Goal: Task Accomplishment & Management: Manage account settings

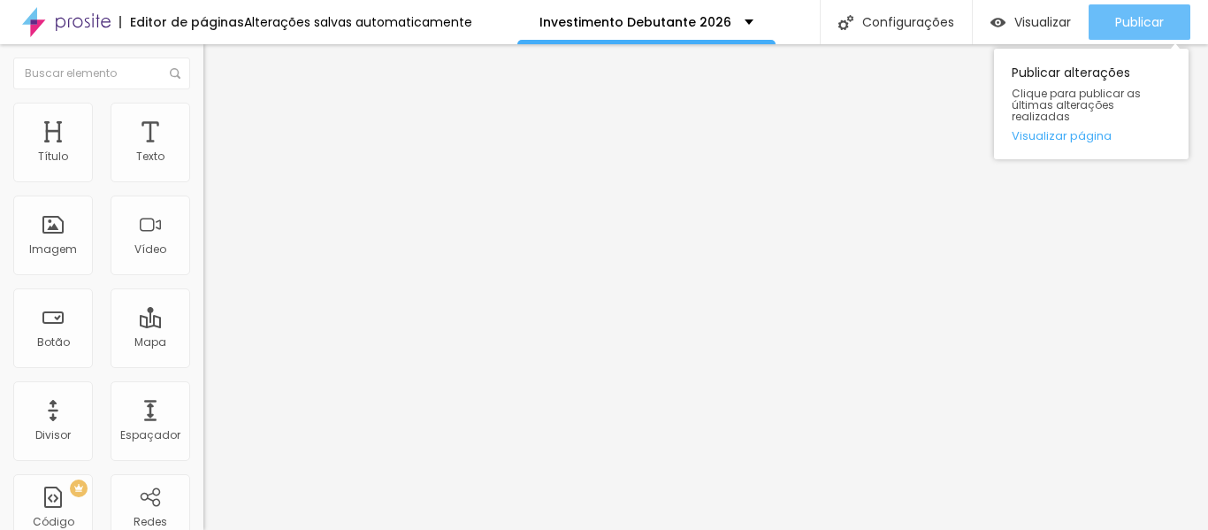
click at [1134, 19] on font "Publicar" at bounding box center [1139, 22] width 49 height 18
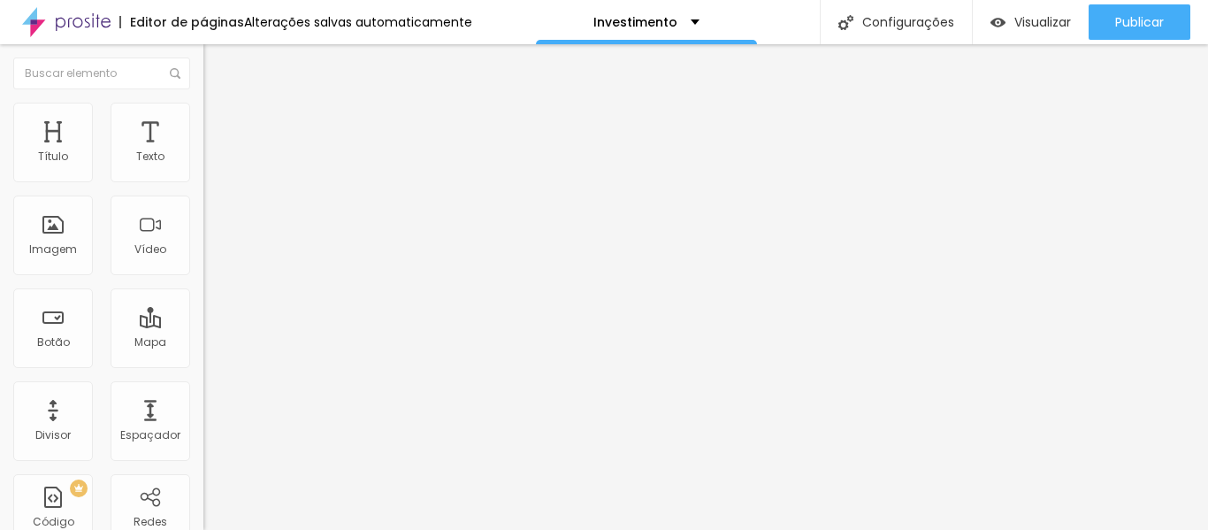
click at [217, 59] on img "button" at bounding box center [224, 64] width 14 height 14
click at [217, 62] on img "button" at bounding box center [224, 64] width 14 height 14
click at [203, 111] on img at bounding box center [211, 111] width 16 height 16
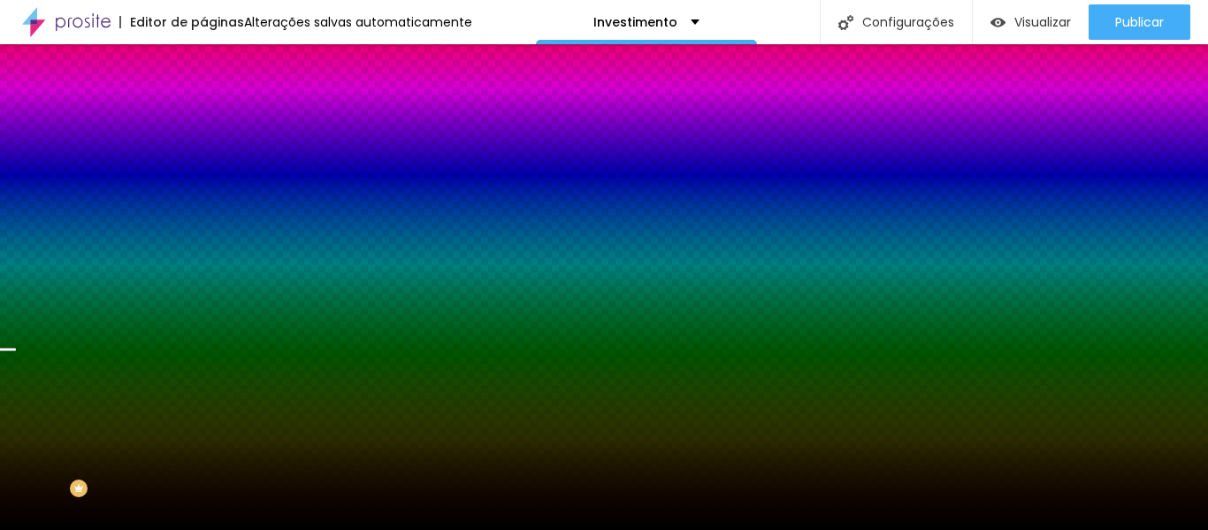
click at [214, 163] on font "Trocar imagem" at bounding box center [257, 155] width 86 height 15
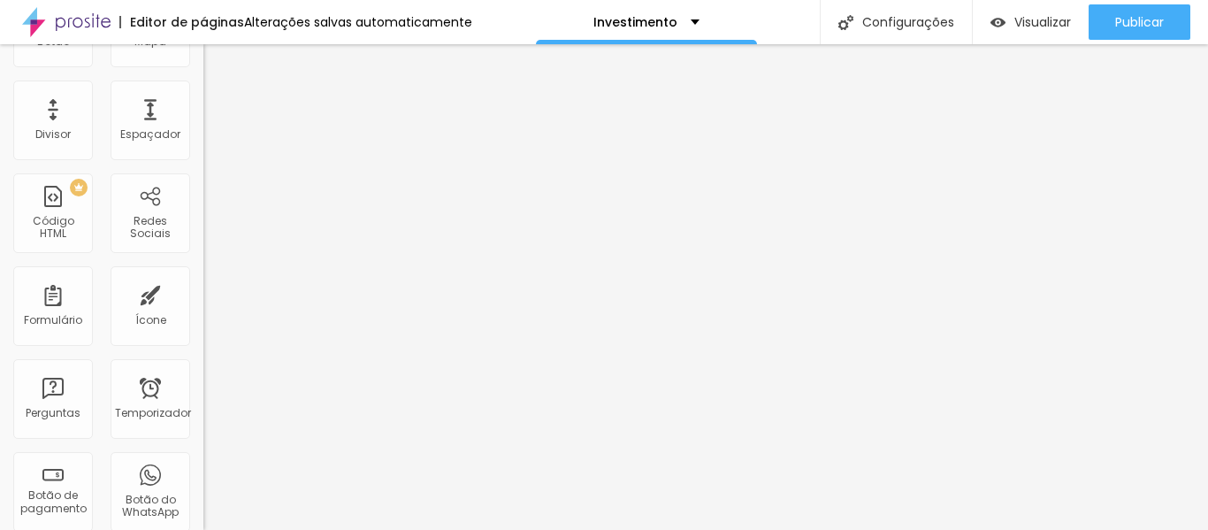
scroll to position [0, 0]
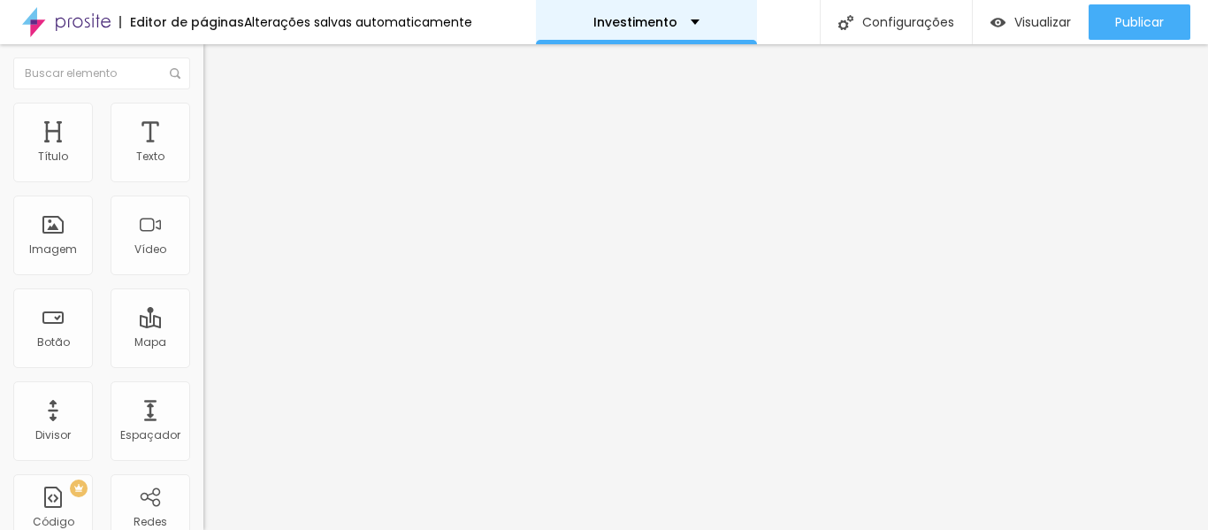
click at [683, 11] on div "Investimento" at bounding box center [646, 22] width 221 height 44
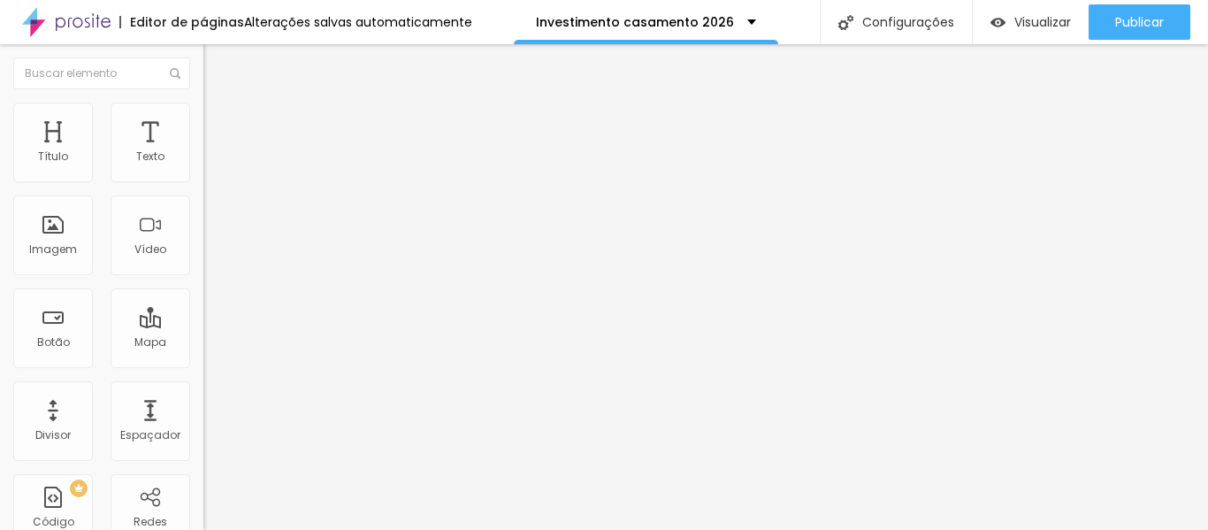
click at [203, 115] on li "Estilo" at bounding box center [304, 112] width 203 height 18
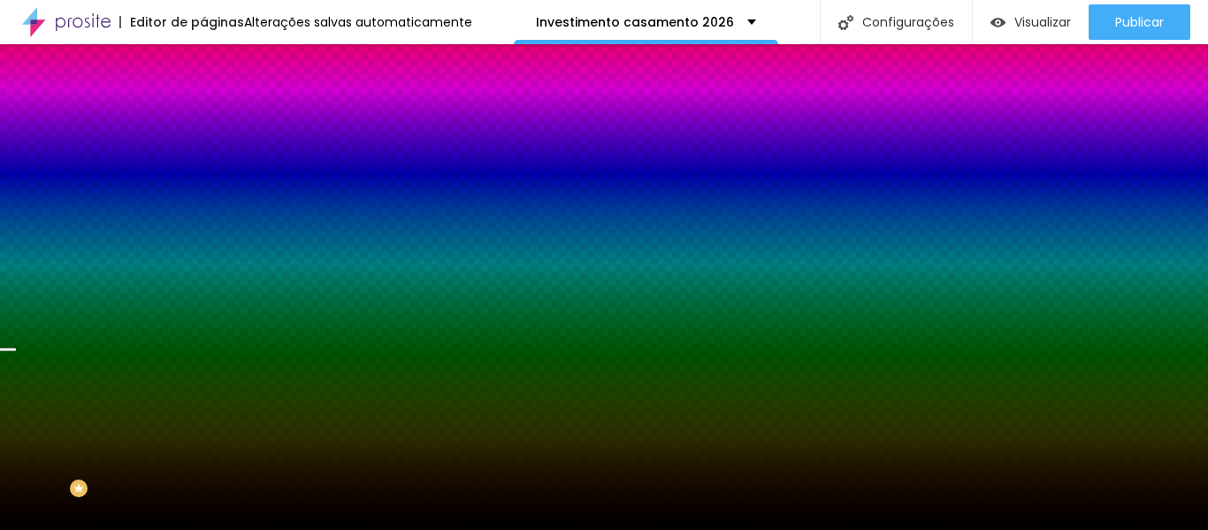
click at [214, 163] on font "Trocar imagem" at bounding box center [257, 155] width 86 height 15
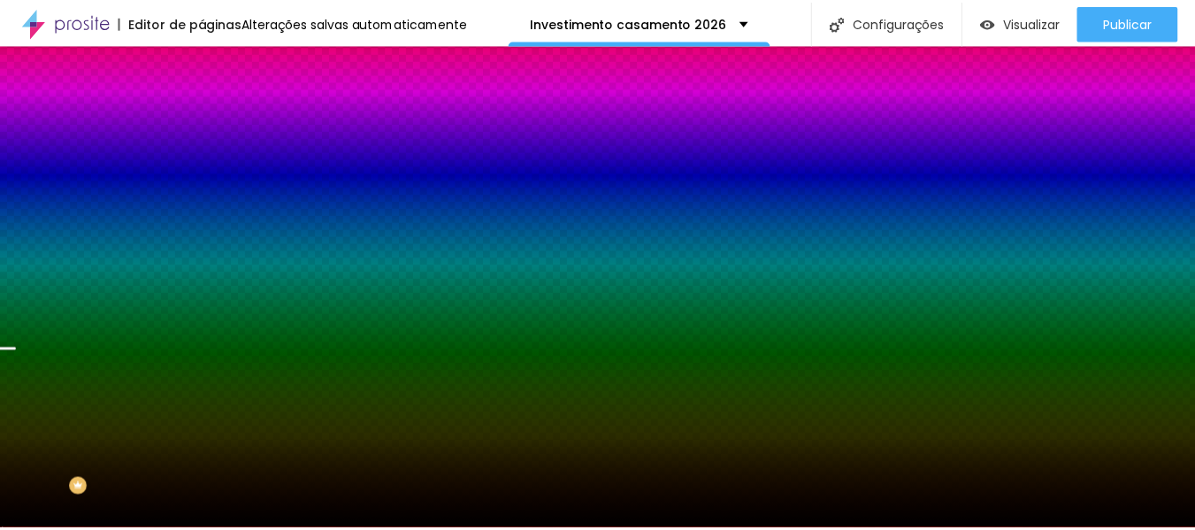
scroll to position [1203, 0]
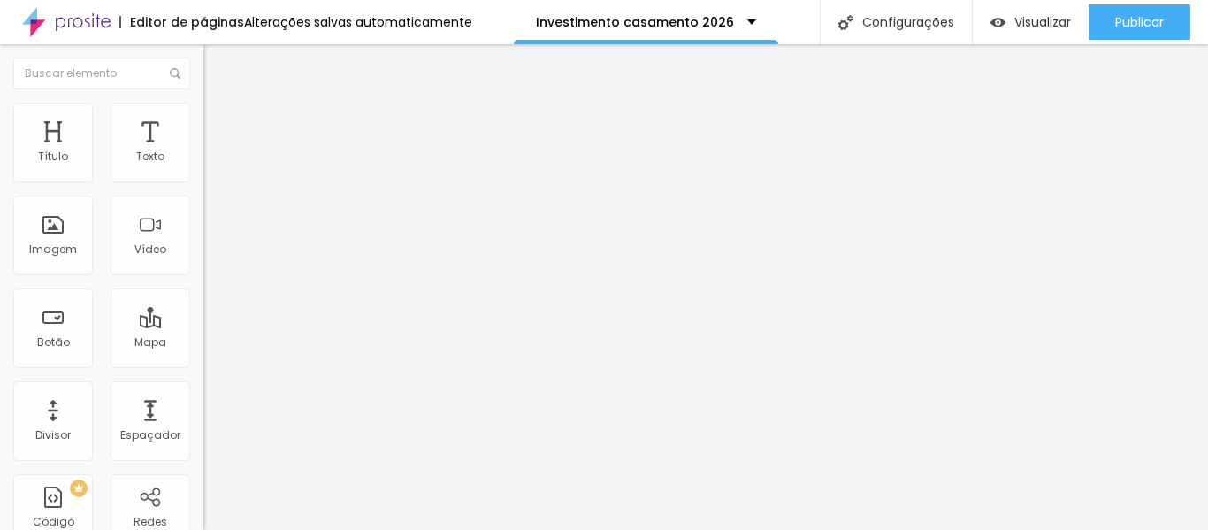
click at [203, 111] on img at bounding box center [211, 111] width 16 height 16
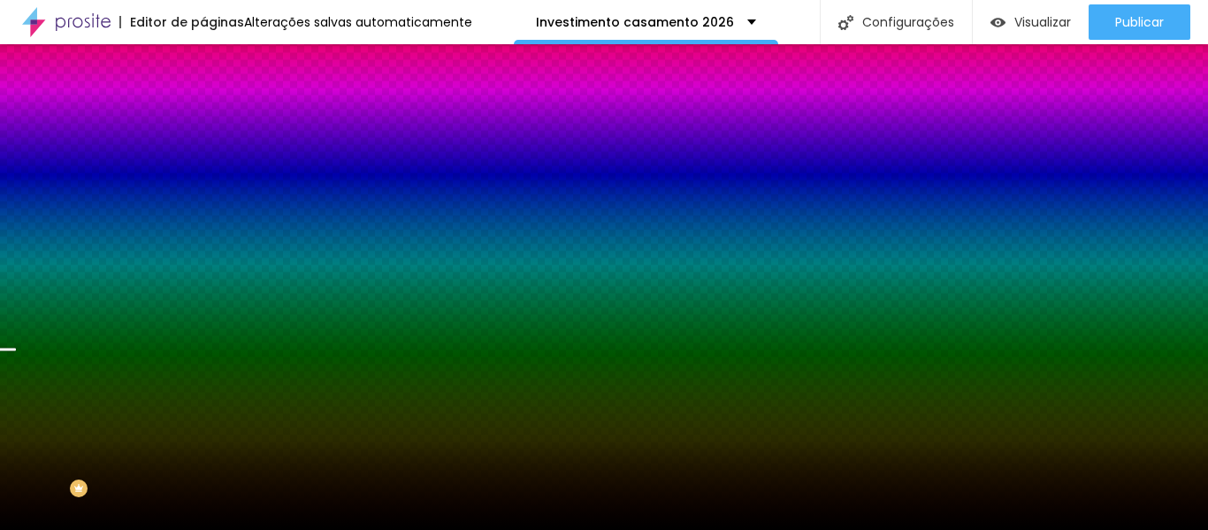
click at [211, 288] on icon "button" at bounding box center [212, 287] width 2 height 2
click at [212, 310] on icon "button" at bounding box center [215, 306] width 7 height 7
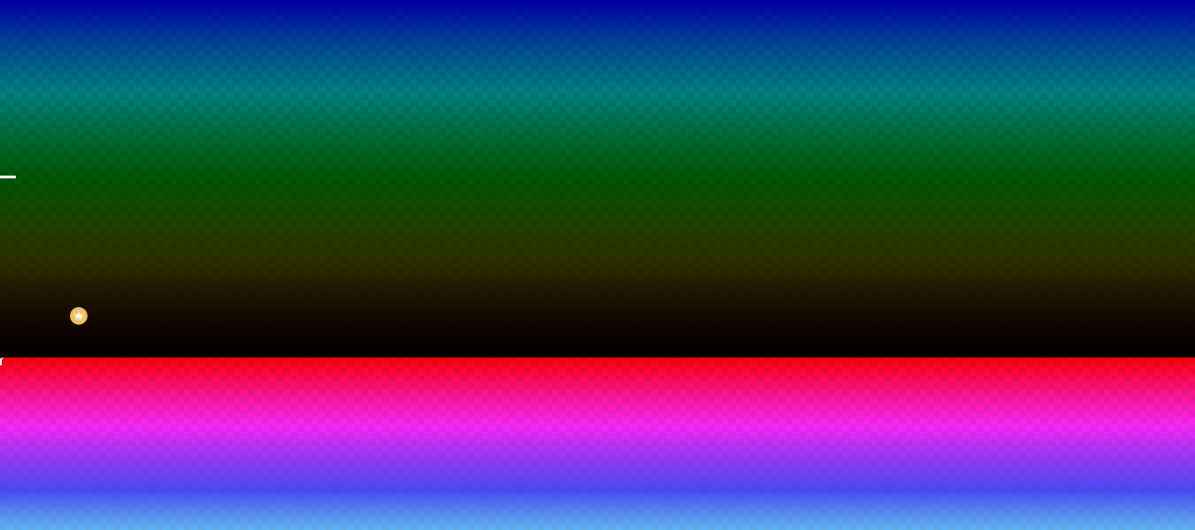
scroll to position [183, 0]
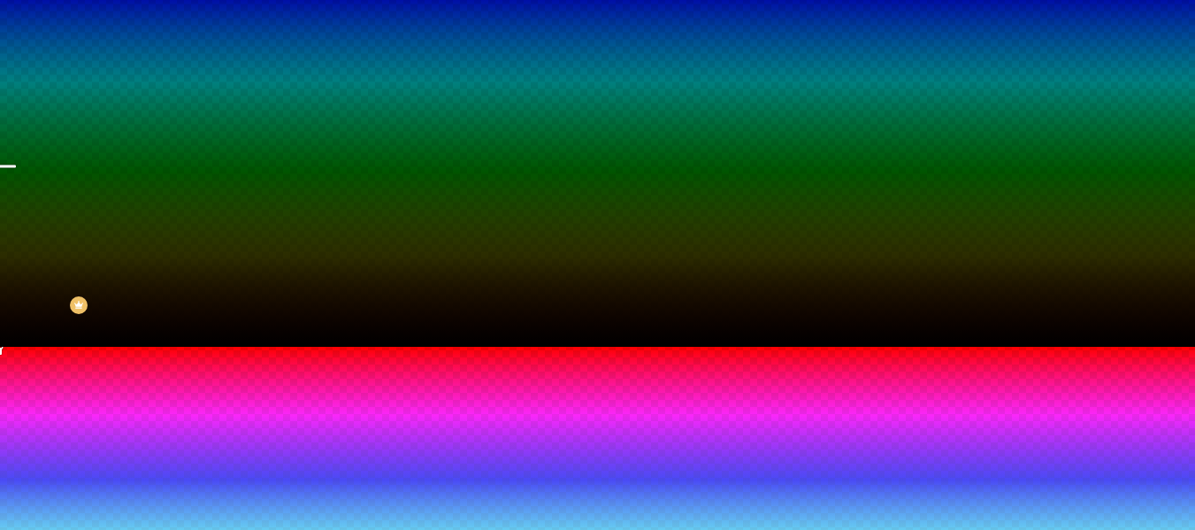
click at [64, 347] on div at bounding box center [597, 347] width 1195 height 0
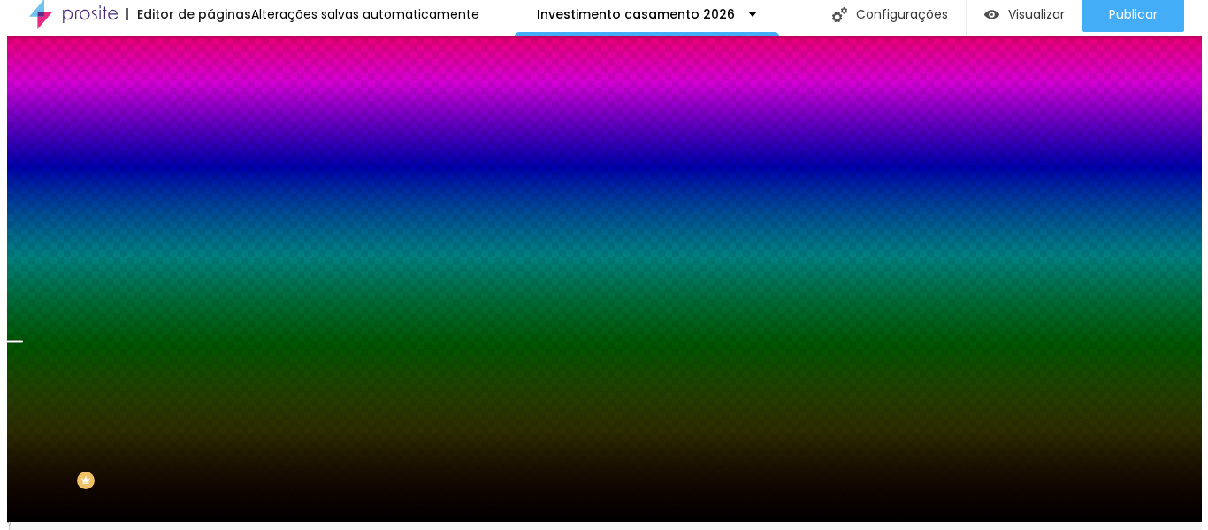
scroll to position [0, 0]
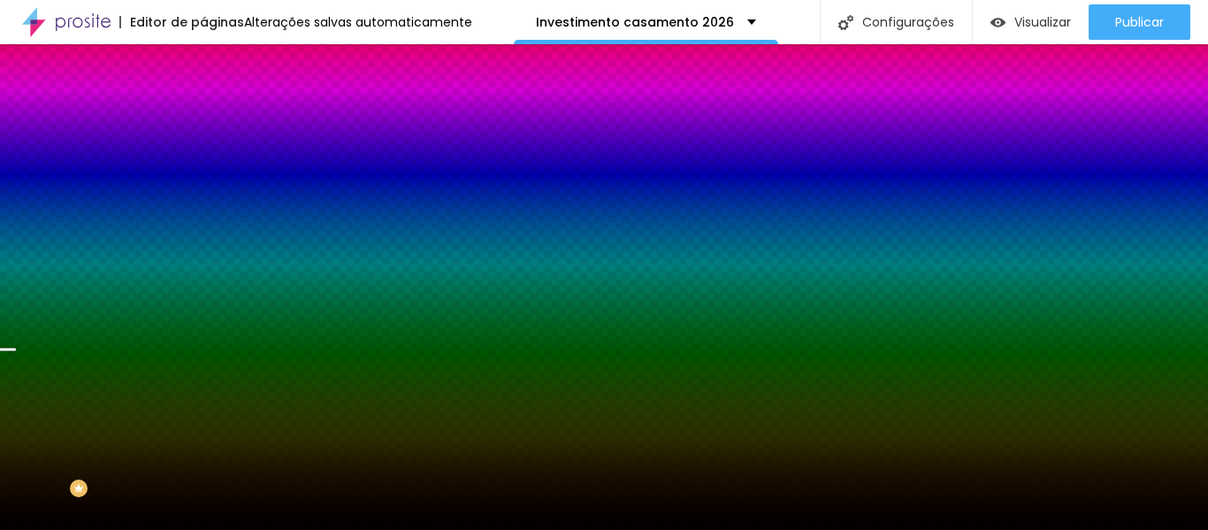
click at [203, 241] on div at bounding box center [304, 241] width 203 height 0
drag, startPoint x: 177, startPoint y: 431, endPoint x: 181, endPoint y: 323, distance: 108.0
click at [203, 258] on div "Cor de fundo Voltar ao padrão #000000" at bounding box center [304, 234] width 203 height 49
click at [203, 120] on img at bounding box center [211, 128] width 16 height 16
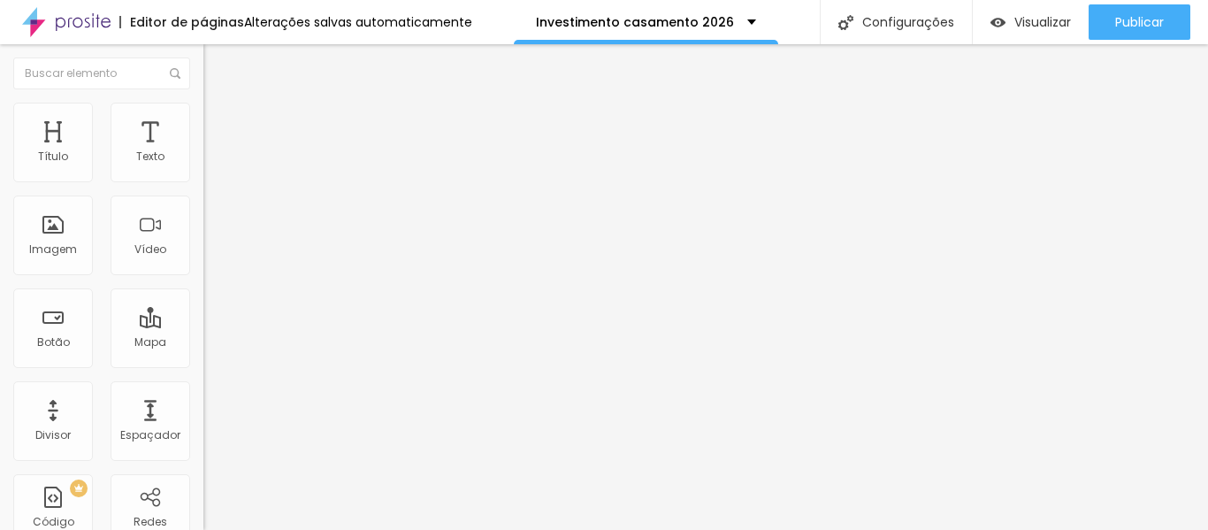
type input "10"
type input "5"
type input "0"
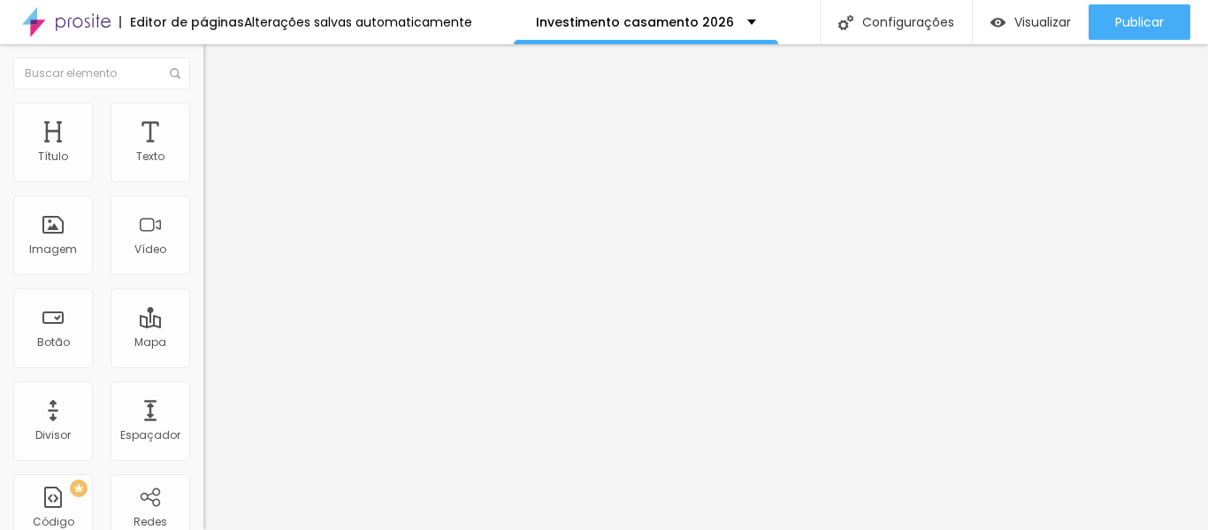
type input "0"
drag, startPoint x: 102, startPoint y: 174, endPoint x: 21, endPoint y: 173, distance: 80.5
type input "0"
click at [203, 343] on input "range" at bounding box center [260, 350] width 114 height 14
type input "0"
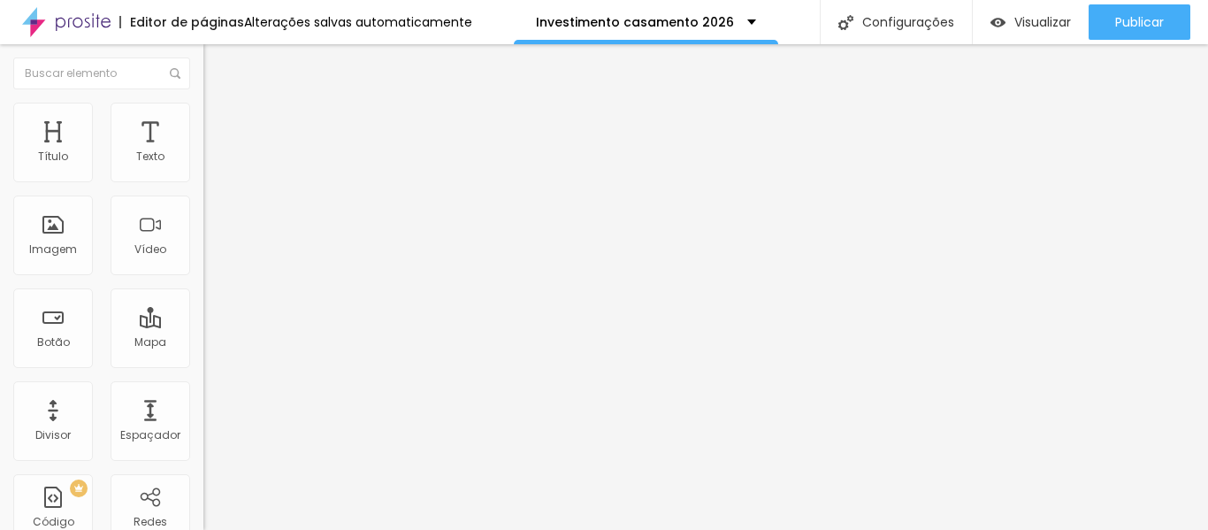
type input "0"
drag, startPoint x: 41, startPoint y: 212, endPoint x: 0, endPoint y: 210, distance: 40.8
type input "0"
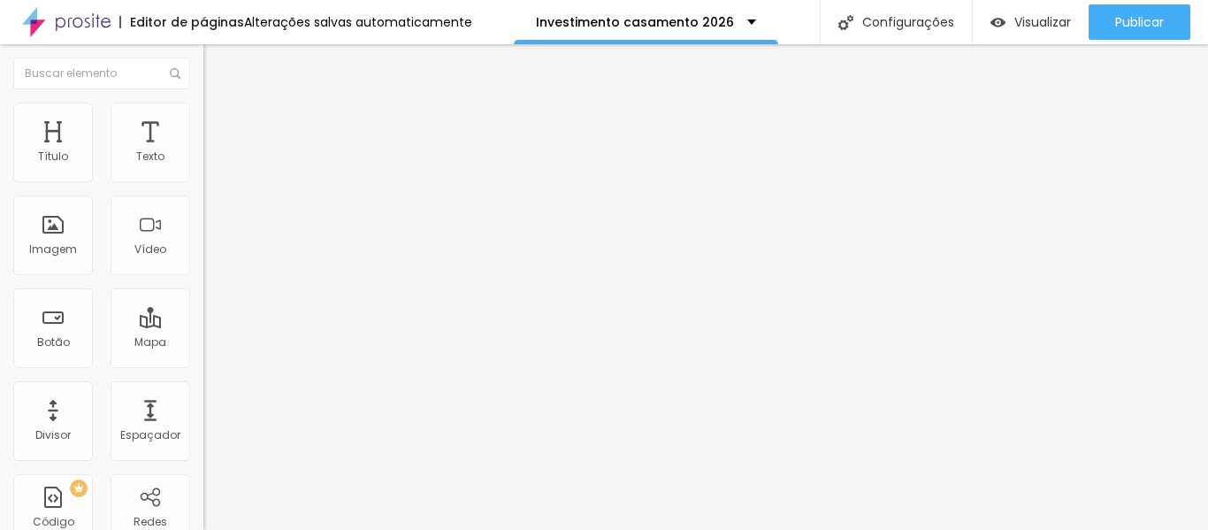
click at [217, 64] on img "button" at bounding box center [224, 64] width 14 height 14
click at [214, 152] on font "Adicionar imagem" at bounding box center [265, 144] width 103 height 15
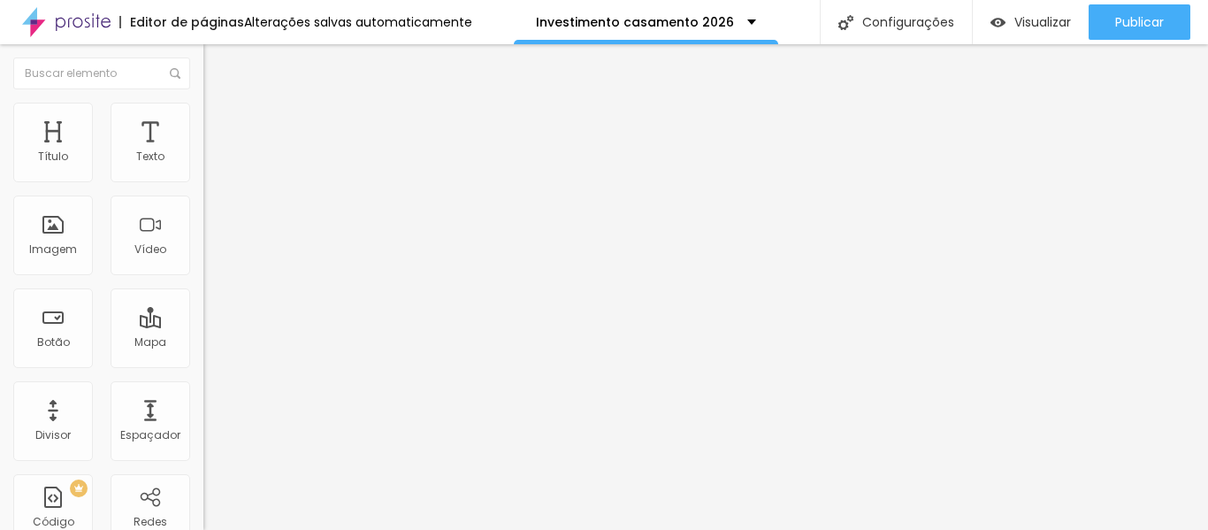
click at [203, 117] on li "Estilo" at bounding box center [304, 112] width 203 height 18
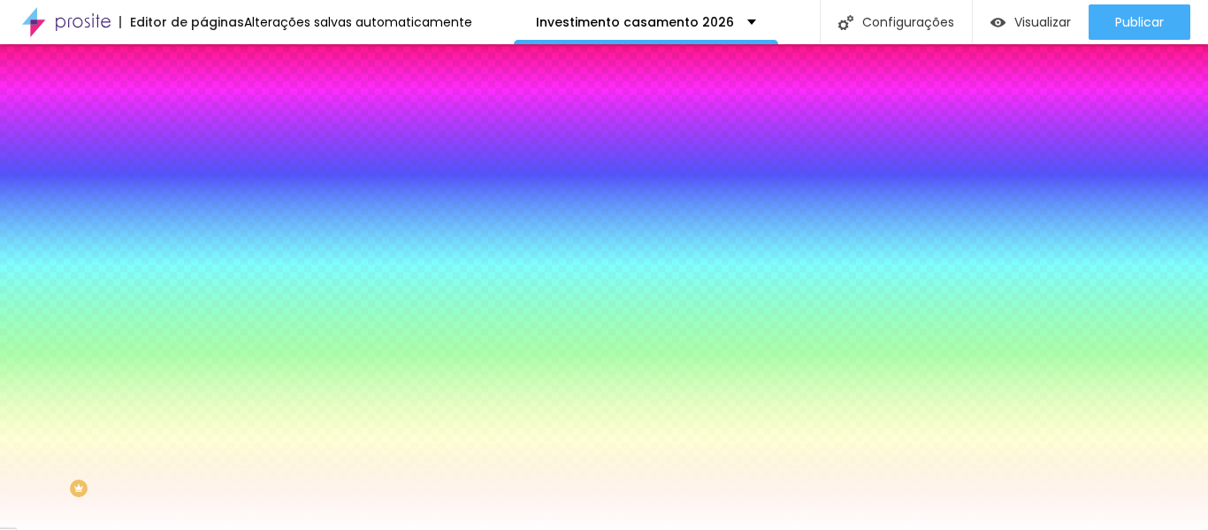
click at [203, 120] on img at bounding box center [211, 128] width 16 height 16
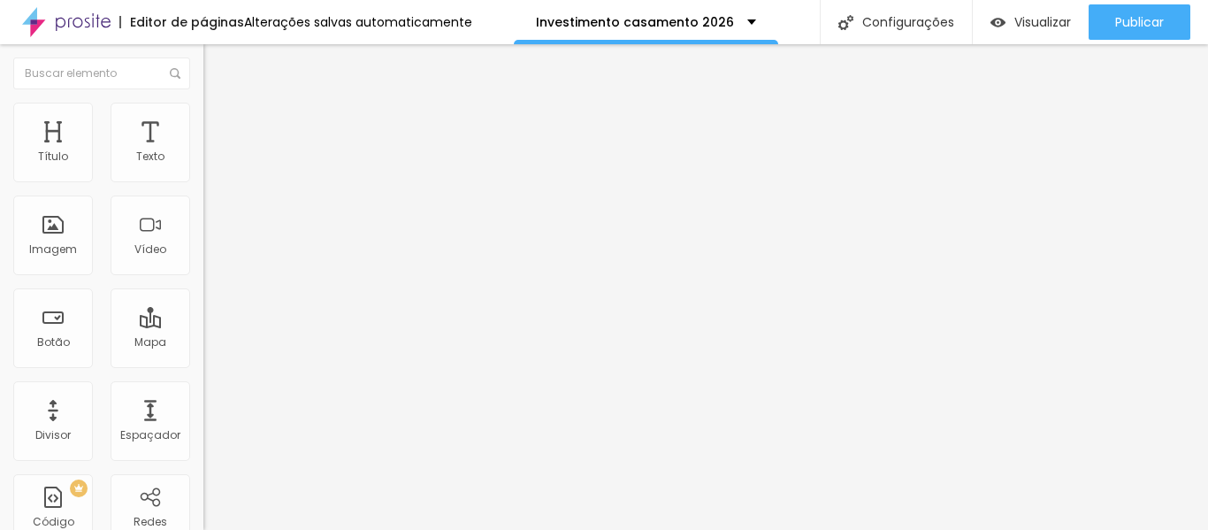
click at [217, 60] on img "button" at bounding box center [224, 64] width 14 height 14
click at [203, 107] on img at bounding box center [211, 111] width 16 height 16
type input "10"
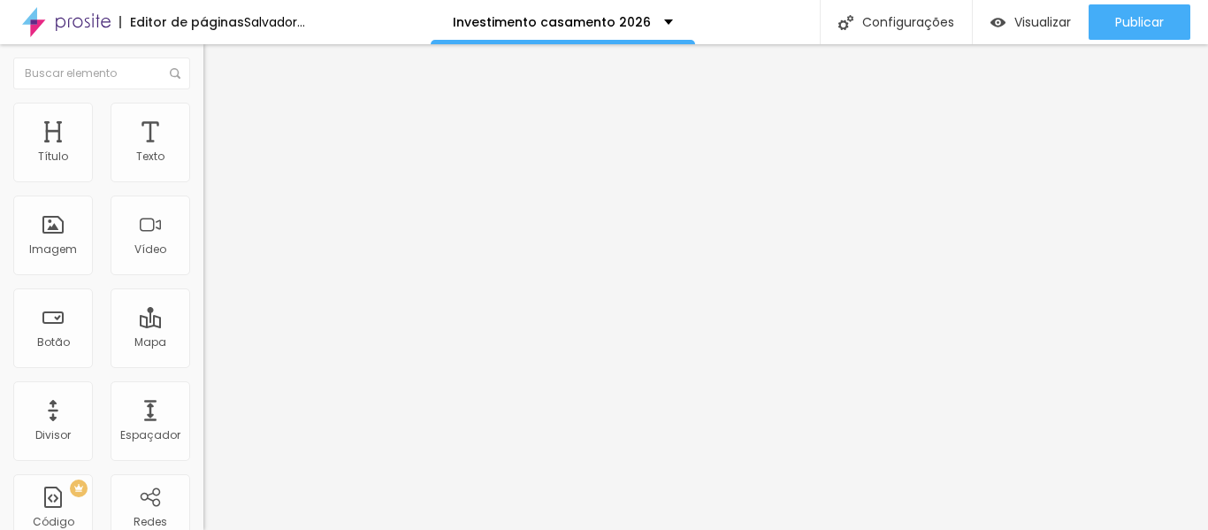
drag, startPoint x: 181, startPoint y: 193, endPoint x: 0, endPoint y: 204, distance: 181.6
type input "10"
click at [203, 181] on input "range" at bounding box center [260, 174] width 114 height 14
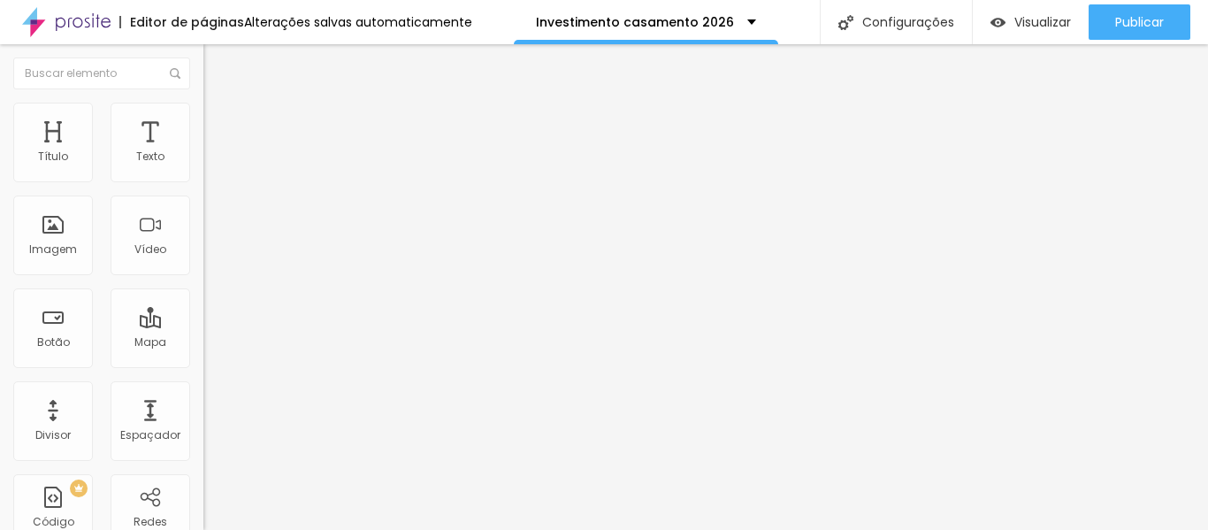
type input "100"
drag, startPoint x: 19, startPoint y: 194, endPoint x: 271, endPoint y: 216, distance: 253.8
type input "100"
click at [271, 181] on input "range" at bounding box center [260, 174] width 114 height 14
type input "200"
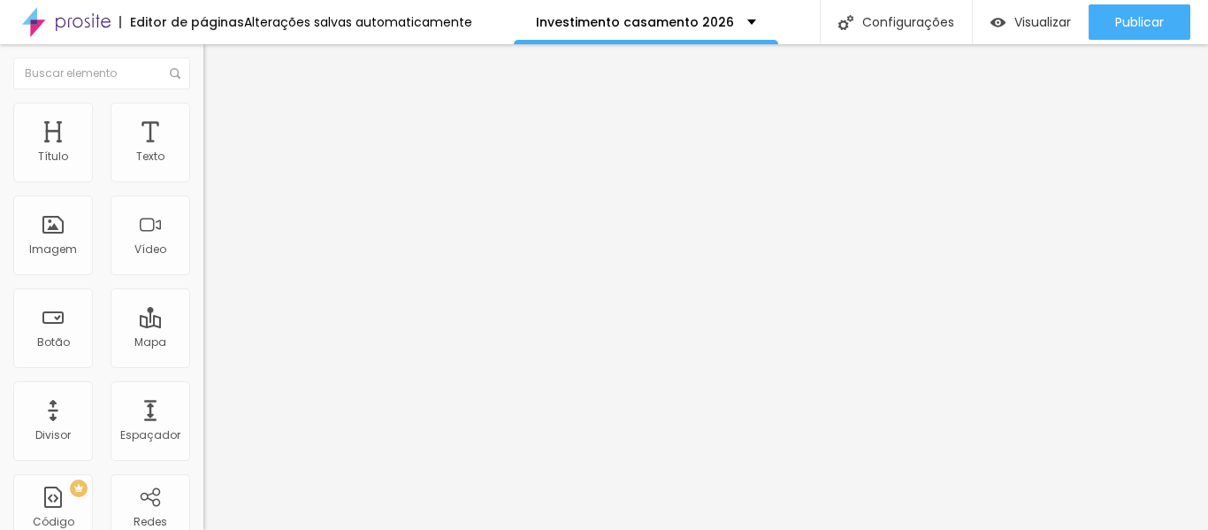
type input "200"
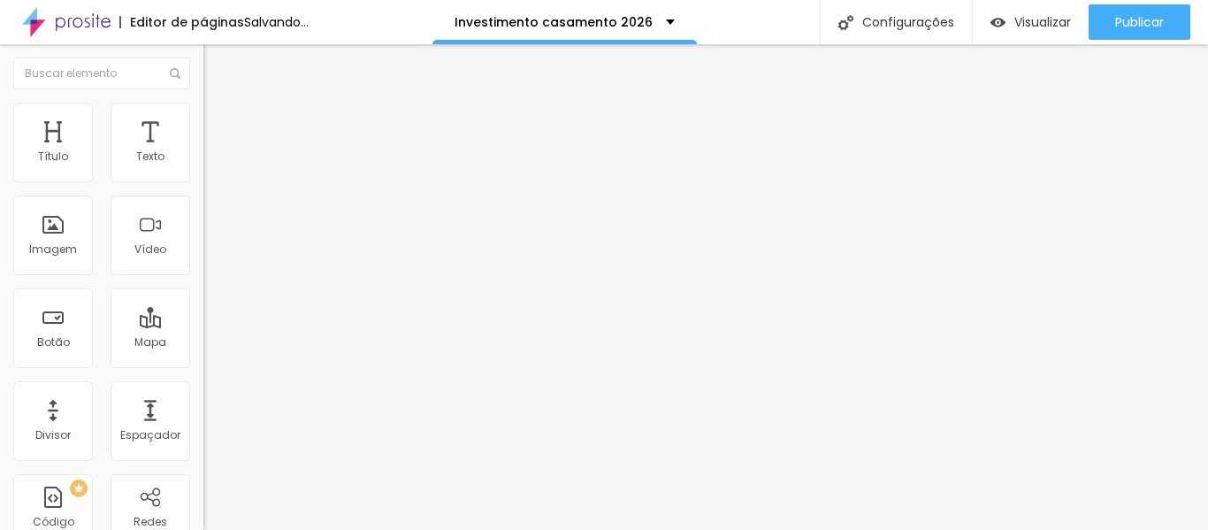
drag, startPoint x: 36, startPoint y: 224, endPoint x: 246, endPoint y: 236, distance: 209.9
click at [246, 388] on input "range" at bounding box center [260, 395] width 114 height 14
type input "0"
drag, startPoint x: 146, startPoint y: 225, endPoint x: 0, endPoint y: 228, distance: 145.9
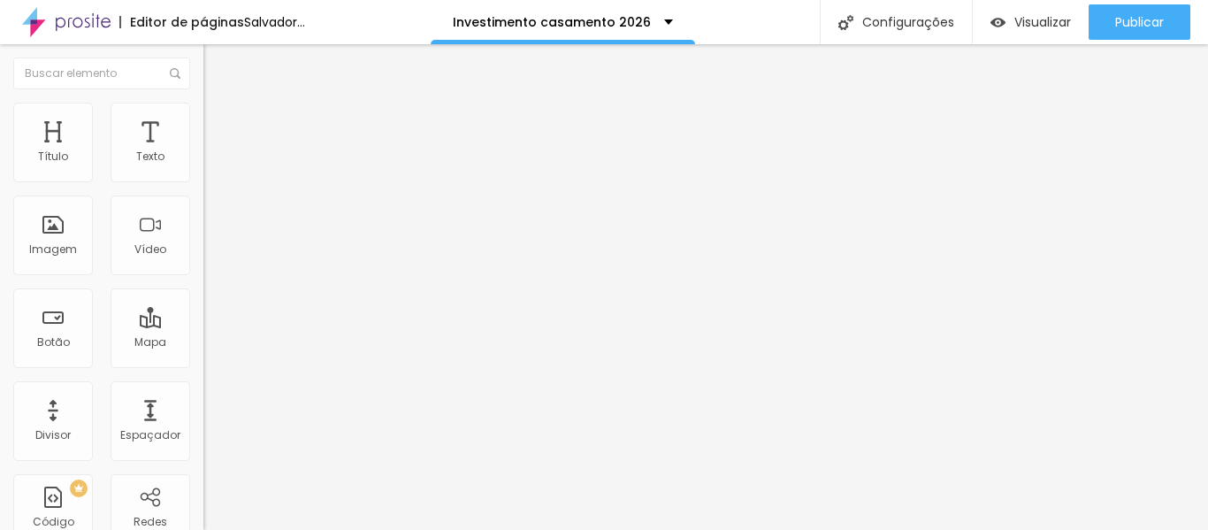
type input "0"
click at [203, 388] on input "range" at bounding box center [260, 395] width 114 height 14
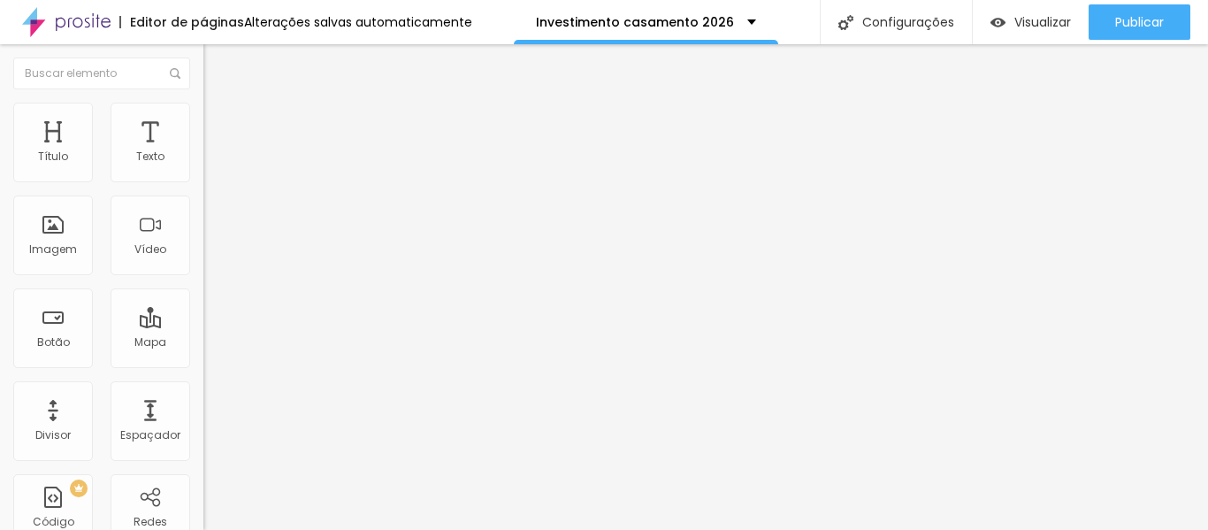
click at [203, 120] on img at bounding box center [211, 128] width 16 height 16
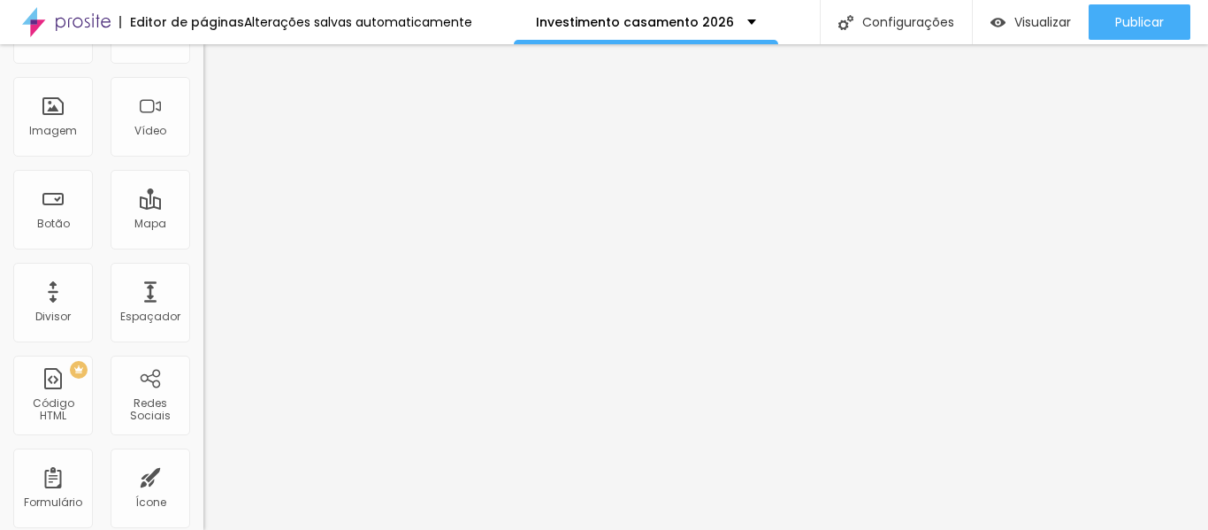
scroll to position [0, 0]
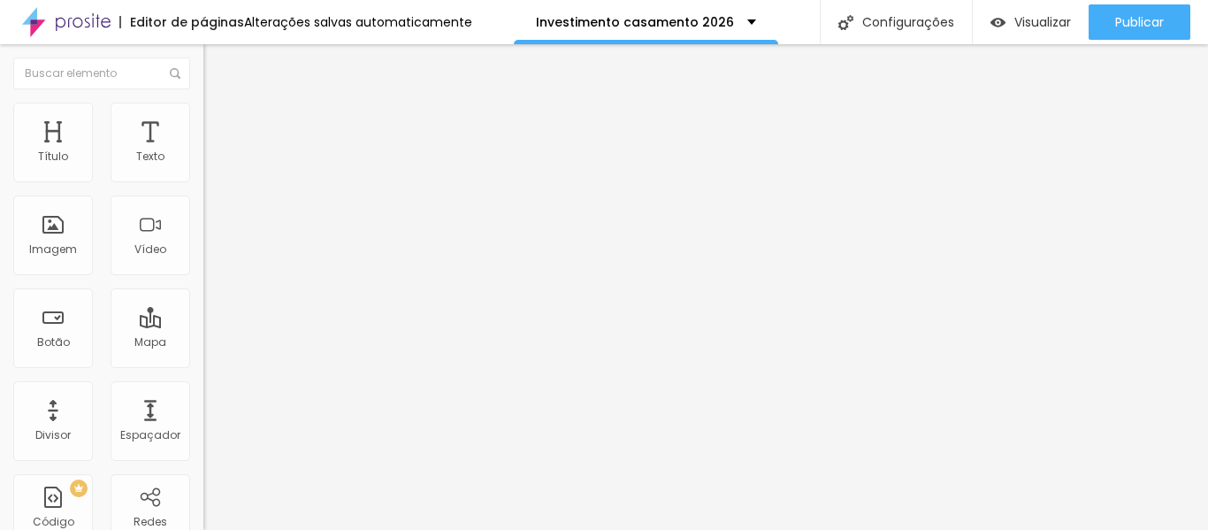
click at [219, 104] on font "Conteúdo" at bounding box center [246, 96] width 55 height 15
click at [203, 103] on img at bounding box center [211, 111] width 16 height 16
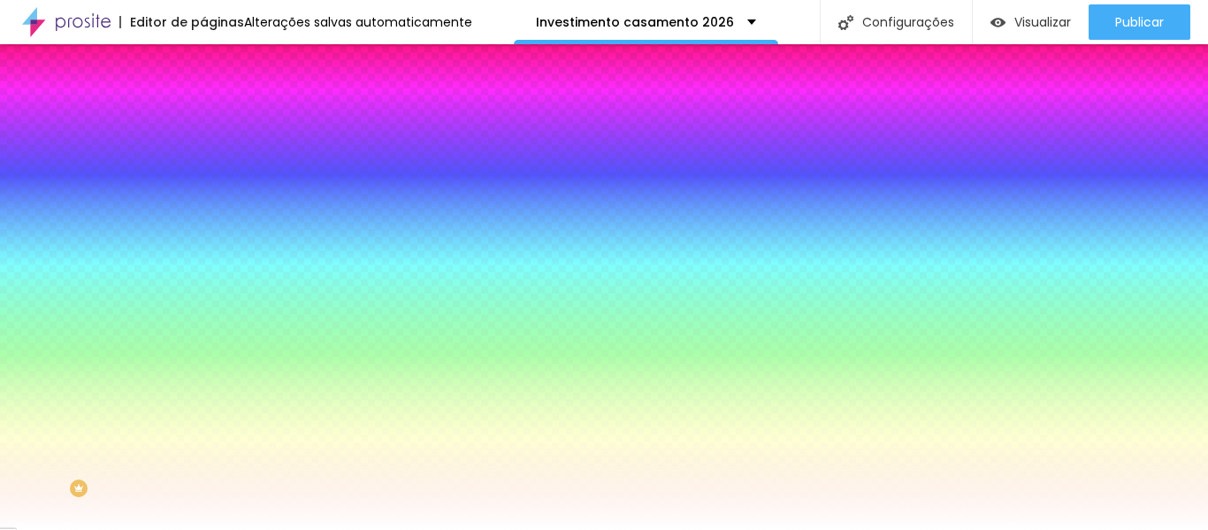
click at [203, 120] on img at bounding box center [211, 128] width 16 height 16
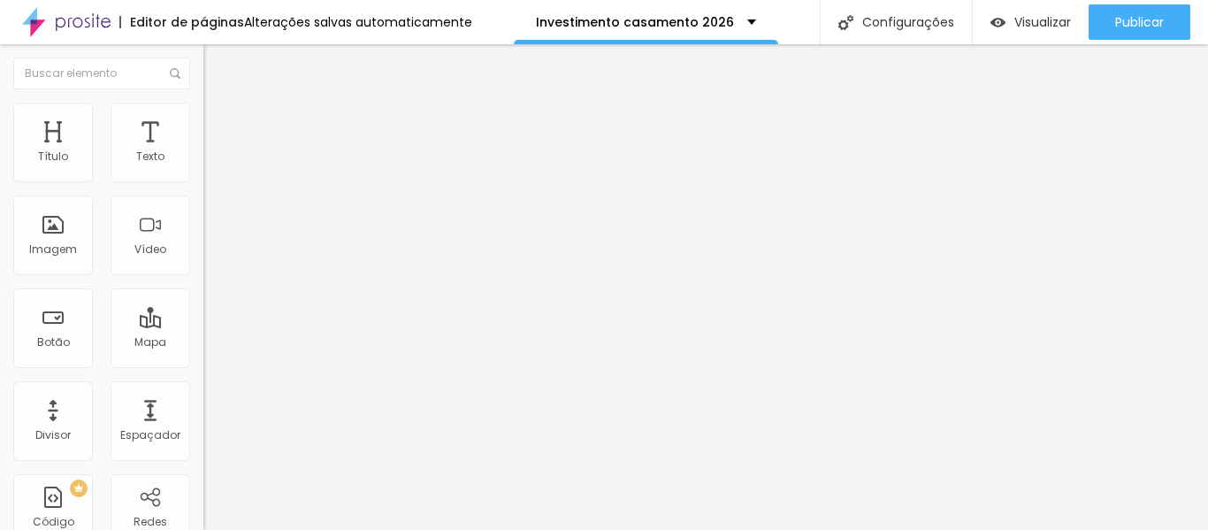
type input "50"
drag, startPoint x: 67, startPoint y: 172, endPoint x: 134, endPoint y: 171, distance: 66.3
type input "50"
click at [203, 343] on input "range" at bounding box center [260, 350] width 114 height 14
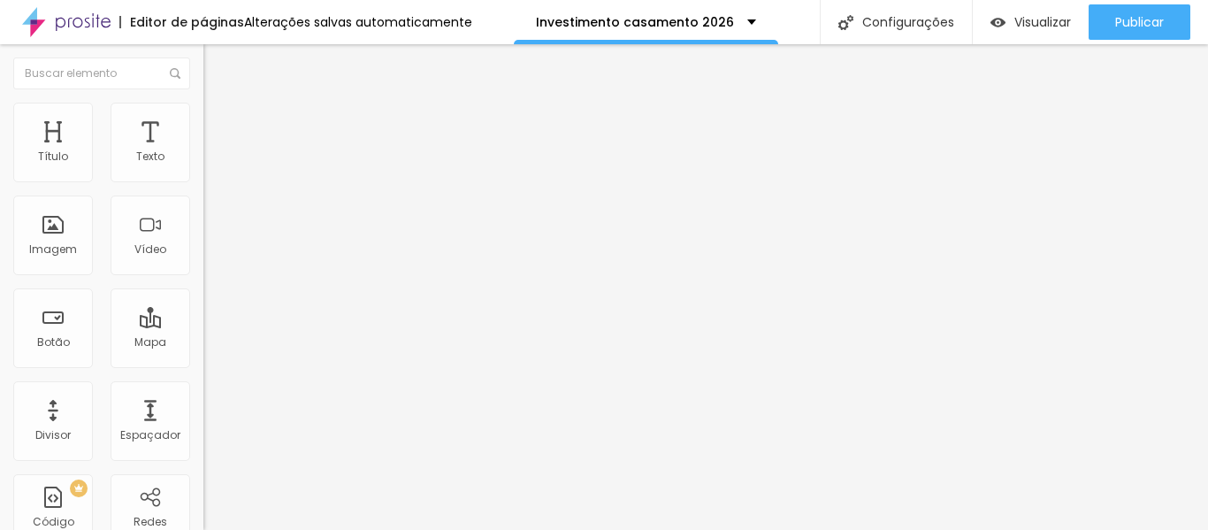
click at [203, 115] on li "Estilo" at bounding box center [304, 112] width 203 height 18
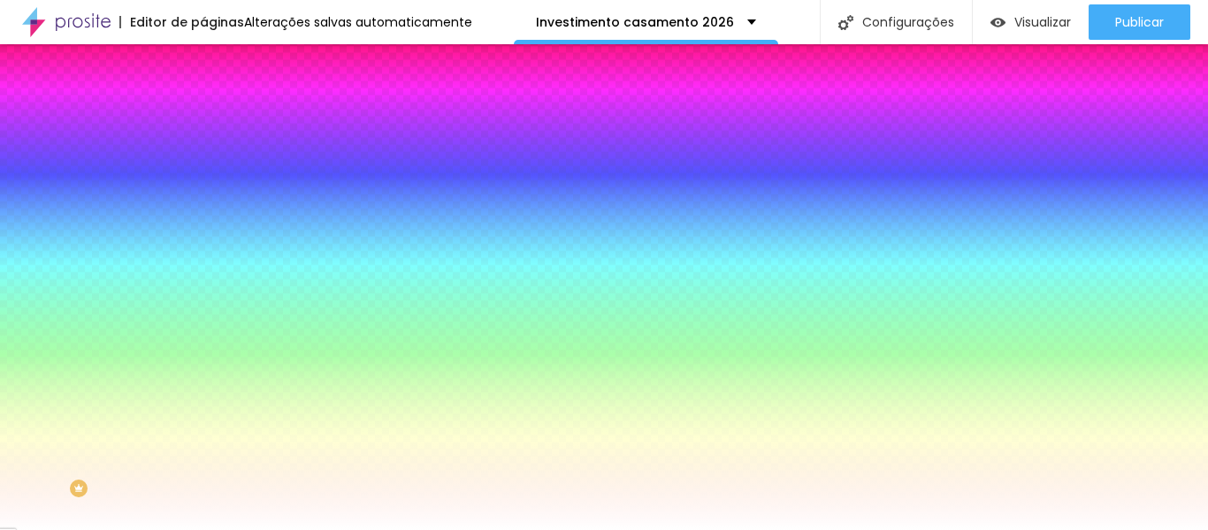
click at [203, 101] on img at bounding box center [211, 93] width 16 height 16
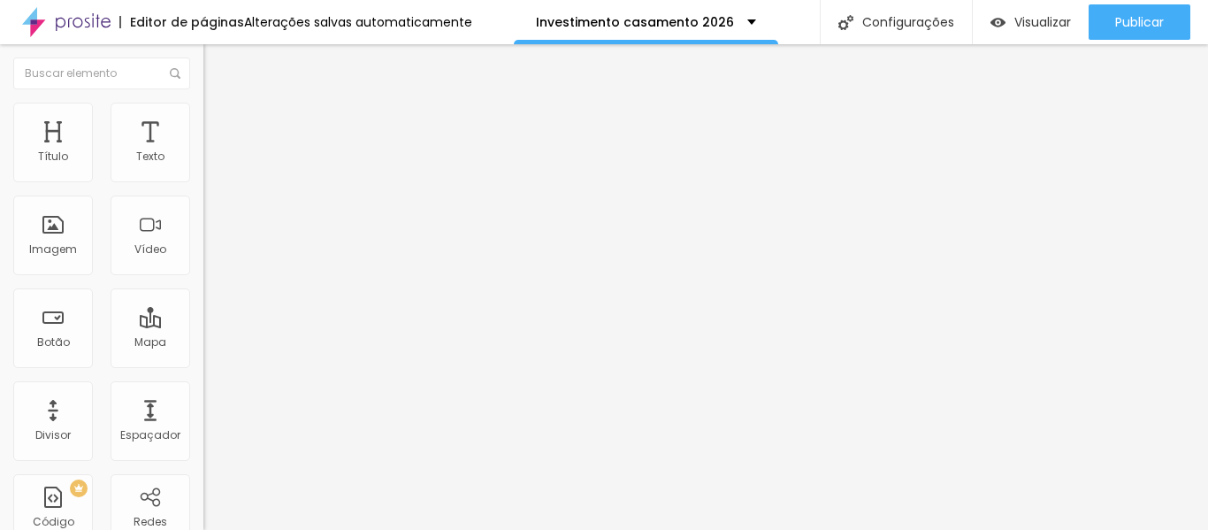
click at [203, 161] on img at bounding box center [209, 155] width 12 height 12
click at [217, 64] on img "button" at bounding box center [224, 64] width 14 height 14
click at [203, 277] on font "Original" at bounding box center [224, 269] width 42 height 15
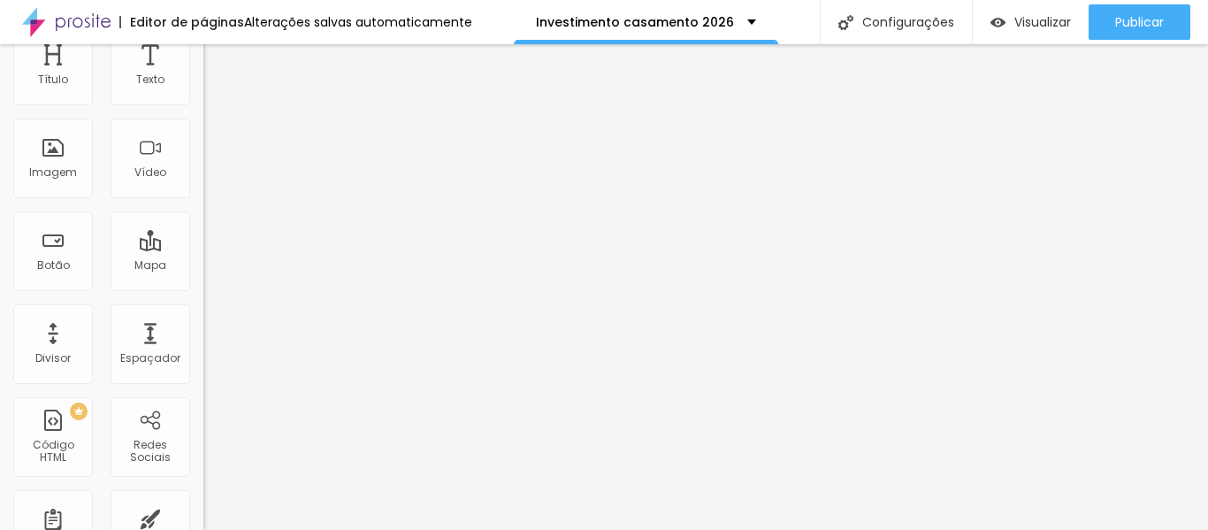
scroll to position [83, 0]
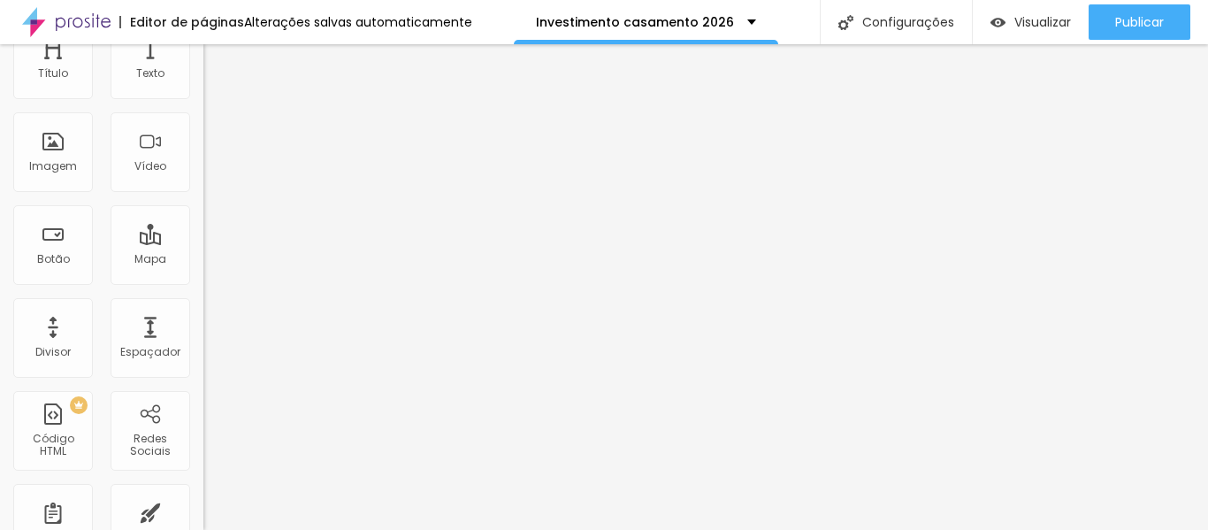
click at [203, 215] on font "Padrão" at bounding box center [223, 207] width 40 height 15
click at [203, 204] on font "Cinema" at bounding box center [225, 196] width 44 height 15
click at [203, 232] on font "Quadrado" at bounding box center [231, 224] width 57 height 15
click at [203, 204] on font "Cinema" at bounding box center [225, 196] width 44 height 15
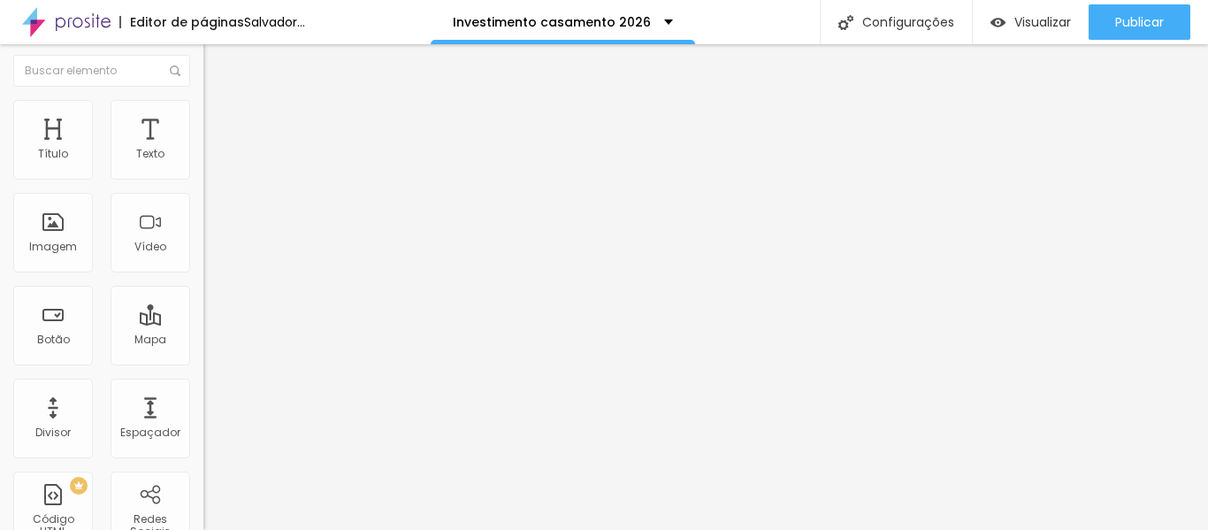
scroll to position [0, 0]
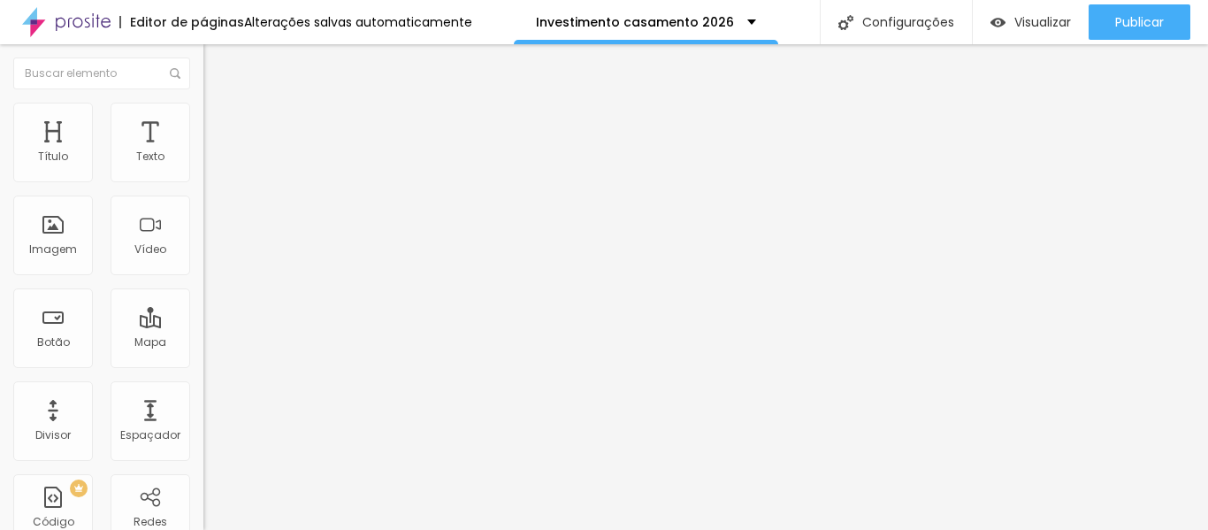
click at [203, 108] on img at bounding box center [211, 111] width 16 height 16
type input "40"
type input "10"
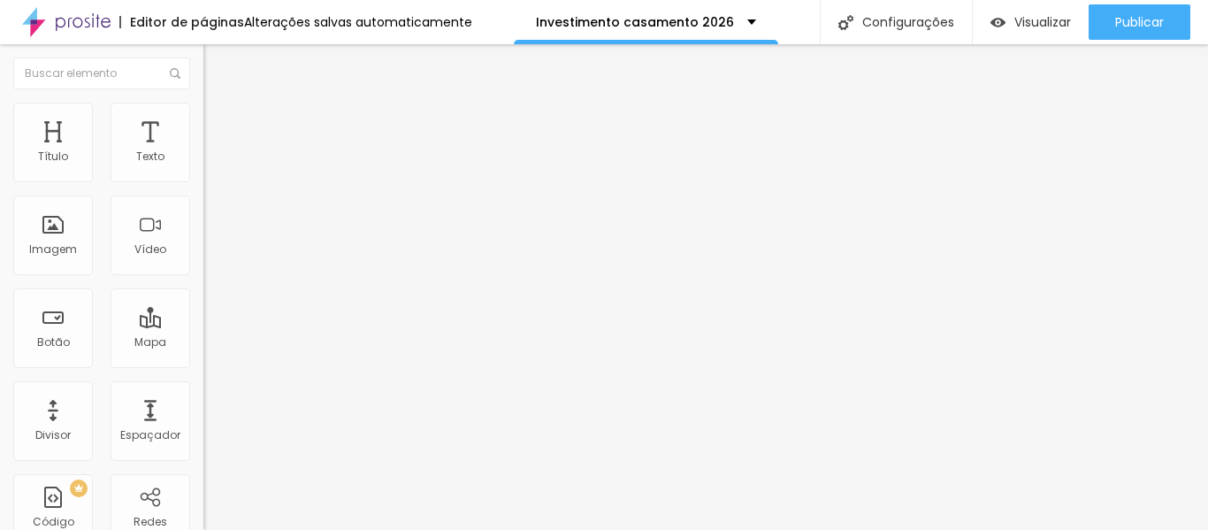
type input "100"
drag, startPoint x: 183, startPoint y: 188, endPoint x: 313, endPoint y: 195, distance: 130.1
click at [313, 181] on input "range" at bounding box center [260, 174] width 114 height 14
click at [203, 120] on img at bounding box center [211, 128] width 16 height 16
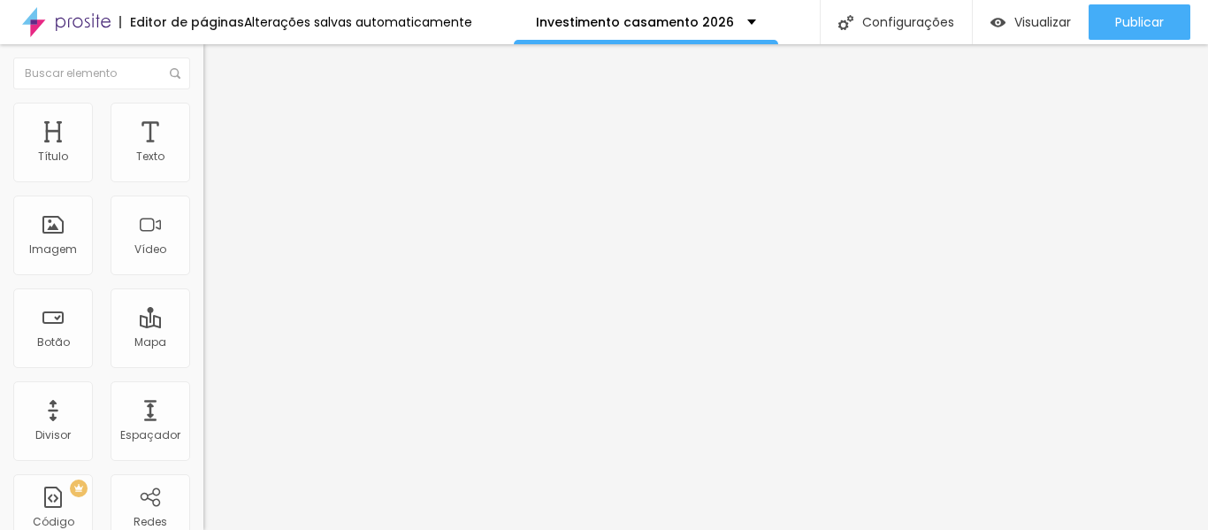
click at [1036, 25] on font "Visualizar" at bounding box center [1042, 22] width 57 height 18
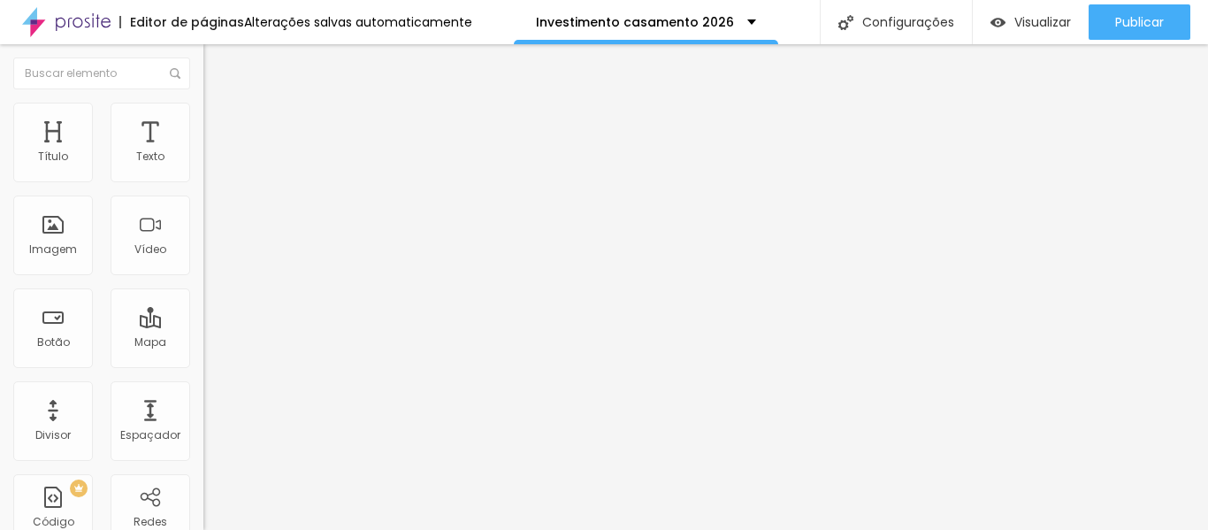
click at [1035, 20] on font "Visualizar" at bounding box center [1042, 22] width 57 height 18
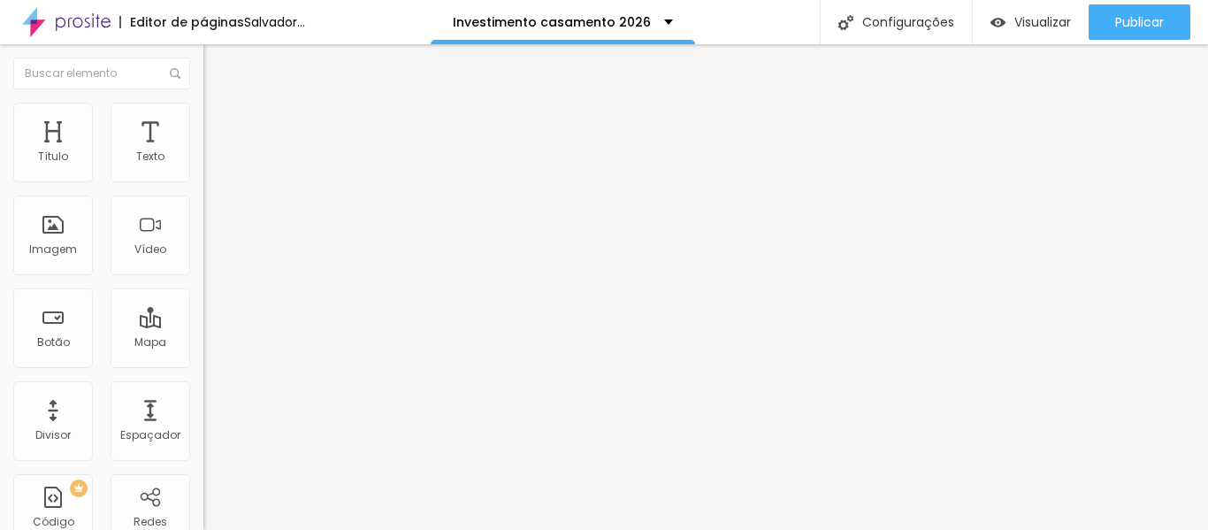
click at [219, 121] on font "Estilo" at bounding box center [232, 114] width 27 height 15
click at [203, 103] on li "Conteúdo" at bounding box center [304, 94] width 203 height 18
click at [214, 152] on font "Adicionar imagem" at bounding box center [265, 144] width 103 height 15
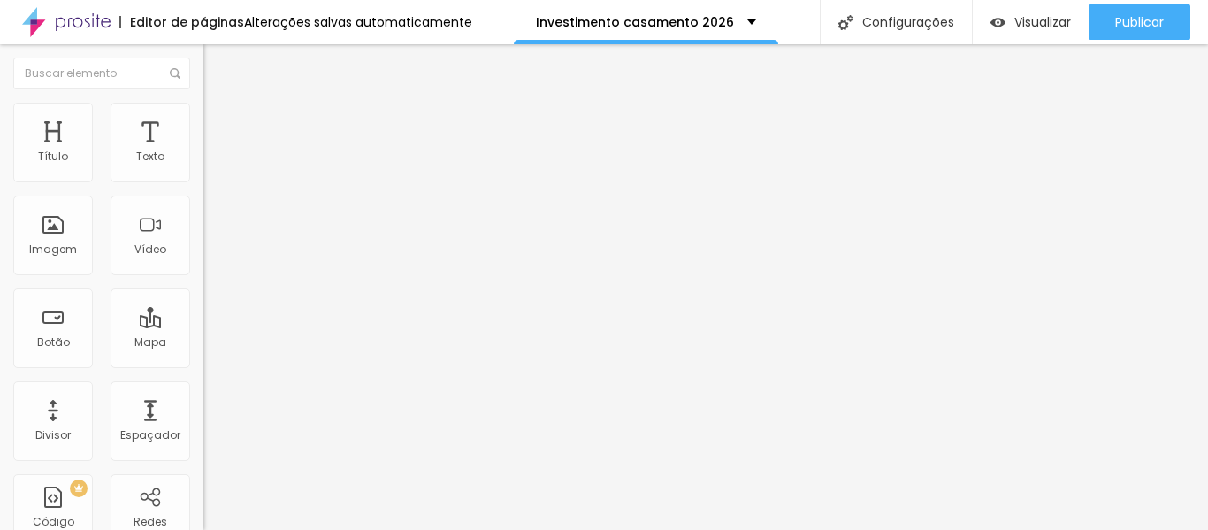
click at [203, 111] on img at bounding box center [211, 111] width 16 height 16
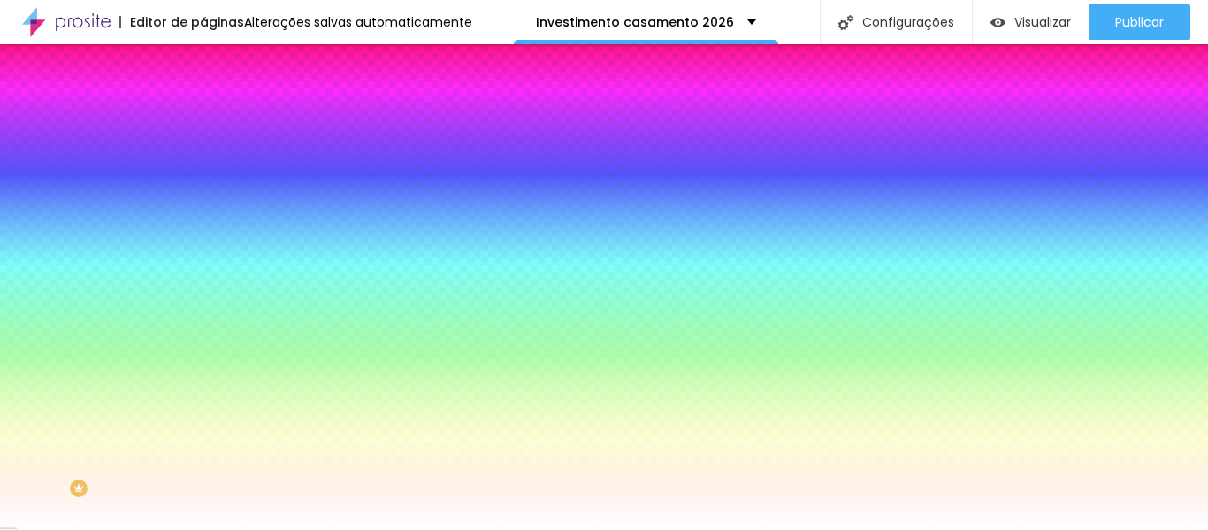
click at [203, 169] on div at bounding box center [304, 169] width 203 height 0
click at [203, 120] on li "Avançado" at bounding box center [304, 129] width 203 height 18
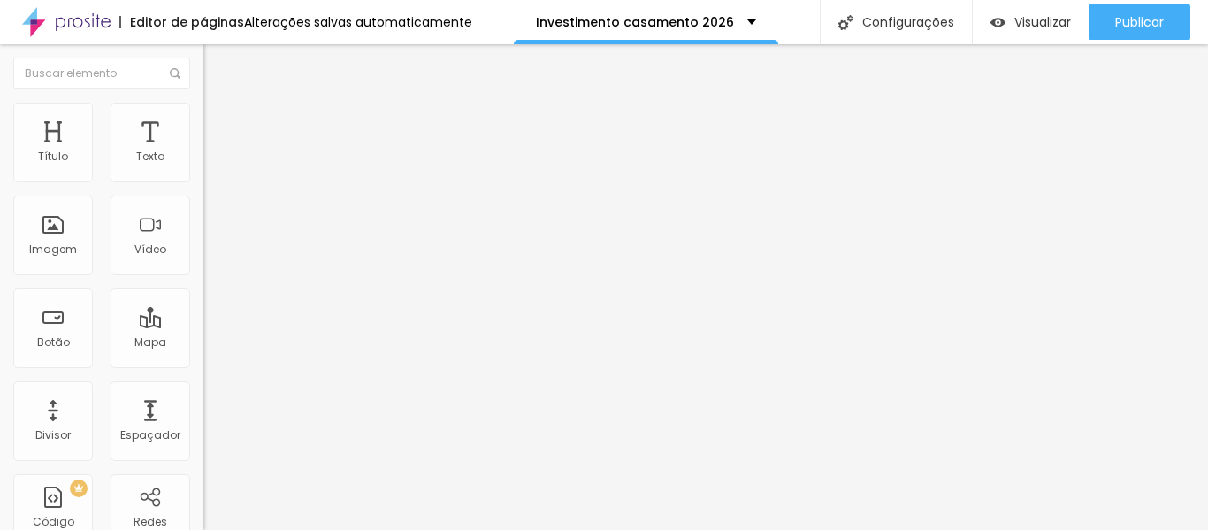
click at [217, 60] on img "button" at bounding box center [224, 64] width 14 height 14
click at [217, 65] on img "button" at bounding box center [224, 64] width 14 height 14
click at [217, 64] on img "button" at bounding box center [224, 64] width 14 height 14
click at [217, 65] on img "button" at bounding box center [224, 64] width 14 height 14
click at [203, 103] on li "Conteúdo" at bounding box center [304, 94] width 203 height 18
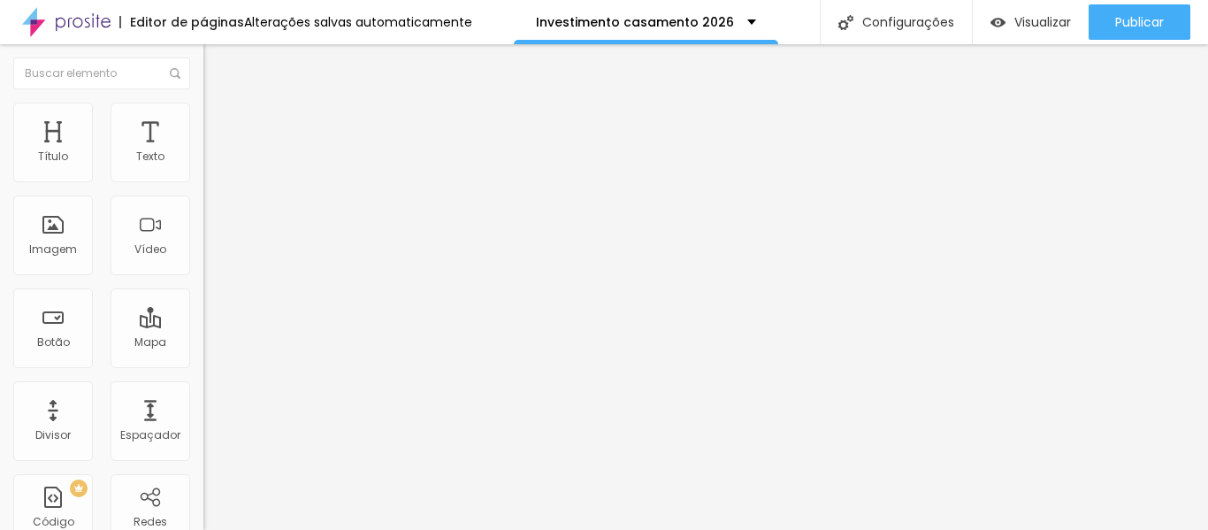
click at [219, 122] on font "Estilo" at bounding box center [232, 114] width 27 height 15
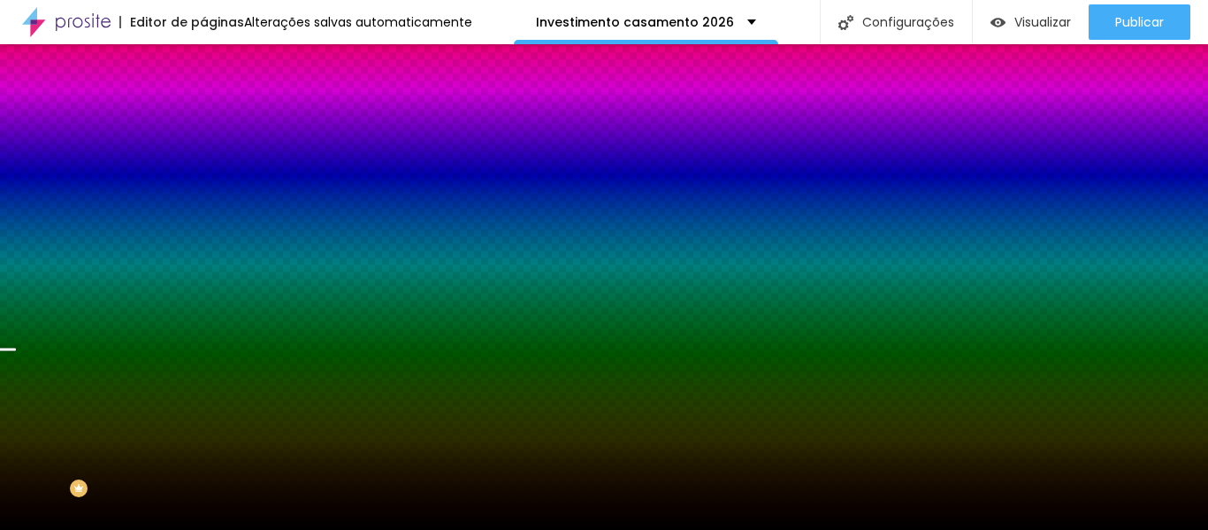
click at [214, 163] on font "Trocar imagem" at bounding box center [257, 155] width 86 height 15
click at [203, 241] on div at bounding box center [304, 241] width 203 height 0
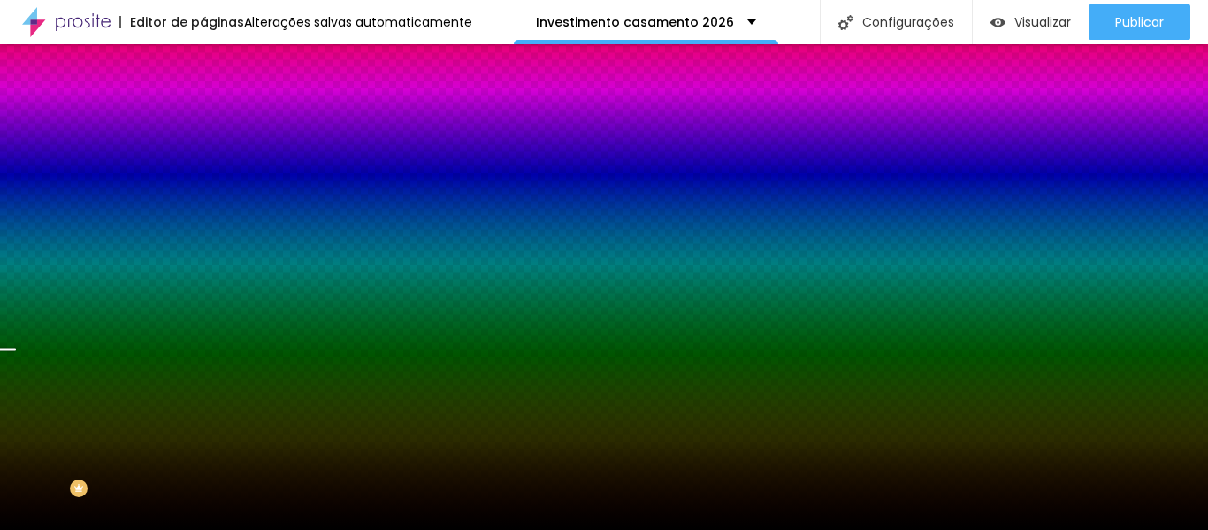
click at [176, 347] on div at bounding box center [604, 265] width 1208 height 530
drag, startPoint x: 176, startPoint y: 347, endPoint x: 181, endPoint y: 330, distance: 17.6
click at [203, 258] on div "Cor de fundo Voltar ao padrão #000000" at bounding box center [304, 234] width 203 height 49
click at [203, 241] on div at bounding box center [304, 241] width 203 height 0
click at [181, 378] on div at bounding box center [604, 265] width 1208 height 530
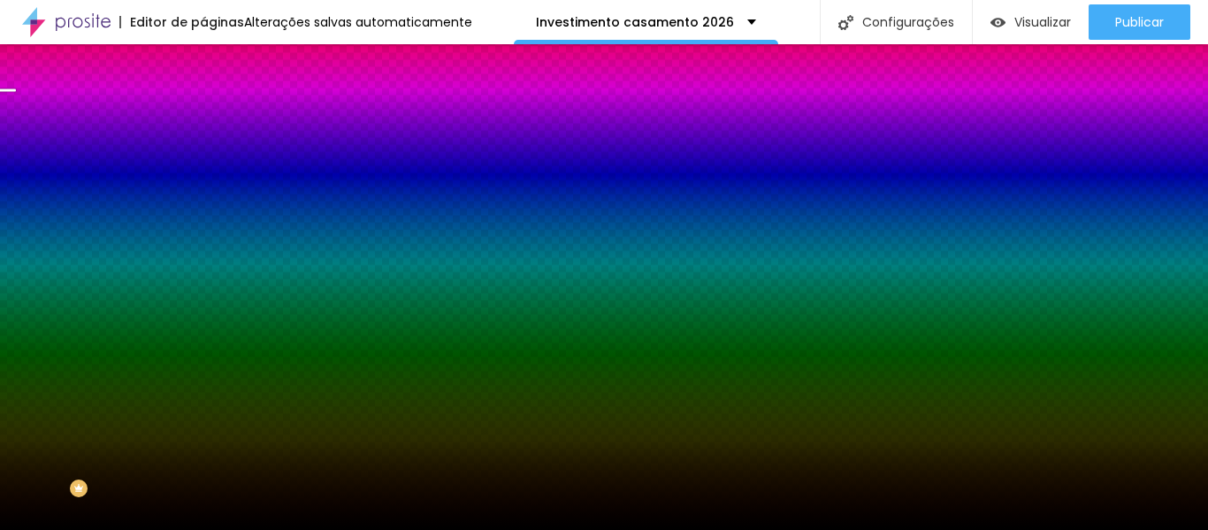
click at [180, 366] on div at bounding box center [604, 265] width 1208 height 530
click at [18, 93] on div at bounding box center [9, 91] width 18 height 3
click at [203, 120] on img at bounding box center [211, 128] width 16 height 16
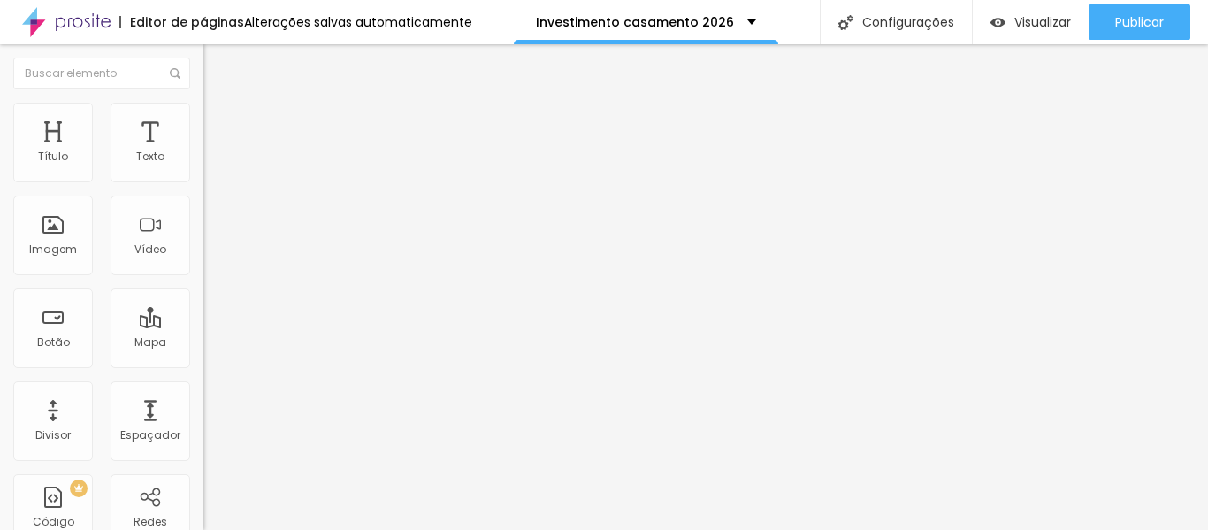
click at [203, 101] on img at bounding box center [211, 93] width 16 height 16
click at [1040, 18] on font "Visualizar" at bounding box center [1042, 22] width 57 height 18
click at [214, 152] on font "Trocar imagem" at bounding box center [257, 144] width 86 height 15
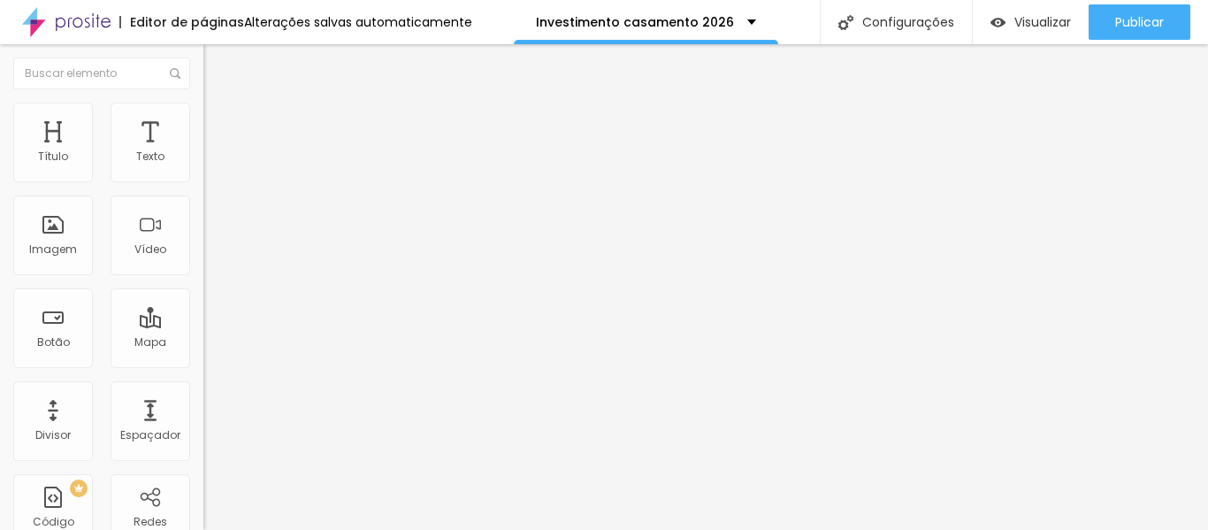
click at [214, 152] on font "Trocar imagem" at bounding box center [257, 144] width 86 height 15
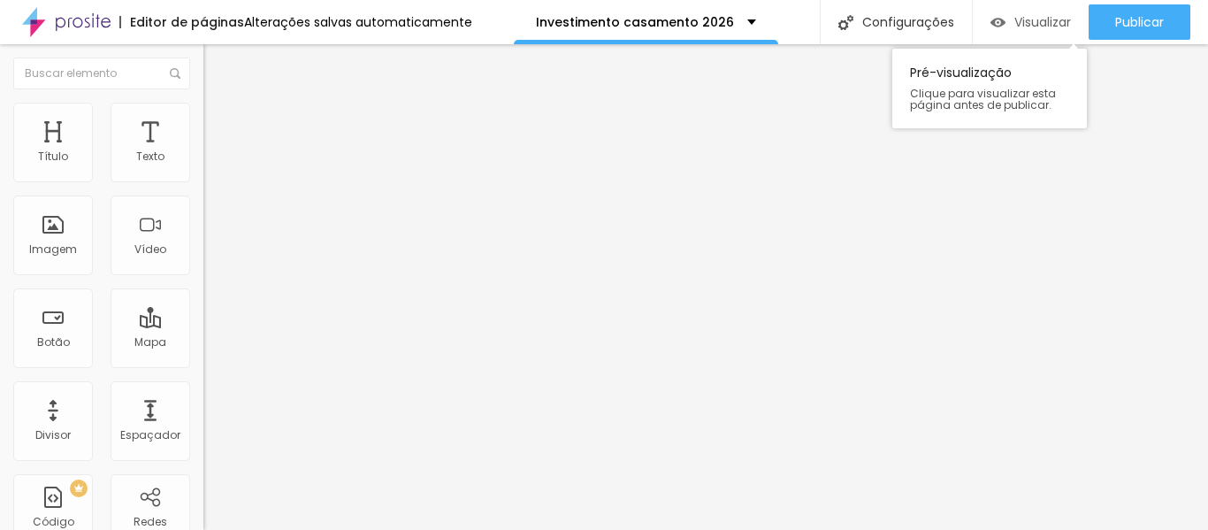
click at [1039, 18] on font "Visualizar" at bounding box center [1042, 22] width 57 height 18
click at [1033, 15] on font "Visualizar" at bounding box center [1042, 22] width 57 height 18
click at [1042, 19] on font "Visualizar" at bounding box center [1042, 22] width 57 height 18
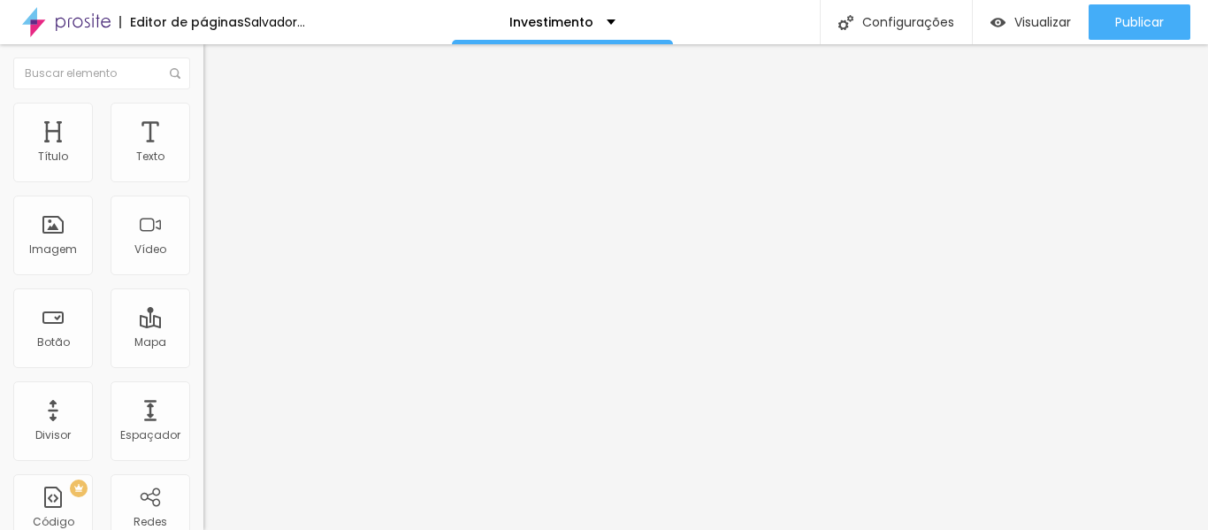
click at [214, 152] on font "Trocar imagem" at bounding box center [257, 144] width 86 height 15
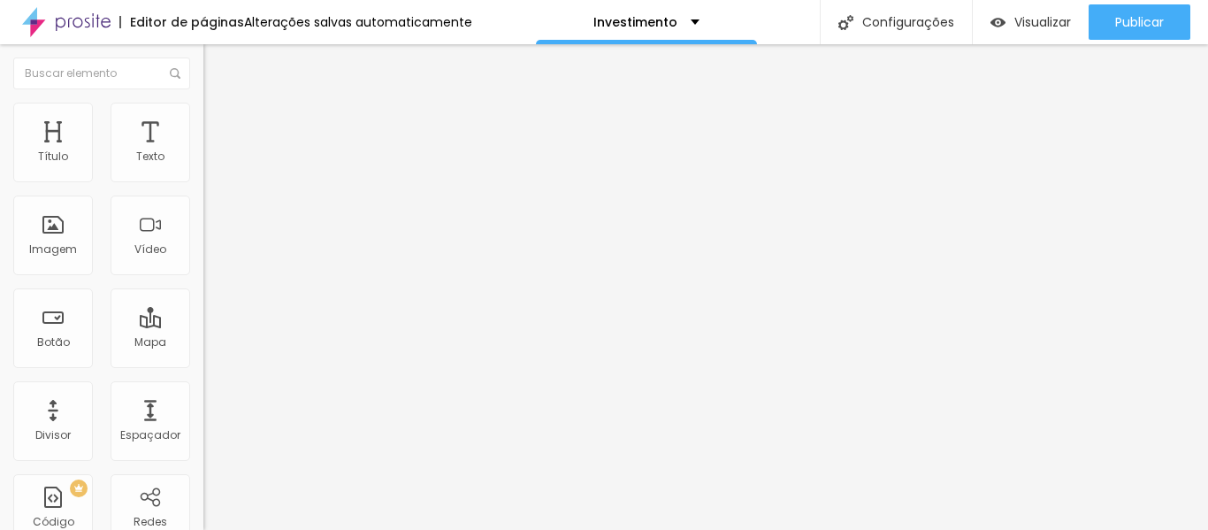
scroll to position [1203, 0]
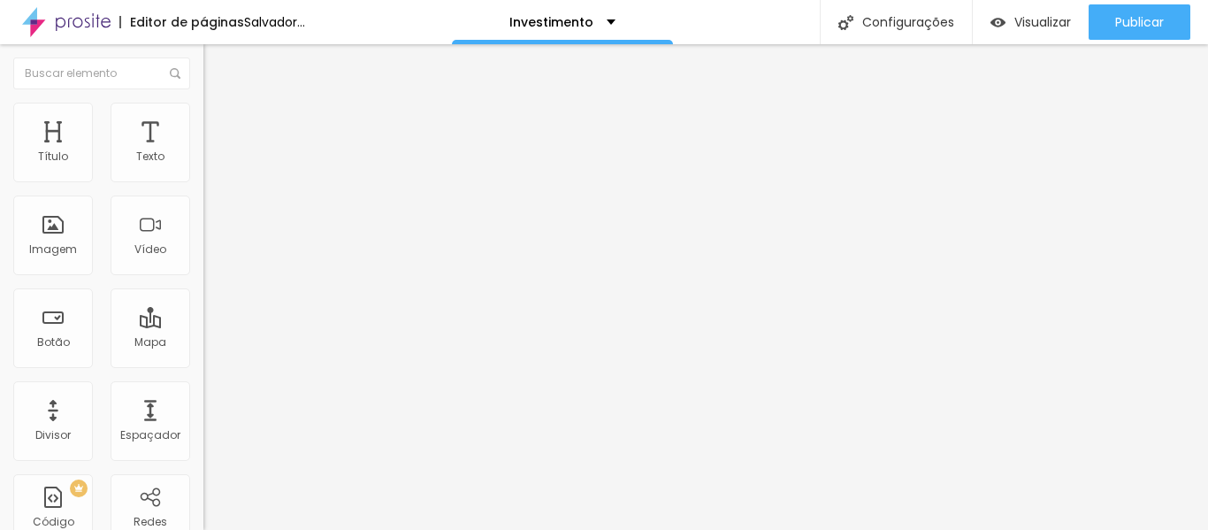
click at [214, 152] on font "Trocar imagem" at bounding box center [257, 144] width 86 height 15
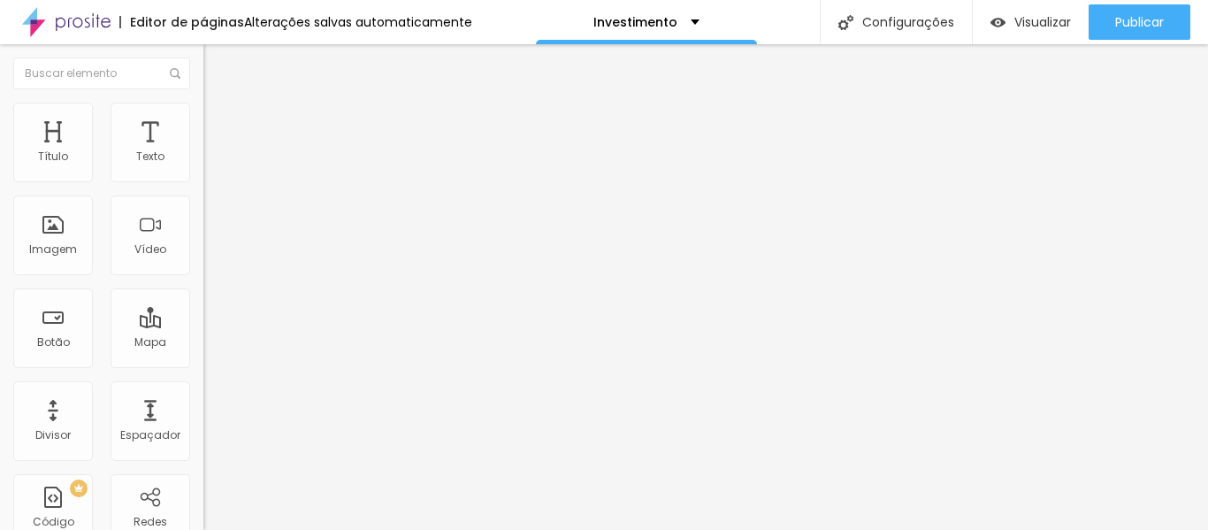
scroll to position [1197, 0]
click at [214, 152] on font "Trocar imagem" at bounding box center [257, 144] width 86 height 15
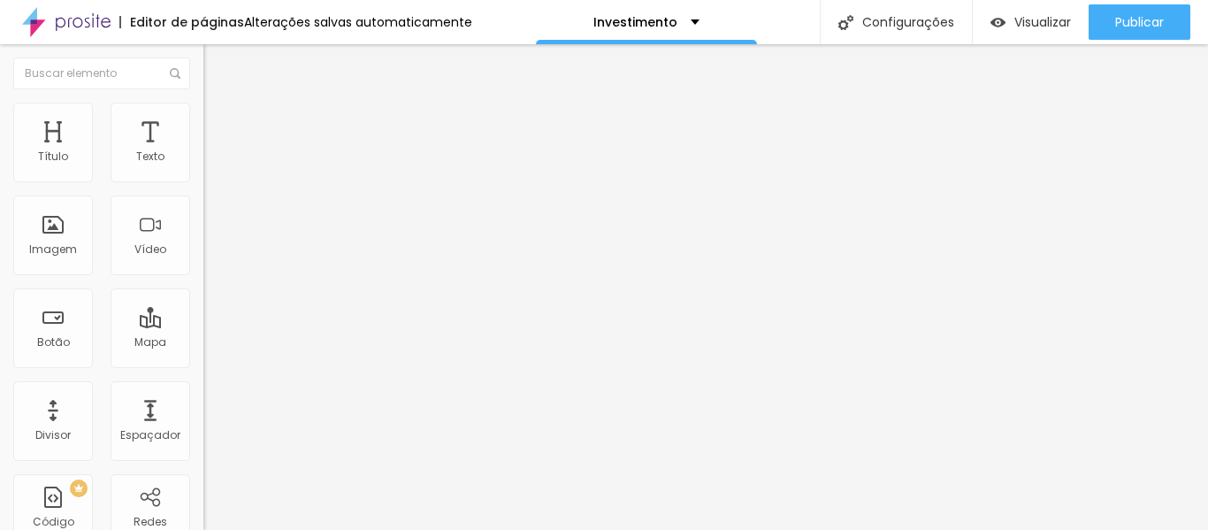
click at [214, 152] on font "Trocar imagem" at bounding box center [257, 144] width 86 height 15
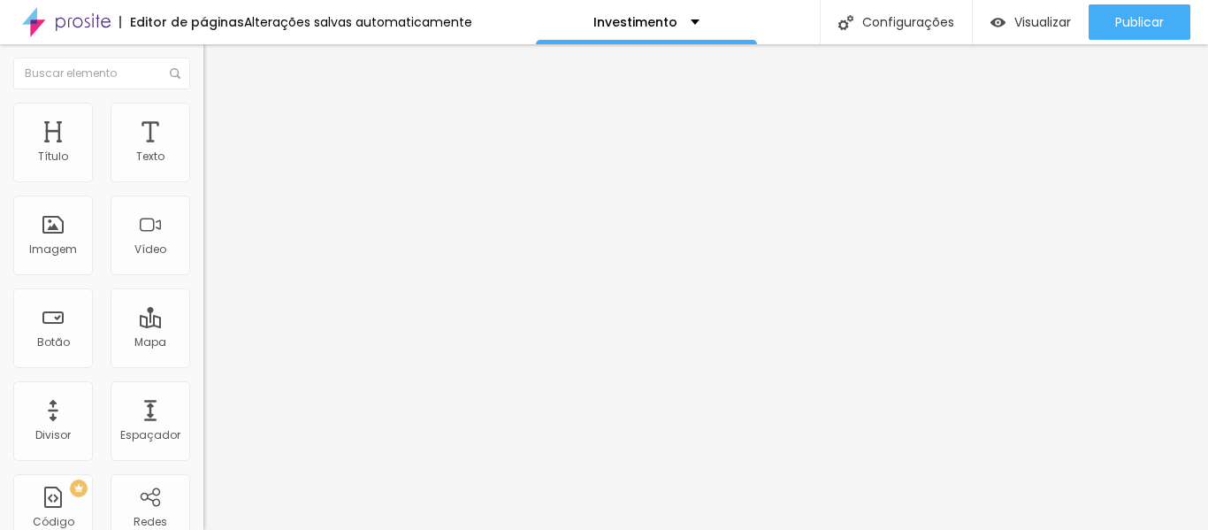
drag, startPoint x: 74, startPoint y: 196, endPoint x: 69, endPoint y: 211, distance: 15.9
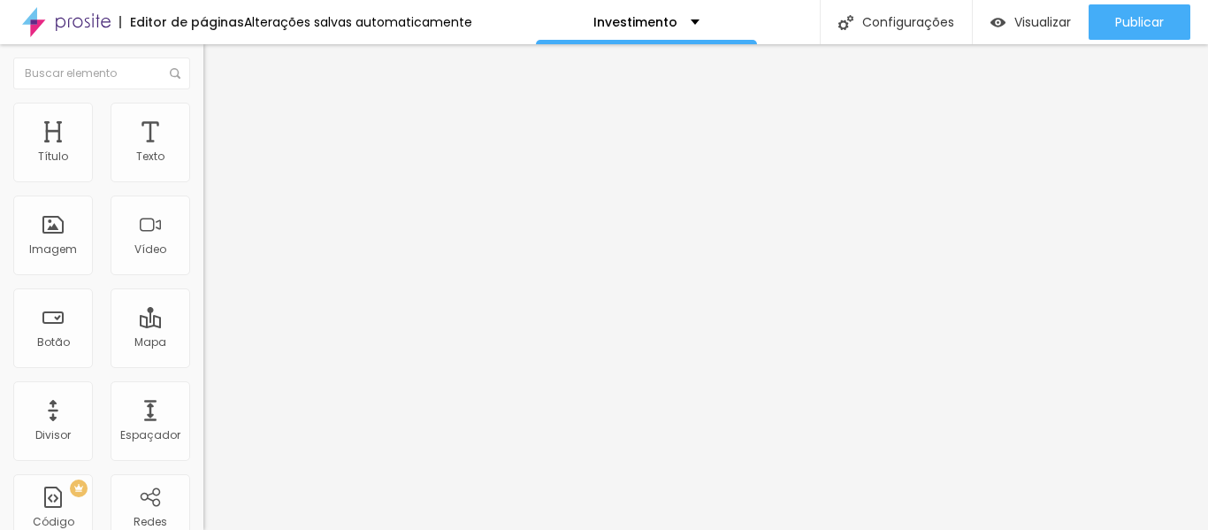
click at [203, 150] on div "Trocar imagem" at bounding box center [304, 144] width 203 height 12
click at [203, 224] on img at bounding box center [209, 217] width 12 height 12
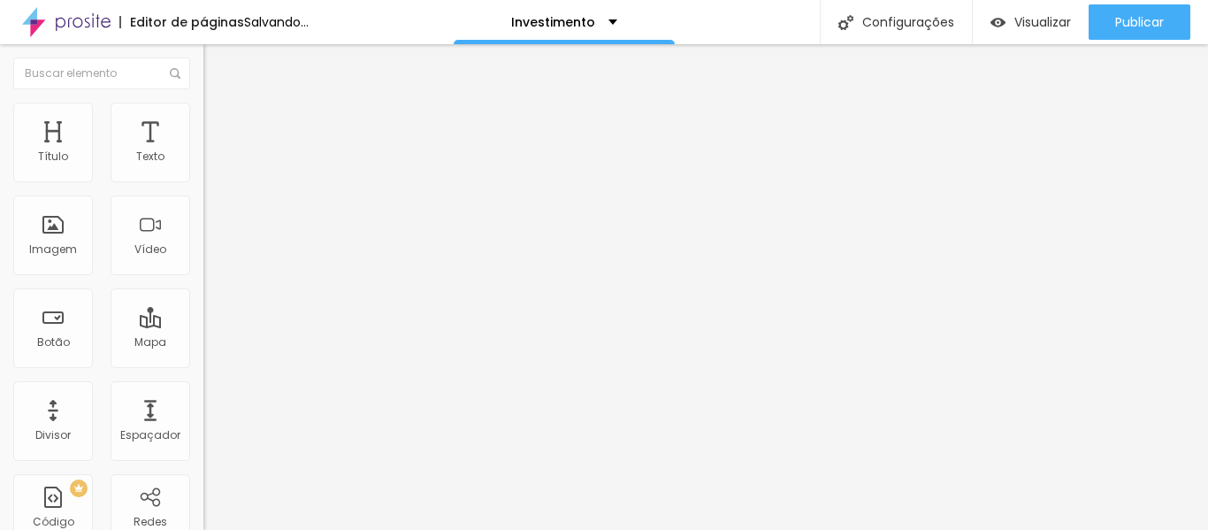
click at [203, 238] on img at bounding box center [209, 231] width 12 height 12
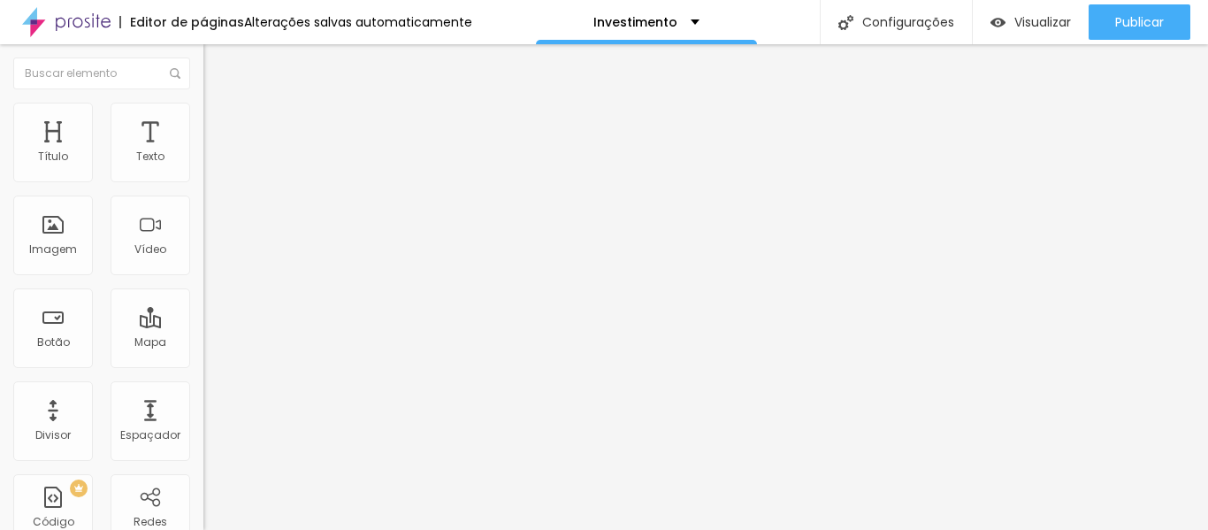
click at [203, 324] on div "Proporção 1:1 Quadrado Cinema 16:9 Padrão 4:3 Quadrado 1:1 Original" at bounding box center [304, 289] width 203 height 70
click at [203, 277] on span "1:1 Quadrado" at bounding box center [238, 269] width 70 height 15
click at [203, 325] on span "Original" at bounding box center [224, 317] width 42 height 15
click at [203, 115] on li "Estilo" at bounding box center [304, 112] width 203 height 18
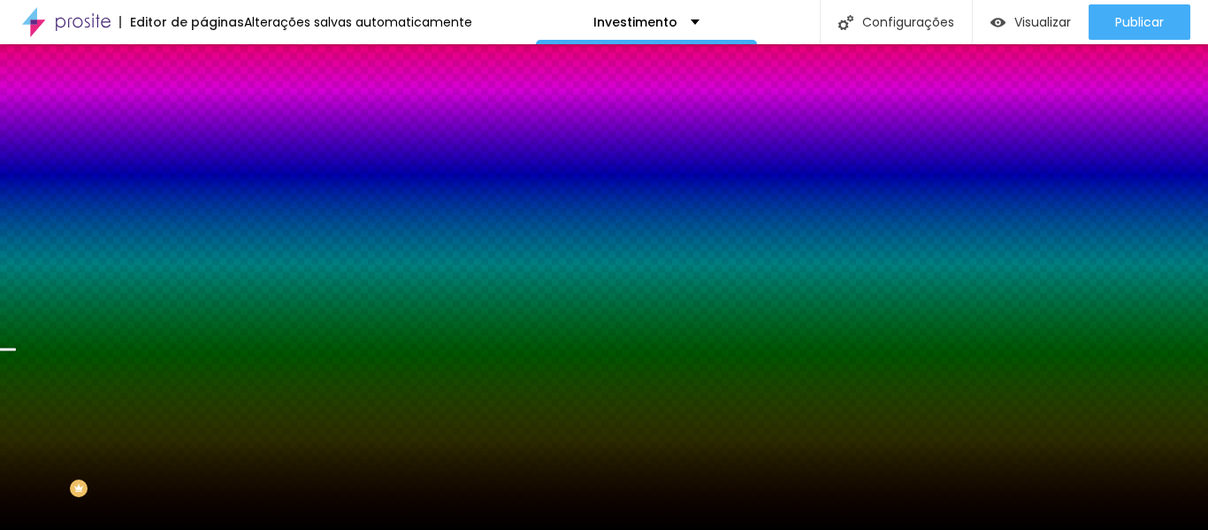
click at [203, 163] on span "Trocar imagem" at bounding box center [251, 155] width 96 height 15
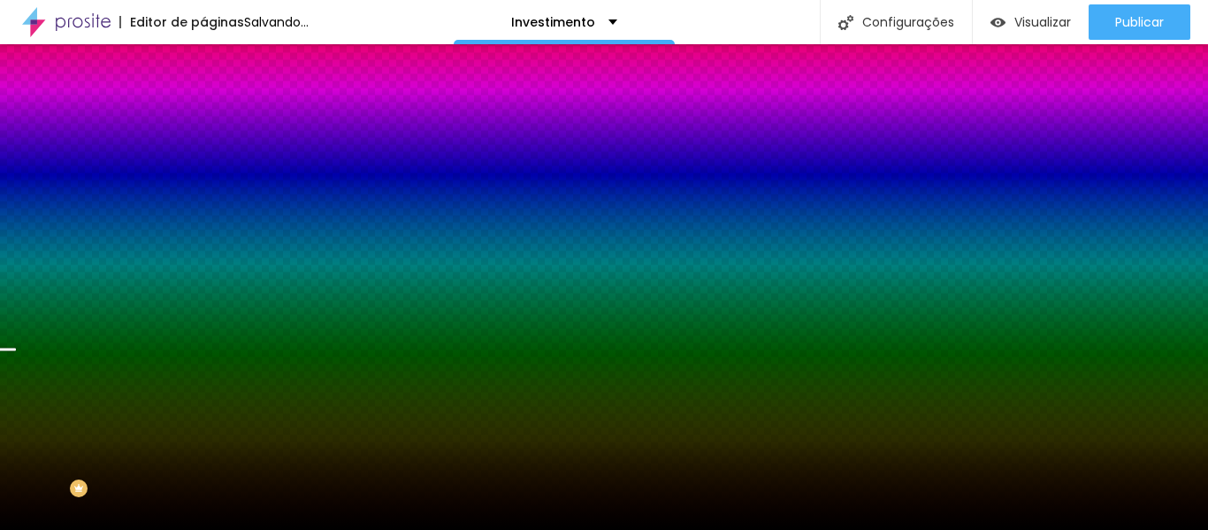
click at [203, 241] on div at bounding box center [304, 241] width 203 height 0
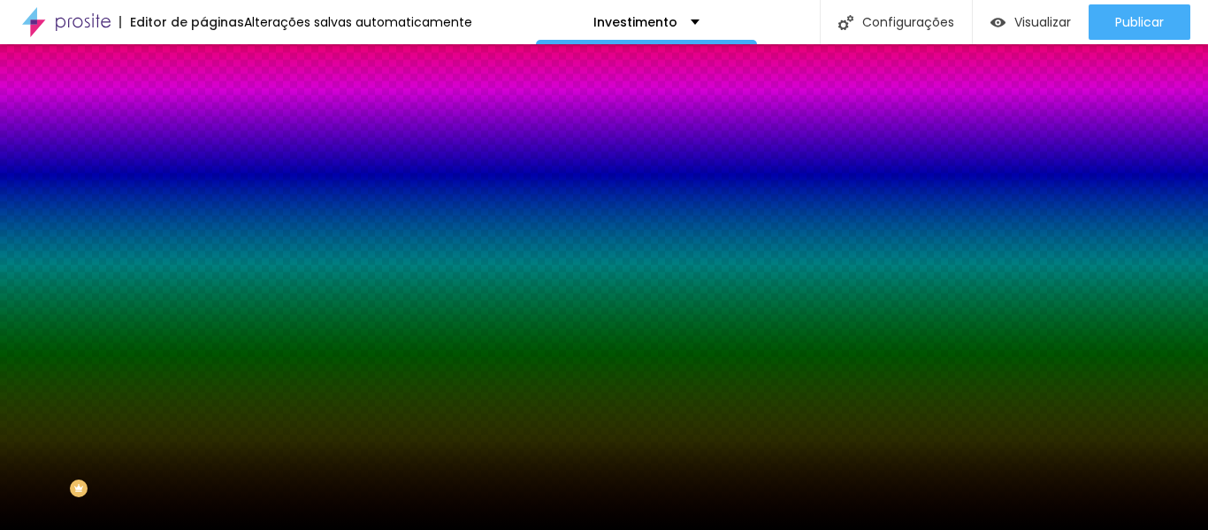
click at [175, 353] on div at bounding box center [604, 265] width 1208 height 530
click at [175, 363] on div at bounding box center [604, 265] width 1208 height 530
click at [175, 375] on div at bounding box center [604, 265] width 1208 height 530
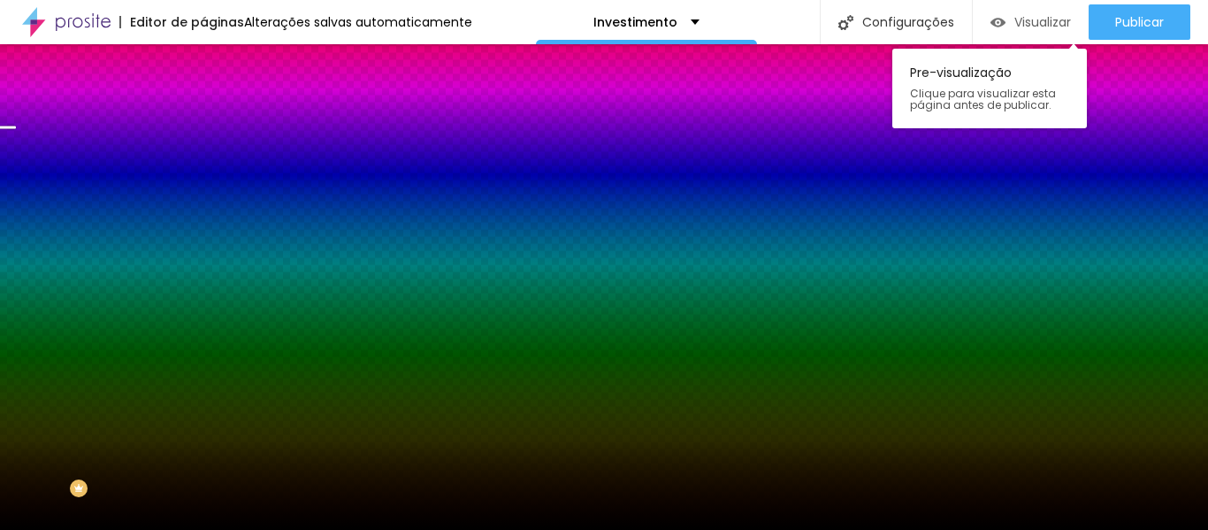
click at [1048, 19] on span "Visualizar" at bounding box center [1042, 22] width 57 height 14
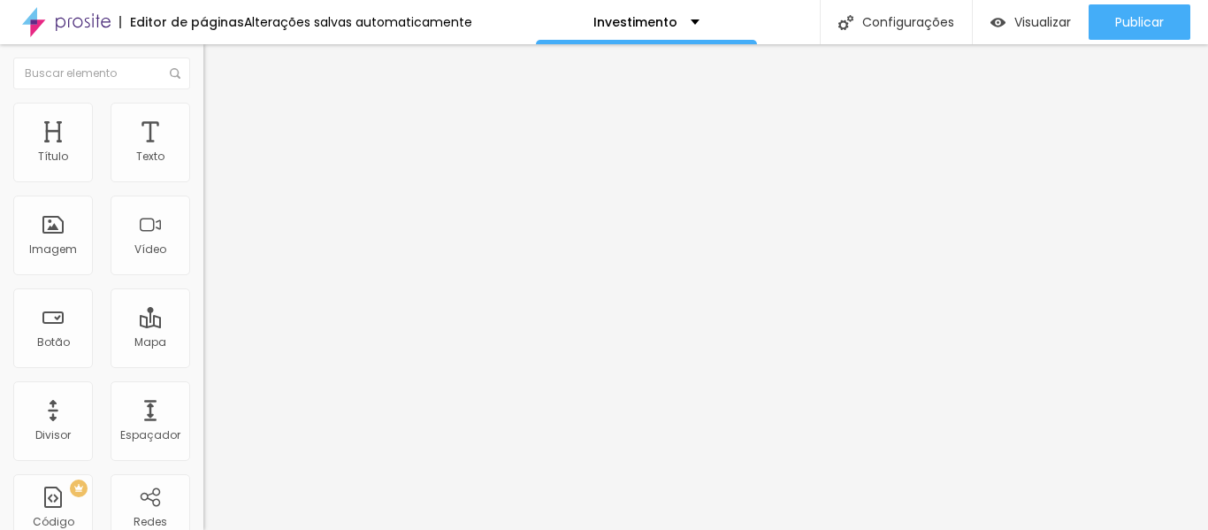
click at [203, 113] on img at bounding box center [211, 111] width 16 height 16
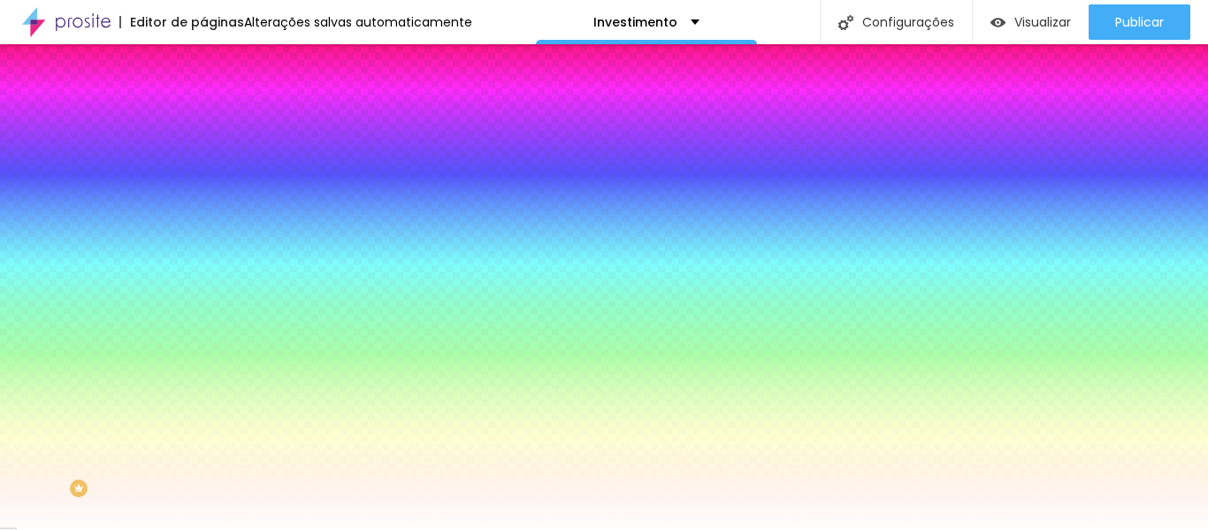
click at [203, 120] on li "Avançado" at bounding box center [304, 129] width 203 height 18
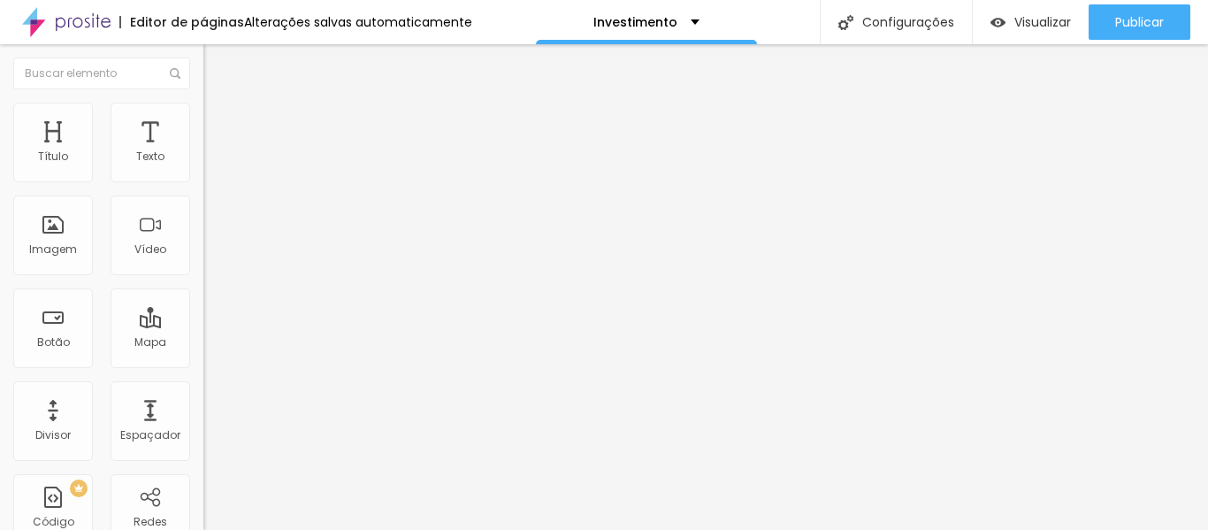
click at [203, 101] on img at bounding box center [211, 93] width 16 height 16
click at [203, 113] on img at bounding box center [211, 111] width 16 height 16
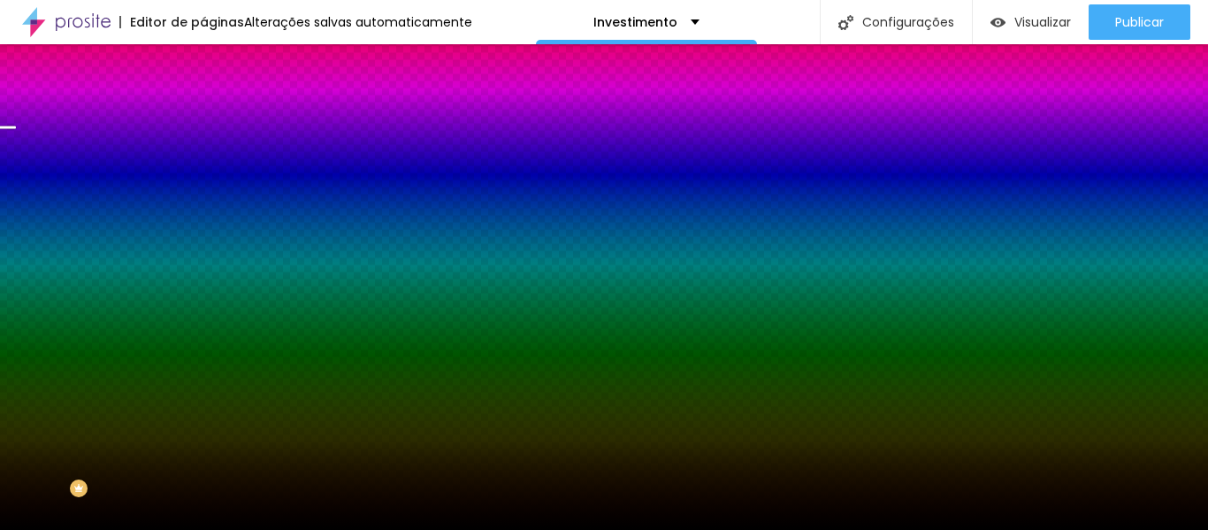
click at [203, 163] on span "Trocar imagem" at bounding box center [251, 155] width 96 height 15
click at [203, 161] on div "Trocar imagem" at bounding box center [304, 155] width 203 height 12
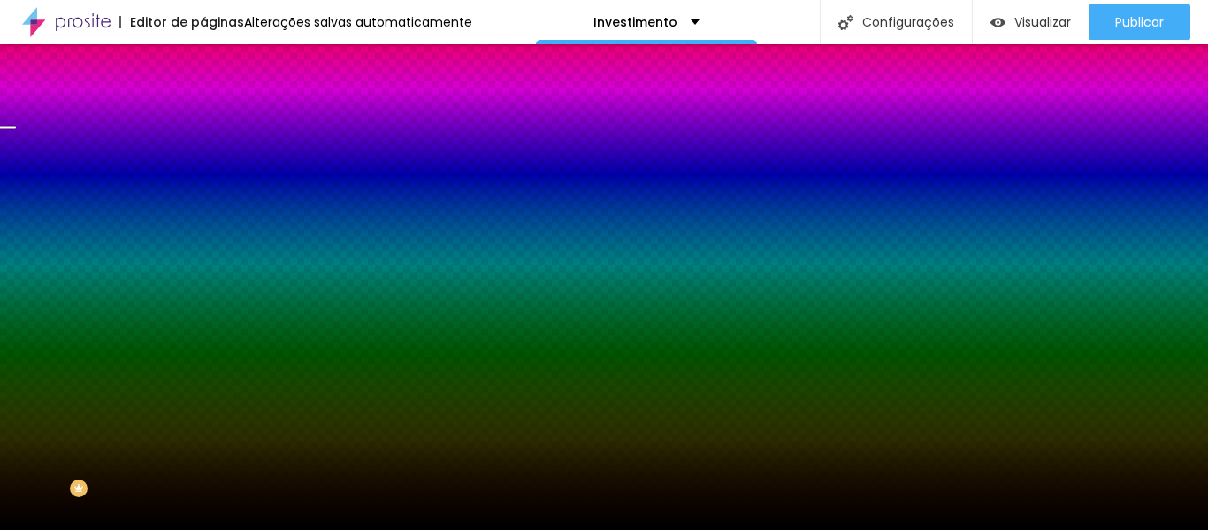
click at [203, 161] on div "Trocar imagem" at bounding box center [304, 155] width 203 height 12
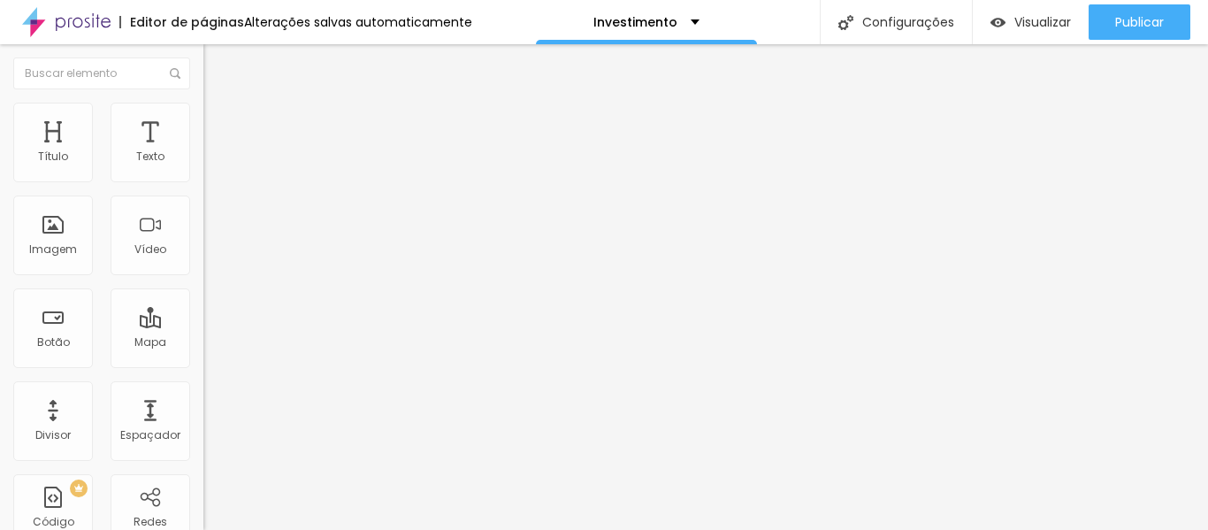
click at [203, 277] on span "1:1 Quadrado" at bounding box center [238, 269] width 70 height 15
click at [203, 325] on span "Original" at bounding box center [224, 317] width 42 height 15
click at [203, 298] on span "Padrão" at bounding box center [223, 290] width 40 height 15
click at [203, 277] on span "Original" at bounding box center [224, 269] width 42 height 15
click at [203, 298] on span "Padrão" at bounding box center [223, 290] width 40 height 15
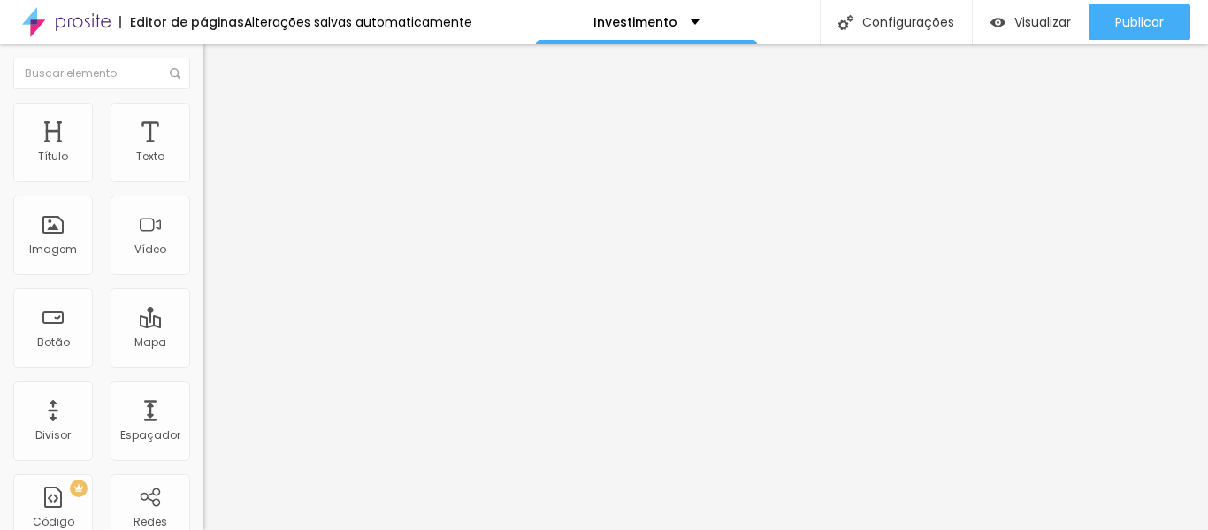
click at [203, 287] on span "Cinema" at bounding box center [225, 279] width 44 height 15
click at [203, 325] on span "Original" at bounding box center [224, 317] width 42 height 15
click at [203, 277] on span "4:3 Padrão" at bounding box center [232, 269] width 58 height 15
click at [203, 325] on span "Original" at bounding box center [224, 317] width 42 height 15
click at [203, 277] on span "Original" at bounding box center [224, 269] width 42 height 15
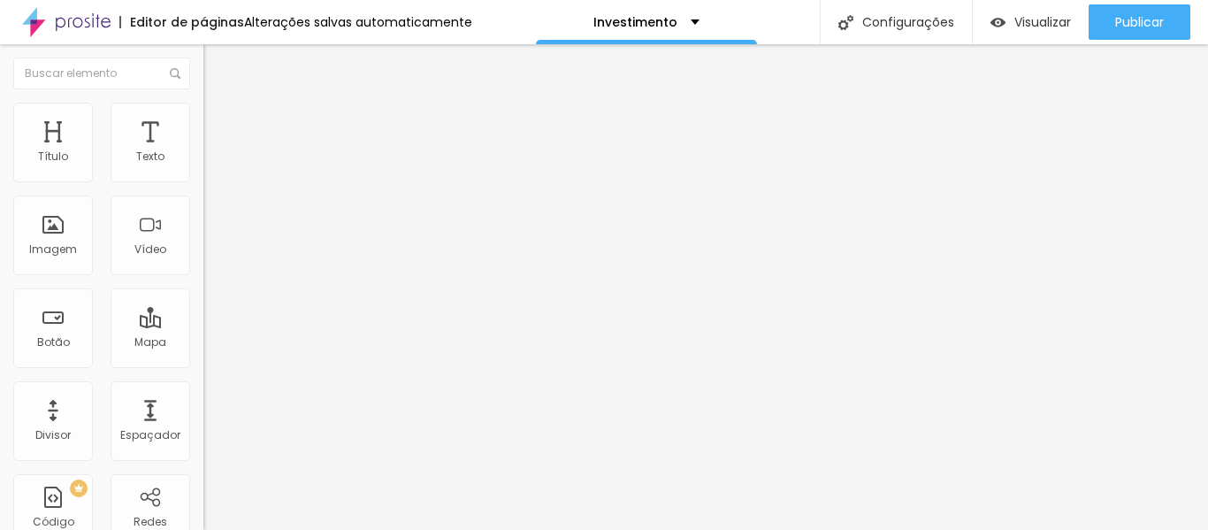
click at [203, 309] on span "Quadrado" at bounding box center [231, 301] width 57 height 15
click at [1050, 11] on div "Visualizar" at bounding box center [1030, 21] width 80 height 35
click at [1034, 23] on span "Visualizar" at bounding box center [1042, 22] width 57 height 14
click at [1042, 21] on font "Visualizar" at bounding box center [1042, 22] width 57 height 18
click at [1035, 16] on font "Visualizar" at bounding box center [1042, 22] width 57 height 18
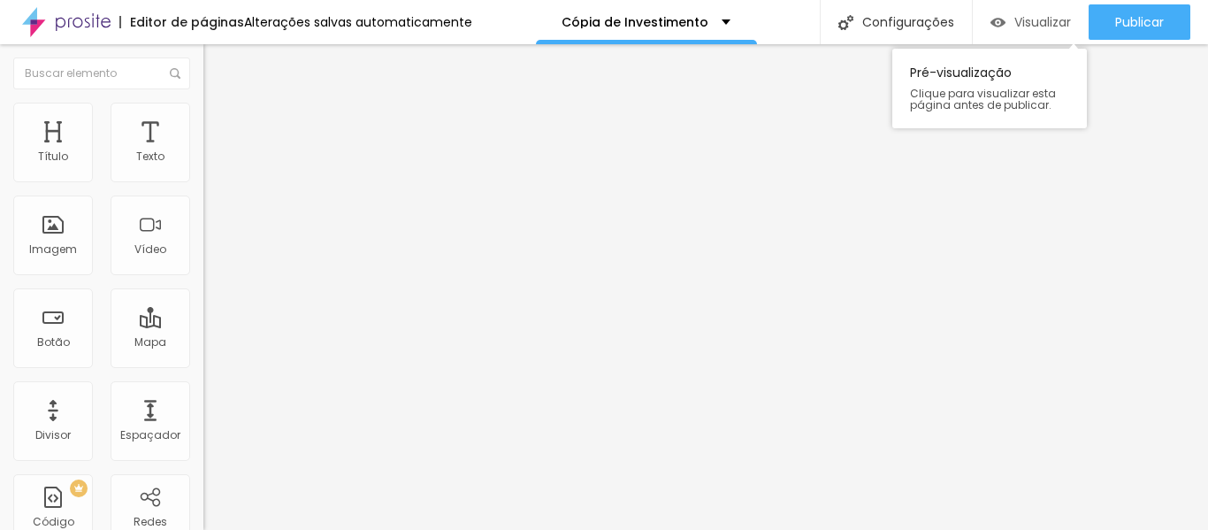
click at [1028, 26] on font "Visualizar" at bounding box center [1042, 22] width 57 height 18
click at [203, 103] on li "Avançado" at bounding box center [304, 112] width 203 height 18
click at [203, 101] on img at bounding box center [211, 93] width 16 height 16
type input "1.5"
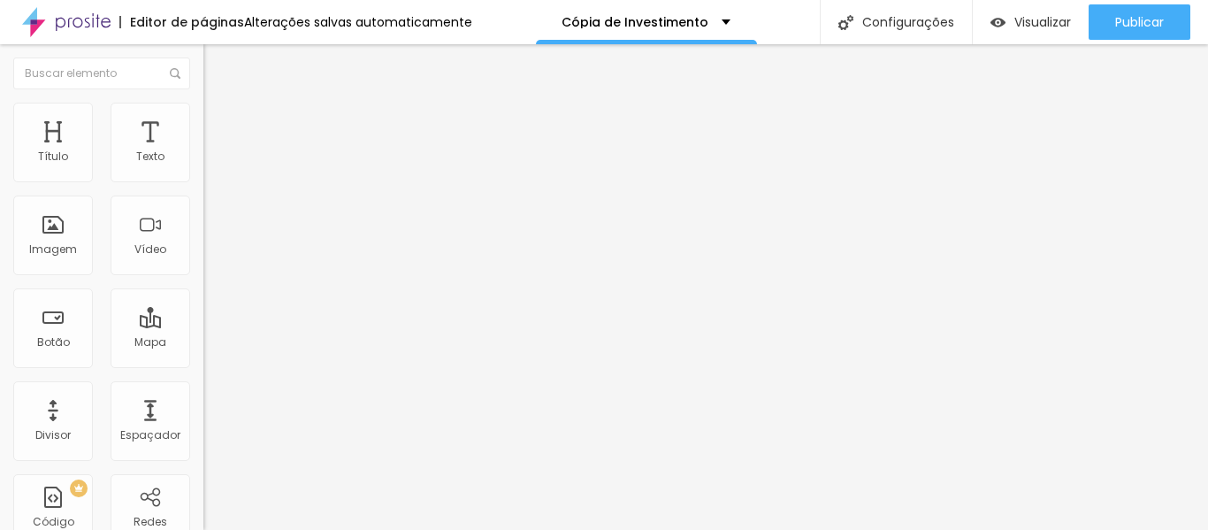
type input "1.6"
type input "1.7"
type input "1.8"
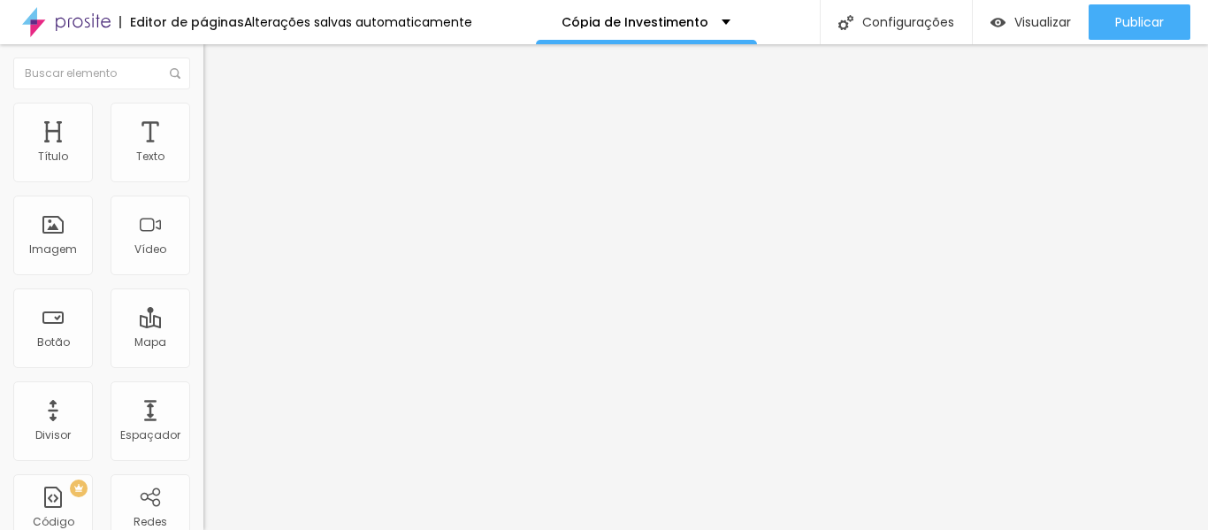
type input "1.8"
type input "1.9"
type input "2"
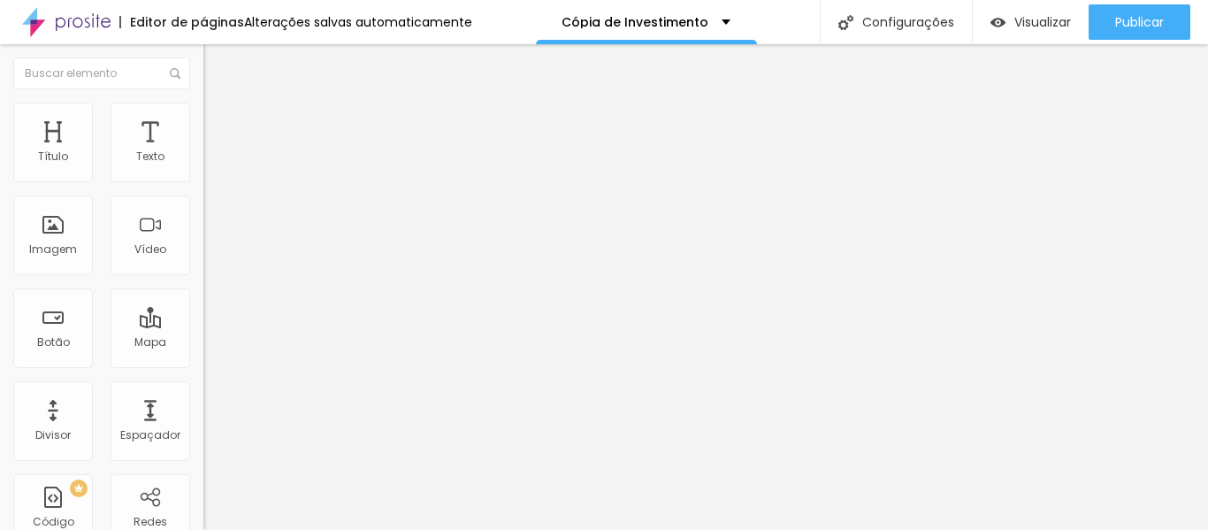
drag, startPoint x: 104, startPoint y: 242, endPoint x: 148, endPoint y: 245, distance: 43.4
type input "1.6"
type input "1.5"
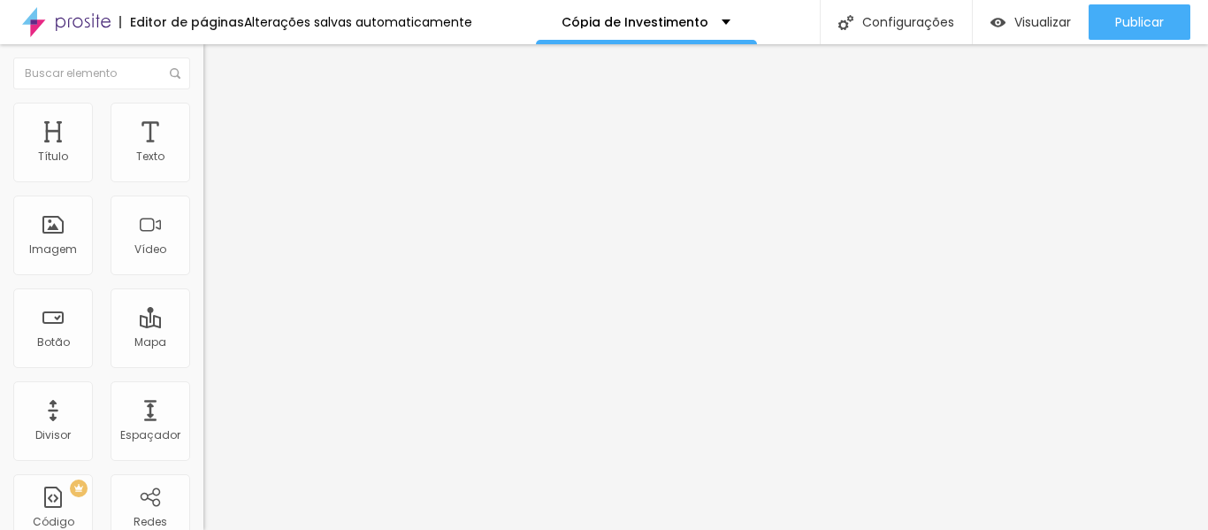
type input "1.5"
type input "1.4"
drag, startPoint x: 148, startPoint y: 245, endPoint x: 104, endPoint y: 245, distance: 43.3
type input "1.4"
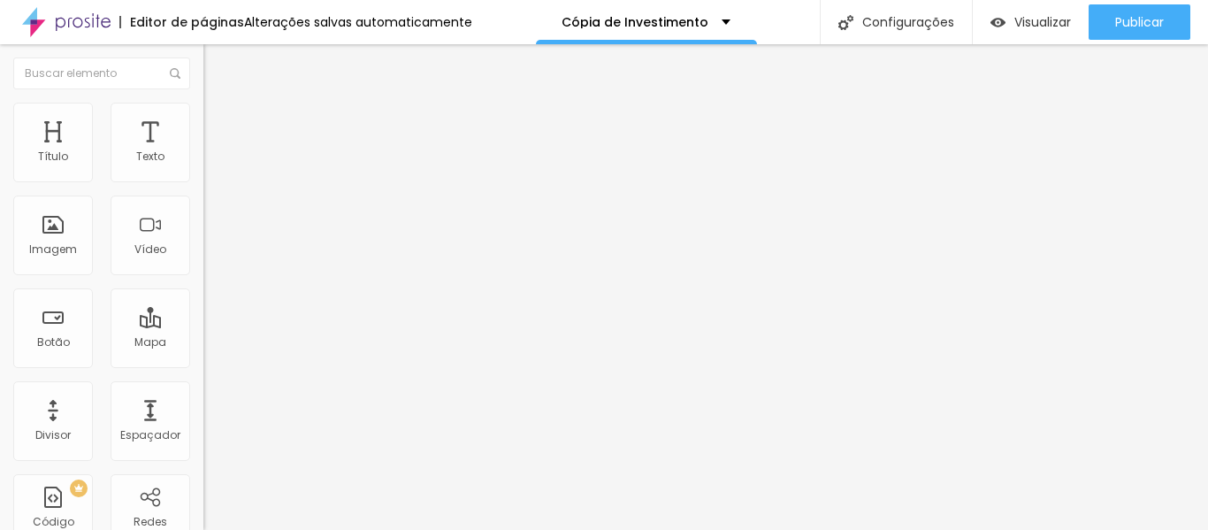
click at [1036, 21] on font "Visualizar" at bounding box center [1042, 22] width 57 height 18
click at [1031, 19] on font "Visualizar" at bounding box center [1042, 22] width 57 height 18
click at [214, 152] on font "Trocar imagem" at bounding box center [257, 144] width 86 height 15
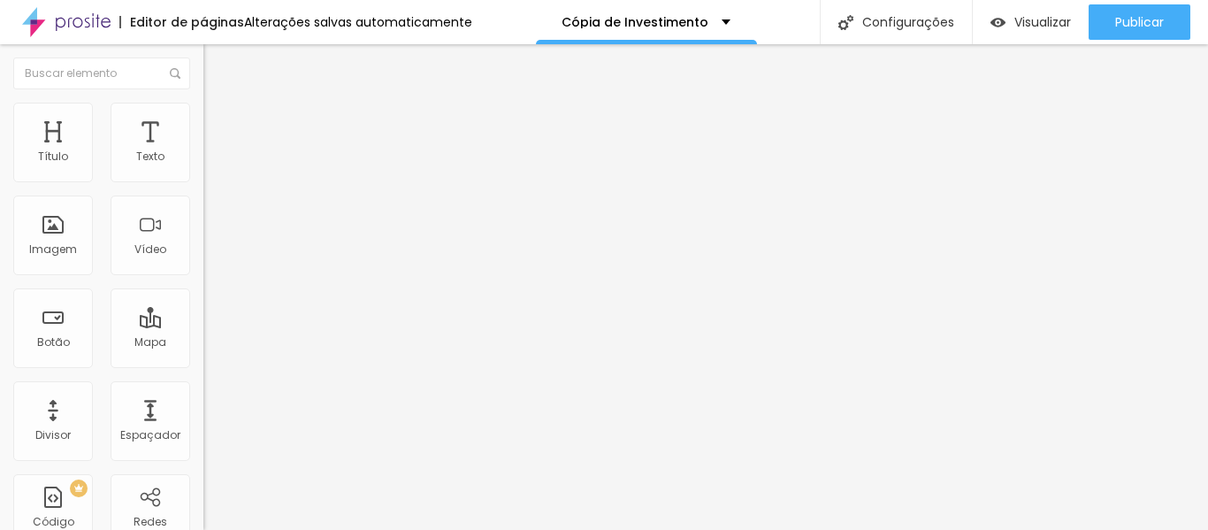
click at [996, 18] on img "button" at bounding box center [997, 22] width 15 height 15
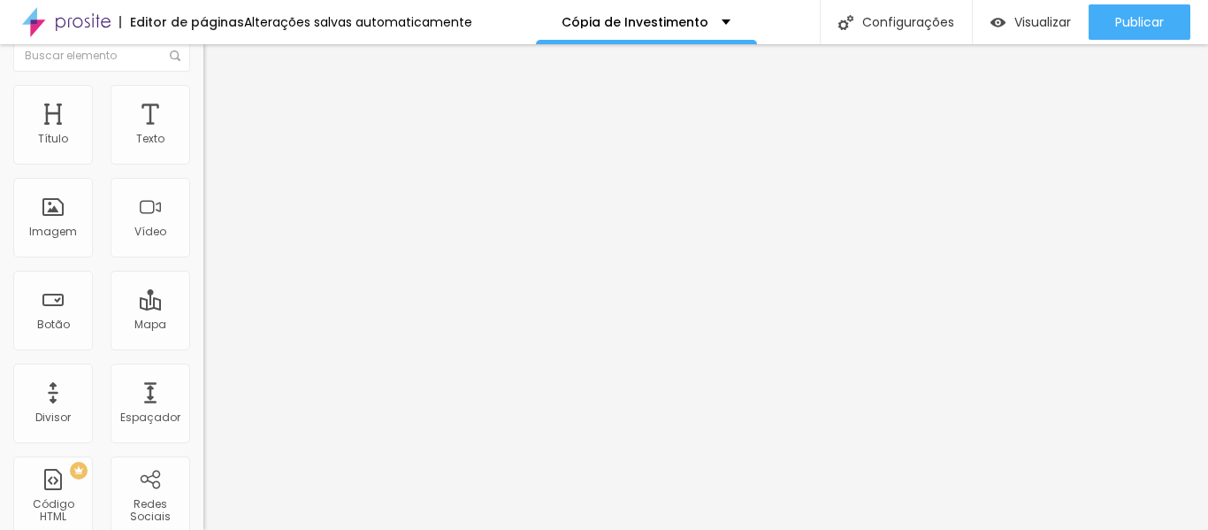
scroll to position [0, 0]
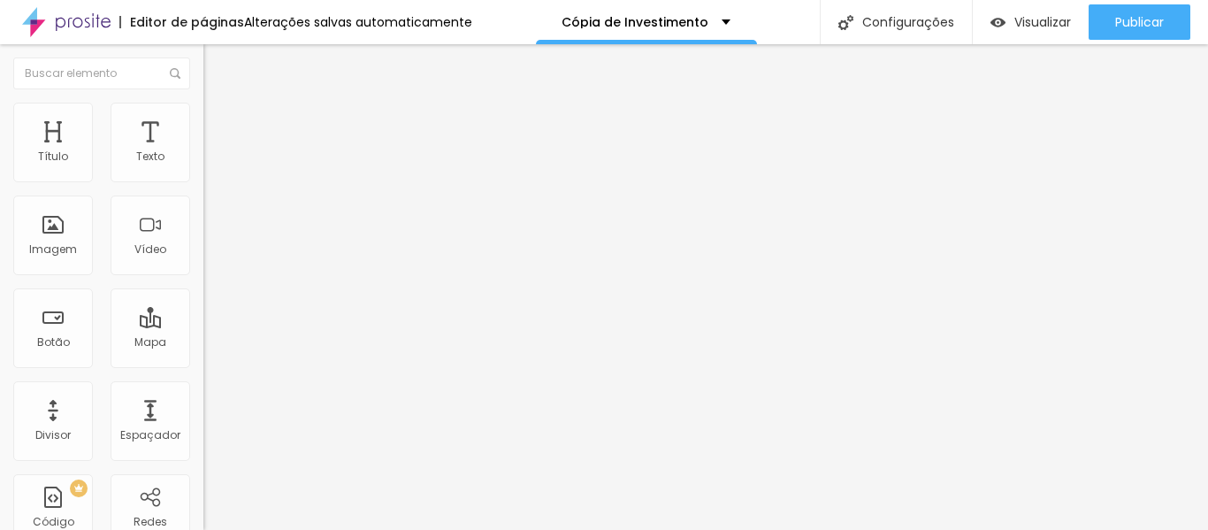
click at [203, 108] on img at bounding box center [211, 111] width 16 height 16
click at [203, 120] on li "Avançado" at bounding box center [304, 129] width 203 height 18
click at [203, 120] on img at bounding box center [211, 128] width 16 height 16
click at [203, 115] on li "Estilo" at bounding box center [304, 112] width 203 height 18
click at [219, 104] on font "Conteúdo" at bounding box center [246, 96] width 55 height 15
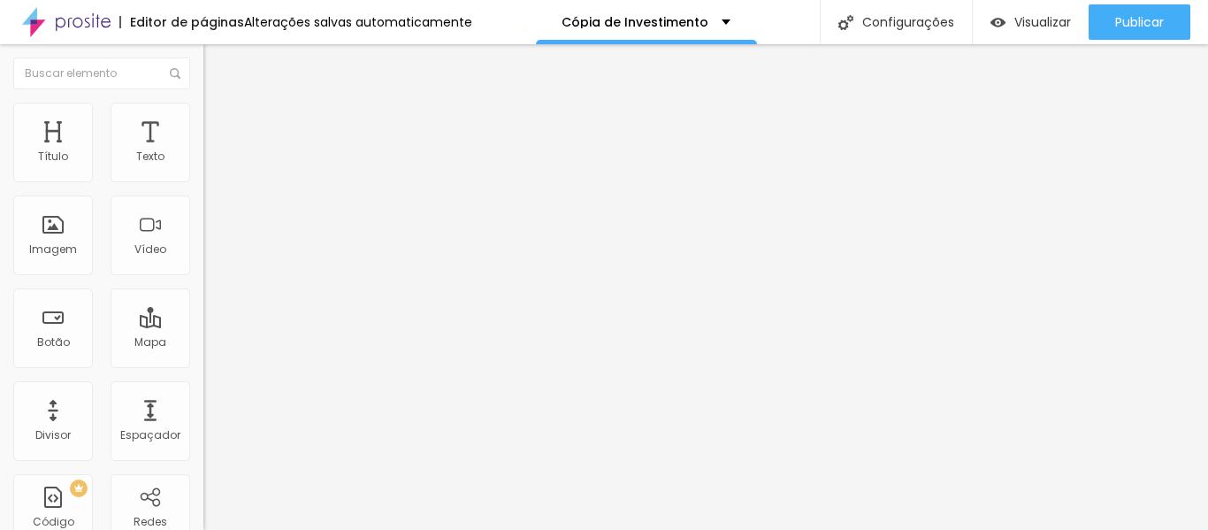
click at [203, 277] on span "1:1 Quadrado" at bounding box center [238, 269] width 70 height 15
click at [203, 325] on font "Original" at bounding box center [224, 317] width 42 height 15
click at [203, 309] on span "Quadrado" at bounding box center [231, 301] width 57 height 15
click at [219, 120] on font "Estilo" at bounding box center [232, 114] width 27 height 15
click at [203, 120] on img at bounding box center [211, 128] width 16 height 16
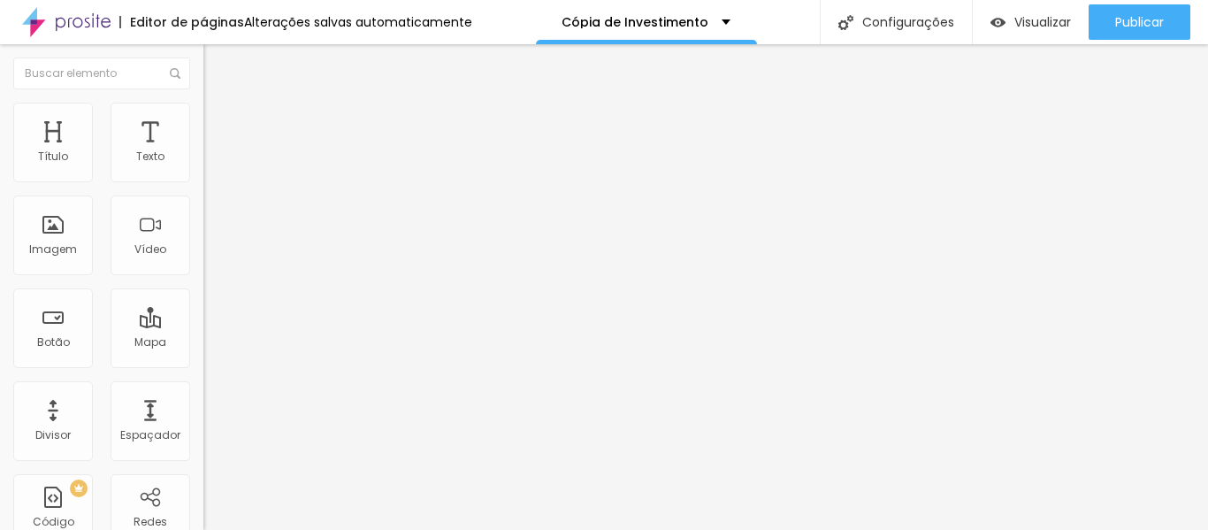
click at [214, 152] on font "Trocar imagem" at bounding box center [257, 144] width 86 height 15
click at [203, 252] on img at bounding box center [209, 246] width 12 height 12
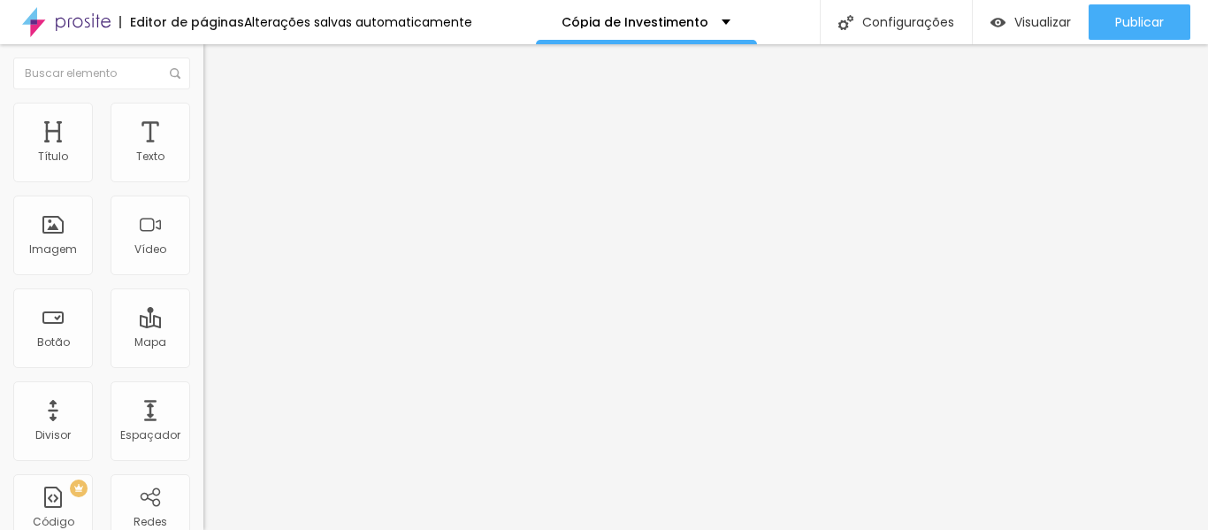
click at [203, 238] on img at bounding box center [209, 231] width 12 height 12
click at [203, 150] on div "Trocar imagem" at bounding box center [304, 144] width 203 height 12
click at [203, 110] on li "Estilo" at bounding box center [304, 112] width 203 height 18
type input "67"
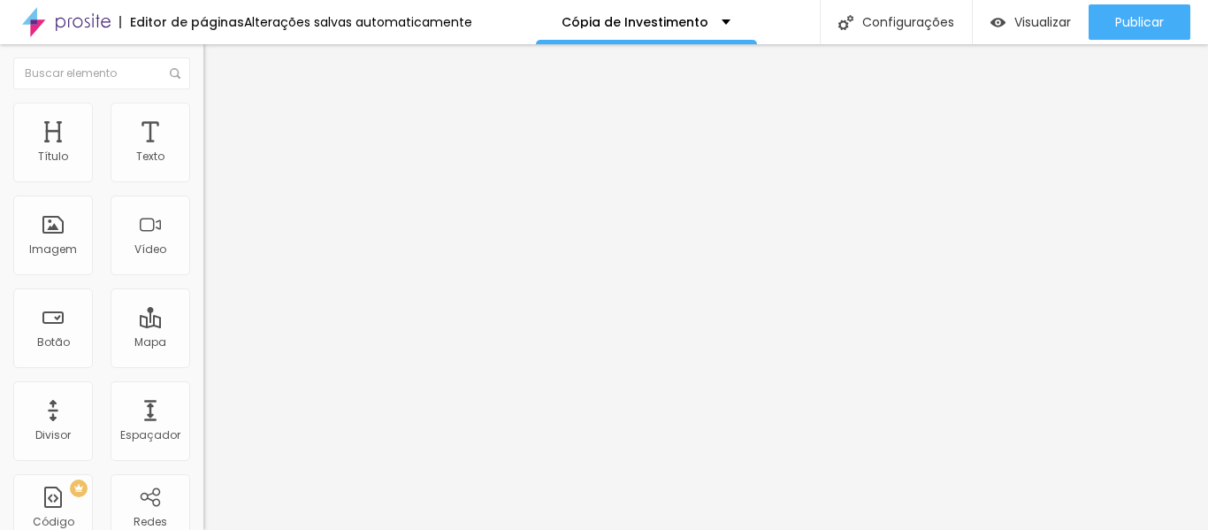
type input "67"
type input "148"
type input "150"
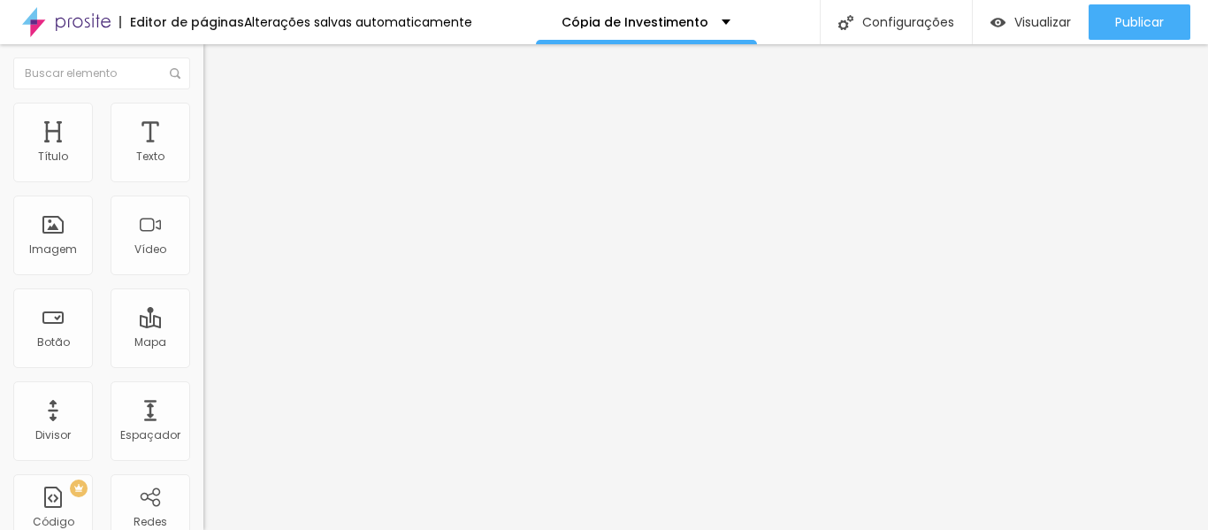
type input "151"
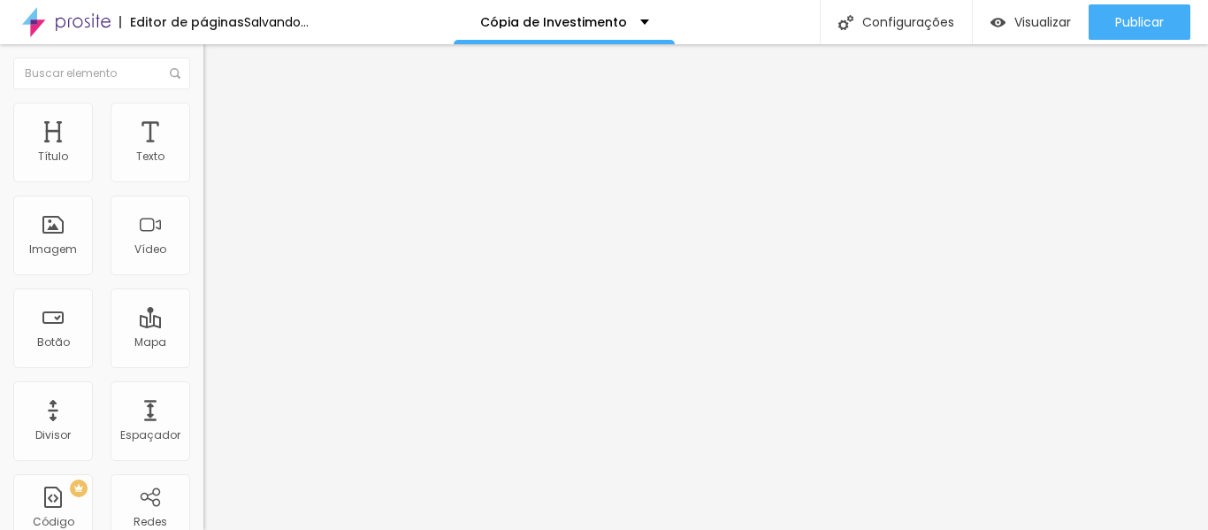
type input "127"
type input "0"
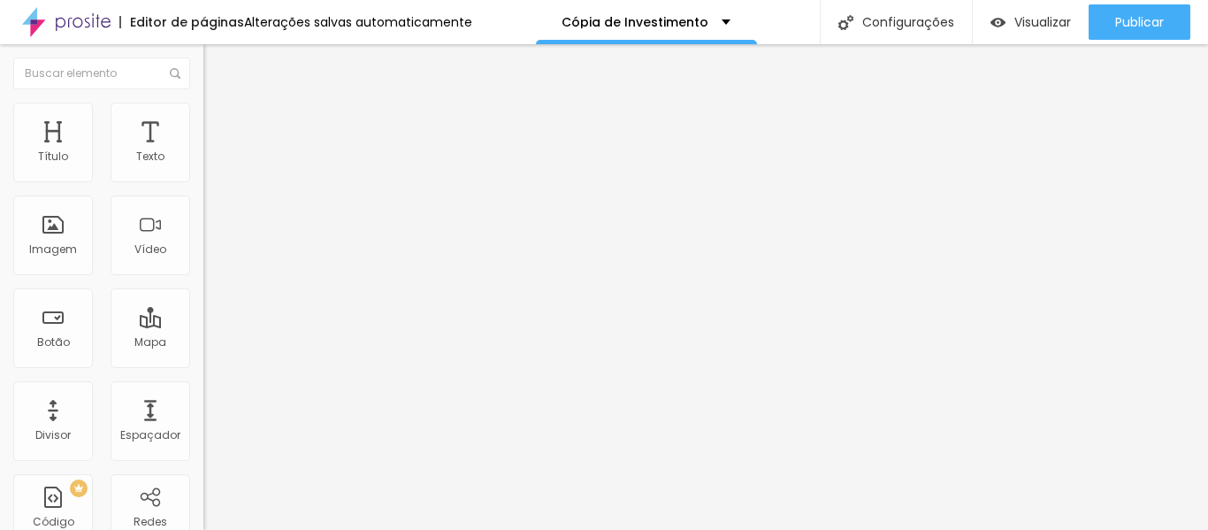
drag, startPoint x: 38, startPoint y: 225, endPoint x: 0, endPoint y: 235, distance: 39.2
click at [203, 388] on input "range" at bounding box center [260, 395] width 114 height 14
click at [203, 120] on img at bounding box center [211, 128] width 16 height 16
type input "57"
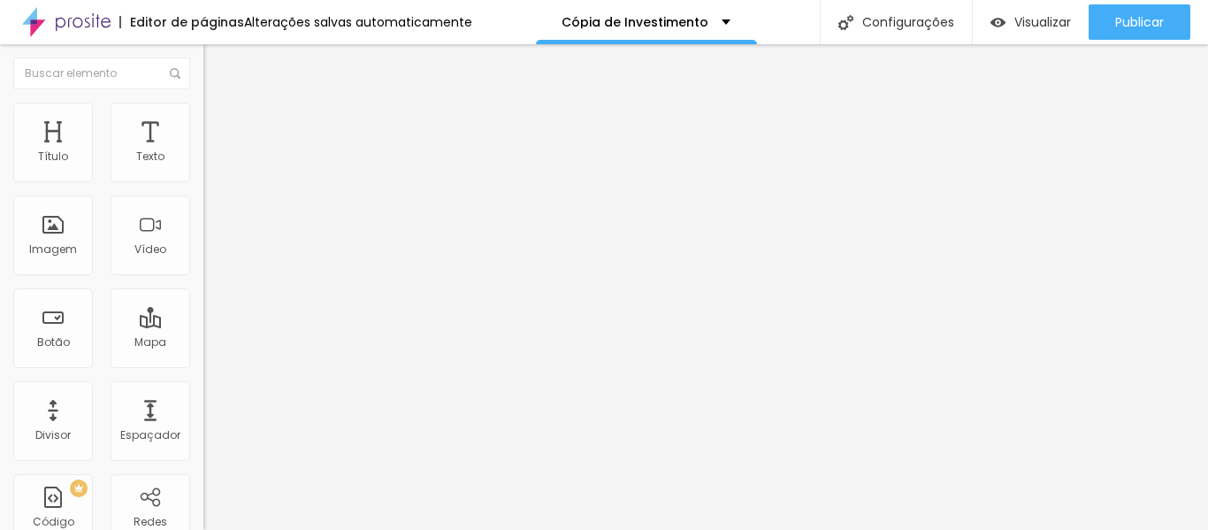
type input "63"
type input "64"
drag, startPoint x: 41, startPoint y: 175, endPoint x: 102, endPoint y: 173, distance: 61.0
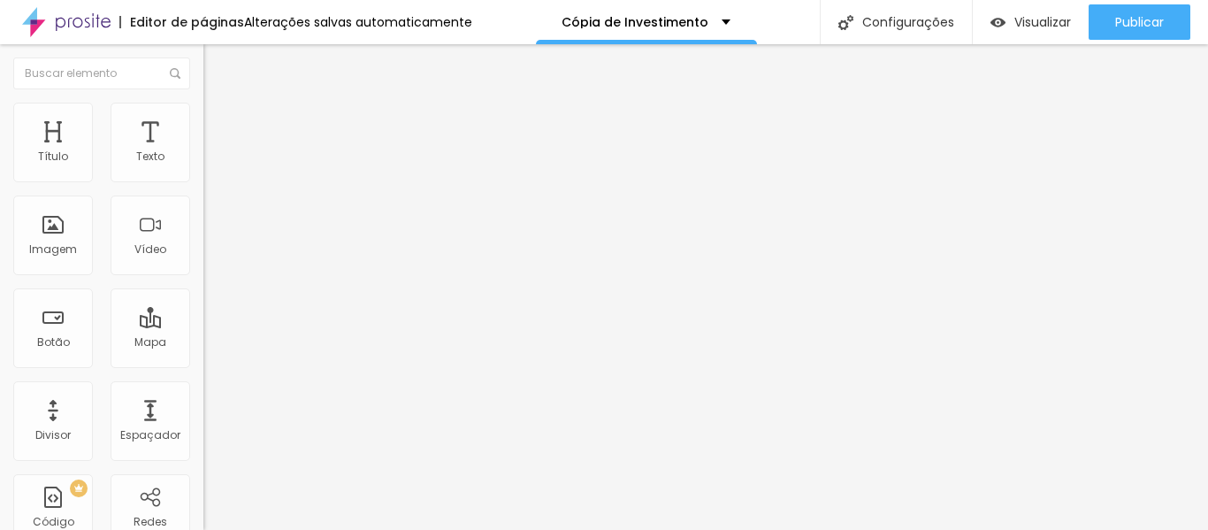
type input "64"
click at [203, 343] on input "range" at bounding box center [260, 350] width 114 height 14
type input "11"
type input "32"
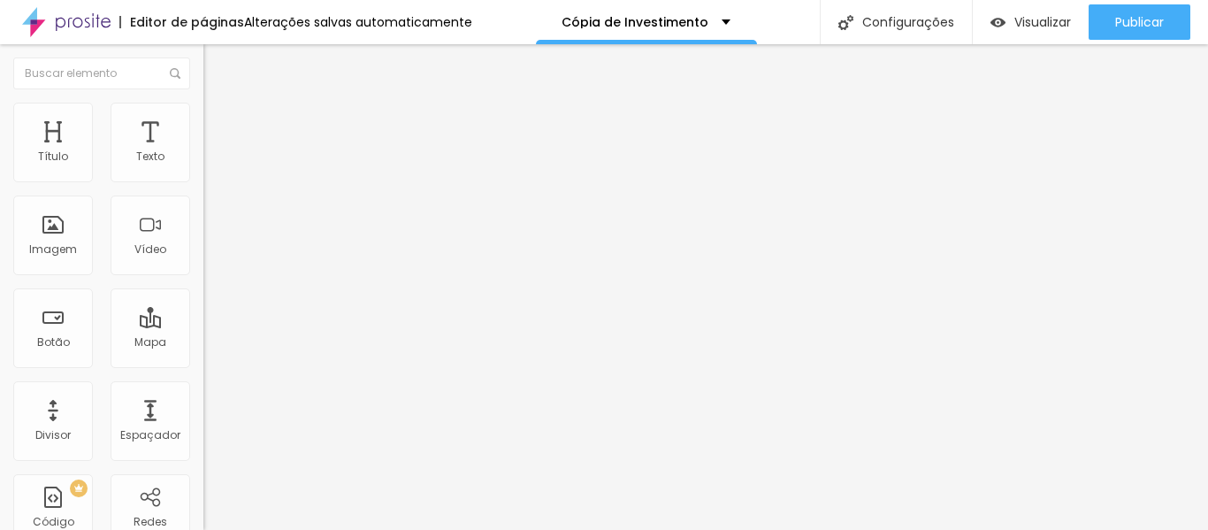
type input "32"
type input "34"
type input "35"
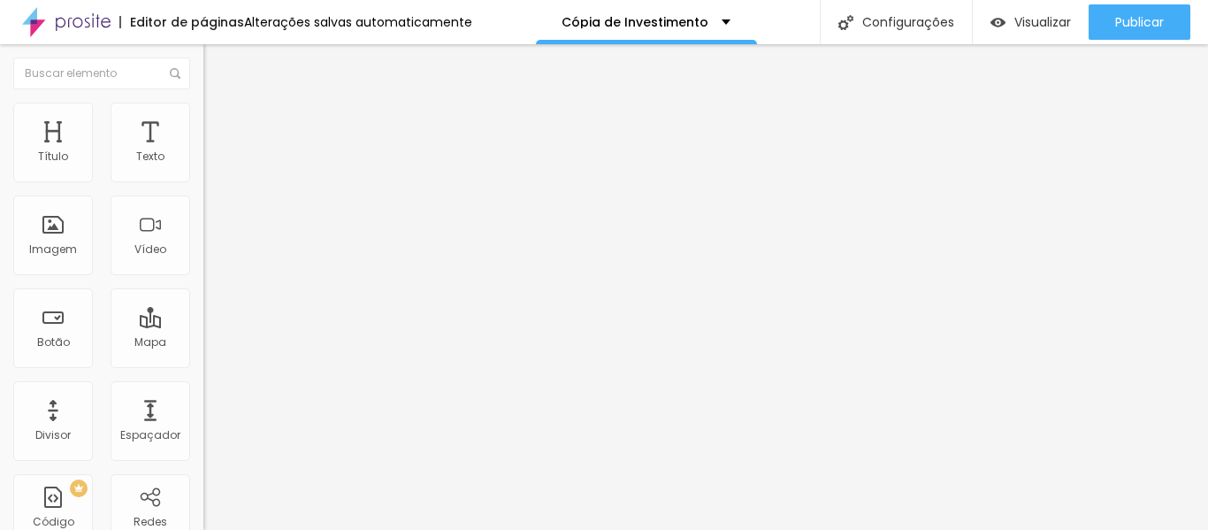
type input "36"
type input "37"
type input "39"
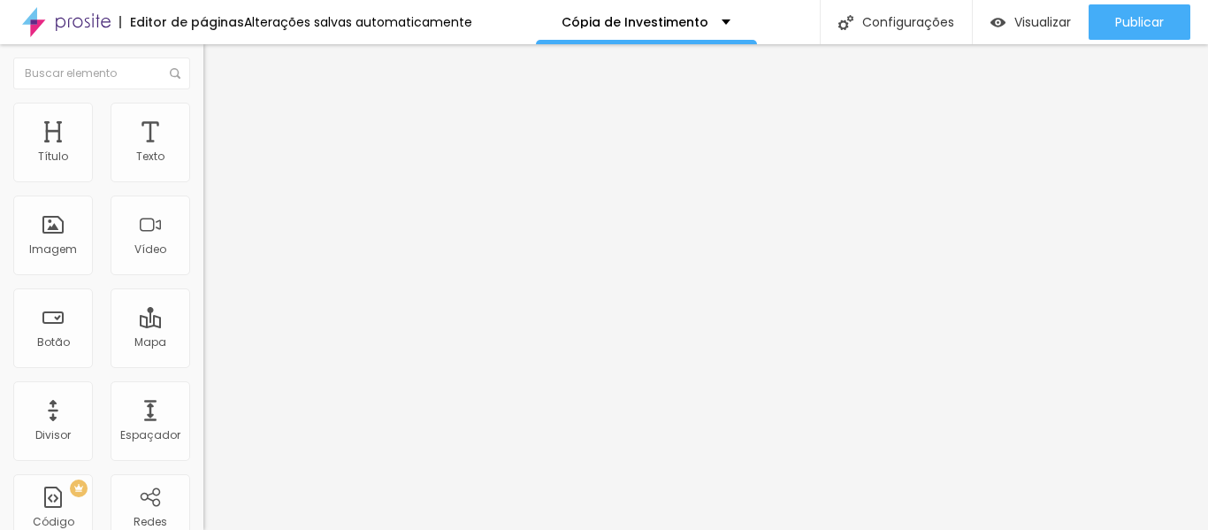
type input "39"
type input "41"
type input "42"
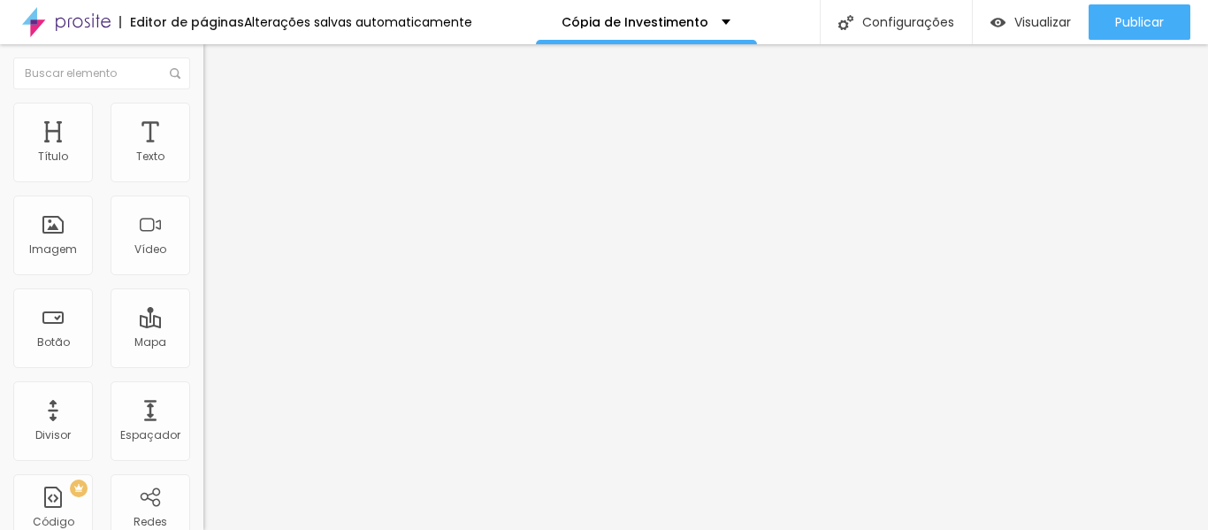
type input "45"
type input "46"
type input "48"
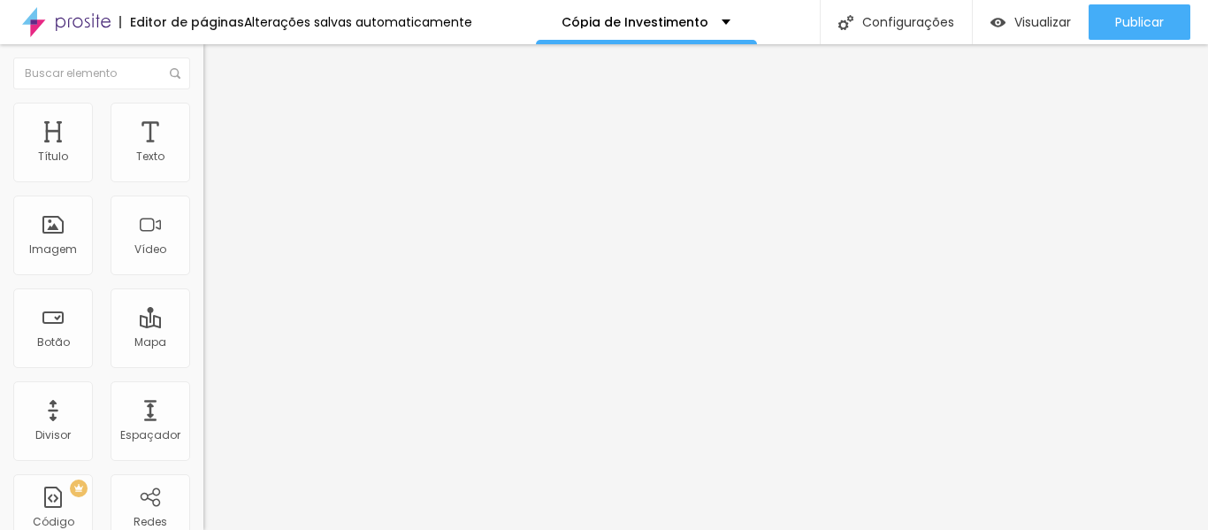
type input "48"
type input "49"
type input "50"
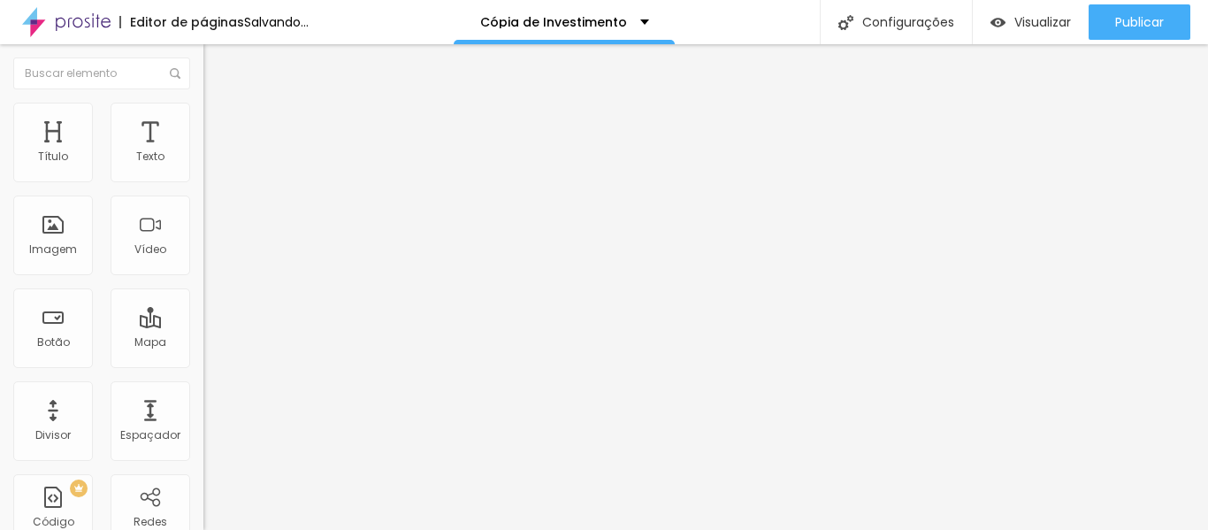
type input "49"
type input "48"
type input "46"
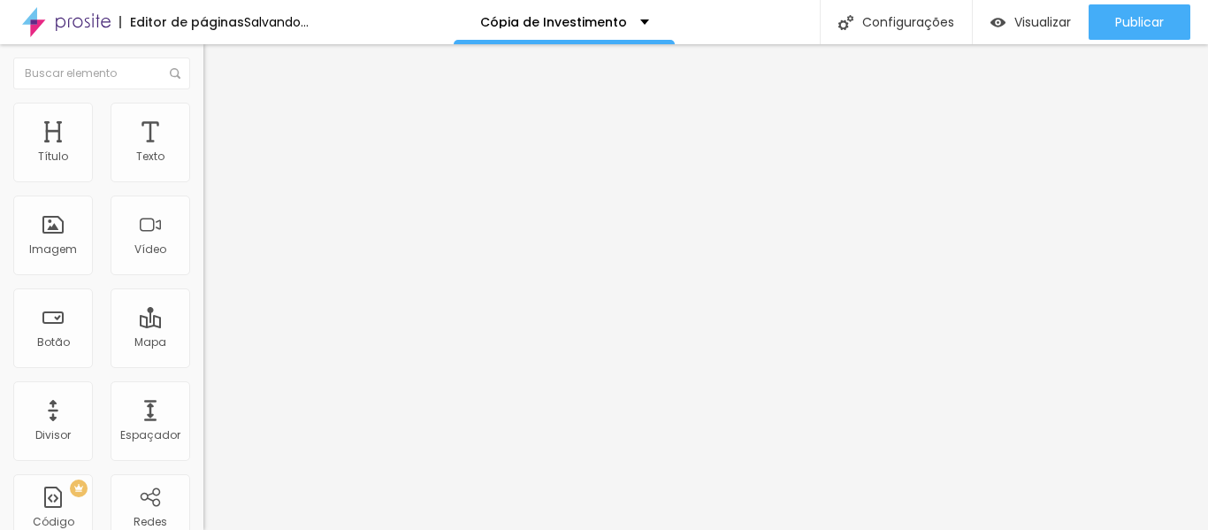
type input "46"
type input "45"
type input "41"
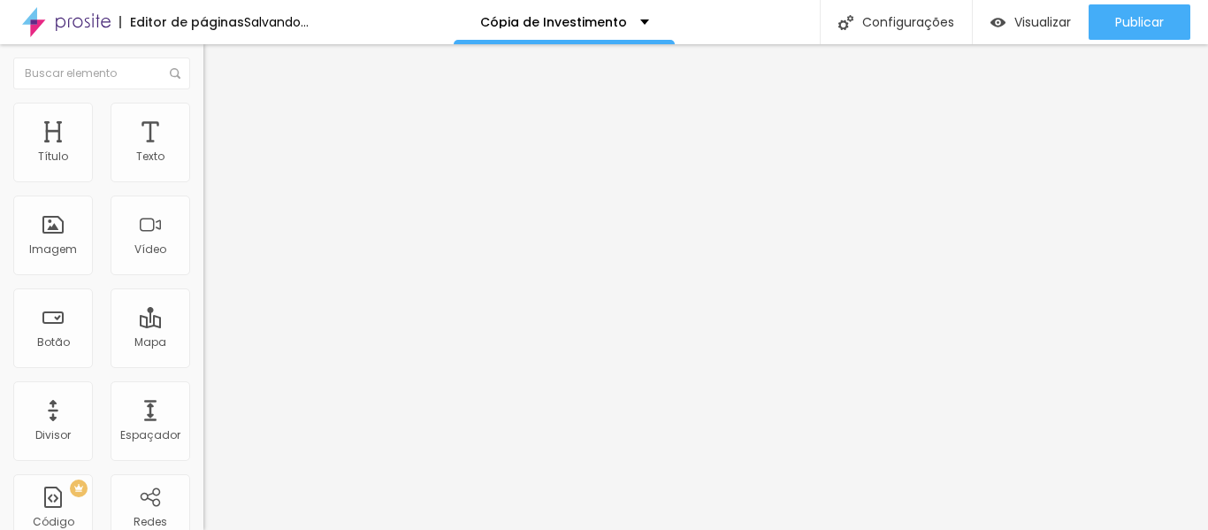
type input "30"
type input "27"
type input "23"
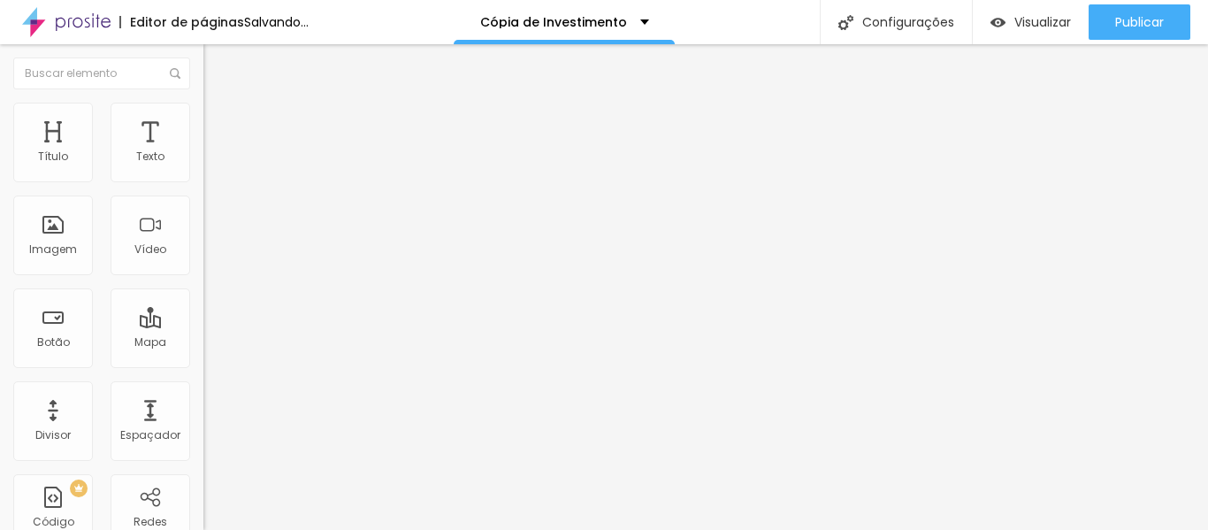
type input "23"
type input "15"
type input "7"
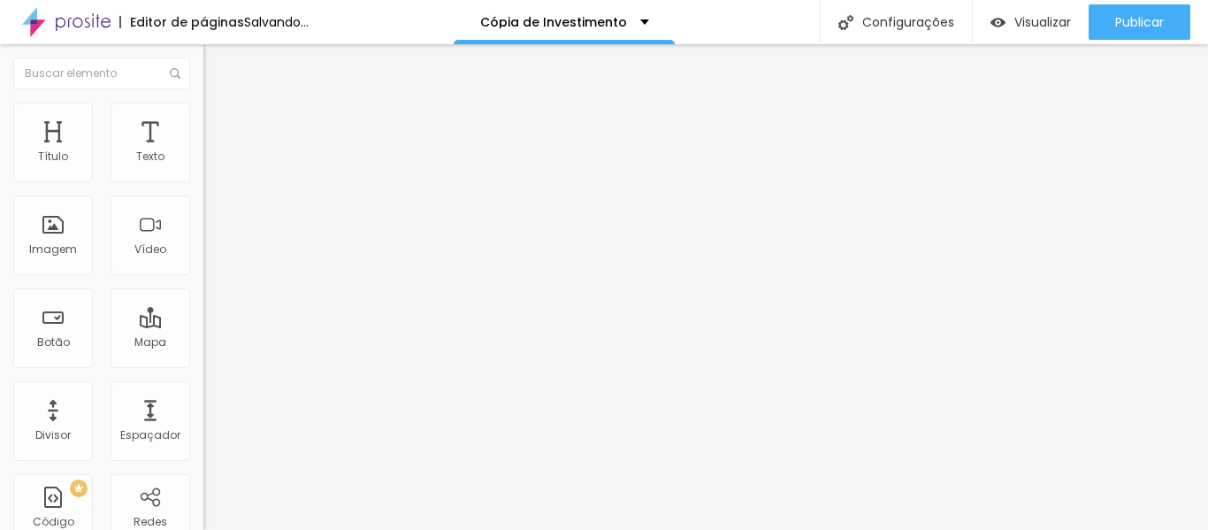
type input "1"
type input "0"
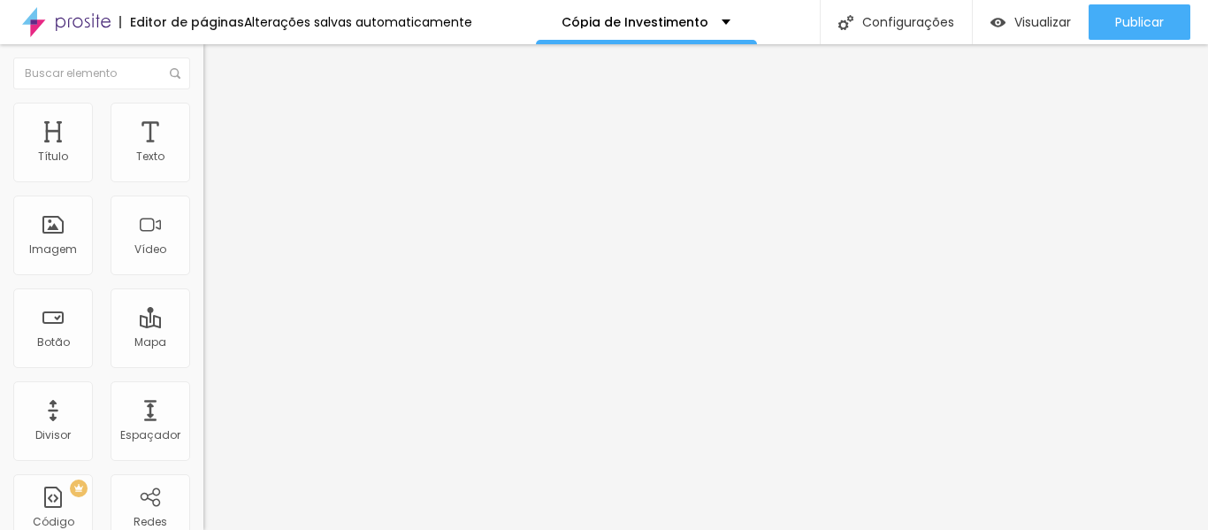
type input "0"
drag, startPoint x: 100, startPoint y: 174, endPoint x: 0, endPoint y: 177, distance: 99.9
type input "0"
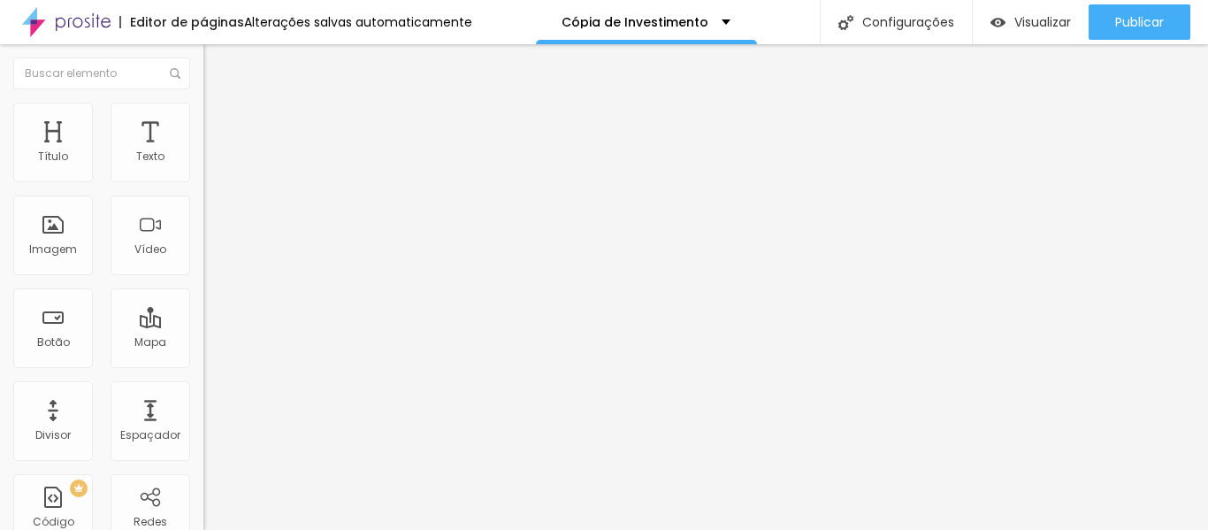
click at [203, 343] on input "range" at bounding box center [260, 350] width 114 height 14
click at [219, 120] on font "Estilo" at bounding box center [232, 114] width 27 height 15
type input "60"
type input "20"
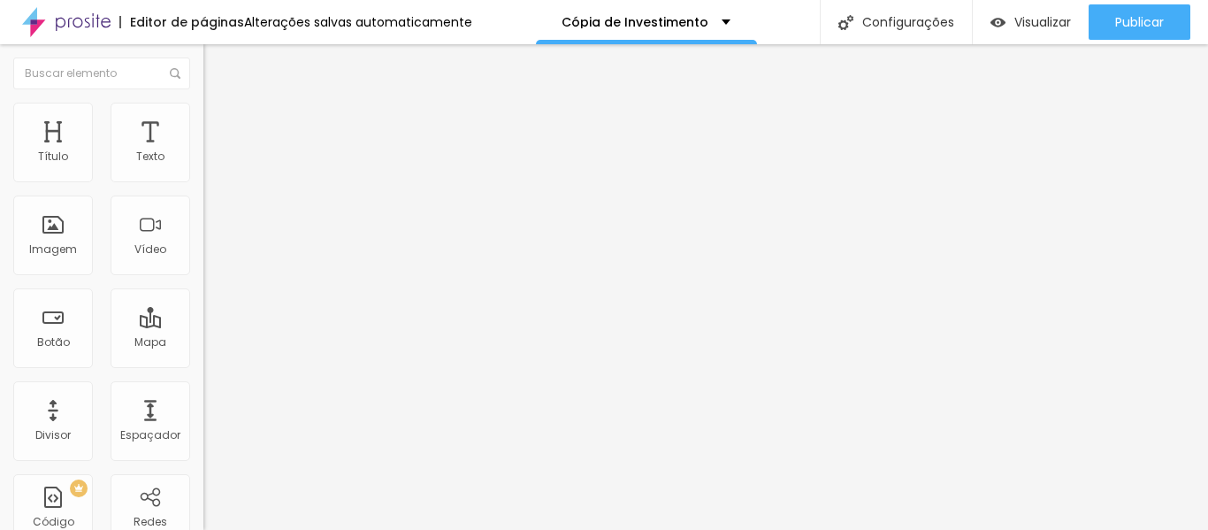
type input "20"
type input "15"
type input "50"
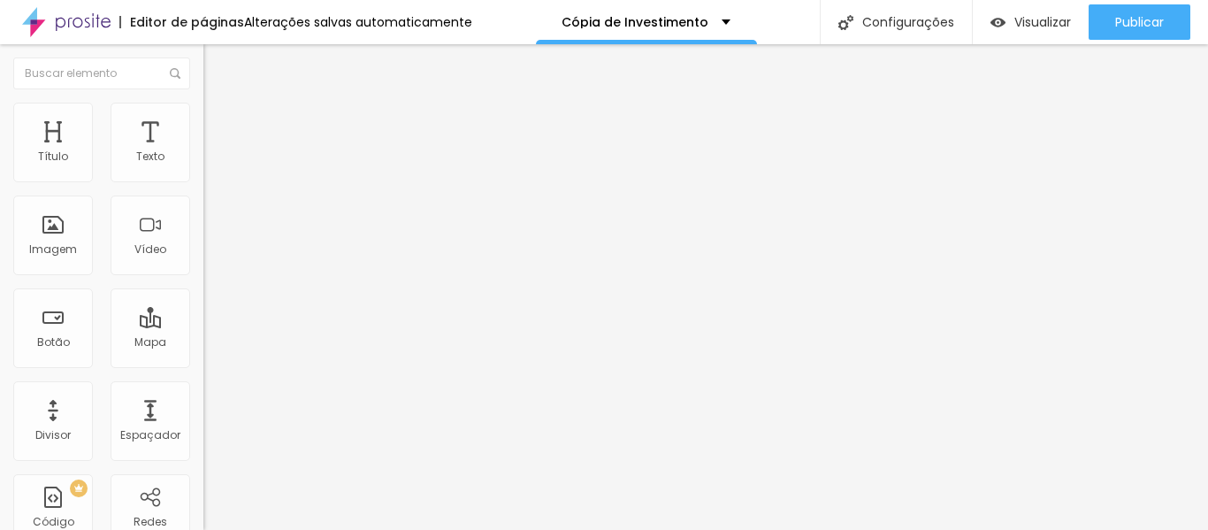
type input "100"
drag, startPoint x: 187, startPoint y: 187, endPoint x: 242, endPoint y: 213, distance: 60.5
click at [242, 181] on input "range" at bounding box center [260, 174] width 114 height 14
click at [203, 101] on img at bounding box center [211, 93] width 16 height 16
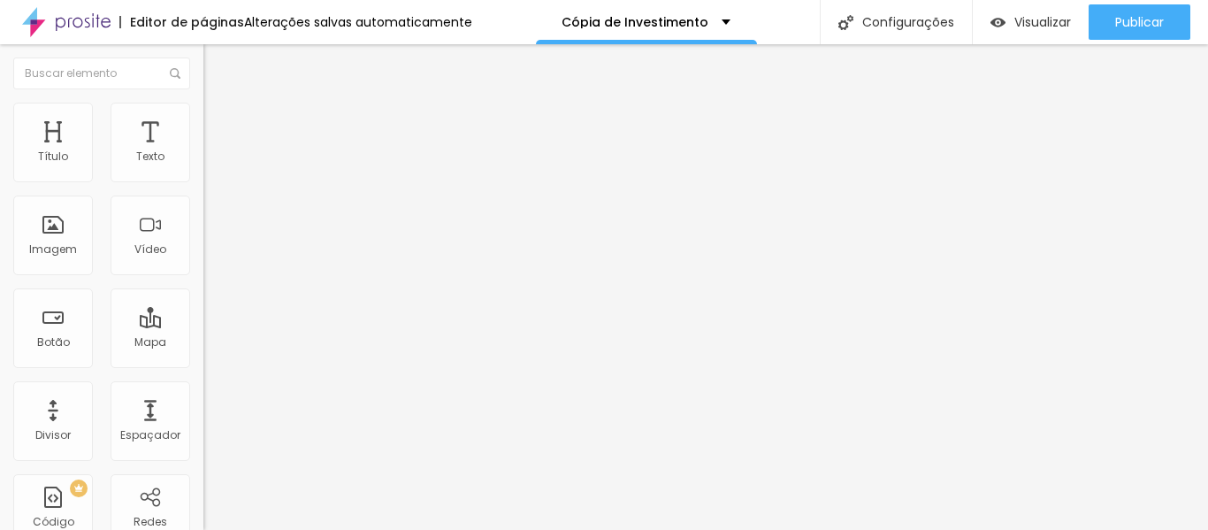
click at [217, 58] on img "button" at bounding box center [224, 64] width 14 height 14
click at [217, 63] on img "button" at bounding box center [224, 64] width 14 height 14
click at [1027, 25] on font "Visualizar" at bounding box center [1042, 22] width 57 height 18
click at [214, 152] on font "Trocar imagem" at bounding box center [257, 144] width 86 height 15
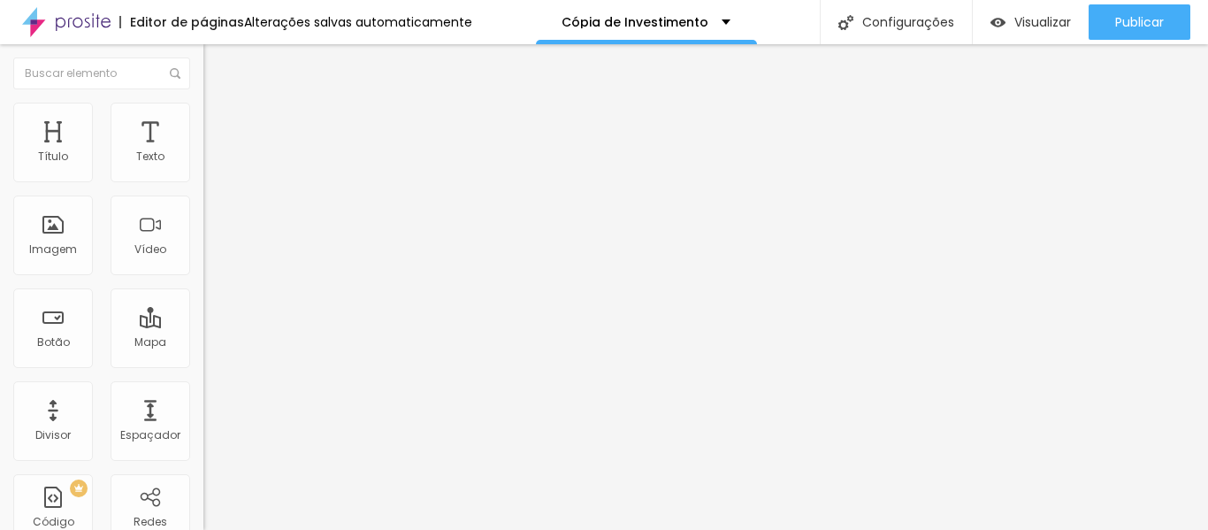
click at [203, 277] on span "1:1 Quadrado" at bounding box center [238, 269] width 70 height 15
click at [203, 325] on span "Original" at bounding box center [224, 317] width 42 height 15
click at [203, 114] on img at bounding box center [211, 111] width 16 height 16
click at [203, 120] on img at bounding box center [211, 128] width 16 height 16
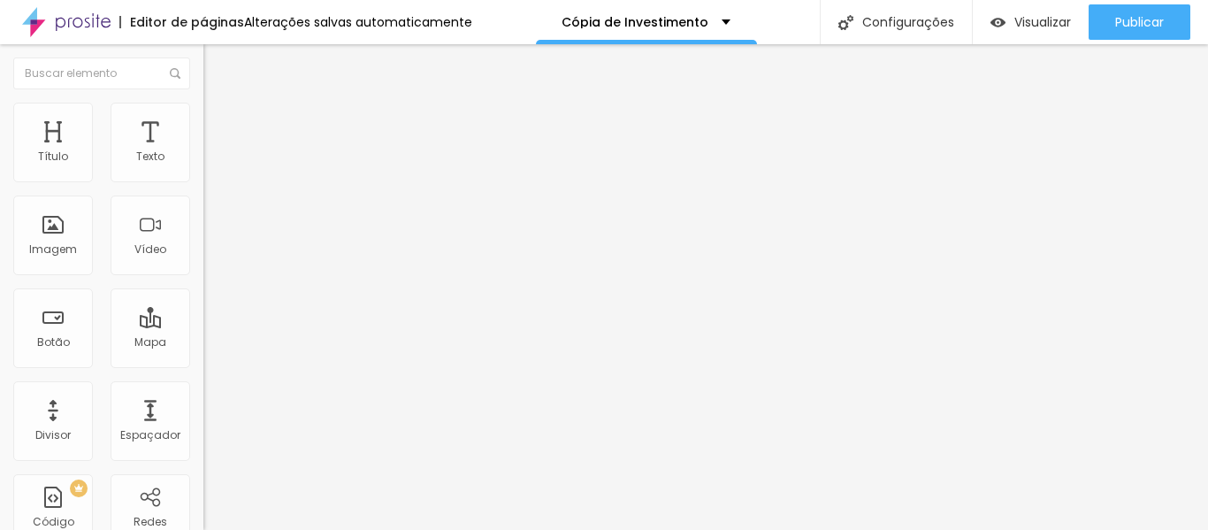
click at [203, 115] on li "Estilo" at bounding box center [304, 112] width 203 height 18
click at [212, 479] on icon "button" at bounding box center [215, 482] width 7 height 7
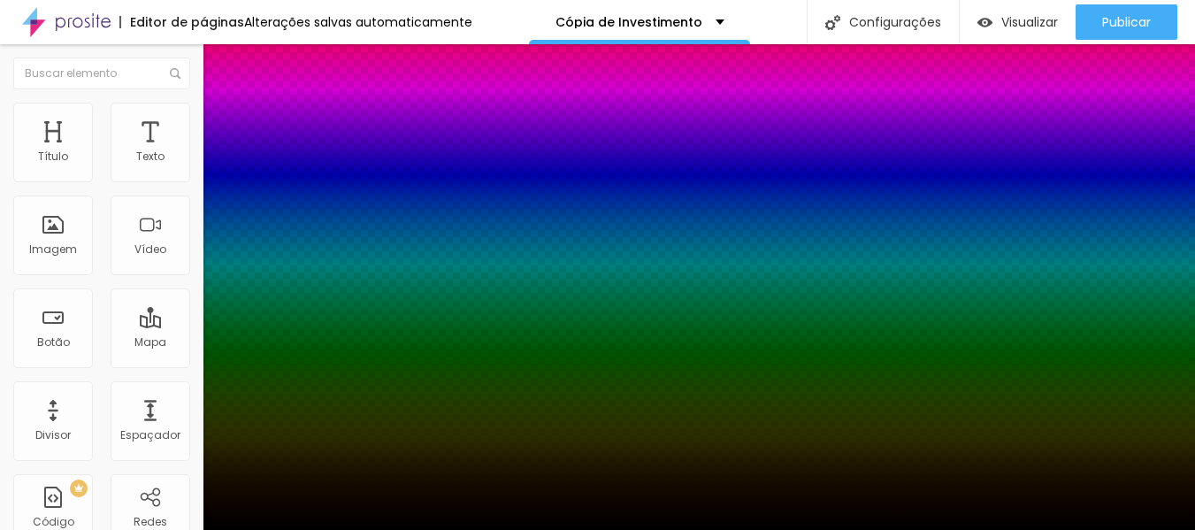
click at [324, 409] on div at bounding box center [597, 265] width 1195 height 530
click at [326, 436] on div at bounding box center [597, 265] width 1195 height 530
click at [100, 529] on div at bounding box center [597, 530] width 1195 height 0
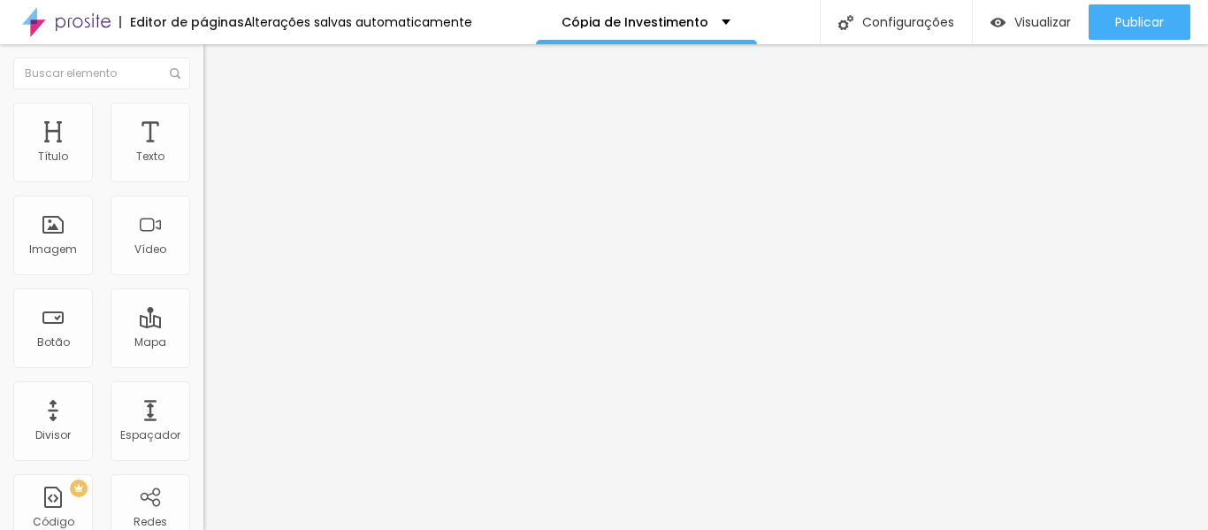
click at [212, 479] on icon "button" at bounding box center [215, 482] width 7 height 7
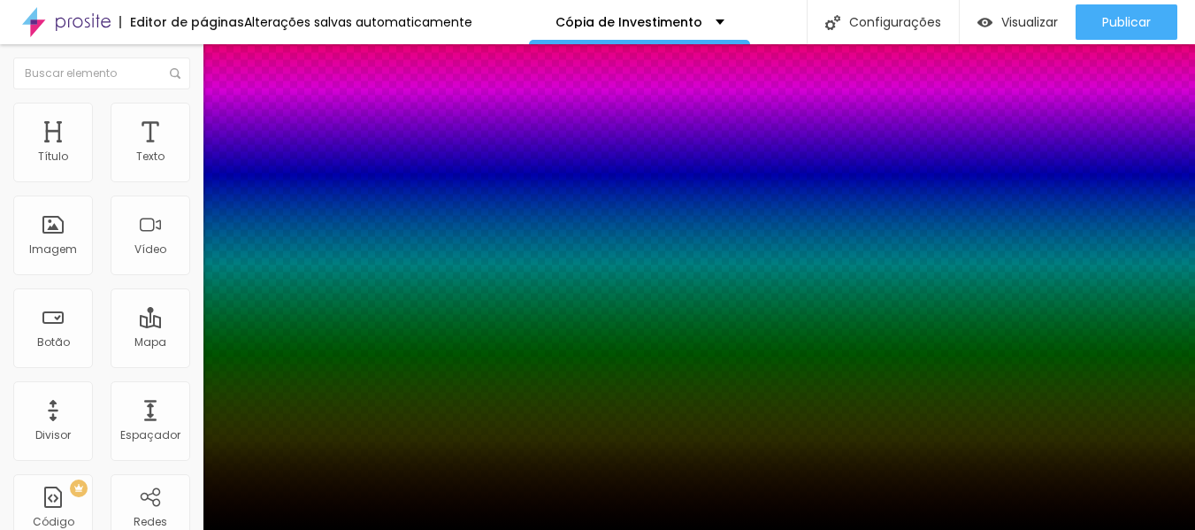
click at [323, 529] on div at bounding box center [597, 540] width 1195 height 0
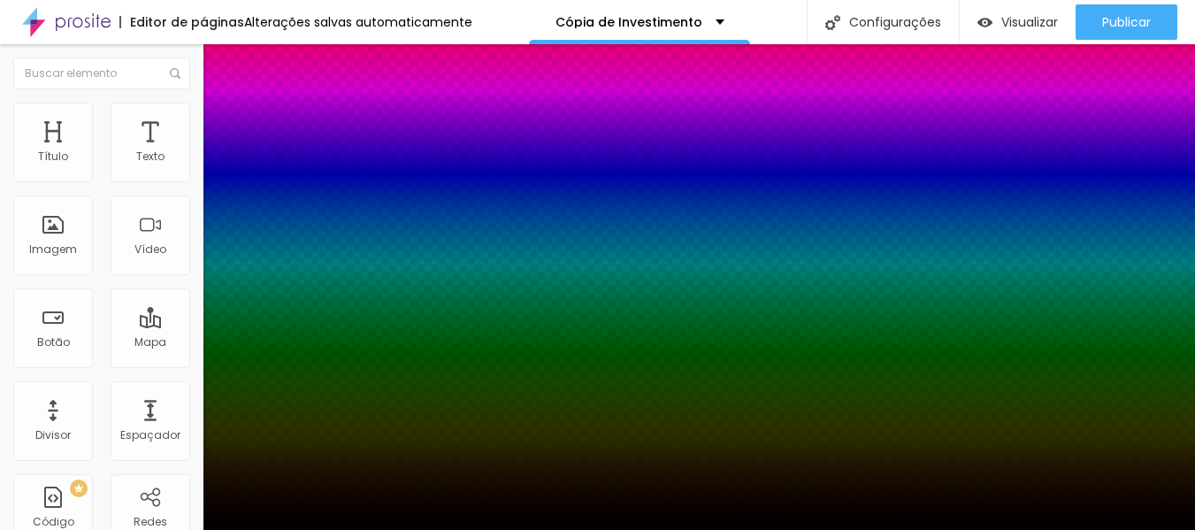
click at [325, 449] on div at bounding box center [597, 265] width 1195 height 530
type input "41"
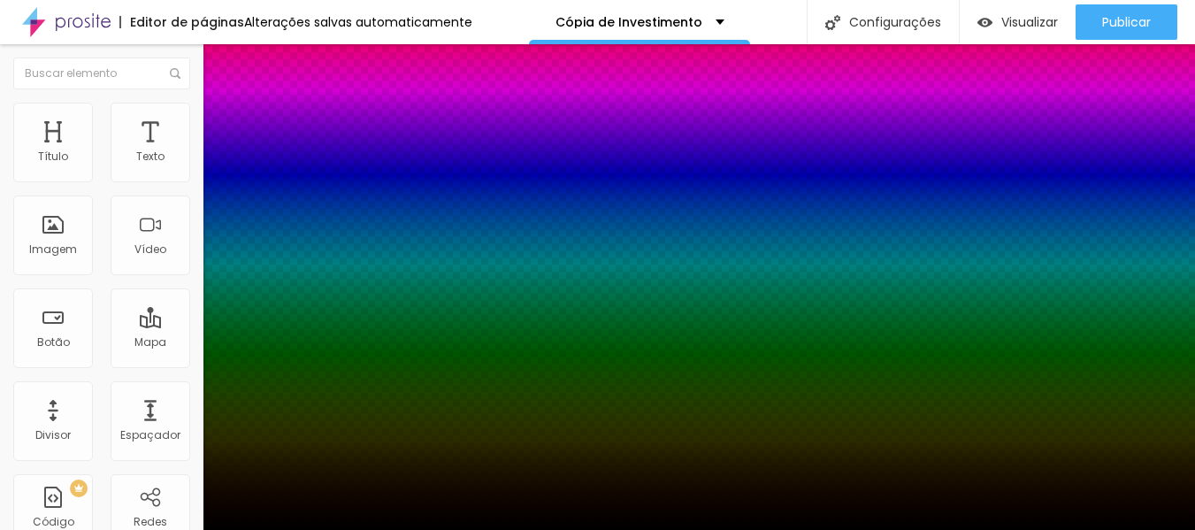
type input "54"
type input "57"
type input "59"
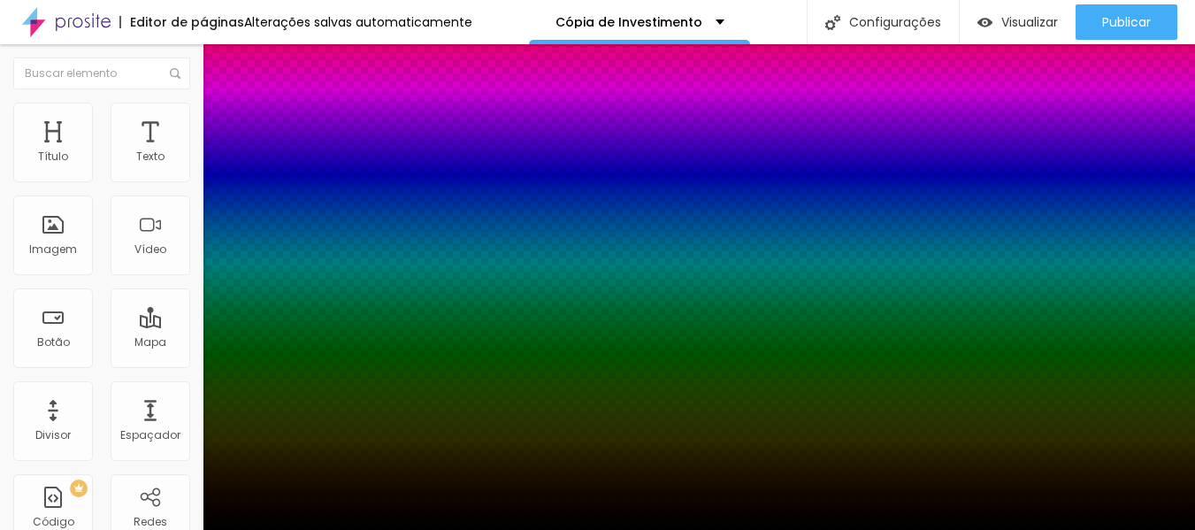
type input "59"
type input "61"
type input "68"
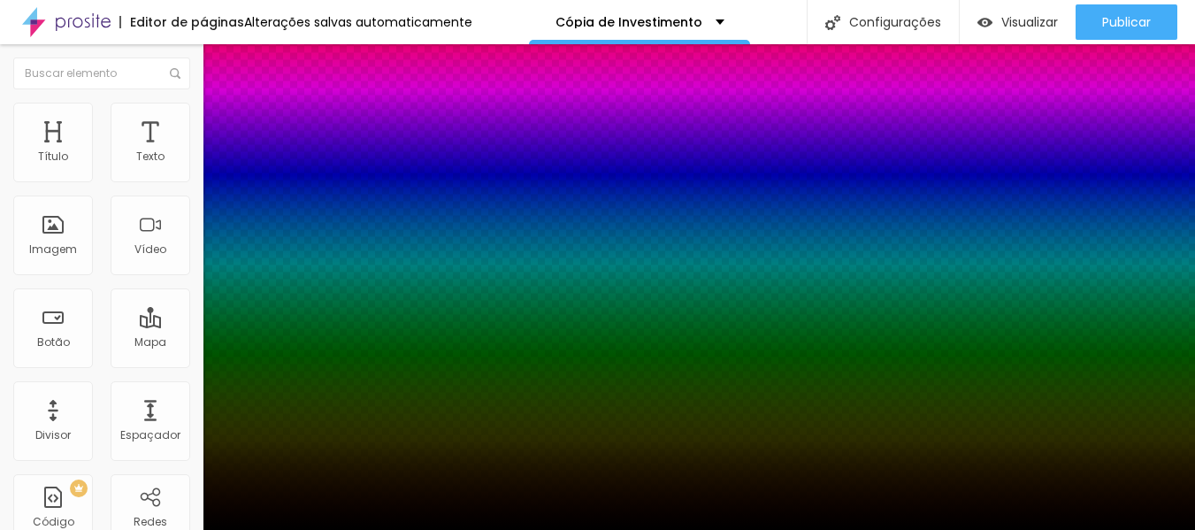
type input "81"
type input "99"
type input "100"
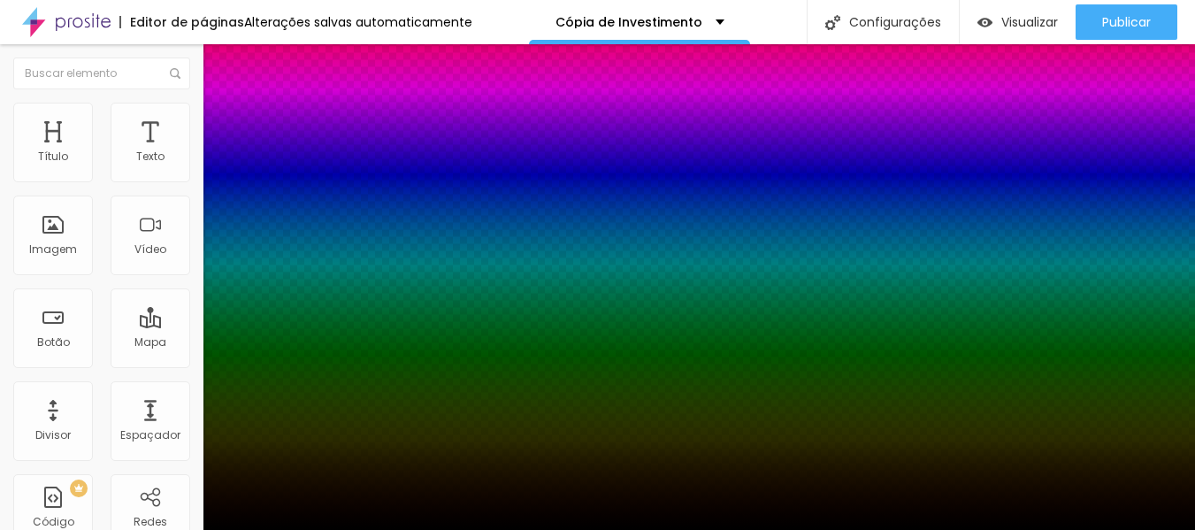
type input "100"
type input "70"
type input "59"
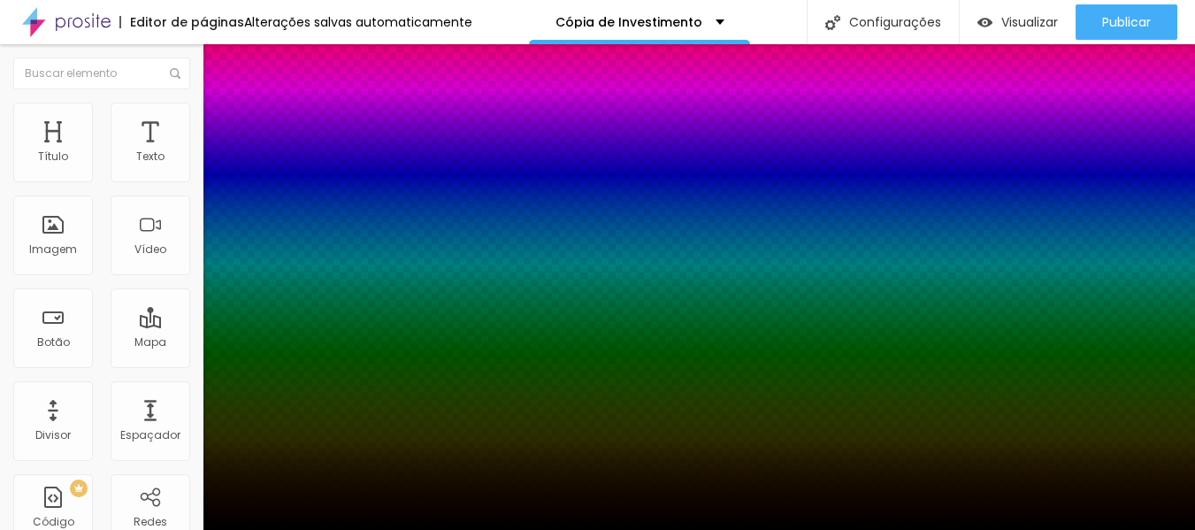
type input "54"
type input "50"
type input "48"
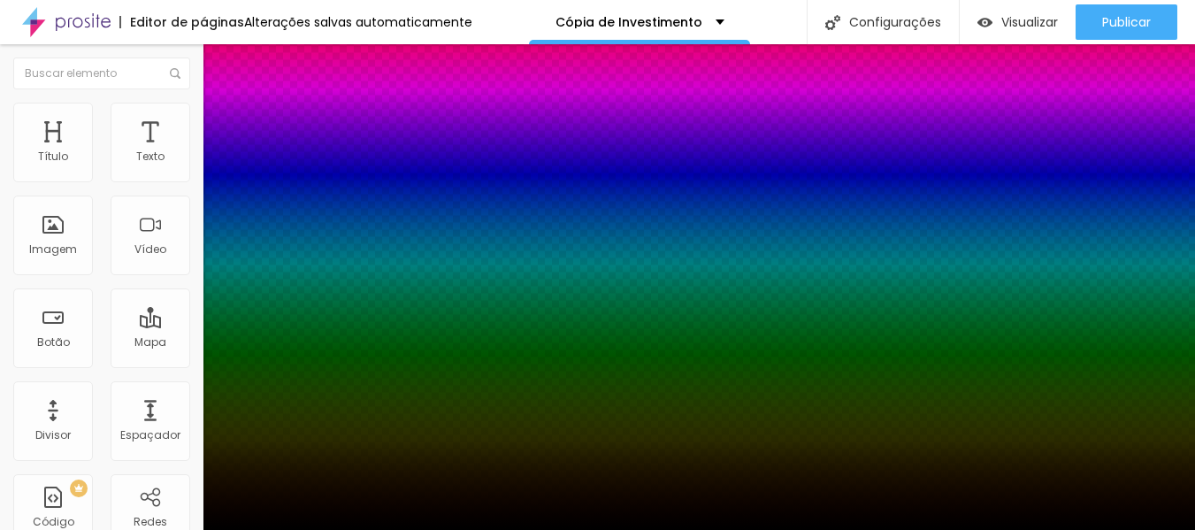
type input "48"
type input "46"
type input "43"
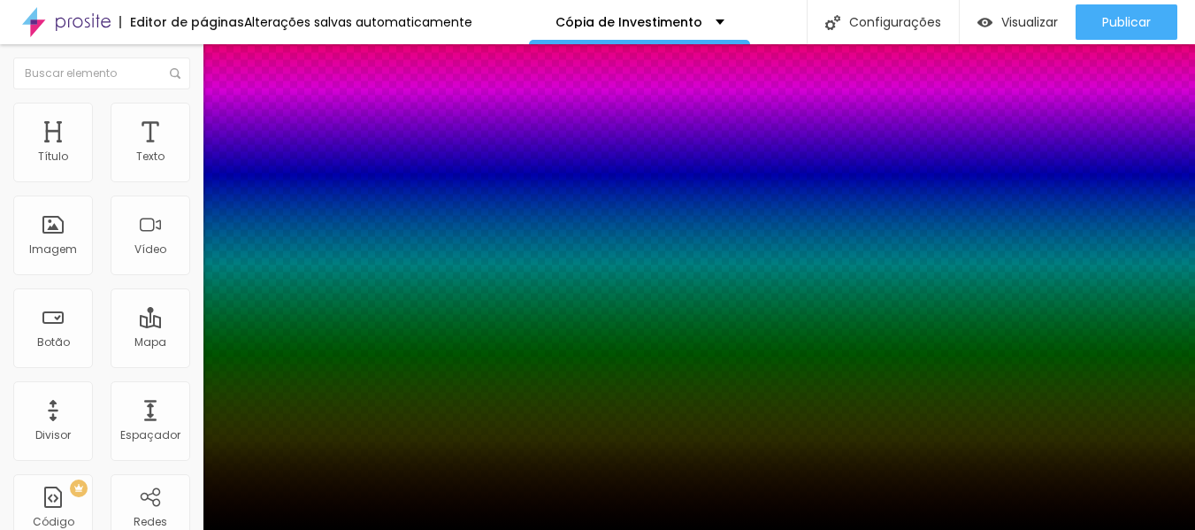
type input "46"
type input "48"
type input "52"
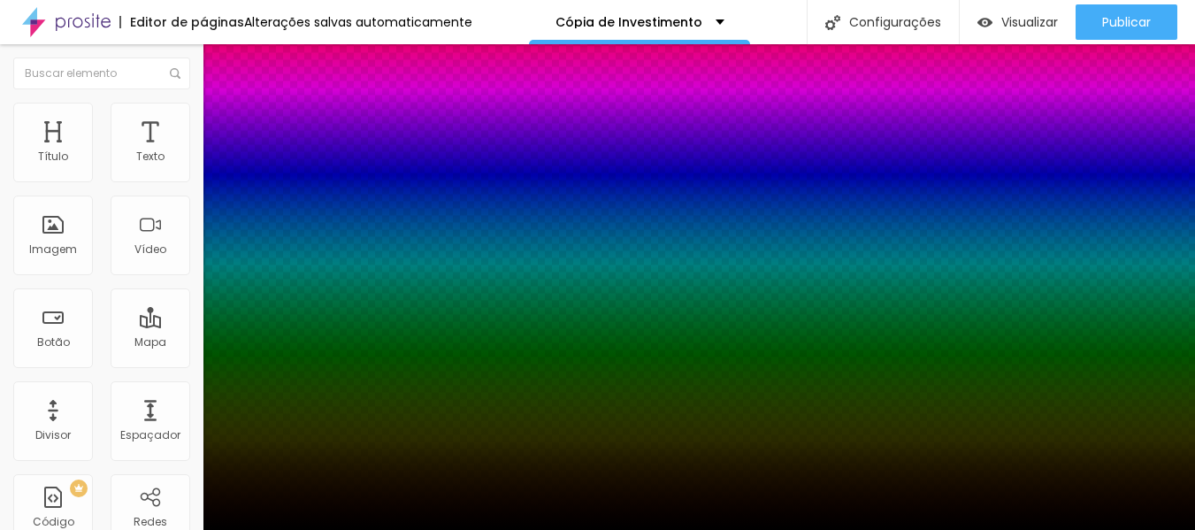
type input "52"
type input "54"
type input "57"
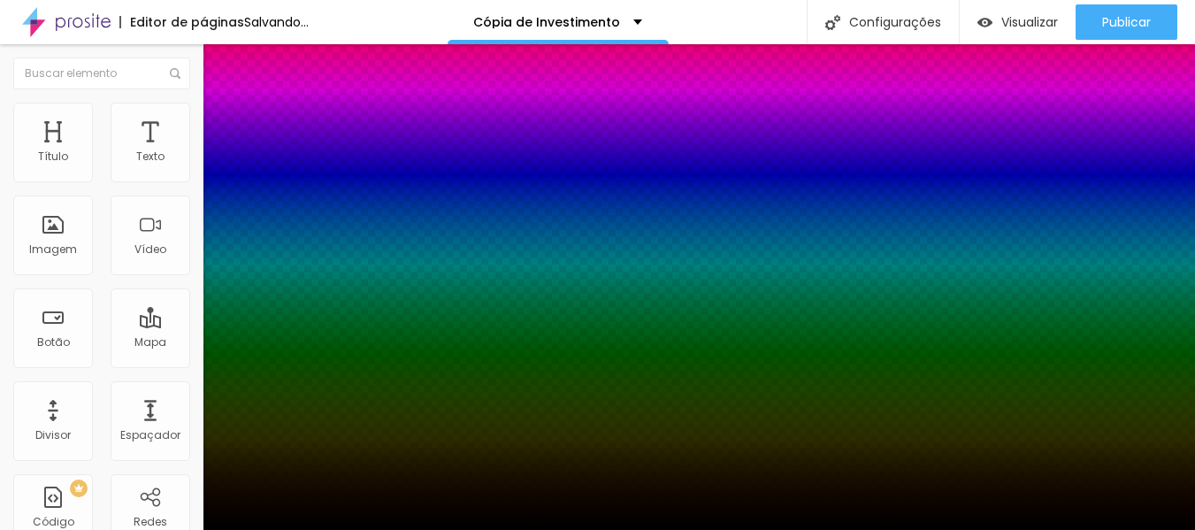
type input "54"
type input "52"
type input "50"
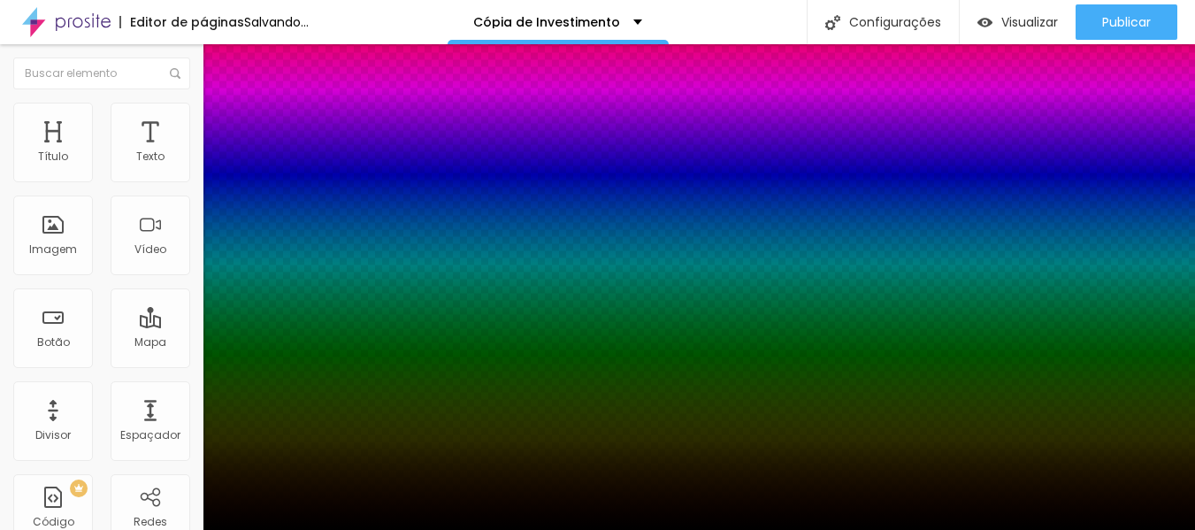
type input "50"
type input "48"
drag, startPoint x: 292, startPoint y: 483, endPoint x: 311, endPoint y: 483, distance: 19.5
type input "48"
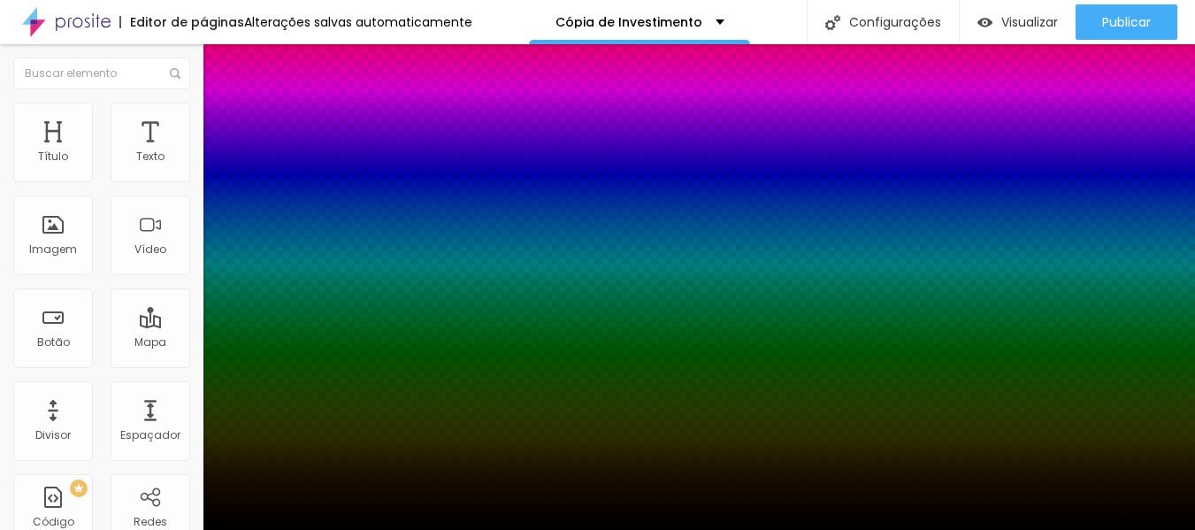
click at [123, 529] on div at bounding box center [597, 530] width 1195 height 0
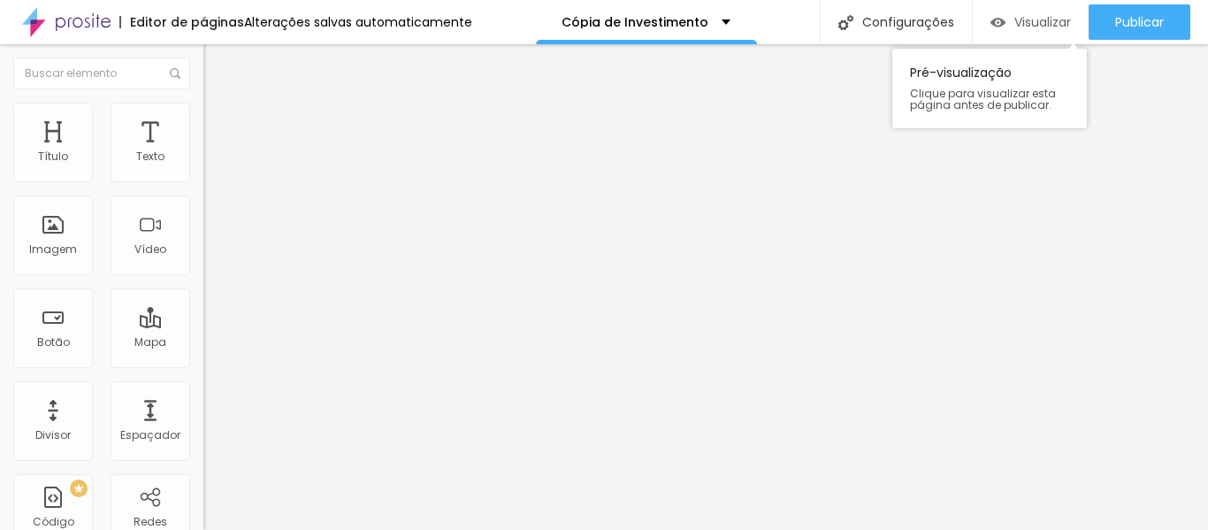
click at [1020, 19] on font "Visualizar" at bounding box center [1042, 22] width 57 height 18
click at [214, 152] on font "Trocar imagem" at bounding box center [257, 144] width 86 height 15
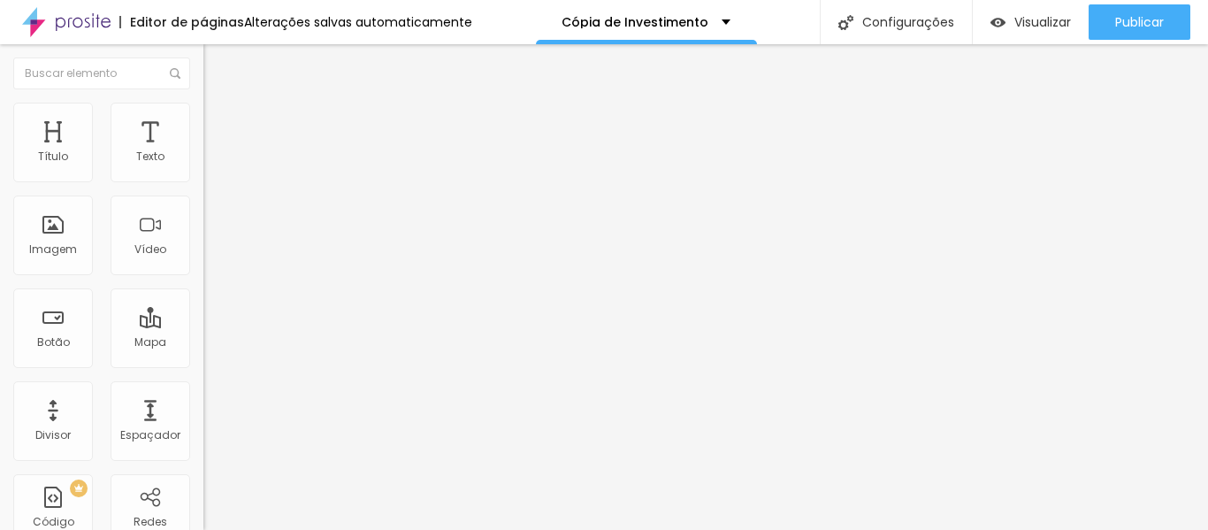
click at [203, 120] on img at bounding box center [211, 128] width 16 height 16
click at [219, 120] on font "Estilo" at bounding box center [232, 114] width 27 height 15
click at [210, 485] on icon "button" at bounding box center [212, 487] width 4 height 4
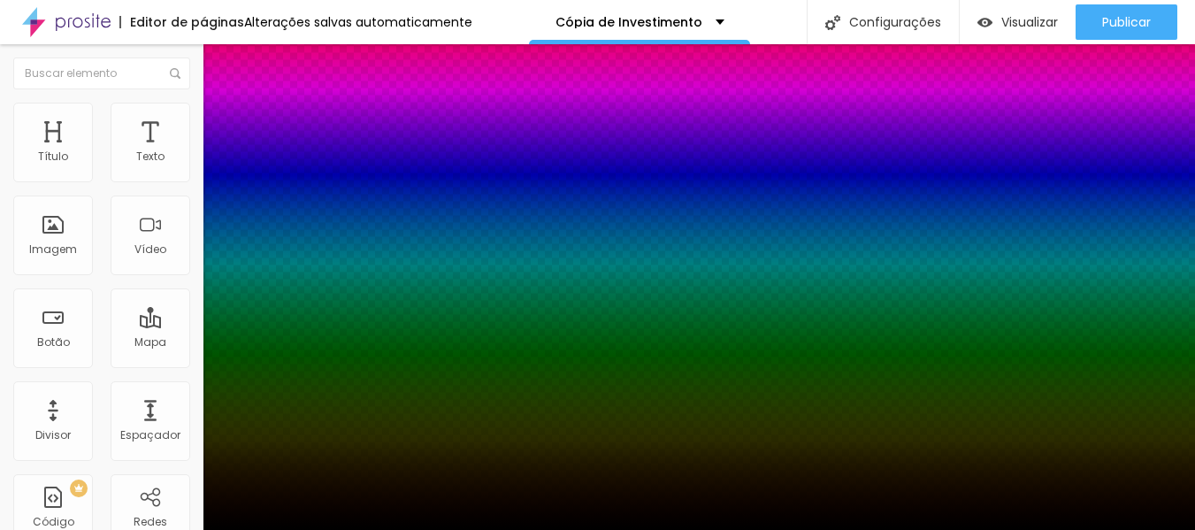
click at [325, 529] on div at bounding box center [597, 540] width 1195 height 0
click at [325, 432] on div at bounding box center [597, 265] width 1195 height 530
click at [374, 529] on div at bounding box center [597, 530] width 1195 height 0
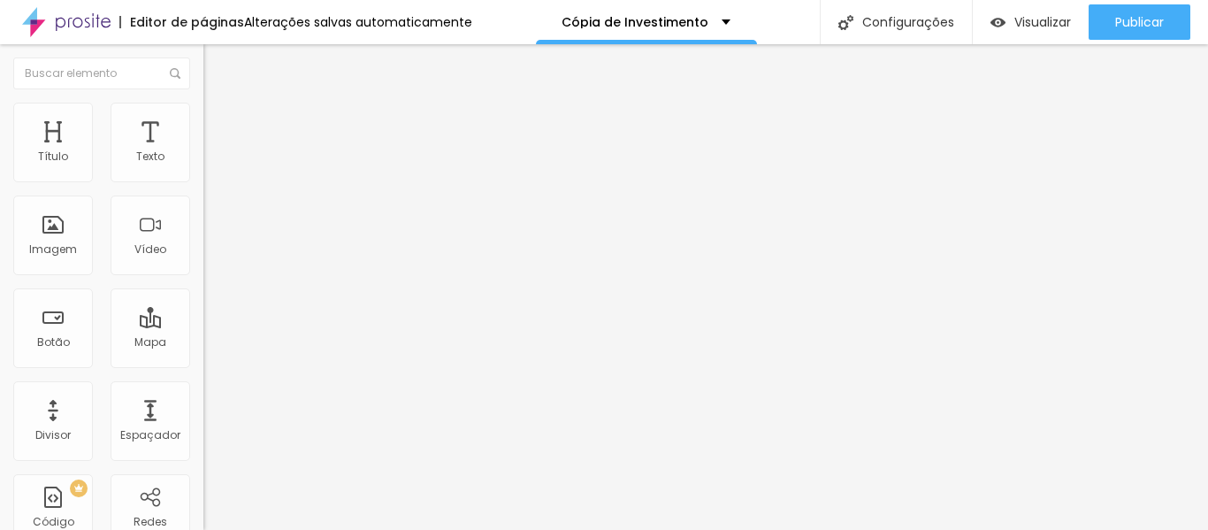
click at [210, 477] on icon "button" at bounding box center [215, 482] width 11 height 11
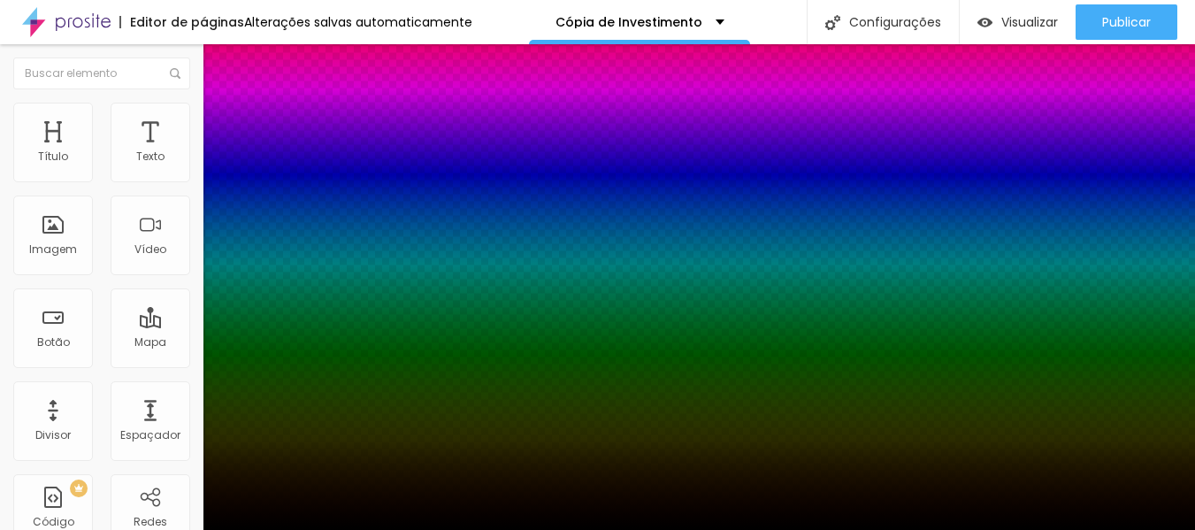
type input "14"
type input "19"
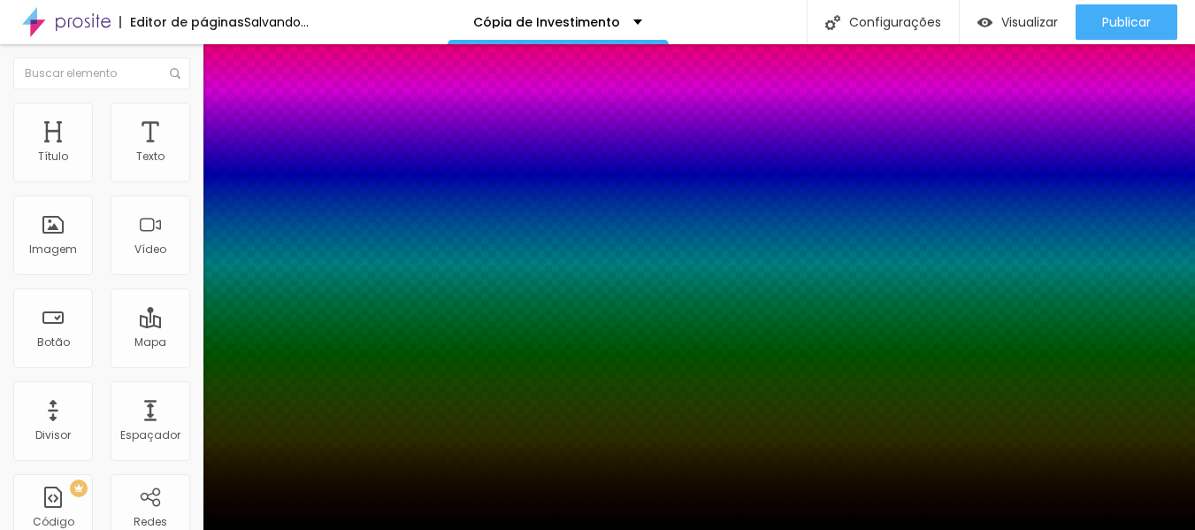
type input "21"
type input "23"
type input "28"
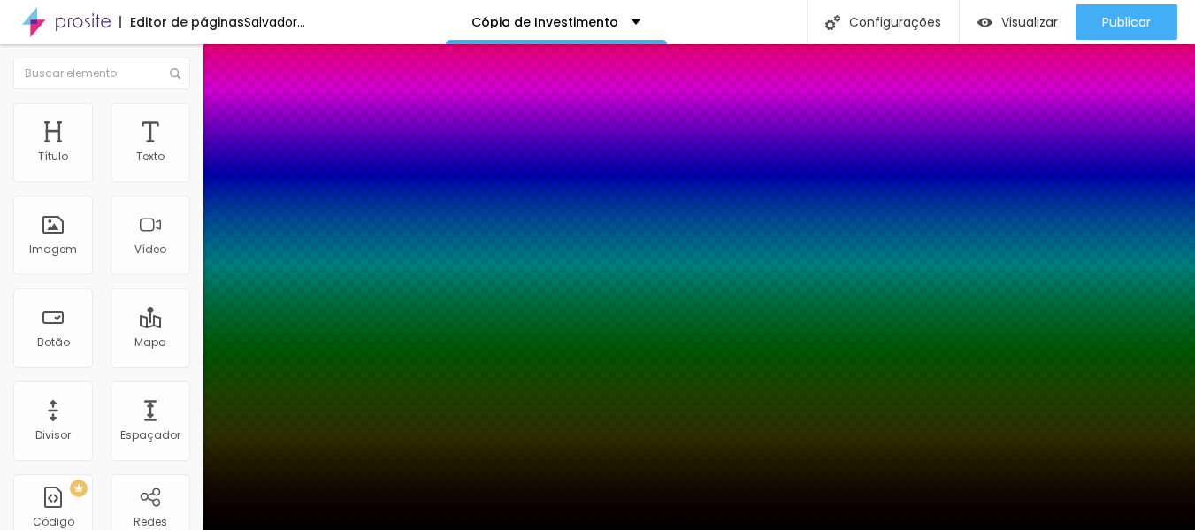
type input "28"
type input "39"
type input "41"
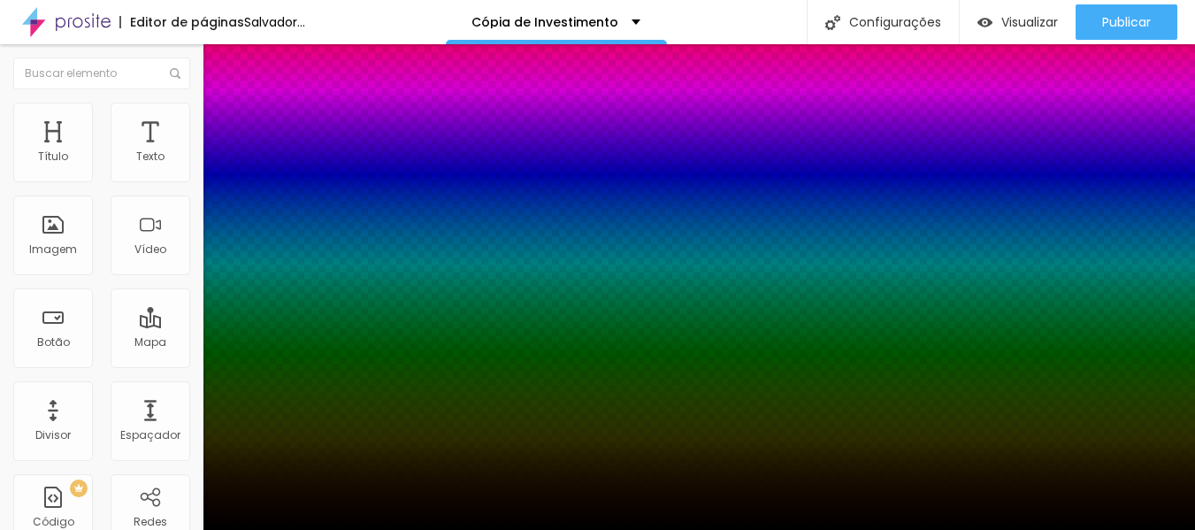
type input "43"
type input "46"
type input "48"
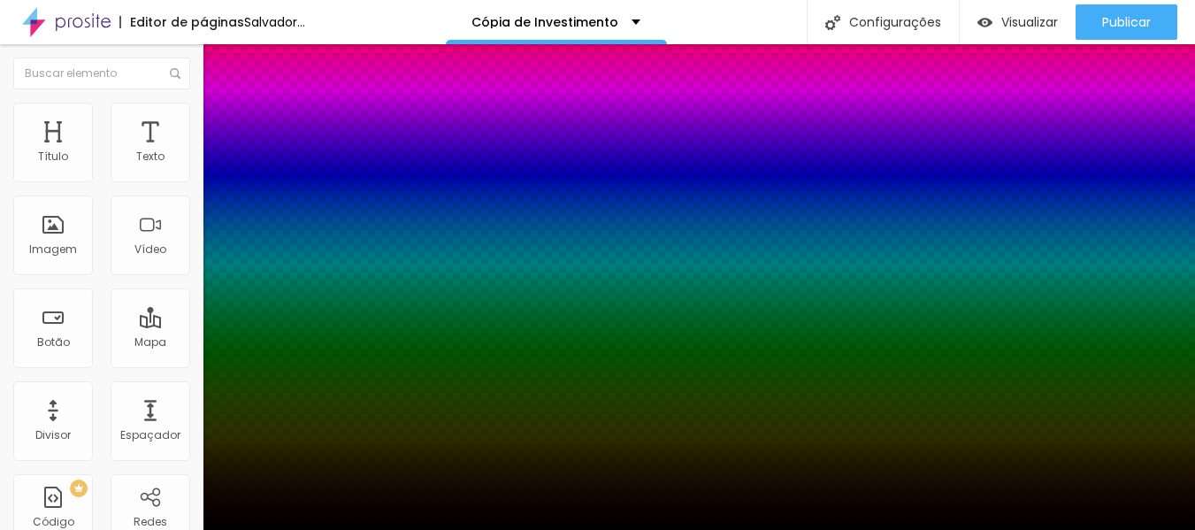
type input "48"
type input "72"
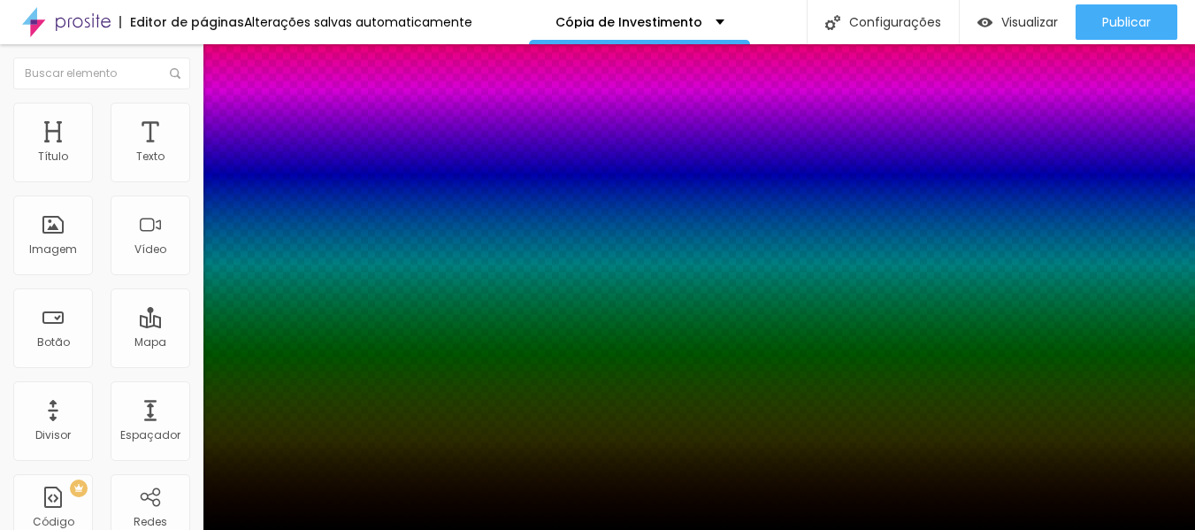
type input "74"
type input "77"
type input "79"
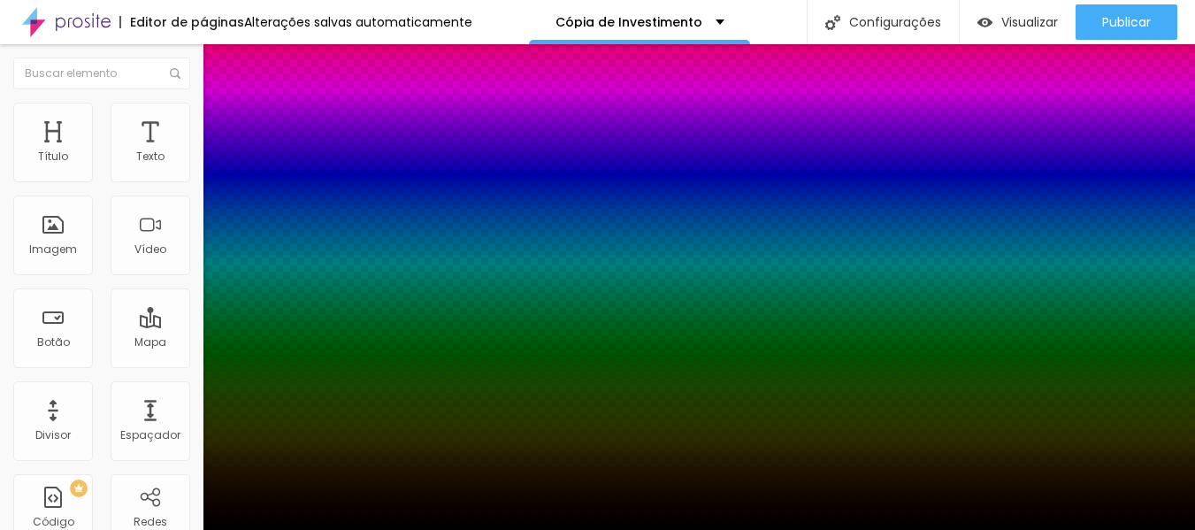
type input "79"
type input "81"
type input "79"
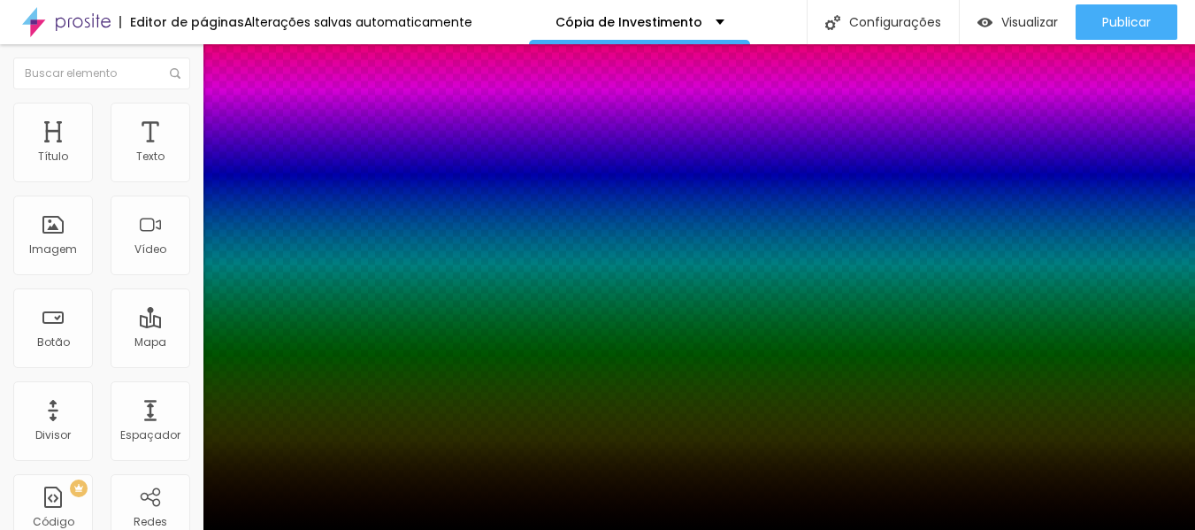
type input "77"
type input "74"
type input "70"
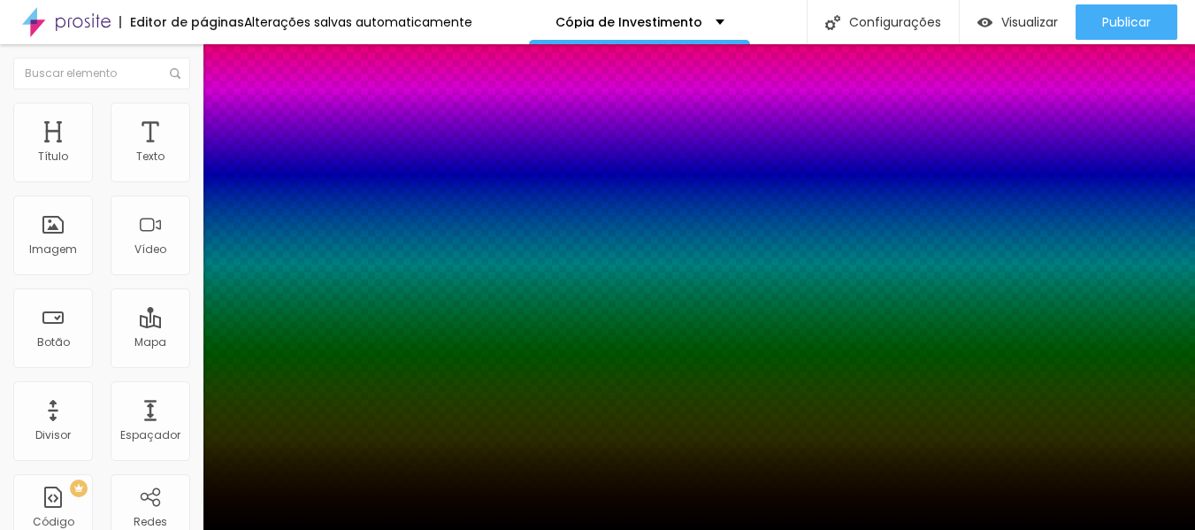
type input "70"
type input "68"
type input "46"
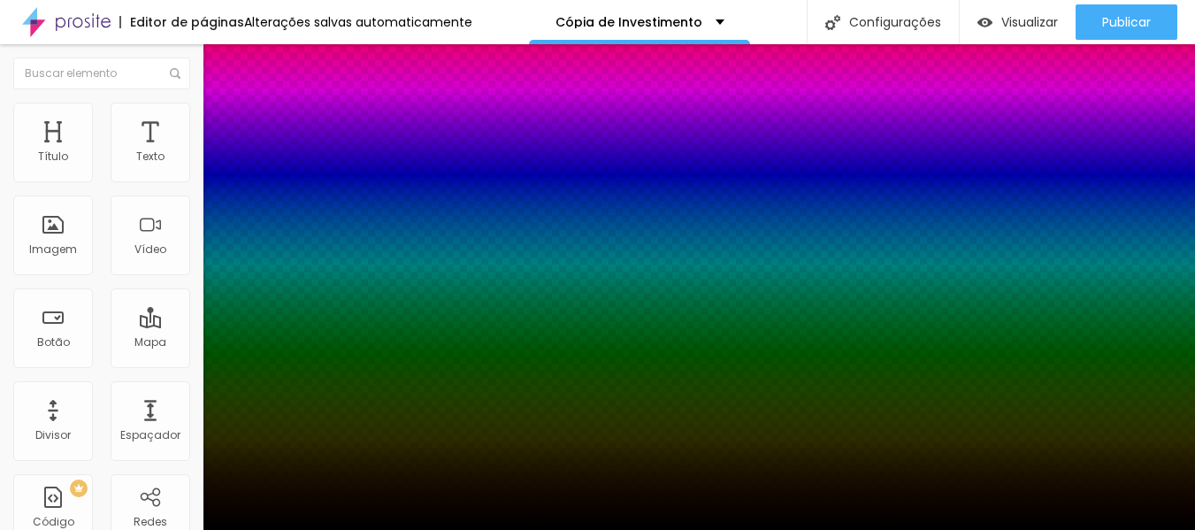
type input "34"
type input "32"
type input "30"
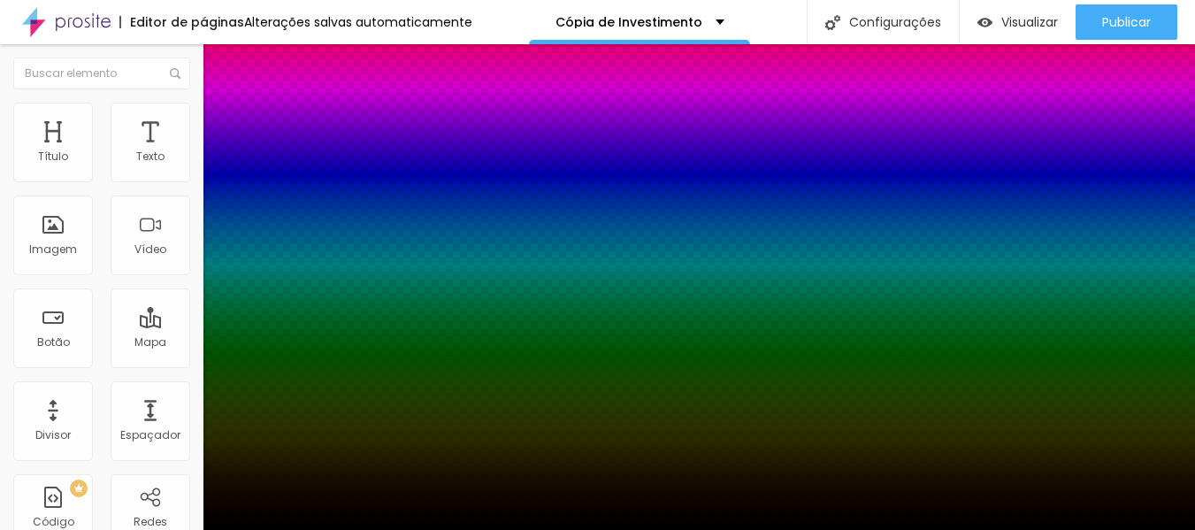
click at [327, 449] on div at bounding box center [597, 265] width 1195 height 530
click at [16, 213] on div at bounding box center [7, 211] width 18 height 3
click at [327, 459] on div at bounding box center [597, 265] width 1195 height 530
click at [324, 434] on div at bounding box center [597, 265] width 1195 height 530
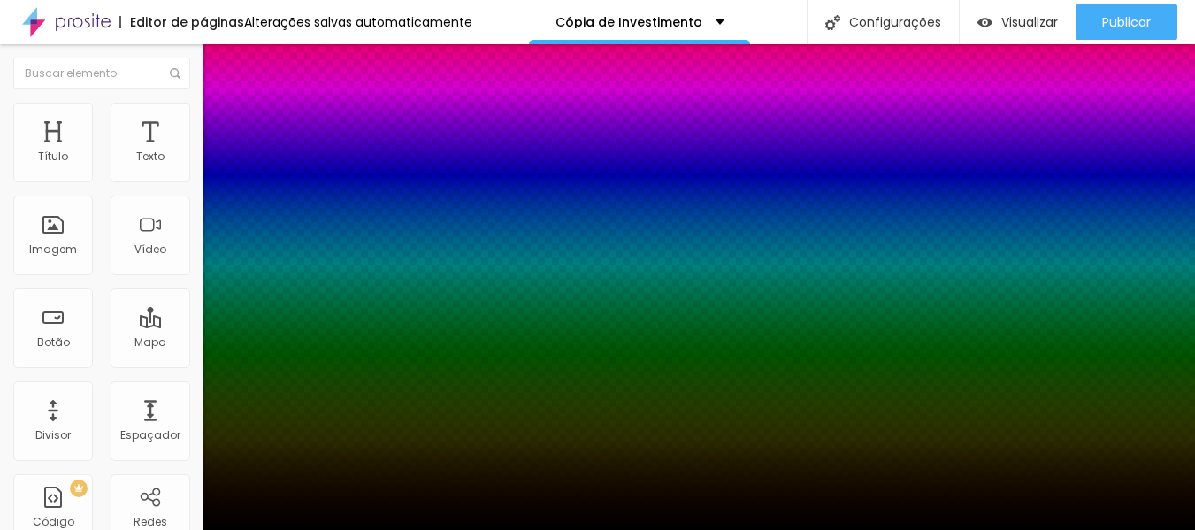
click at [324, 447] on div at bounding box center [597, 265] width 1195 height 530
click at [325, 429] on div at bounding box center [597, 265] width 1195 height 530
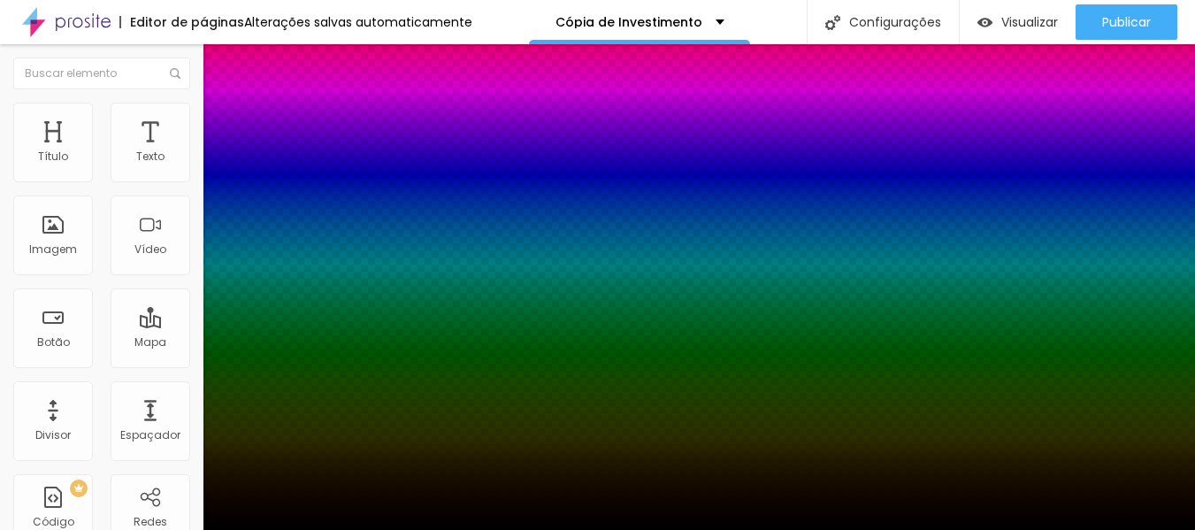
click at [105, 529] on div at bounding box center [597, 530] width 1195 height 0
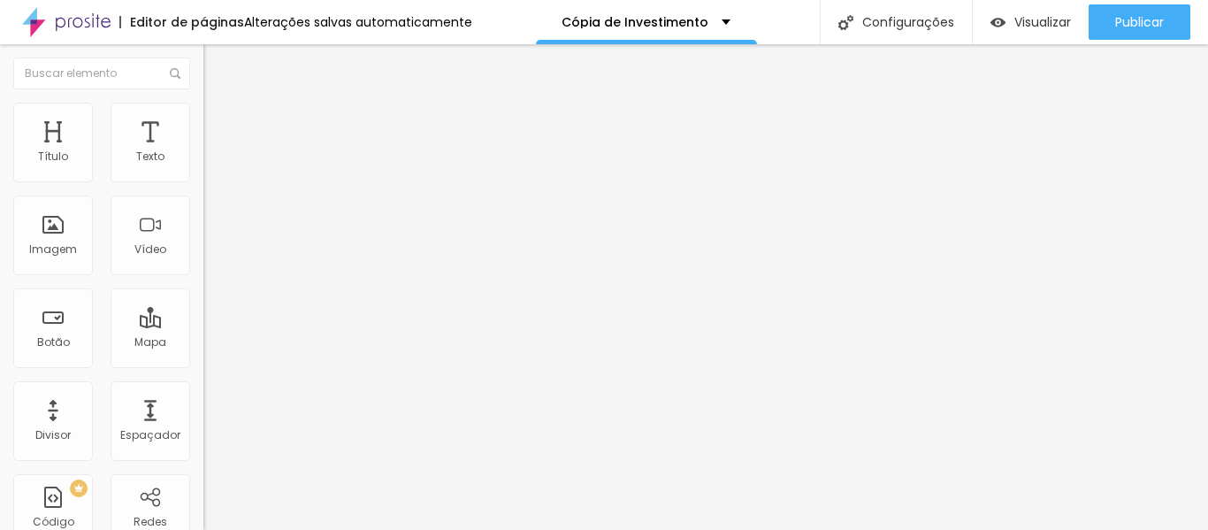
click at [214, 152] on font "Trocar imagem" at bounding box center [257, 144] width 86 height 15
click at [203, 277] on span "1:1 Quadrado" at bounding box center [238, 269] width 70 height 15
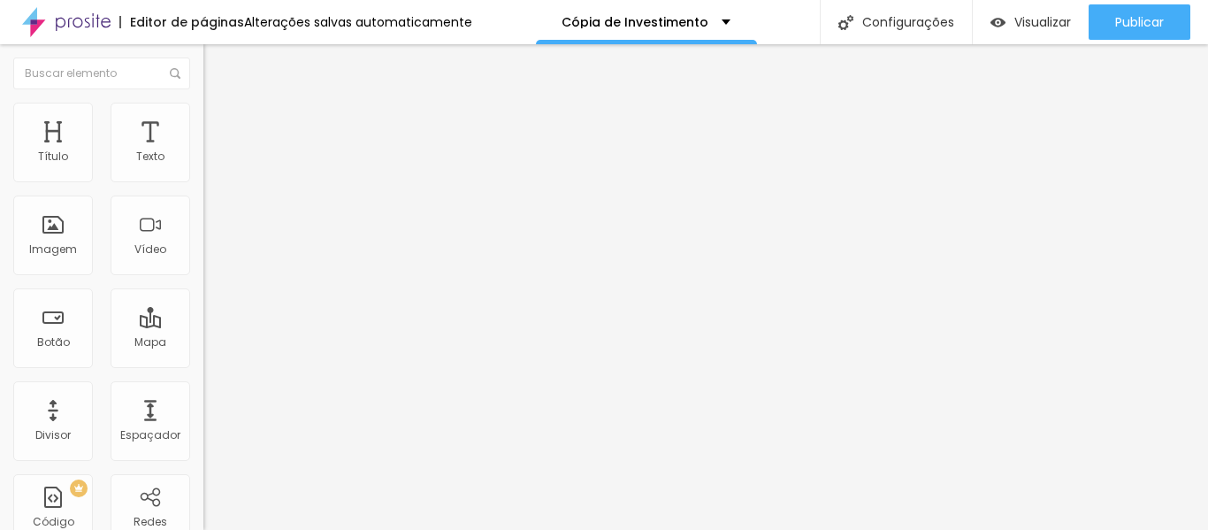
click at [203, 298] on span "Padrão" at bounding box center [223, 290] width 40 height 15
click at [203, 315] on font "Quadrado" at bounding box center [231, 307] width 57 height 15
click at [203, 252] on img at bounding box center [209, 246] width 12 height 12
click at [203, 111] on img at bounding box center [211, 111] width 16 height 16
drag, startPoint x: 42, startPoint y: 223, endPoint x: 0, endPoint y: 214, distance: 43.4
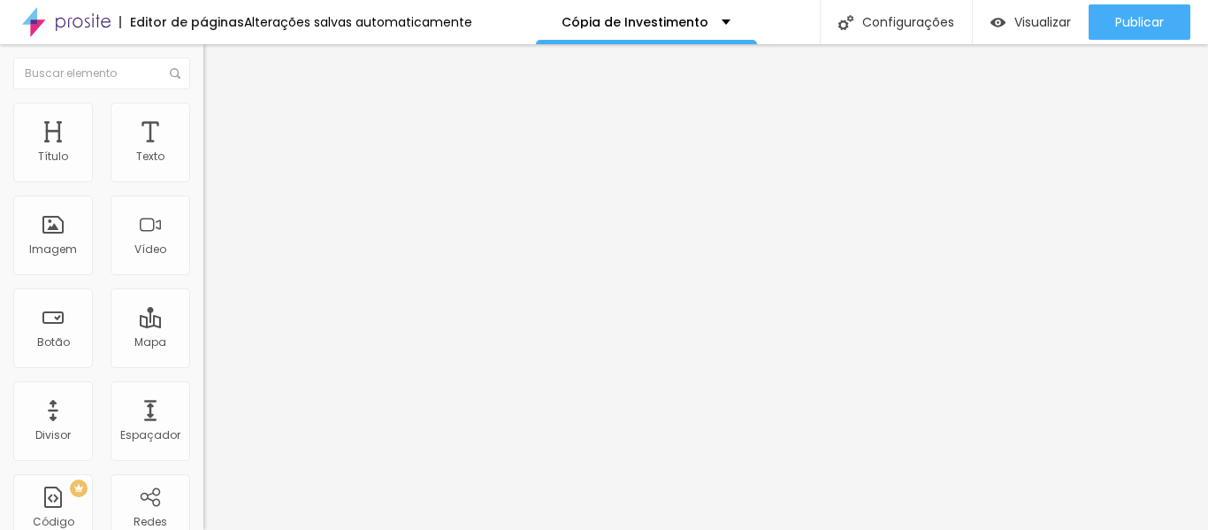
click at [203, 388] on input "range" at bounding box center [260, 395] width 114 height 14
drag, startPoint x: 184, startPoint y: 185, endPoint x: 241, endPoint y: 187, distance: 56.6
click at [241, 181] on input "range" at bounding box center [260, 174] width 114 height 14
click at [203, 120] on img at bounding box center [211, 128] width 16 height 16
drag, startPoint x: 41, startPoint y: 179, endPoint x: 28, endPoint y: 172, distance: 13.8
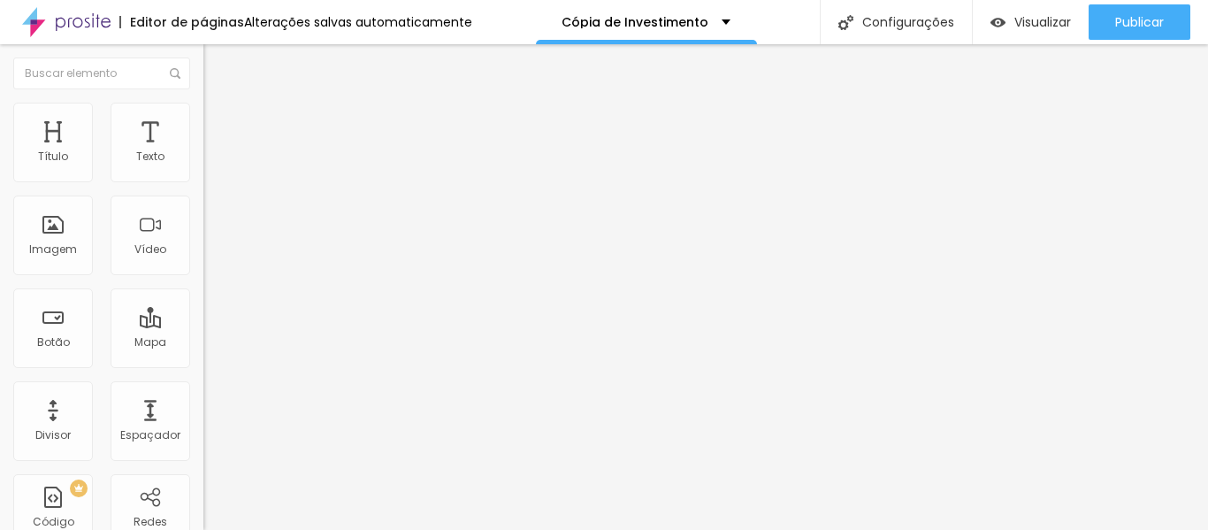
click at [203, 343] on input "range" at bounding box center [260, 350] width 114 height 14
drag, startPoint x: 40, startPoint y: 209, endPoint x: 0, endPoint y: 212, distance: 39.9
click at [219, 104] on font "Conteúdo" at bounding box center [246, 96] width 55 height 15
click at [214, 152] on font "Trocar imagem" at bounding box center [257, 144] width 86 height 15
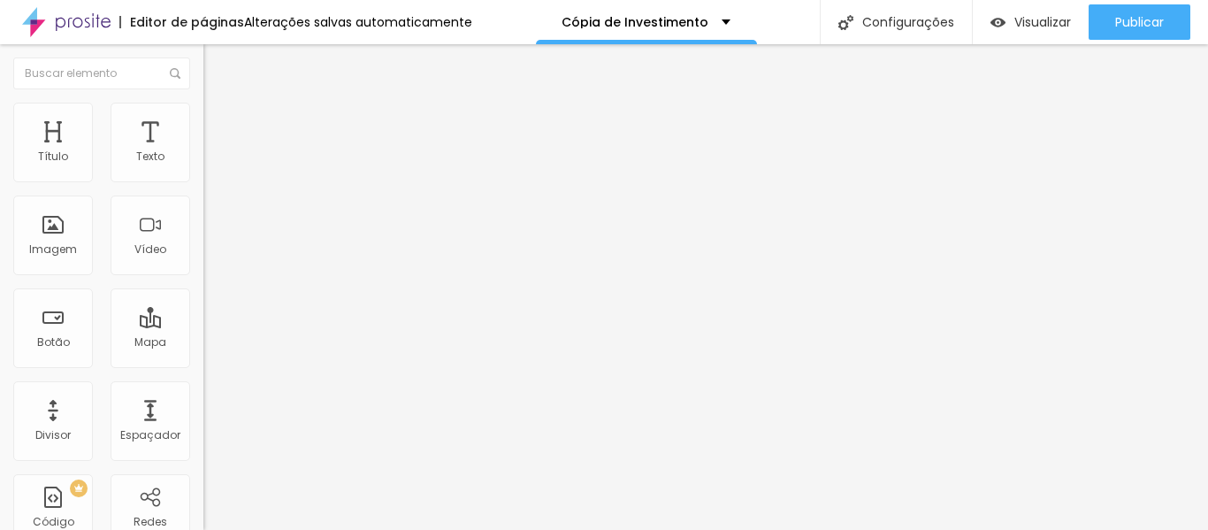
scroll to position [523, 0]
click at [358, 529] on div at bounding box center [604, 540] width 1208 height 0
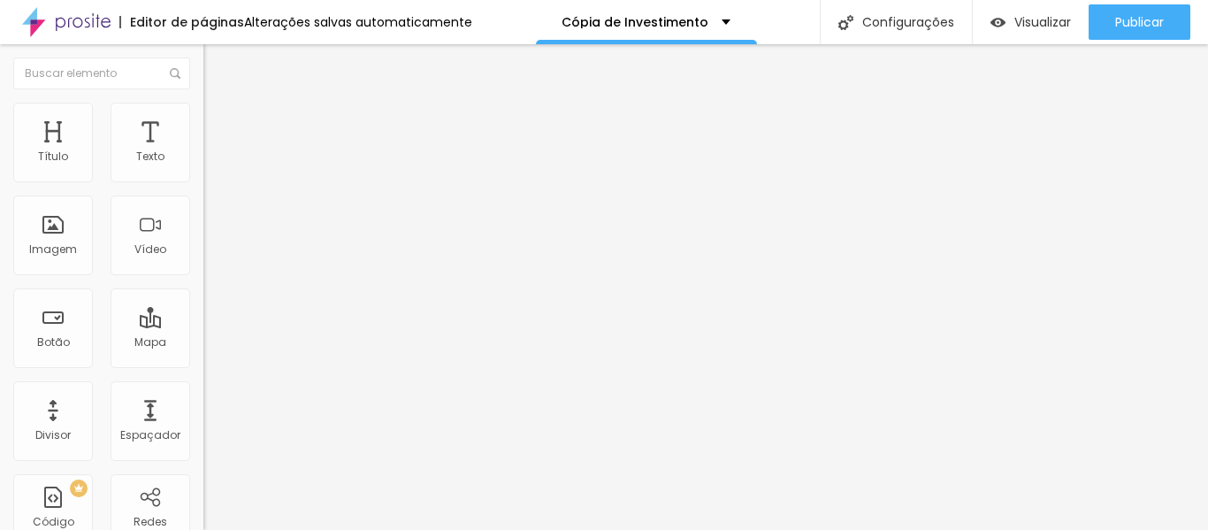
click at [214, 152] on font "Trocar imagem" at bounding box center [257, 144] width 86 height 15
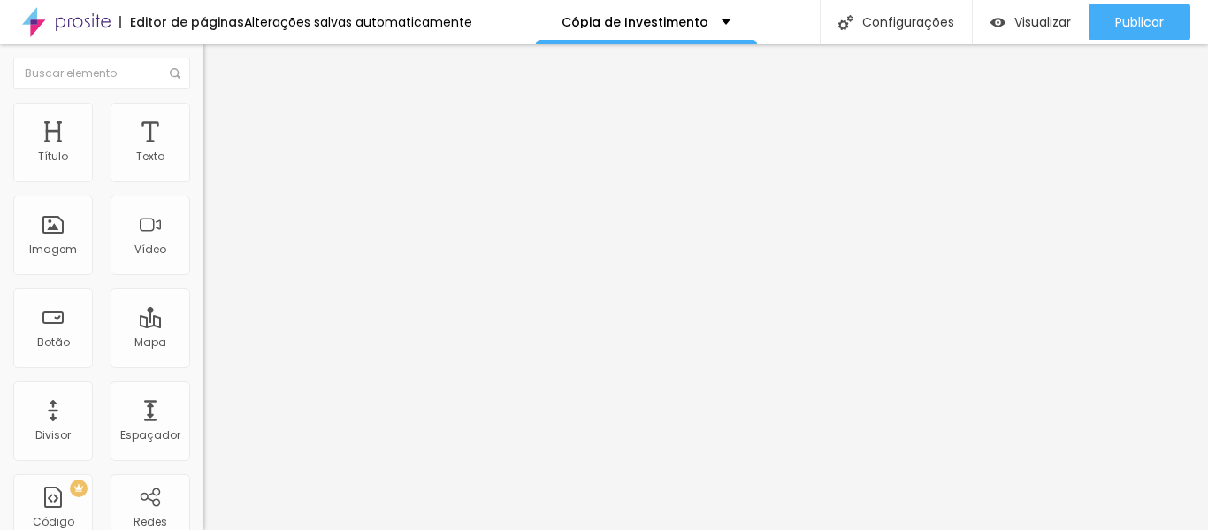
click at [214, 152] on font "Trocar imagem" at bounding box center [257, 144] width 86 height 15
click at [1028, 20] on font "Visualizar" at bounding box center [1042, 22] width 57 height 18
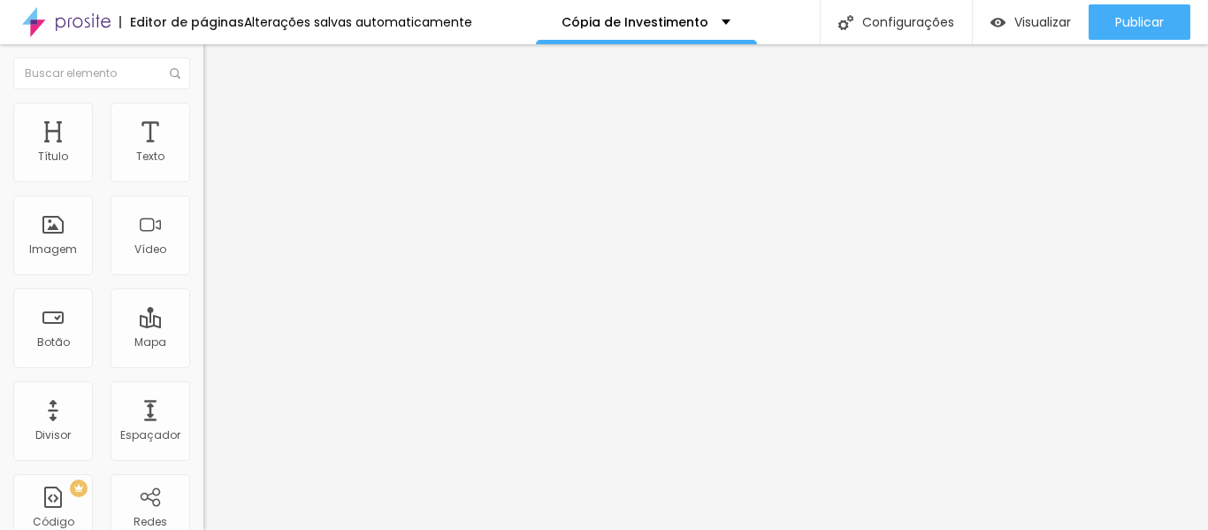
click at [214, 152] on font "Trocar imagem" at bounding box center [257, 144] width 86 height 15
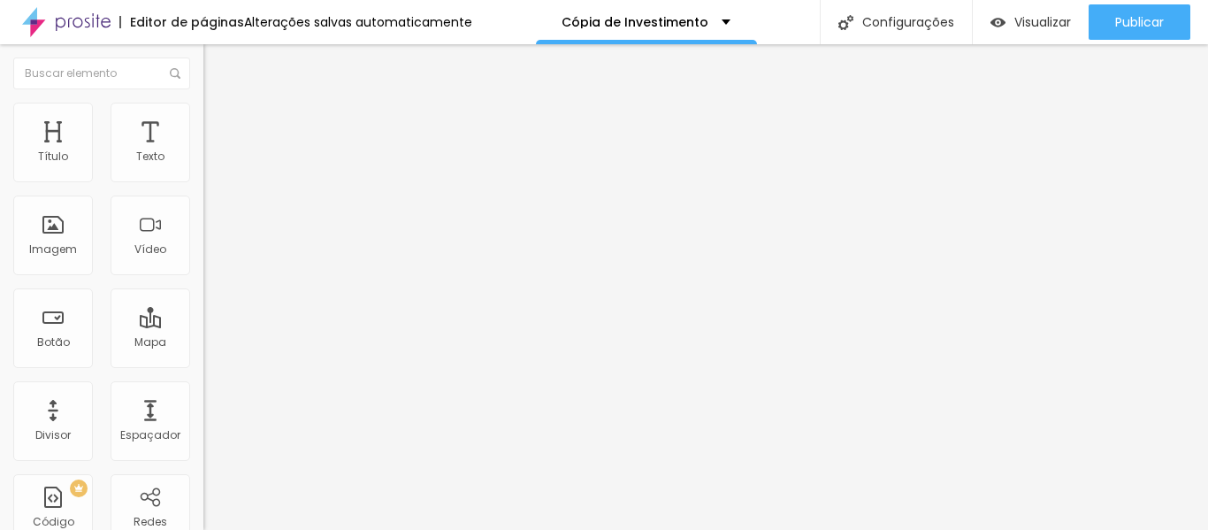
click at [203, 277] on span "1:1 Quadrado" at bounding box center [238, 269] width 70 height 15
click at [243, 298] on font "4:3" at bounding box center [251, 290] width 16 height 15
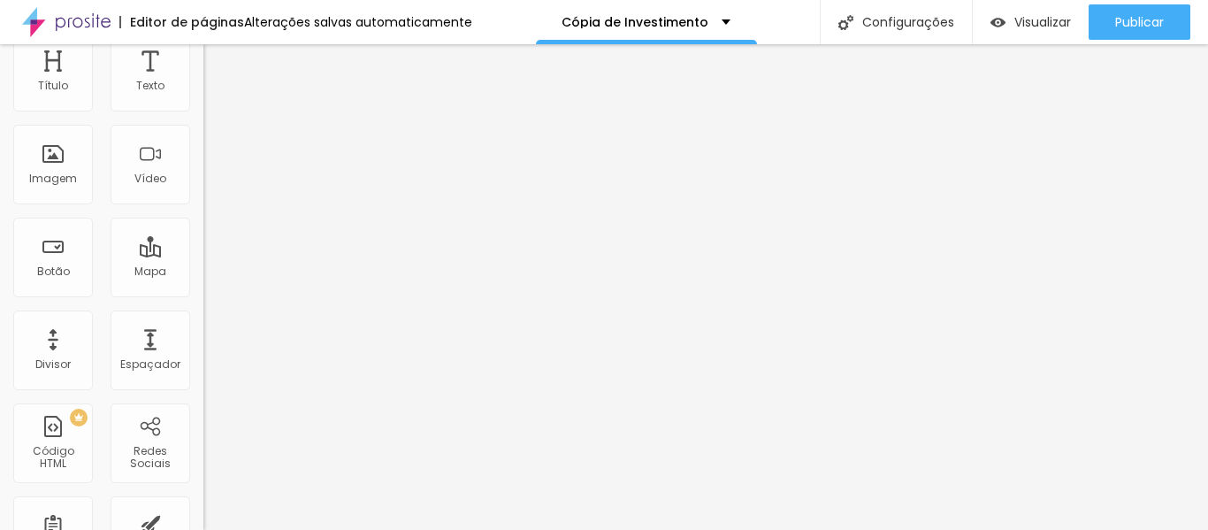
scroll to position [78, 0]
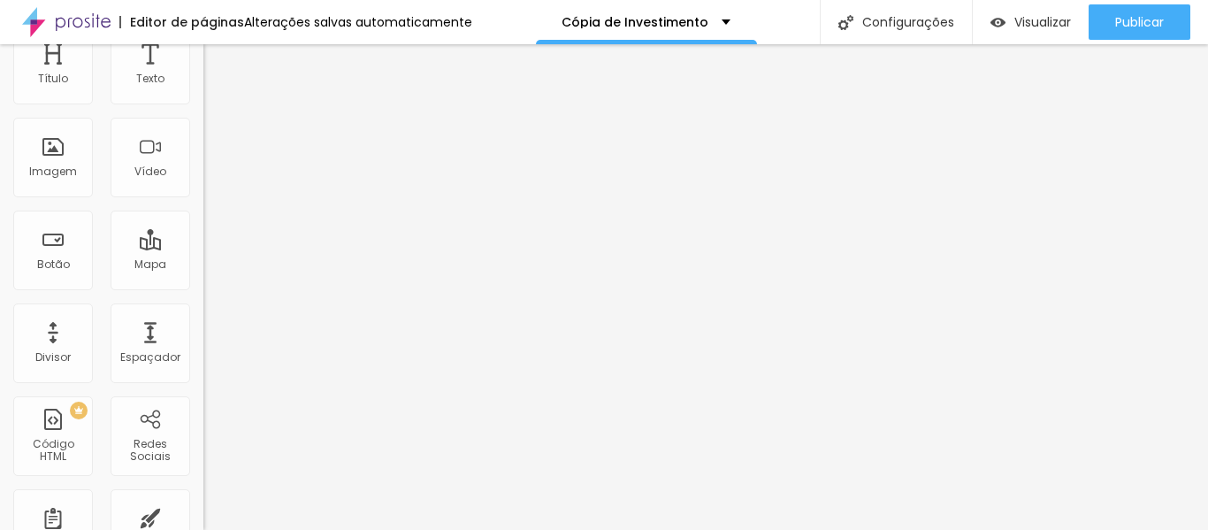
click at [203, 248] on span "Original" at bounding box center [224, 240] width 42 height 15
click at [203, 229] on div "Quadrado 1:1" at bounding box center [304, 223] width 203 height 11
click at [203, 210] on font "Cinema" at bounding box center [225, 202] width 44 height 15
click at [203, 237] on font "Quadrado" at bounding box center [231, 229] width 57 height 15
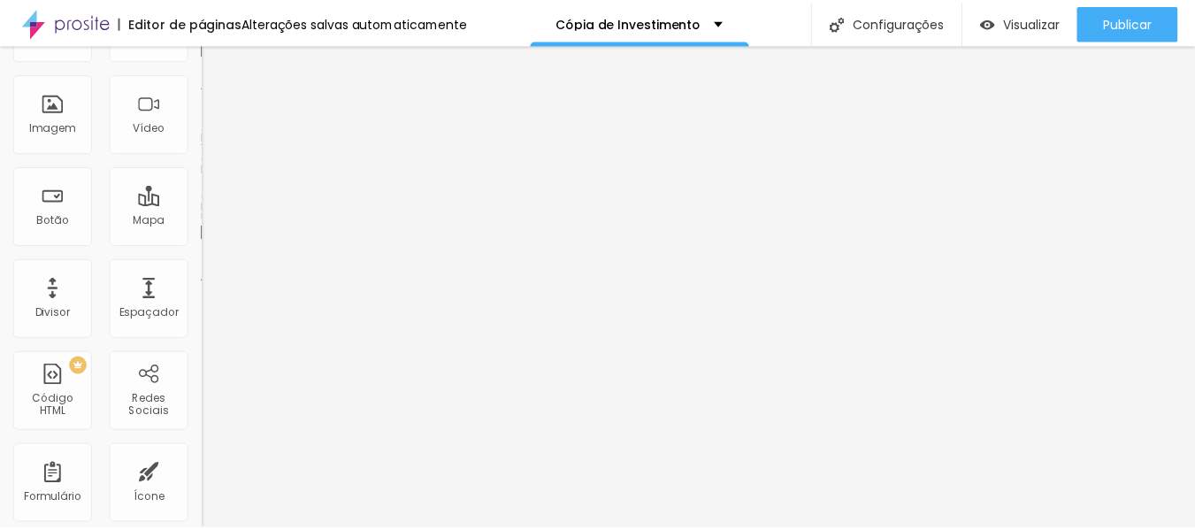
scroll to position [0, 0]
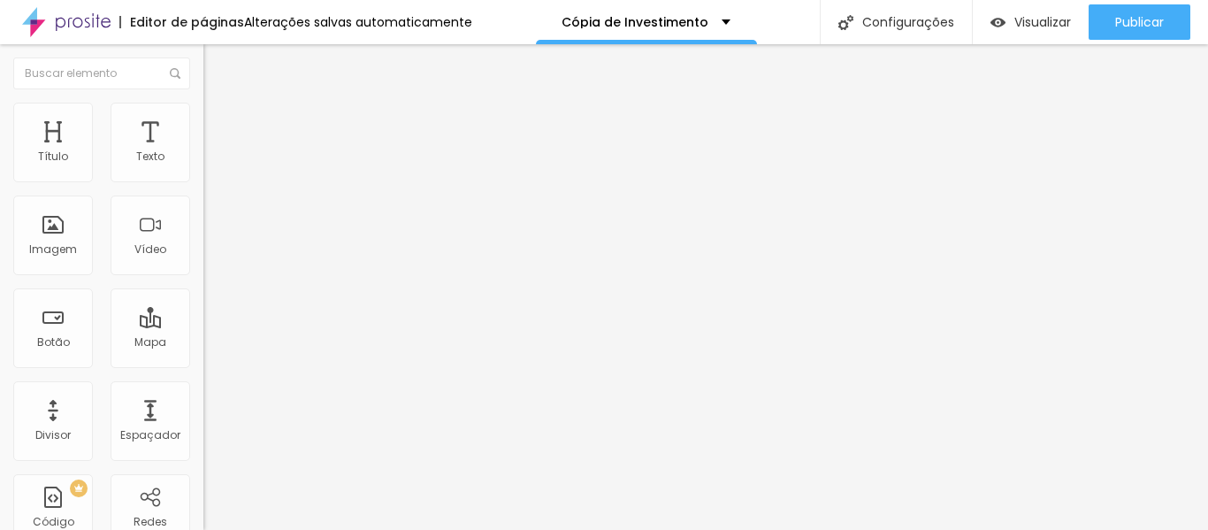
click at [203, 109] on img at bounding box center [211, 111] width 16 height 16
click at [210, 477] on icon "button" at bounding box center [215, 482] width 11 height 11
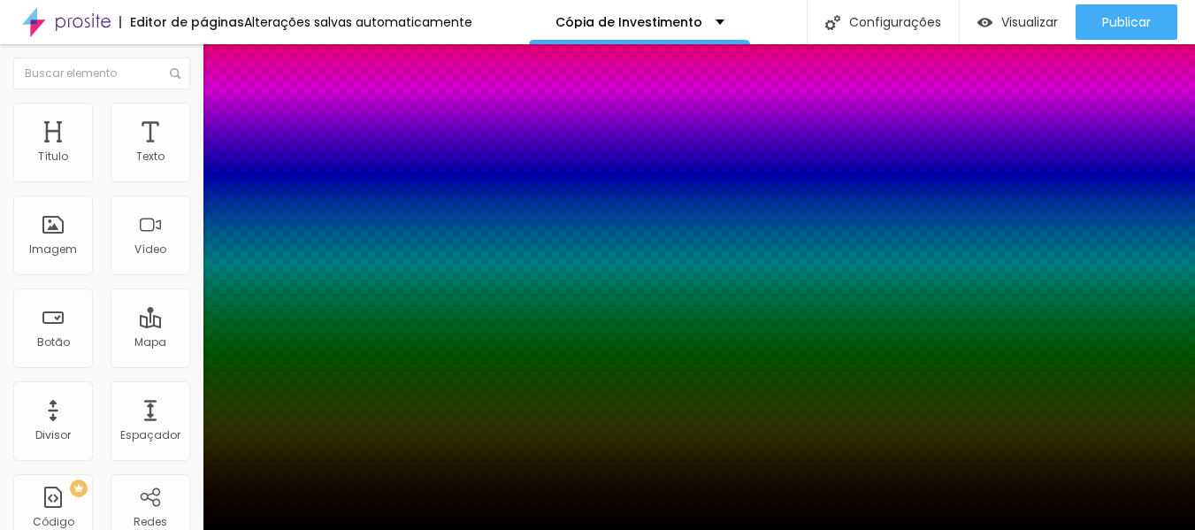
click at [324, 437] on div at bounding box center [597, 265] width 1195 height 530
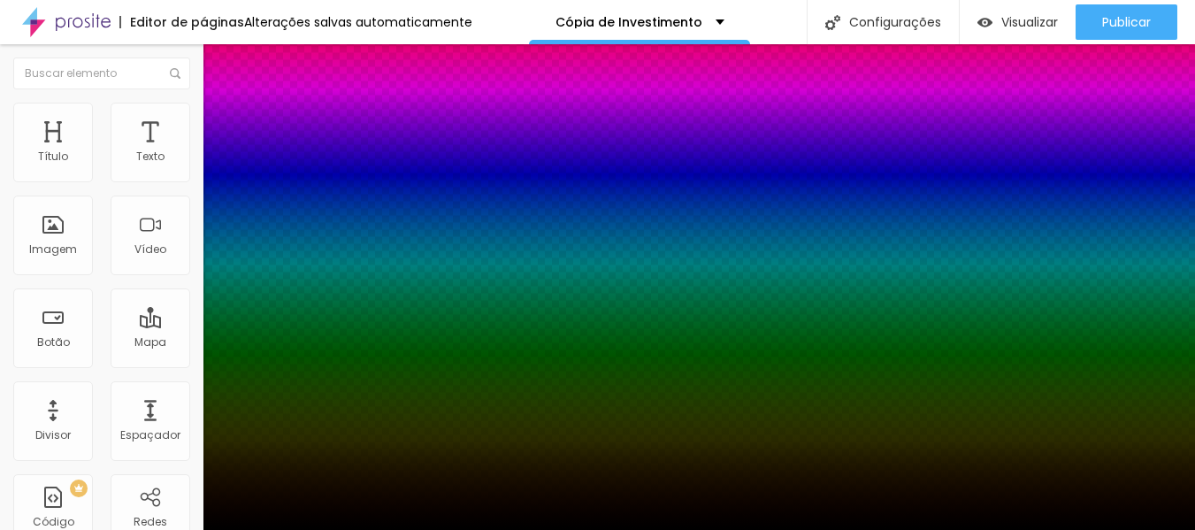
click at [164, 529] on div at bounding box center [597, 540] width 1195 height 0
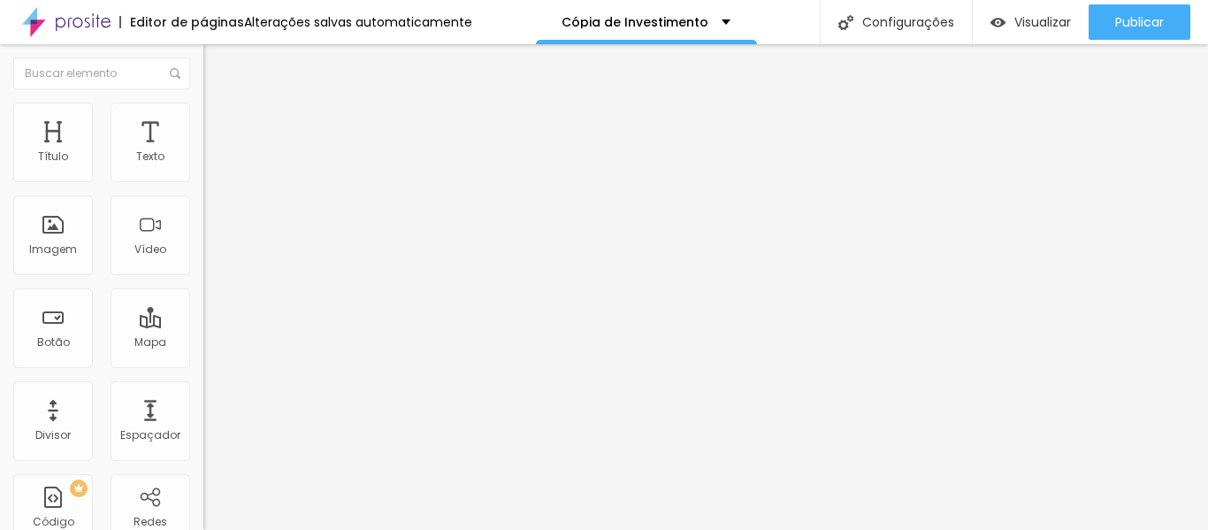
click at [210, 477] on icon "button" at bounding box center [215, 482] width 11 height 11
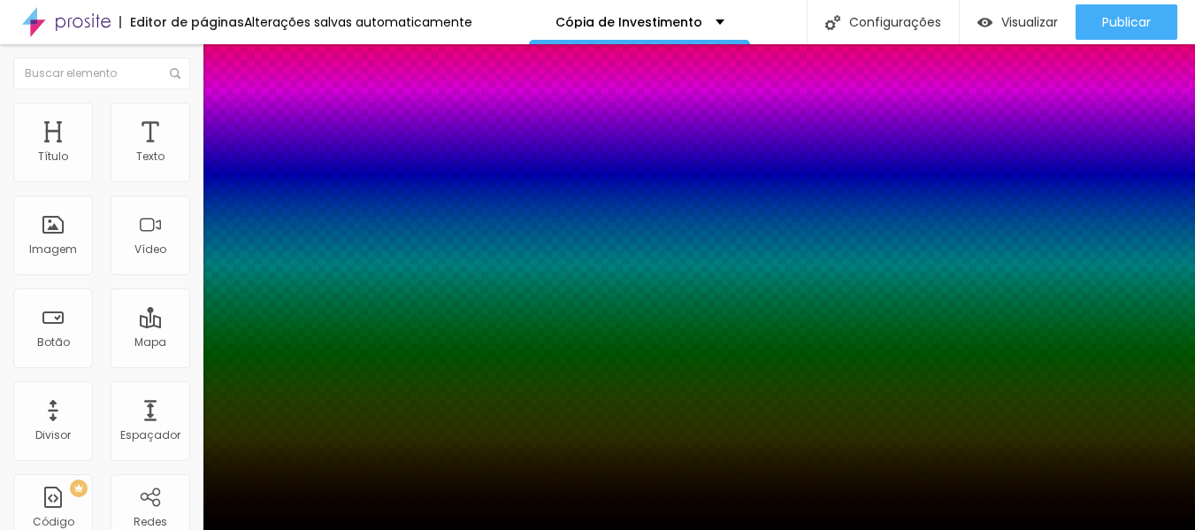
drag, startPoint x: 199, startPoint y: 481, endPoint x: 181, endPoint y: 496, distance: 23.2
click at [181, 529] on div "Subindo 0/0 arquivos" at bounding box center [597, 535] width 1195 height 11
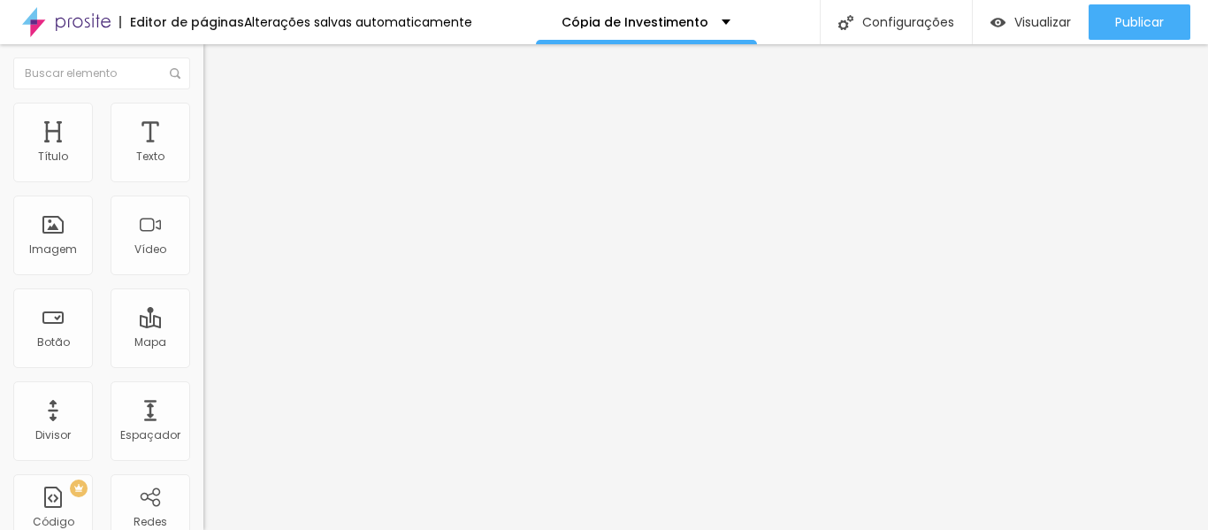
click at [302, 529] on div at bounding box center [604, 540] width 1208 height 0
click at [203, 475] on button "button" at bounding box center [215, 484] width 25 height 19
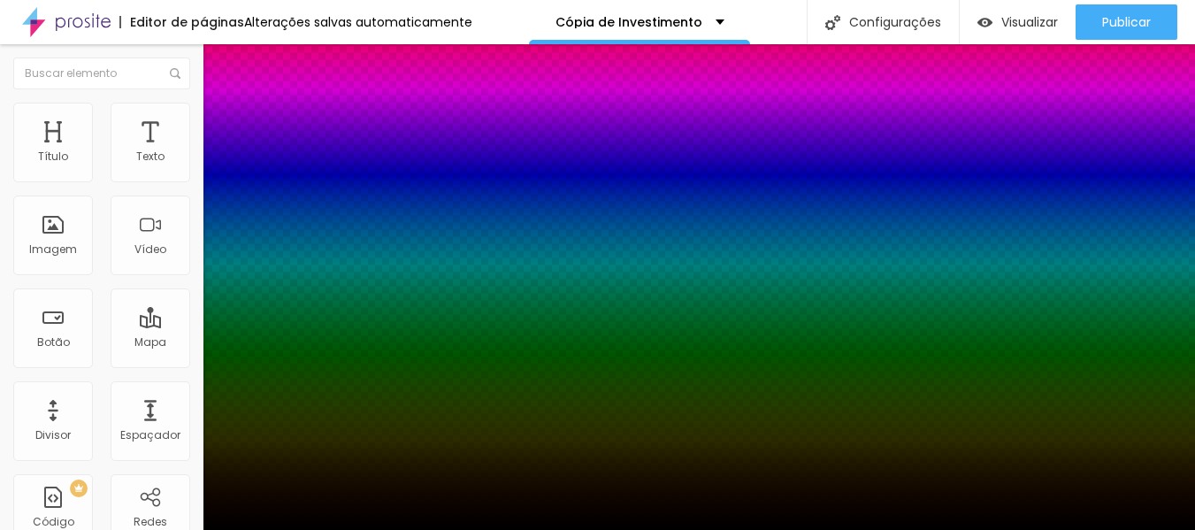
drag, startPoint x: 1188, startPoint y: 279, endPoint x: 1195, endPoint y: 320, distance: 41.1
click at [1195, 320] on html "Editor de páginas Alterações salvas automaticamente Cópia de Investimento Confi…" at bounding box center [597, 265] width 1195 height 530
click at [267, 529] on div "Subindo 0/0 arquivos" at bounding box center [597, 535] width 1195 height 11
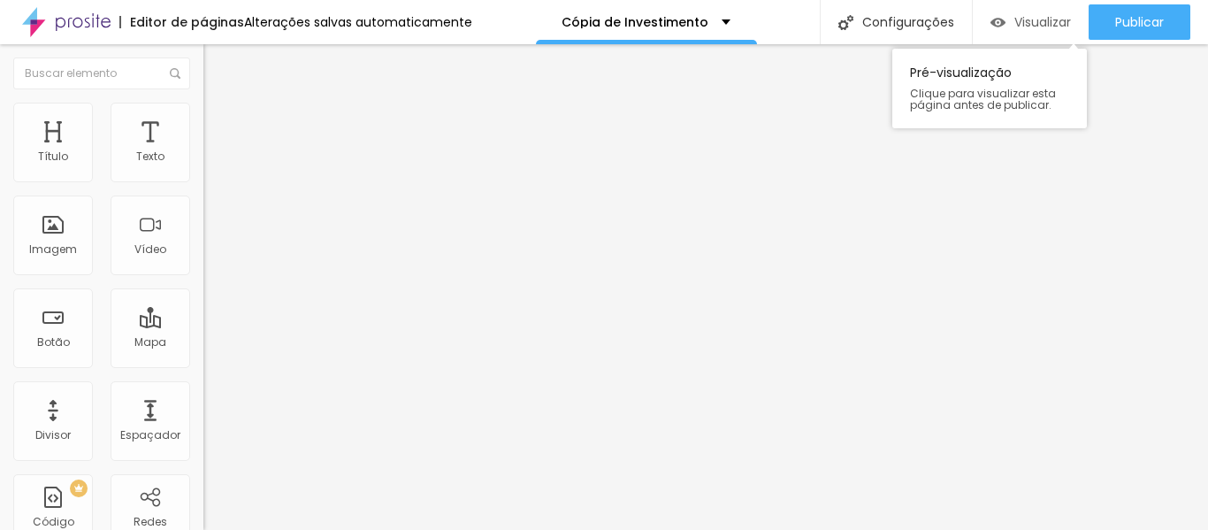
click at [1031, 19] on font "Visualizar" at bounding box center [1042, 22] width 57 height 18
click at [219, 119] on font "Estilo" at bounding box center [232, 114] width 27 height 15
click at [219, 125] on font "Avançado" at bounding box center [248, 132] width 58 height 15
type input "10"
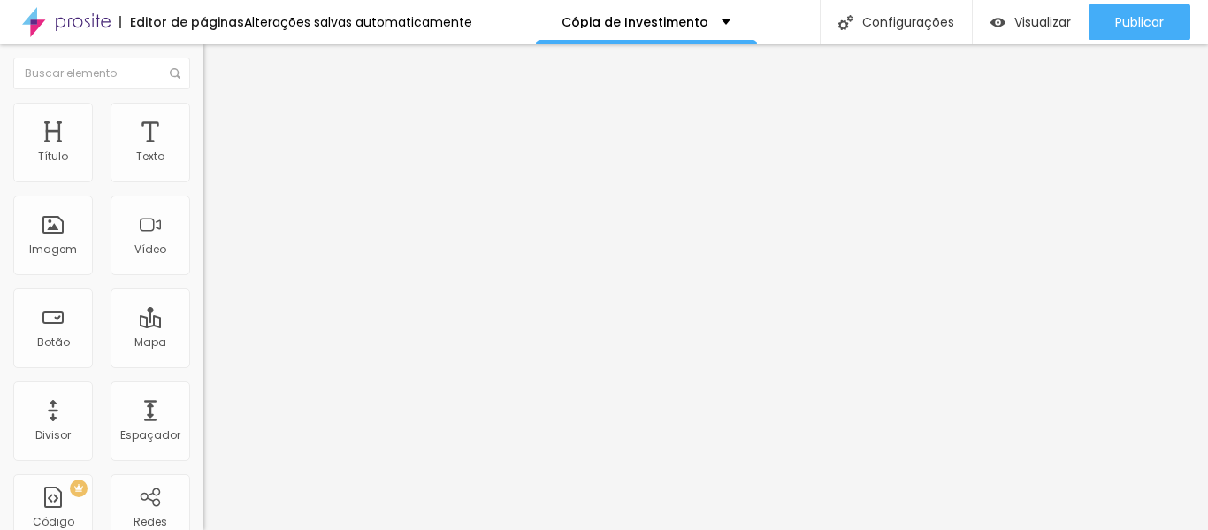
type input "60"
type input "86"
type input "89"
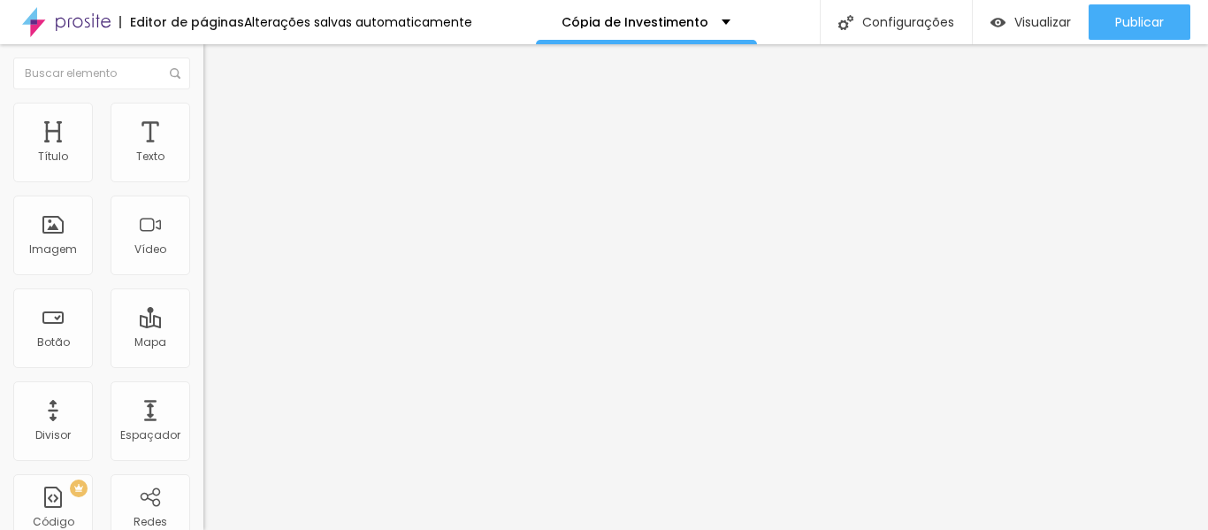
type input "89"
type input "91"
type input "88"
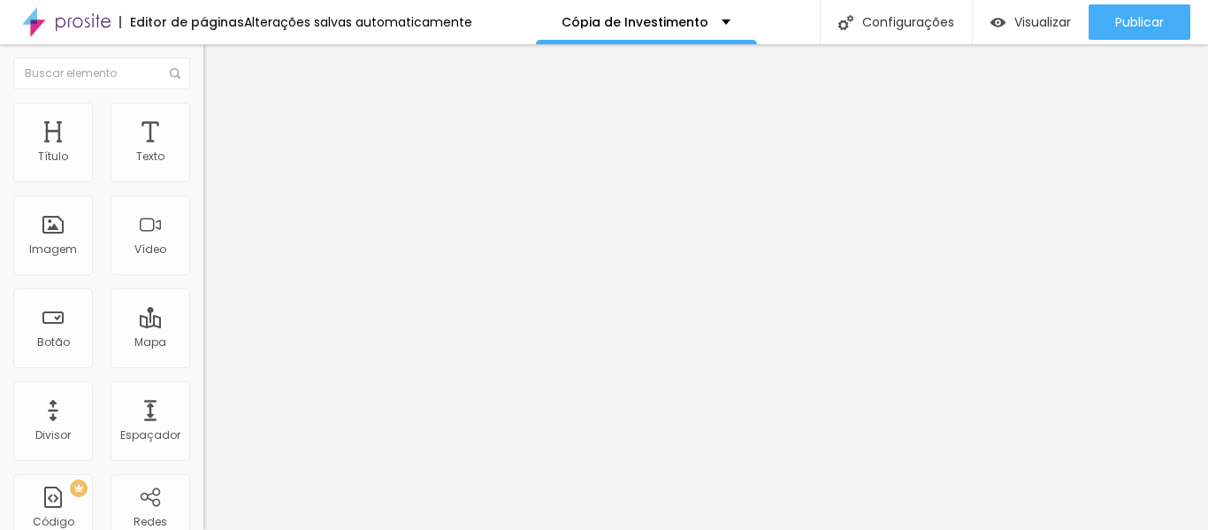
type input "49"
type input "42"
type input "37"
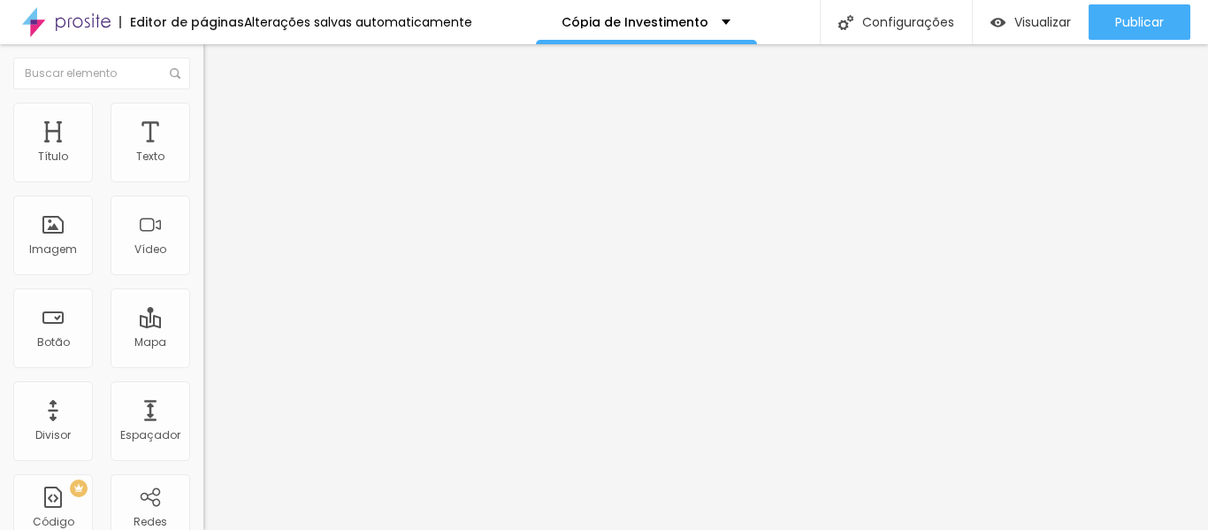
type input "37"
type input "34"
type input "30"
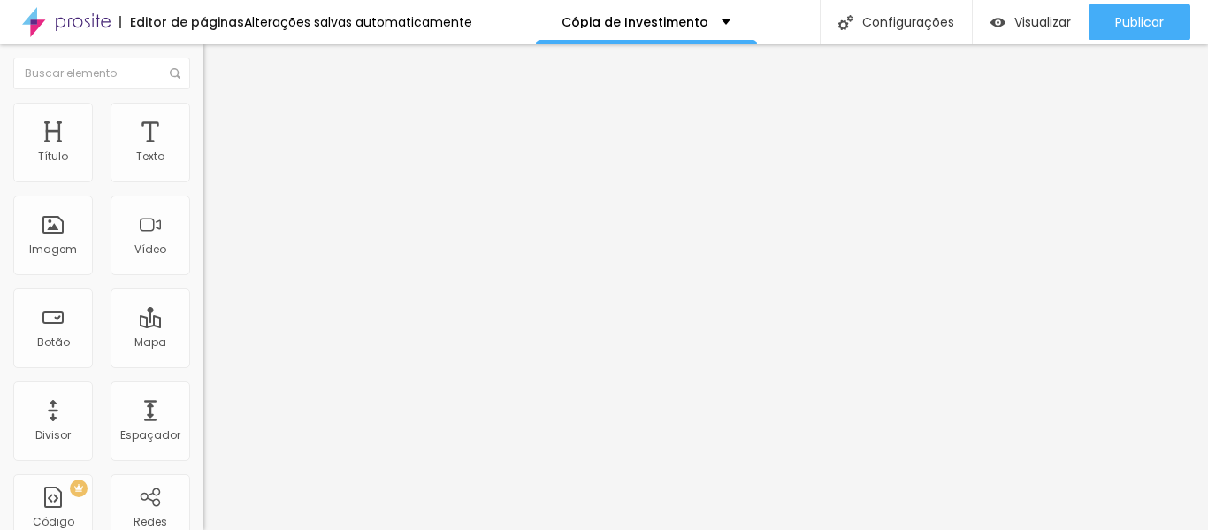
type input "27"
type input "23"
type input "18"
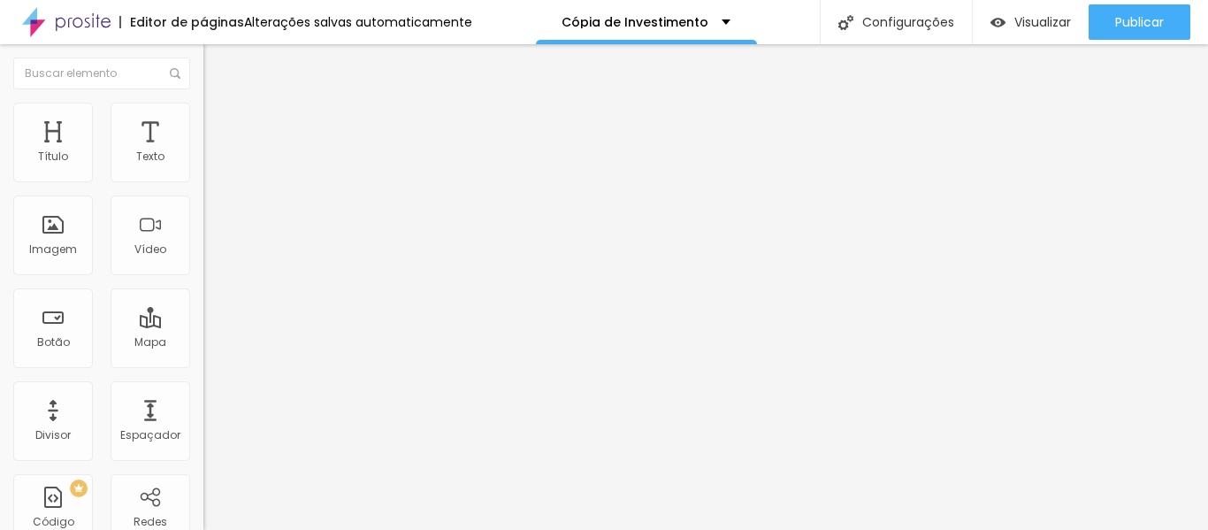
type input "18"
type input "13"
type input "10"
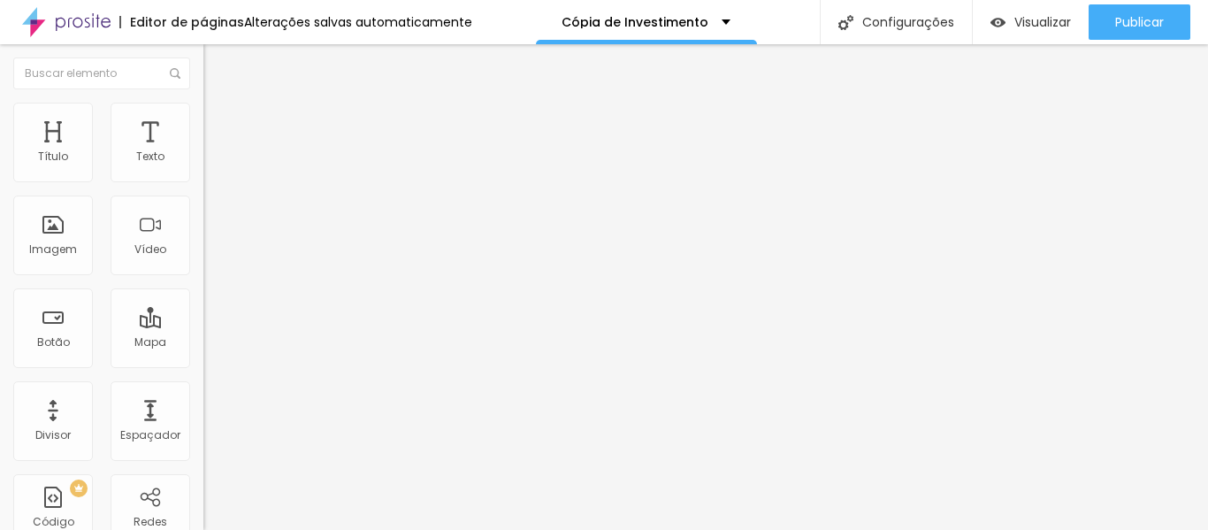
type input "5"
type input "0"
drag, startPoint x: 42, startPoint y: 175, endPoint x: 7, endPoint y: 164, distance: 36.9
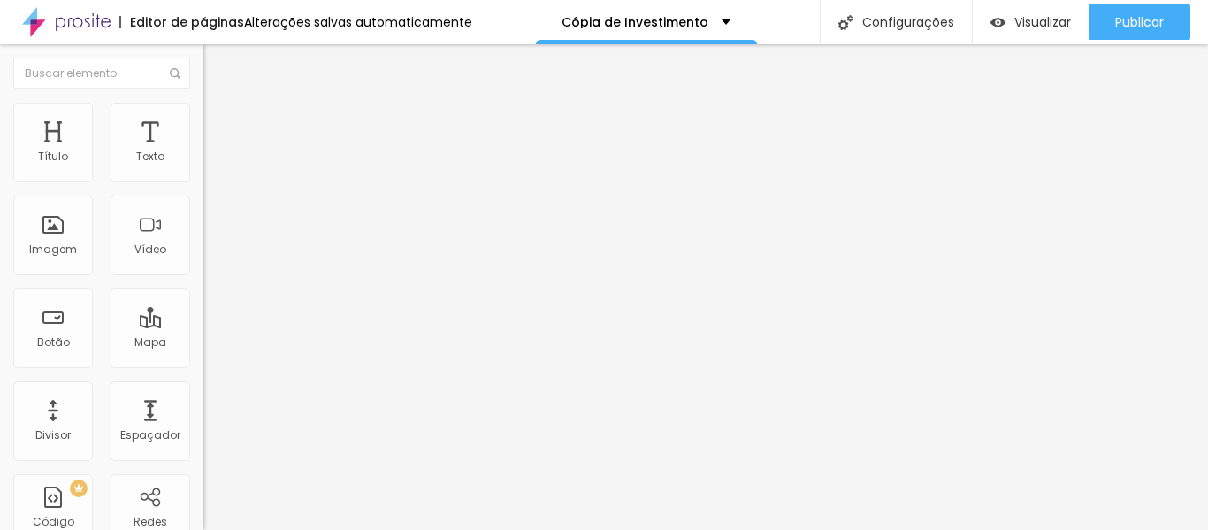
click at [203, 343] on input "range" at bounding box center [260, 350] width 114 height 14
click at [217, 65] on img "button" at bounding box center [224, 64] width 14 height 14
click at [203, 111] on img at bounding box center [211, 111] width 16 height 16
click at [203, 103] on li "Estilo" at bounding box center [304, 94] width 203 height 18
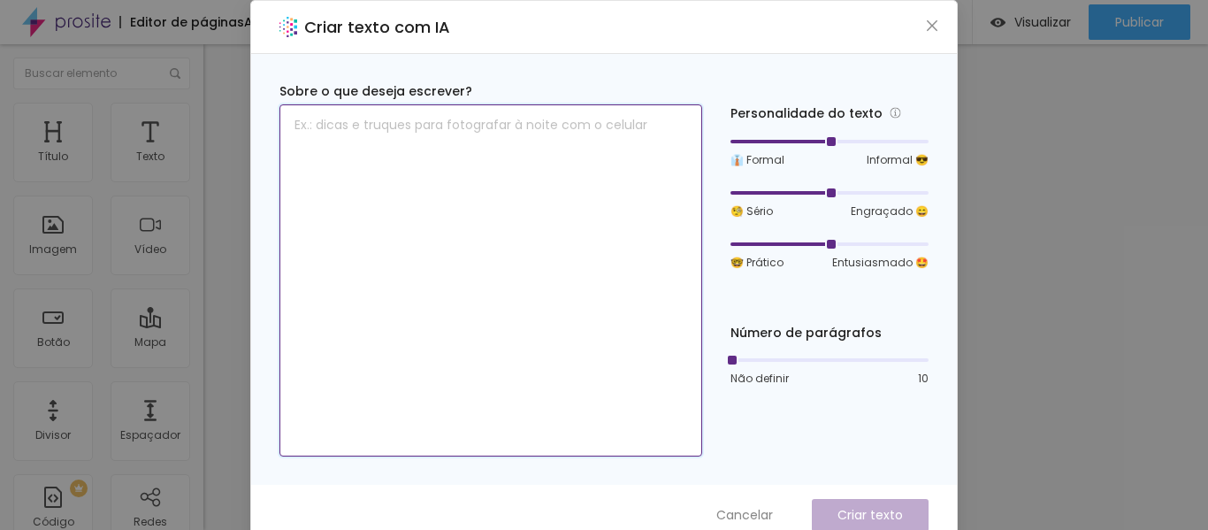
click at [546, 340] on textarea at bounding box center [490, 280] width 423 height 352
type textarea "R$ 3.850,00"
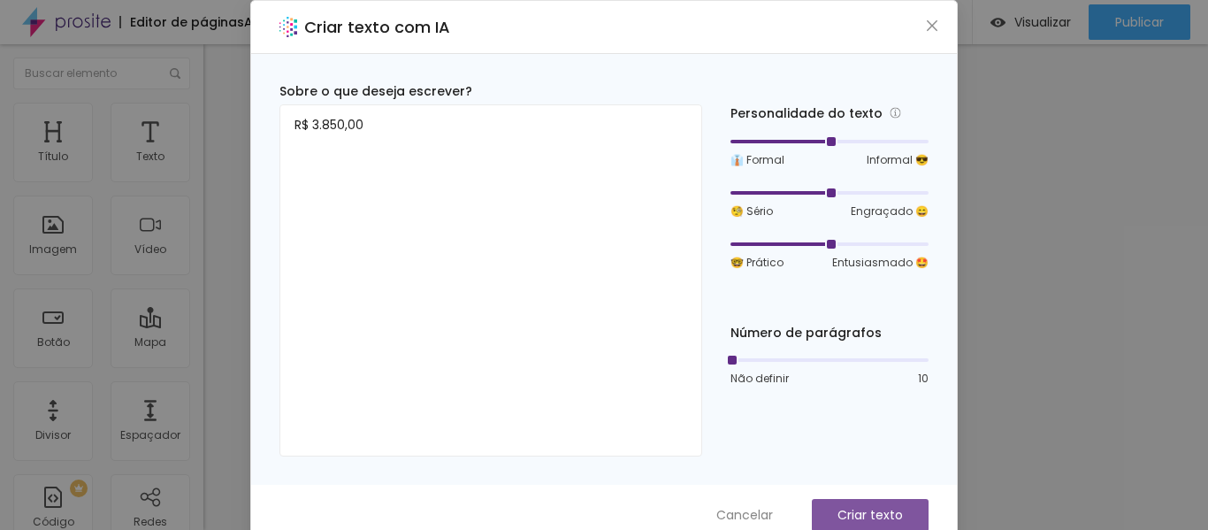
click at [879, 505] on button "Criar texto" at bounding box center [870, 515] width 117 height 33
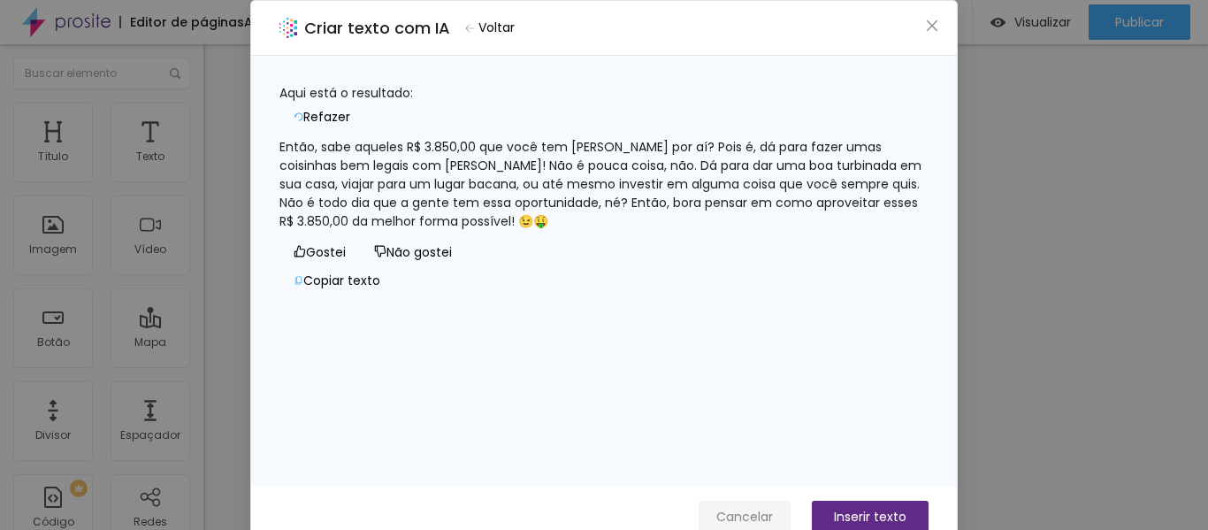
click at [734, 513] on font "Cancelar" at bounding box center [744, 517] width 57 height 18
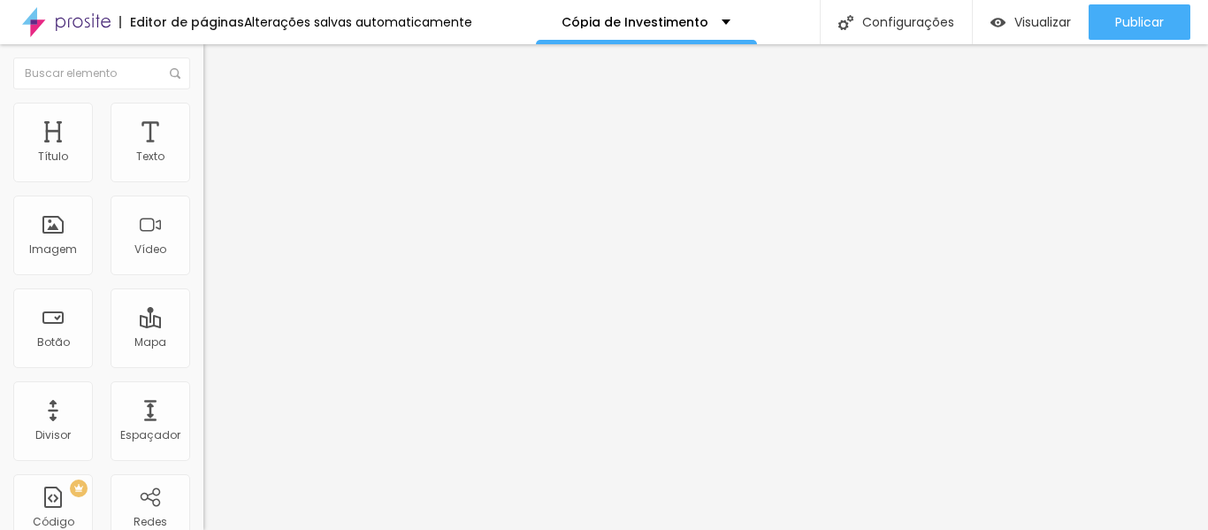
click at [203, 117] on li "Avançado" at bounding box center [304, 112] width 203 height 18
click at [217, 63] on img "button" at bounding box center [224, 64] width 14 height 14
click at [203, 112] on img at bounding box center [211, 111] width 16 height 16
type input "16"
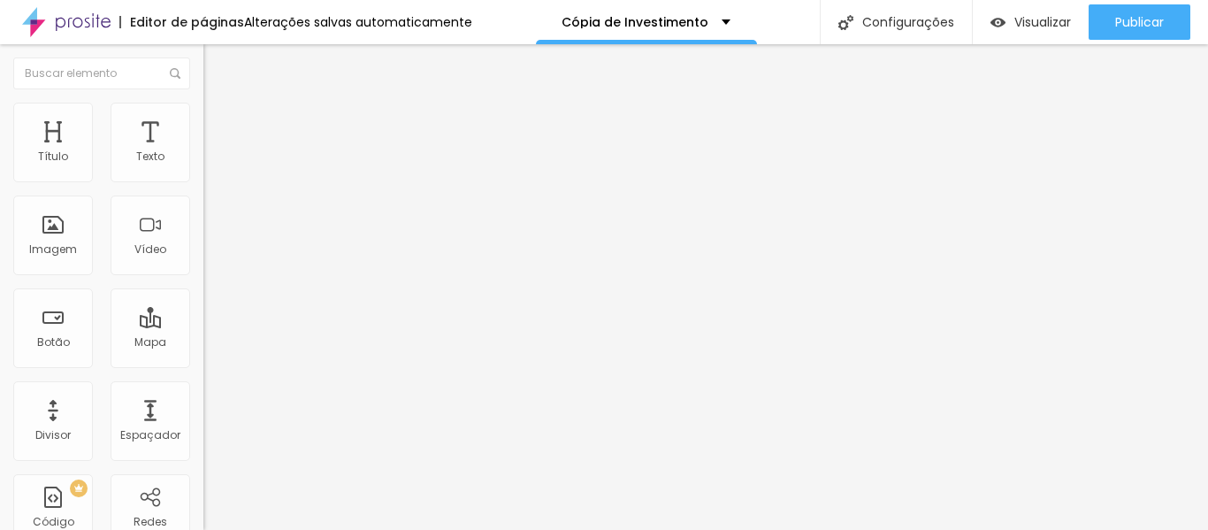
type input "20"
type input "21"
type input "22"
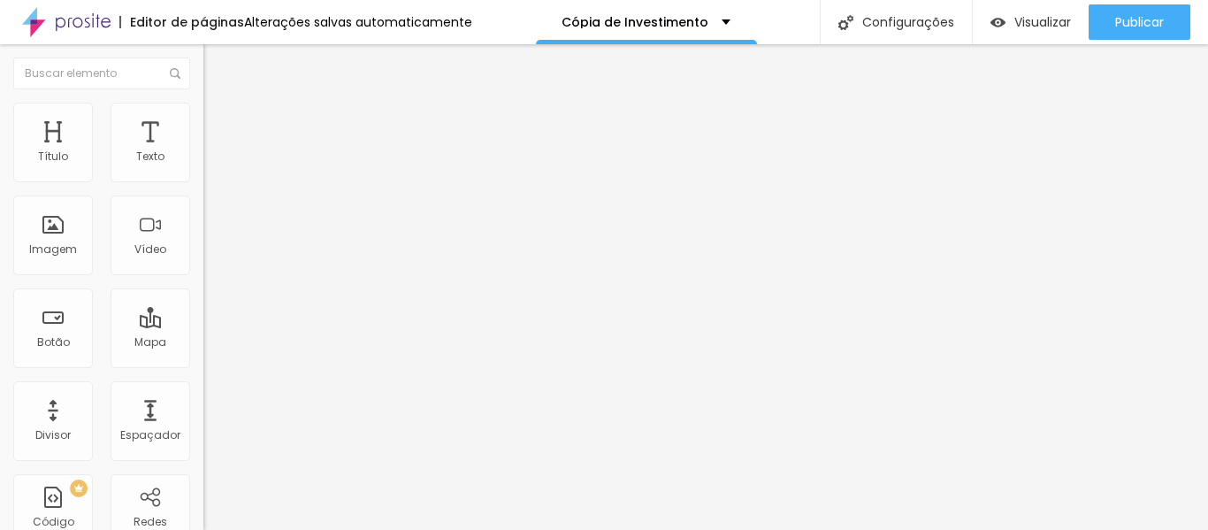
type input "22"
type input "24"
type input "32"
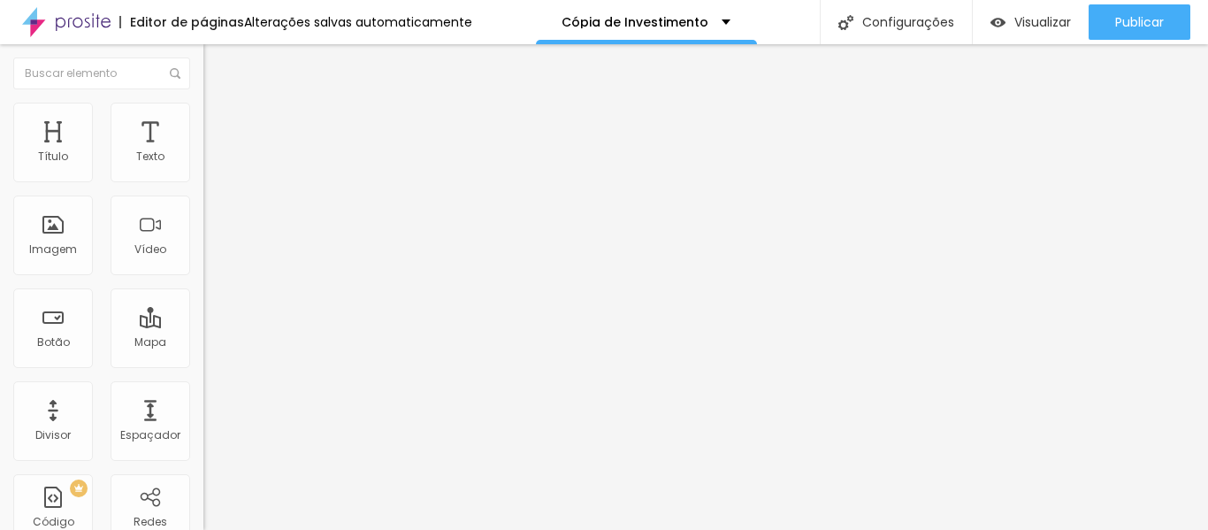
type input "33"
type input "35"
type input "37"
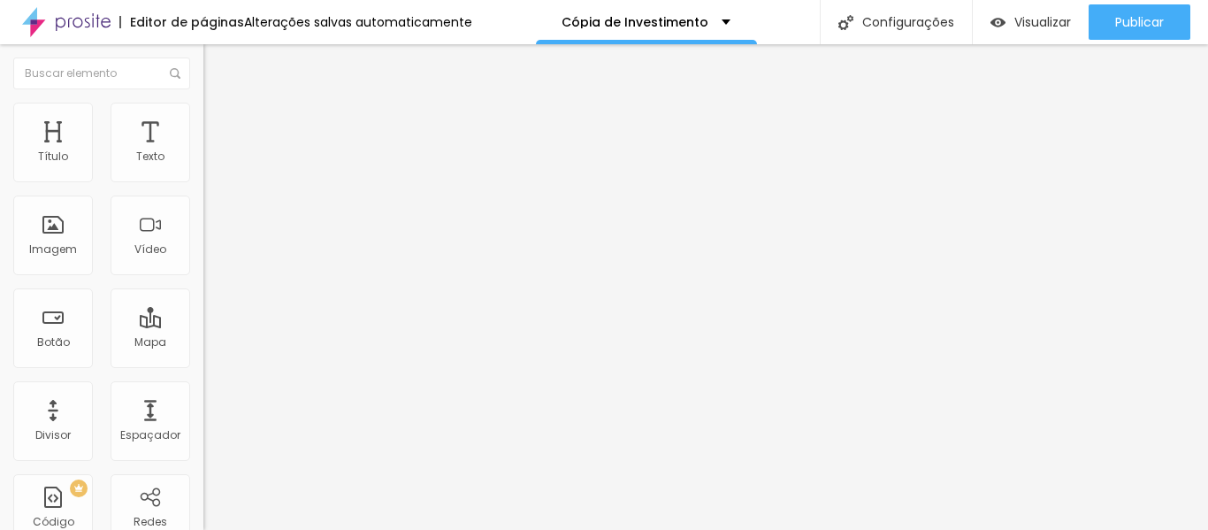
type input "37"
type input "38"
type input "39"
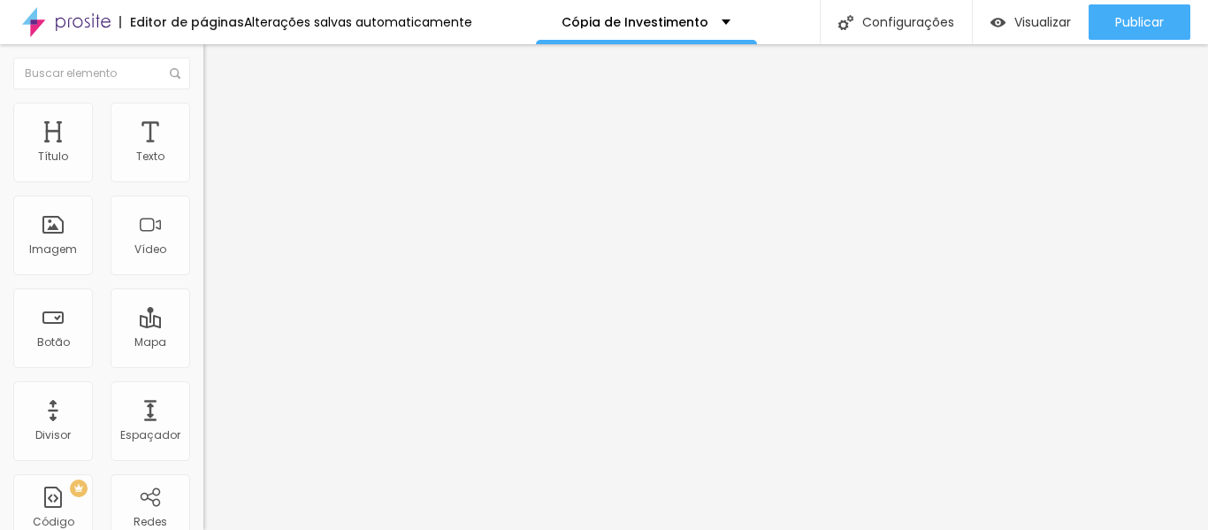
type input "38"
type input "33"
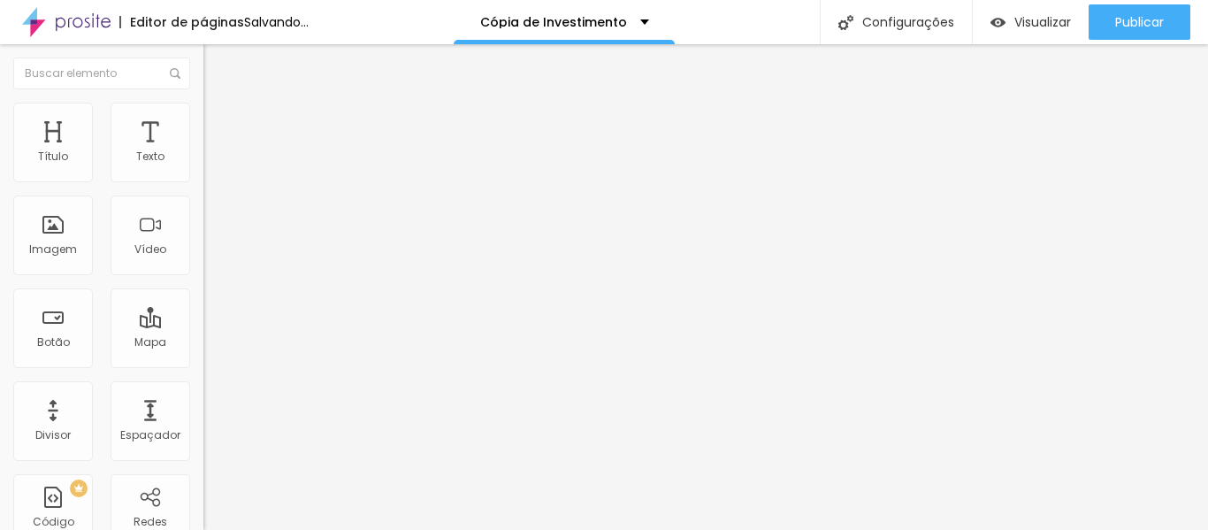
type input "27"
type input "24"
type input "20"
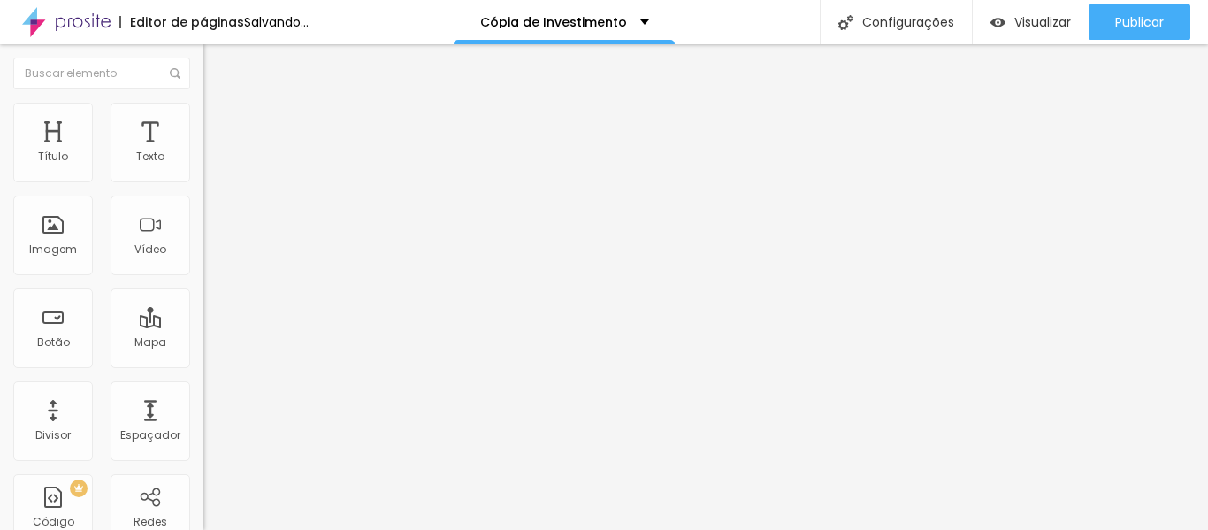
type input "20"
type input "17"
type input "14"
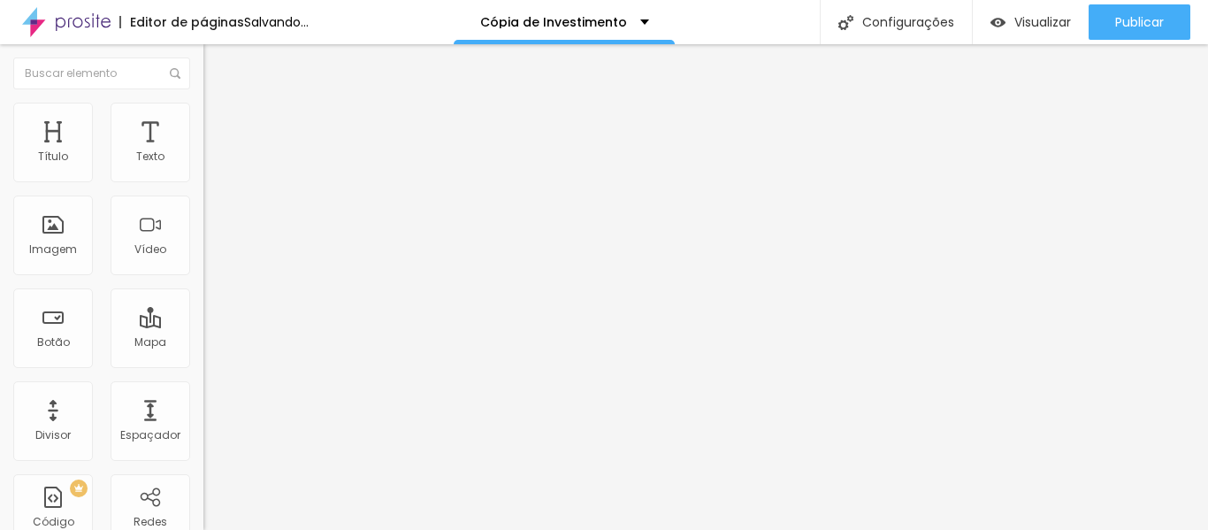
type input "10"
type input "5"
type input "3"
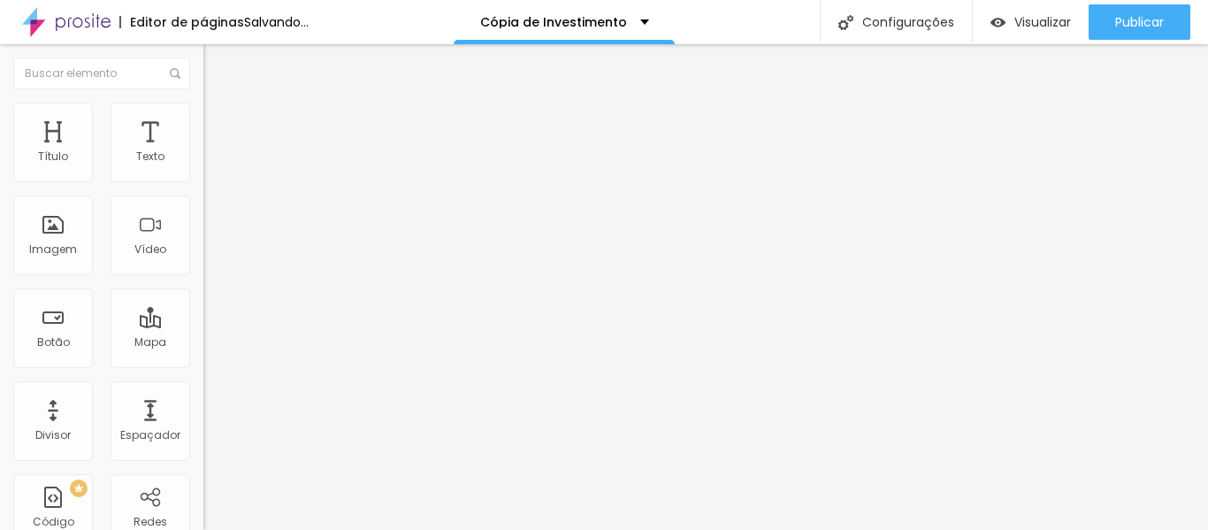
type input "3"
type input "0"
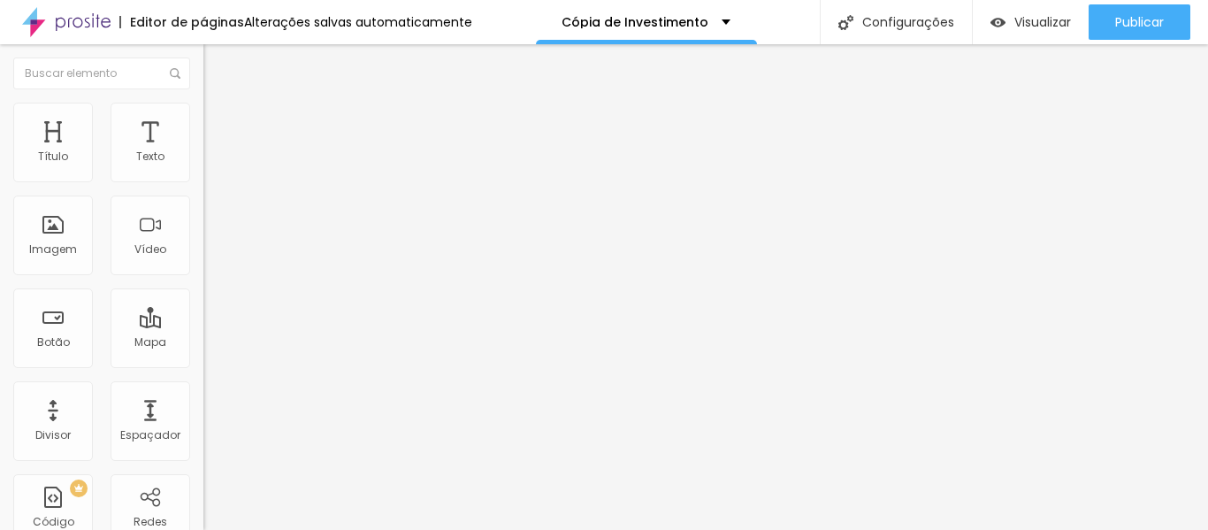
drag, startPoint x: 49, startPoint y: 176, endPoint x: 34, endPoint y: 179, distance: 14.6
type input "0"
click at [203, 325] on input "range" at bounding box center [260, 332] width 114 height 14
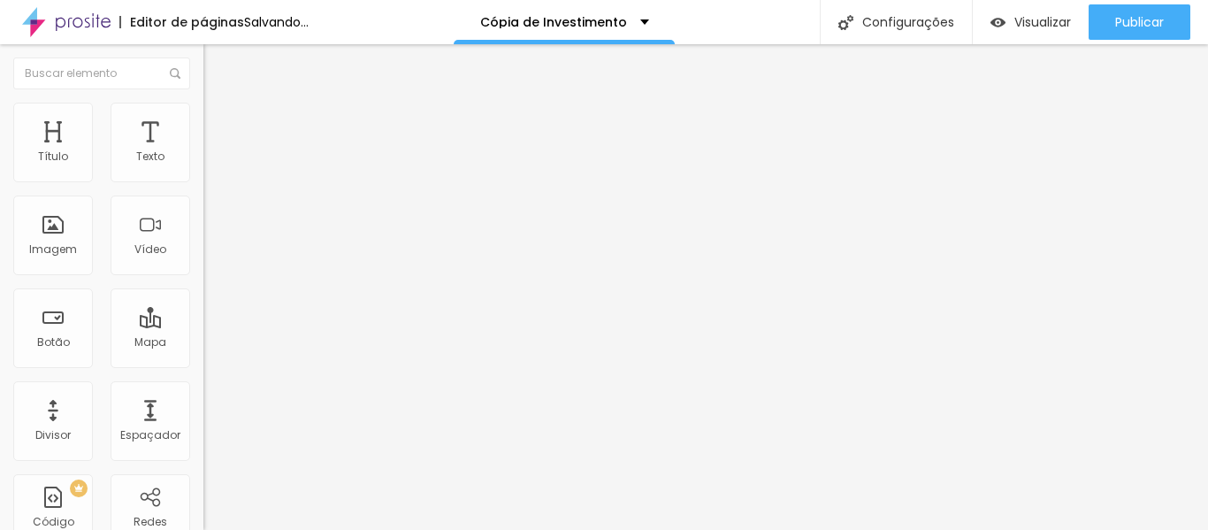
click at [219, 104] on font "Estilo" at bounding box center [232, 96] width 27 height 15
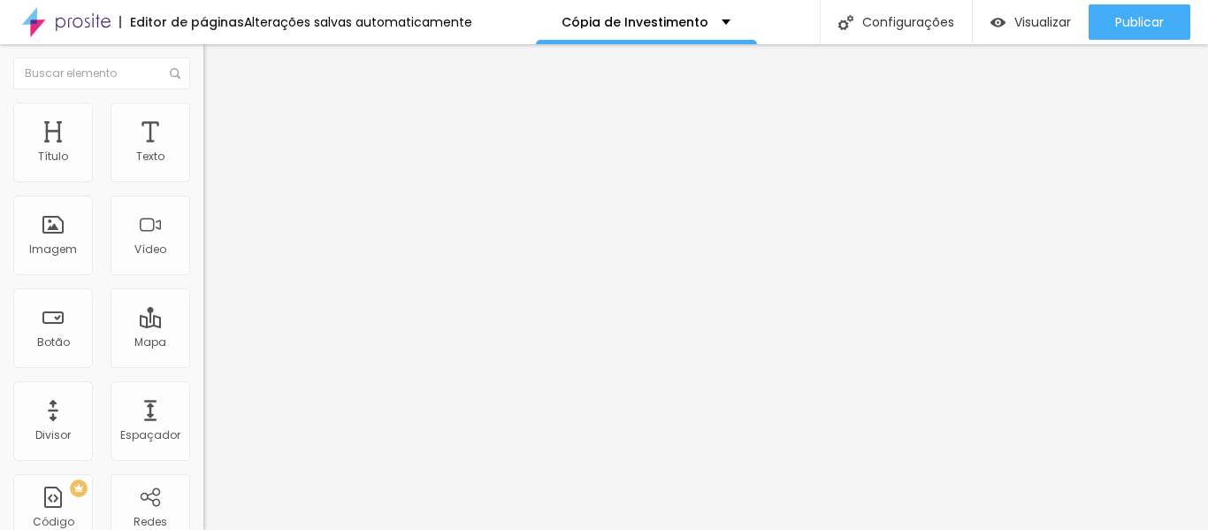
click at [203, 170] on button "button" at bounding box center [215, 160] width 25 height 19
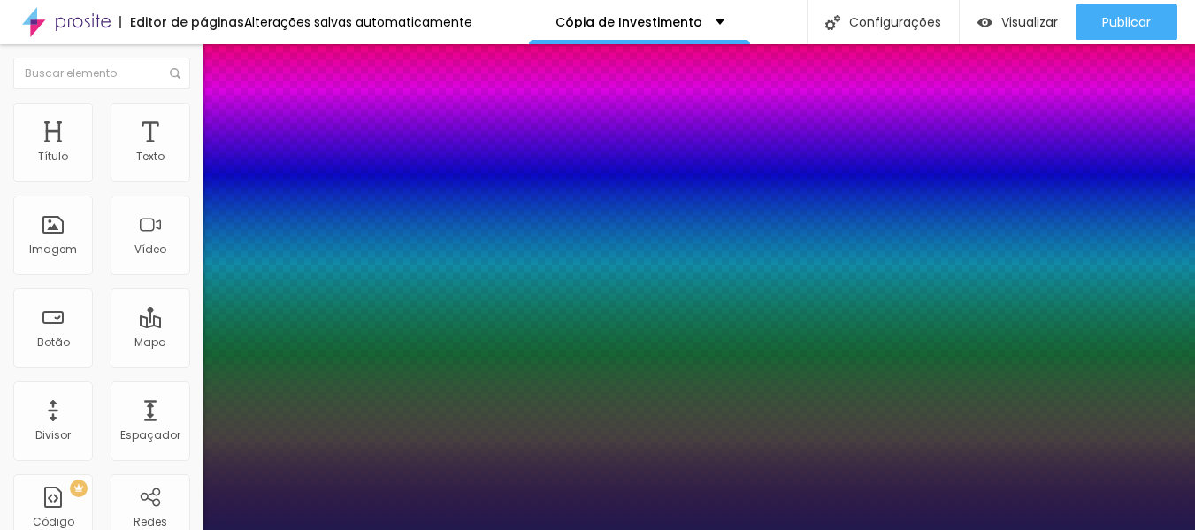
type input "1"
type input "20"
type input "1"
type input "24"
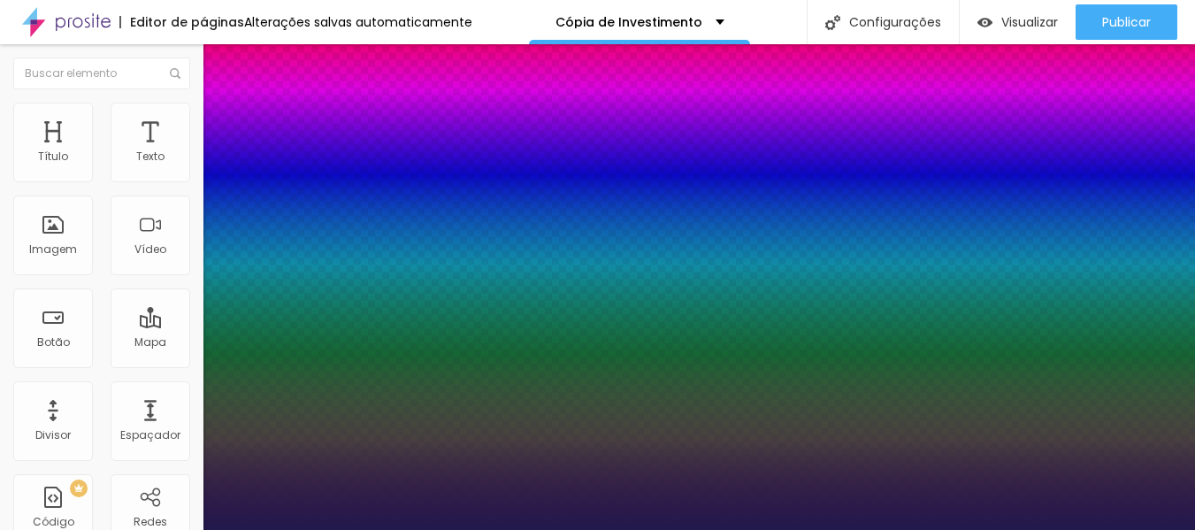
type input "24"
type input "1"
type input "25"
type input "1"
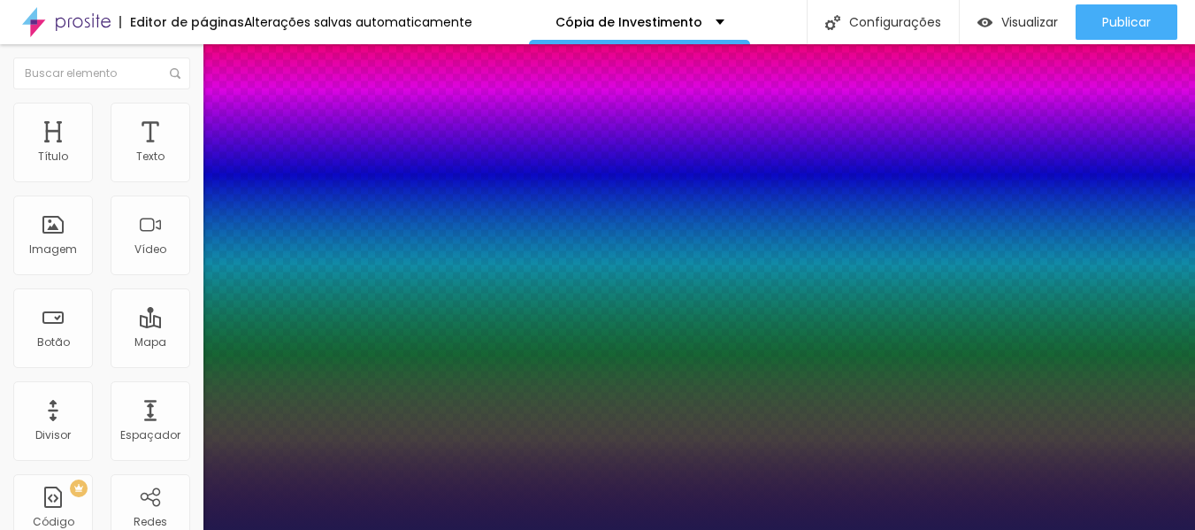
type input "24"
type input "1"
type input "23"
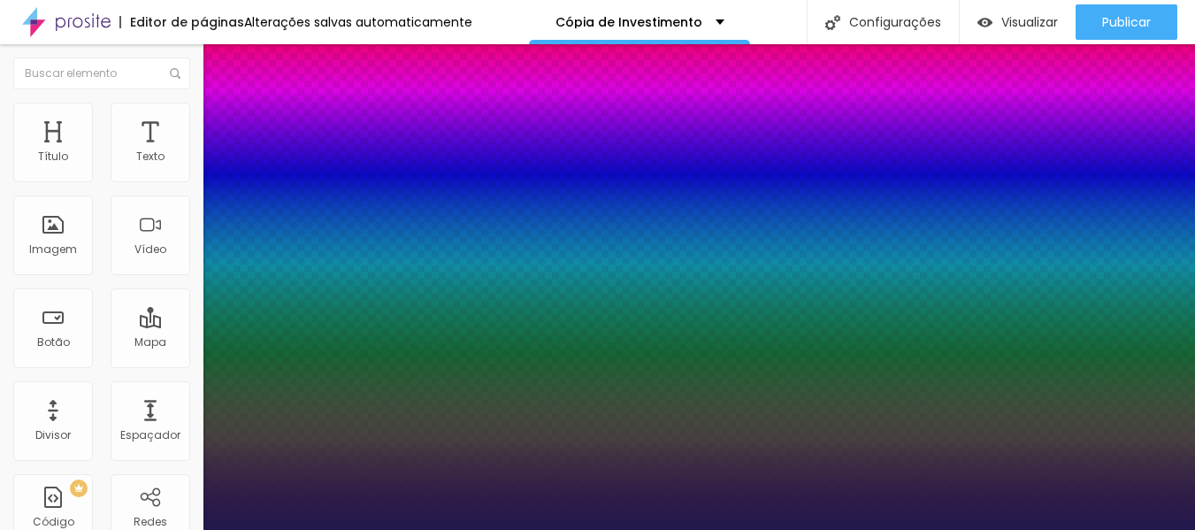
type input "1"
type input "22"
type input "1"
type input "21"
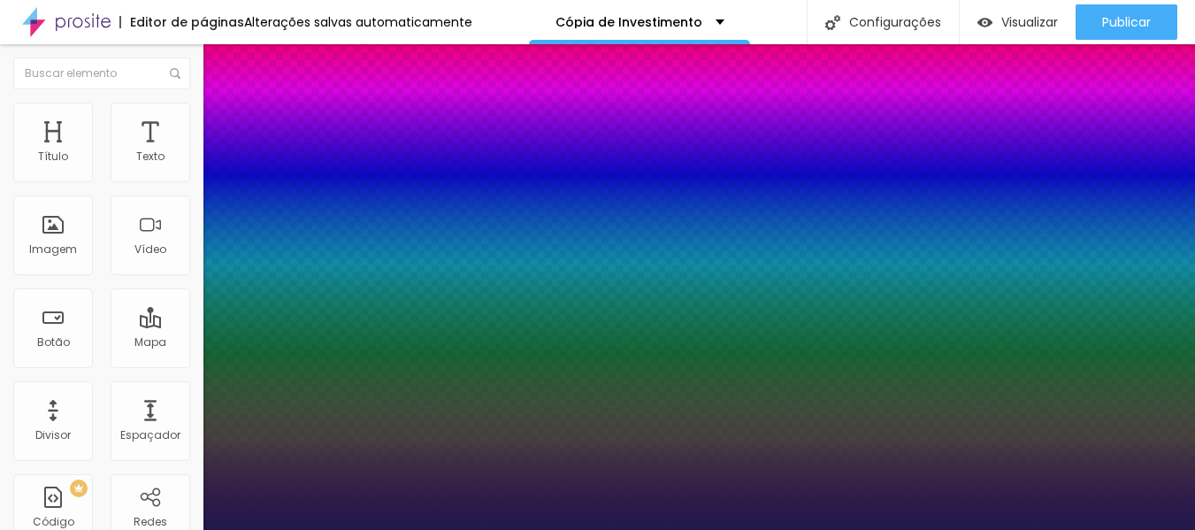
type input "21"
type input "1"
type input "22"
type input "1"
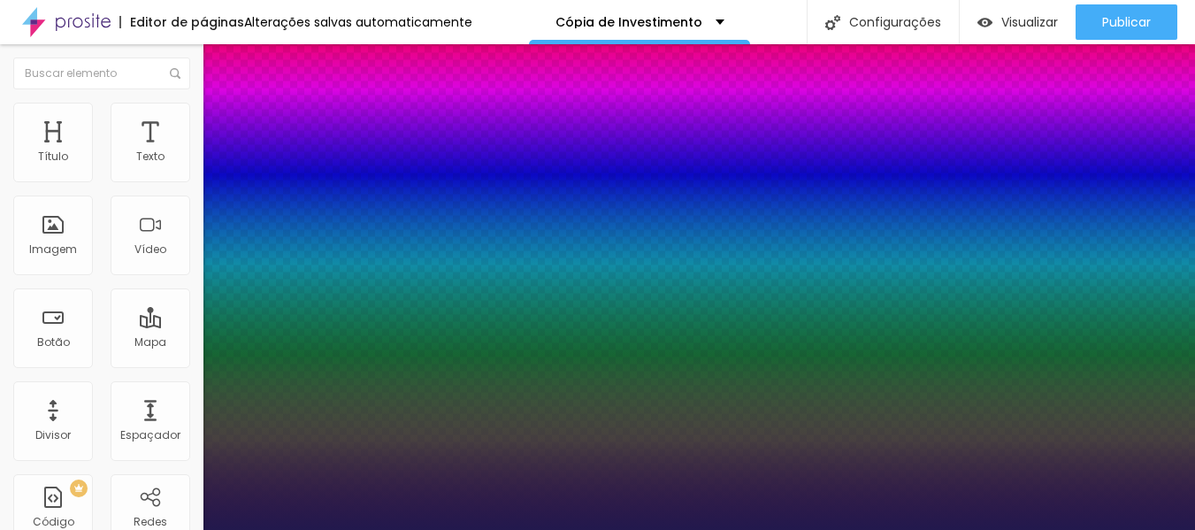
type input "23"
type input "1"
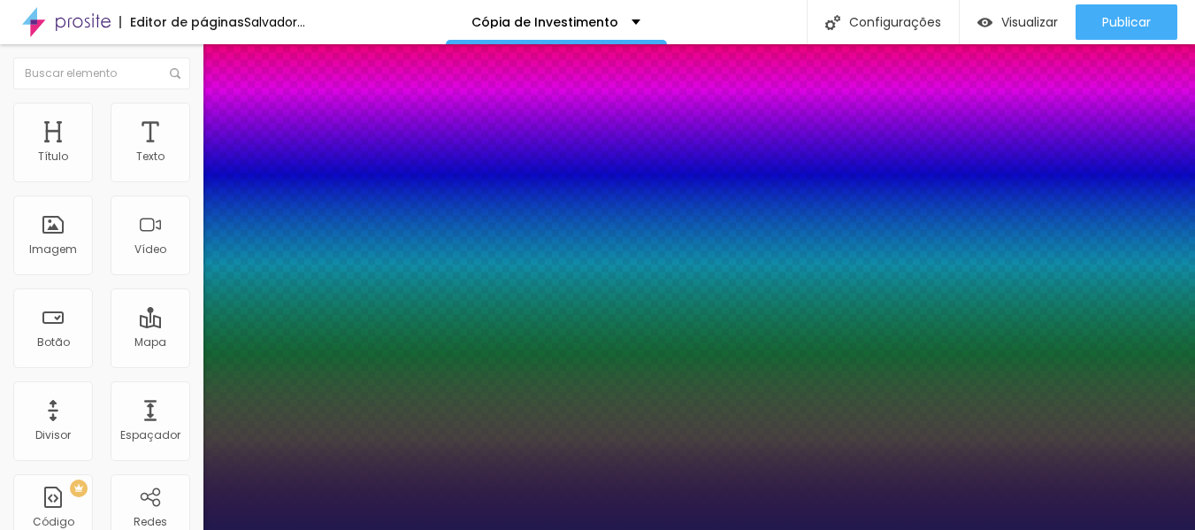
drag, startPoint x: 238, startPoint y: 305, endPoint x: 248, endPoint y: 305, distance: 10.6
type input "23"
type input "1"
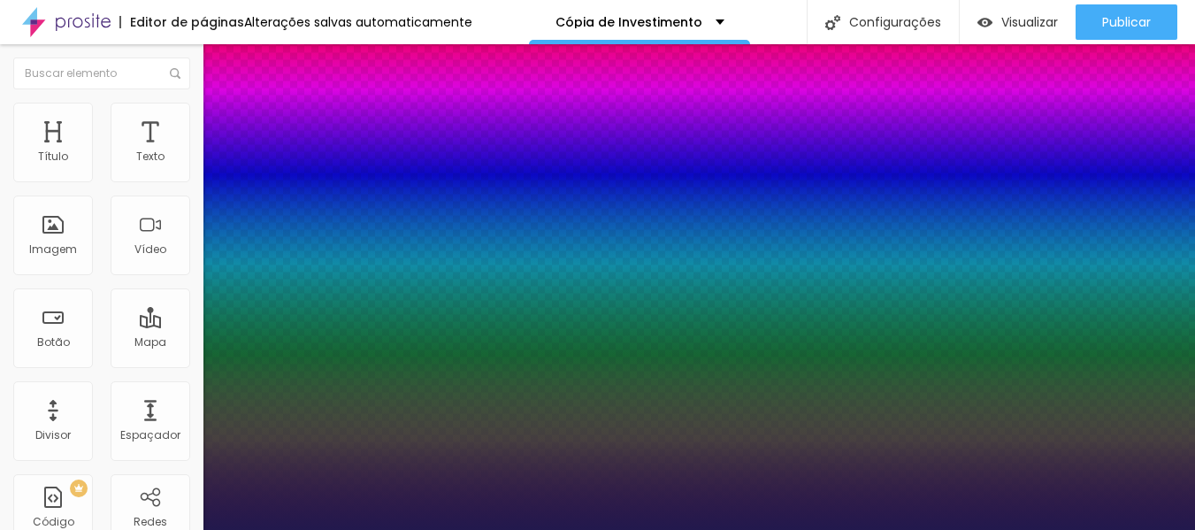
click at [20, 529] on div at bounding box center [597, 530] width 1195 height 0
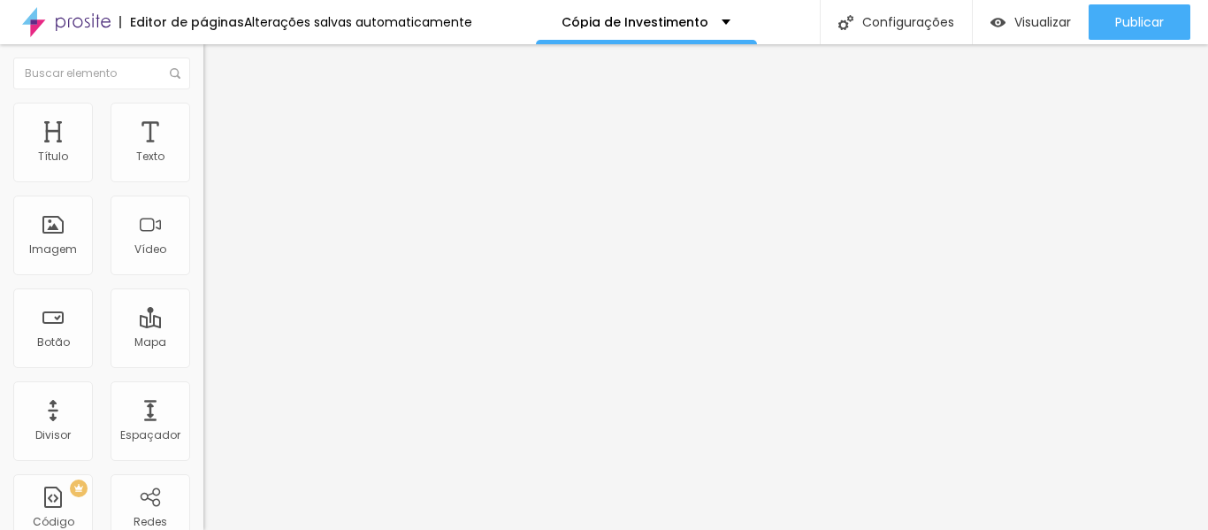
click at [217, 65] on img "button" at bounding box center [224, 64] width 14 height 14
click at [214, 152] on font "Adicionar imagem" at bounding box center [265, 144] width 103 height 15
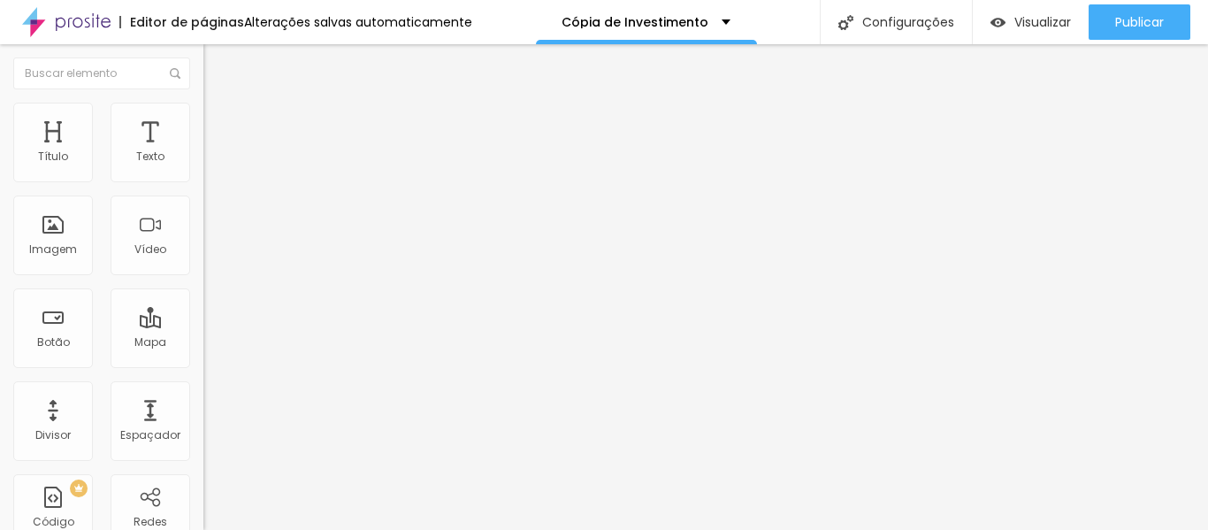
click at [203, 108] on img at bounding box center [211, 111] width 16 height 16
type input "90"
type input "85"
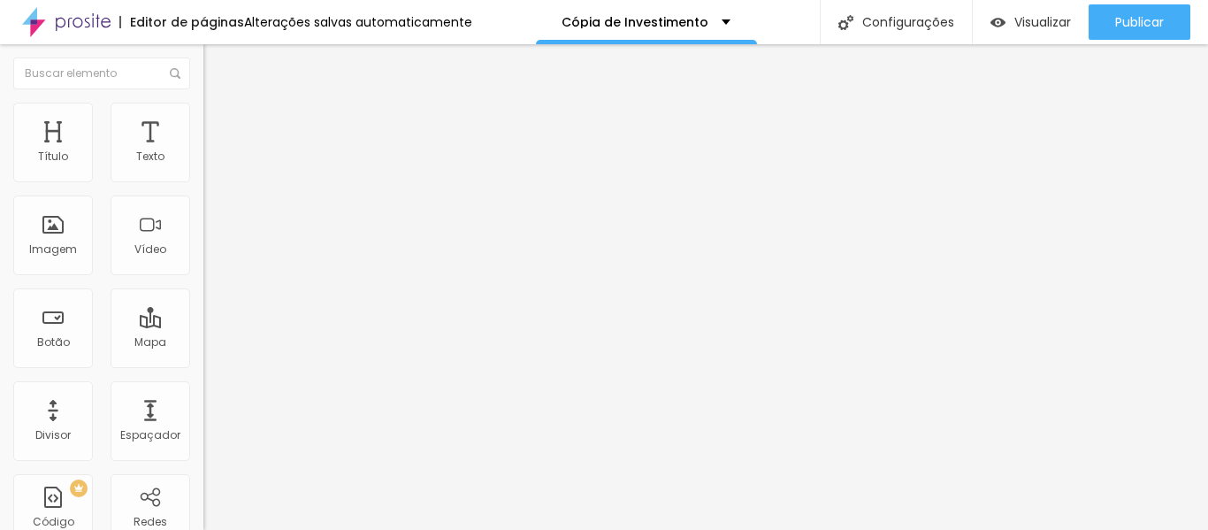
type input "85"
type input "80"
type input "75"
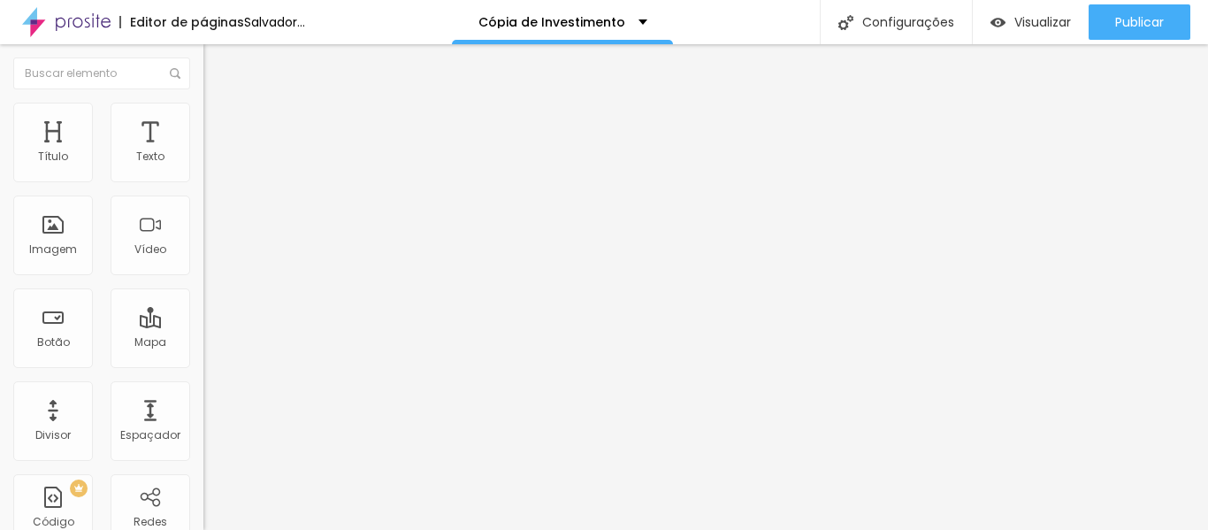
type input "70"
type input "65"
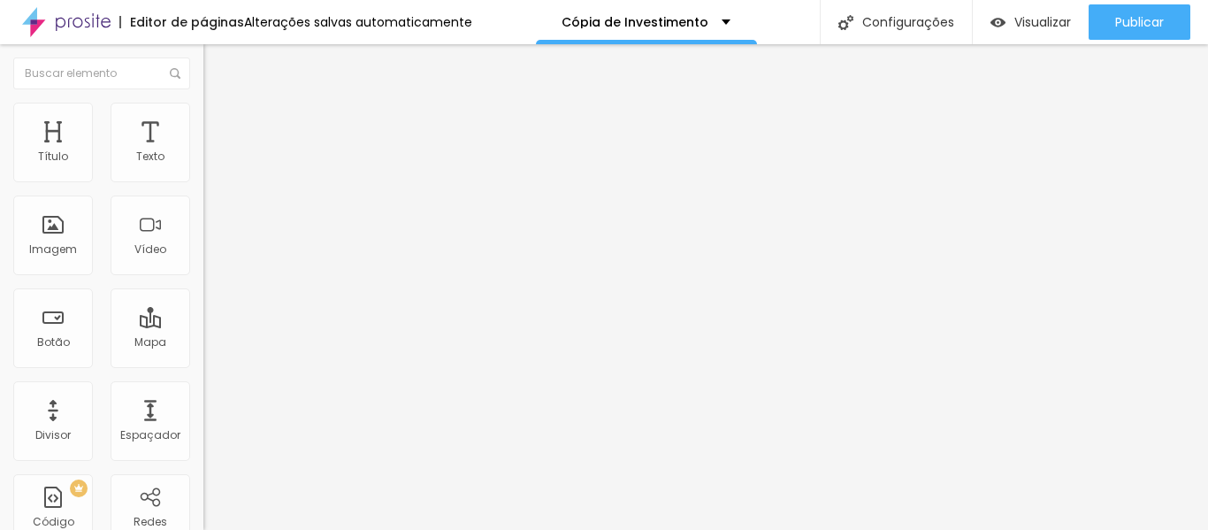
type input "60"
drag, startPoint x: 182, startPoint y: 191, endPoint x: 112, endPoint y: 181, distance: 70.5
type input "60"
click at [203, 181] on input "range" at bounding box center [260, 174] width 114 height 14
type input "35"
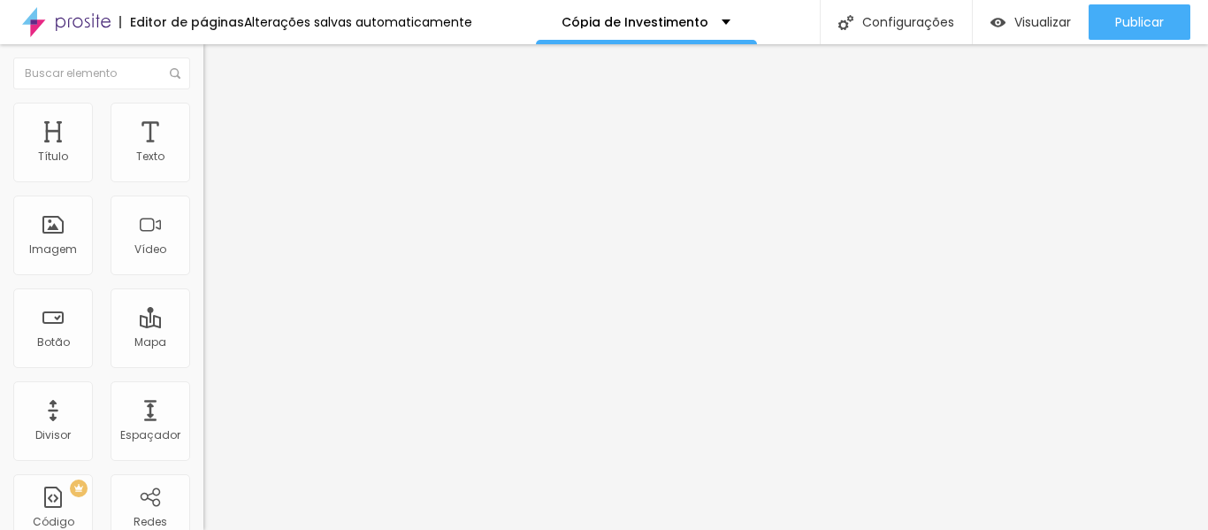
type input "35"
type input "69"
type input "71"
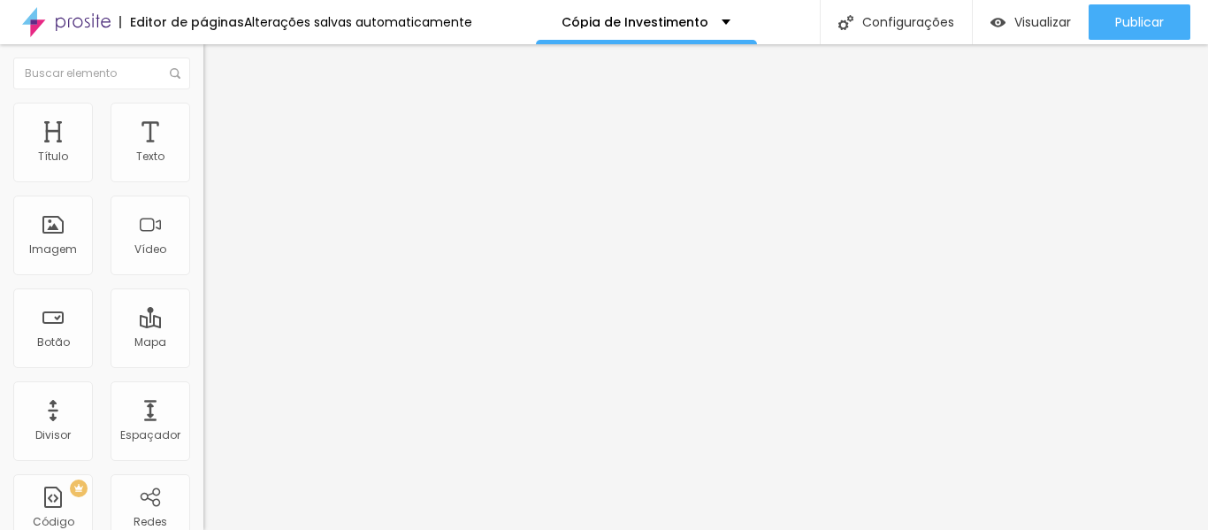
type input "72"
type input "76"
type input "79"
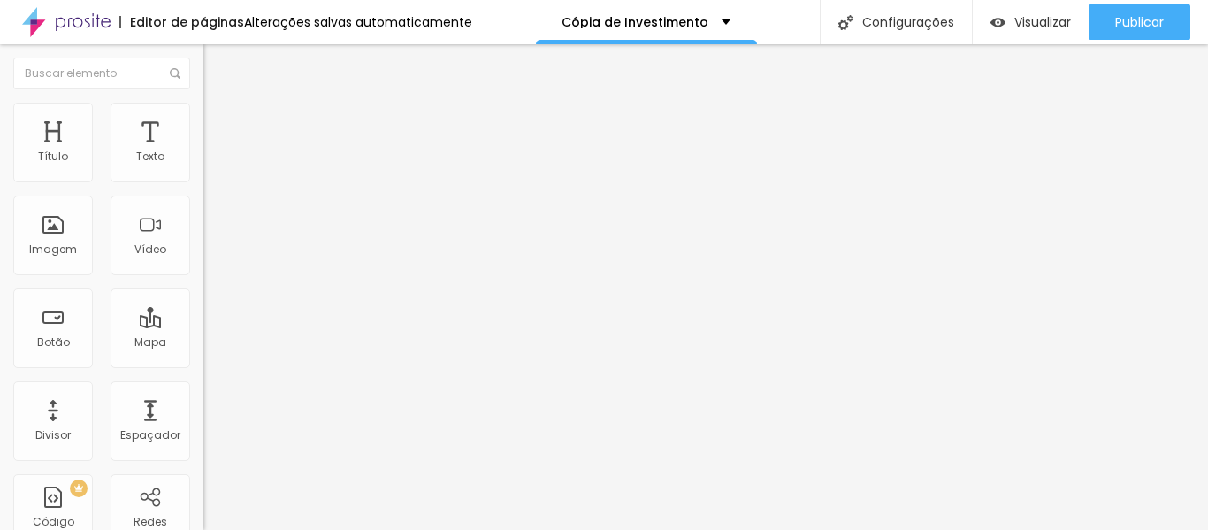
type input "79"
type input "87"
type input "89"
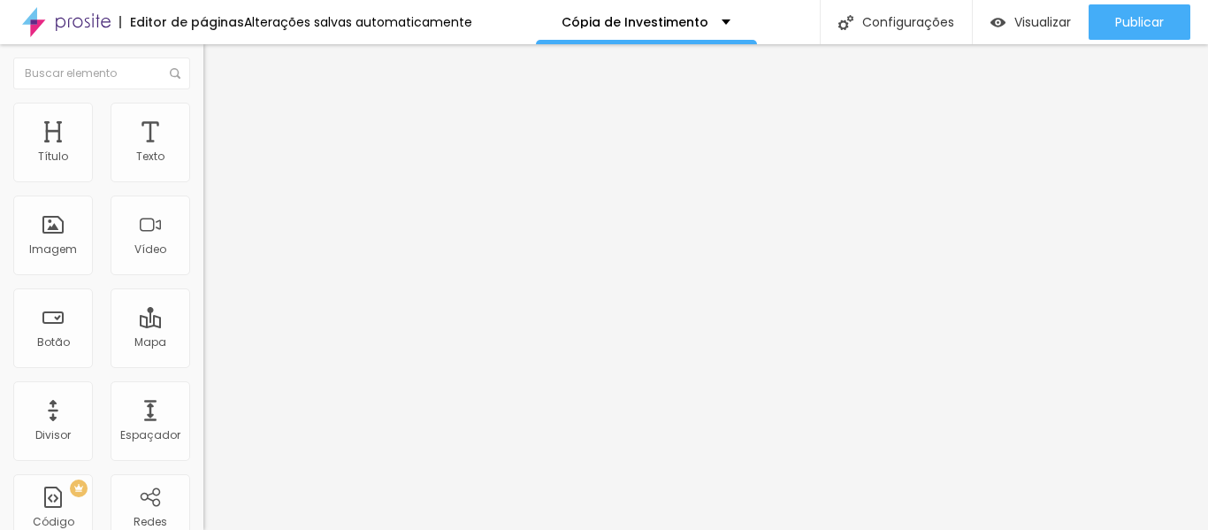
type input "92"
type input "95"
type input "100"
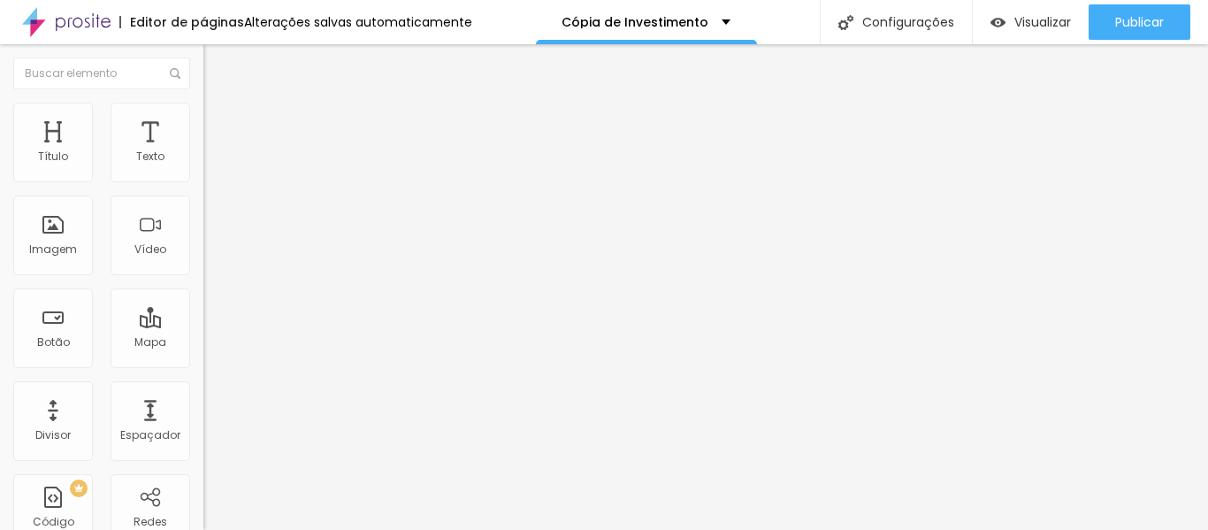
type input "100"
type input "102"
type input "107"
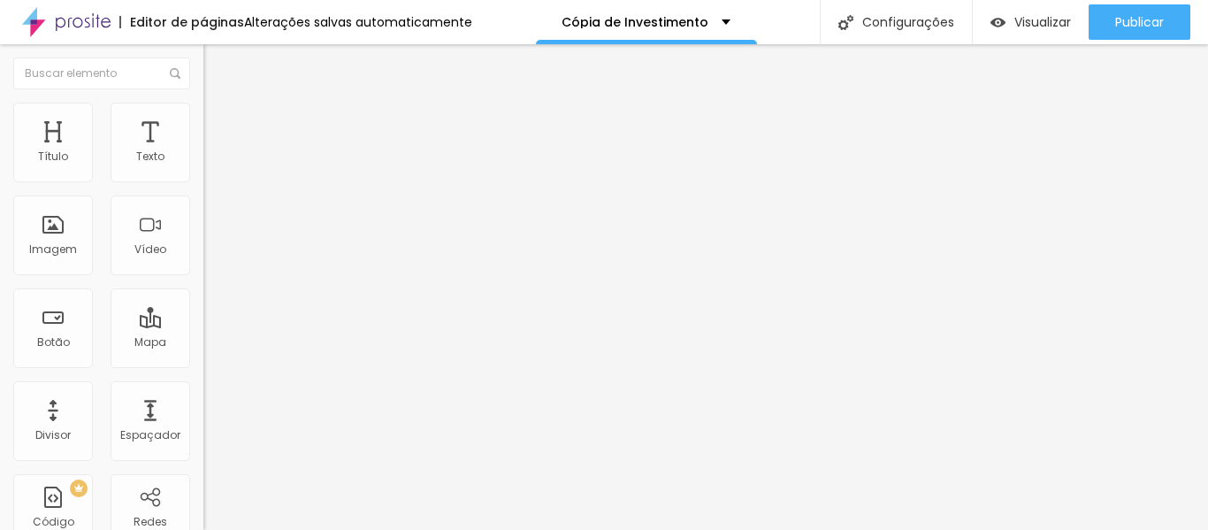
type input "110"
type input "114"
type input "118"
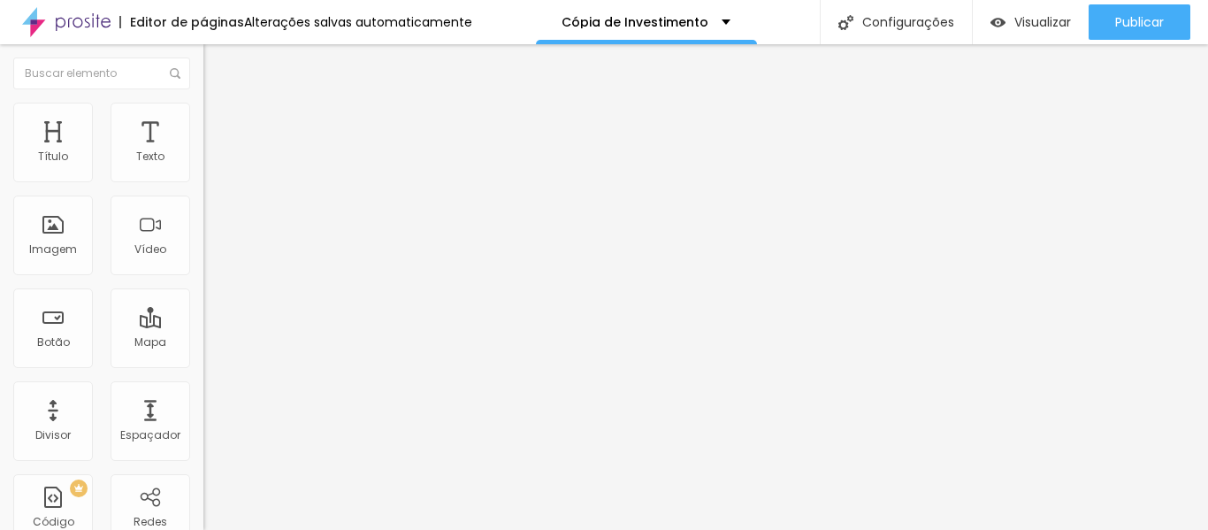
type input "118"
type input "123"
type input "128"
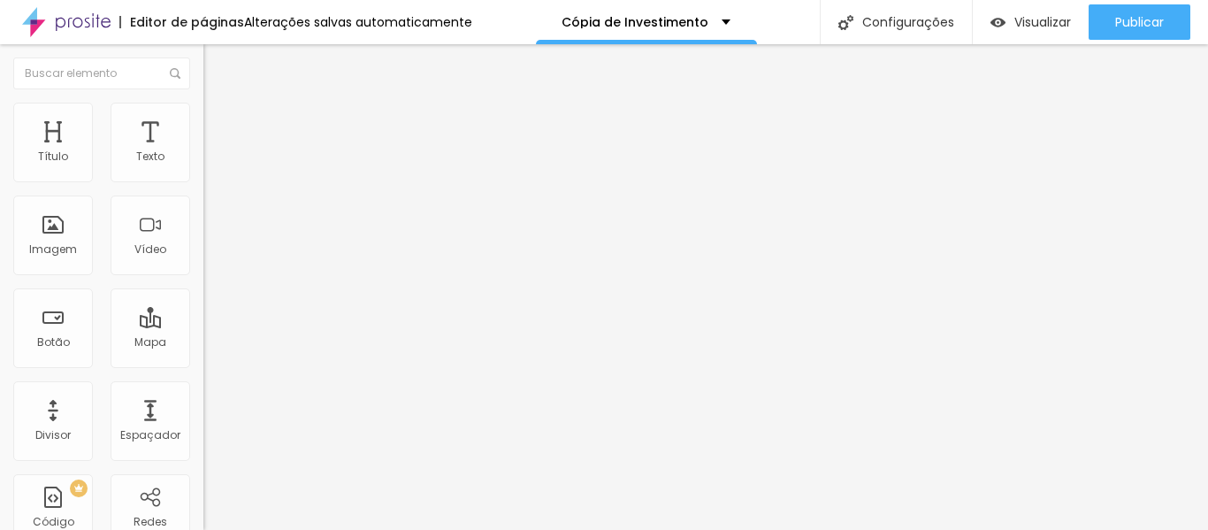
type input "132"
type input "133"
type input "135"
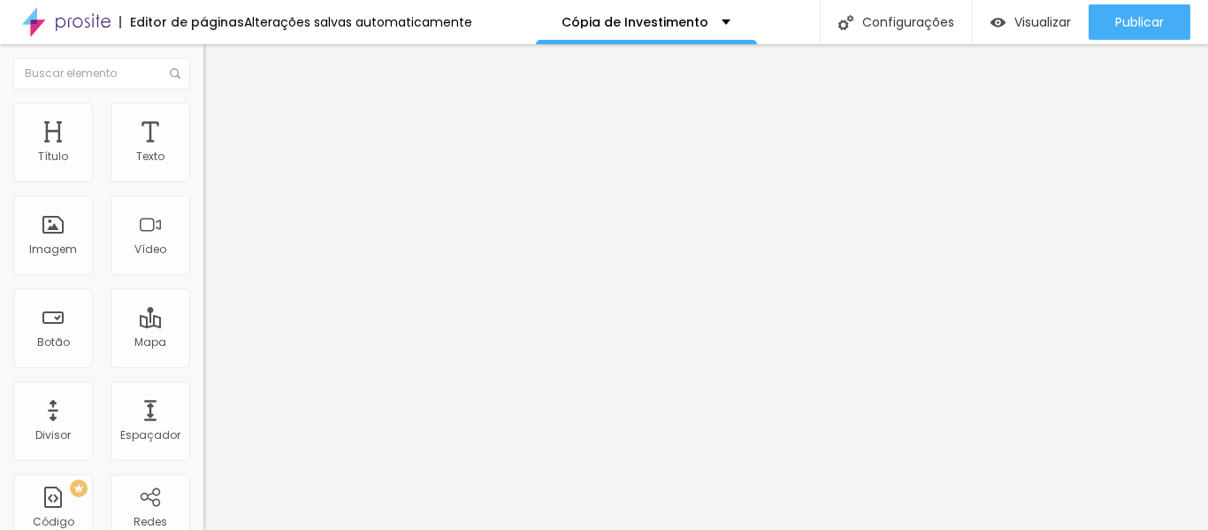
type input "135"
type input "137"
type input "138"
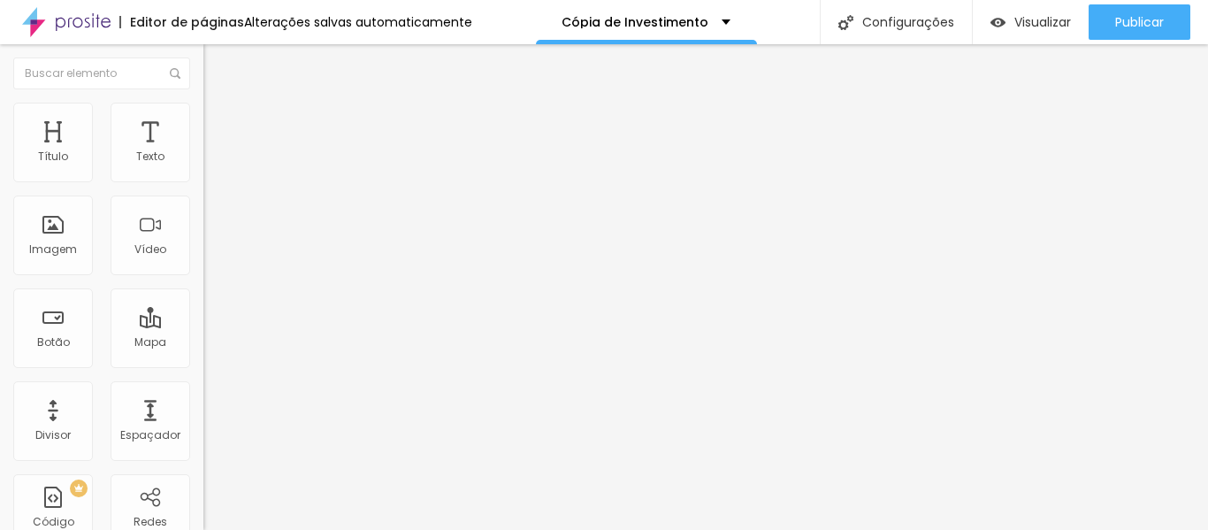
type input "140"
type input "148"
type input "150"
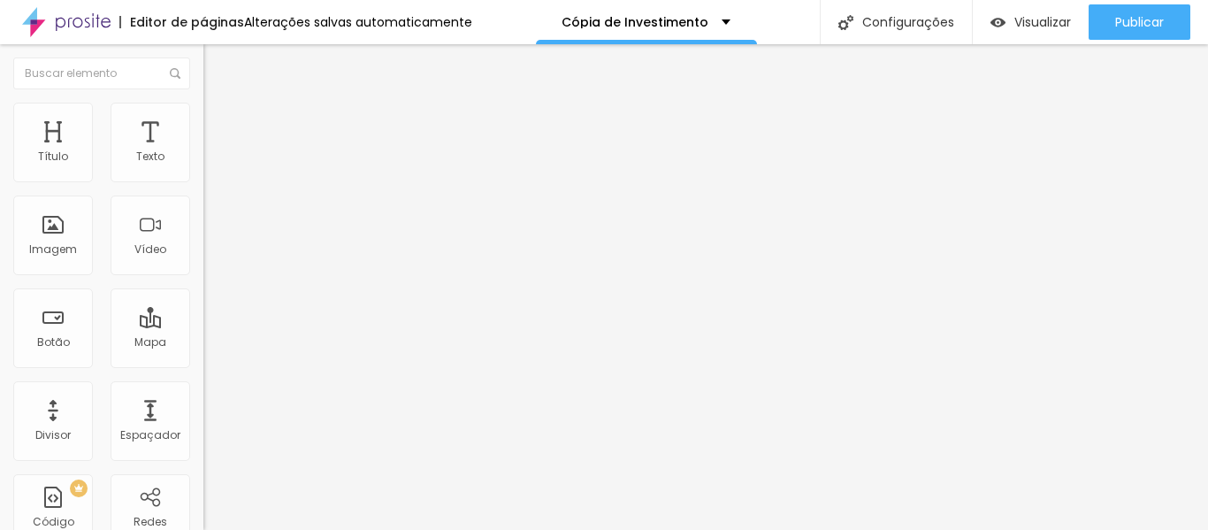
type input "150"
type input "151"
drag, startPoint x: 42, startPoint y: 225, endPoint x: 123, endPoint y: 241, distance: 83.1
type input "151"
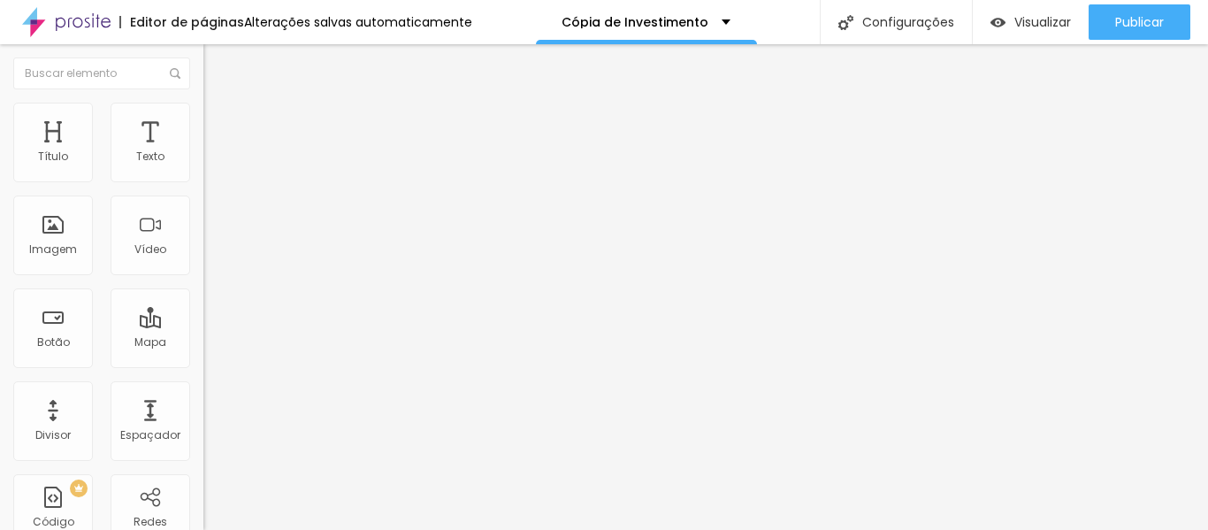
click at [203, 388] on input "range" at bounding box center [260, 395] width 114 height 14
type input "55"
type input "50"
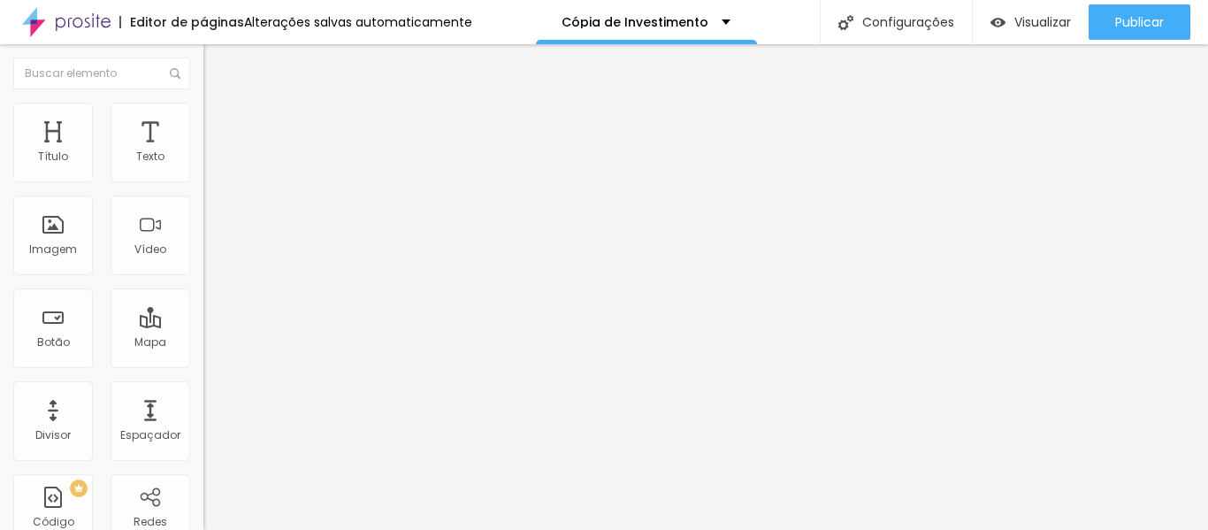
type input "45"
type input "40"
type input "45"
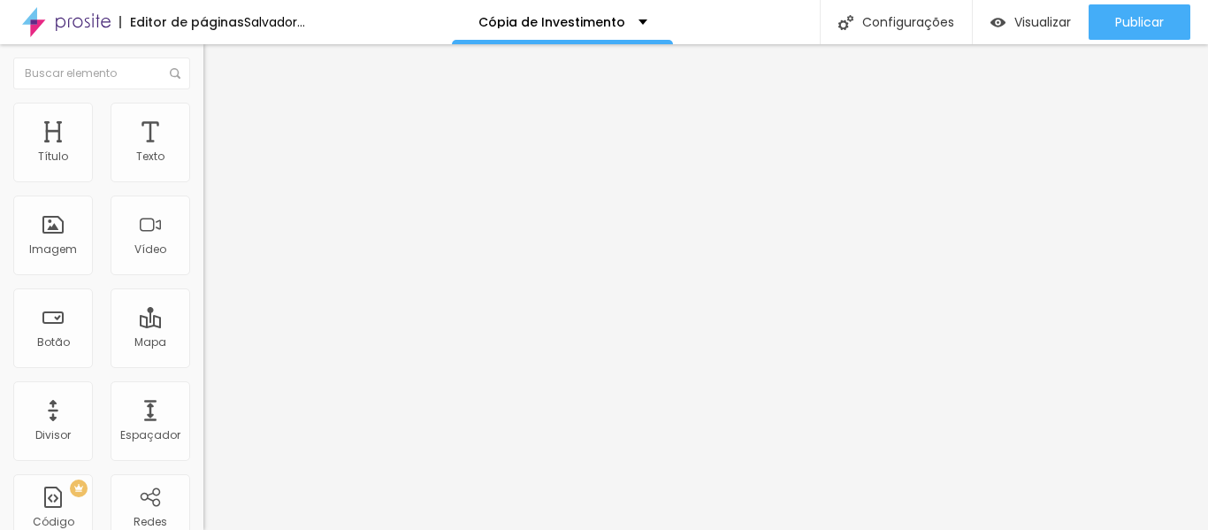
drag, startPoint x: 110, startPoint y: 192, endPoint x: 85, endPoint y: 190, distance: 24.8
type input "45"
click at [203, 181] on input "range" at bounding box center [260, 174] width 114 height 14
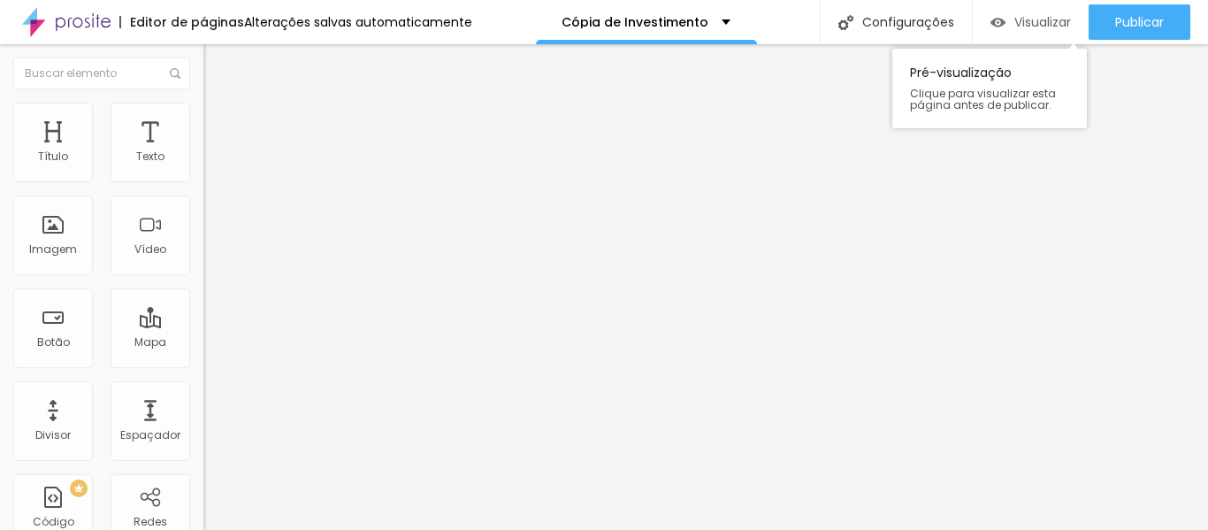
click at [1042, 20] on font "Visualizar" at bounding box center [1042, 22] width 57 height 18
click at [203, 117] on li "Estilo" at bounding box center [304, 112] width 203 height 18
type input "50"
type input "55"
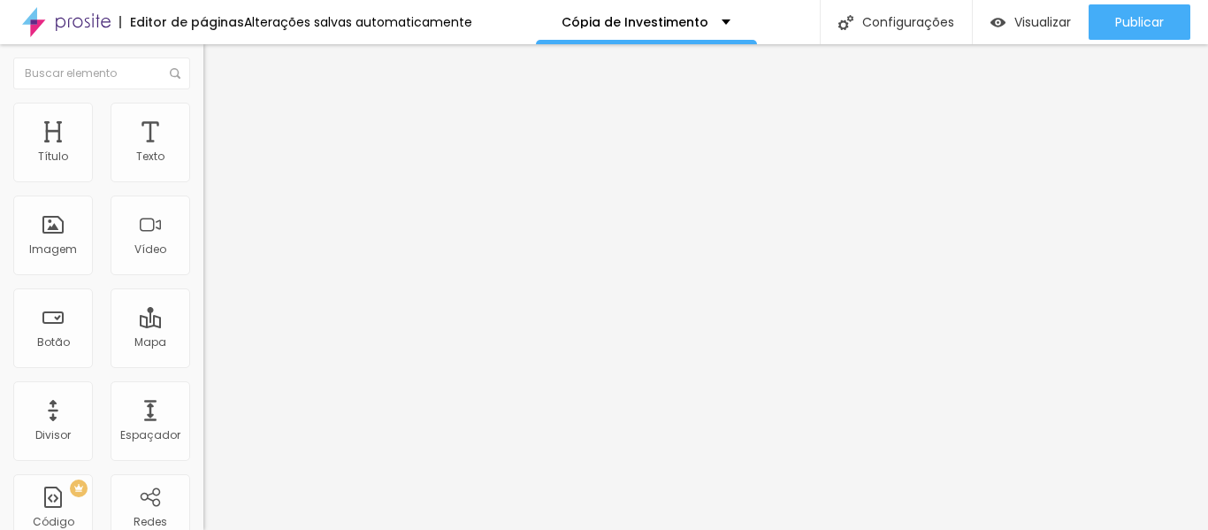
type input "55"
type input "60"
type input "65"
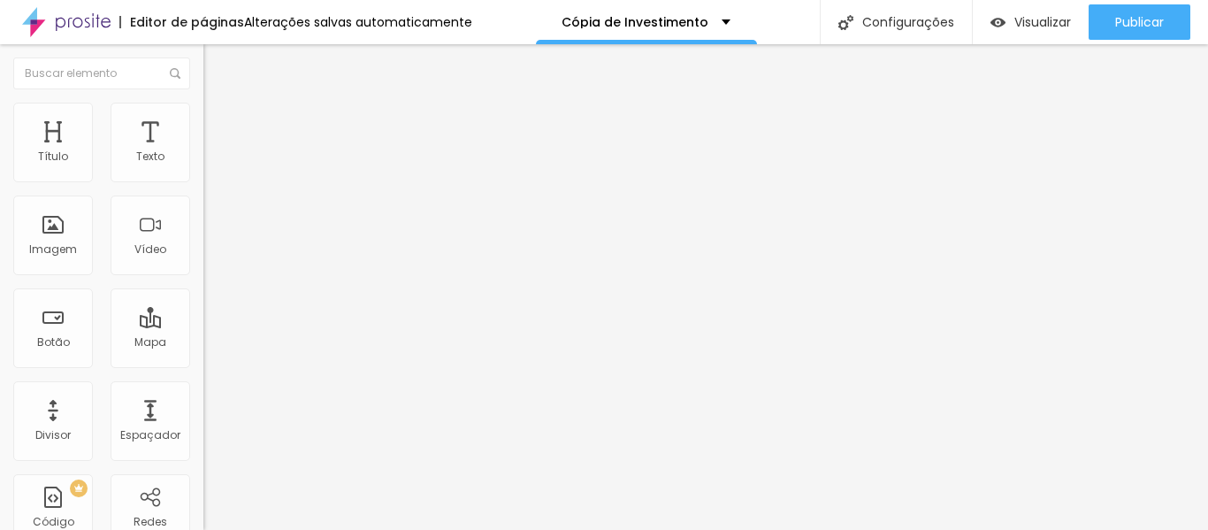
type input "70"
drag, startPoint x: 83, startPoint y: 191, endPoint x: 128, endPoint y: 203, distance: 46.8
click at [203, 181] on input "range" at bounding box center [260, 174] width 114 height 14
click at [1023, 20] on font "Visualizar" at bounding box center [1042, 22] width 57 height 18
click at [1044, 20] on font "Visualizar" at bounding box center [1042, 22] width 57 height 18
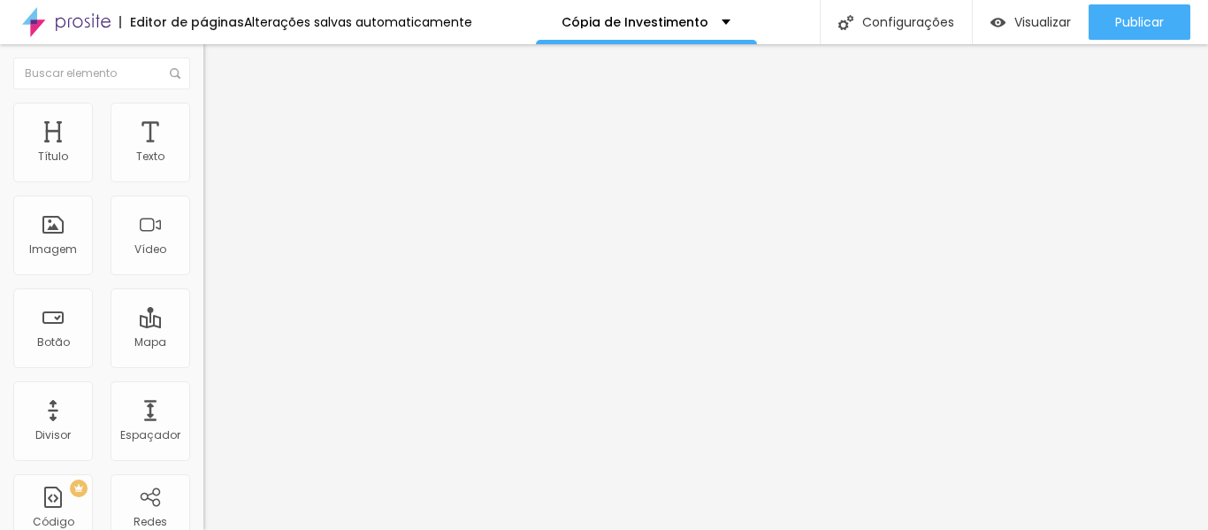
click at [203, 111] on img at bounding box center [211, 111] width 16 height 16
drag, startPoint x: 124, startPoint y: 225, endPoint x: 142, endPoint y: 225, distance: 18.6
click at [203, 388] on input "range" at bounding box center [260, 395] width 114 height 14
click at [1029, 21] on font "Visualizar" at bounding box center [1042, 22] width 57 height 18
click at [210, 164] on icon "button" at bounding box center [212, 163] width 4 height 4
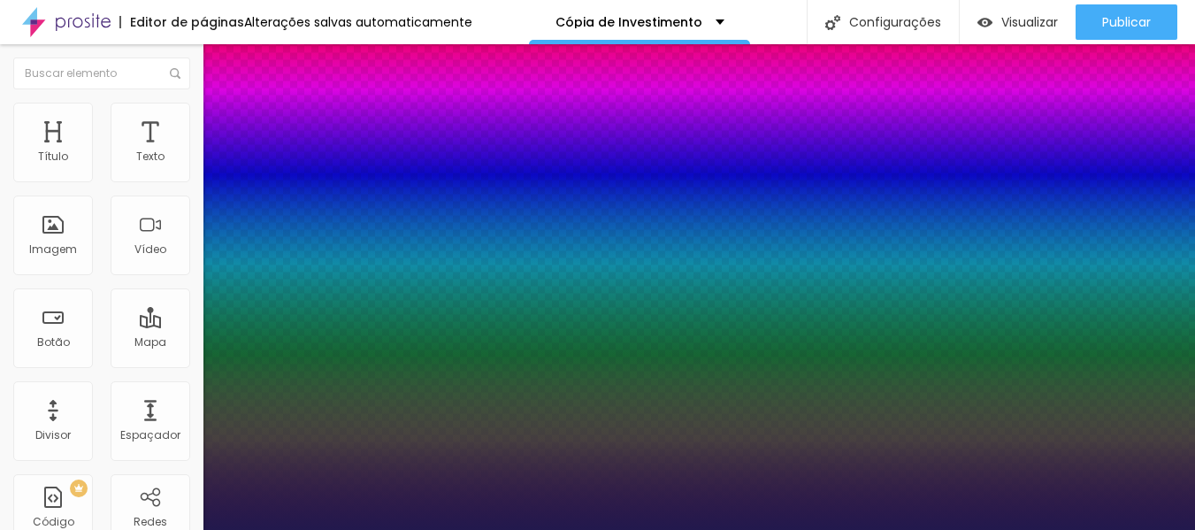
click at [601, 529] on div at bounding box center [597, 530] width 1195 height 0
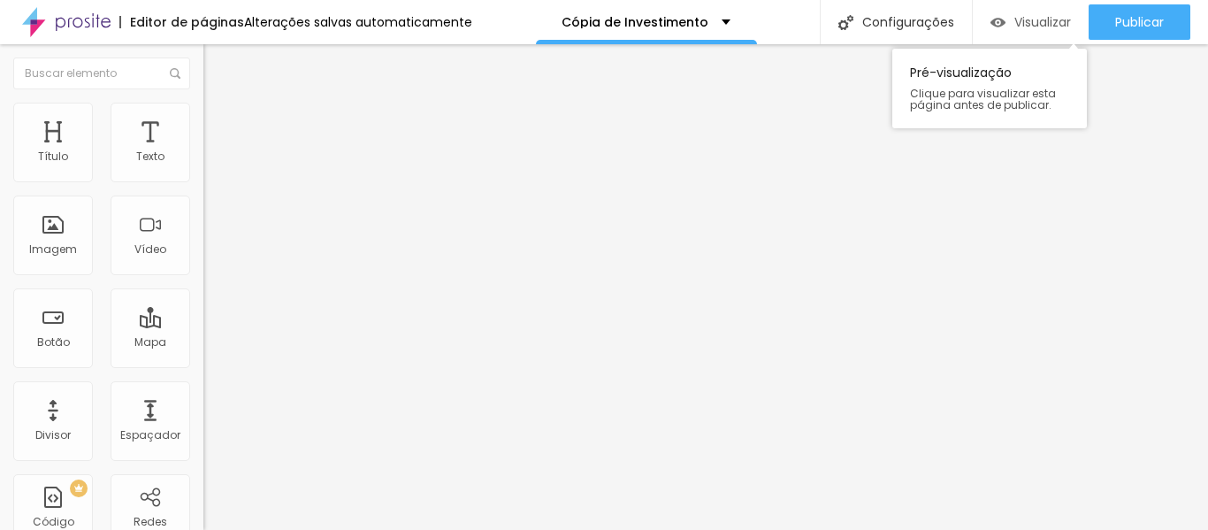
click at [1041, 16] on font "Visualizar" at bounding box center [1042, 22] width 57 height 18
click at [217, 62] on img "button" at bounding box center [224, 64] width 14 height 14
click at [210, 164] on icon "button" at bounding box center [215, 159] width 11 height 11
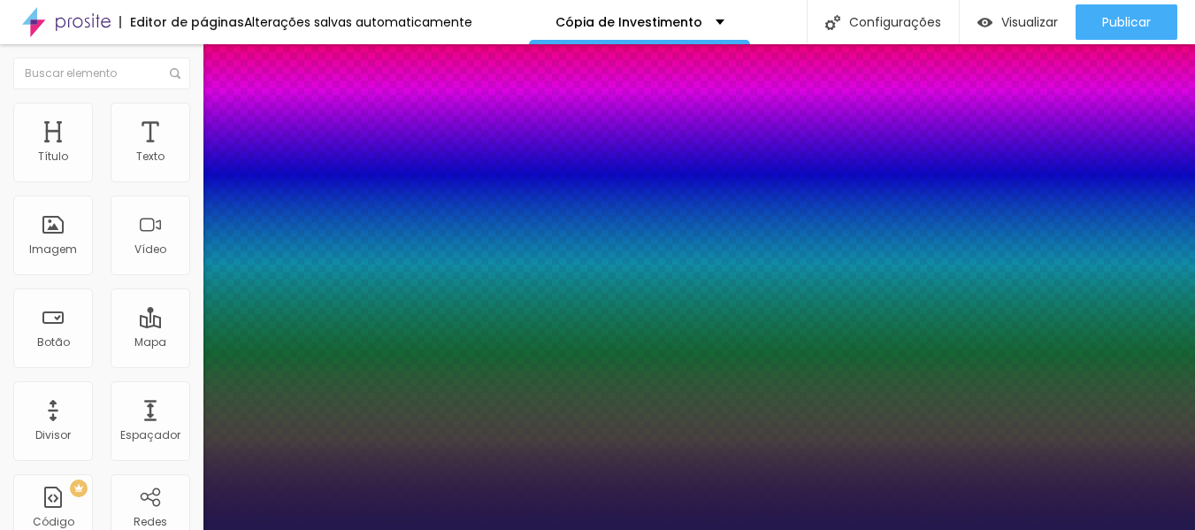
click at [20, 529] on div at bounding box center [597, 530] width 1195 height 0
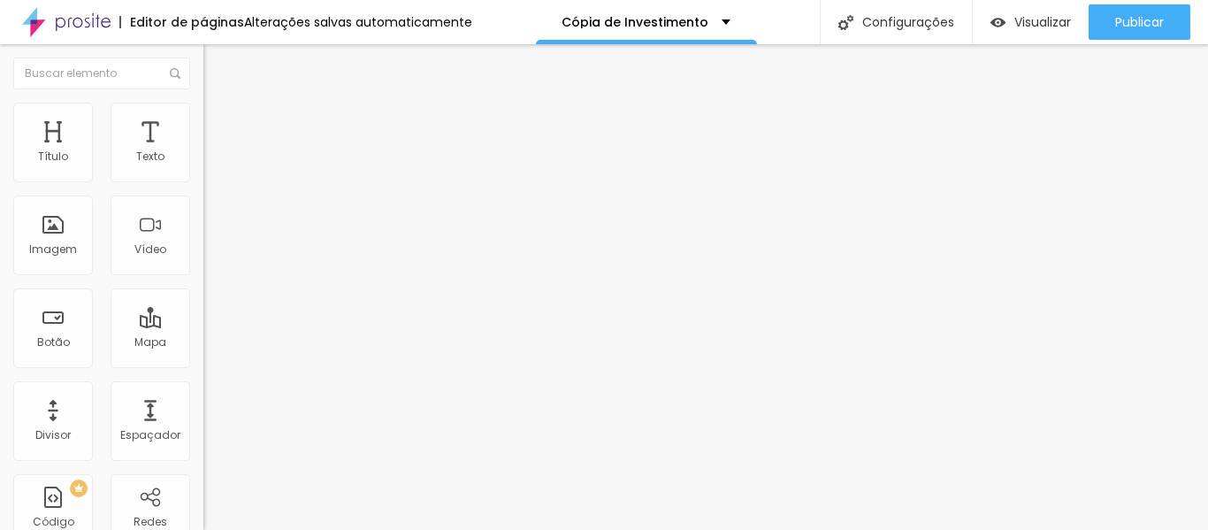
click at [217, 61] on img "button" at bounding box center [224, 64] width 14 height 14
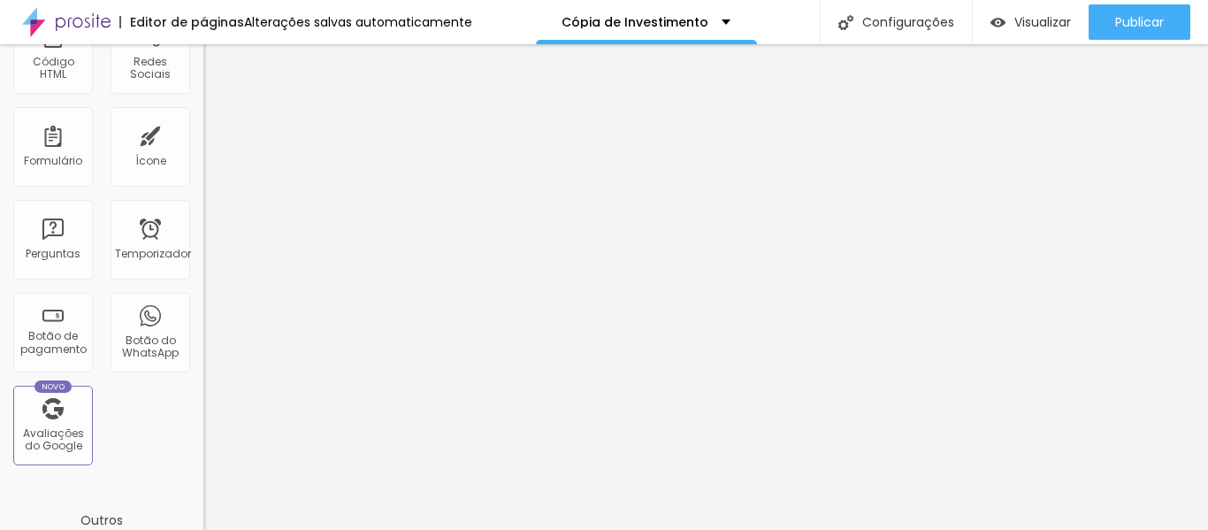
scroll to position [664, 0]
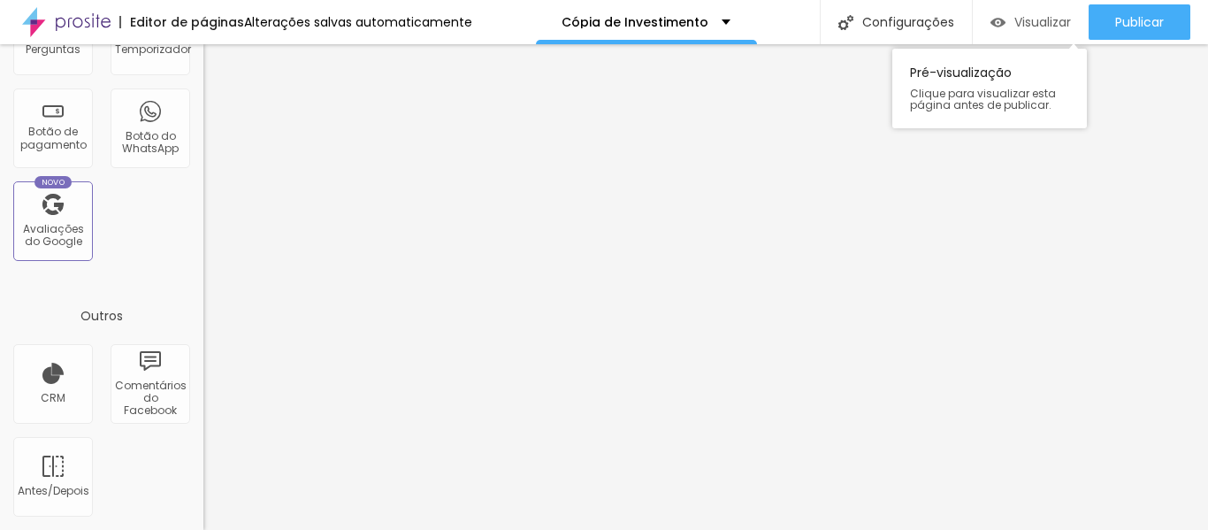
click at [1038, 13] on font "Visualizar" at bounding box center [1042, 22] width 57 height 18
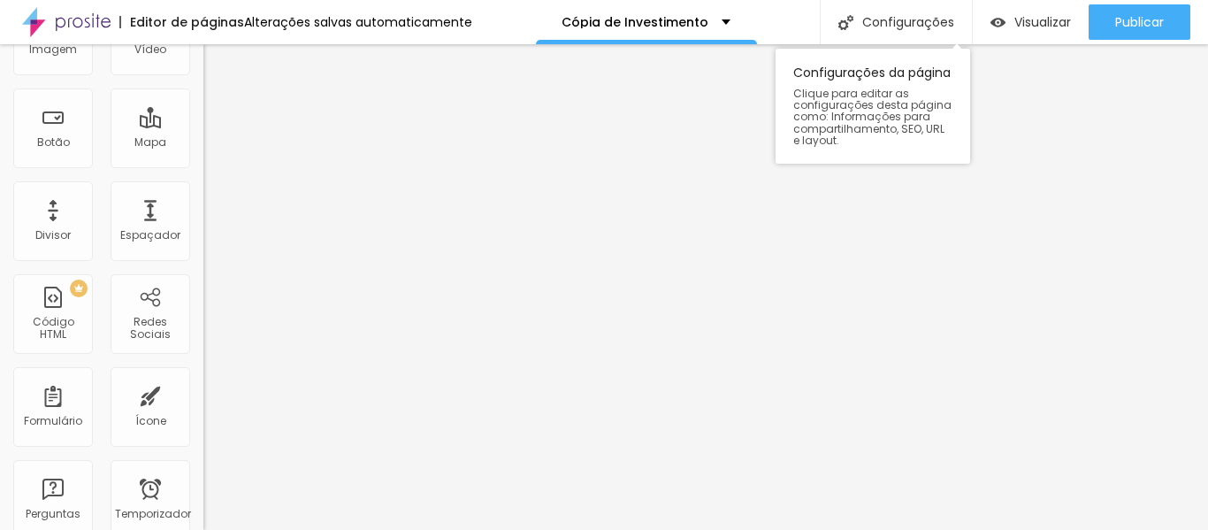
scroll to position [0, 0]
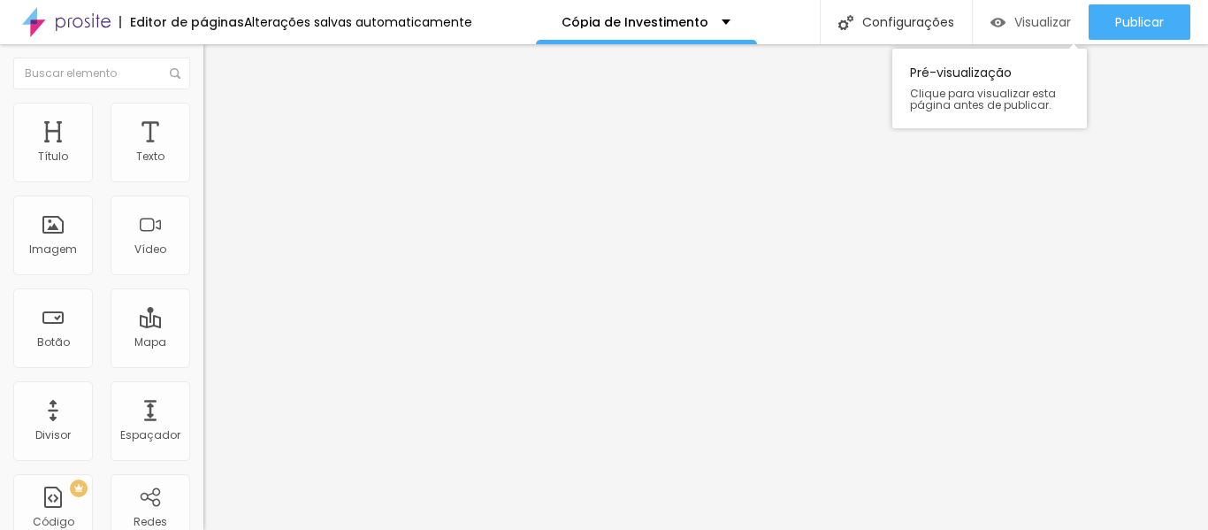
click at [1034, 11] on div "Visualizar" at bounding box center [1030, 21] width 80 height 35
click at [203, 170] on button "button" at bounding box center [215, 160] width 25 height 19
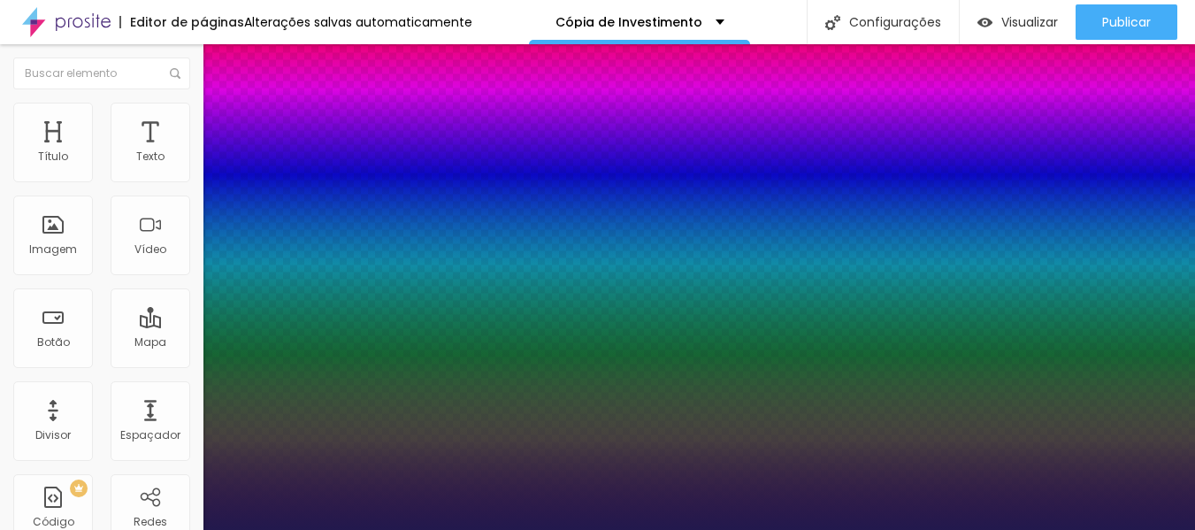
drag, startPoint x: 238, startPoint y: 302, endPoint x: 269, endPoint y: 304, distance: 31.1
drag, startPoint x: 226, startPoint y: 341, endPoint x: 241, endPoint y: 344, distance: 15.3
drag, startPoint x: 231, startPoint y: 387, endPoint x: 191, endPoint y: 386, distance: 39.8
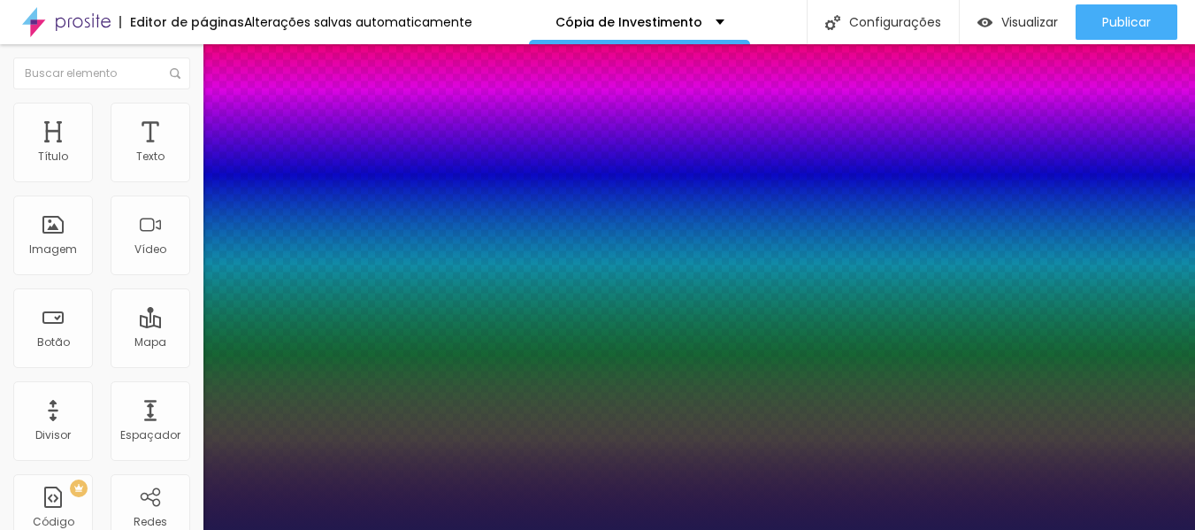
drag, startPoint x: 297, startPoint y: 425, endPoint x: 282, endPoint y: 432, distance: 16.6
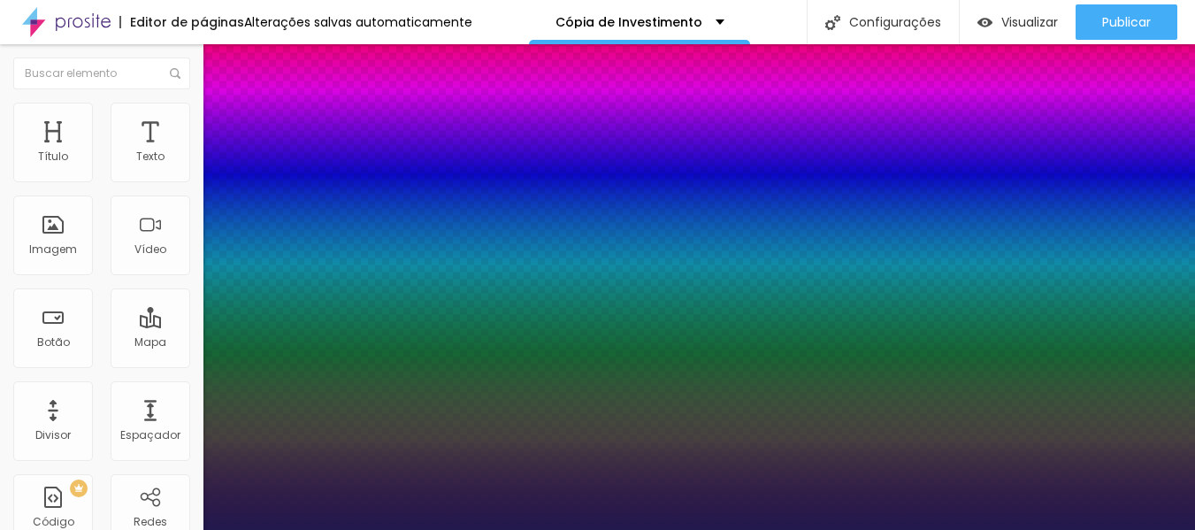
click at [101, 529] on div at bounding box center [597, 530] width 1195 height 0
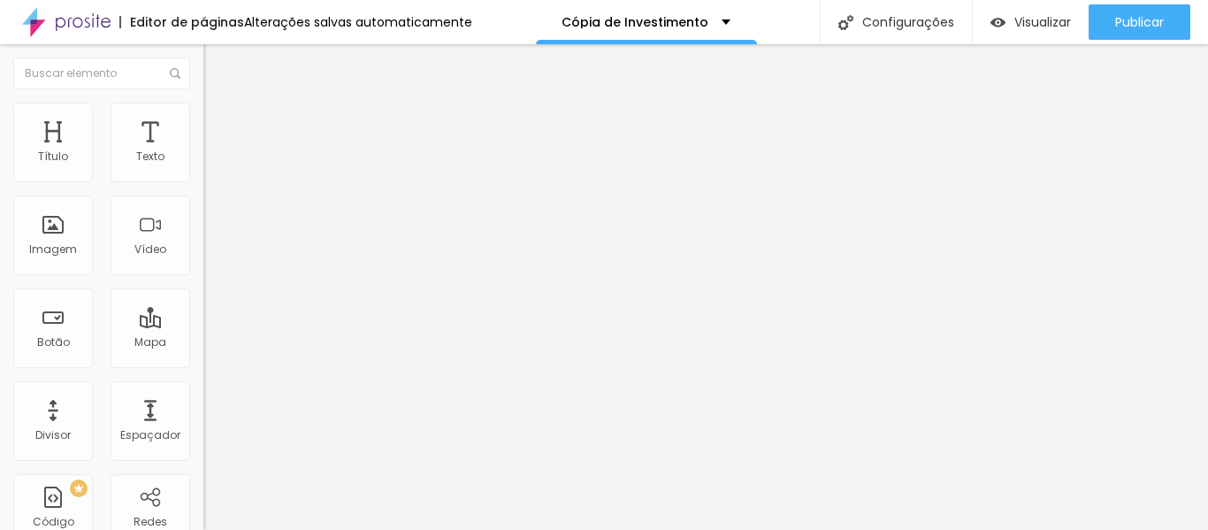
click at [210, 218] on icon "button" at bounding box center [215, 218] width 11 height 11
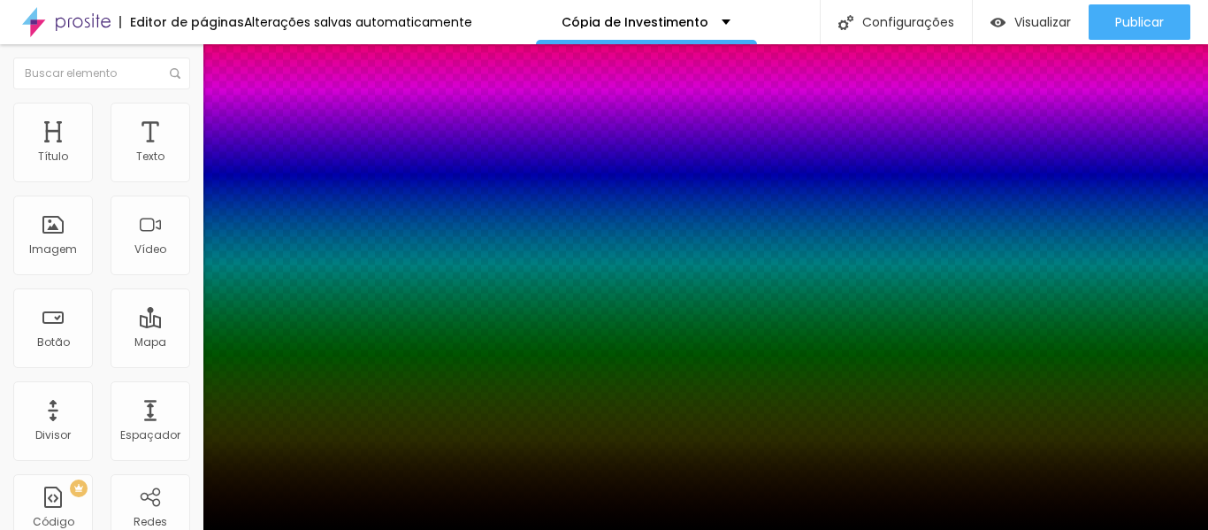
click at [320, 529] on div at bounding box center [604, 540] width 1208 height 0
click at [114, 529] on div at bounding box center [604, 530] width 1208 height 0
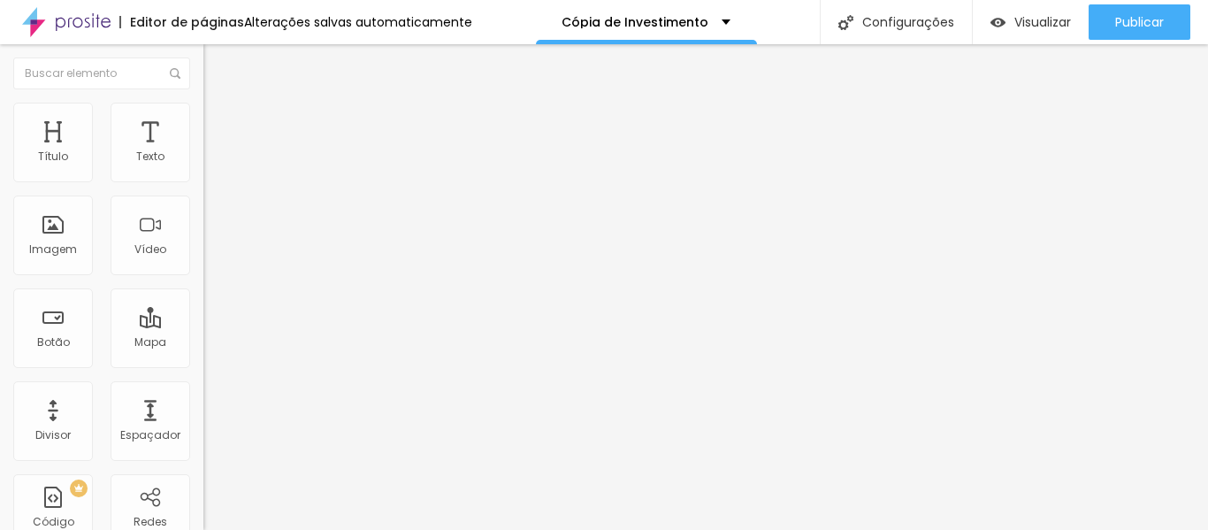
click at [217, 61] on img "button" at bounding box center [224, 64] width 14 height 14
click at [1027, 15] on font "Visualizar" at bounding box center [1042, 22] width 57 height 18
click at [214, 152] on font "Trocar imagem" at bounding box center [257, 144] width 86 height 15
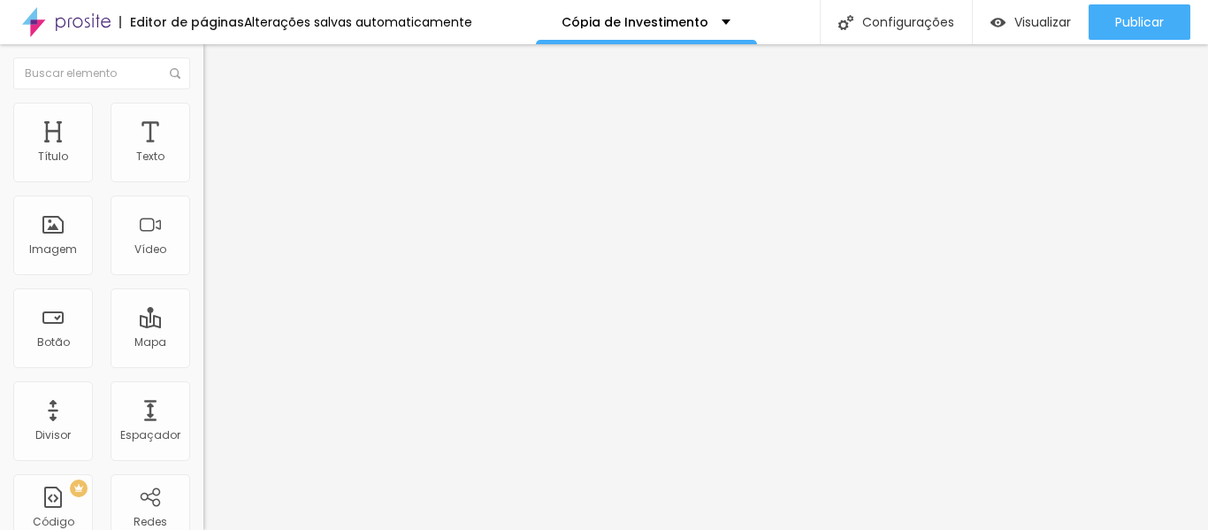
click at [203, 277] on span "Original" at bounding box center [224, 269] width 42 height 15
click at [203, 309] on span "Quadrado" at bounding box center [231, 301] width 57 height 15
click at [210, 164] on icon "button" at bounding box center [215, 159] width 11 height 11
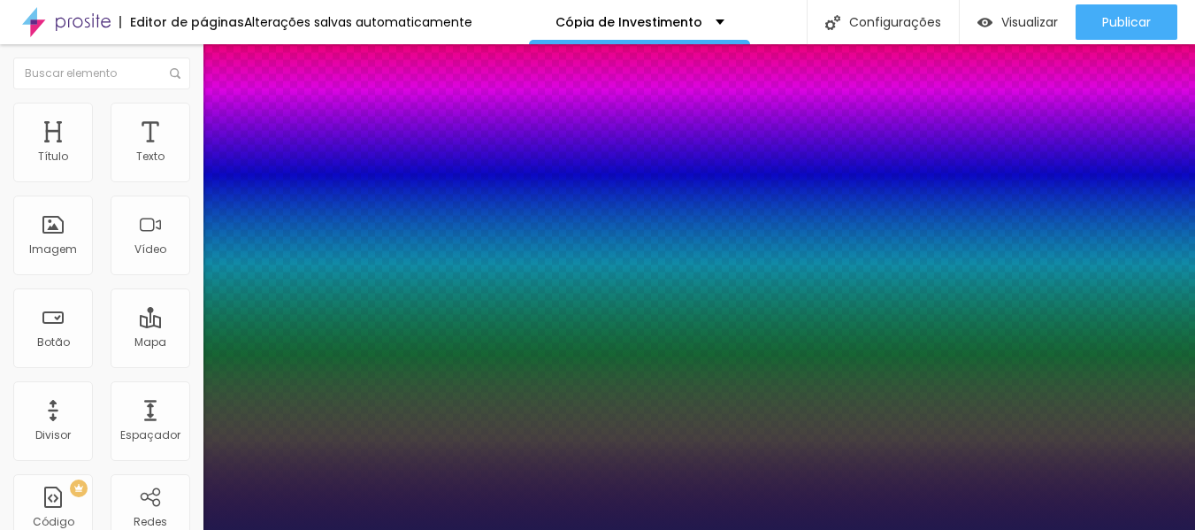
click at [970, 529] on div at bounding box center [597, 530] width 1195 height 0
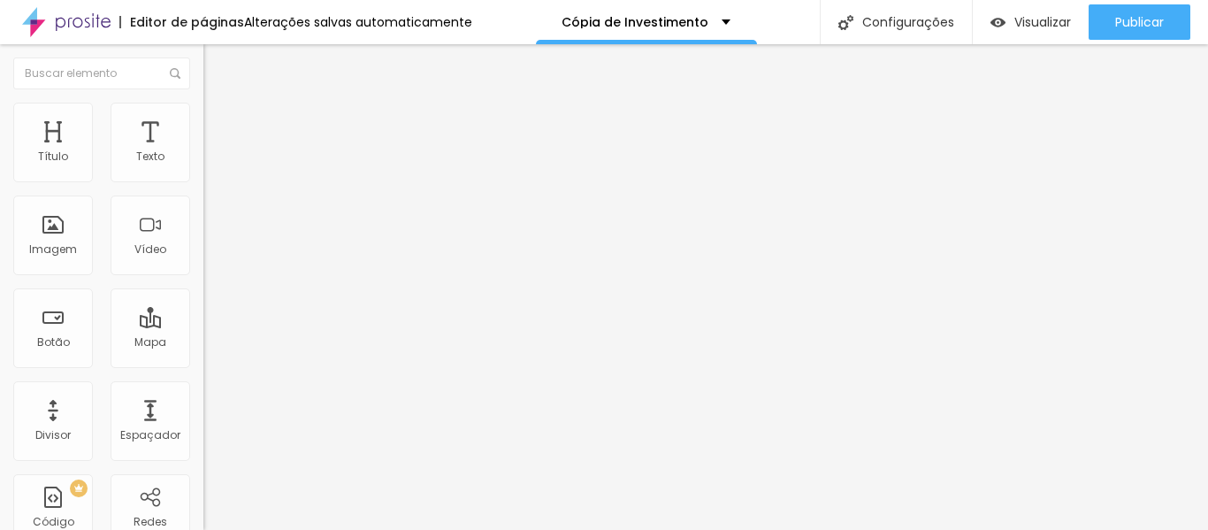
click at [217, 62] on img "button" at bounding box center [224, 64] width 14 height 14
click at [1030, 23] on font "Visualizar" at bounding box center [1042, 22] width 57 height 18
click at [219, 125] on font "Avançado" at bounding box center [248, 132] width 58 height 15
click at [203, 113] on img at bounding box center [211, 111] width 16 height 16
click at [210, 477] on icon "button" at bounding box center [215, 482] width 11 height 11
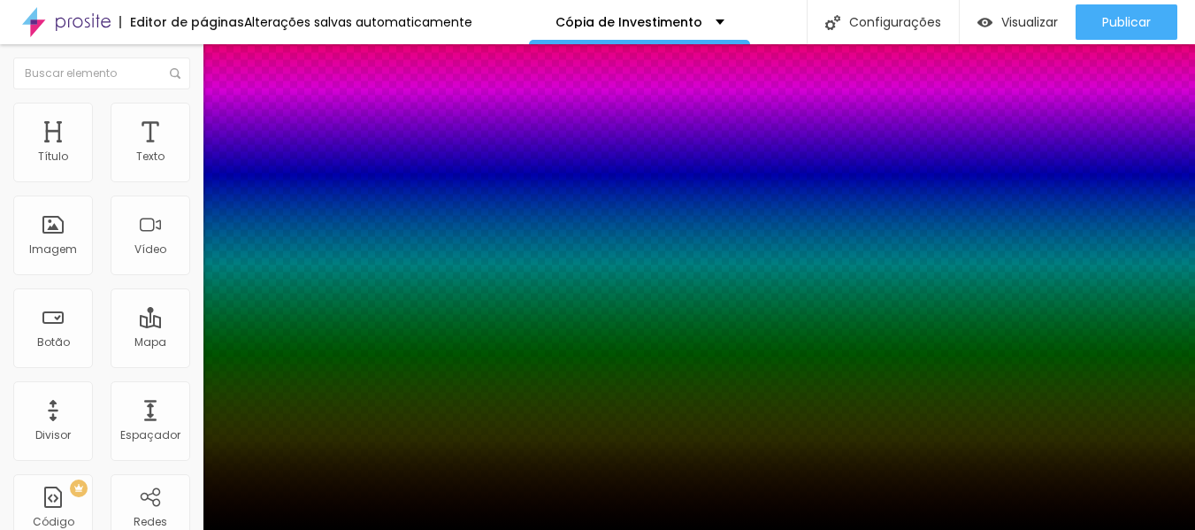
drag, startPoint x: 1190, startPoint y: 180, endPoint x: 1191, endPoint y: 227, distance: 46.9
click at [1191, 529] on div at bounding box center [597, 530] width 1195 height 0
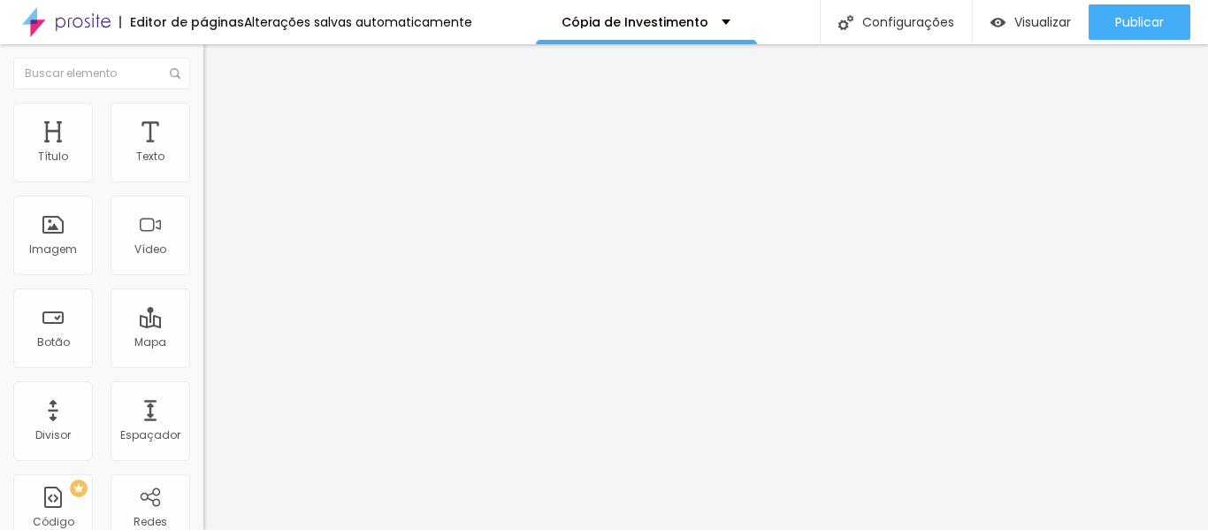
click at [203, 112] on img at bounding box center [211, 111] width 16 height 16
click at [210, 477] on icon "button" at bounding box center [215, 482] width 11 height 11
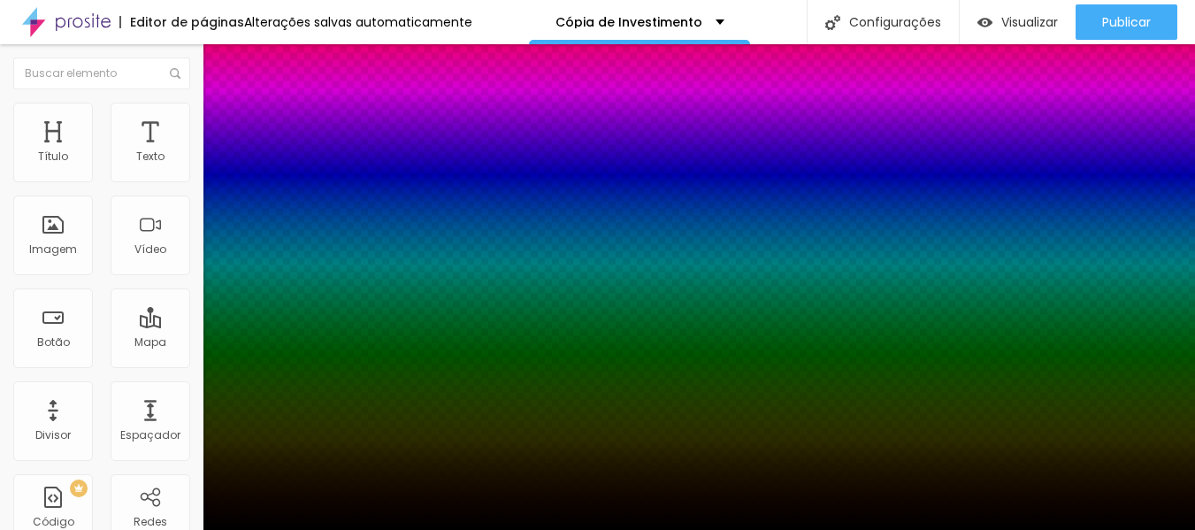
drag, startPoint x: 296, startPoint y: 483, endPoint x: 310, endPoint y: 481, distance: 14.3
click at [326, 439] on div at bounding box center [597, 265] width 1195 height 530
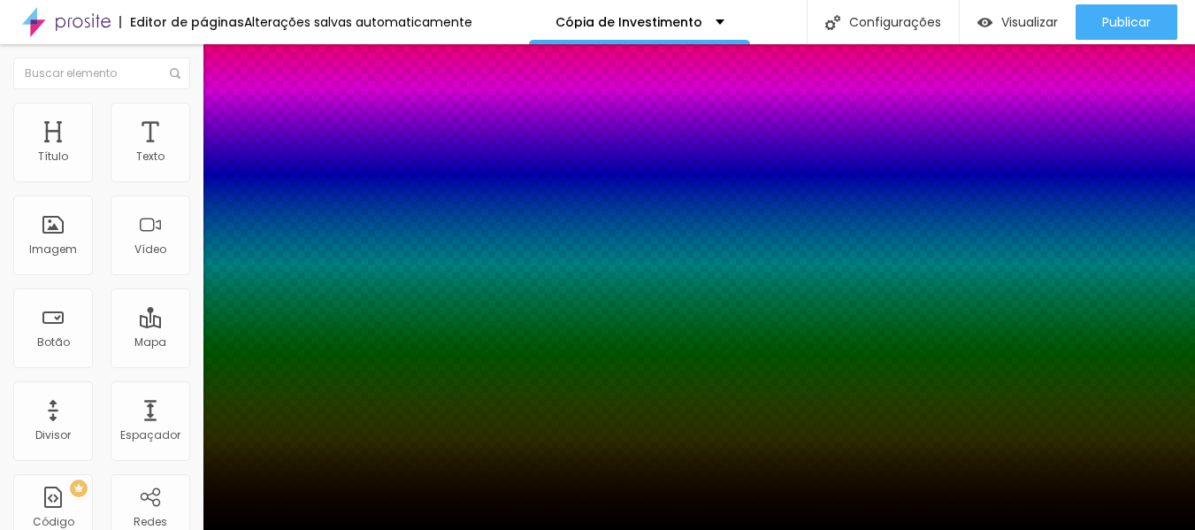
click at [69, 529] on div at bounding box center [597, 530] width 1195 height 0
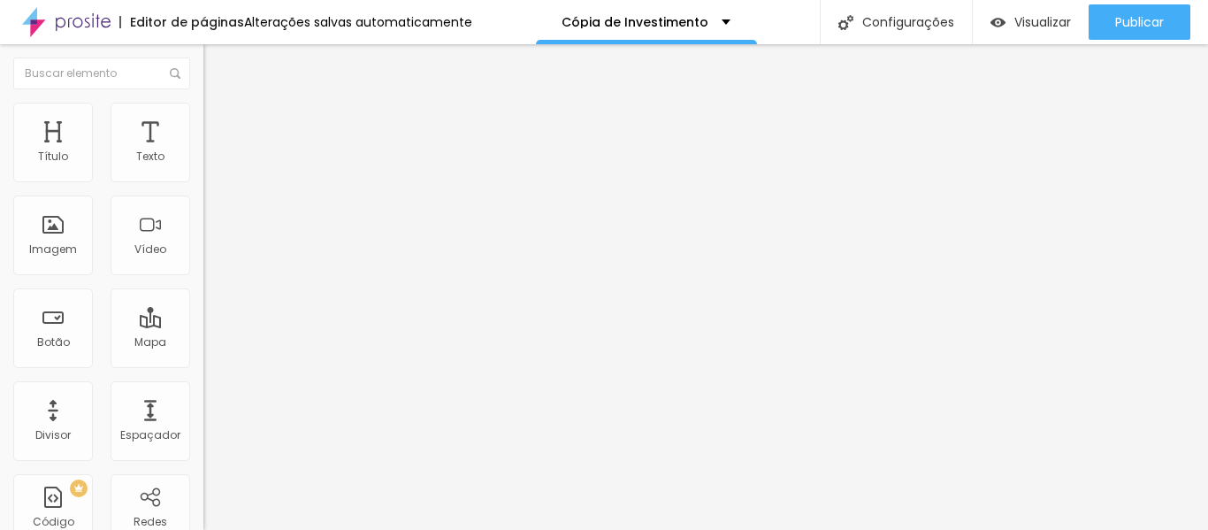
click at [203, 103] on img at bounding box center [211, 111] width 16 height 16
click at [203, 475] on button "button" at bounding box center [215, 484] width 25 height 19
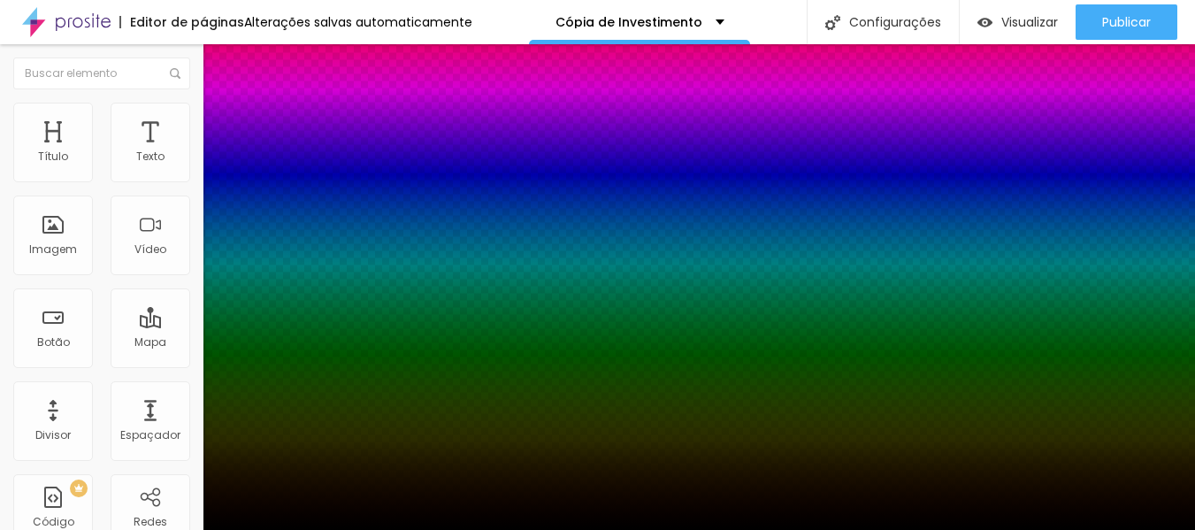
click at [164, 529] on div at bounding box center [597, 530] width 1195 height 0
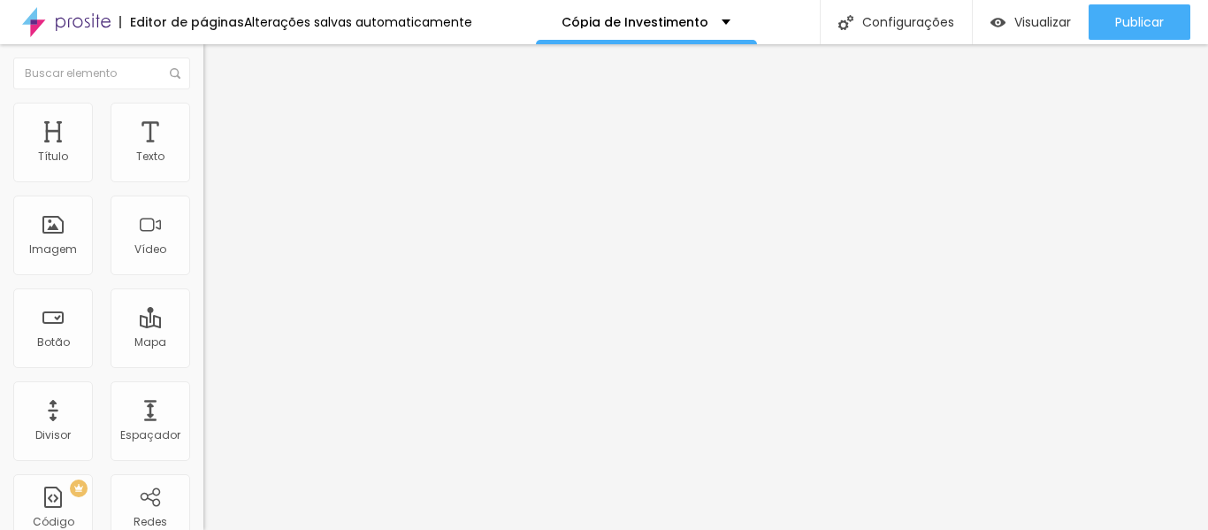
click at [203, 120] on img at bounding box center [211, 128] width 16 height 16
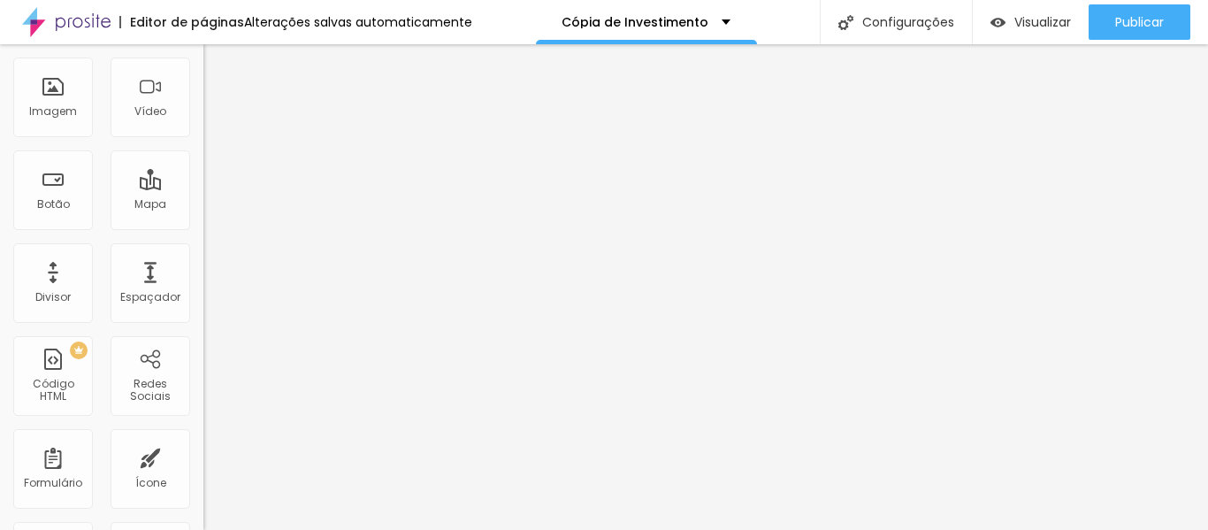
scroll to position [0, 0]
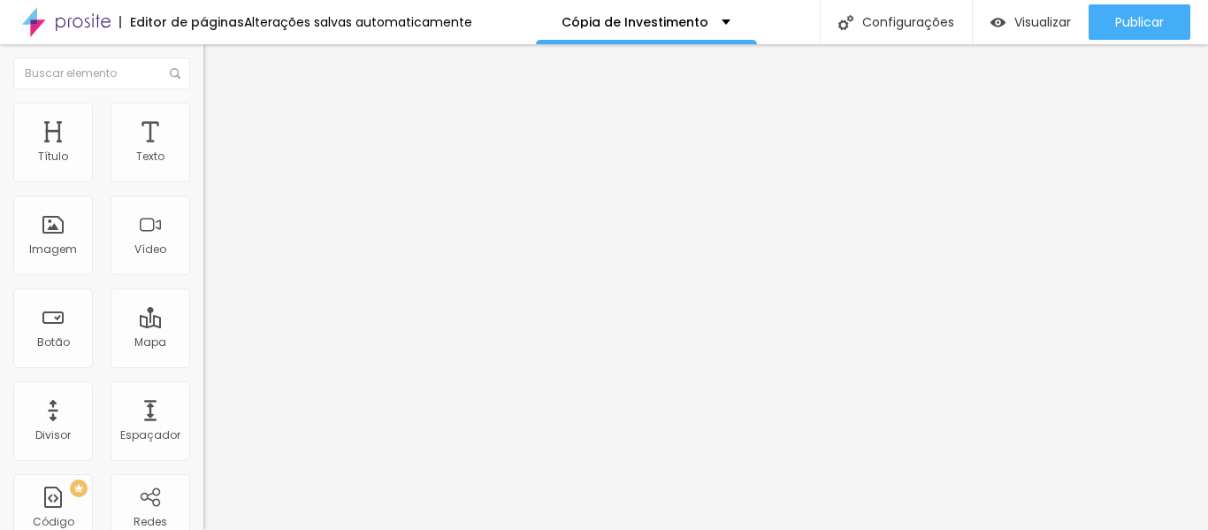
click at [217, 57] on img "button" at bounding box center [224, 64] width 14 height 14
click at [203, 120] on li "Avançado" at bounding box center [304, 129] width 203 height 18
click at [203, 108] on img at bounding box center [211, 111] width 16 height 16
click at [212, 479] on icon "button" at bounding box center [215, 482] width 7 height 7
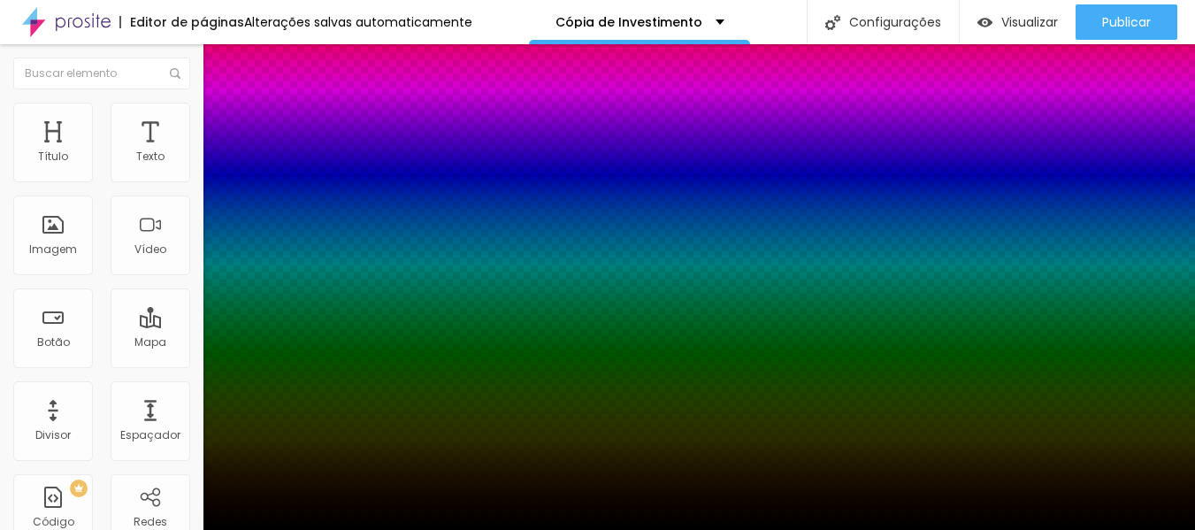
click at [327, 453] on div at bounding box center [597, 265] width 1195 height 530
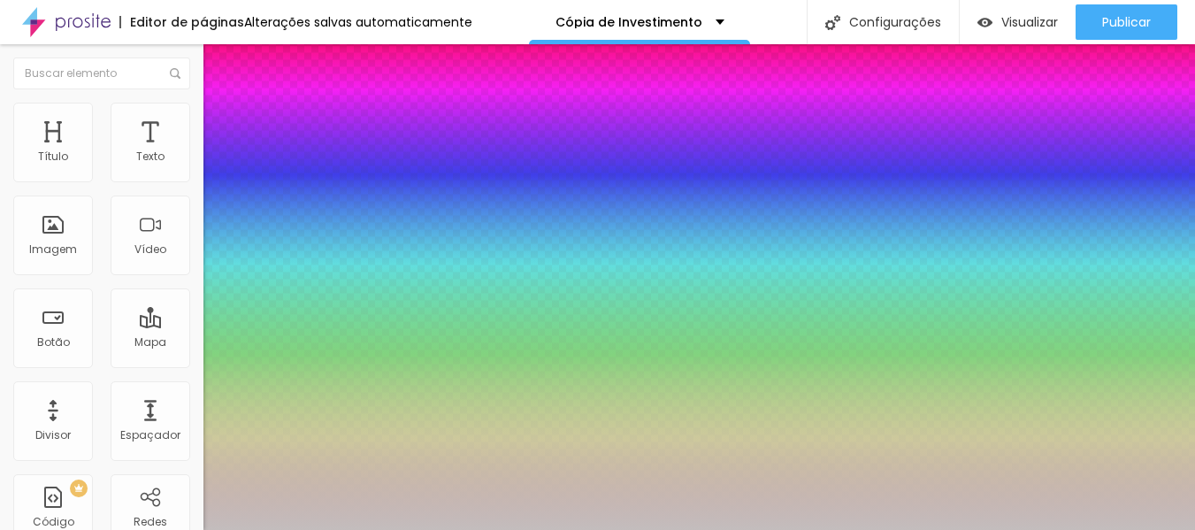
click at [179, 427] on div at bounding box center [597, 265] width 1195 height 530
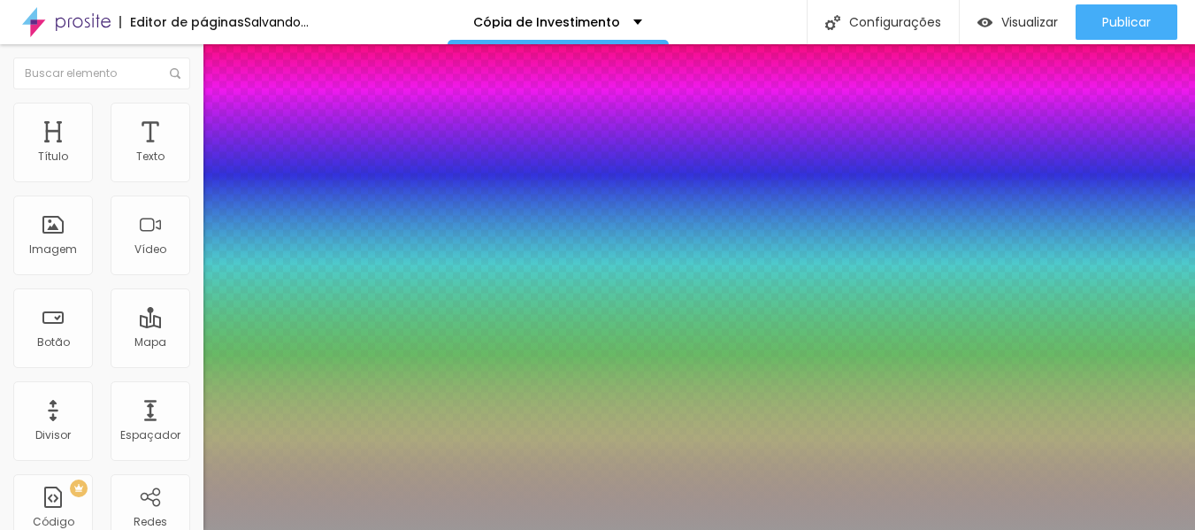
click at [179, 447] on div at bounding box center [597, 265] width 1195 height 530
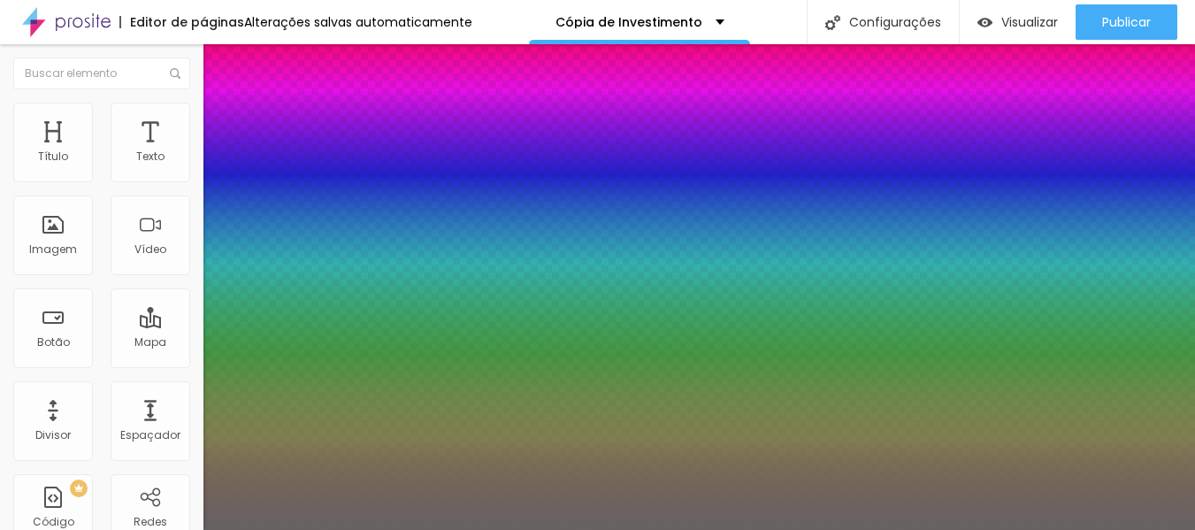
click at [180, 475] on div at bounding box center [597, 265] width 1195 height 530
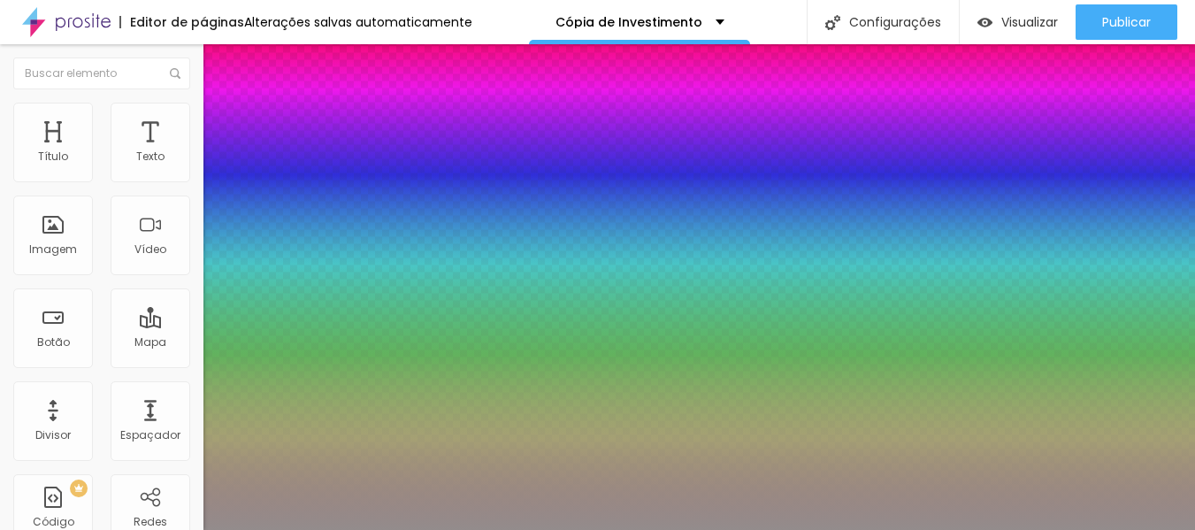
click at [181, 452] on div at bounding box center [597, 265] width 1195 height 530
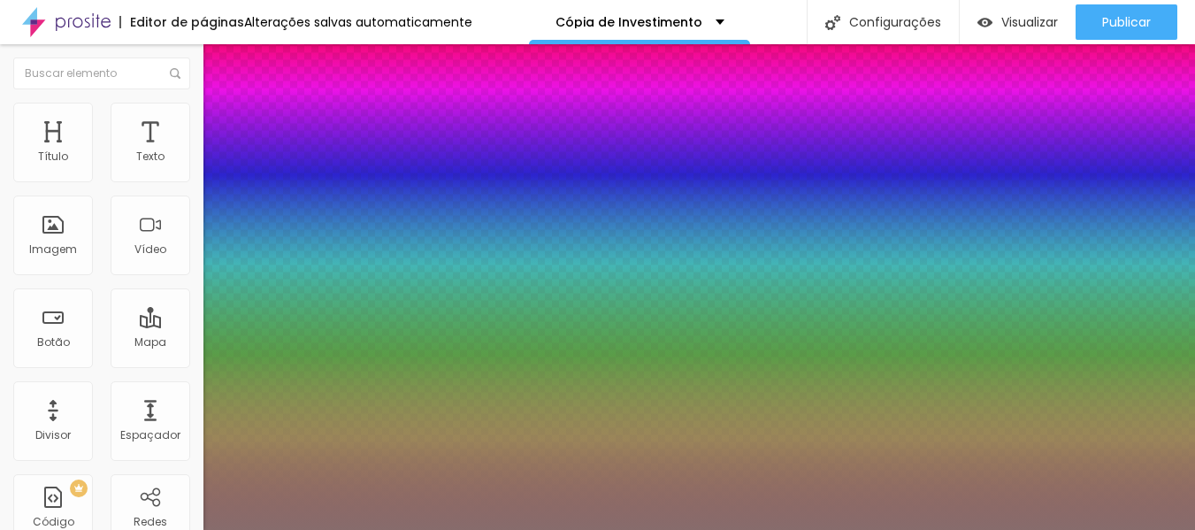
click at [199, 458] on div at bounding box center [597, 265] width 1195 height 530
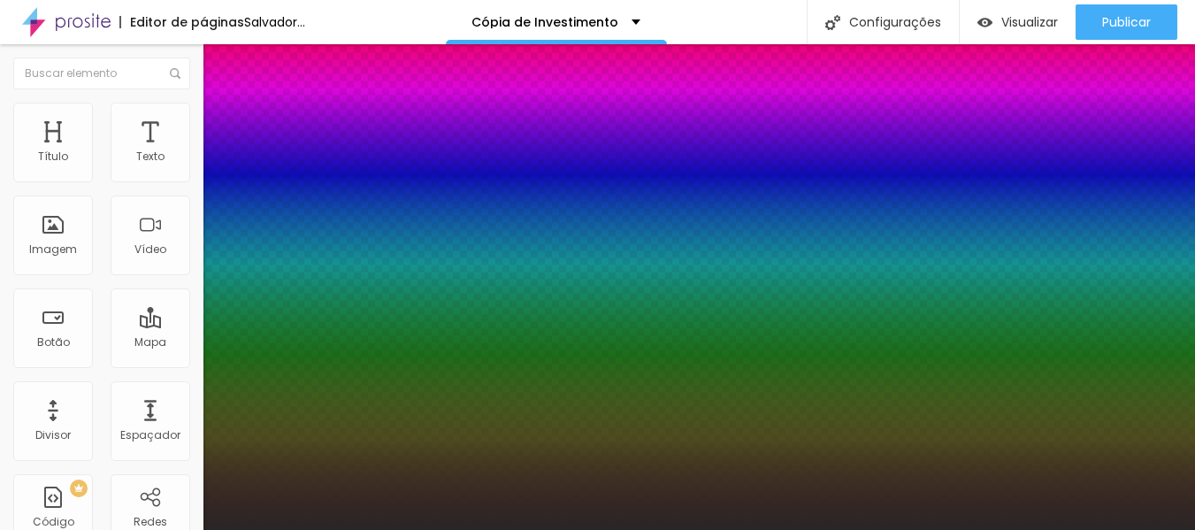
click at [186, 507] on div at bounding box center [597, 265] width 1195 height 530
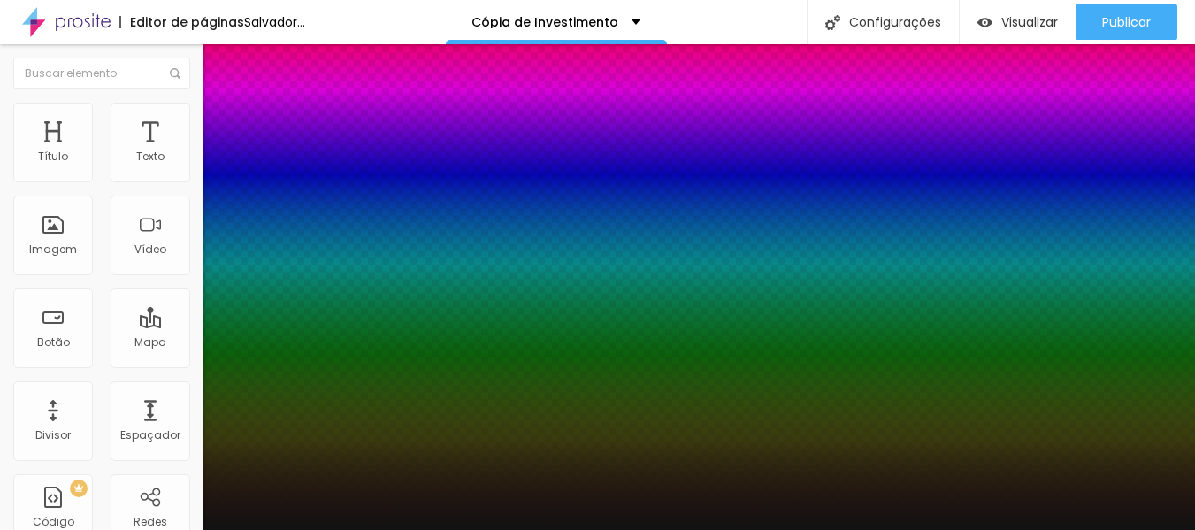
click at [179, 519] on div at bounding box center [597, 265] width 1195 height 530
click at [329, 490] on div at bounding box center [597, 265] width 1195 height 530
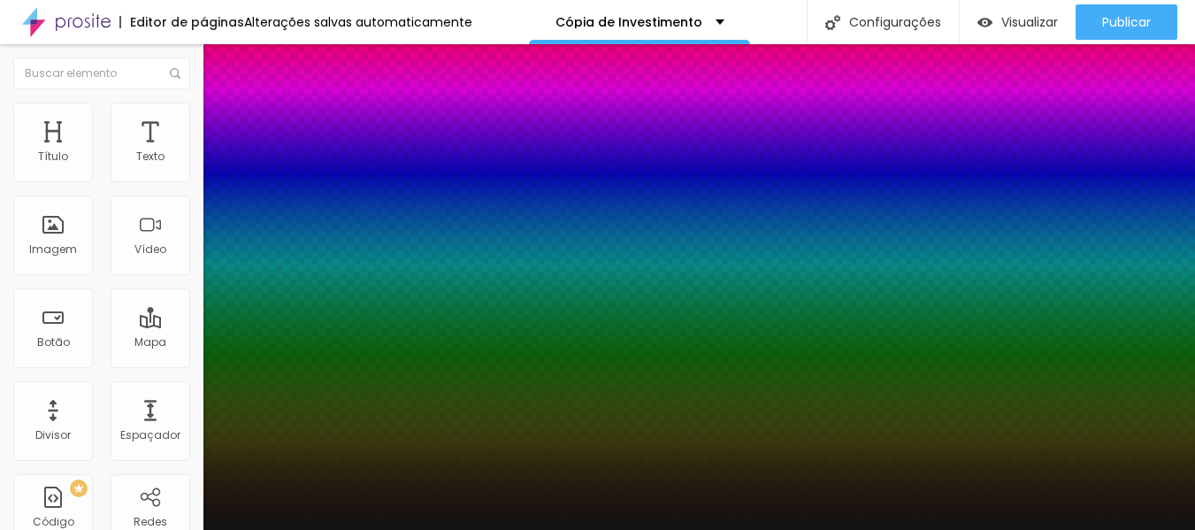
click at [326, 468] on div at bounding box center [597, 265] width 1195 height 530
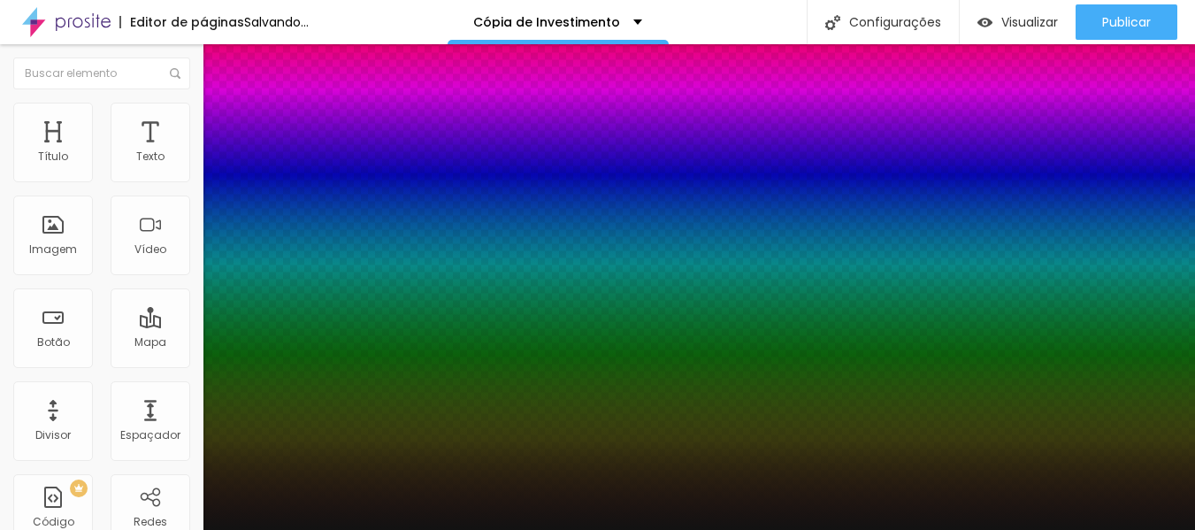
click at [325, 479] on div at bounding box center [597, 265] width 1195 height 530
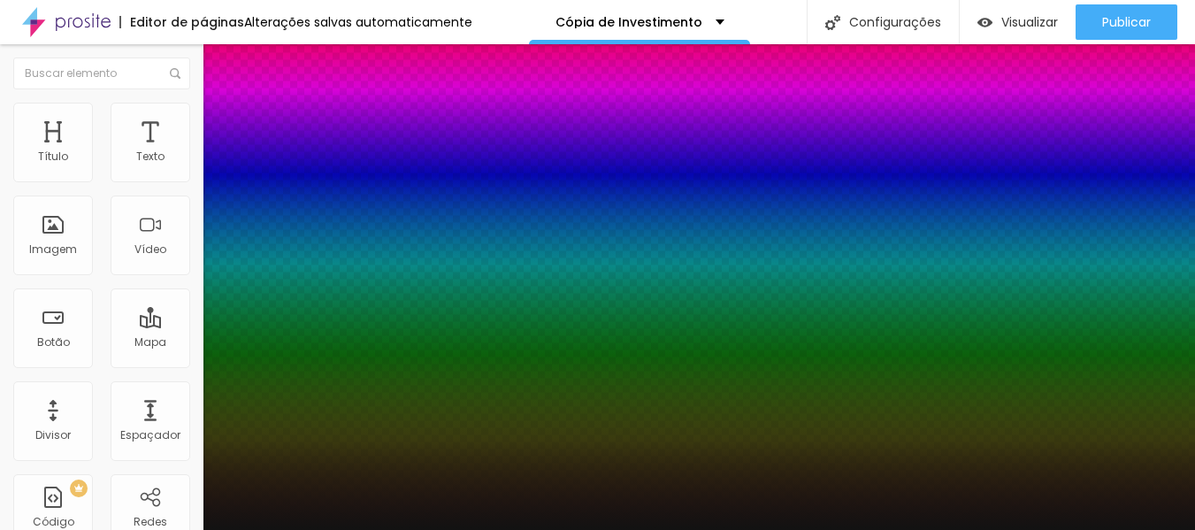
drag, startPoint x: 309, startPoint y: 480, endPoint x: 427, endPoint y: 478, distance: 117.6
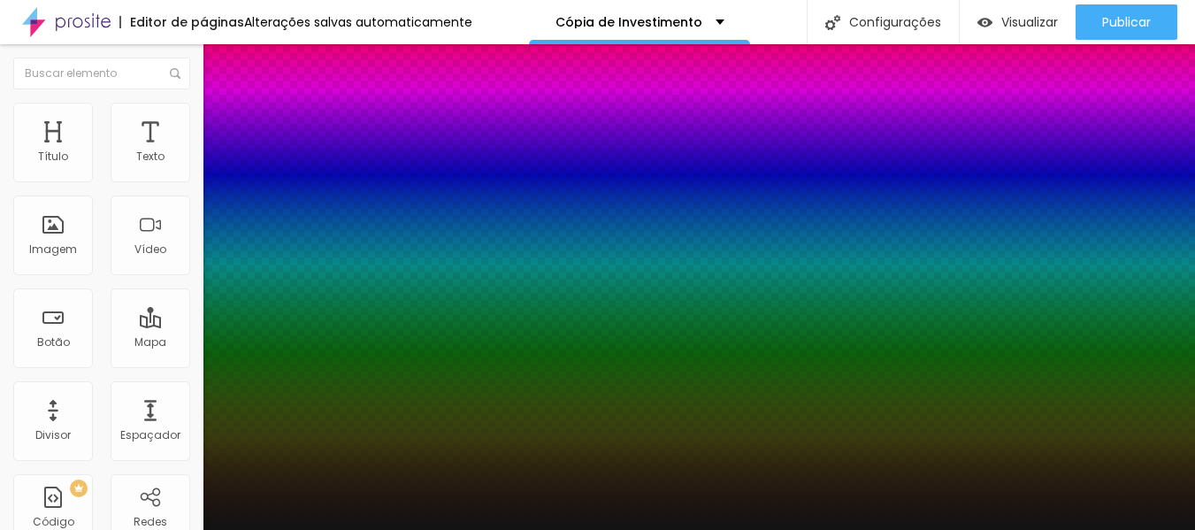
click at [1083, 529] on div at bounding box center [597, 530] width 1195 height 0
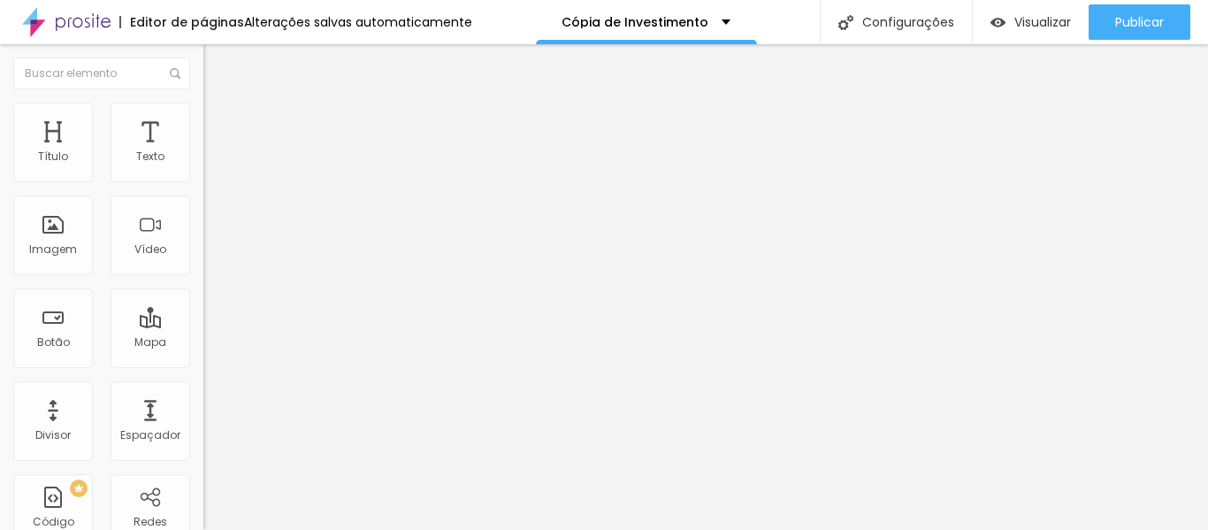
click at [203, 113] on img at bounding box center [211, 111] width 16 height 16
click at [218, 477] on icon "button" at bounding box center [220, 479] width 4 height 4
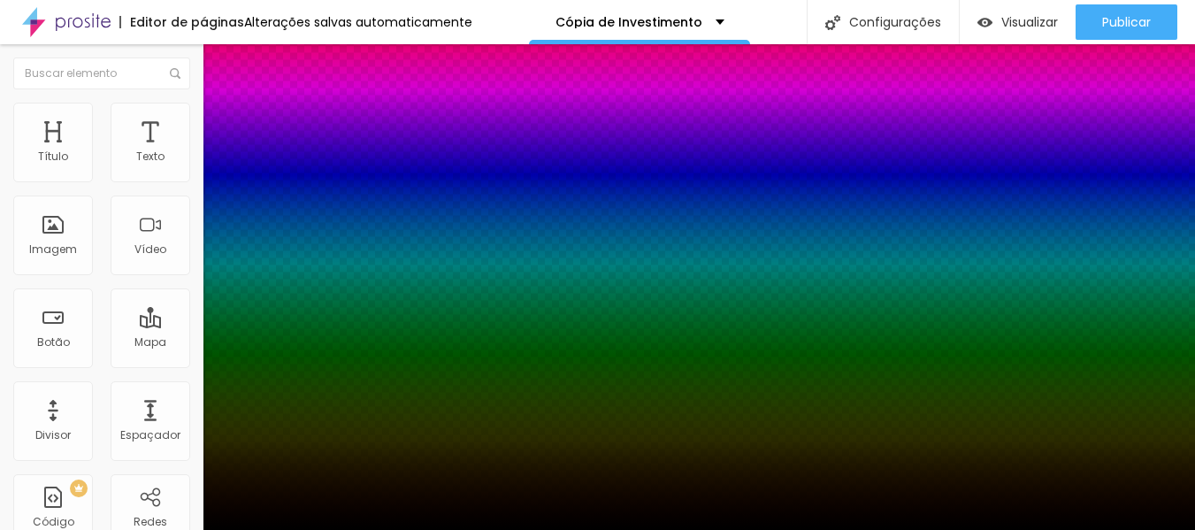
drag, startPoint x: 1191, startPoint y: 286, endPoint x: 1197, endPoint y: 324, distance: 37.6
click at [1195, 324] on html "Editor de páginas Alterações salvas automaticamente Cópia de Investimento Confi…" at bounding box center [597, 265] width 1195 height 530
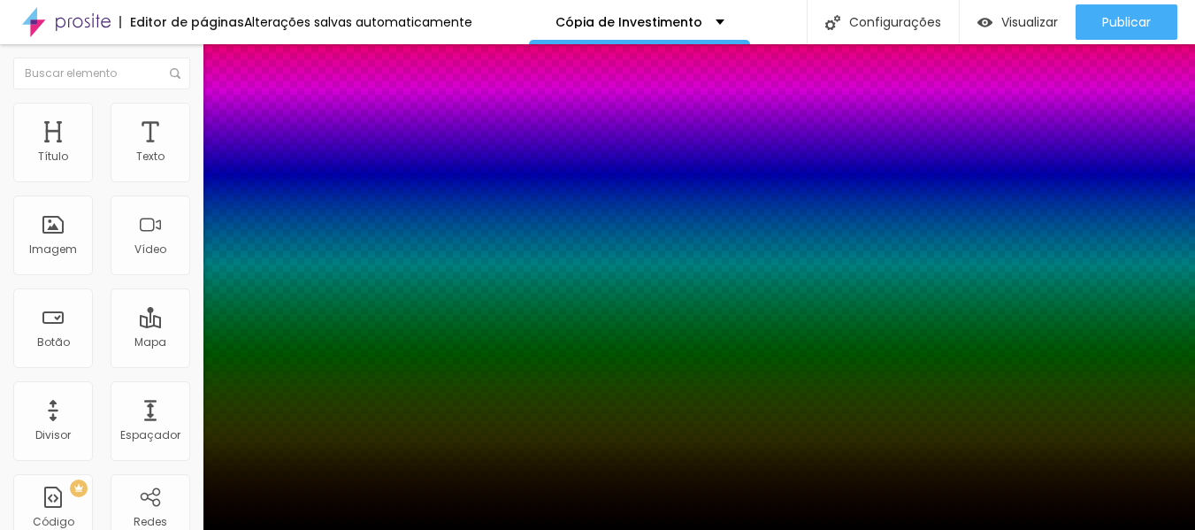
click at [639, 529] on div at bounding box center [597, 530] width 1195 height 0
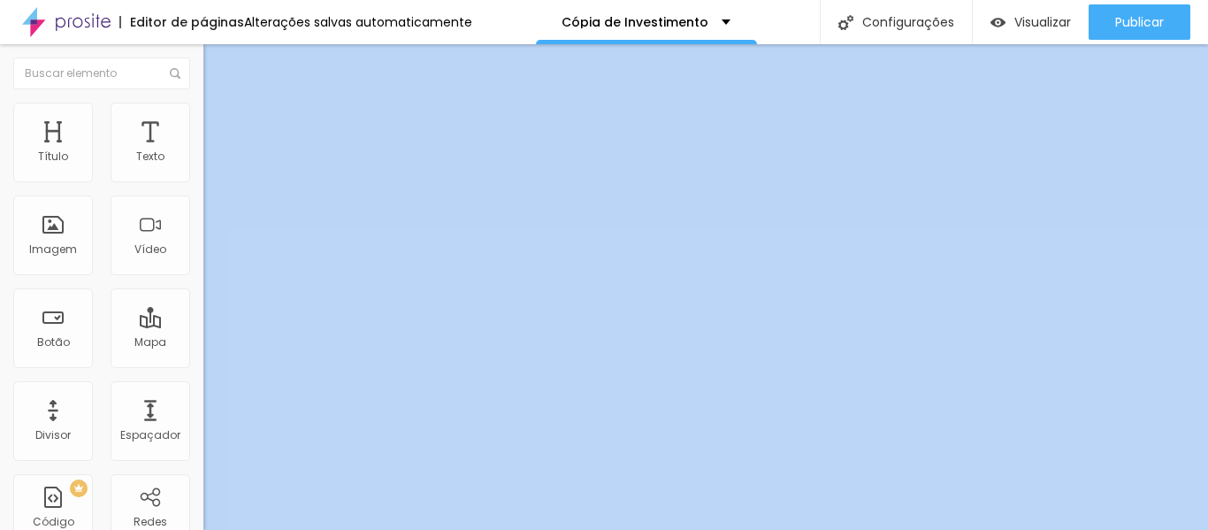
click at [203, 108] on img at bounding box center [211, 111] width 16 height 16
click at [203, 475] on button "button" at bounding box center [215, 484] width 25 height 19
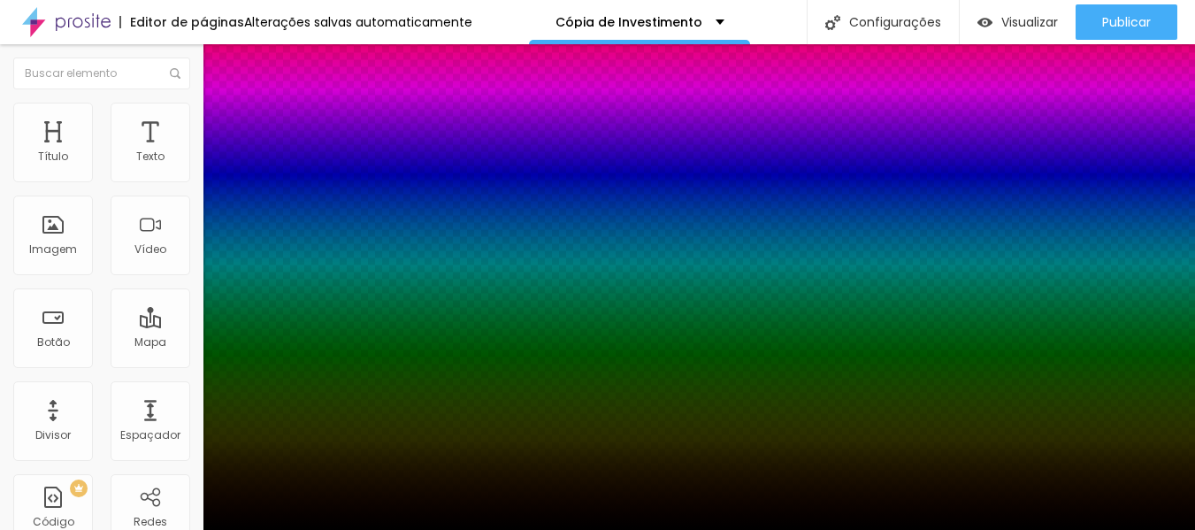
click at [87, 529] on div at bounding box center [597, 530] width 1195 height 0
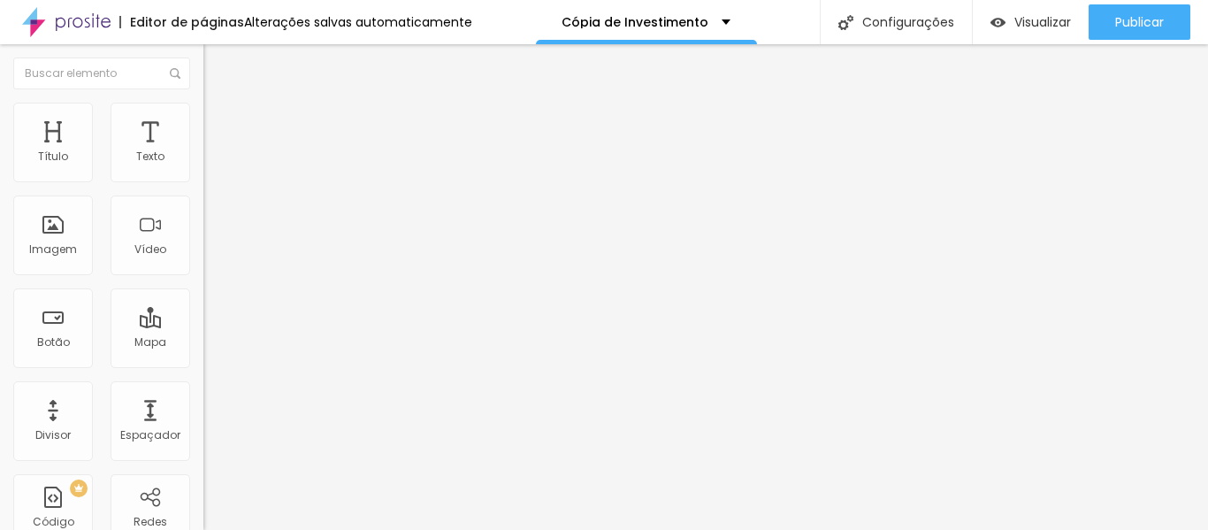
click at [217, 65] on img "button" at bounding box center [224, 64] width 14 height 14
click at [203, 118] on li "Estilo" at bounding box center [304, 112] width 203 height 18
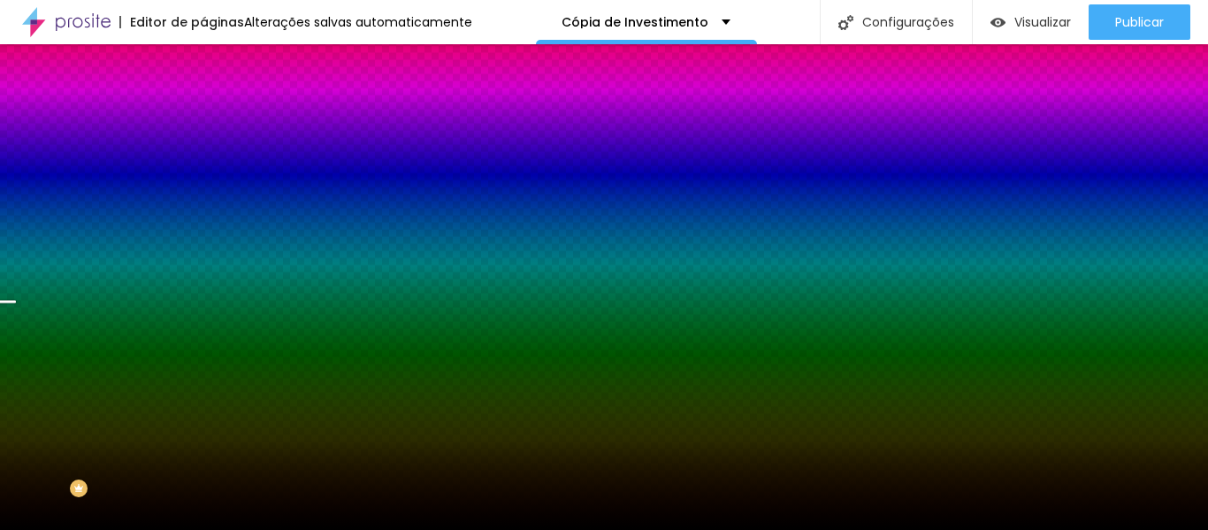
click at [214, 163] on font "Trocar imagem" at bounding box center [257, 155] width 86 height 15
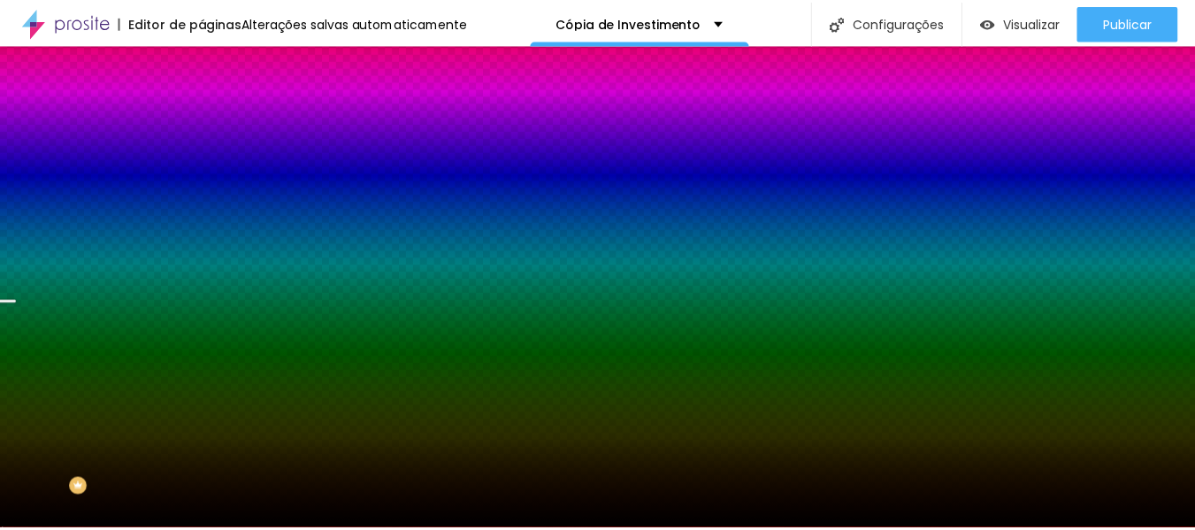
scroll to position [0, 0]
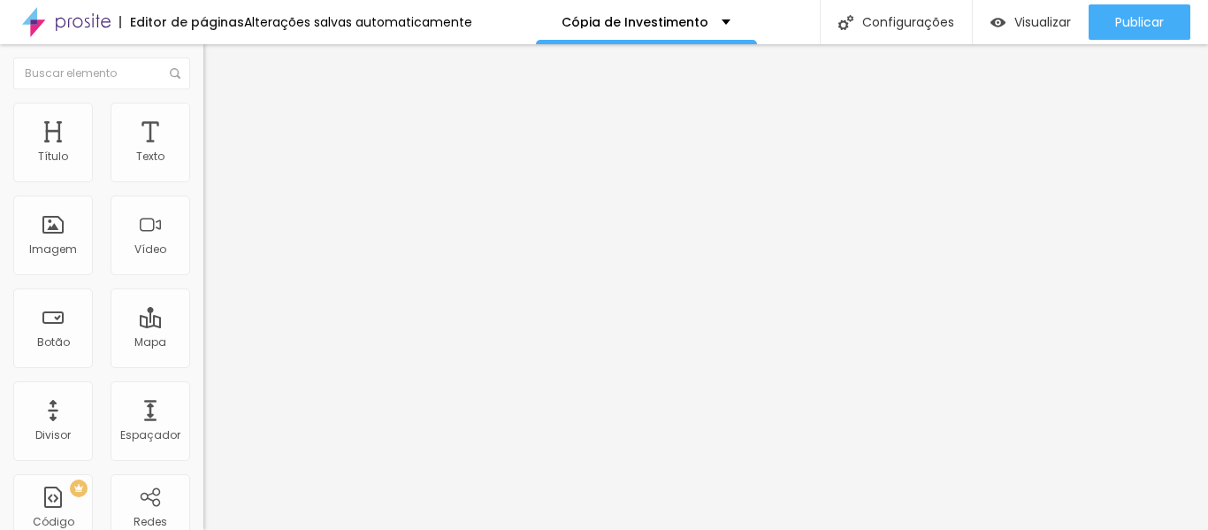
click at [219, 118] on font "Avançado" at bounding box center [248, 114] width 58 height 15
click at [203, 101] on img at bounding box center [211, 93] width 16 height 16
click at [217, 65] on img "button" at bounding box center [224, 64] width 14 height 14
click at [217, 63] on img "button" at bounding box center [224, 64] width 14 height 14
click at [217, 68] on img "button" at bounding box center [224, 64] width 14 height 14
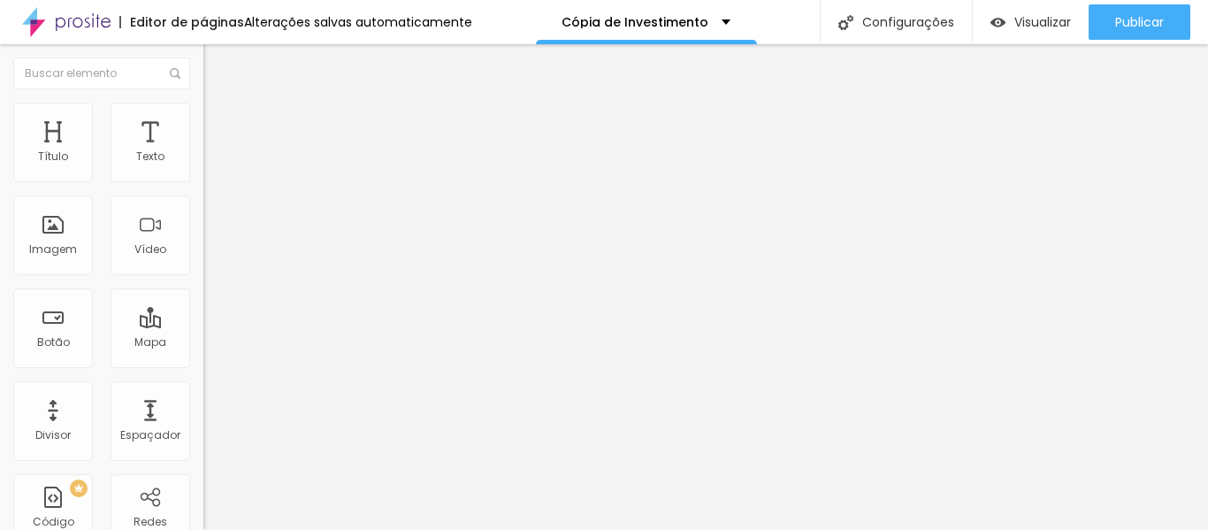
click at [217, 62] on img "button" at bounding box center [224, 64] width 14 height 14
click at [212, 163] on icon "button" at bounding box center [215, 159] width 7 height 7
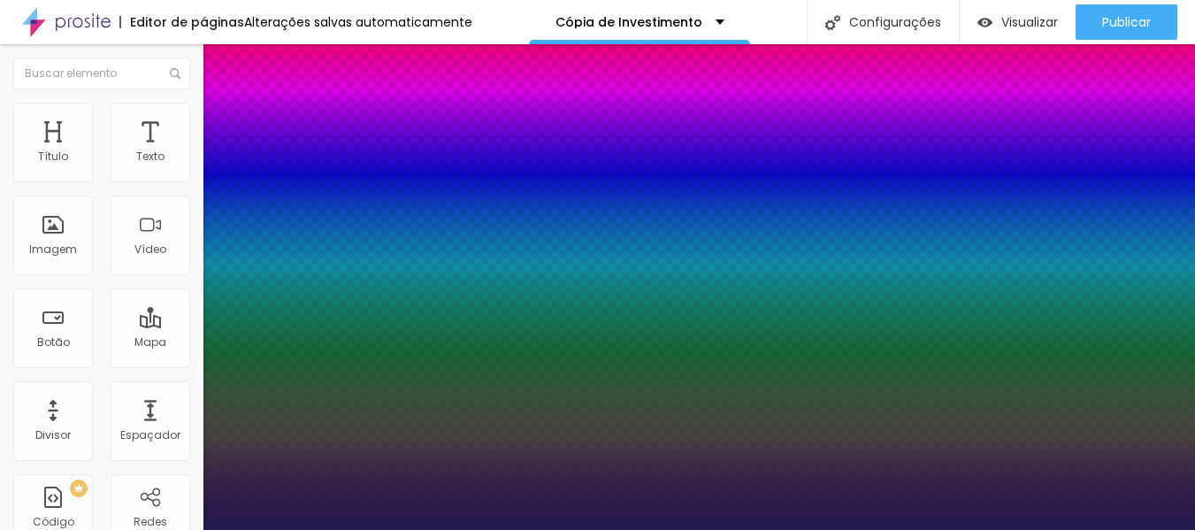
drag, startPoint x: 239, startPoint y: 302, endPoint x: 270, endPoint y: 313, distance: 32.7
click at [613, 529] on div at bounding box center [597, 530] width 1195 height 0
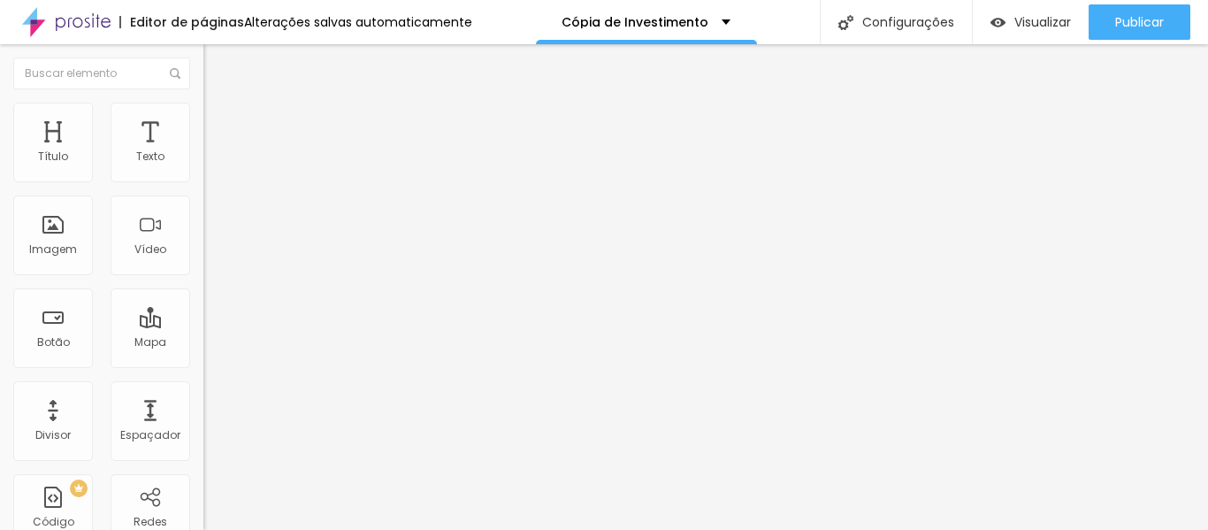
click at [203, 214] on button "button" at bounding box center [215, 219] width 25 height 19
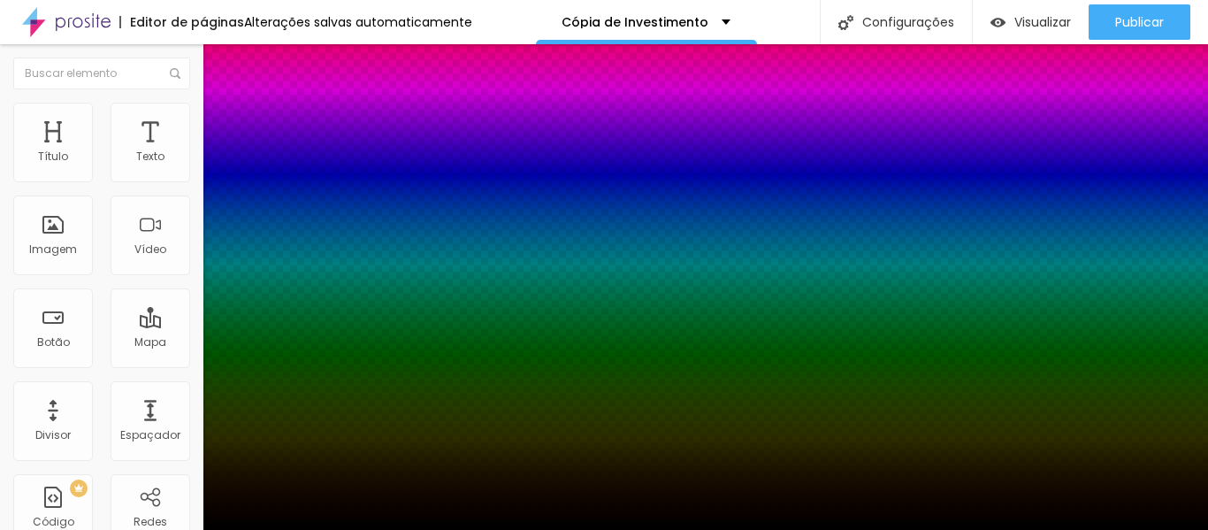
click at [320, 529] on div at bounding box center [604, 540] width 1208 height 0
click at [328, 408] on div at bounding box center [604, 265] width 1208 height 530
click at [952, 529] on div at bounding box center [604, 530] width 1208 height 0
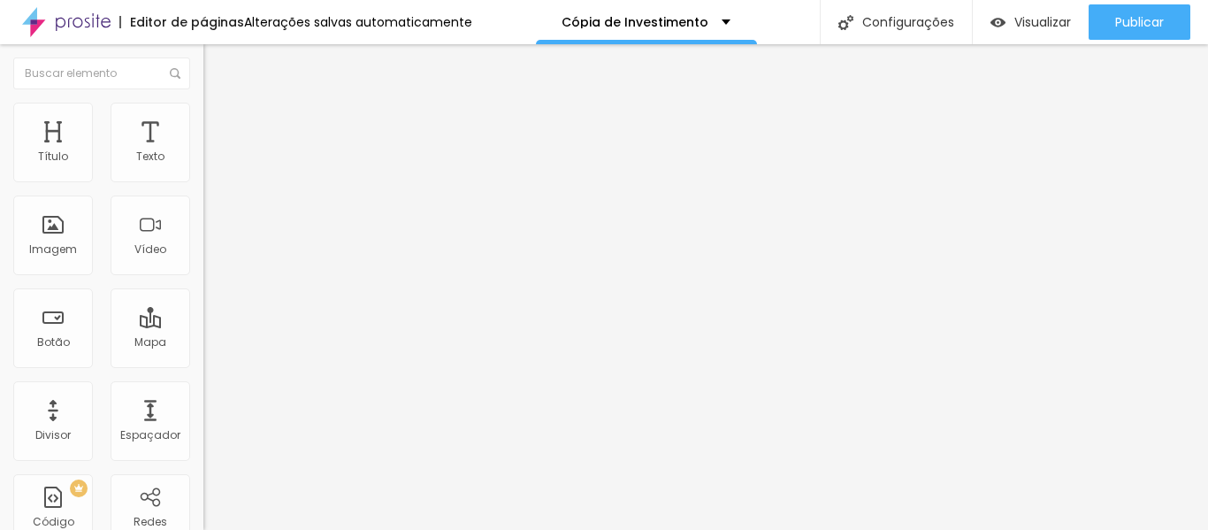
click at [203, 229] on button "button" at bounding box center [215, 219] width 25 height 19
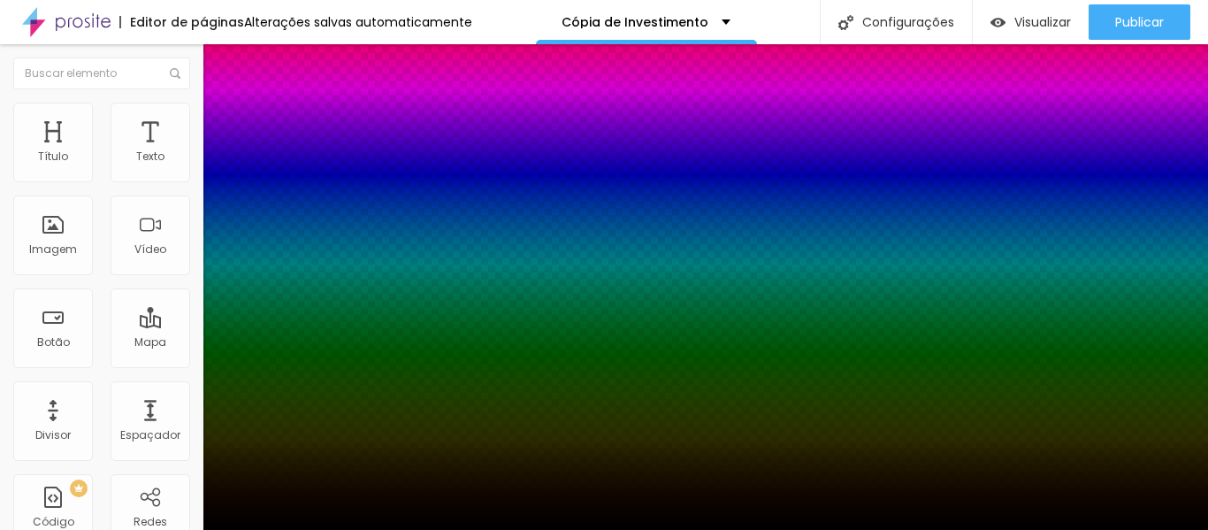
click at [109, 529] on div at bounding box center [604, 530] width 1208 height 0
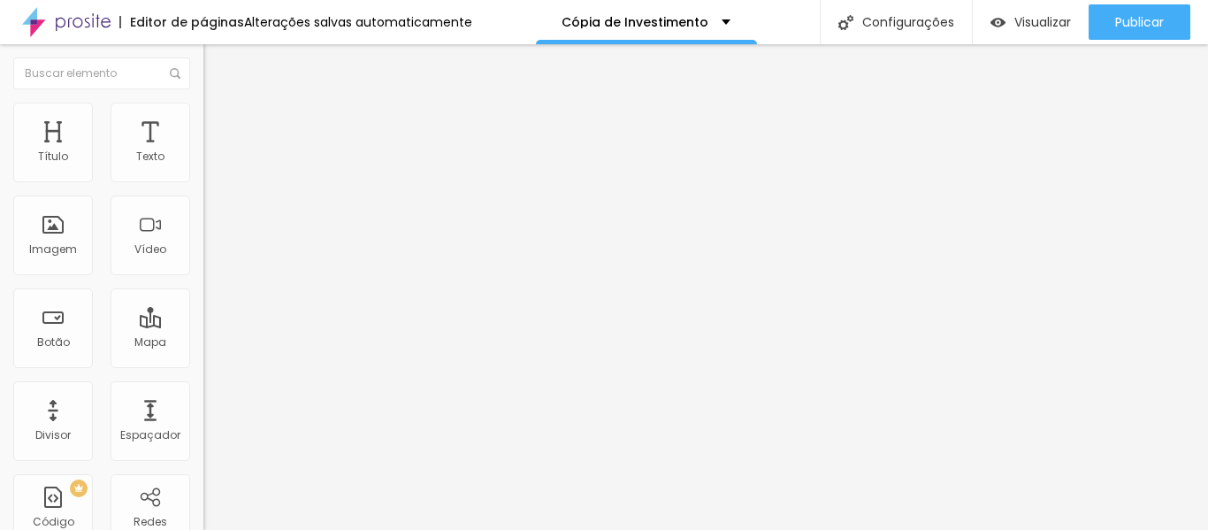
click at [203, 170] on button "button" at bounding box center [215, 160] width 25 height 19
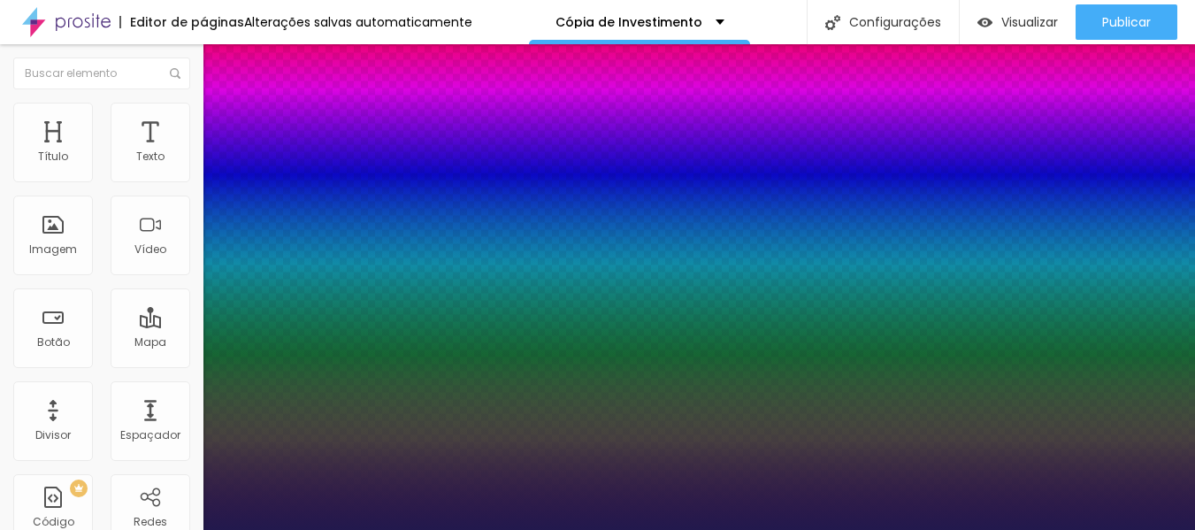
click at [1107, 529] on div at bounding box center [597, 530] width 1195 height 0
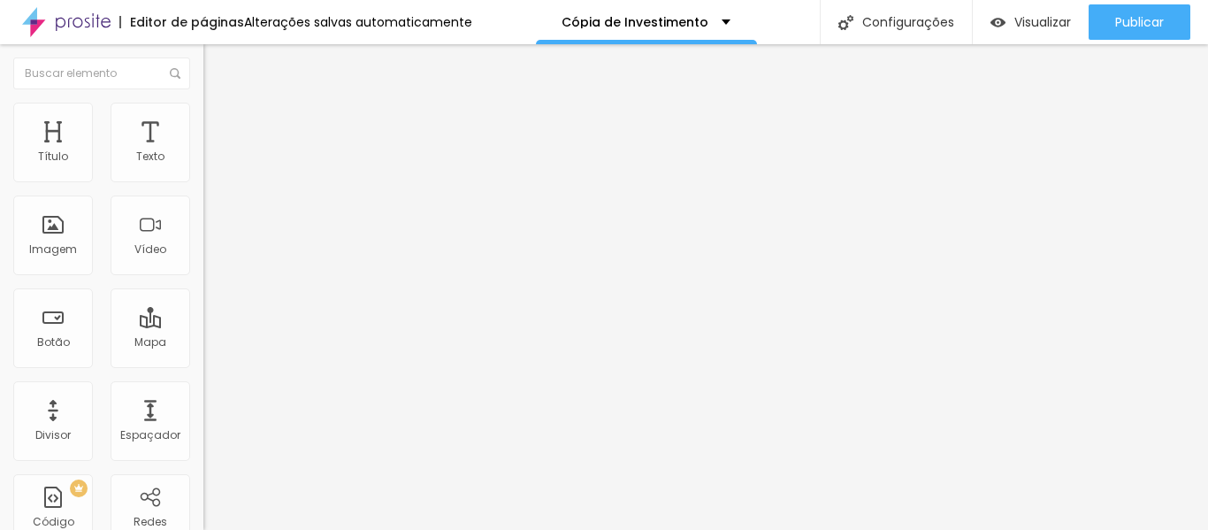
click at [203, 170] on button "button" at bounding box center [215, 160] width 25 height 19
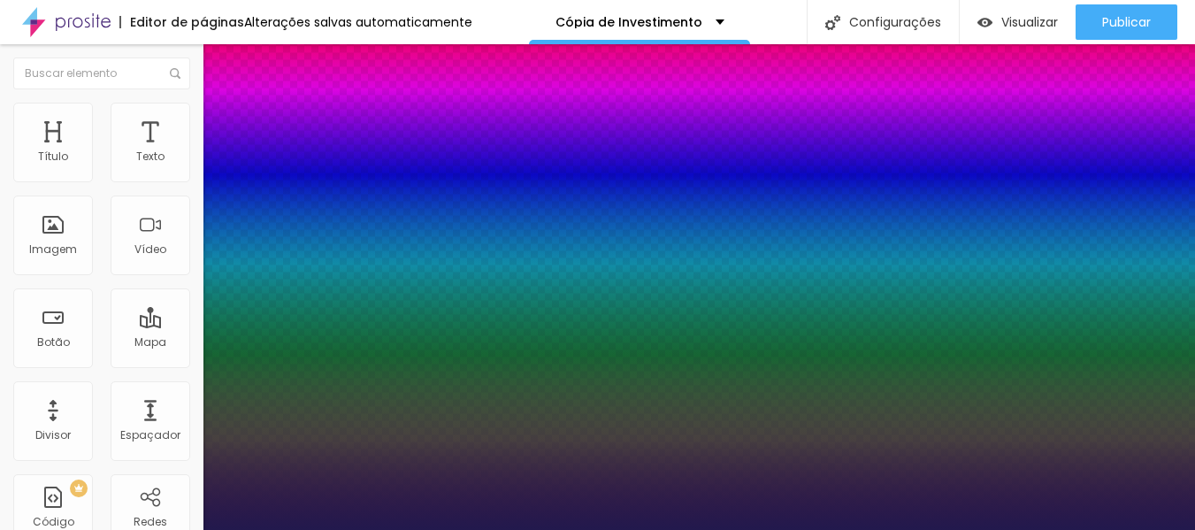
click at [1134, 529] on div at bounding box center [597, 530] width 1195 height 0
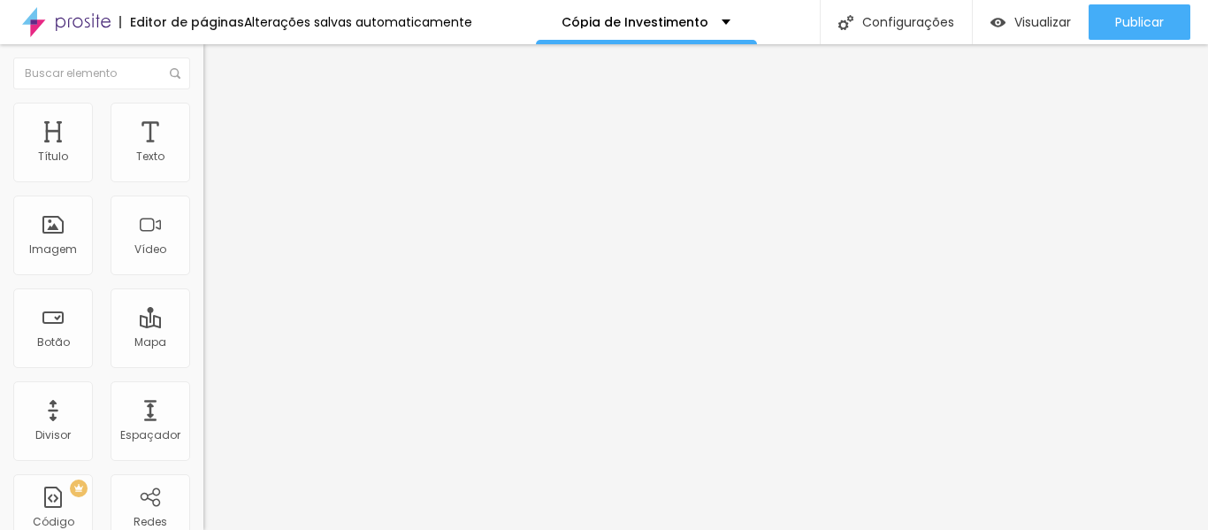
click at [210, 164] on icon "button" at bounding box center [215, 159] width 11 height 11
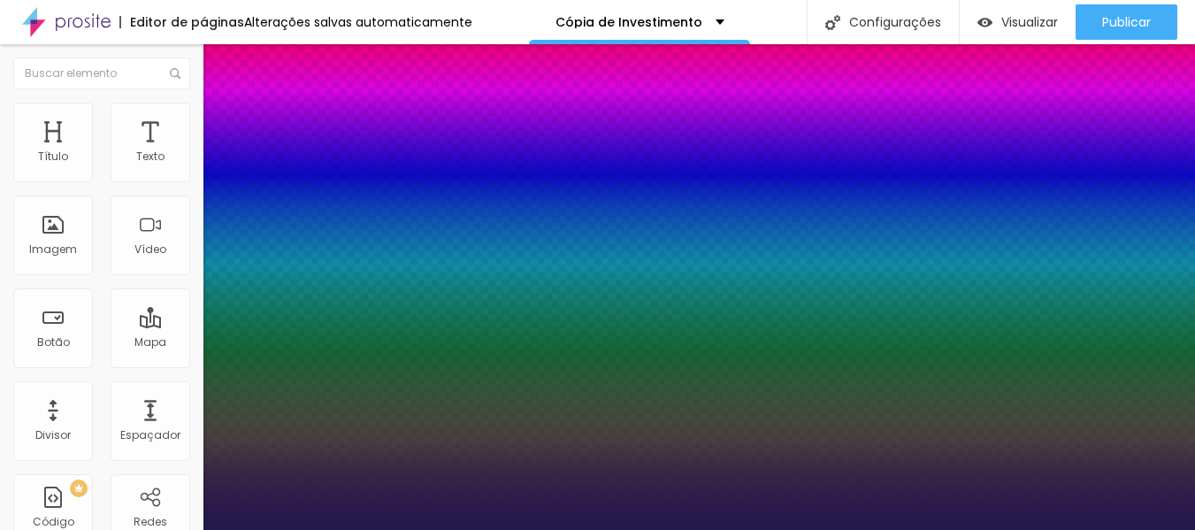
click at [956, 529] on div at bounding box center [597, 530] width 1195 height 0
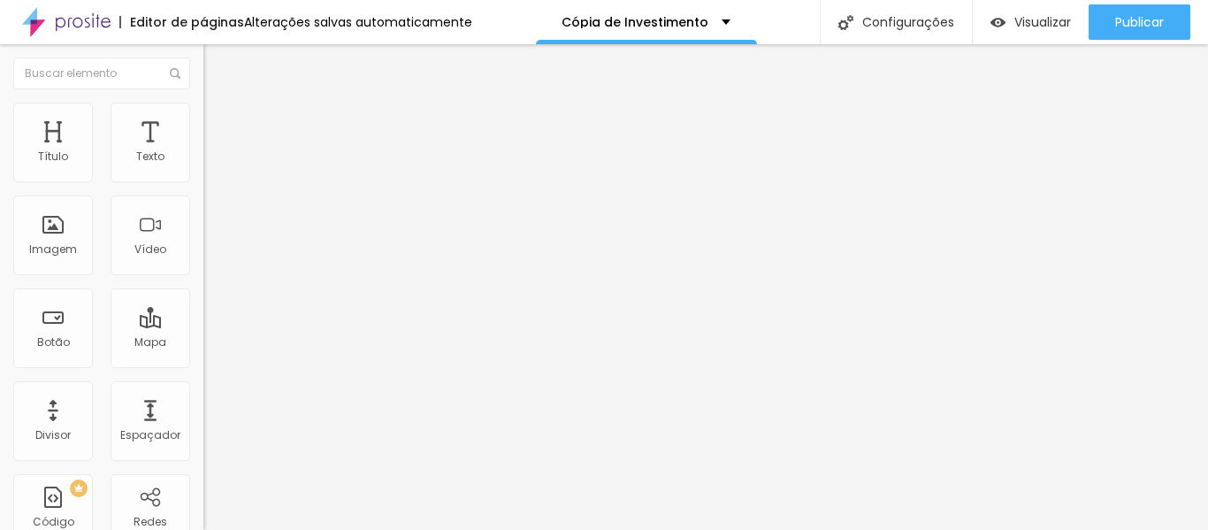
click at [203, 170] on button "button" at bounding box center [215, 160] width 25 height 19
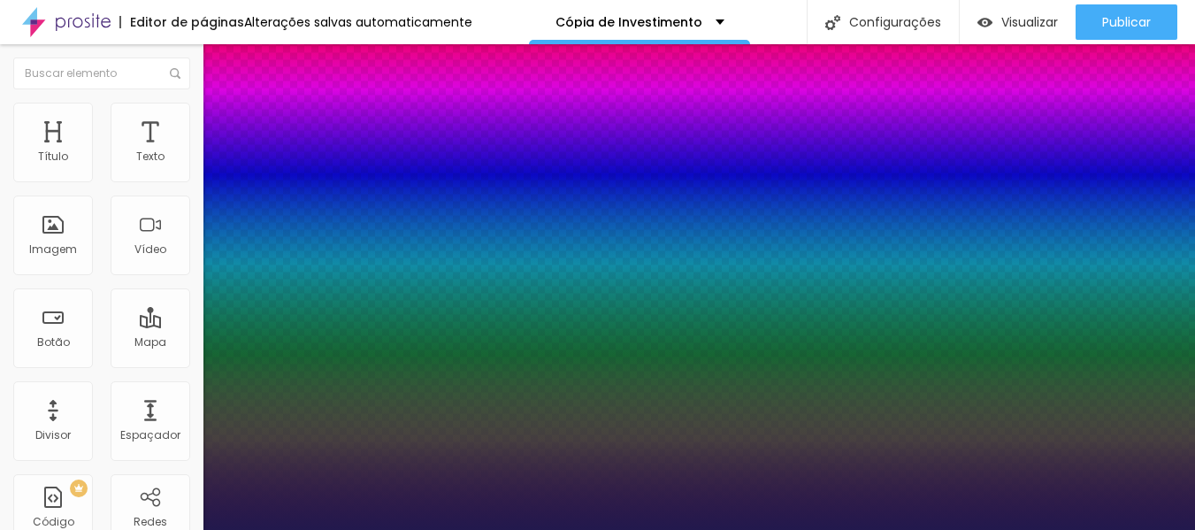
scroll to position [93, 0]
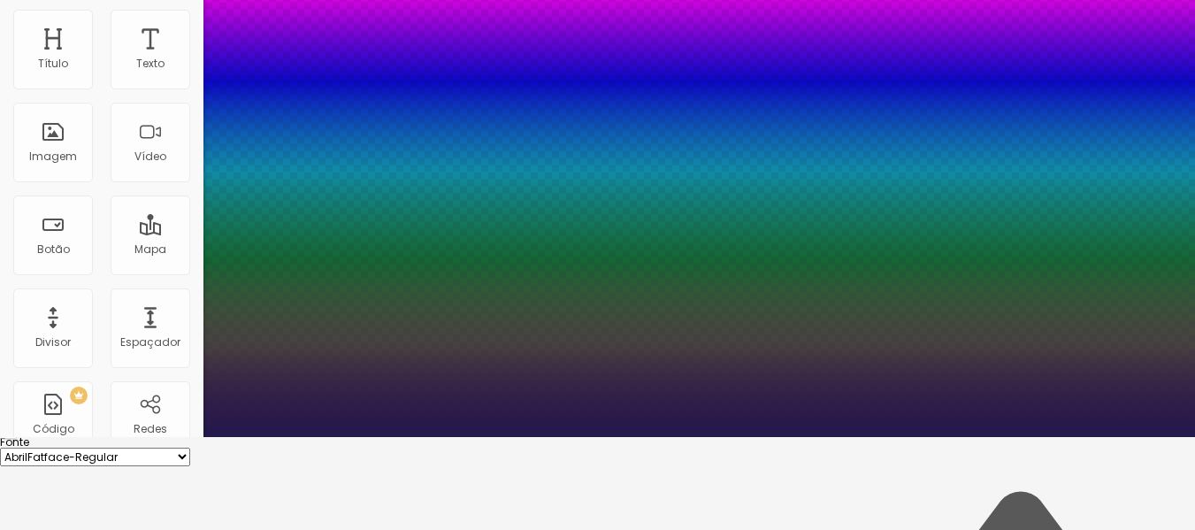
click at [1191, 437] on div at bounding box center [597, 437] width 1195 height 0
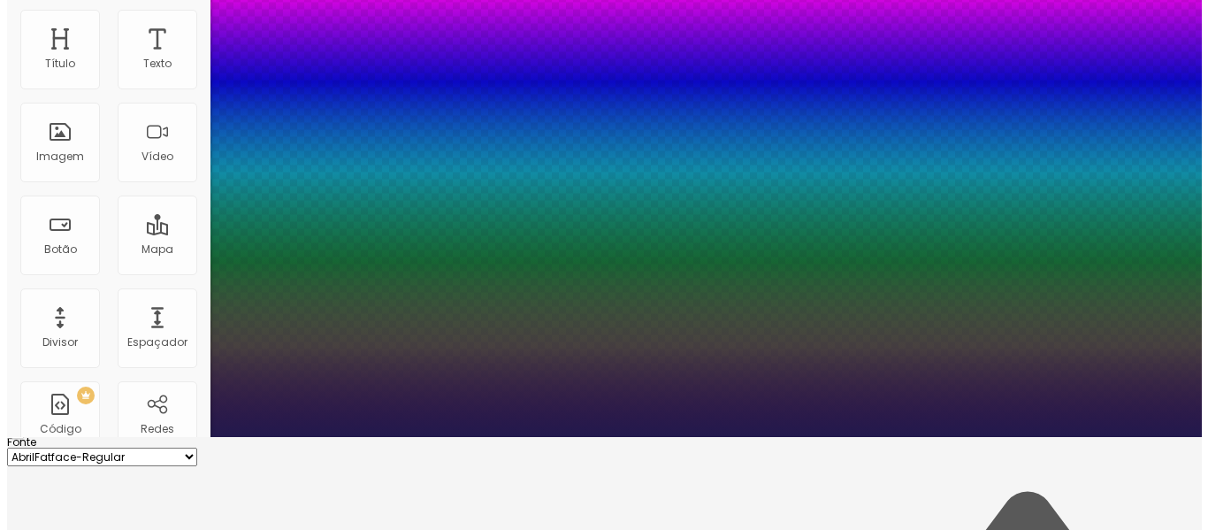
scroll to position [0, 0]
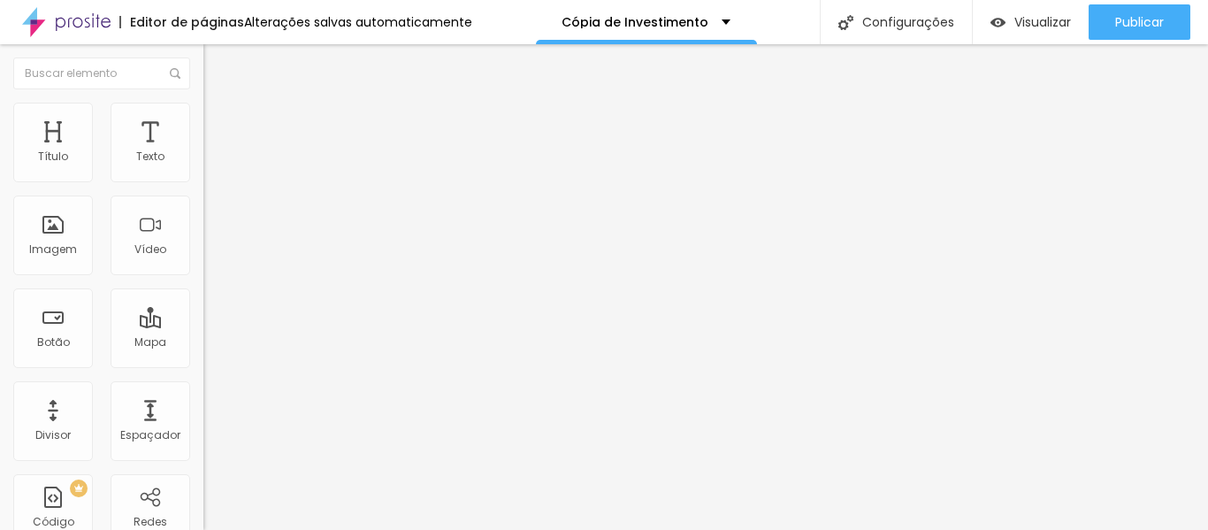
click at [203, 217] on button "button" at bounding box center [215, 219] width 25 height 19
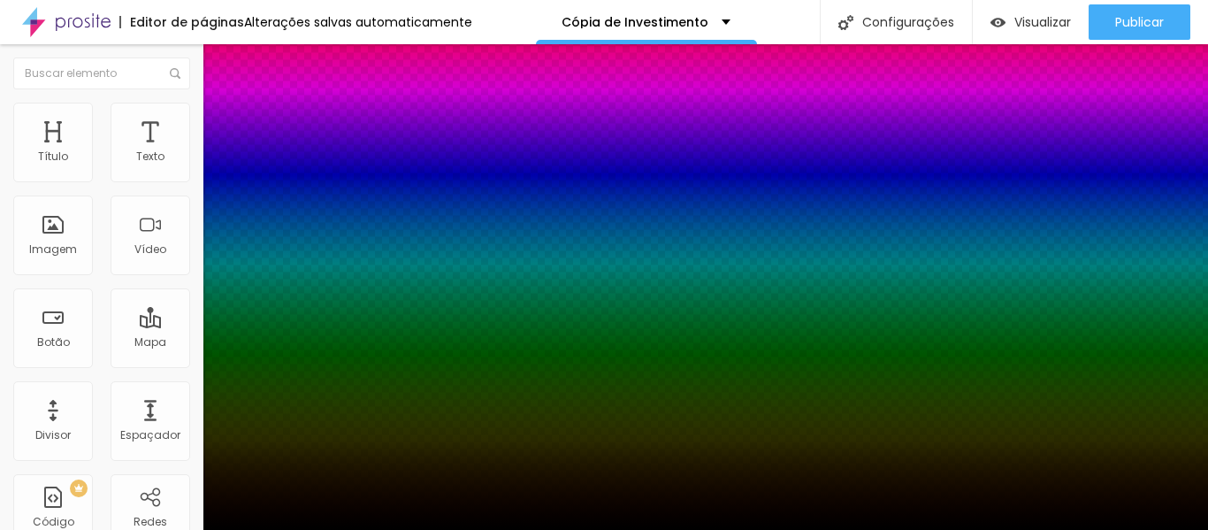
click at [326, 420] on div at bounding box center [604, 265] width 1208 height 530
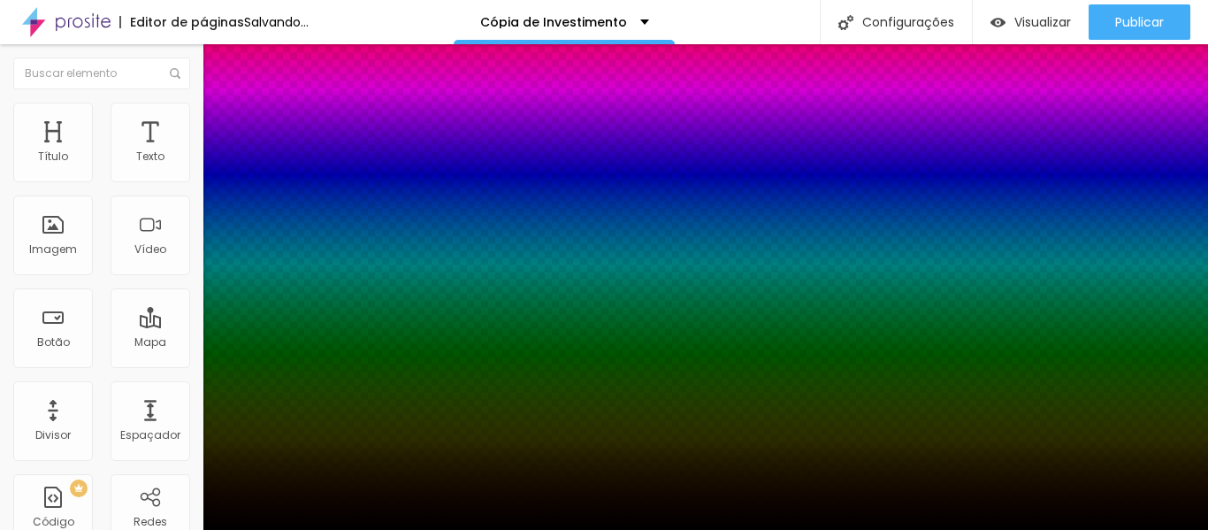
click at [314, 529] on div at bounding box center [604, 540] width 1208 height 0
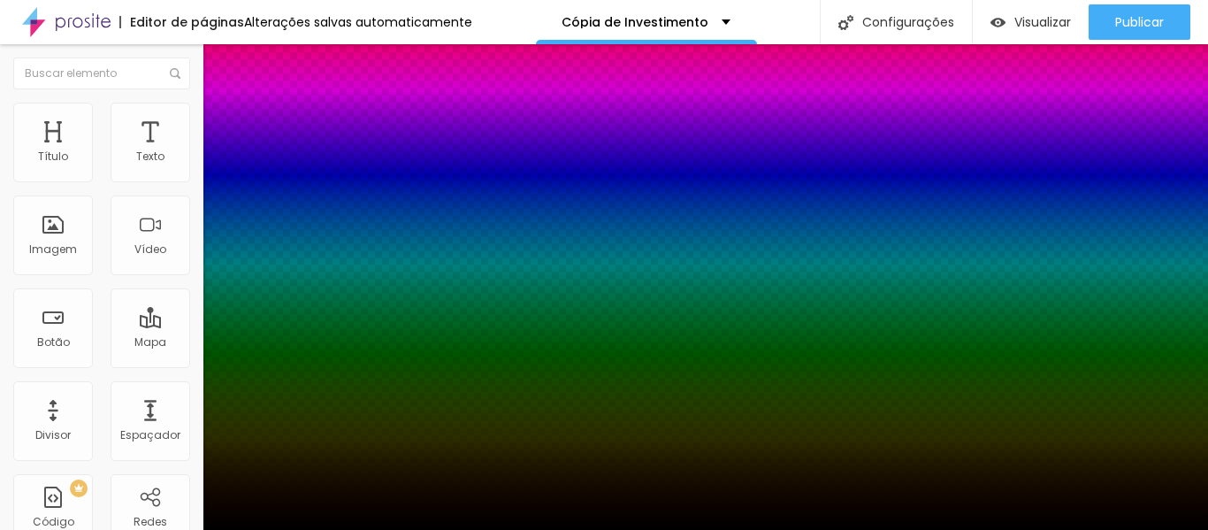
click at [328, 529] on div at bounding box center [604, 540] width 1208 height 0
click at [734, 529] on div at bounding box center [604, 530] width 1208 height 0
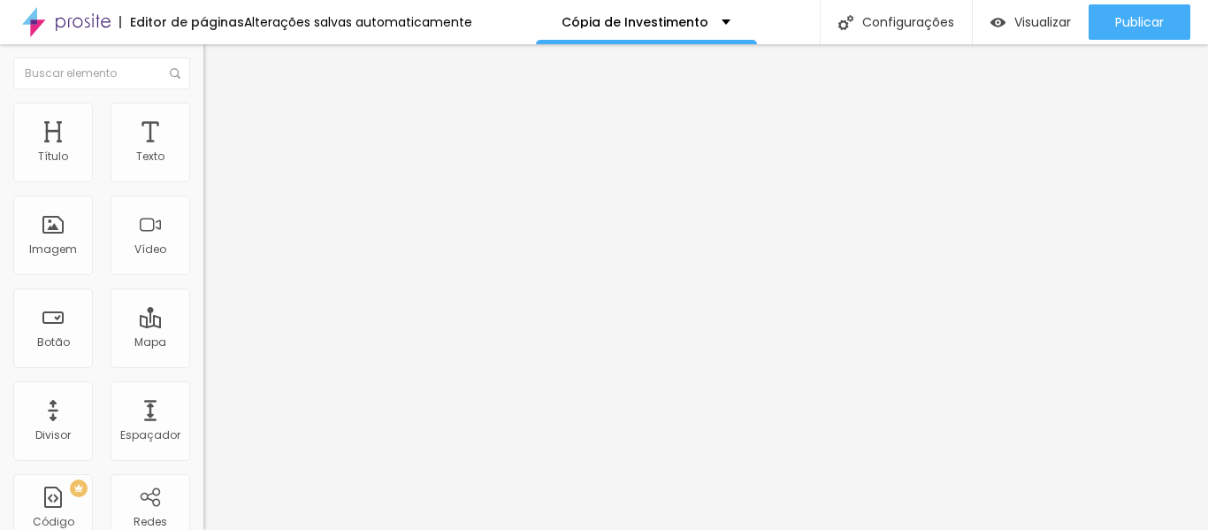
click at [212, 163] on icon "button" at bounding box center [215, 159] width 7 height 7
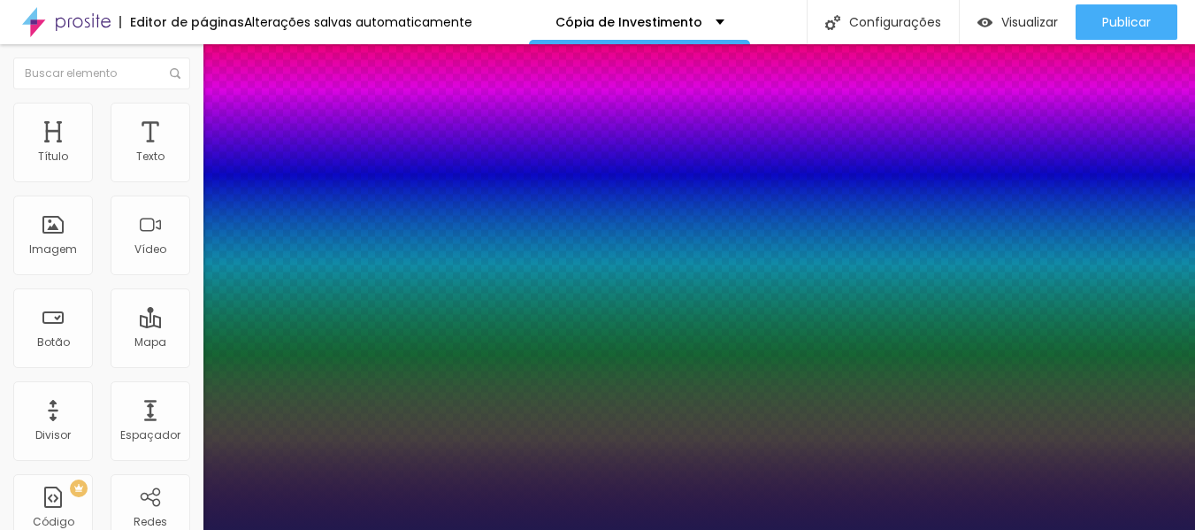
click at [111, 529] on div at bounding box center [597, 530] width 1195 height 0
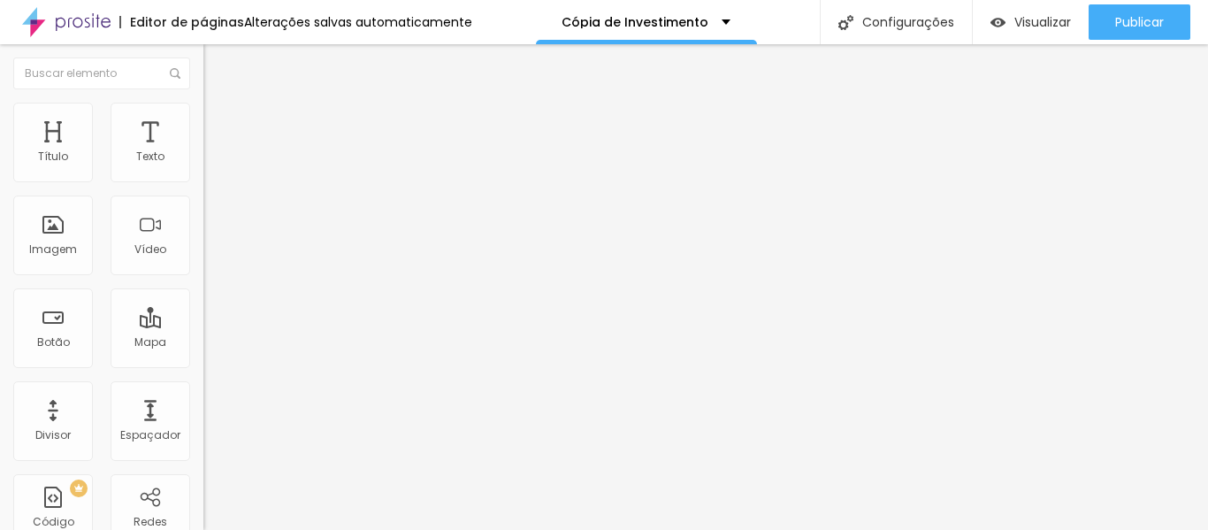
click at [219, 120] on font "Avançado" at bounding box center [248, 114] width 58 height 15
click at [219, 104] on font "Estilo" at bounding box center [232, 96] width 27 height 15
click at [210, 224] on icon "button" at bounding box center [215, 218] width 11 height 11
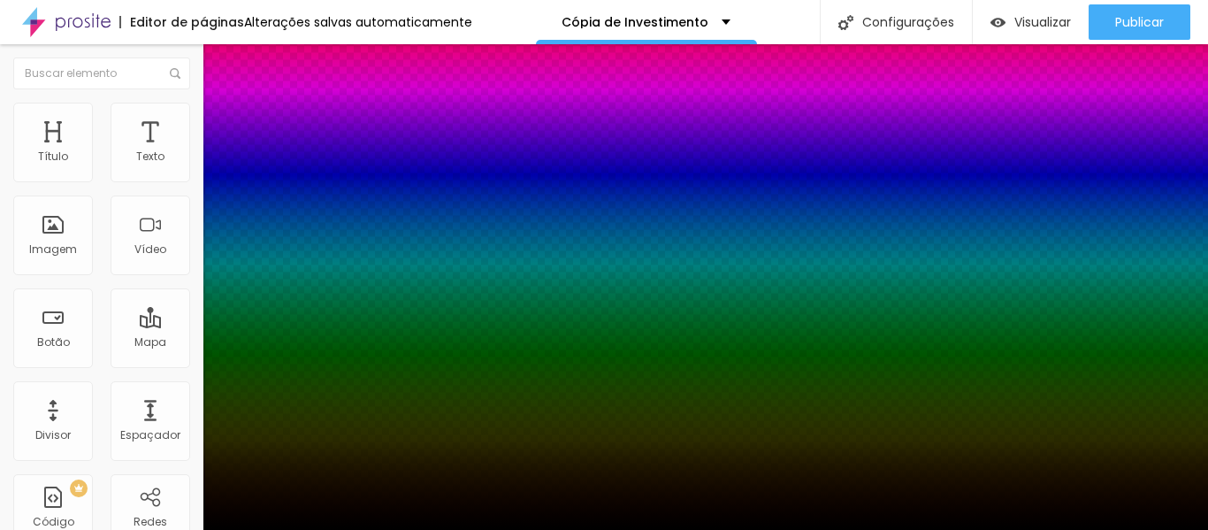
drag, startPoint x: 1204, startPoint y: 368, endPoint x: 1207, endPoint y: 315, distance: 53.1
click at [1207, 529] on div at bounding box center [604, 530] width 1208 height 0
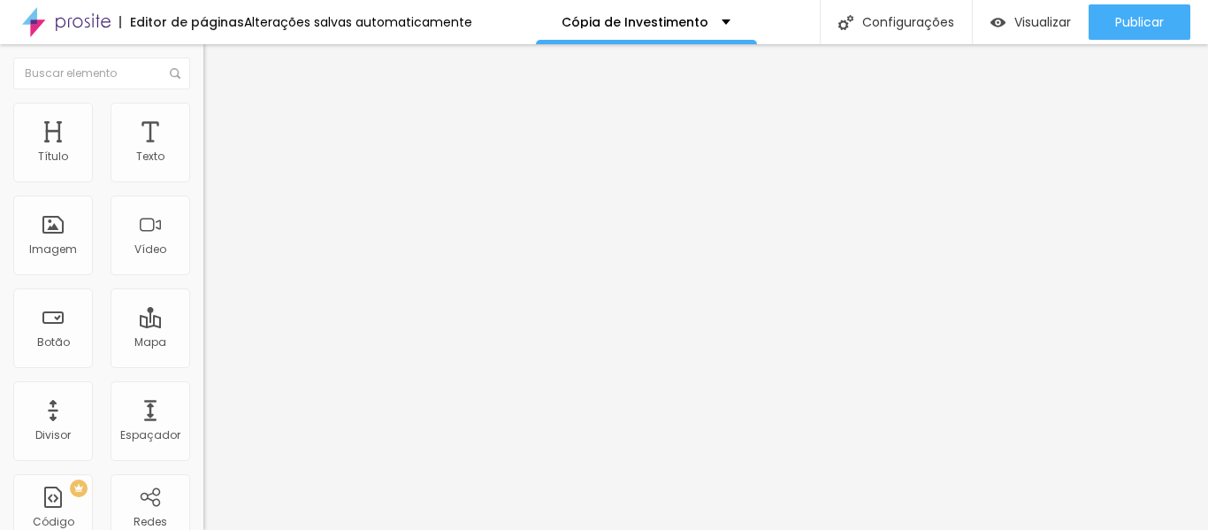
click at [218, 157] on icon "button" at bounding box center [220, 156] width 4 height 4
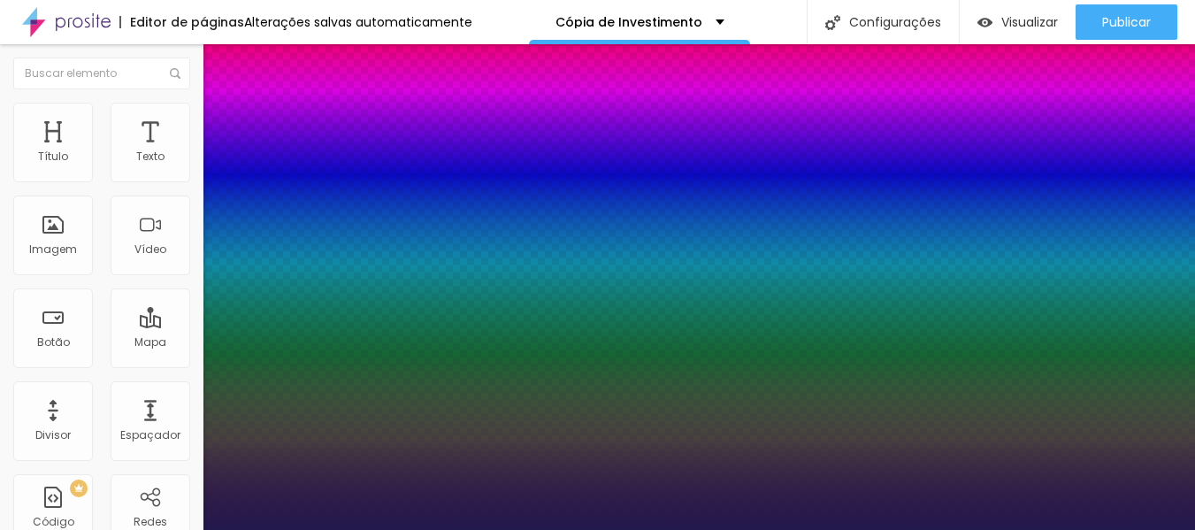
click at [144, 529] on div at bounding box center [597, 530] width 1195 height 0
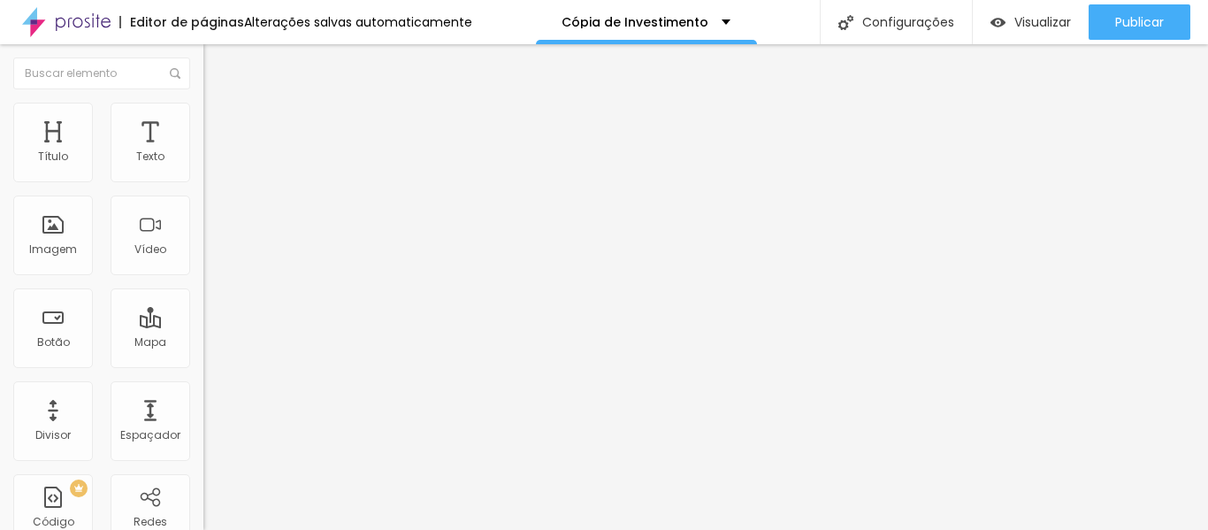
click at [203, 218] on button "button" at bounding box center [215, 219] width 25 height 19
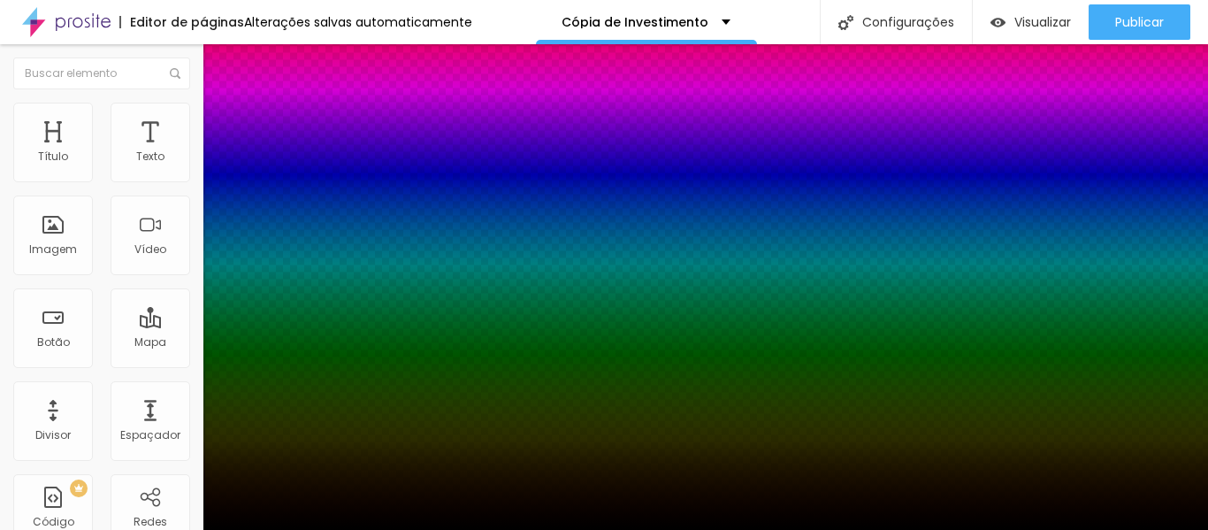
click at [149, 529] on div at bounding box center [604, 530] width 1208 height 0
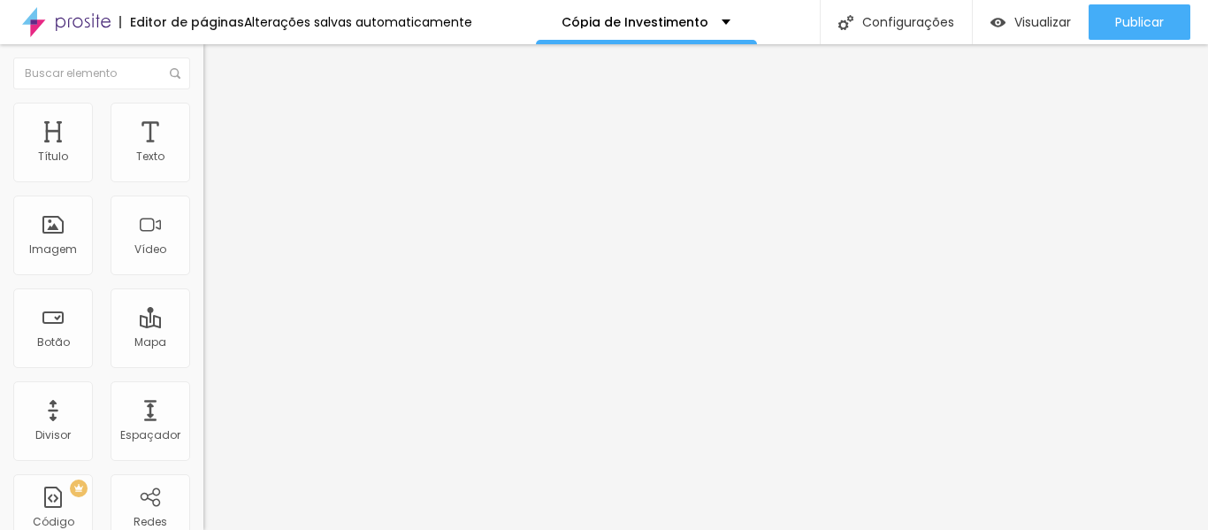
click at [203, 114] on img at bounding box center [211, 111] width 16 height 16
click at [210, 164] on icon "button" at bounding box center [215, 159] width 11 height 11
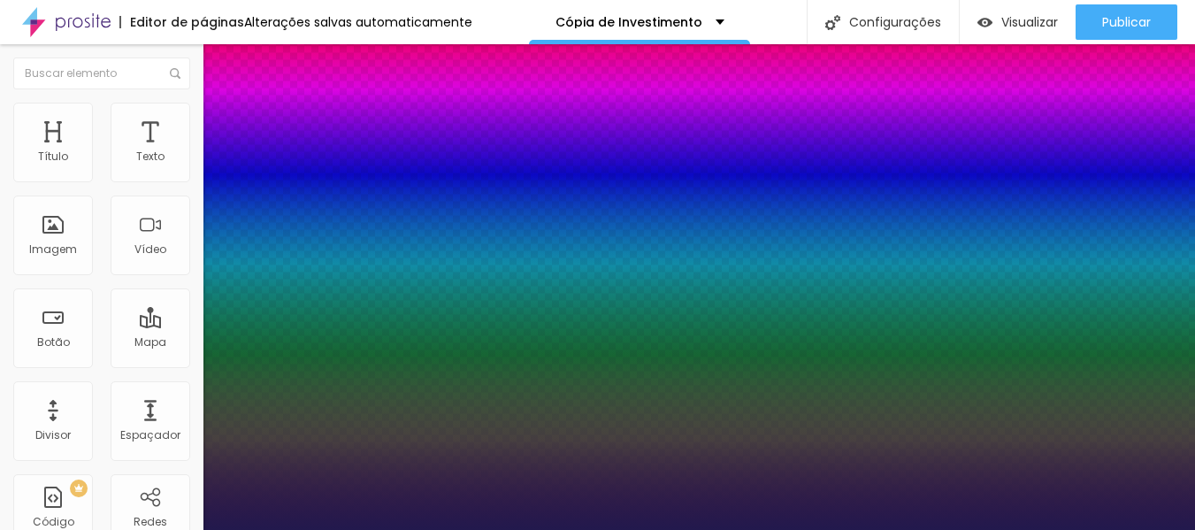
click at [98, 529] on div at bounding box center [597, 530] width 1195 height 0
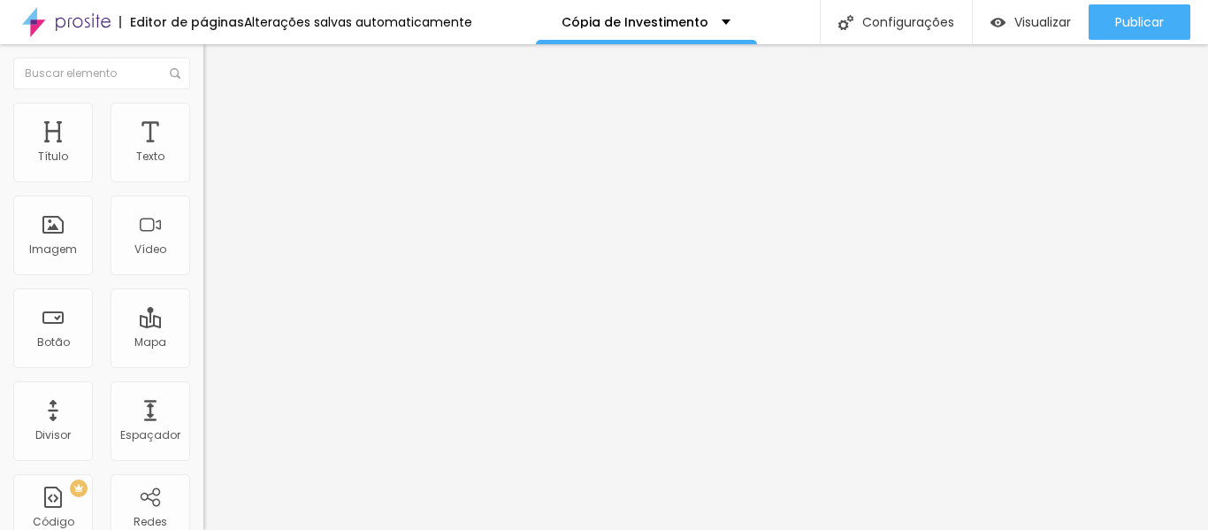
click at [210, 164] on icon "button" at bounding box center [215, 159] width 11 height 11
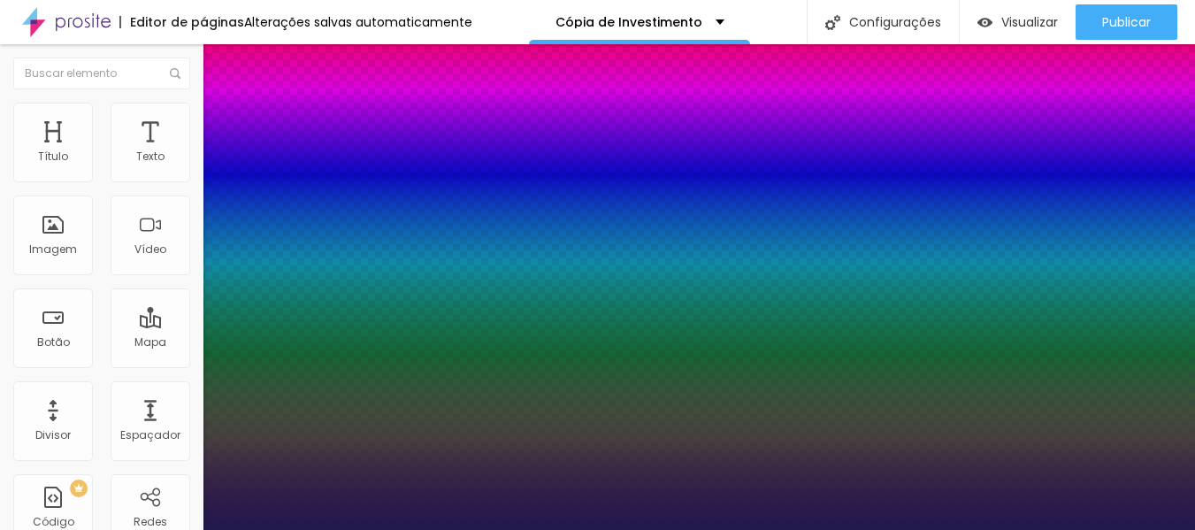
click at [36, 529] on div at bounding box center [597, 530] width 1195 height 0
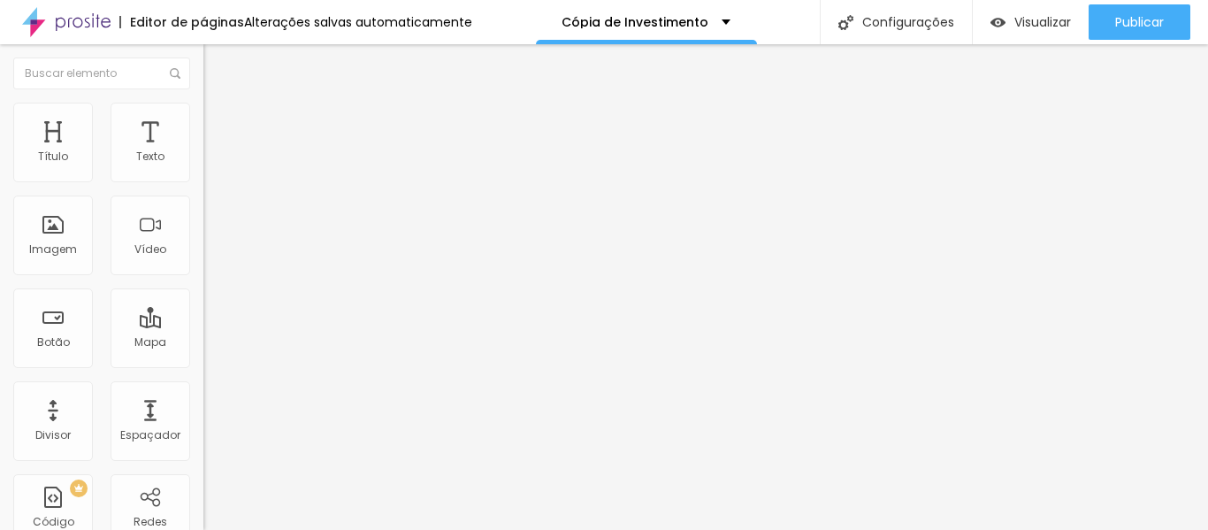
click at [212, 221] on icon "button" at bounding box center [215, 218] width 7 height 7
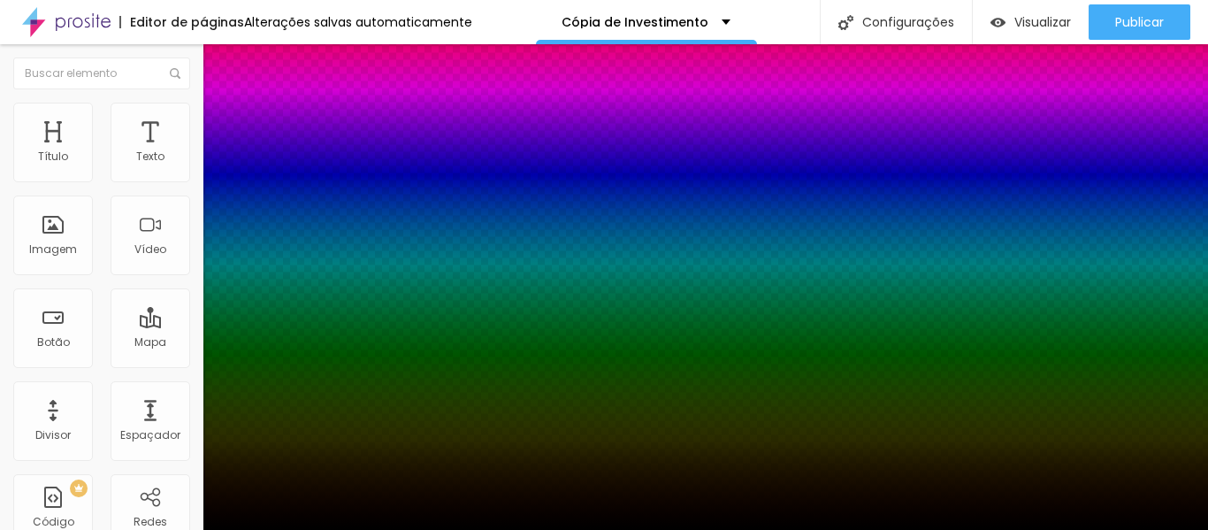
click at [773, 529] on div at bounding box center [604, 530] width 1208 height 0
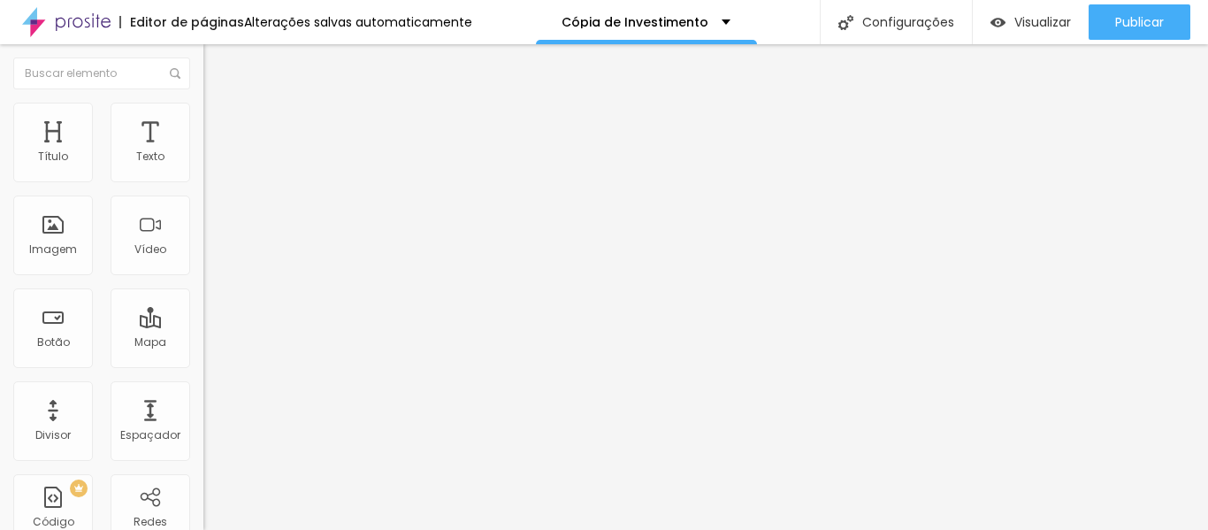
click at [210, 164] on icon "button" at bounding box center [215, 159] width 11 height 11
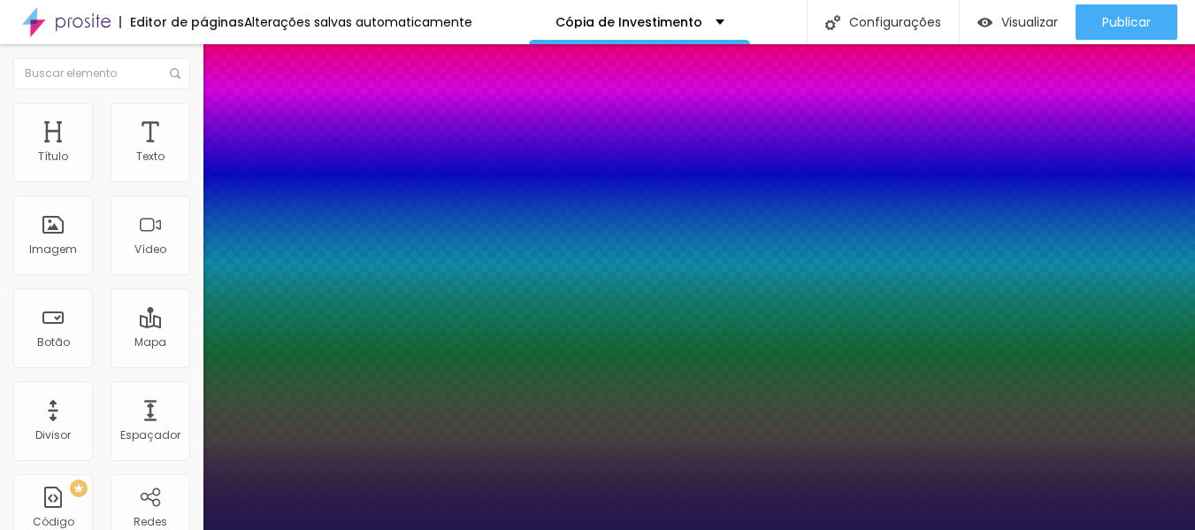
click at [897, 529] on div at bounding box center [597, 530] width 1195 height 0
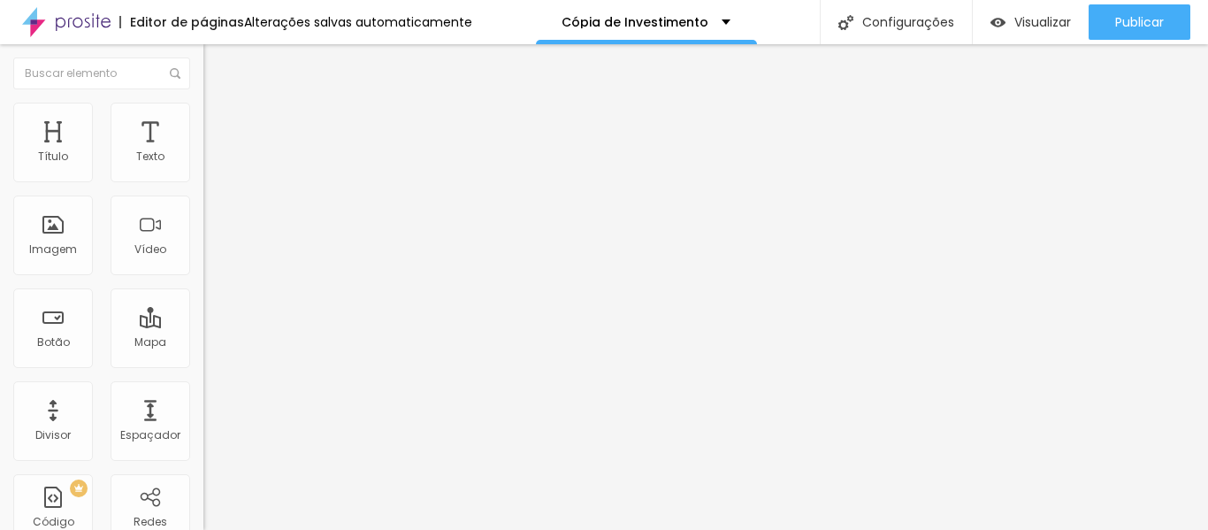
click at [203, 109] on img at bounding box center [211, 111] width 16 height 16
click at [203, 103] on li "Estilo" at bounding box center [304, 94] width 203 height 18
click at [1031, 21] on font "Visualizar" at bounding box center [1042, 22] width 57 height 18
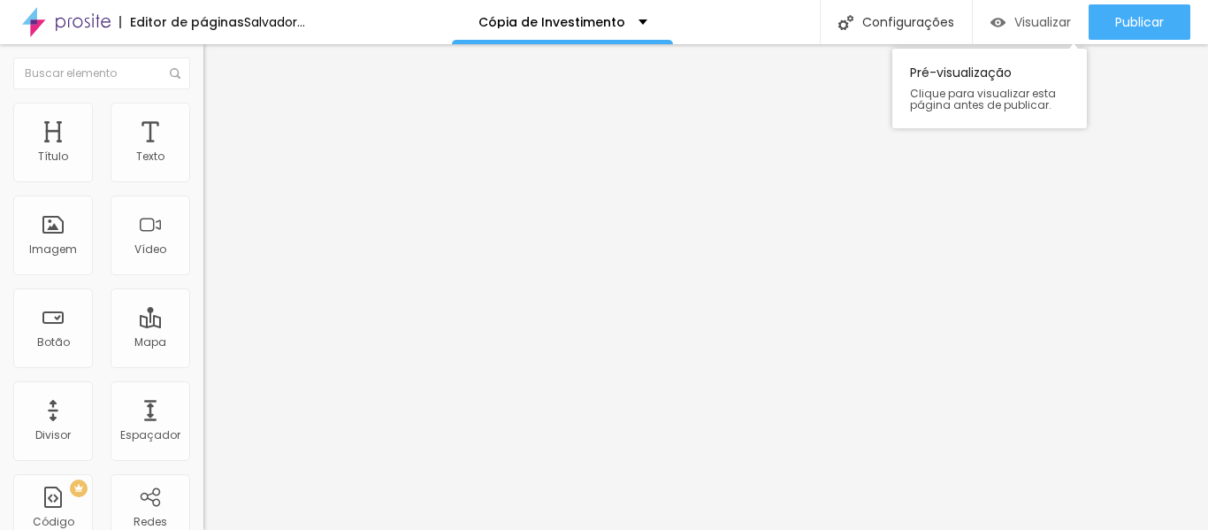
click at [1030, 35] on div "Visualizar" at bounding box center [1030, 21] width 80 height 35
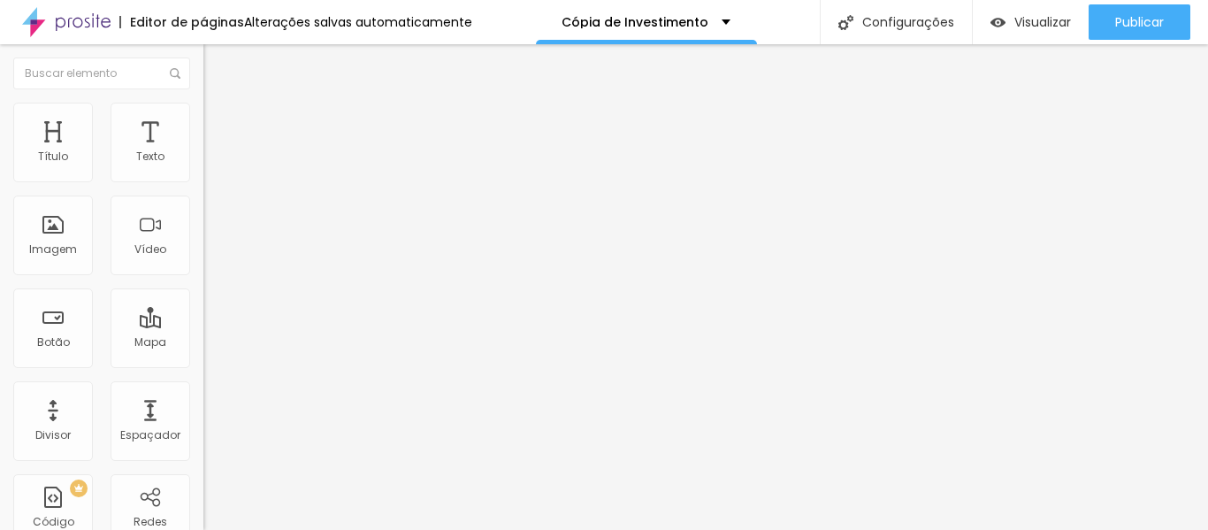
click at [219, 122] on font "Estilo" at bounding box center [232, 114] width 27 height 15
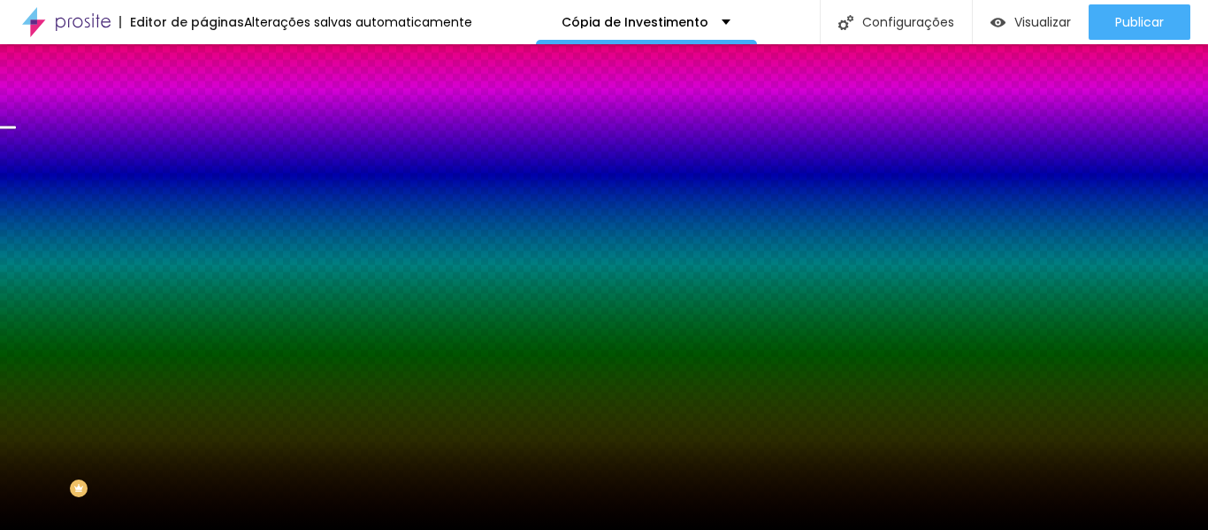
click at [203, 120] on li "Avançado" at bounding box center [304, 129] width 203 height 18
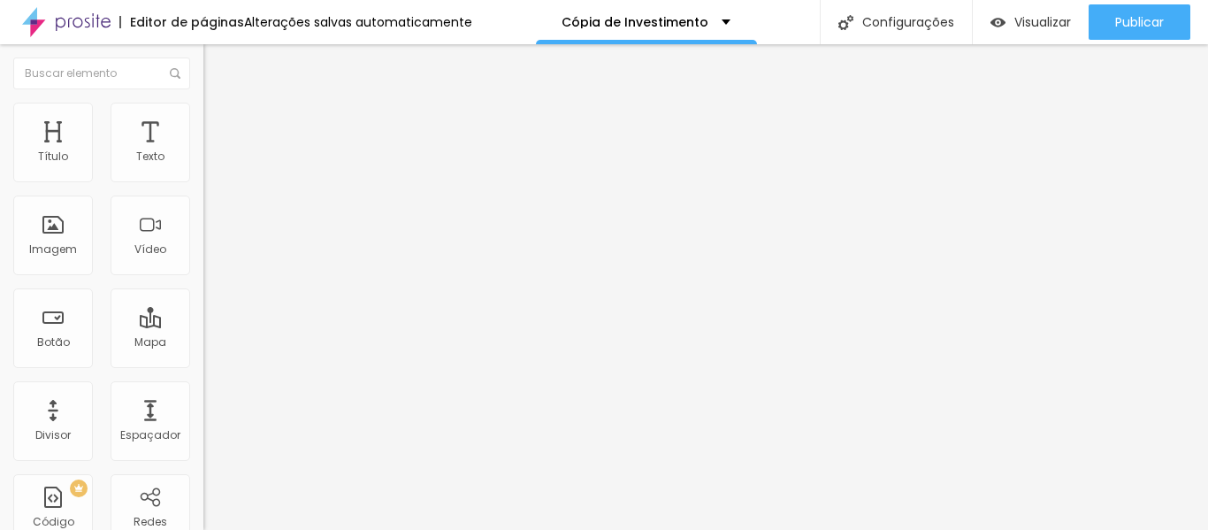
click at [203, 110] on img at bounding box center [211, 111] width 16 height 16
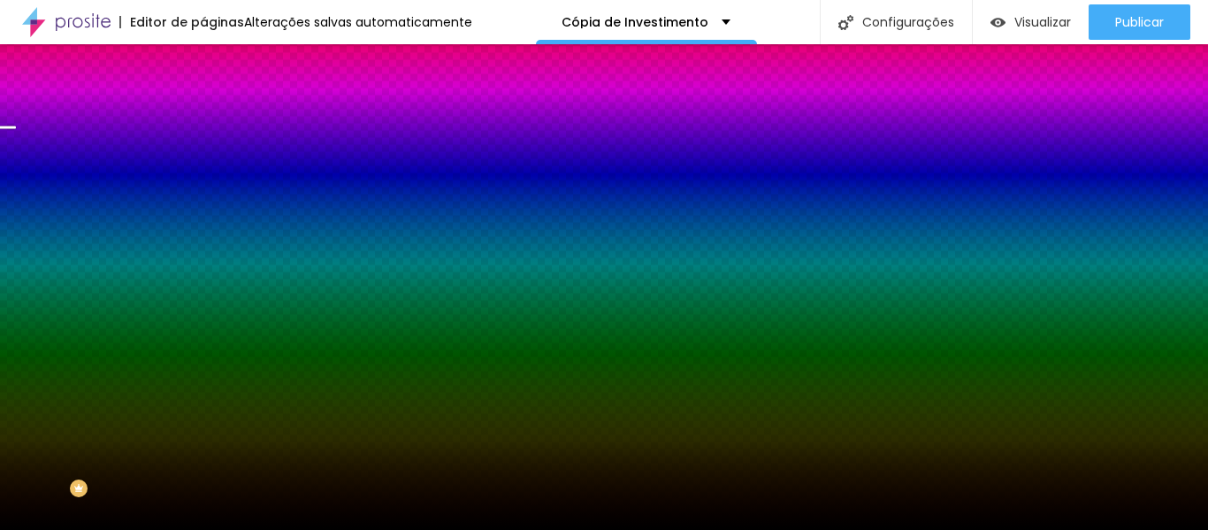
click at [203, 101] on img at bounding box center [211, 93] width 16 height 16
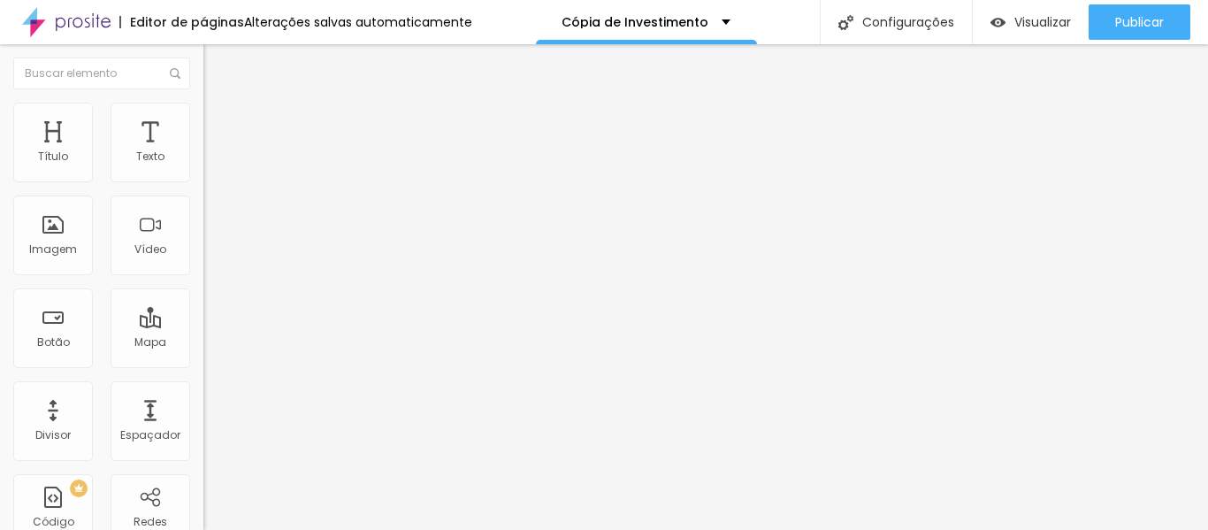
click at [203, 161] on font "Encaixotado" at bounding box center [237, 153] width 69 height 15
click at [203, 188] on font "Completo" at bounding box center [230, 180] width 54 height 15
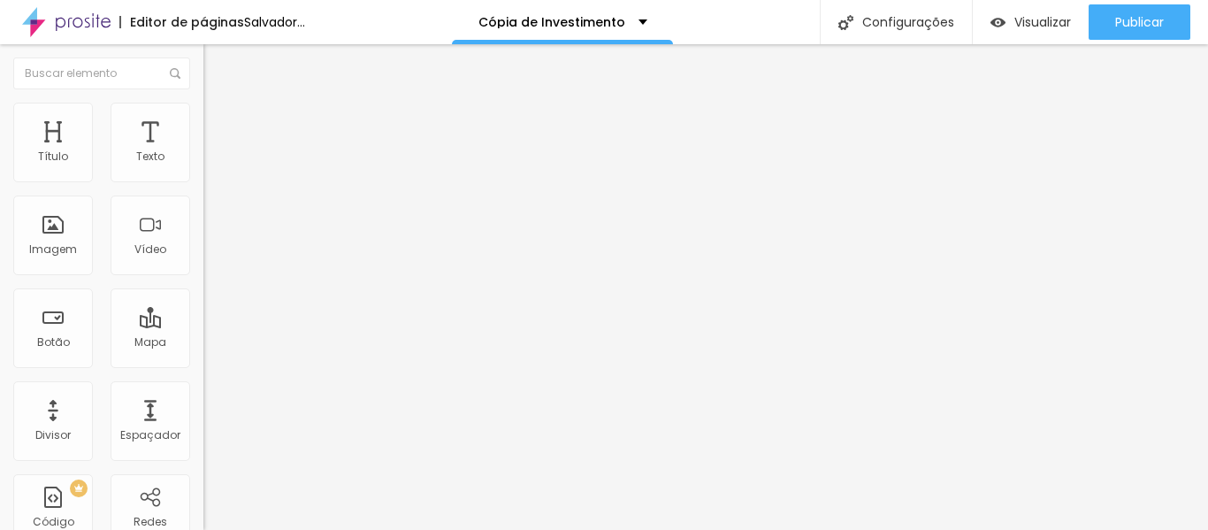
click at [203, 172] on font "Encaixotado" at bounding box center [237, 164] width 69 height 15
click at [203, 188] on span "Completo" at bounding box center [230, 180] width 54 height 15
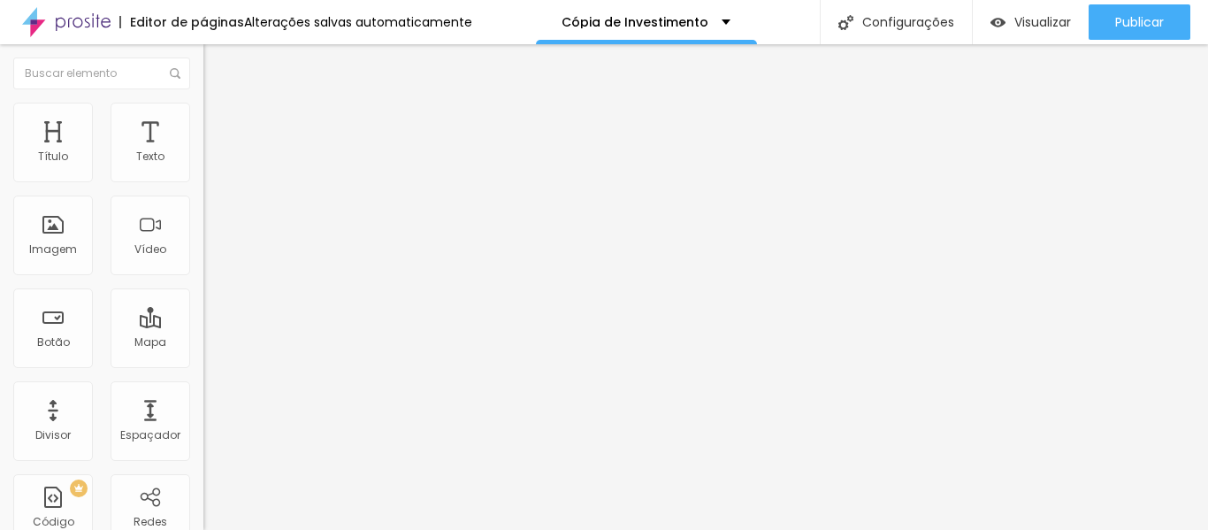
click at [203, 172] on font "Encaixotado" at bounding box center [237, 164] width 69 height 15
click at [203, 107] on img at bounding box center [211, 111] width 16 height 16
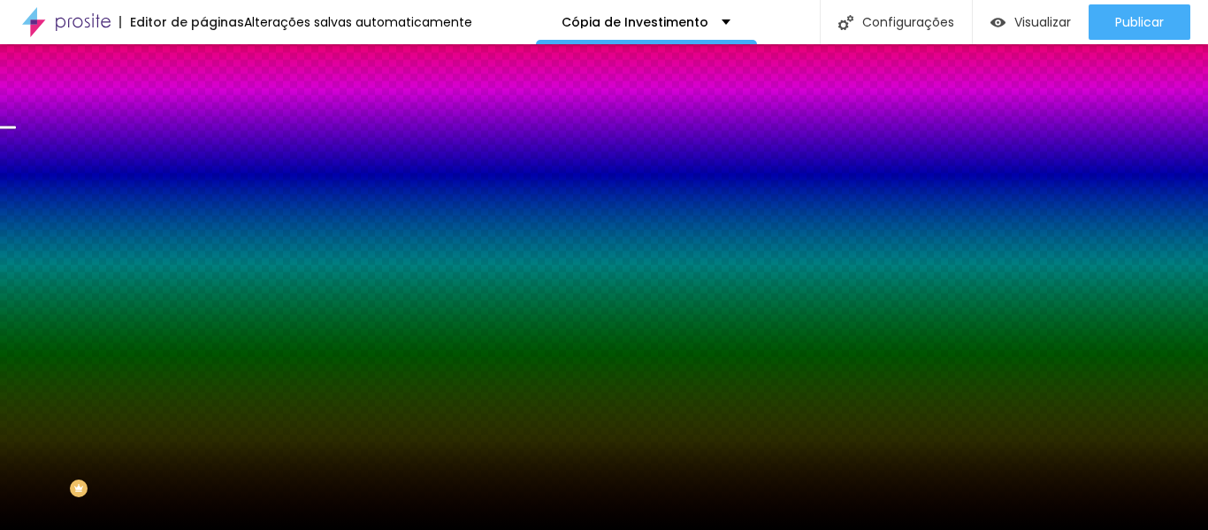
click at [203, 184] on font "Paralaxe" at bounding box center [226, 176] width 47 height 15
click at [203, 195] on font "Nenhum" at bounding box center [226, 186] width 46 height 15
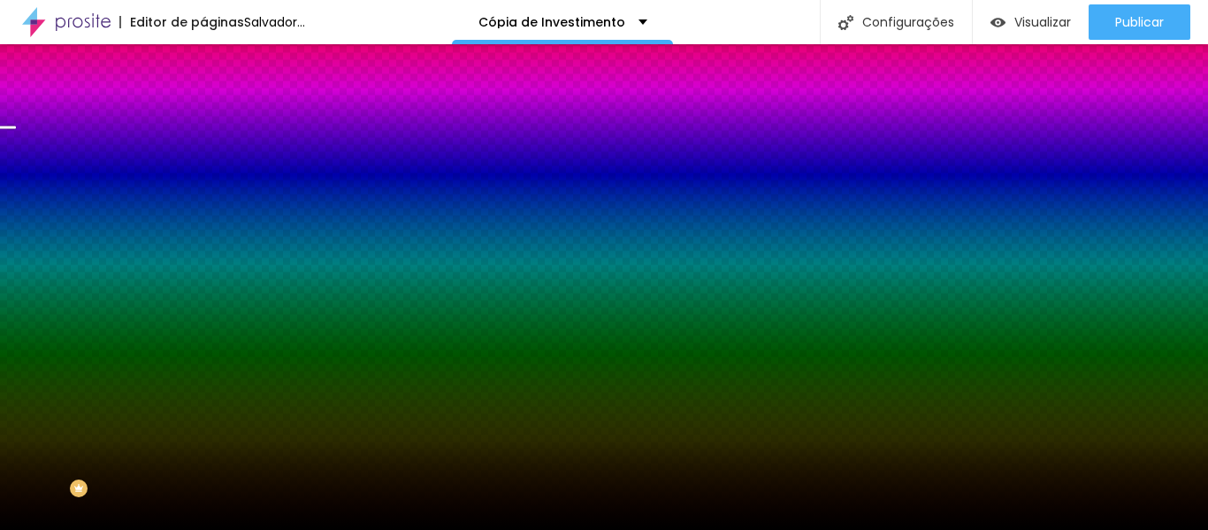
click at [203, 211] on span "Paralaxe" at bounding box center [226, 203] width 47 height 15
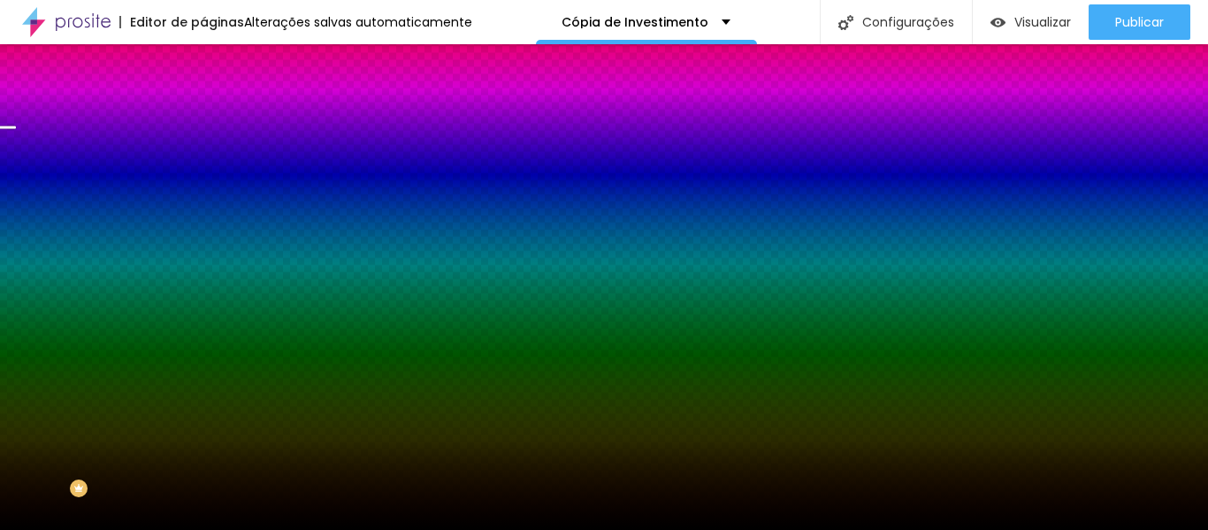
click at [203, 195] on font "Nenhum" at bounding box center [226, 186] width 46 height 15
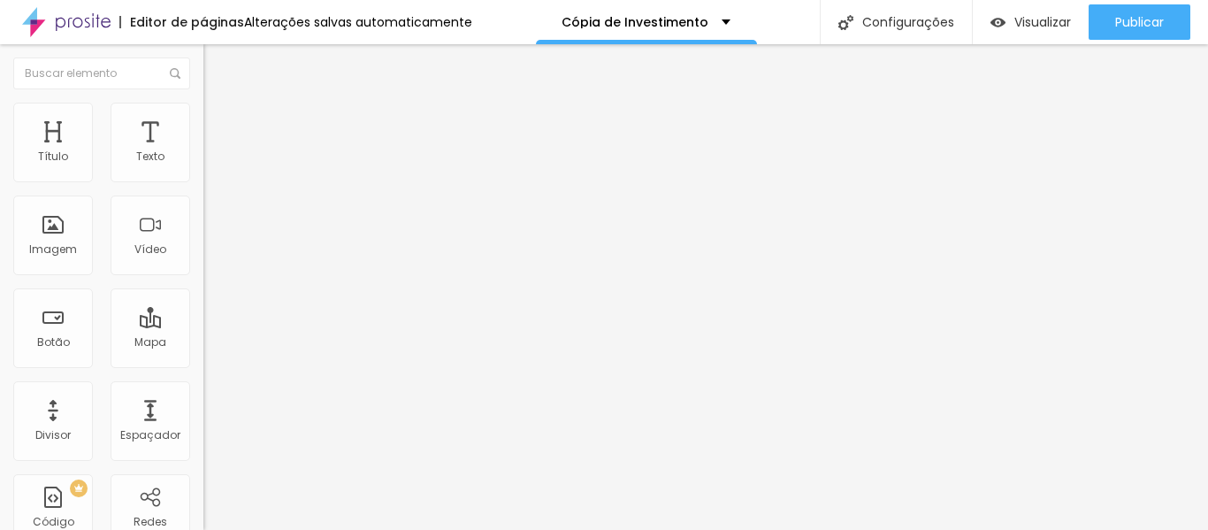
click at [214, 152] on font "Trocar imagem" at bounding box center [257, 144] width 86 height 15
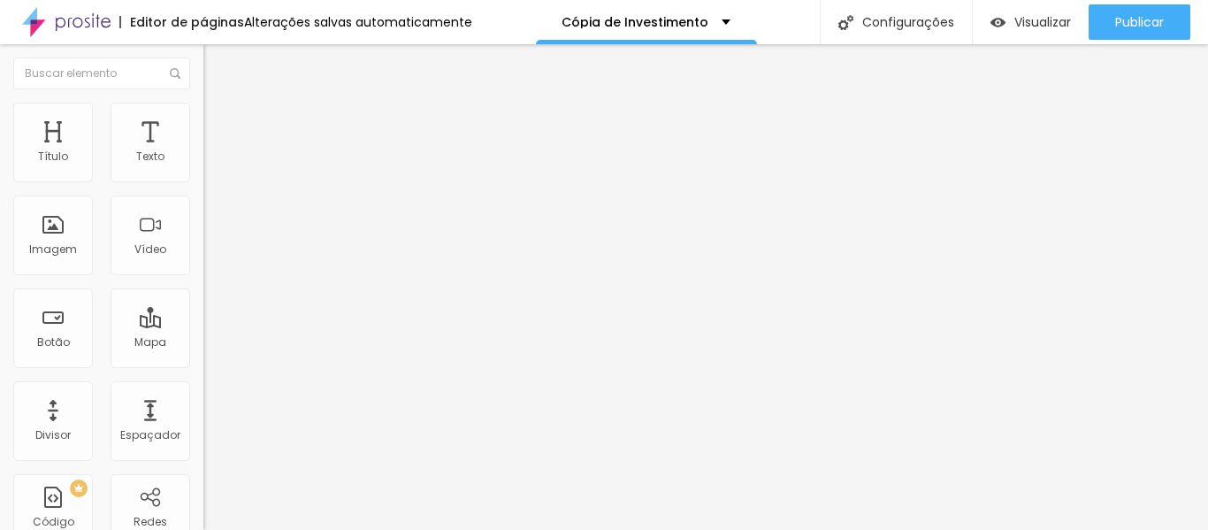
click at [203, 277] on span "Cinema 16:9" at bounding box center [236, 269] width 67 height 15
click at [203, 315] on span "Quadrado" at bounding box center [231, 307] width 57 height 15
click at [203, 325] on font "Original" at bounding box center [224, 317] width 42 height 15
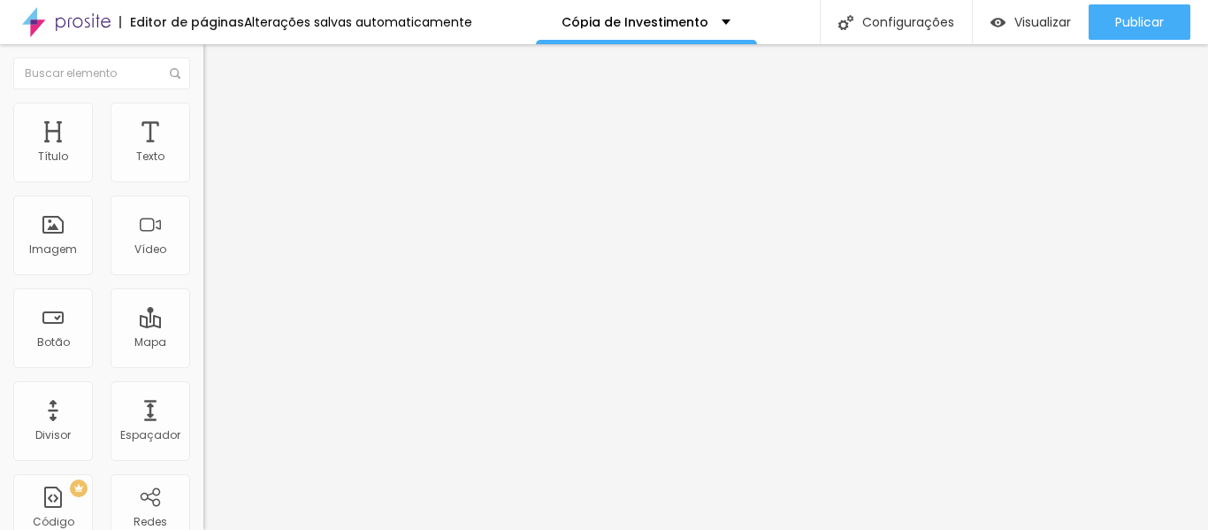
click at [203, 298] on font "Padrão" at bounding box center [223, 290] width 40 height 15
click at [203, 315] on font "Quadrado" at bounding box center [231, 307] width 57 height 15
click at [203, 386] on div "Trocar imagem Descrição da imagem (Alt) Alinhamento Proporção Cinema 16:9 Cinem…" at bounding box center [304, 271] width 203 height 266
click at [203, 277] on font "Cinema 16:9" at bounding box center [236, 269] width 67 height 15
click at [203, 315] on font "Quadrado" at bounding box center [231, 307] width 57 height 15
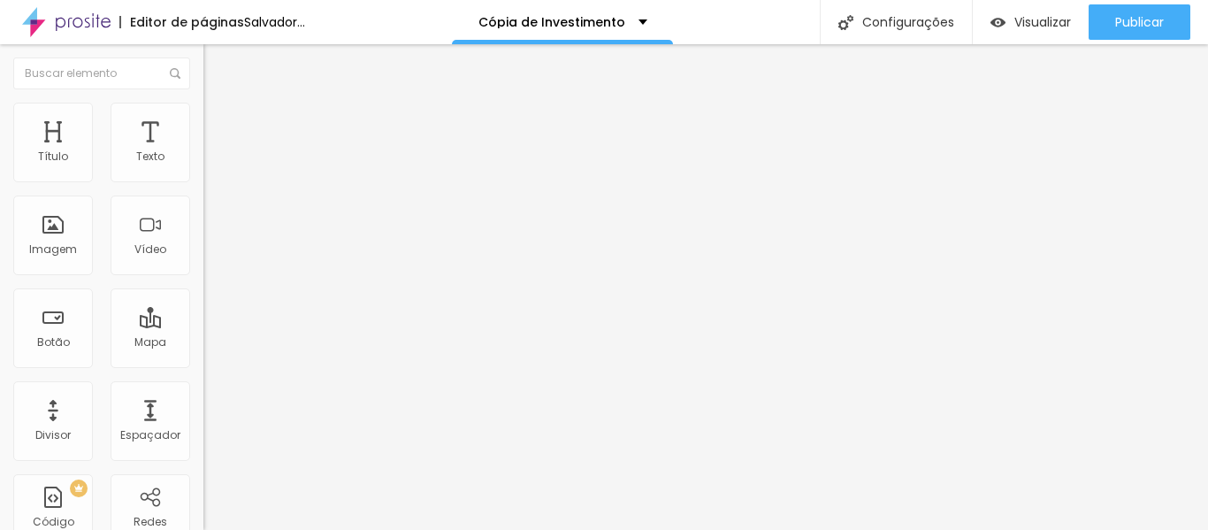
click at [214, 152] on font "Trocar imagem" at bounding box center [257, 144] width 86 height 15
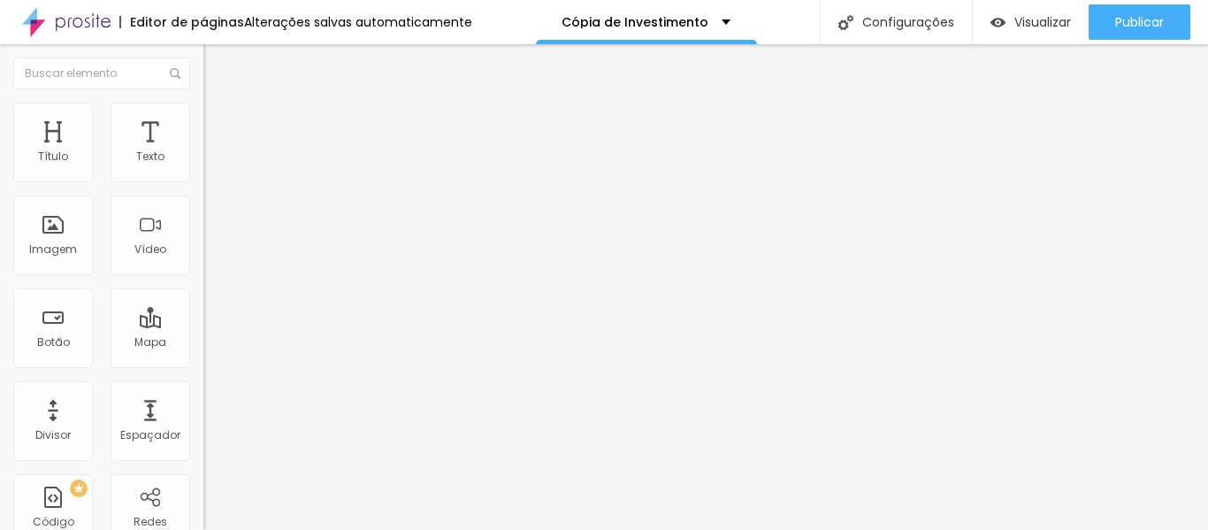
scroll to position [1656, 0]
click at [203, 277] on span "Cinema 16:9" at bounding box center [236, 269] width 67 height 15
click at [203, 315] on font "Quadrado" at bounding box center [231, 307] width 57 height 15
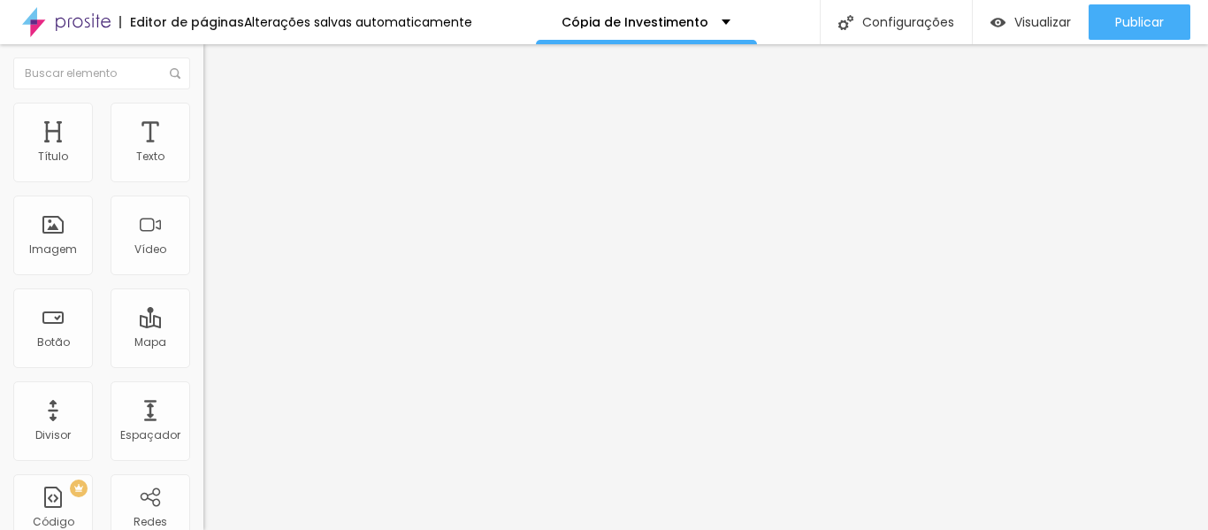
click at [203, 214] on font "Título 6" at bounding box center [220, 207] width 34 height 13
click at [218, 220] on font "Título 6" at bounding box center [235, 213] width 34 height 13
drag, startPoint x: 100, startPoint y: 442, endPoint x: 48, endPoint y: 437, distance: 52.4
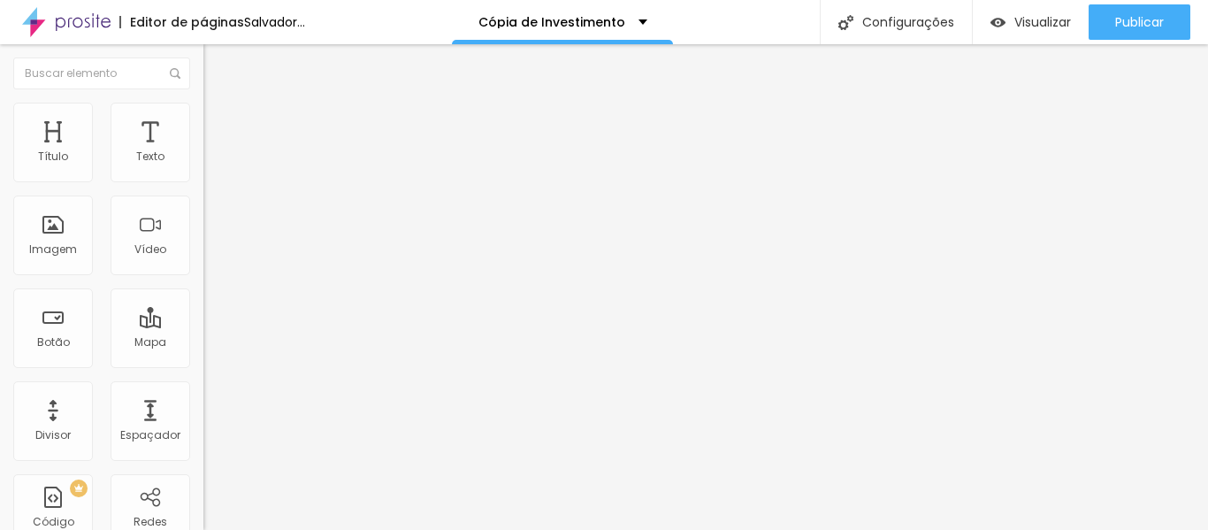
click at [203, 152] on span "Título 1" at bounding box center [232, 139] width 59 height 25
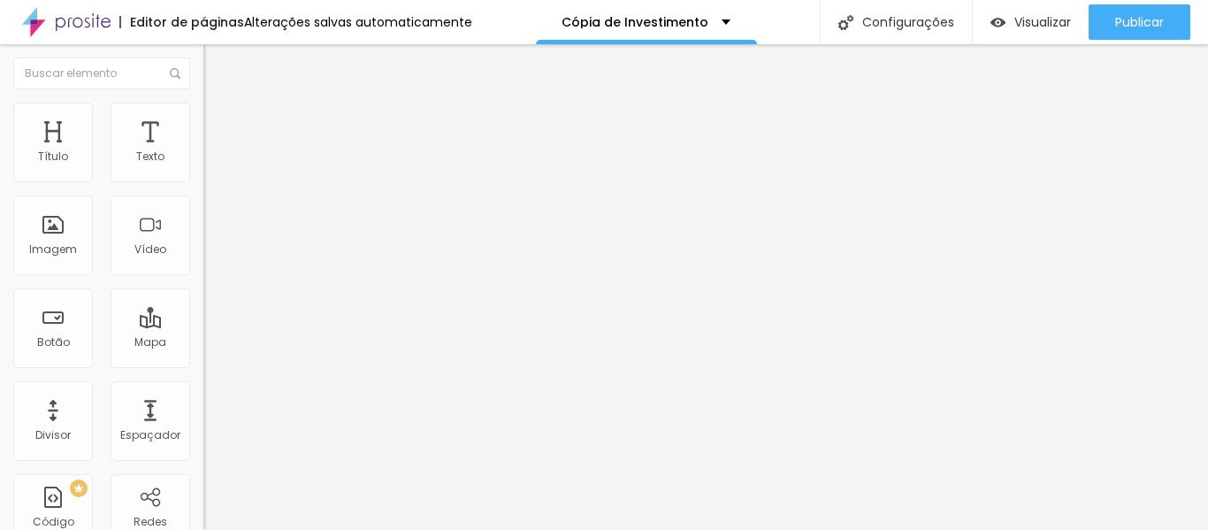
click at [203, 203] on span "Título 5" at bounding box center [223, 195] width 40 height 15
click at [203, 112] on img at bounding box center [211, 111] width 16 height 16
drag, startPoint x: 52, startPoint y: 171, endPoint x: 19, endPoint y: 173, distance: 32.8
click at [203, 325] on input "range" at bounding box center [260, 332] width 114 height 14
drag, startPoint x: 48, startPoint y: 206, endPoint x: 2, endPoint y: 208, distance: 46.0
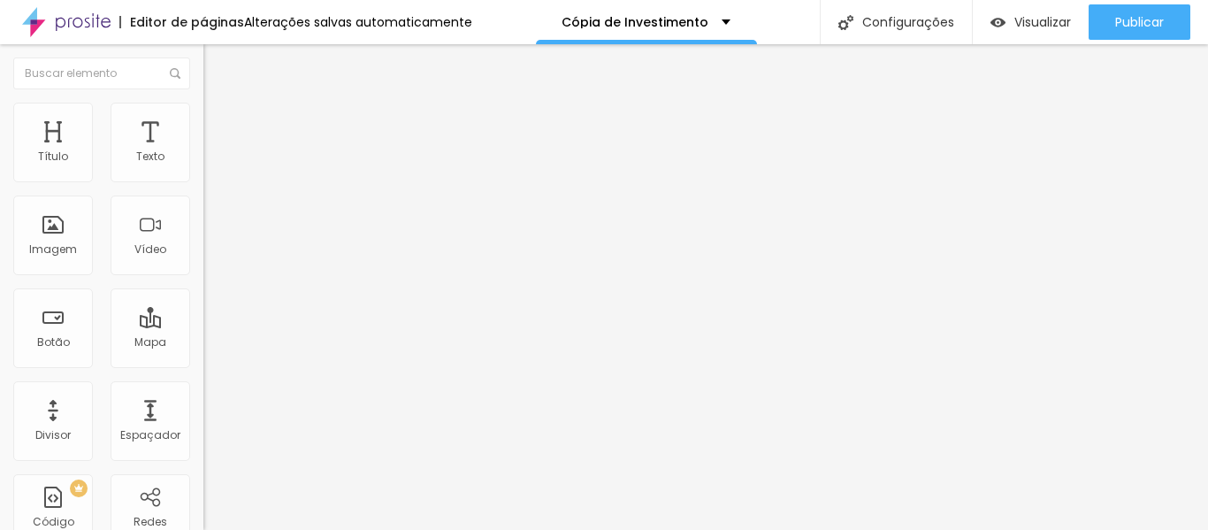
click at [203, 262] on button "button" at bounding box center [215, 252] width 25 height 19
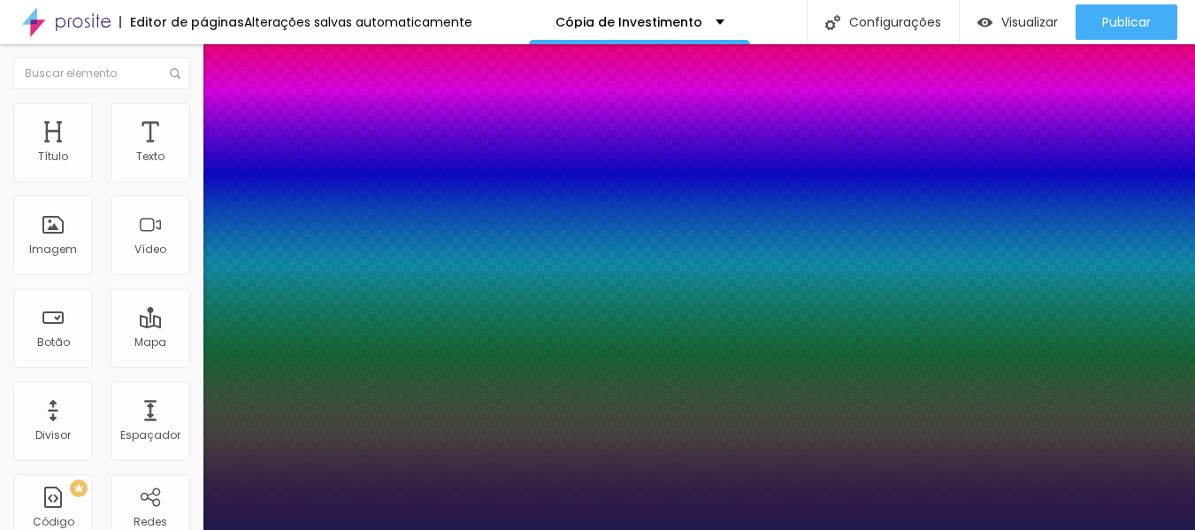
drag, startPoint x: 240, startPoint y: 500, endPoint x: 264, endPoint y: 505, distance: 25.1
click at [411, 529] on div at bounding box center [597, 530] width 1195 height 0
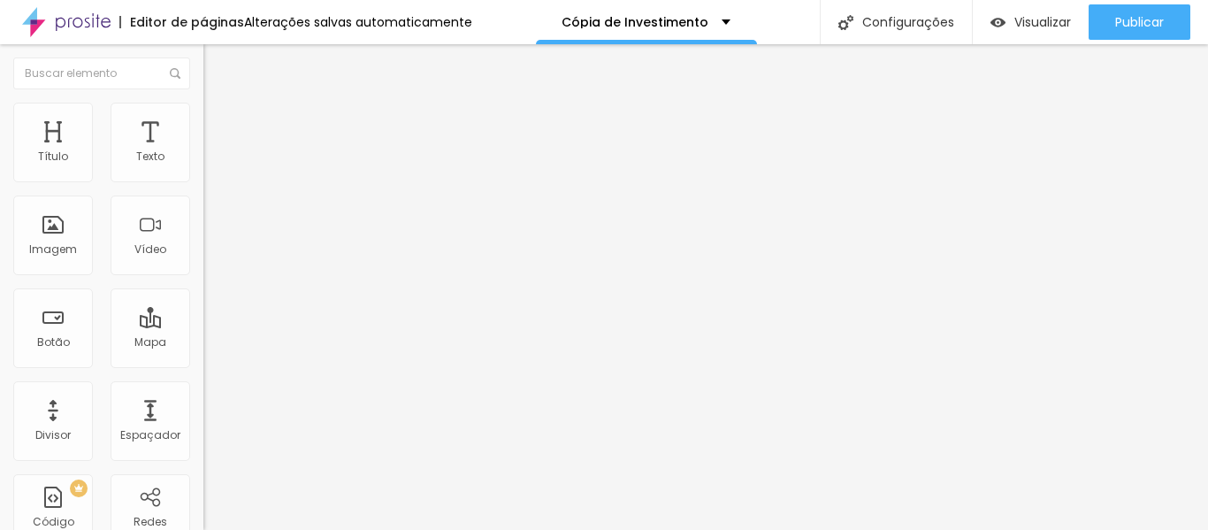
click at [203, 262] on button "button" at bounding box center [215, 252] width 25 height 19
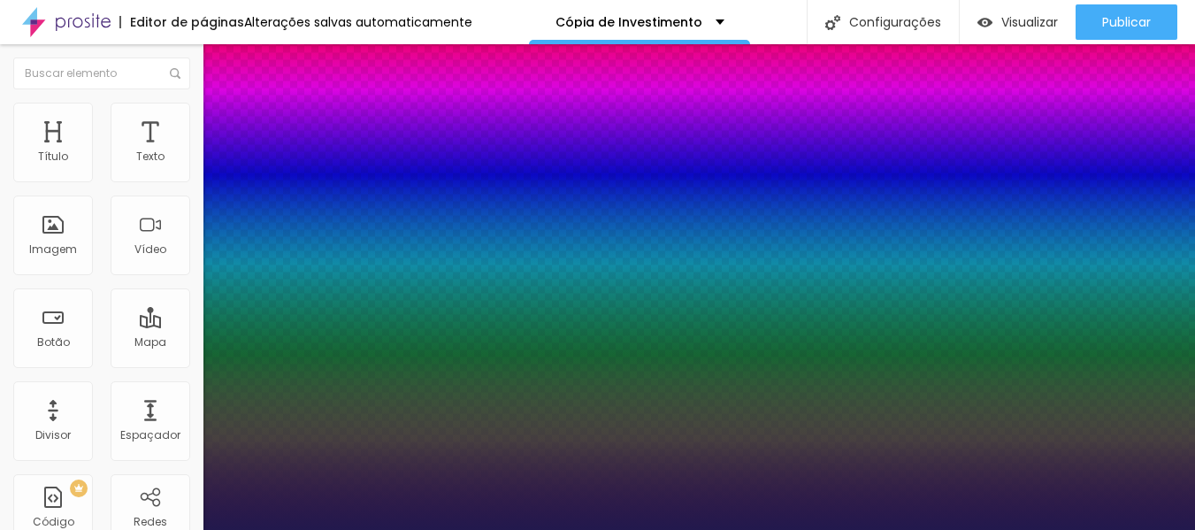
click at [136, 529] on div at bounding box center [597, 530] width 1195 height 0
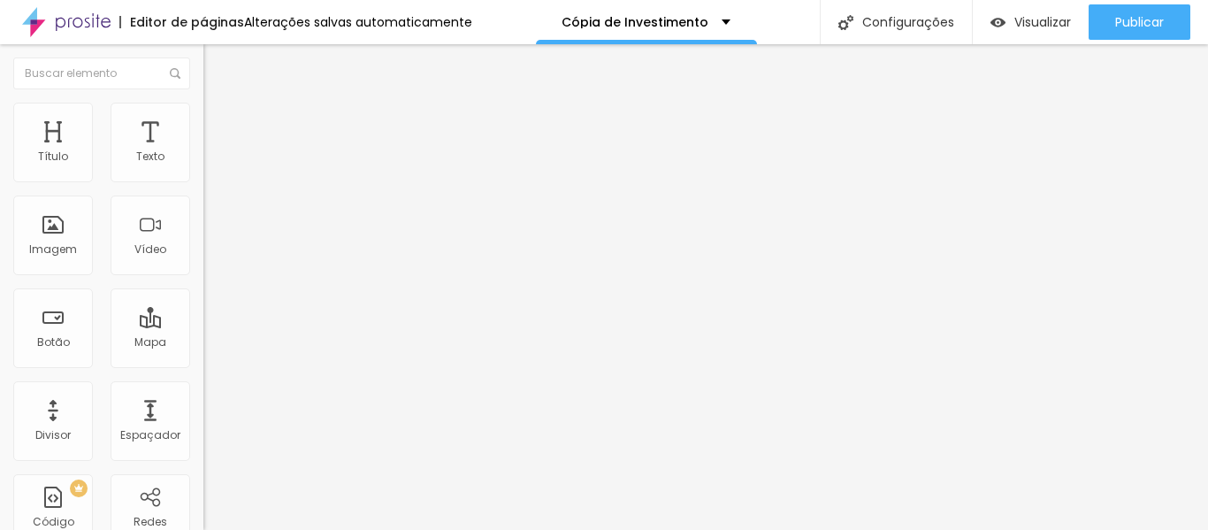
click at [210, 316] on icon "button" at bounding box center [215, 310] width 11 height 11
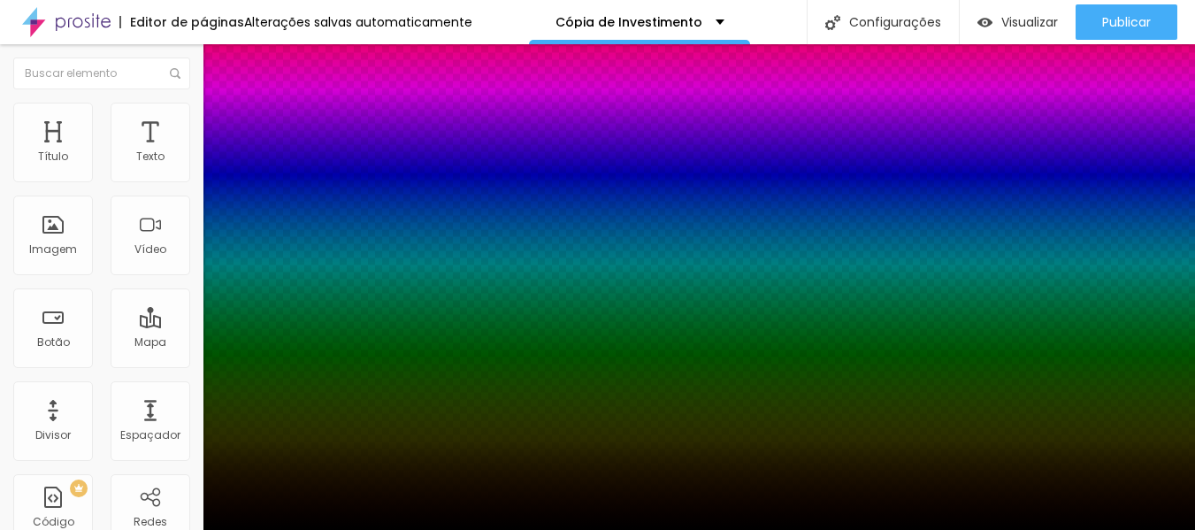
click at [330, 529] on div at bounding box center [597, 540] width 1195 height 0
click at [485, 529] on div at bounding box center [597, 530] width 1195 height 0
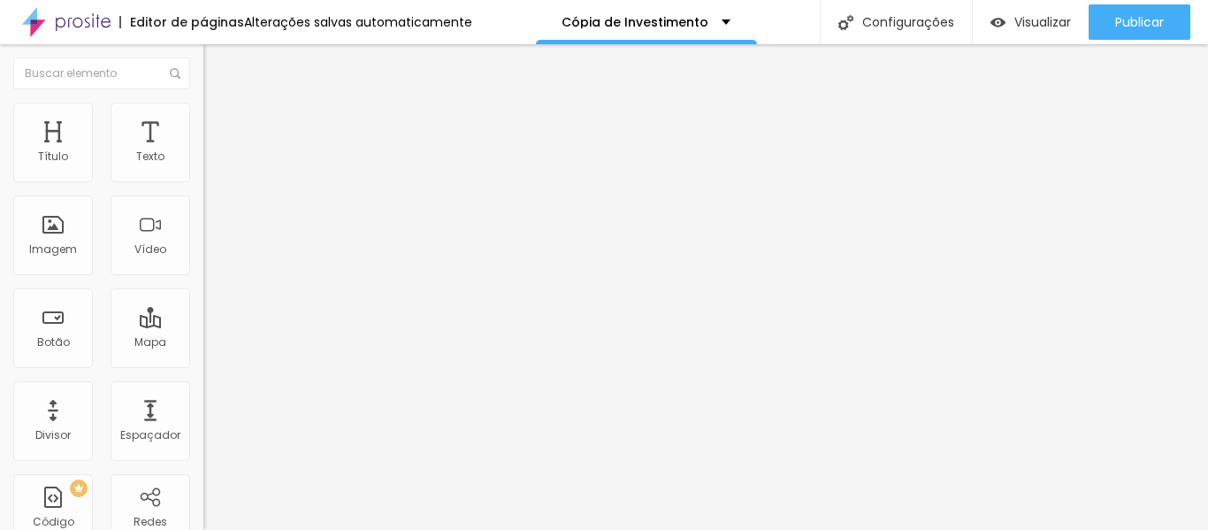
click at [212, 255] on icon "button" at bounding box center [215, 251] width 7 height 7
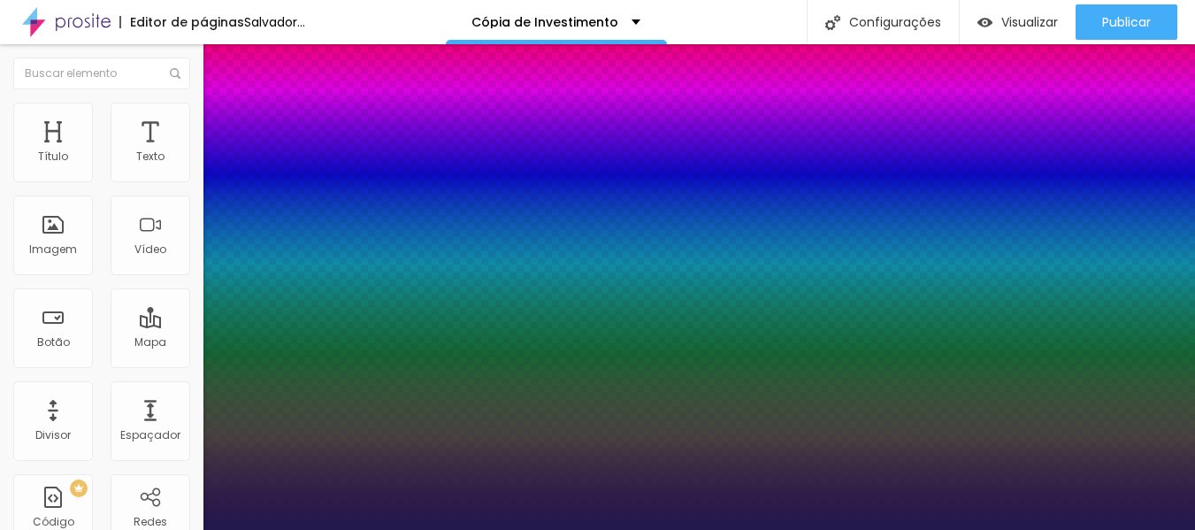
click at [82, 529] on div at bounding box center [597, 530] width 1195 height 0
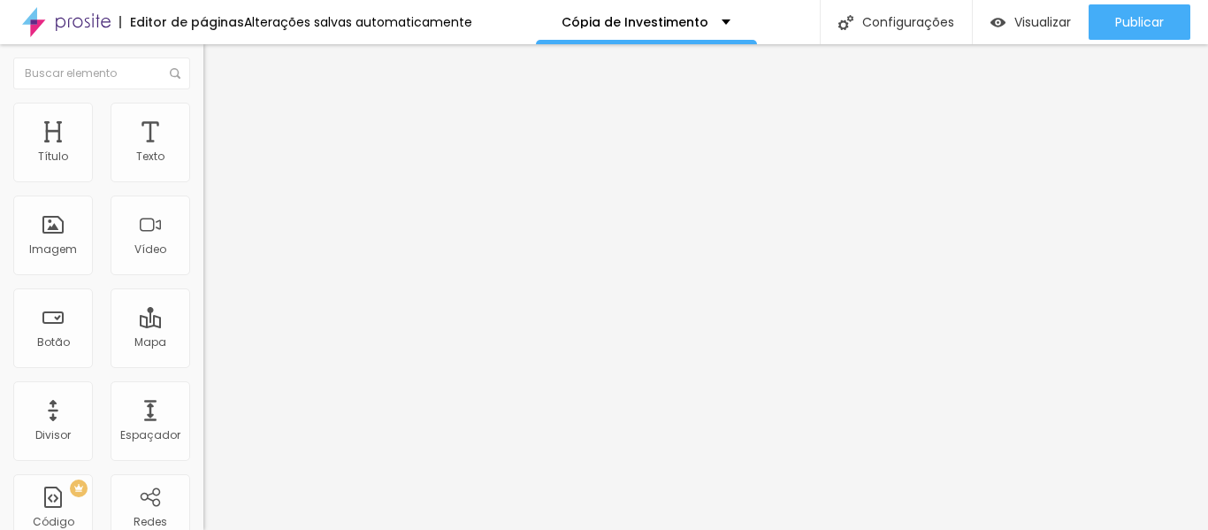
click at [217, 62] on img "button" at bounding box center [224, 64] width 14 height 14
click at [217, 65] on img "button" at bounding box center [224, 64] width 14 height 14
click at [212, 163] on icon "button" at bounding box center [215, 159] width 7 height 7
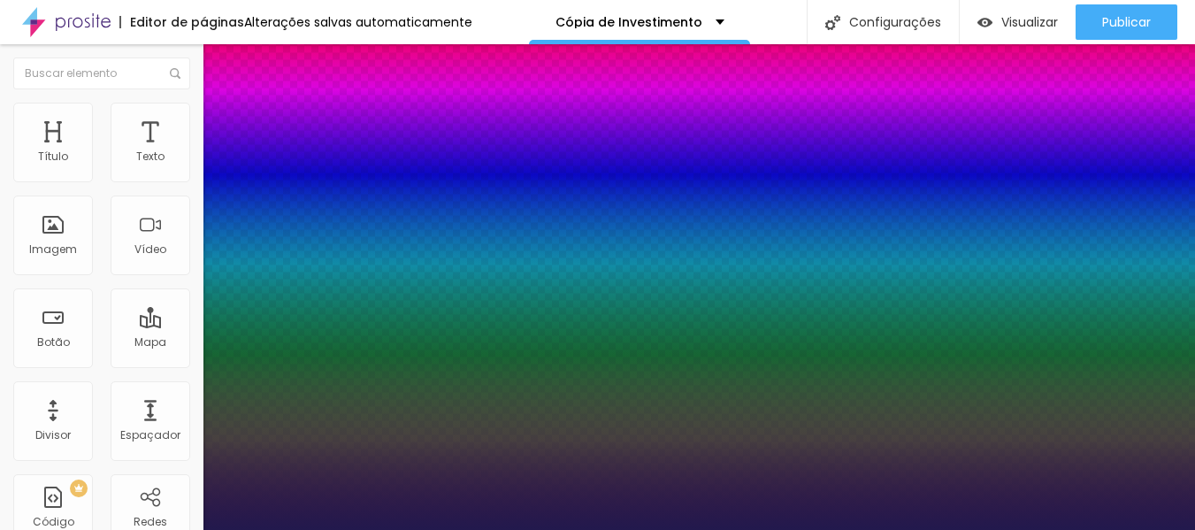
click at [824, 529] on div at bounding box center [597, 530] width 1195 height 0
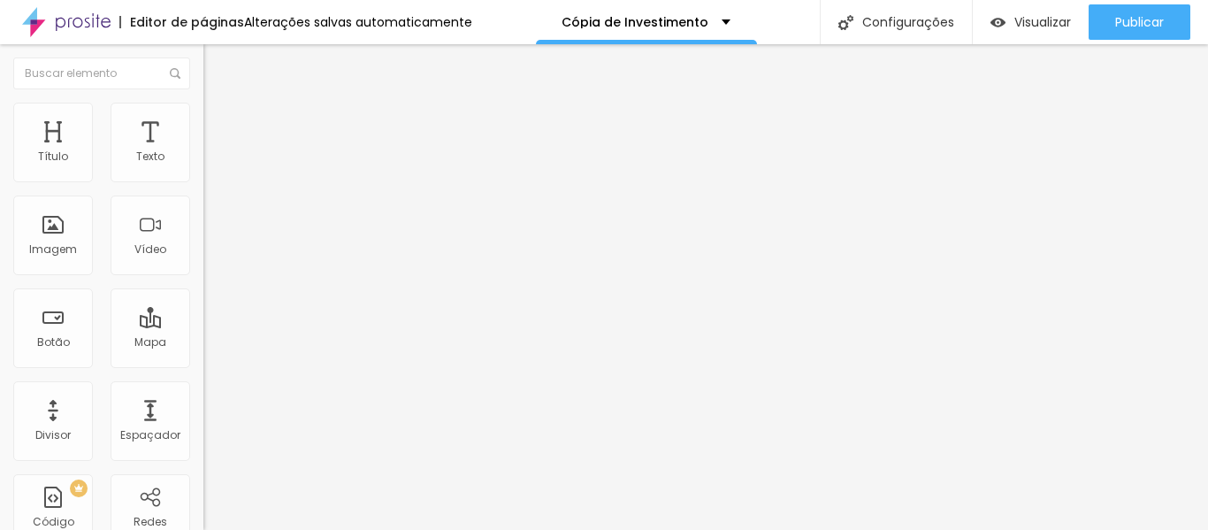
click at [214, 152] on font "Trocar imagem" at bounding box center [257, 144] width 86 height 15
click at [1029, 26] on font "Visualizar" at bounding box center [1042, 22] width 57 height 18
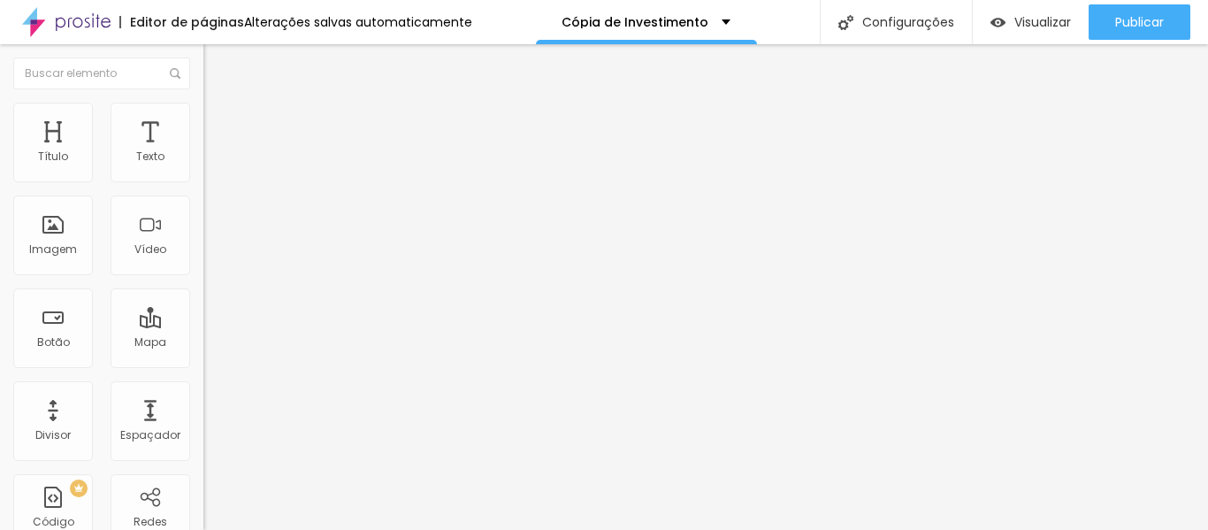
click at [210, 256] on icon "button" at bounding box center [215, 251] width 11 height 11
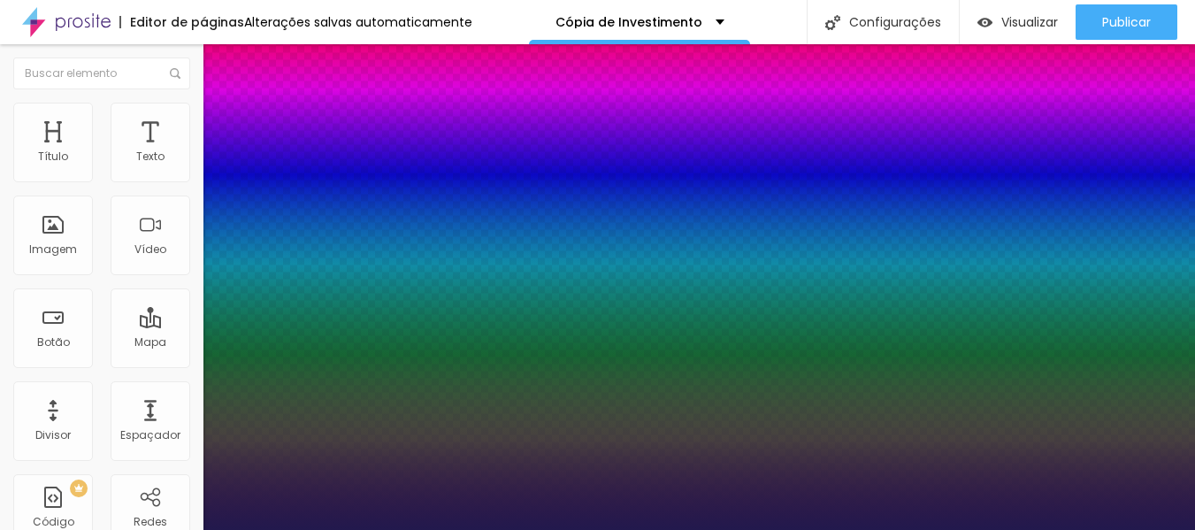
type input "1"
type input "20"
type input "1"
type input "22"
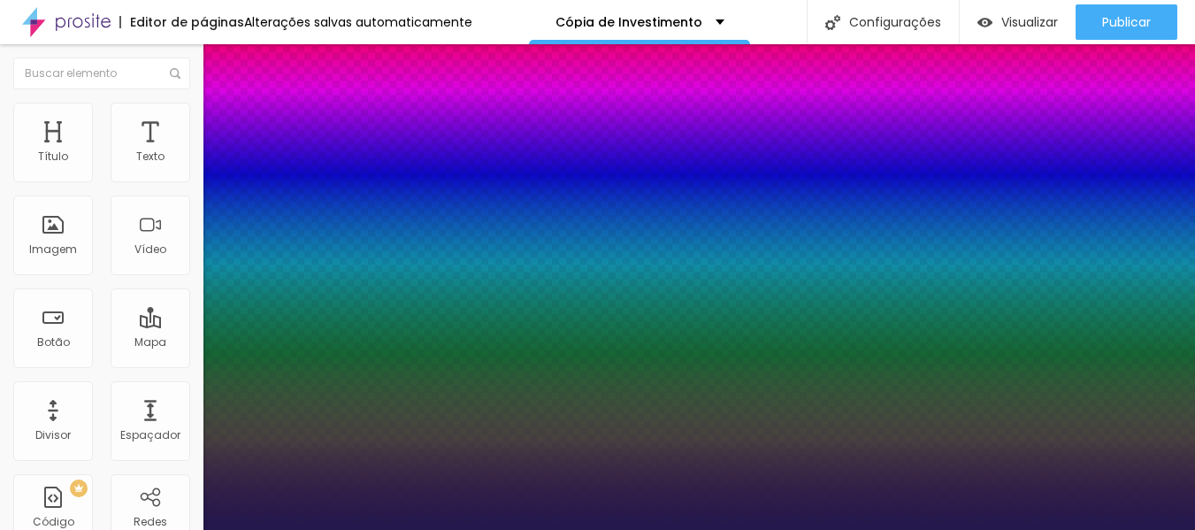
type input "22"
type input "1"
type input "23"
type input "1"
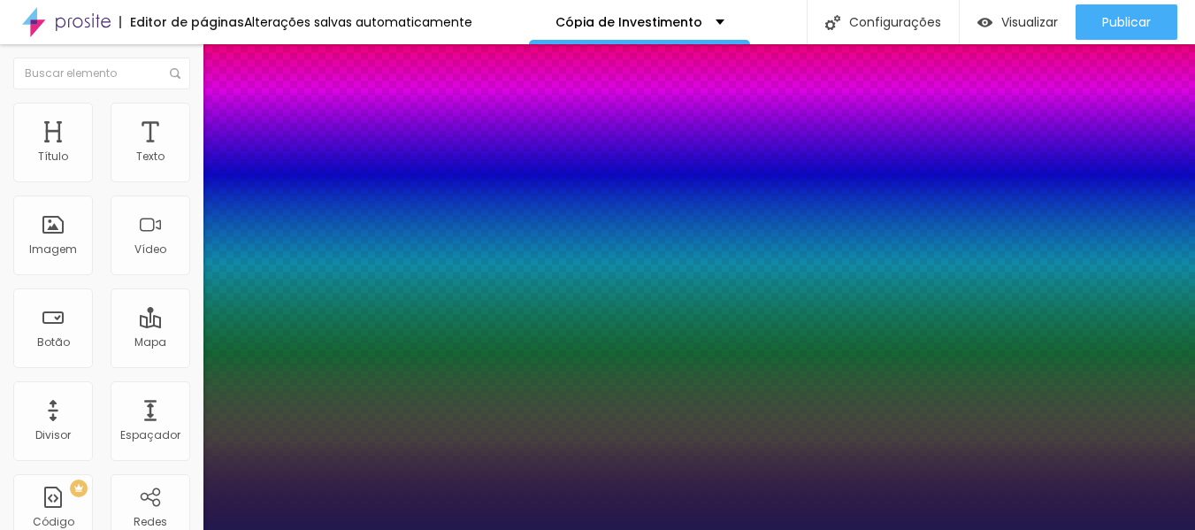
type input "24"
type input "1"
type input "26"
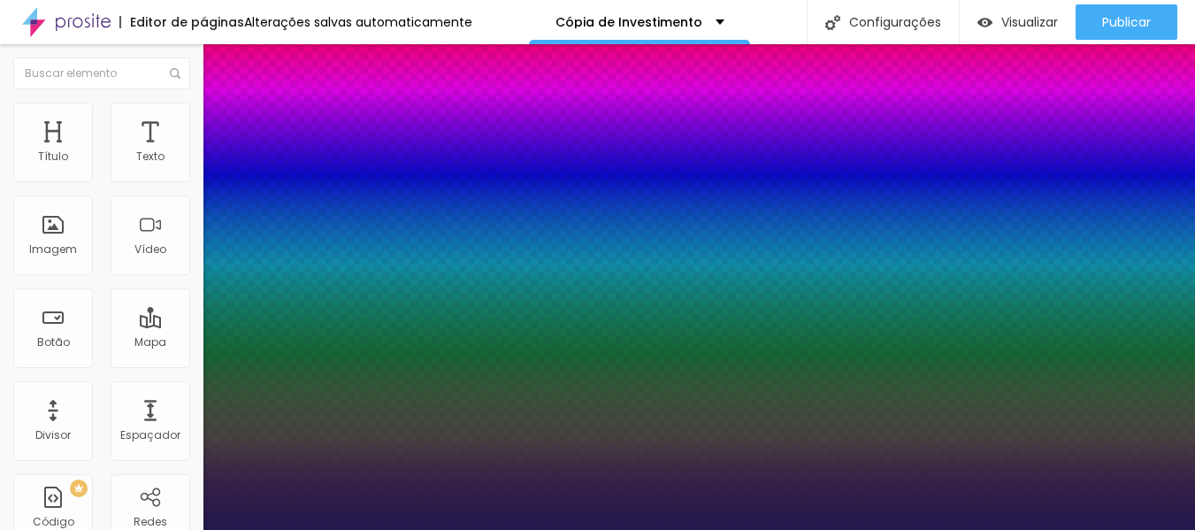
type input "1"
type input "27"
type input "1"
type input "28"
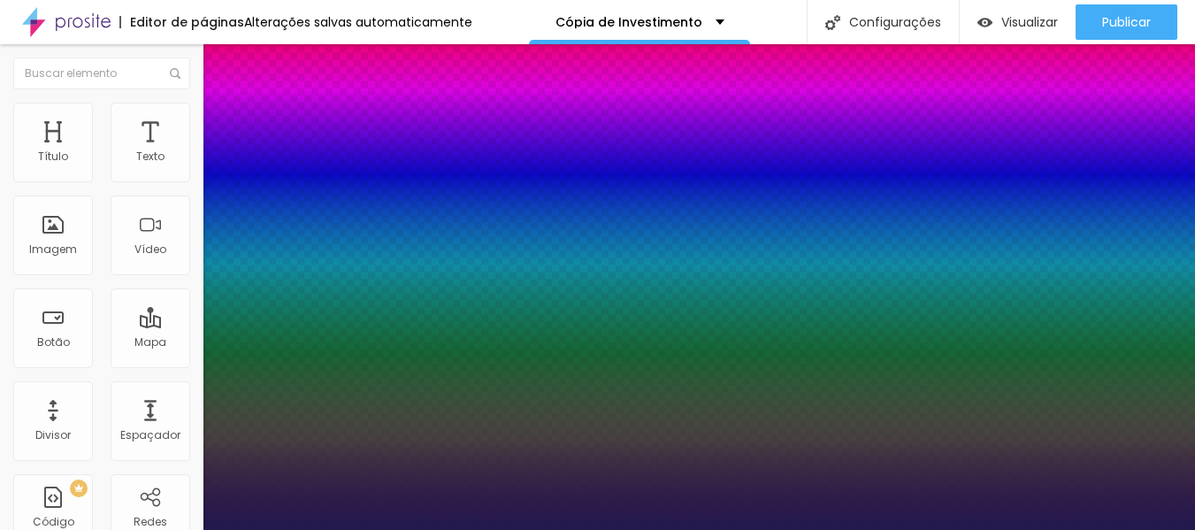
type input "28"
type input "1"
type input "30"
type input "1"
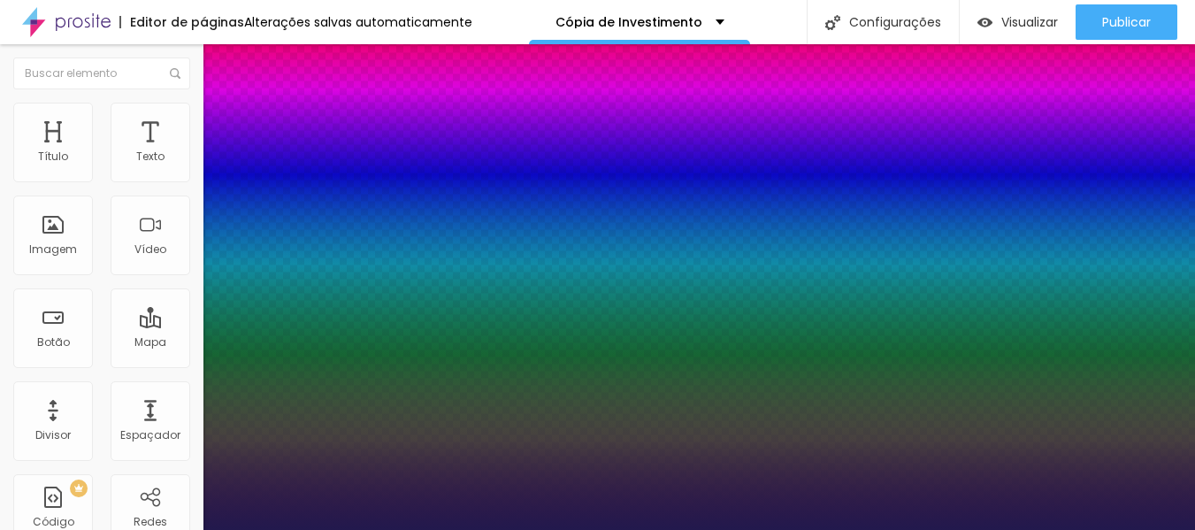
type input "31"
type input "1"
type input "33"
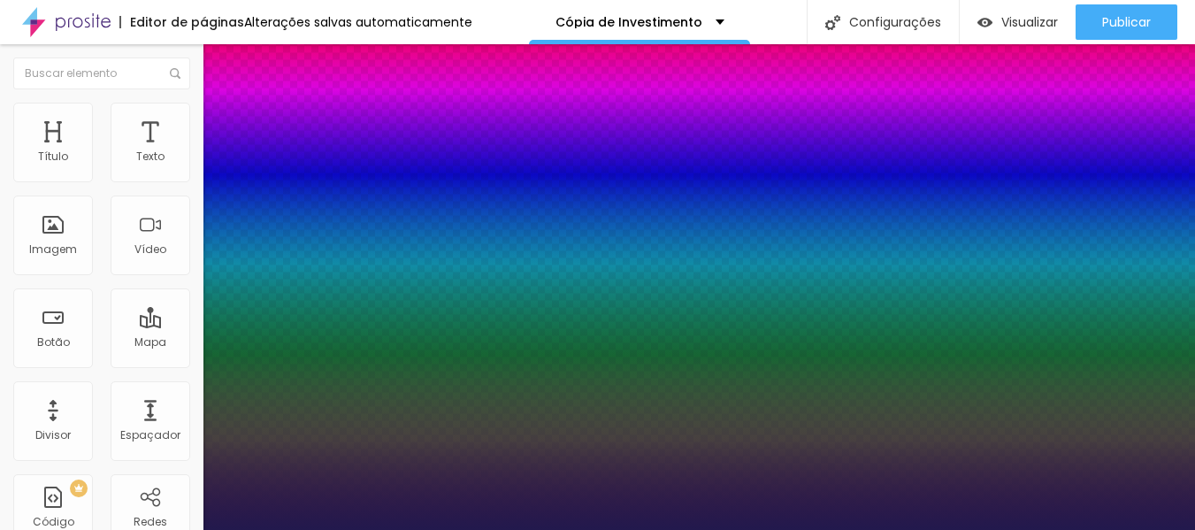
type input "1"
type input "35"
type input "1"
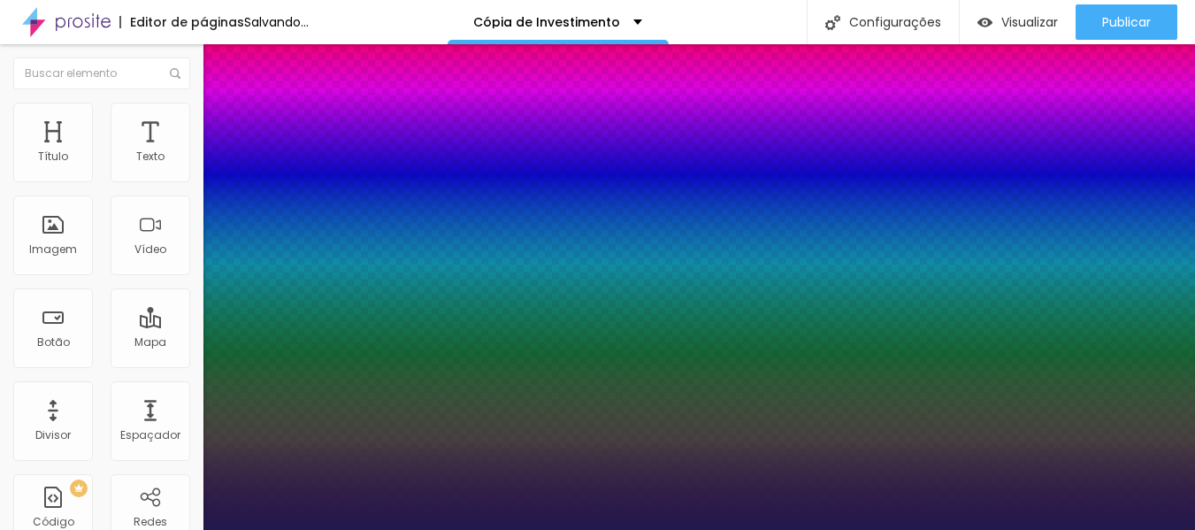
type input "37"
type input "1"
type input "40"
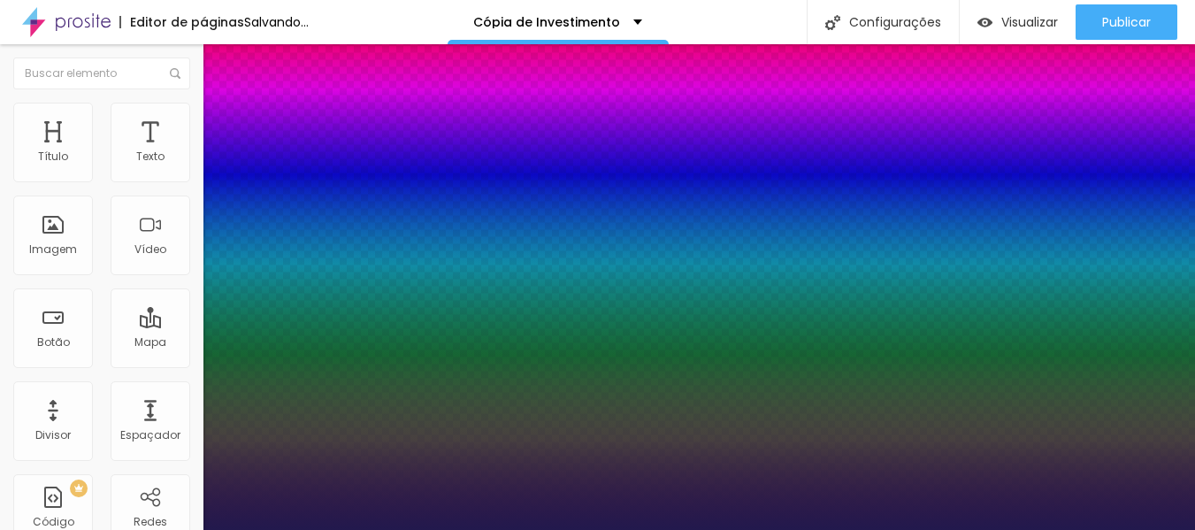
type input "1"
type input "42"
type input "1"
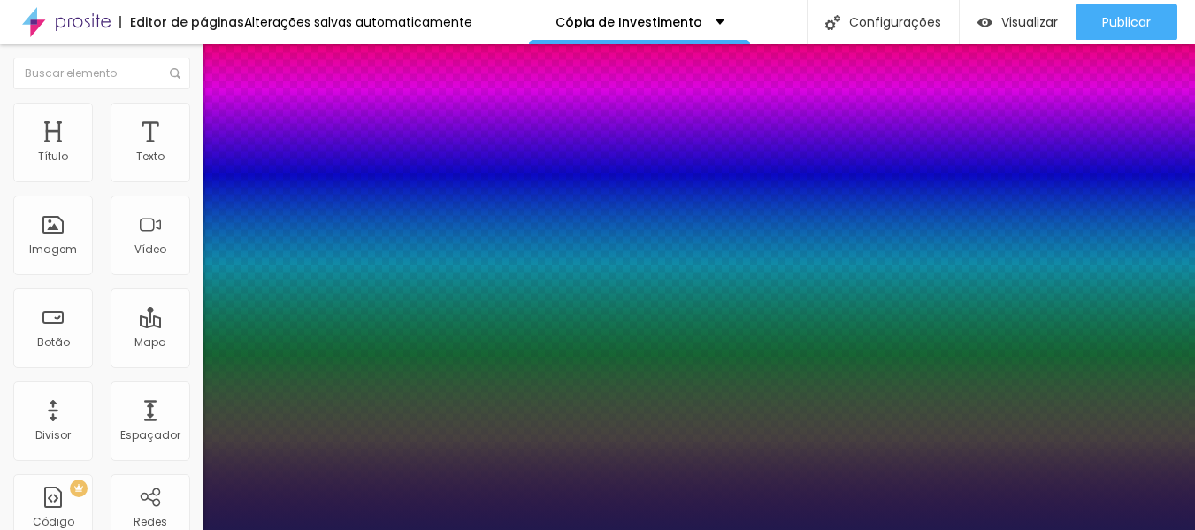
type input "41"
type input "1"
type input "40"
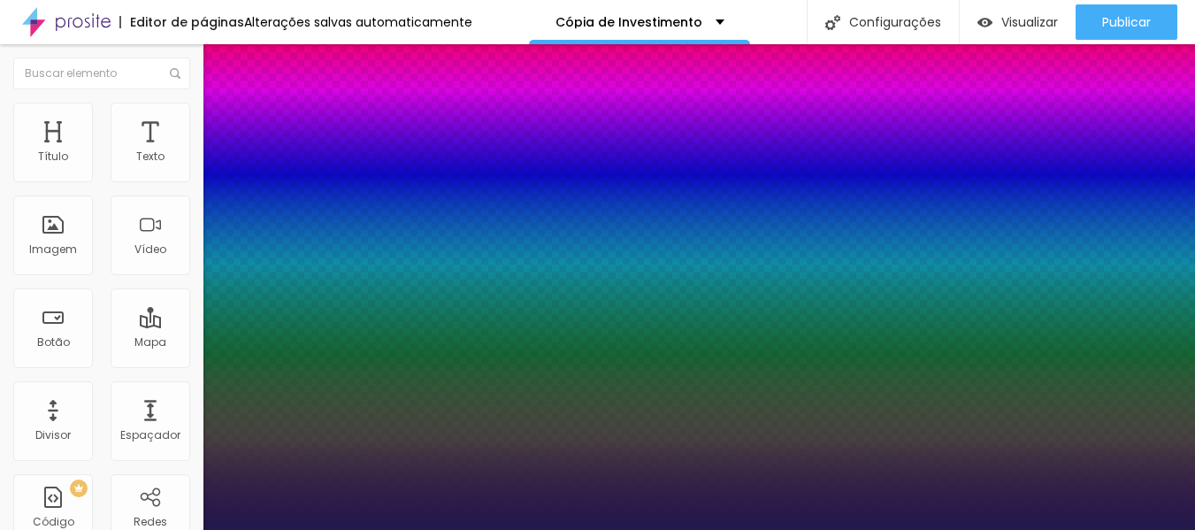
type input "1"
type input "39"
type input "1"
type input "40"
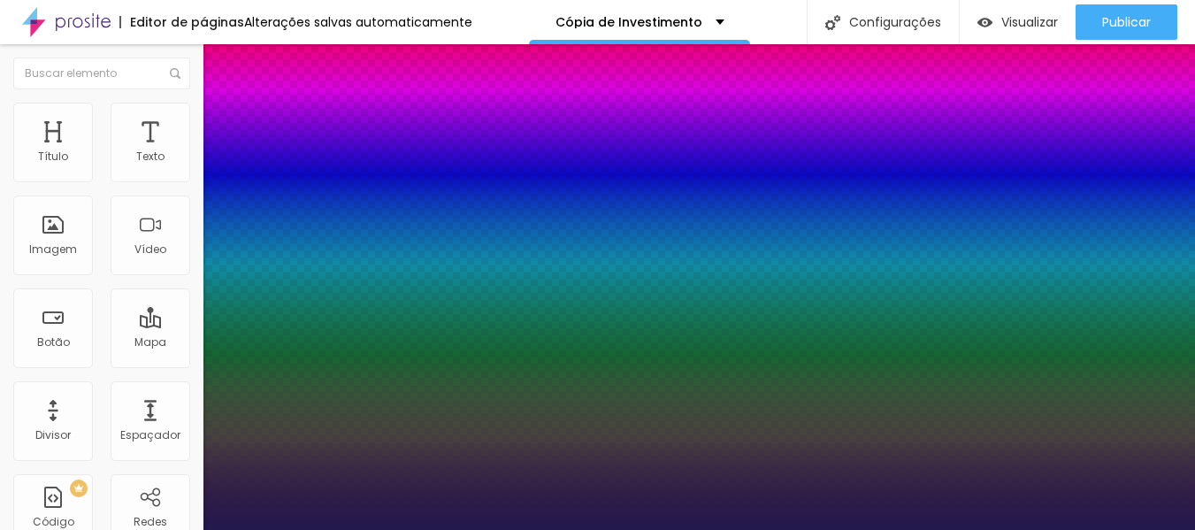
type input "40"
type input "1"
drag, startPoint x: 238, startPoint y: 499, endPoint x: 272, endPoint y: 503, distance: 34.8
type input "40"
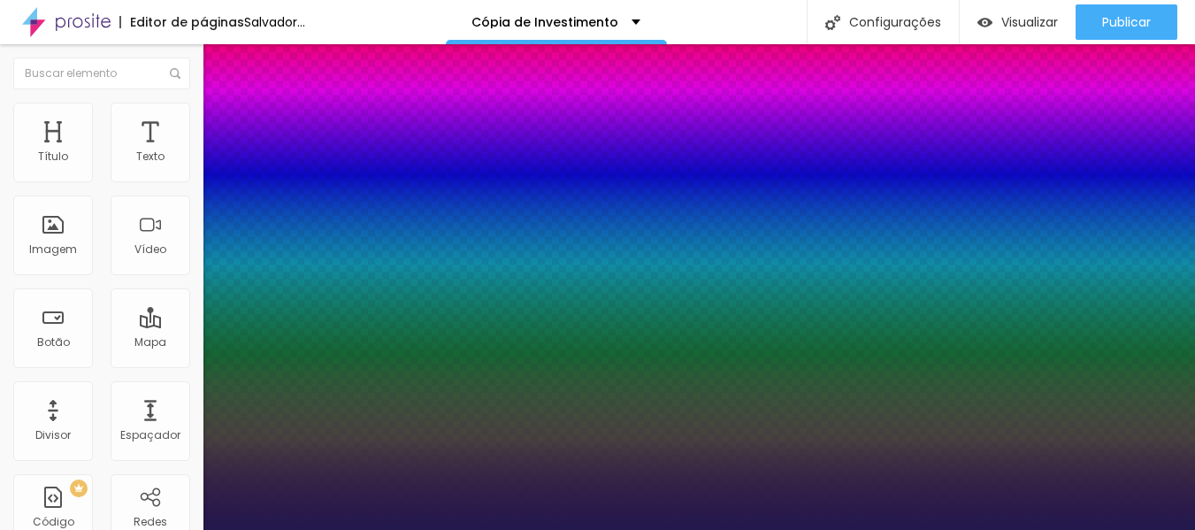
type input "1"
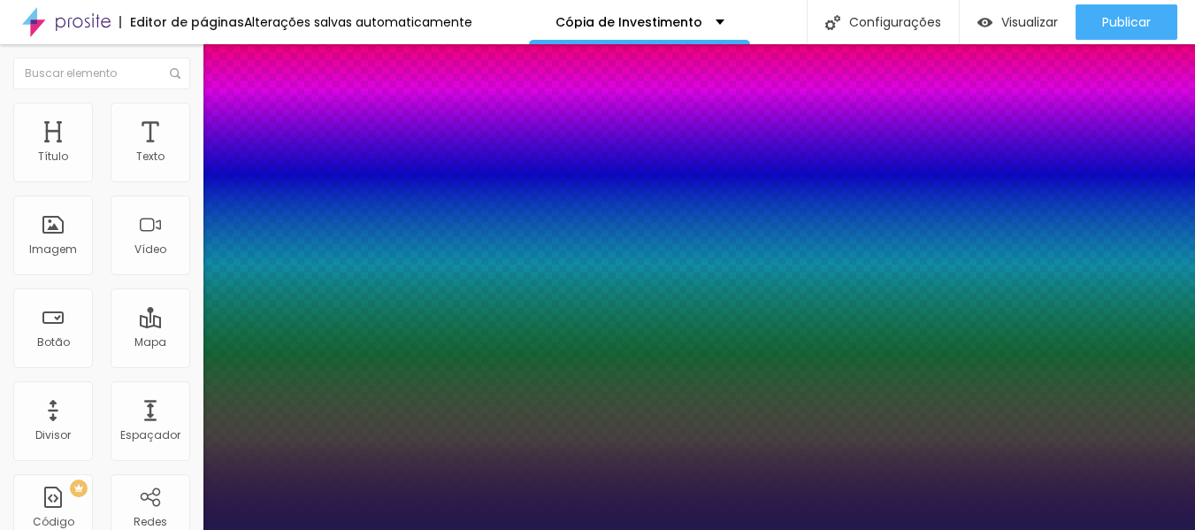
type input "38"
type input "1"
type input "37"
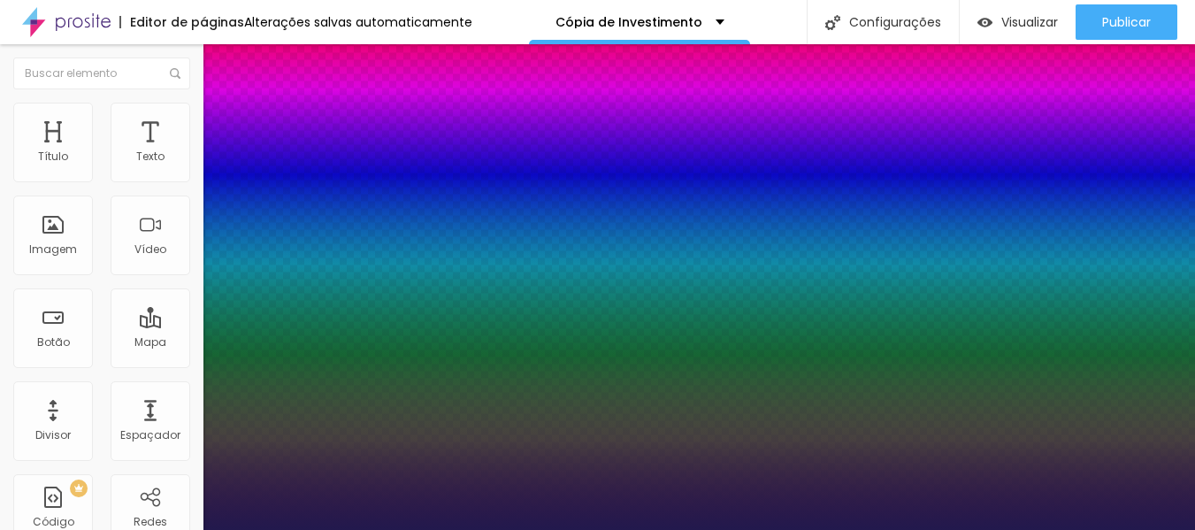
type input "1"
type input "36"
type input "1"
type input "35"
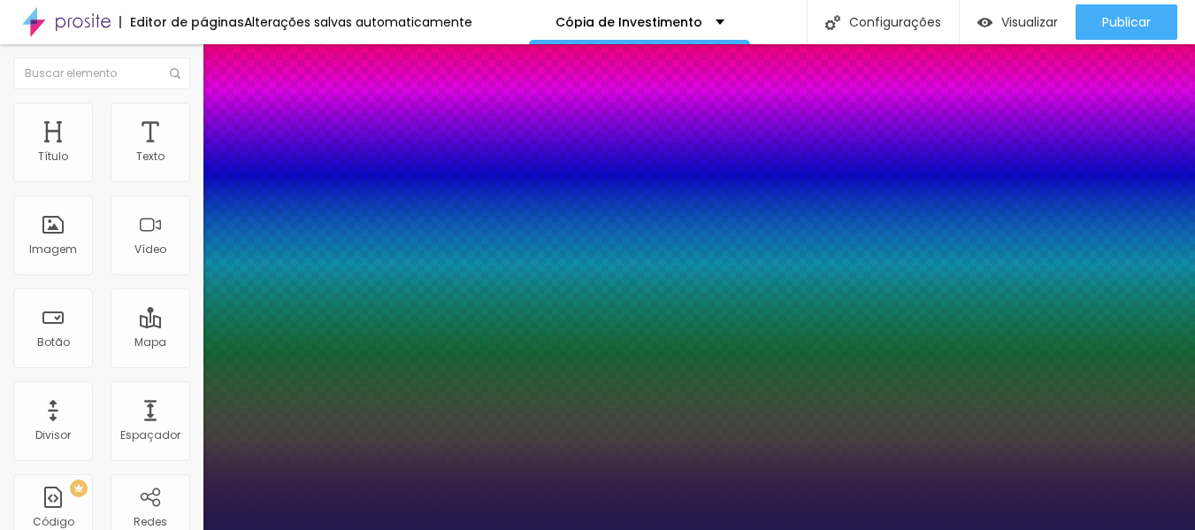
type input "35"
type input "1"
type input "34"
type input "1"
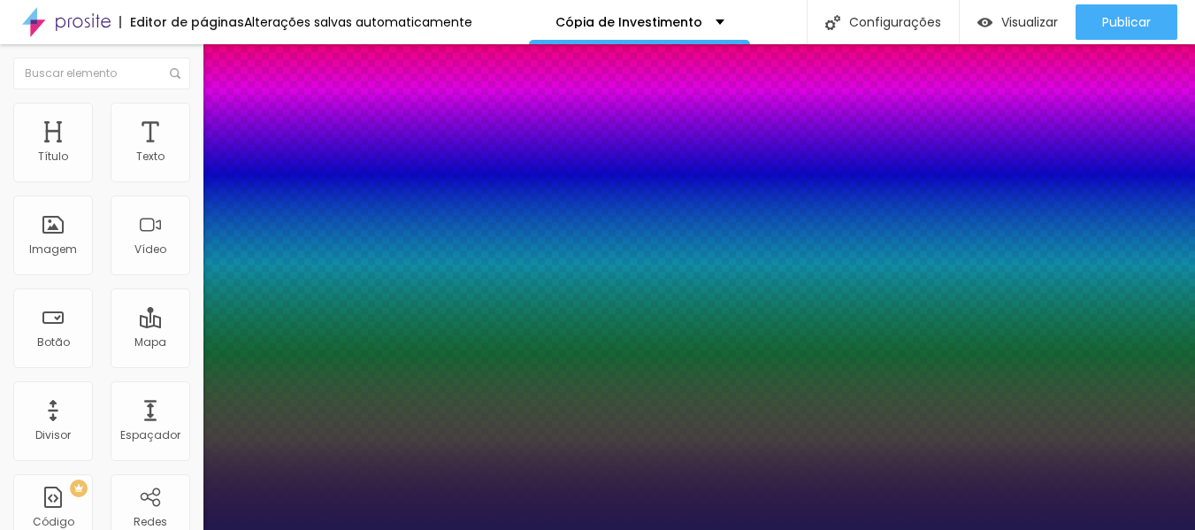
type input "33"
type input "1"
drag, startPoint x: 272, startPoint y: 503, endPoint x: 263, endPoint y: 500, distance: 10.1
type input "33"
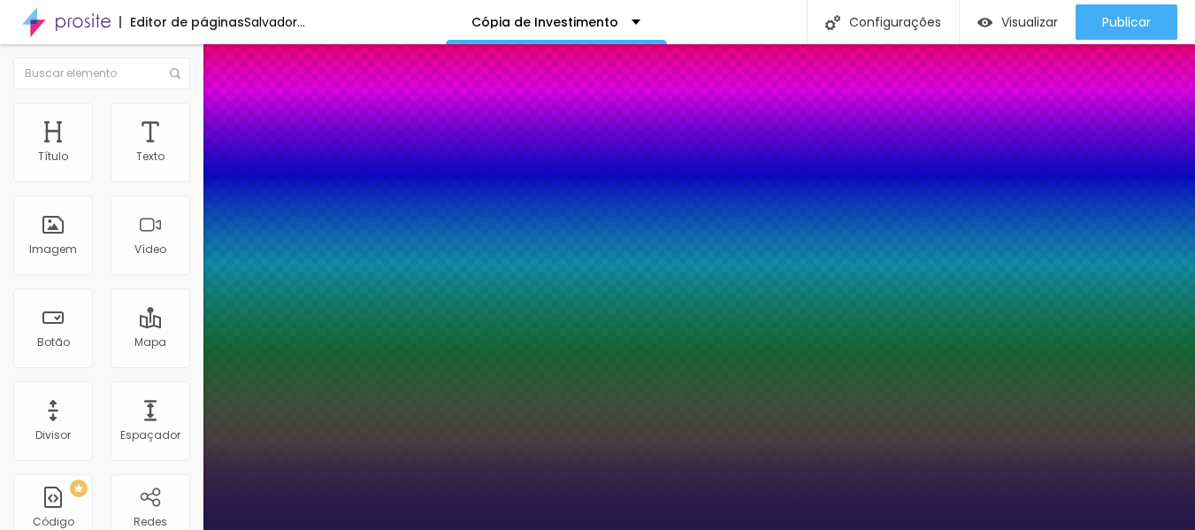
type input "1"
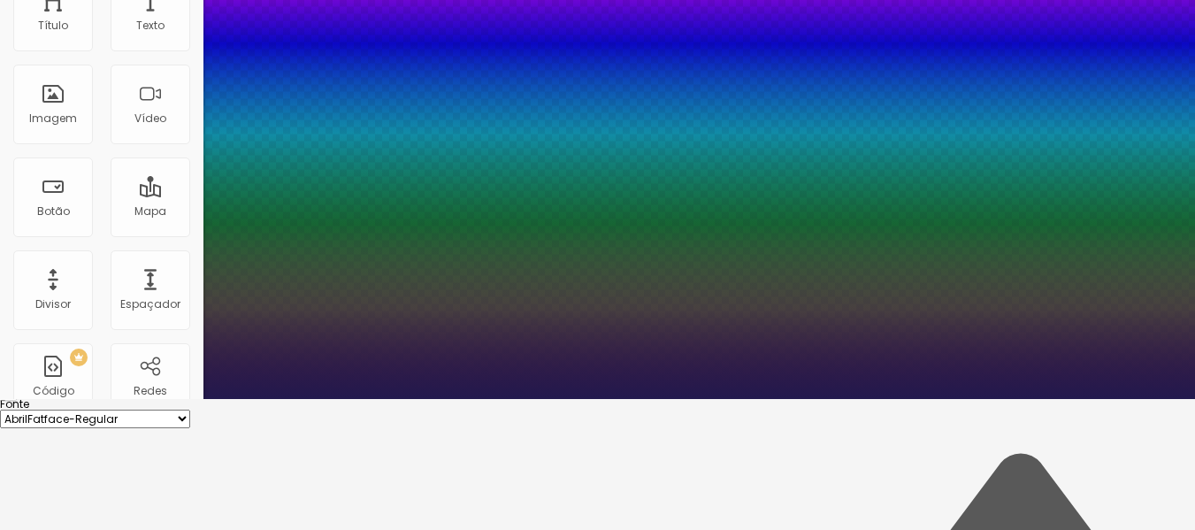
scroll to position [187, 0]
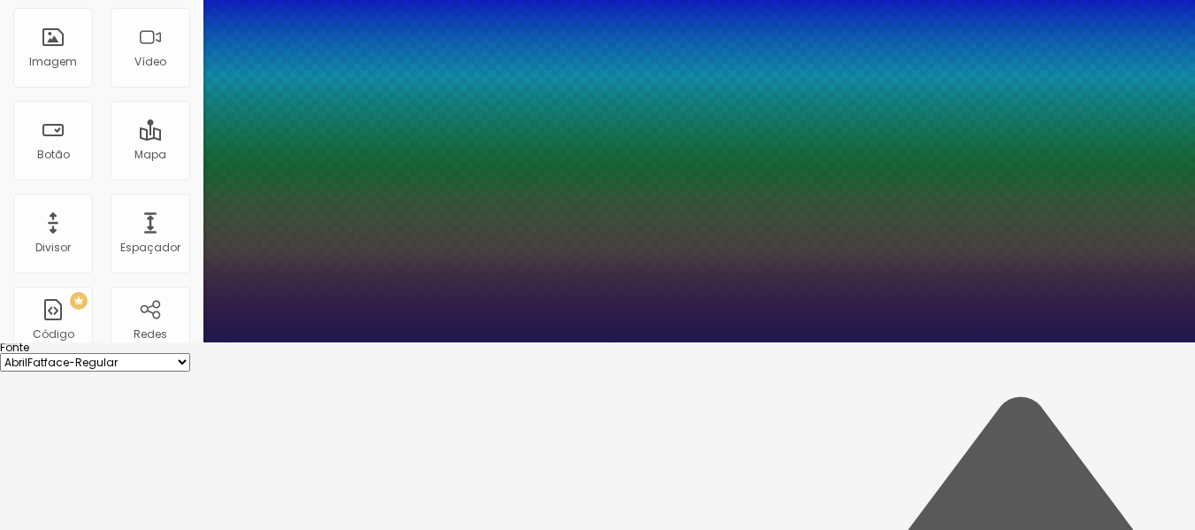
type input "0.1"
type input "1"
type input "0.2"
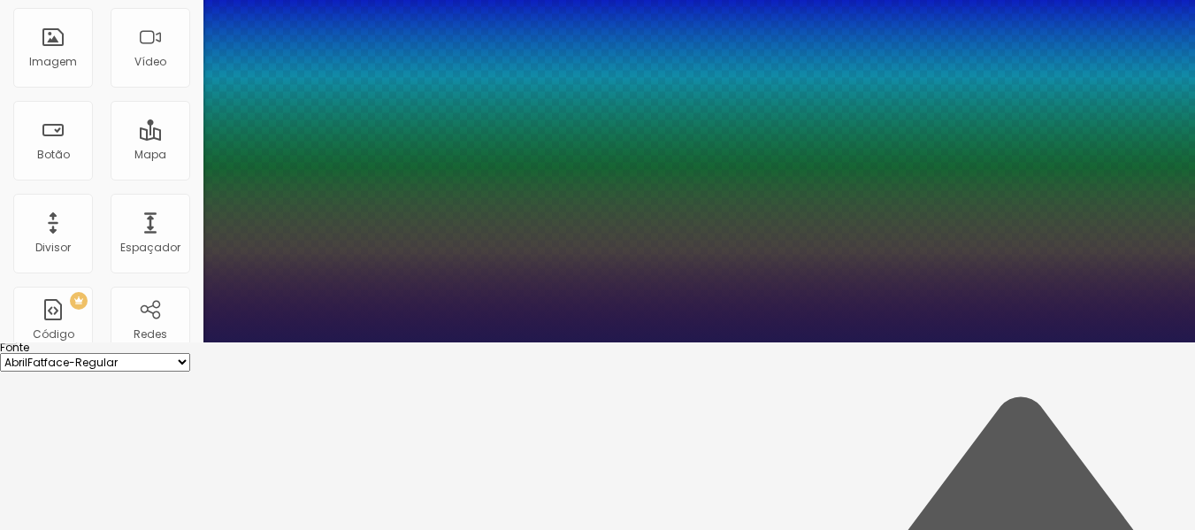
type input "1"
type input "0.3"
type input "1"
type input "0.5"
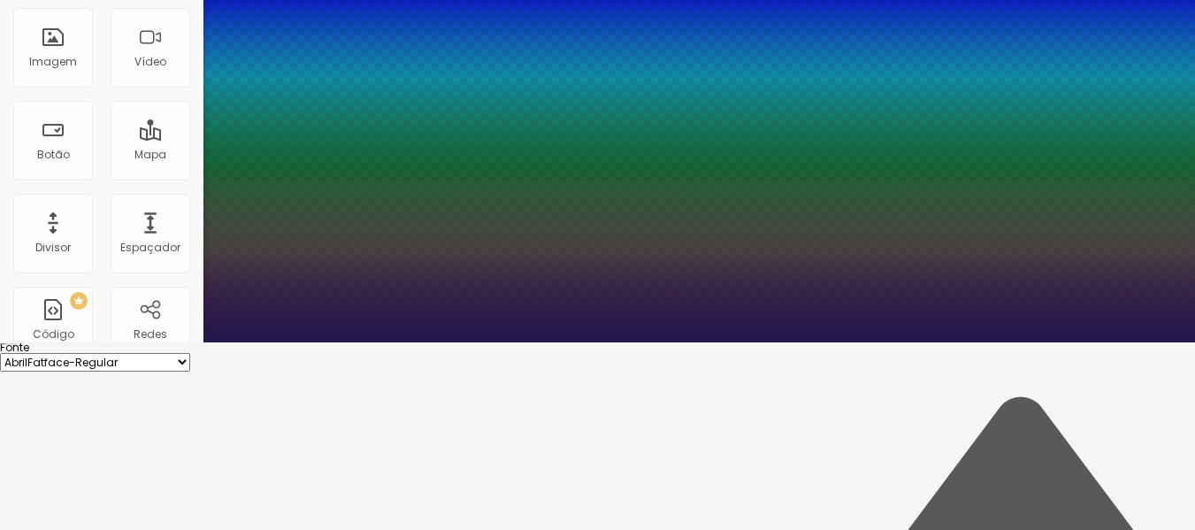
type input "0.5"
type input "1"
type input "0.6"
type input "1"
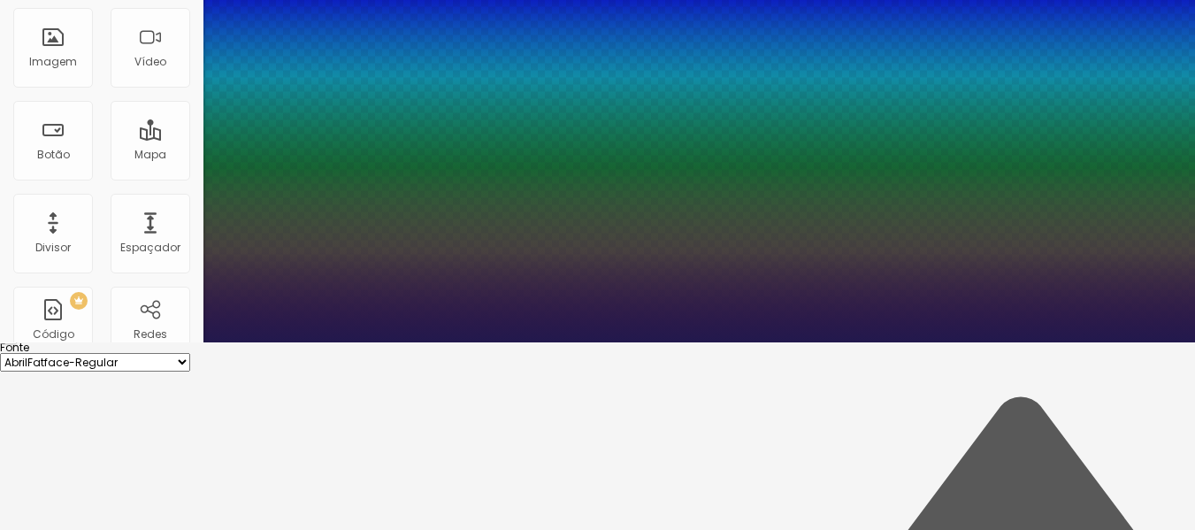
type input "0.7"
type input "1"
type input "0.8"
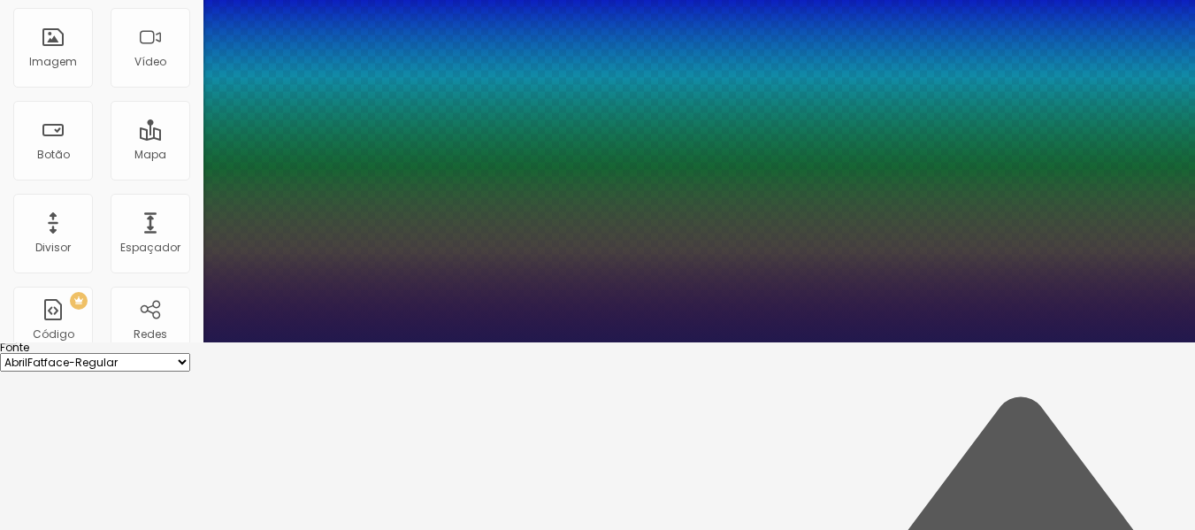
type input "1"
type input "0.9"
type input "1"
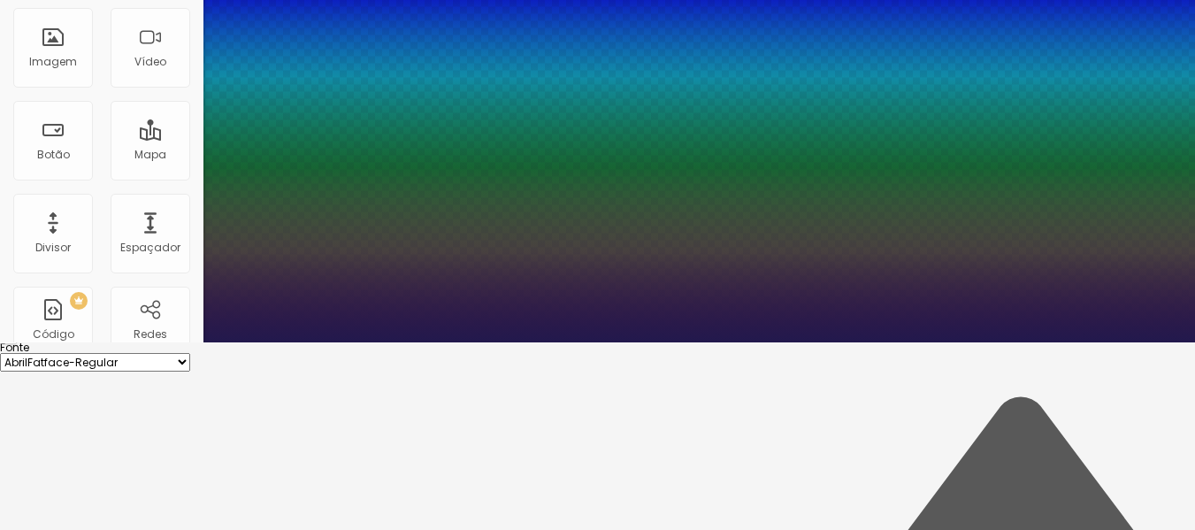
type input "1"
drag, startPoint x: 227, startPoint y: 352, endPoint x: 241, endPoint y: 358, distance: 14.6
type input "1"
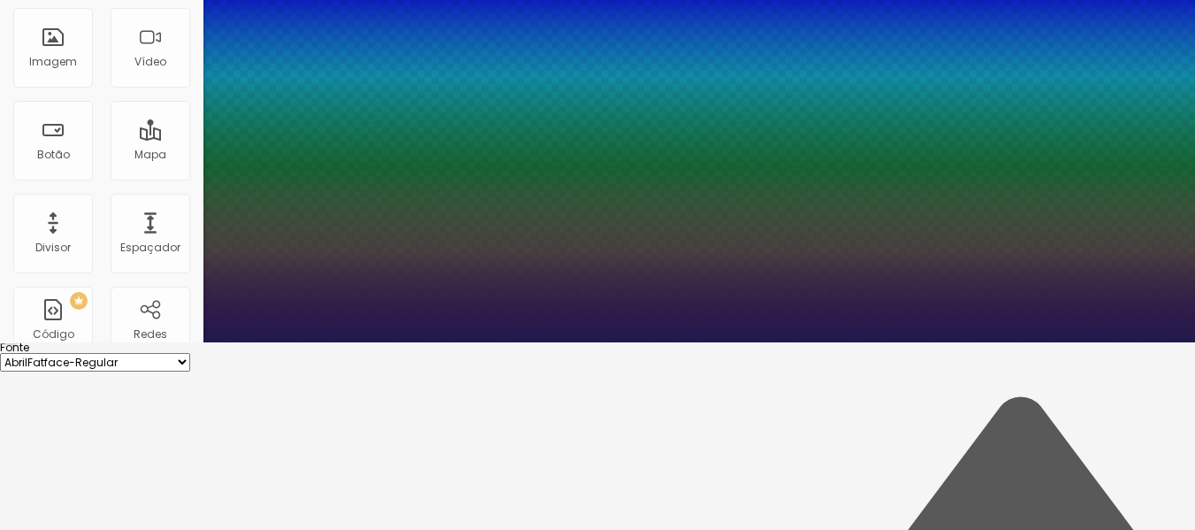
type input "1"
click at [94, 342] on div at bounding box center [597, 342] width 1195 height 0
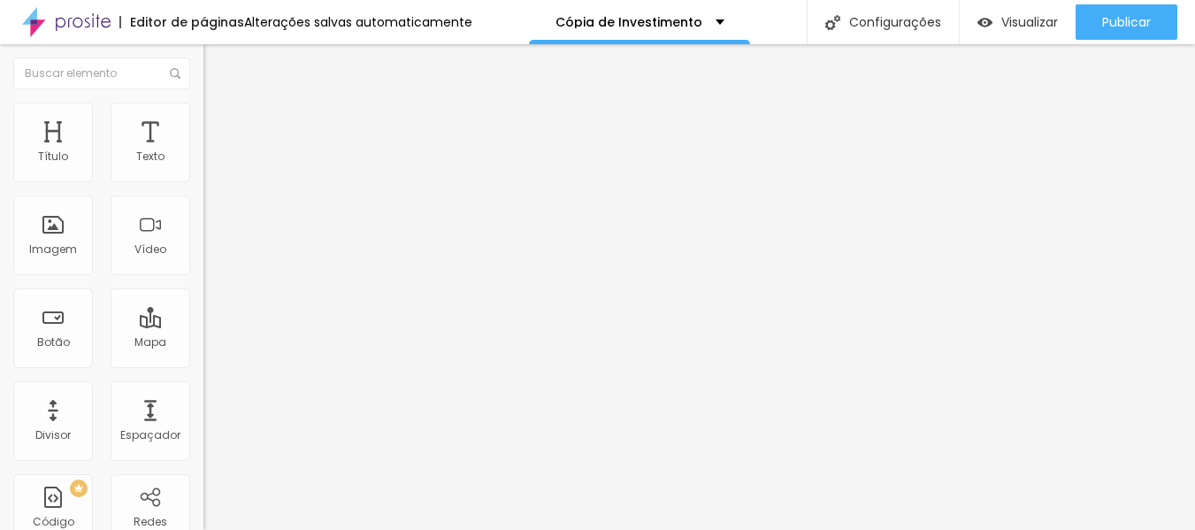
scroll to position [0, 0]
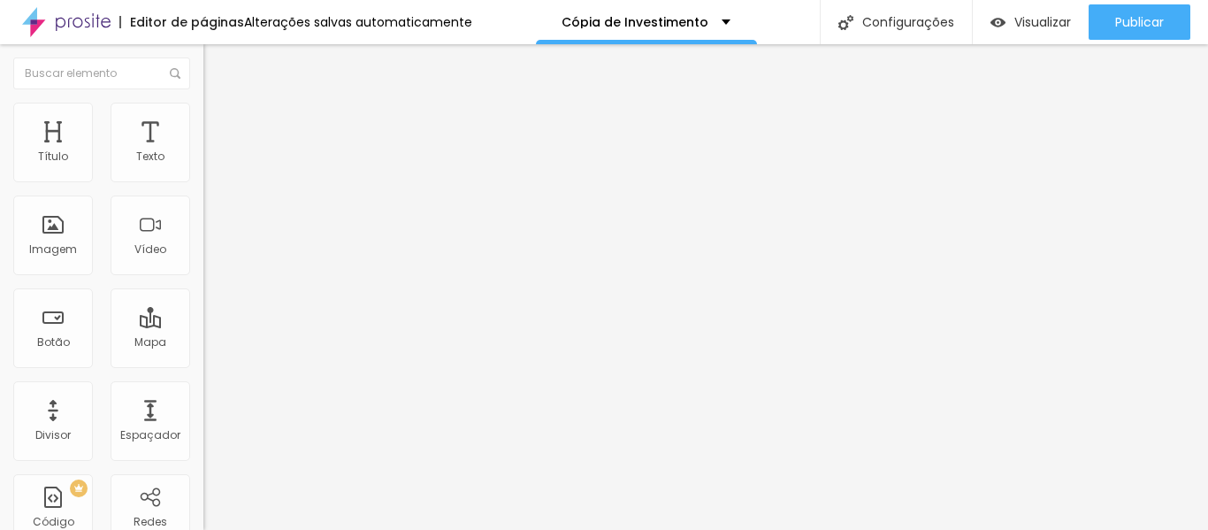
click at [203, 321] on button "button" at bounding box center [215, 311] width 25 height 19
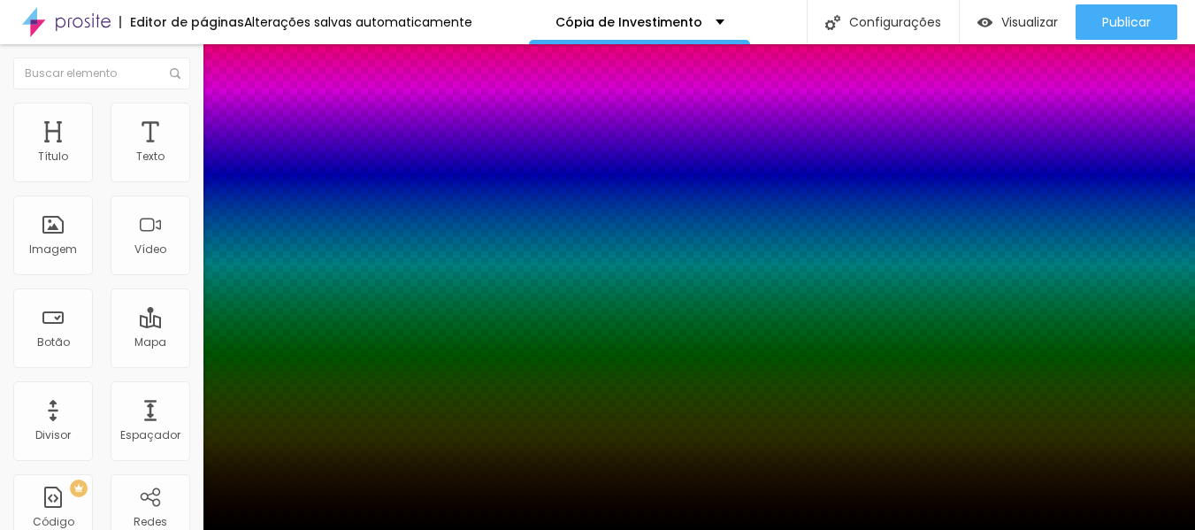
click at [332, 529] on div at bounding box center [597, 540] width 1195 height 0
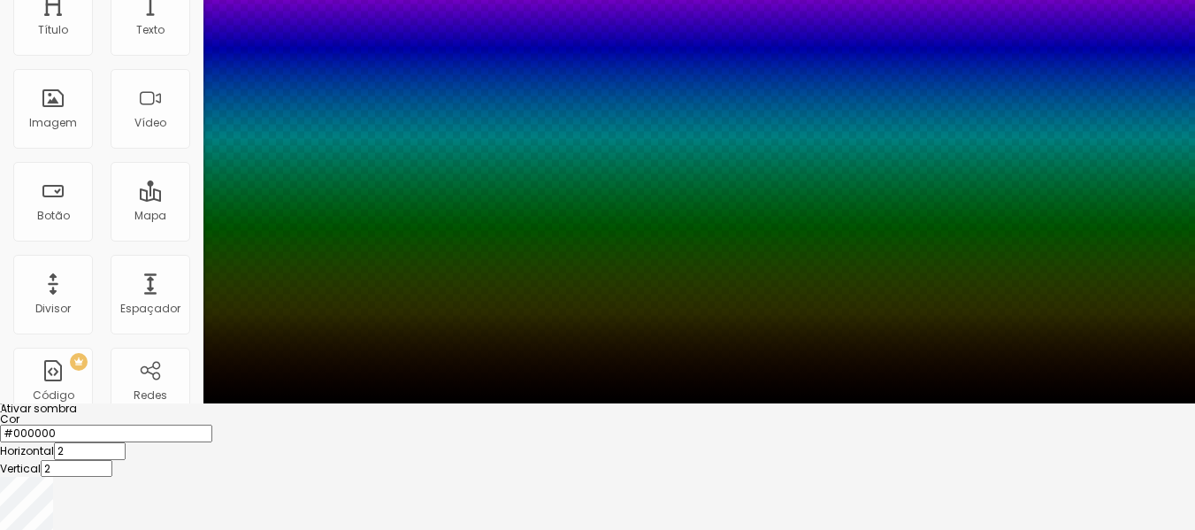
scroll to position [134, 0]
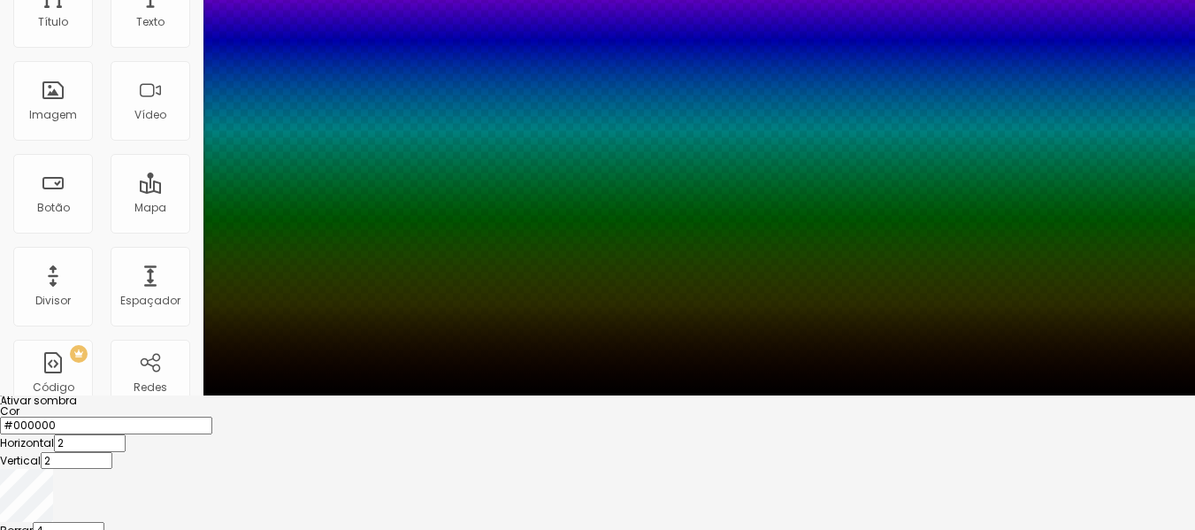
type input "3"
type input "8"
type input "10"
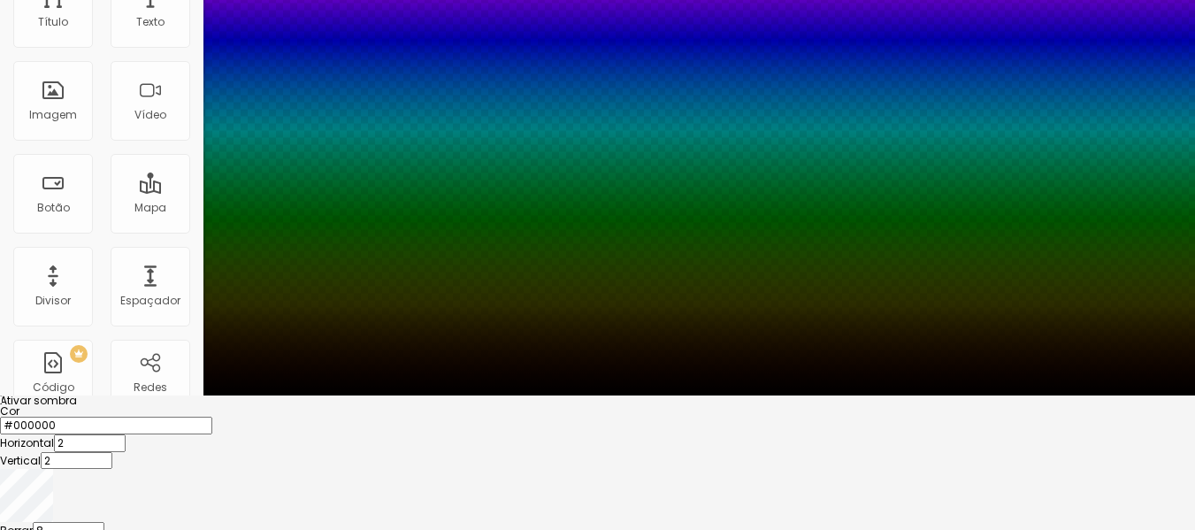
type input "10"
type input "12"
type input "10"
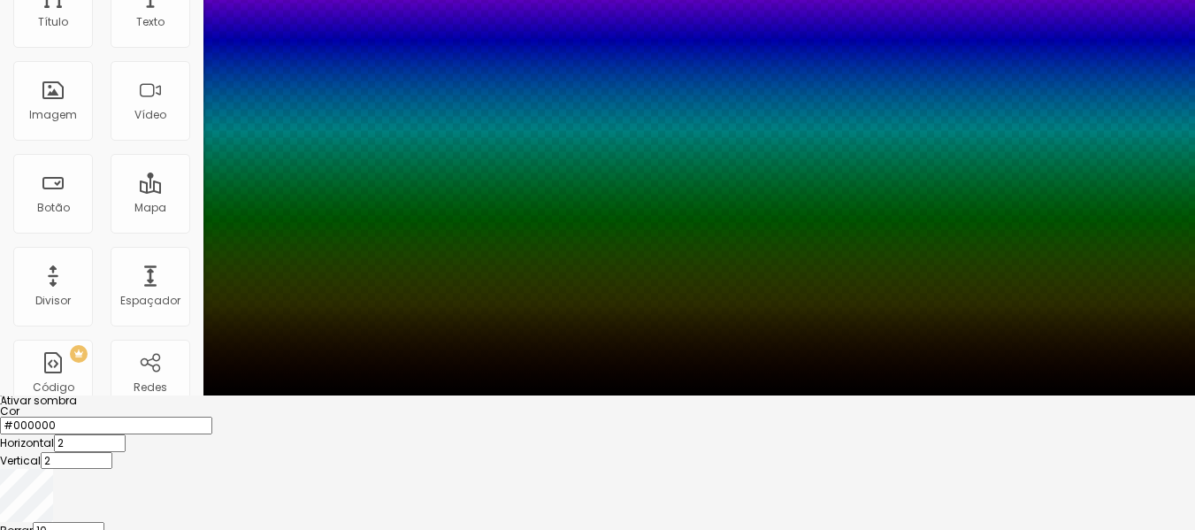
type input "8"
type input "6"
click at [423, 395] on div at bounding box center [597, 395] width 1195 height 0
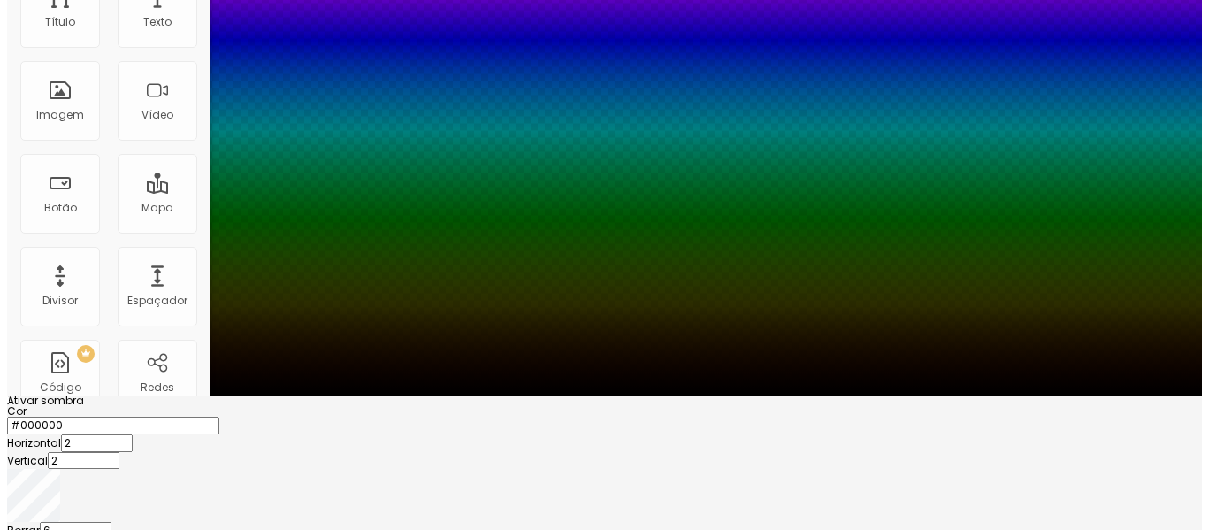
scroll to position [0, 0]
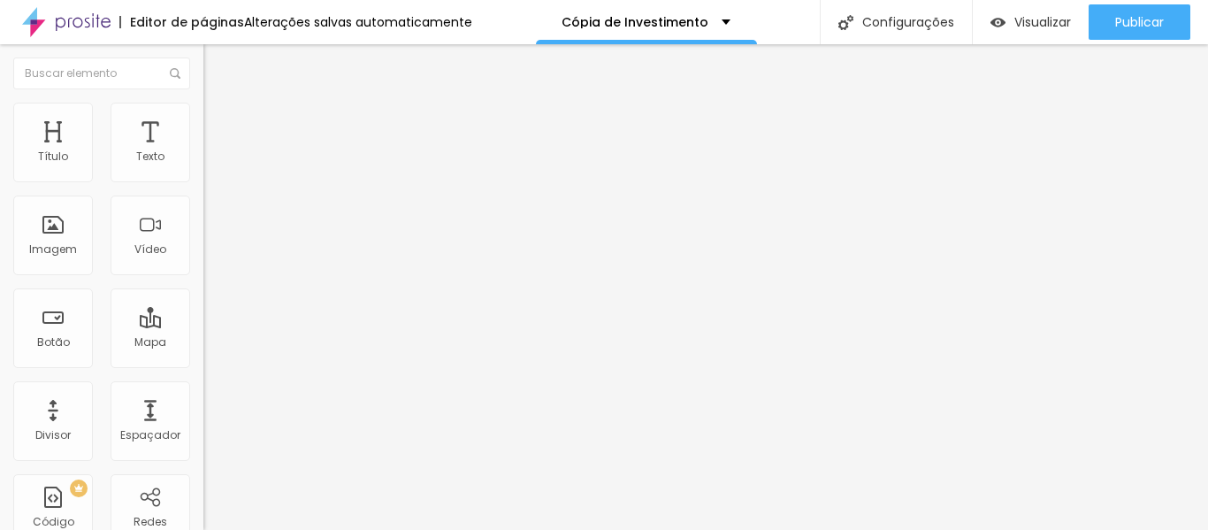
click at [203, 111] on img at bounding box center [211, 111] width 16 height 16
type input "0"
drag, startPoint x: 47, startPoint y: 169, endPoint x: 18, endPoint y: 162, distance: 30.0
type input "0"
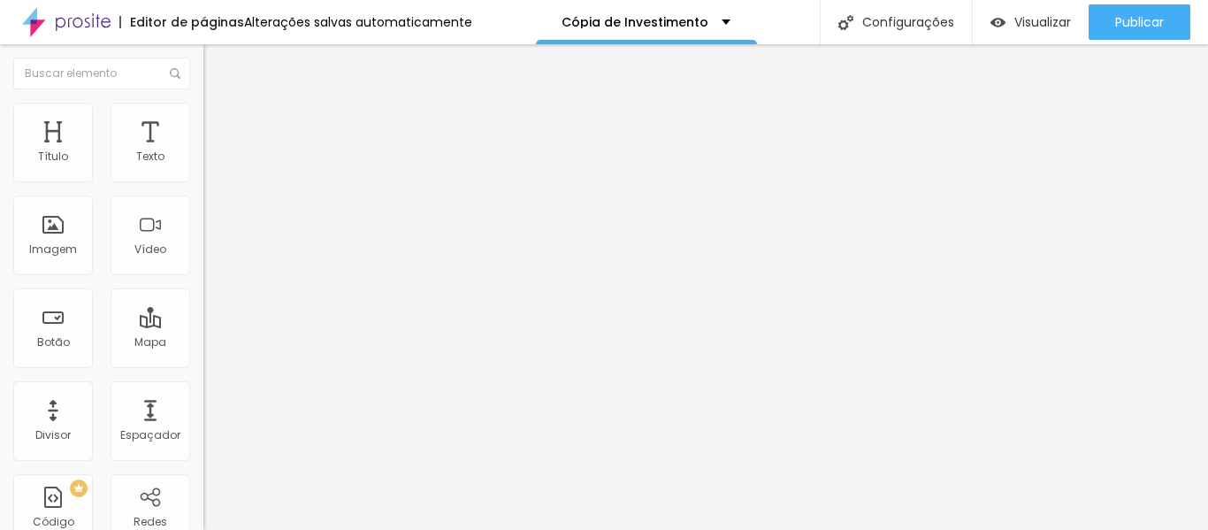
click at [203, 325] on input "range" at bounding box center [260, 332] width 114 height 14
type input "0"
drag, startPoint x: 51, startPoint y: 210, endPoint x: 0, endPoint y: 196, distance: 53.0
type input "0"
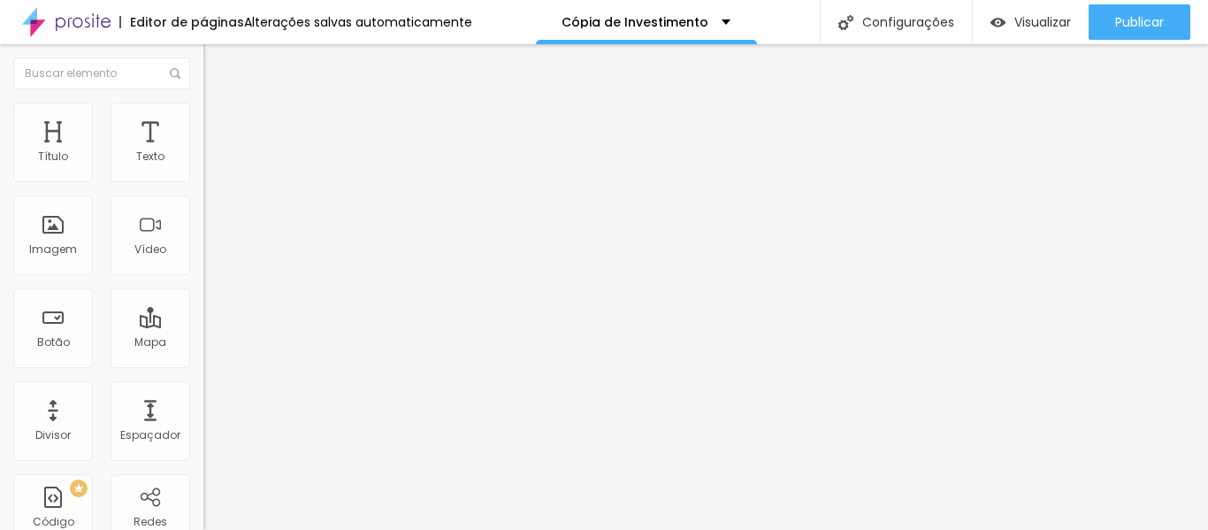
click at [203, 108] on img at bounding box center [211, 111] width 16 height 16
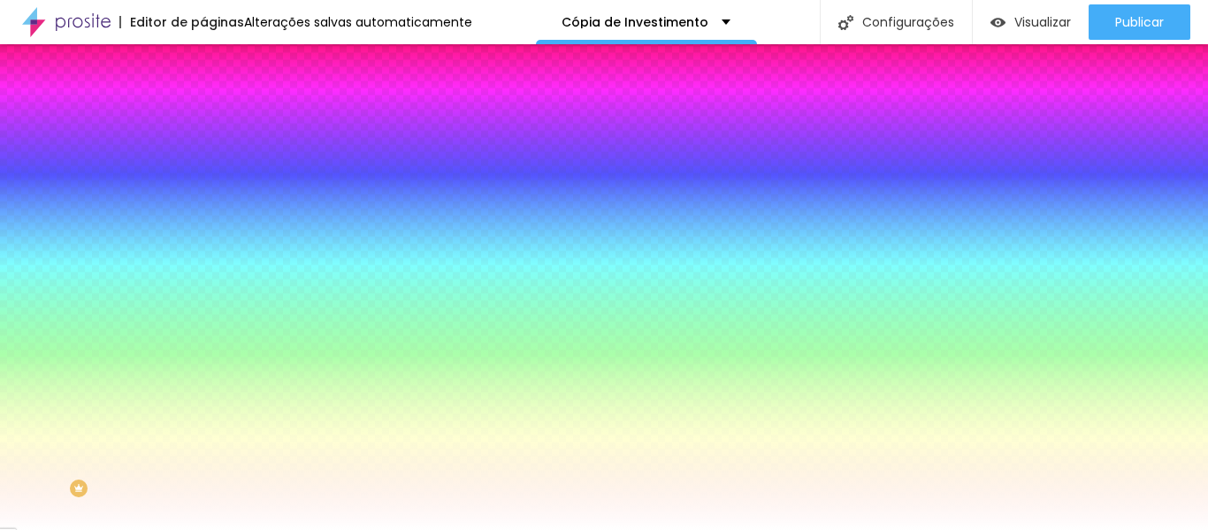
click at [203, 120] on img at bounding box center [211, 128] width 16 height 16
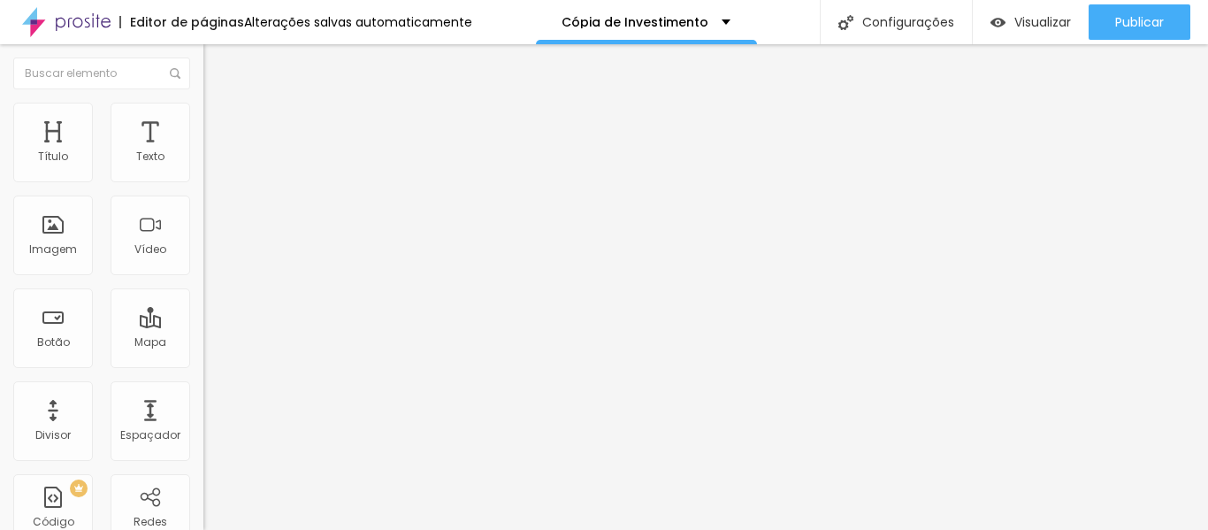
type input "15"
type input "20"
type input "25"
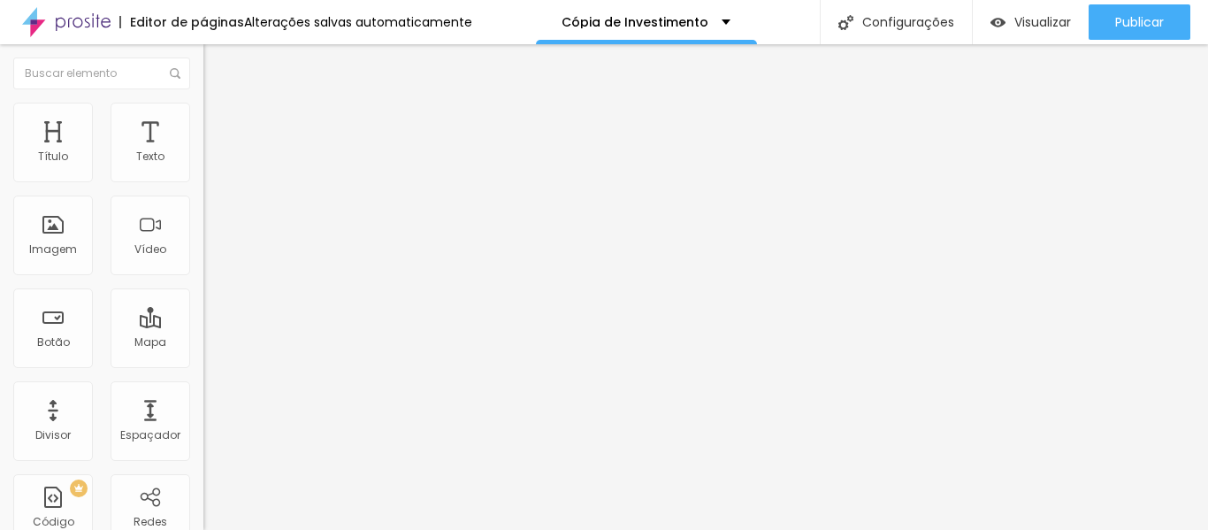
type input "25"
type input "20"
click at [203, 343] on input "range" at bounding box center [260, 350] width 114 height 14
type input "0"
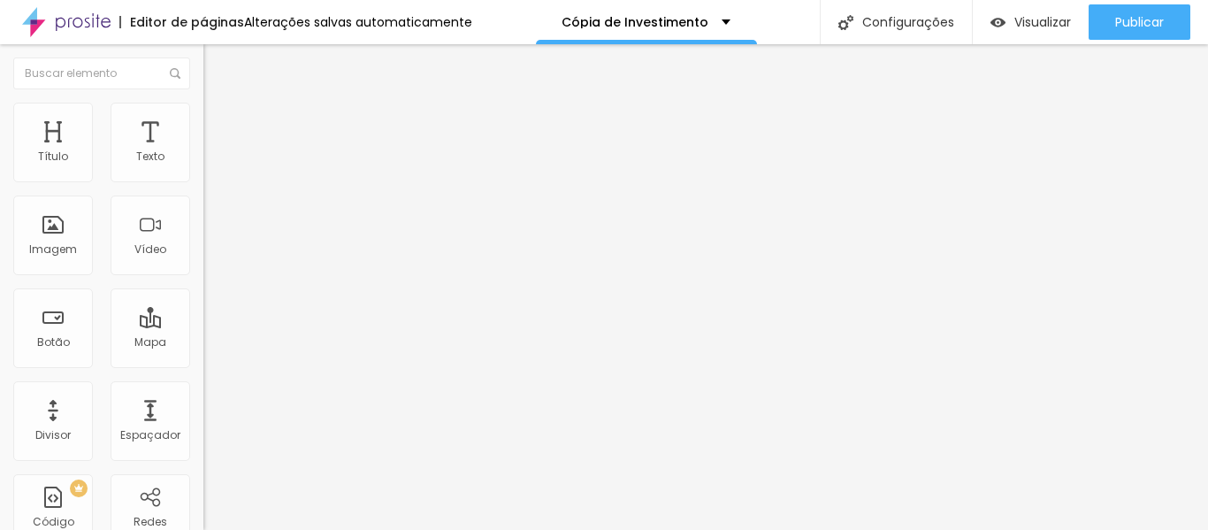
type input "0"
drag, startPoint x: 41, startPoint y: 210, endPoint x: 0, endPoint y: 199, distance: 42.3
type input "0"
click at [217, 67] on img "button" at bounding box center [224, 64] width 14 height 14
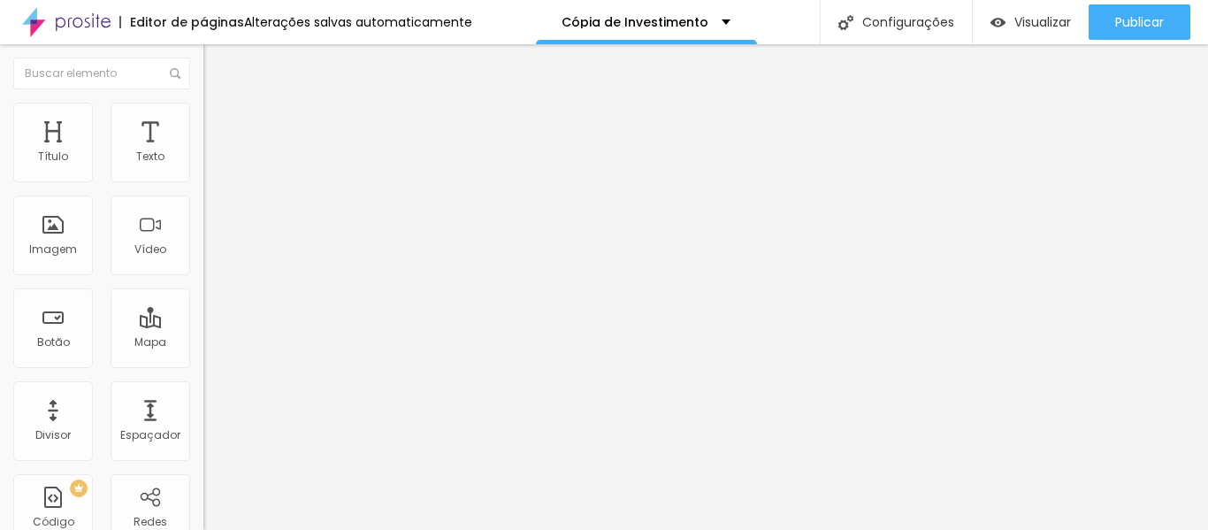
click at [210, 256] on icon "button" at bounding box center [215, 251] width 11 height 11
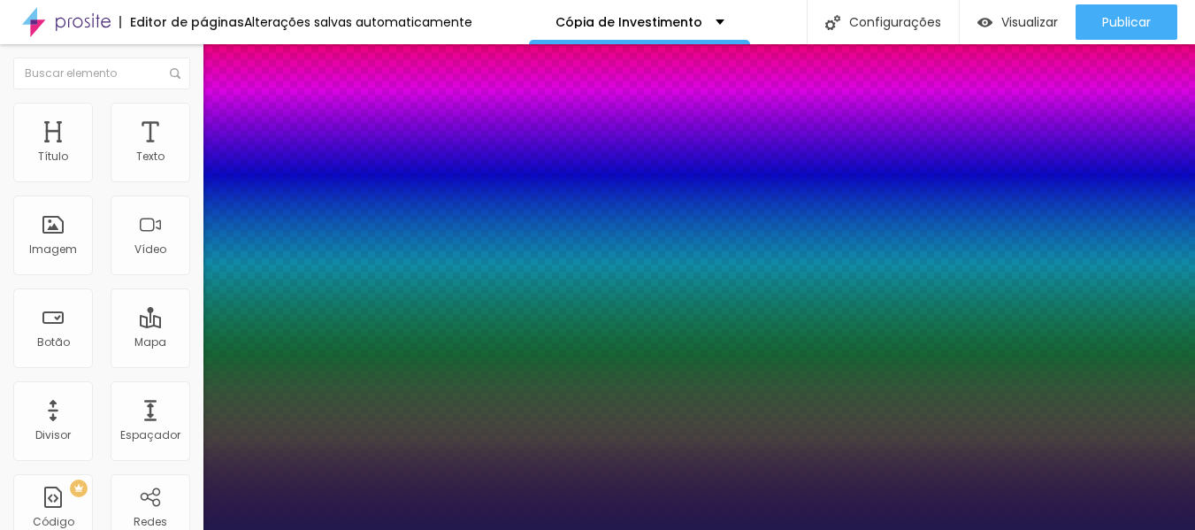
type input "1"
click at [752, 529] on div at bounding box center [597, 530] width 1195 height 0
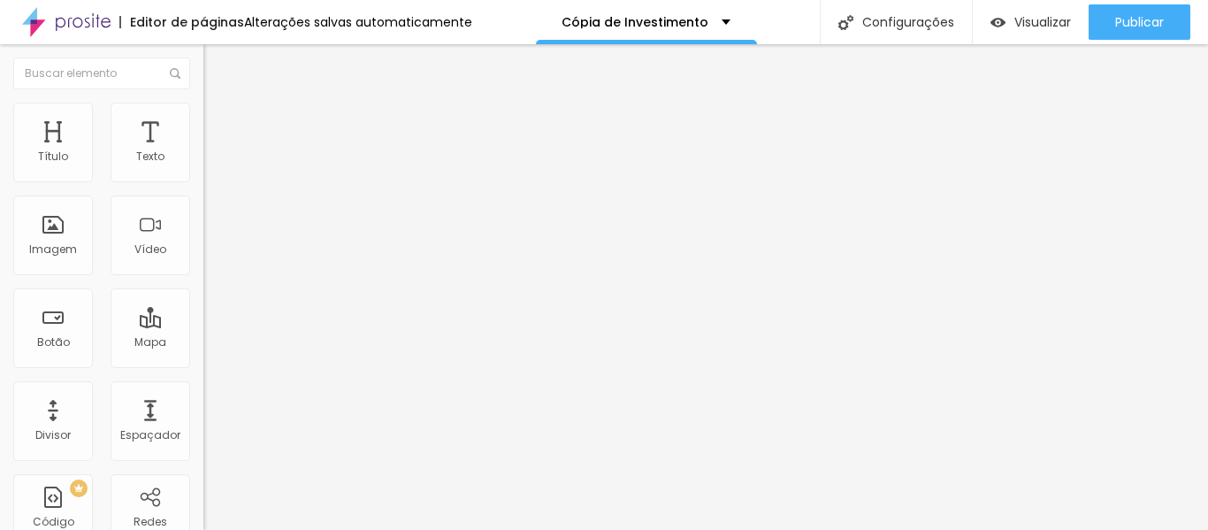
click at [210, 256] on icon "button" at bounding box center [215, 251] width 11 height 11
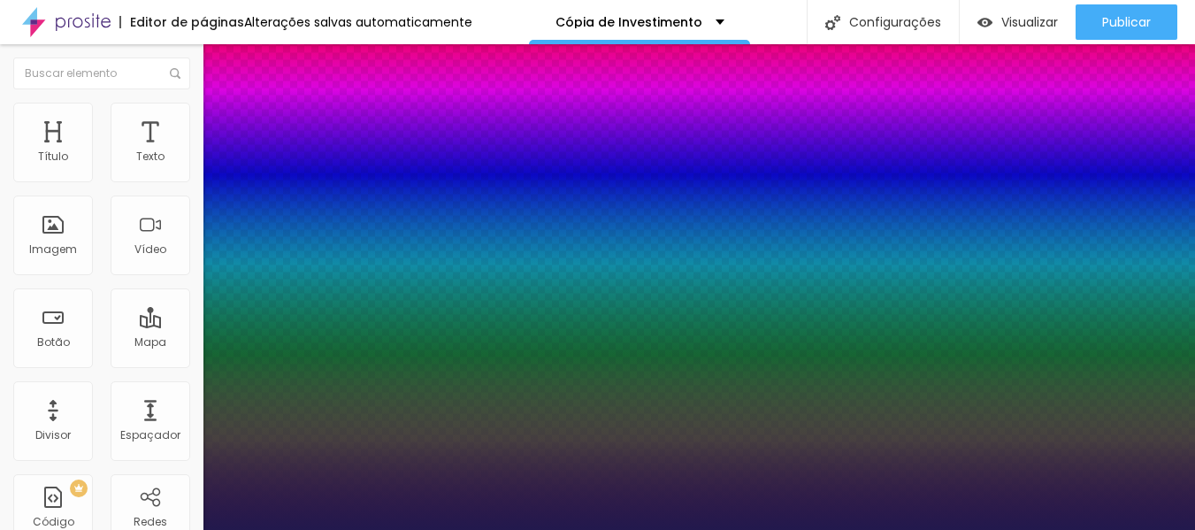
type input "1"
type input "28"
type input "1"
type input "28"
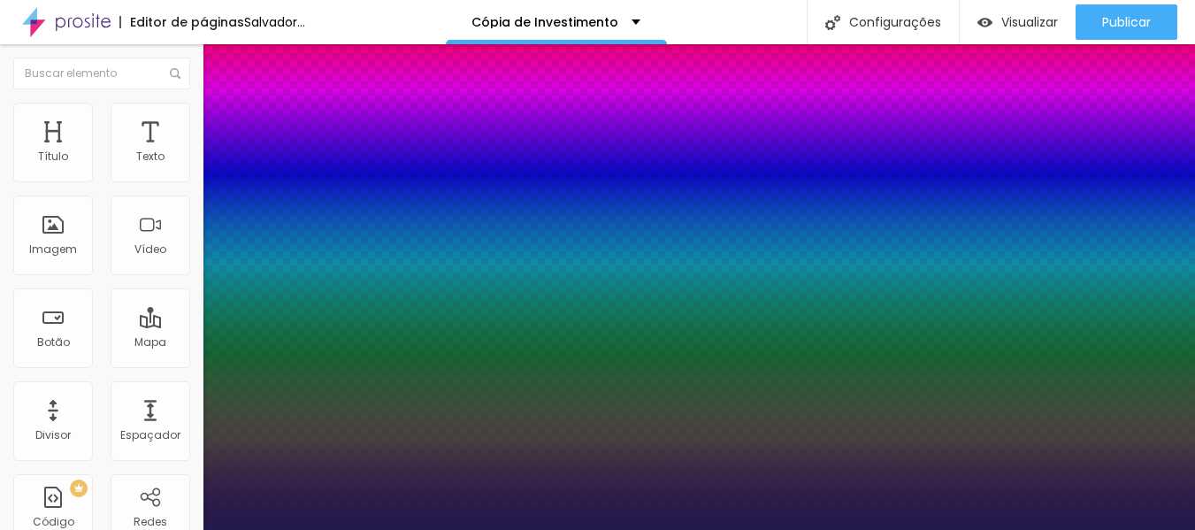
type input "1"
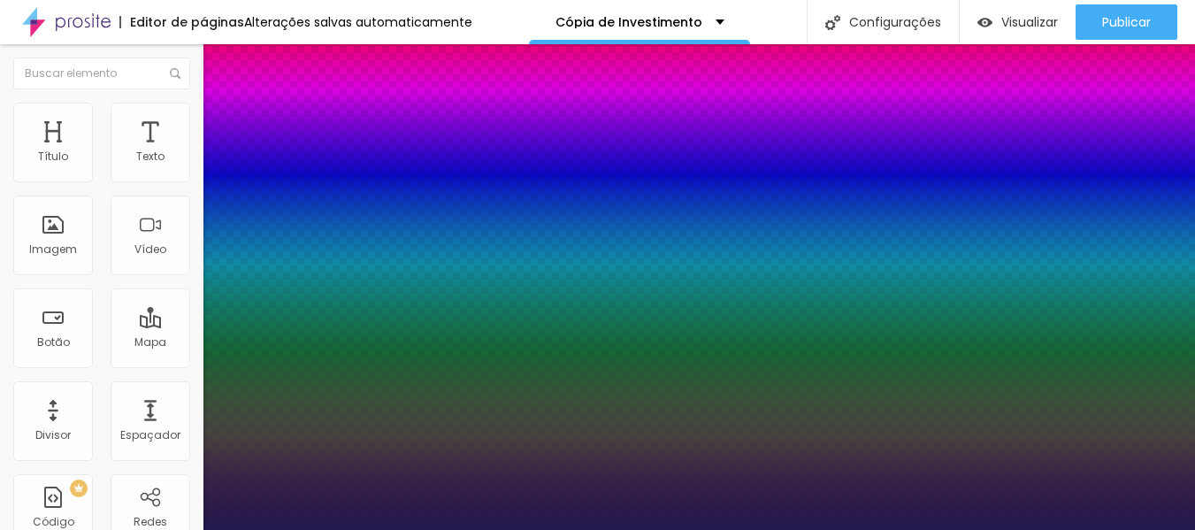
type input "38"
type input "1"
type input "38"
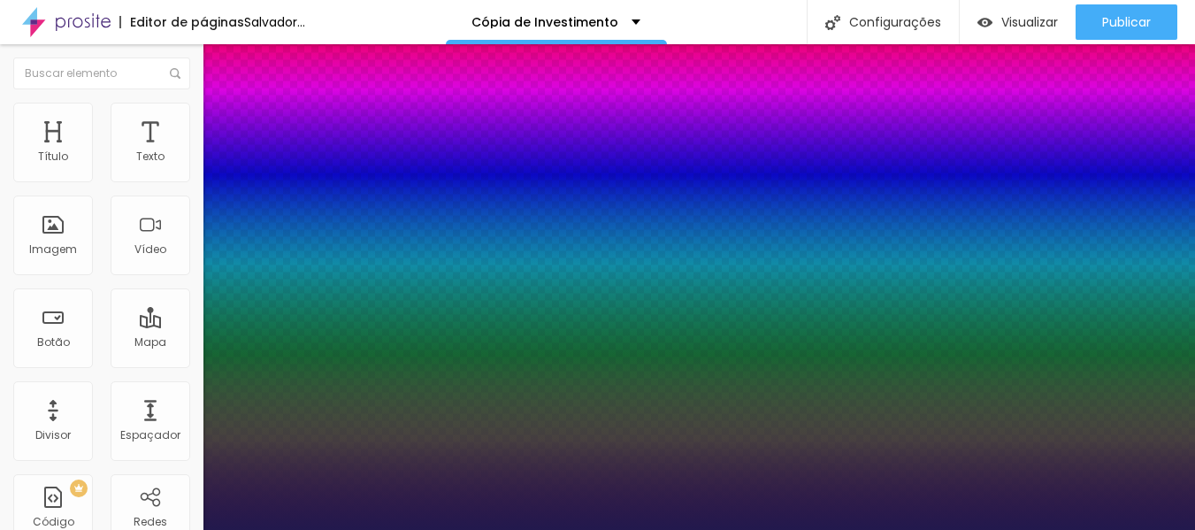
type input "1"
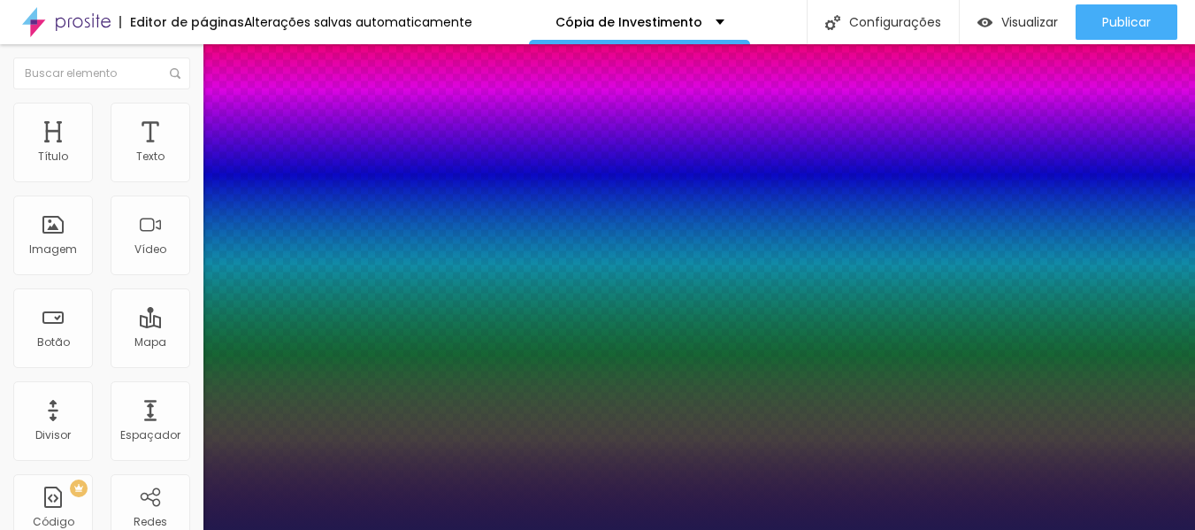
click at [131, 529] on div at bounding box center [597, 530] width 1195 height 0
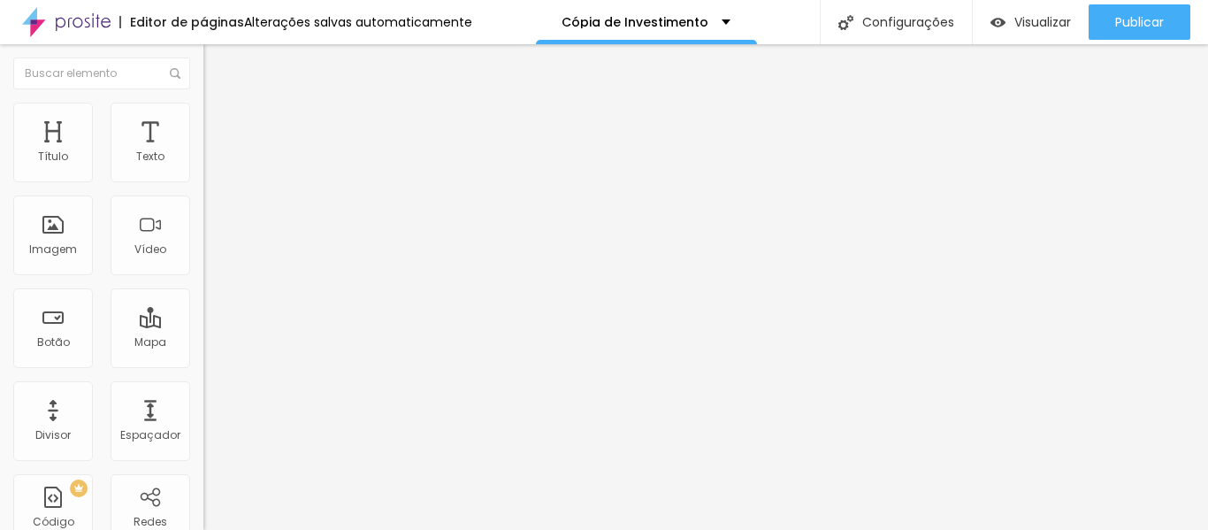
click at [203, 321] on button "button" at bounding box center [215, 311] width 25 height 19
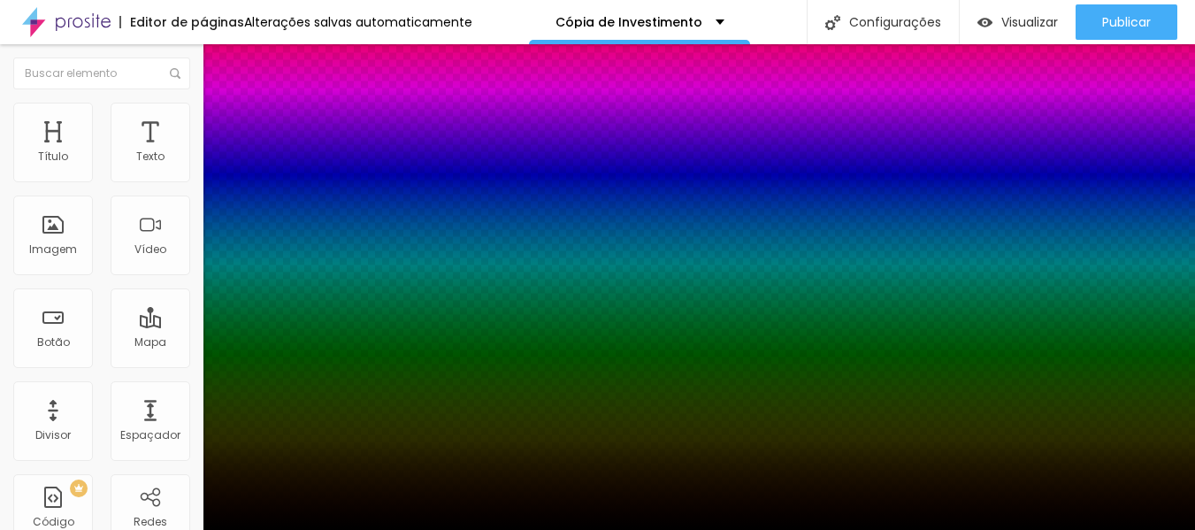
click at [324, 529] on div at bounding box center [597, 540] width 1195 height 0
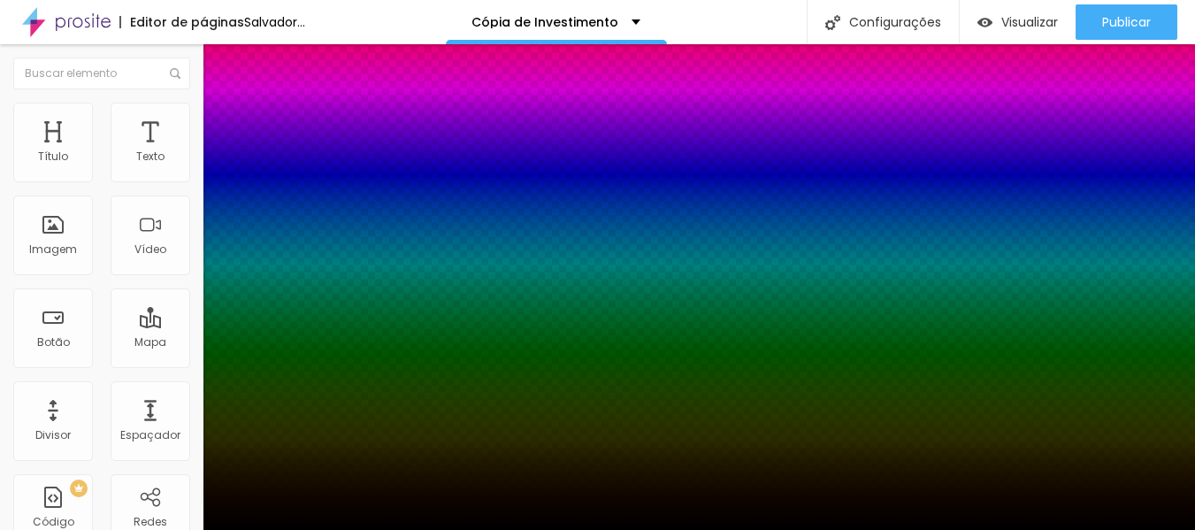
click at [1188, 529] on div at bounding box center [597, 530] width 1195 height 0
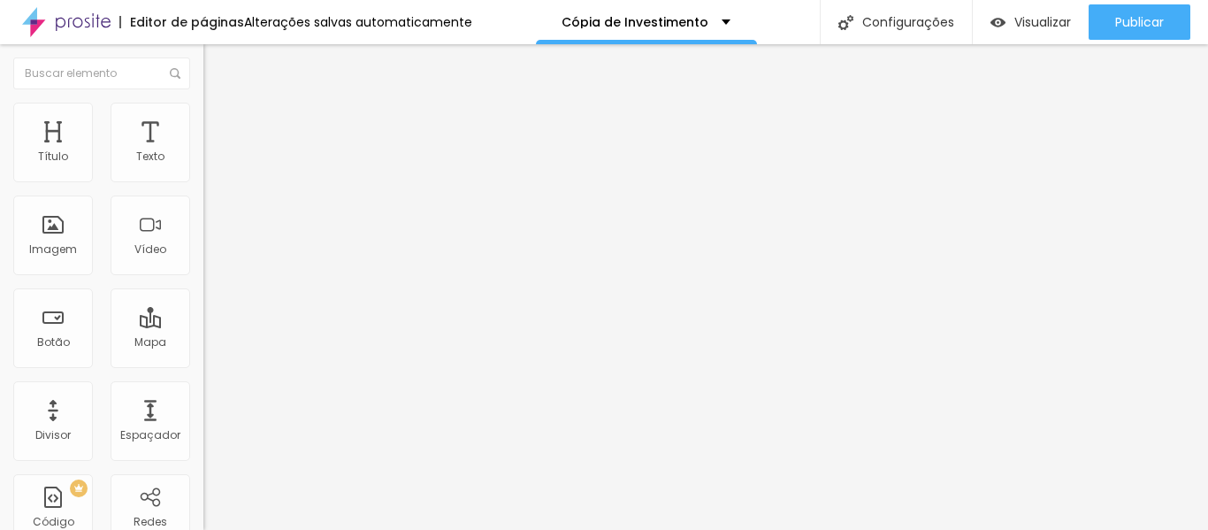
drag, startPoint x: 149, startPoint y: 192, endPoint x: 0, endPoint y: 215, distance: 151.2
click at [203, 215] on div "Texto Click me Alinhamento [GEOGRAPHIC_DATA] Link URL https:// Abrir em uma nov…" at bounding box center [304, 266] width 203 height 257
type input "Personalize seu pacote"
click at [203, 364] on input "https://" at bounding box center [309, 356] width 212 height 18
type input "https://[URL][DOMAIN_NAME]"
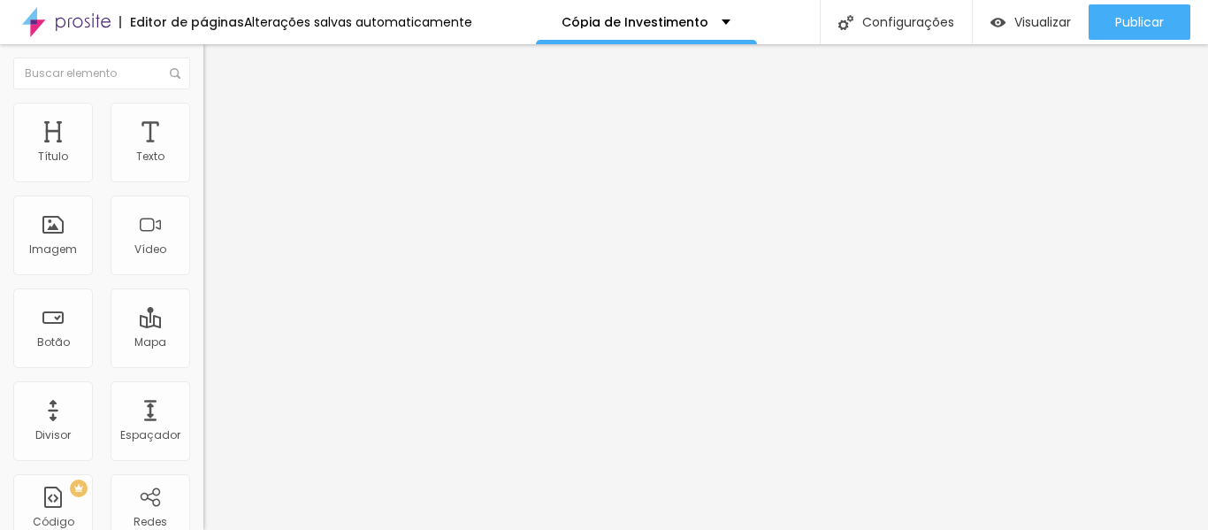
click at [203, 476] on div "Editar nulo Conteúdo Estilo Avançado Texto Personalize seu pacote Alinhamento T…" at bounding box center [304, 286] width 203 height 485
click at [1042, 23] on font "Visualizar" at bounding box center [1042, 22] width 57 height 18
click at [1027, 18] on font "Visualizar" at bounding box center [1042, 22] width 57 height 18
click at [1030, 26] on font "Visualizar" at bounding box center [1042, 22] width 57 height 18
click at [217, 65] on img "button" at bounding box center [224, 64] width 14 height 14
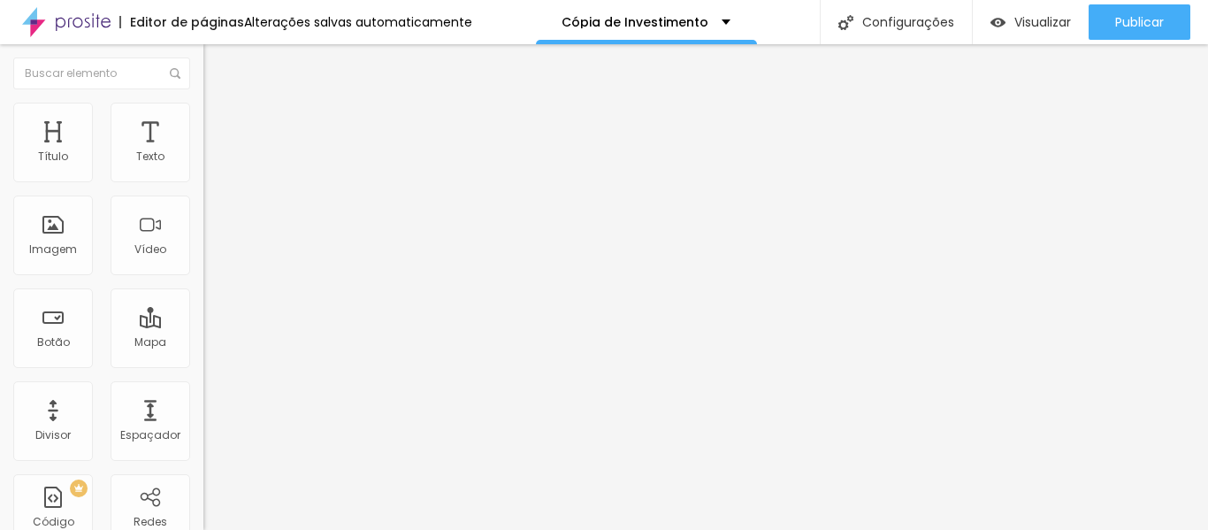
click at [210, 164] on icon "button" at bounding box center [215, 159] width 11 height 11
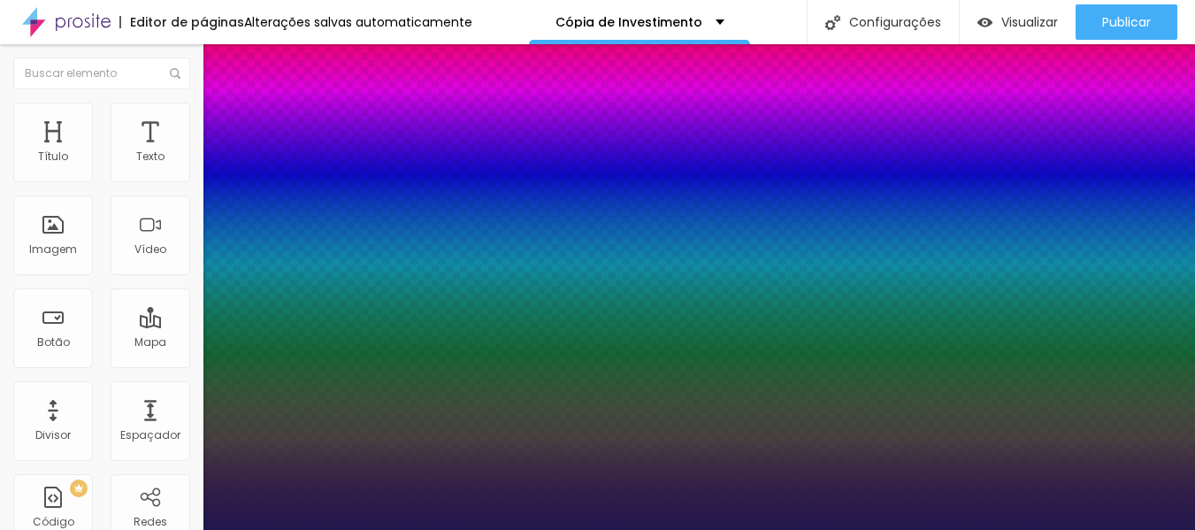
type input "1"
type input "19"
type input "1"
type input "20"
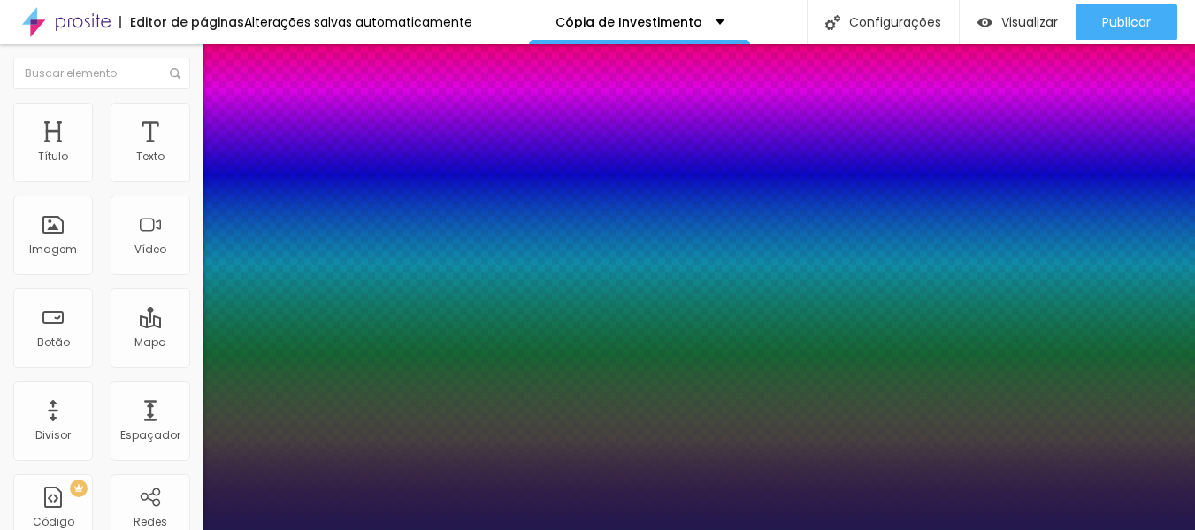
type input "20"
type input "1"
type input "21"
type input "1"
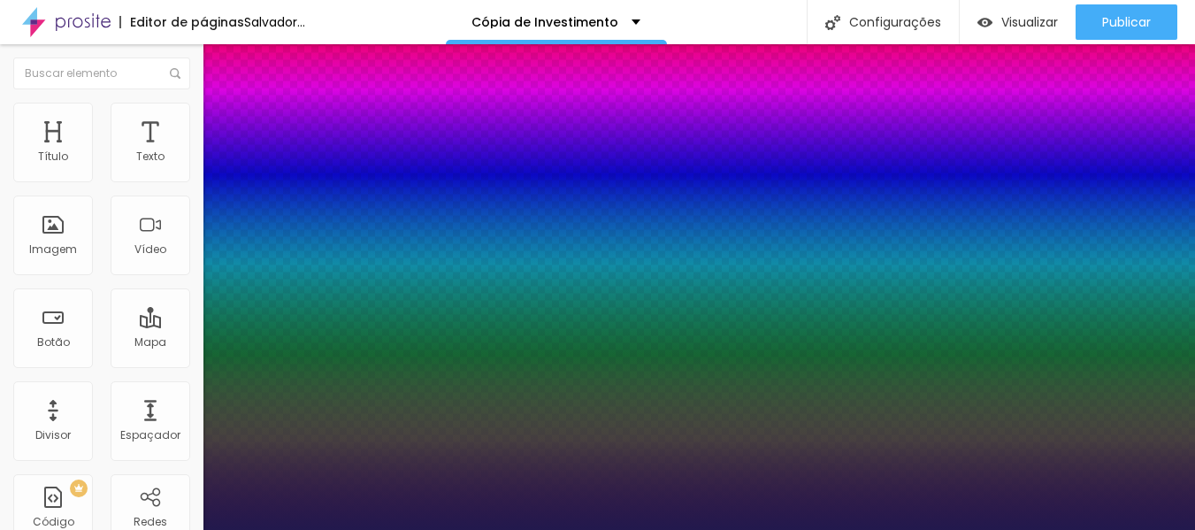
type input "20"
type input "1"
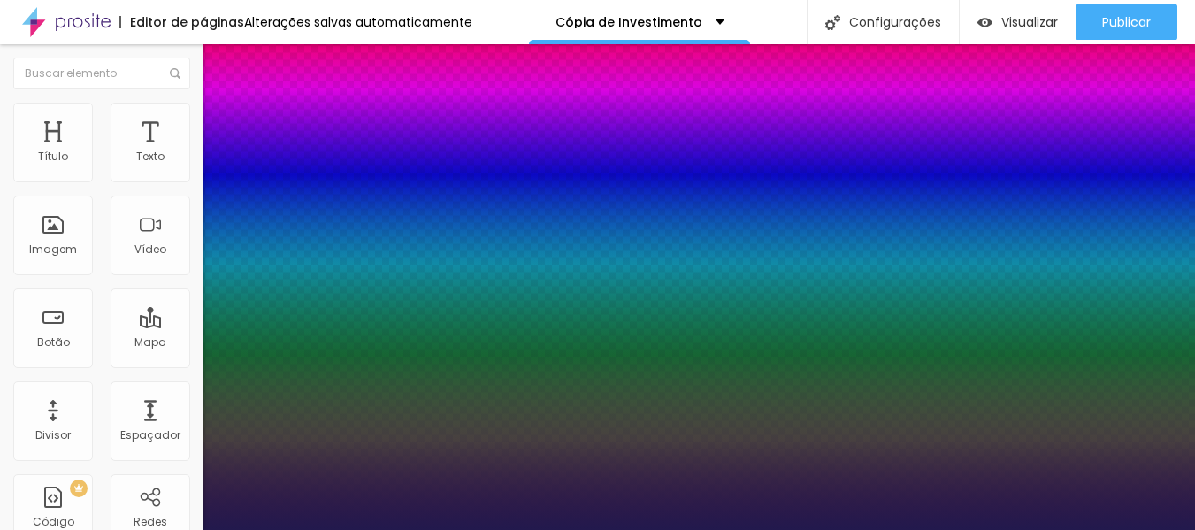
type input "17"
type input "1"
type input "16"
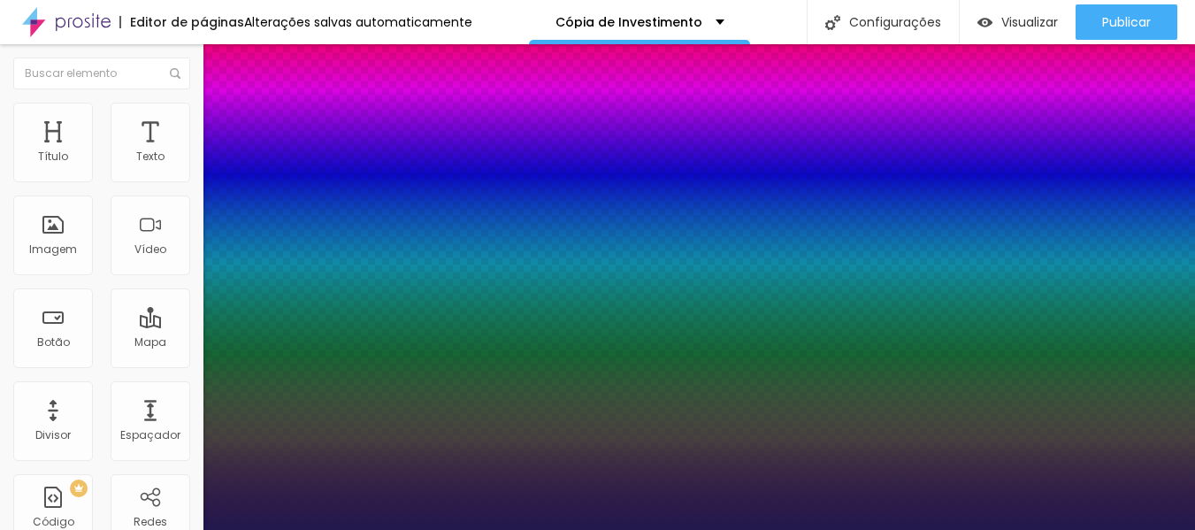
type input "1"
type input "17"
type input "1"
type input "17"
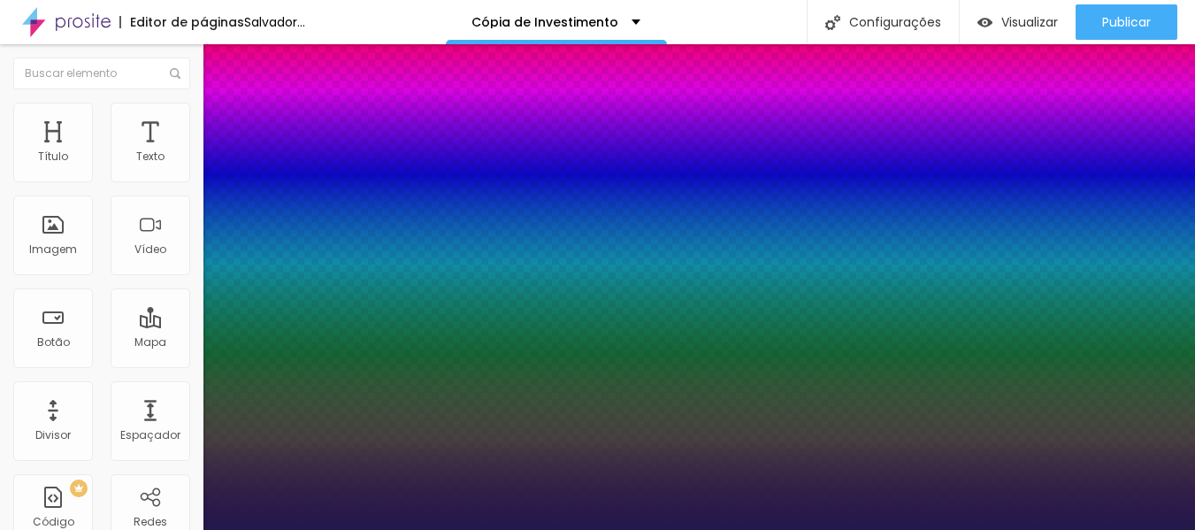
type input "1"
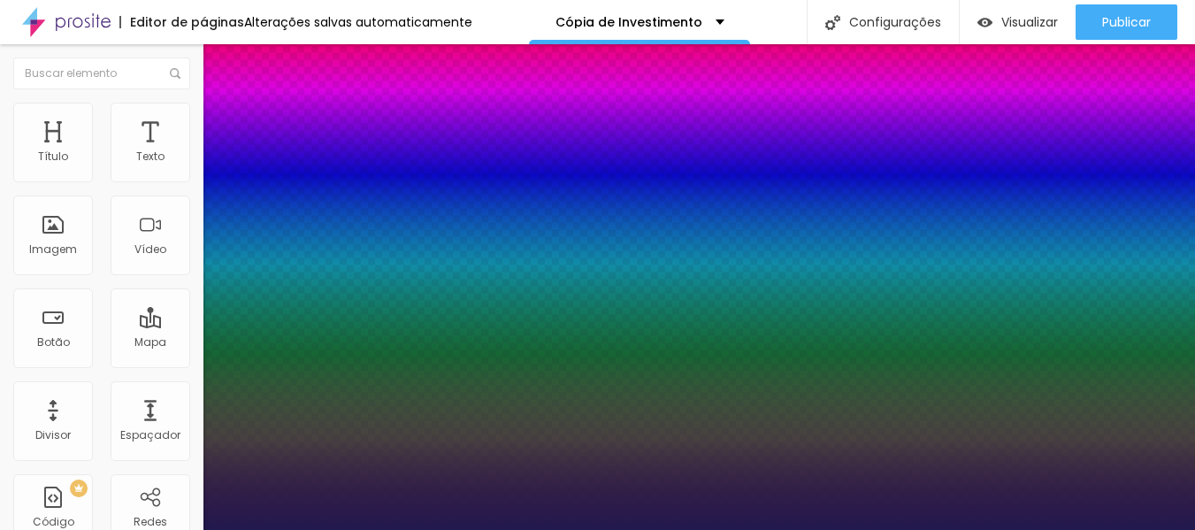
type input "18"
type input "1"
type input "18"
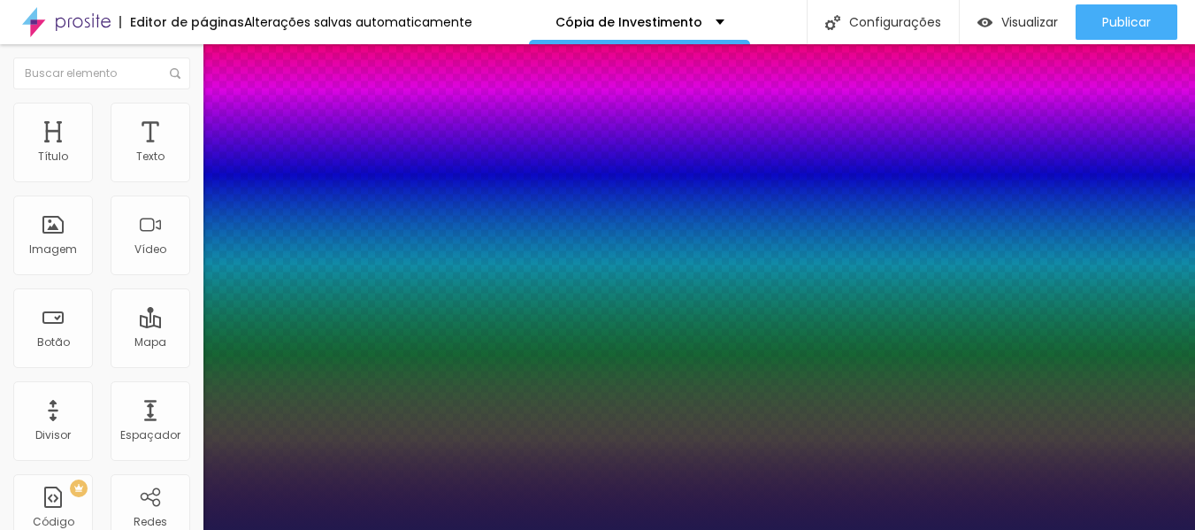
click at [533, 529] on div at bounding box center [597, 530] width 1195 height 0
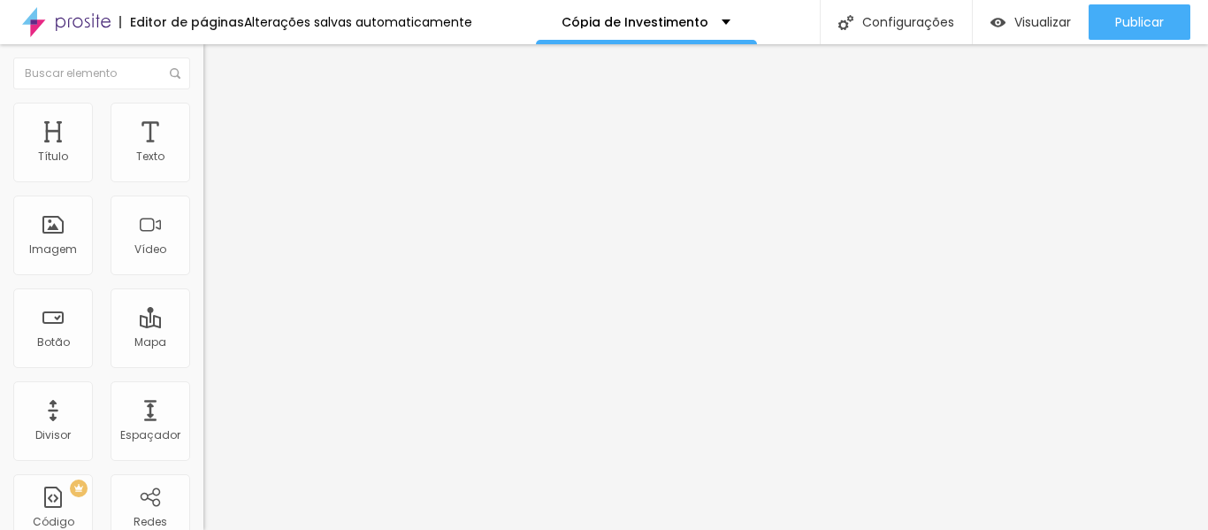
click at [203, 364] on input "https://" at bounding box center [309, 356] width 212 height 18
paste input "linktr.ee/Lilianarboleyafotografia"
type input "https://linktr.ee/Lilianarboleyafotografia"
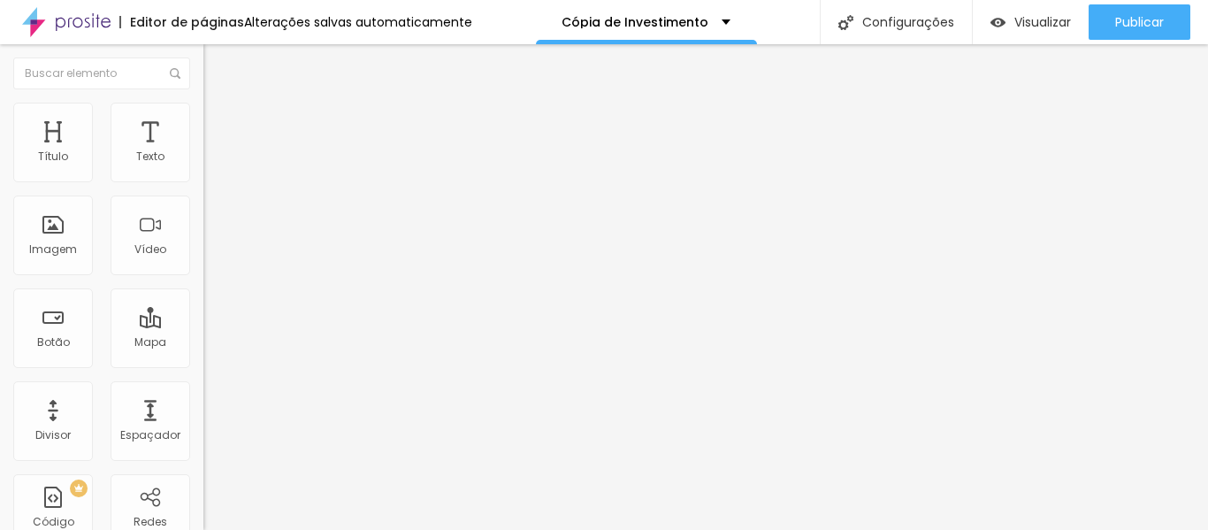
click at [203, 470] on div "Editar nulo Conteúdo Estilo Avançado Texto Contrate agora Alinhamento Tamanho N…" at bounding box center [304, 286] width 203 height 485
click at [203, 362] on input "https://" at bounding box center [309, 356] width 212 height 18
paste input "linktr.ee/Lilianarboleyafotografia"
type input "https://linktr.ee/Lilianarboleyafotografia"
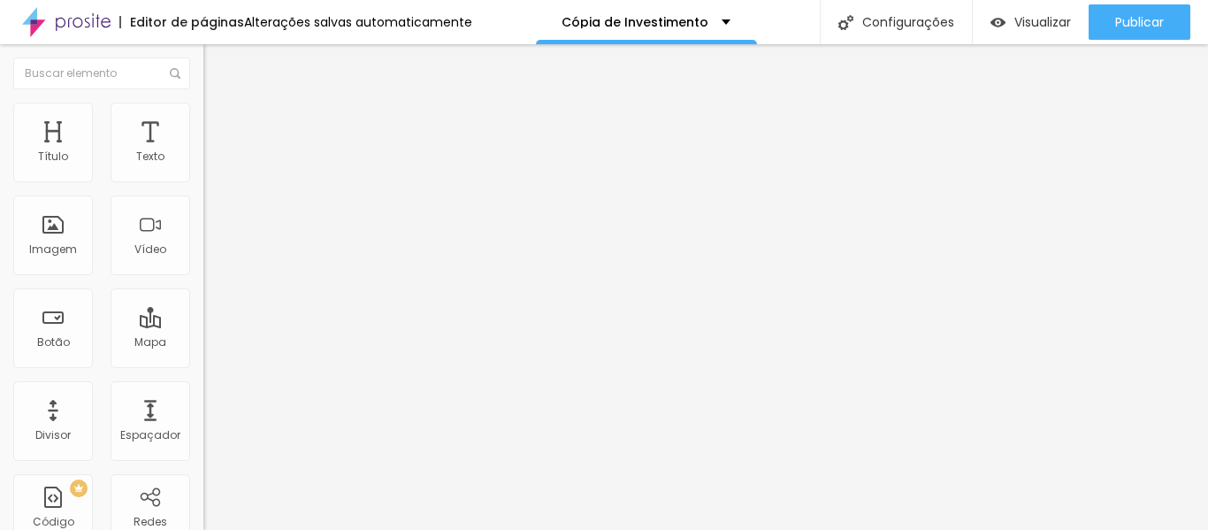
scroll to position [0, 0]
click at [203, 364] on input "https://" at bounding box center [309, 356] width 212 height 18
paste input "linktr.ee/Lilianarboleyafotografia"
type input "https://linktr.ee/Lilianarboleyafotografia"
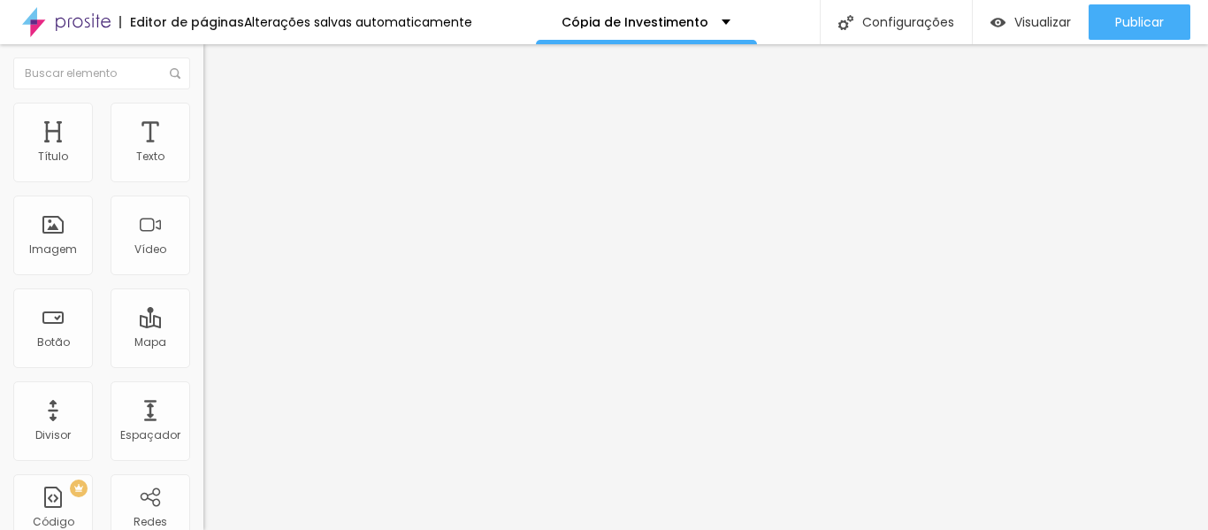
scroll to position [0, 0]
click at [203, 361] on input "https://" at bounding box center [309, 356] width 212 height 18
paste input "linktr.ee/Lilianarboleyafotografia"
type input "https://linktr.ee/Lilianarboleyafotografia"
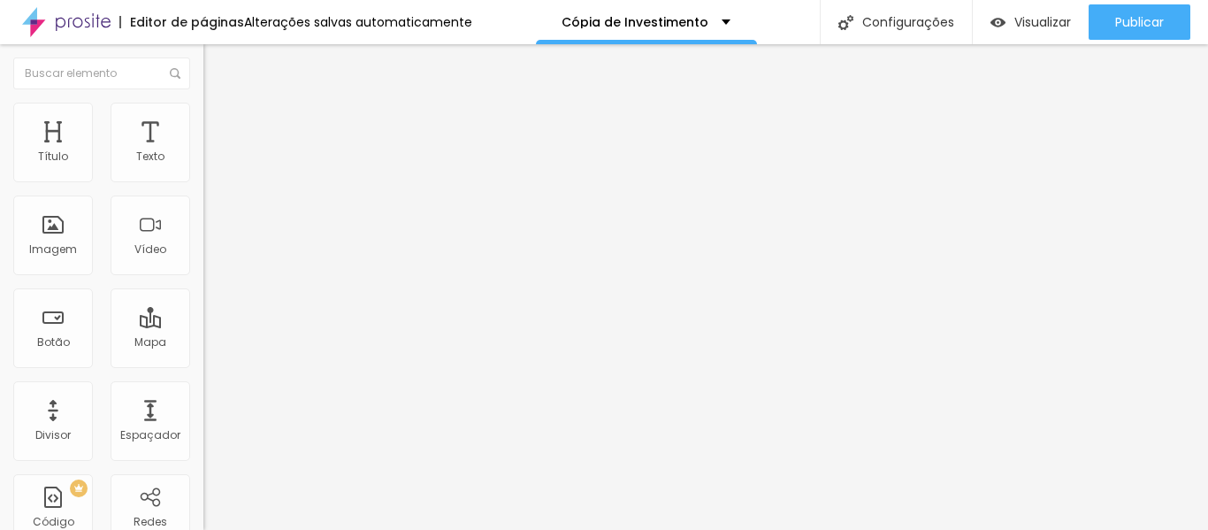
scroll to position [0, 0]
click at [203, 364] on input "https://https://linktr.ee/Lilianarboleyafotografia?fbclid=PAZXh0bgNhZW0CMTEAAac…" at bounding box center [309, 356] width 212 height 18
paste input "linktr.ee/Lilianarboleyafotografia"
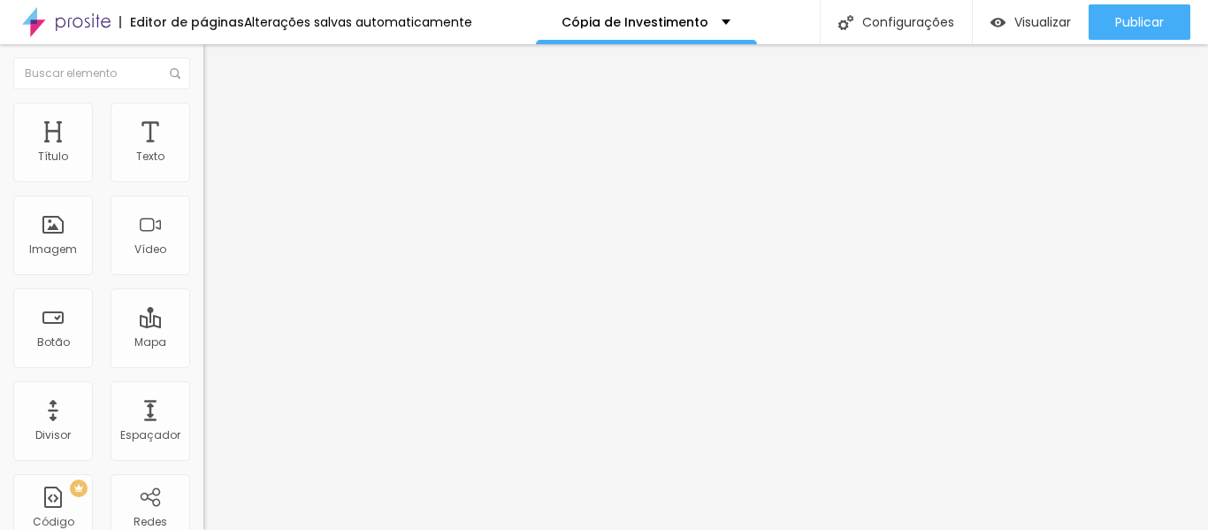
type input "linktr.ee/Lilianarboleyafotografia"
click at [210, 164] on icon "button" at bounding box center [215, 159] width 11 height 11
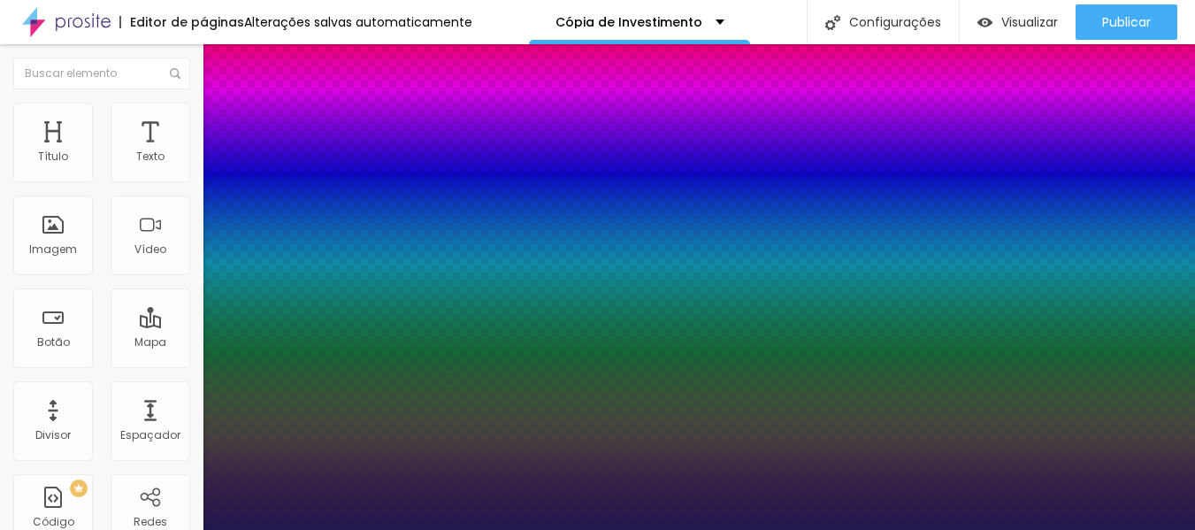
type input "1"
type input "18"
type input "1"
type input "18"
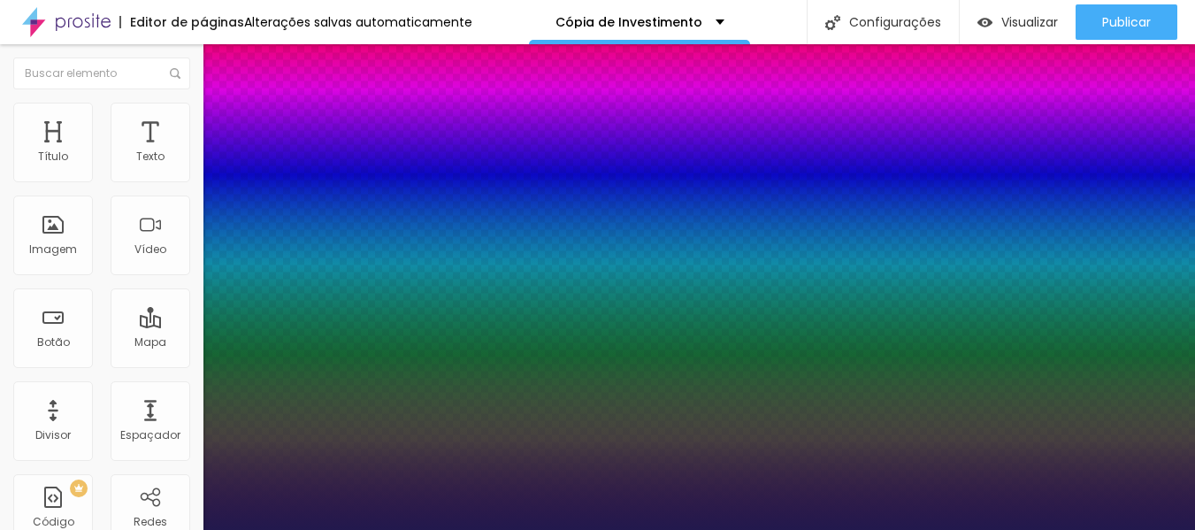
click at [831, 529] on div at bounding box center [597, 530] width 1195 height 0
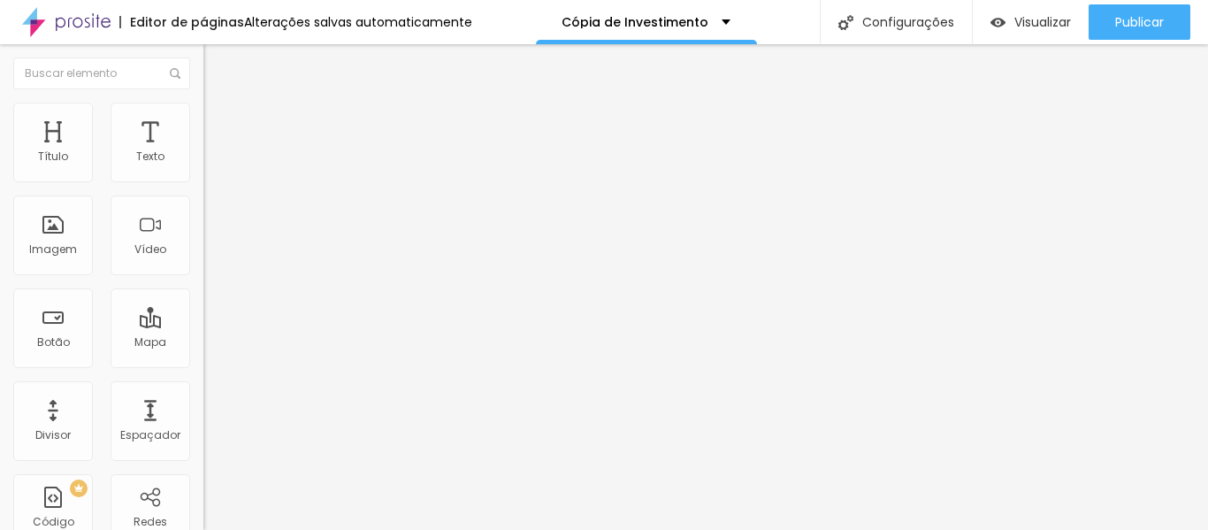
click at [210, 164] on icon "button" at bounding box center [215, 159] width 11 height 11
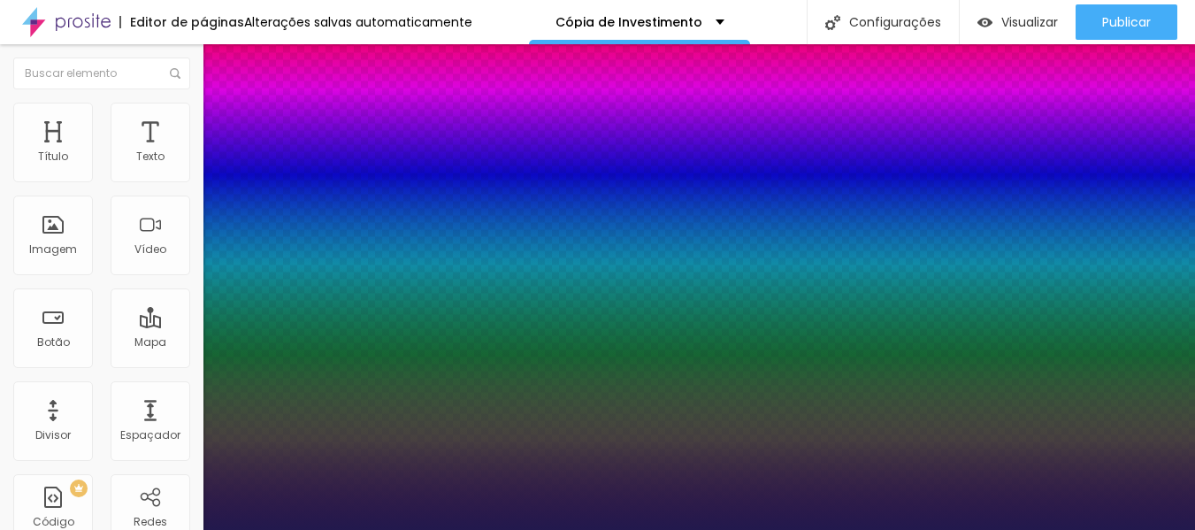
type input "1"
click at [599, 529] on div at bounding box center [597, 530] width 1195 height 0
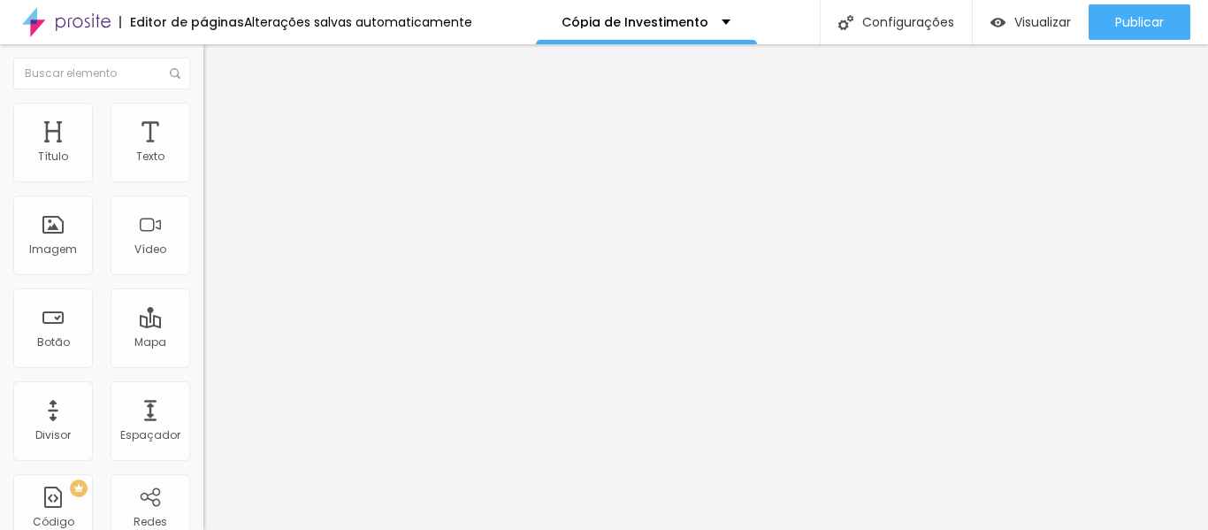
click at [203, 166] on button "button" at bounding box center [215, 160] width 25 height 19
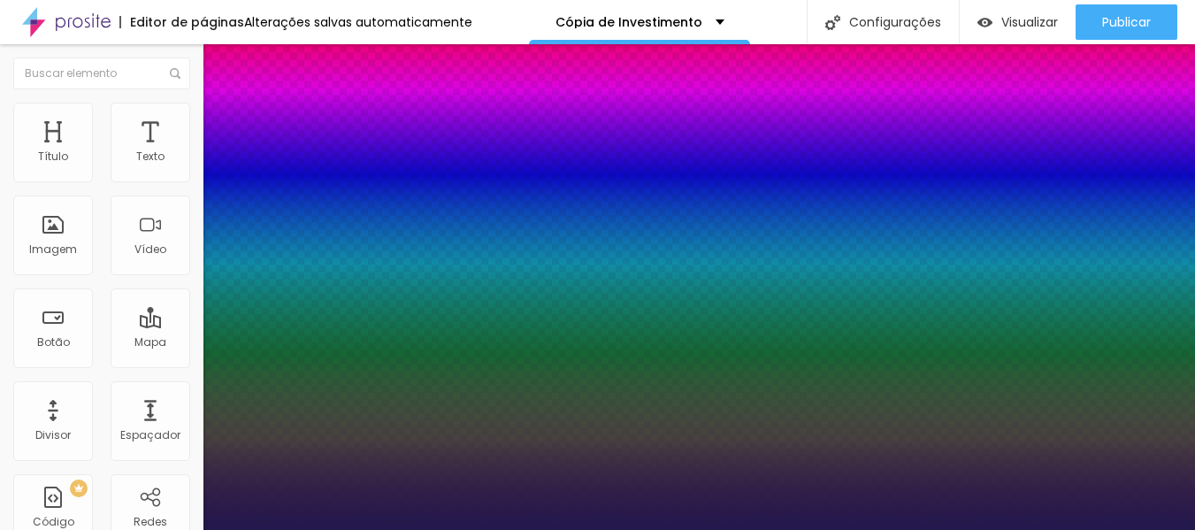
type input "1"
type input "14"
type input "1"
type input "15"
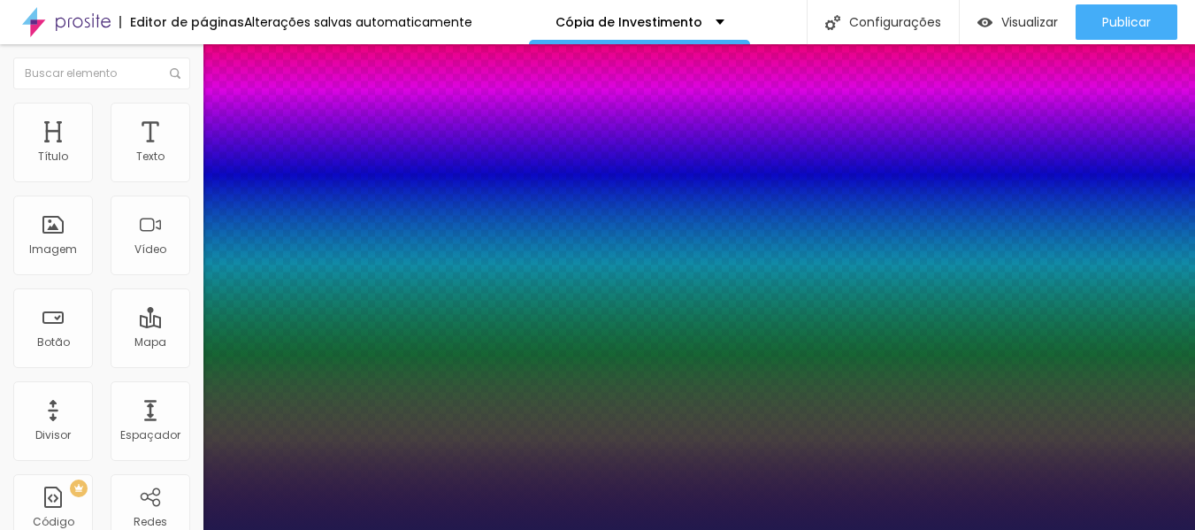
type input "15"
type input "1"
type input "16"
type input "1"
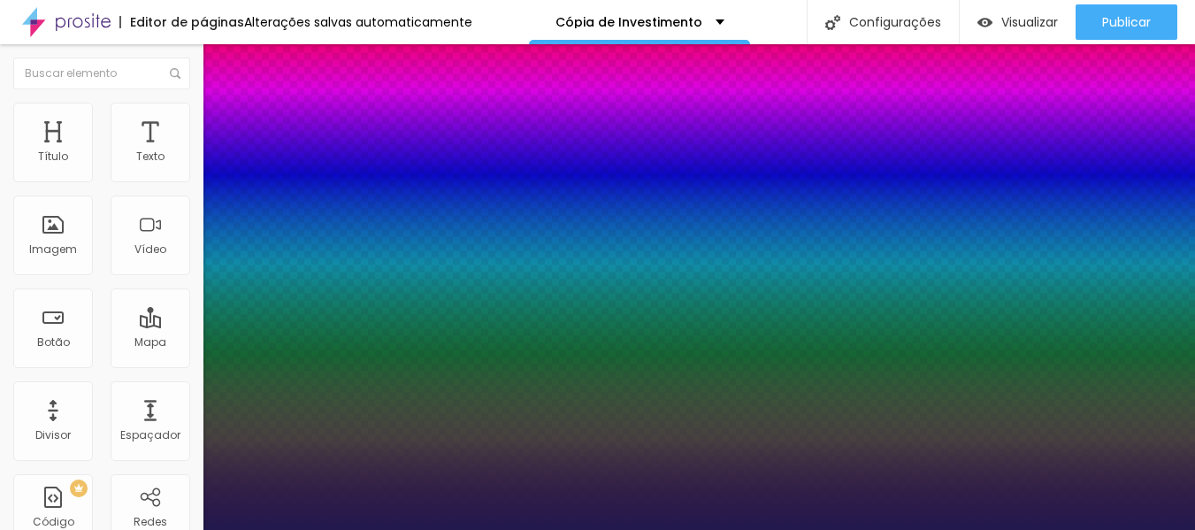
type input "17"
click at [617, 529] on div at bounding box center [597, 530] width 1195 height 0
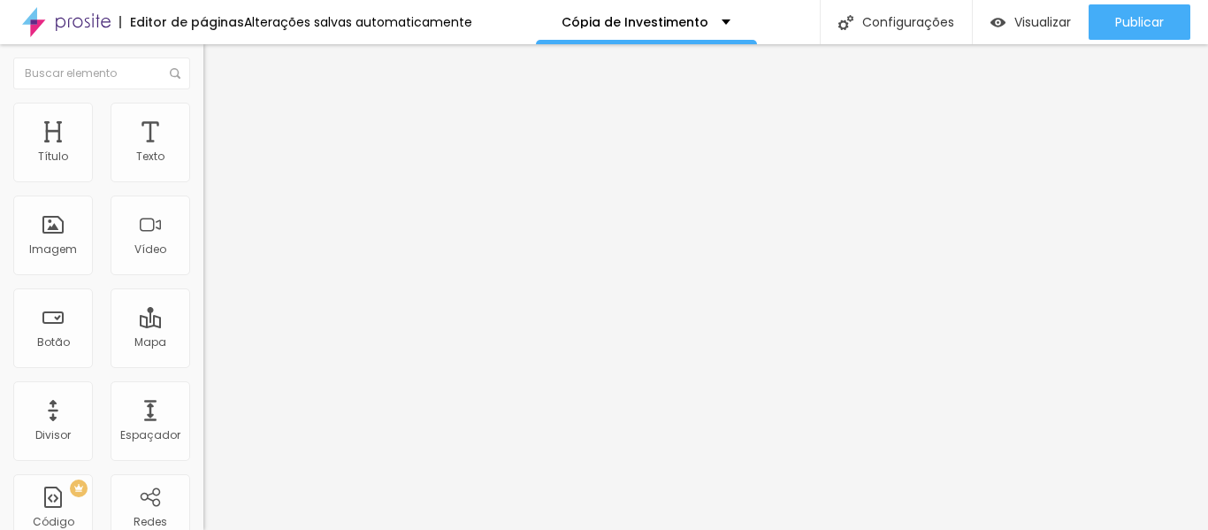
click at [217, 65] on img "button" at bounding box center [224, 64] width 14 height 14
click at [210, 164] on icon "button" at bounding box center [215, 159] width 11 height 11
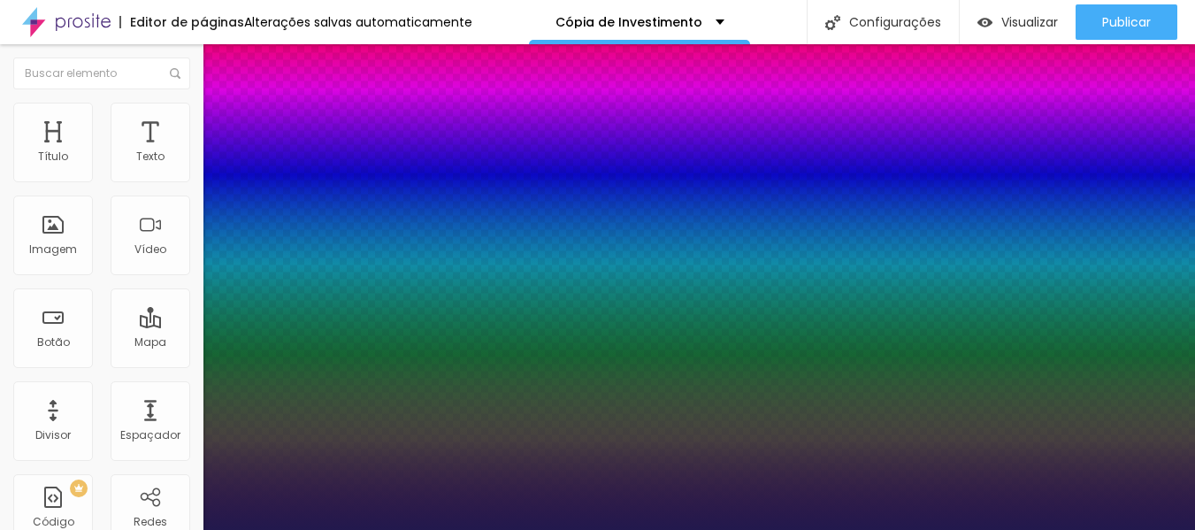
click at [835, 529] on div at bounding box center [597, 530] width 1195 height 0
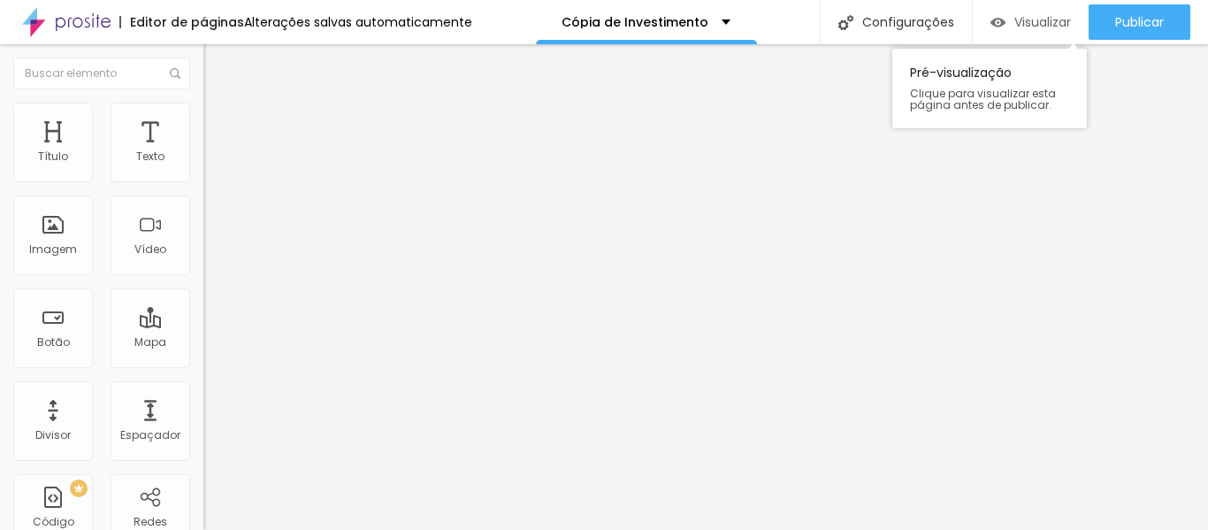
click at [1034, 23] on font "Visualizar" at bounding box center [1042, 22] width 57 height 18
click at [203, 170] on button "button" at bounding box center [215, 160] width 25 height 19
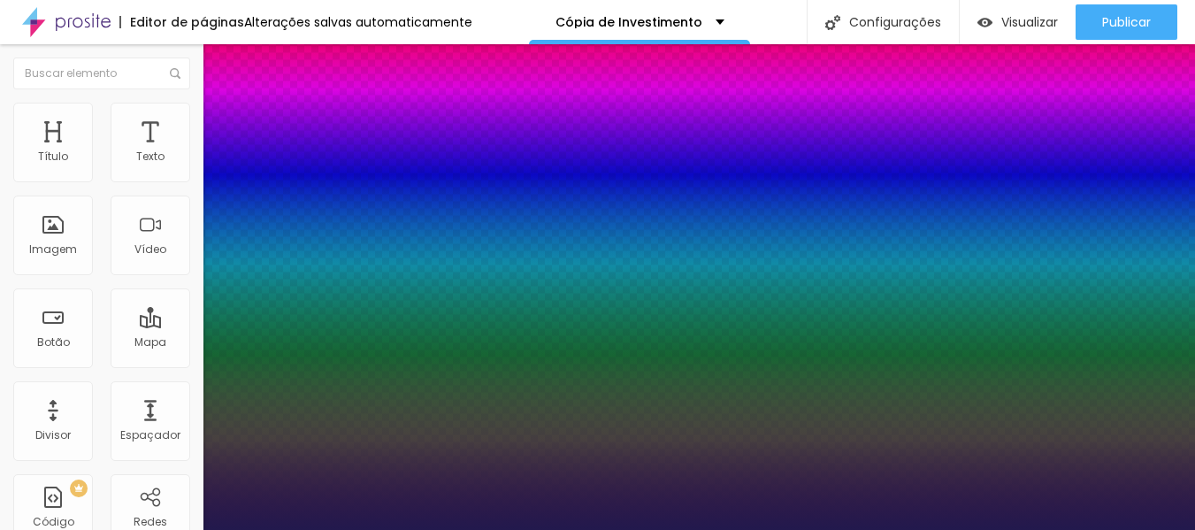
click at [664, 529] on div at bounding box center [597, 530] width 1195 height 0
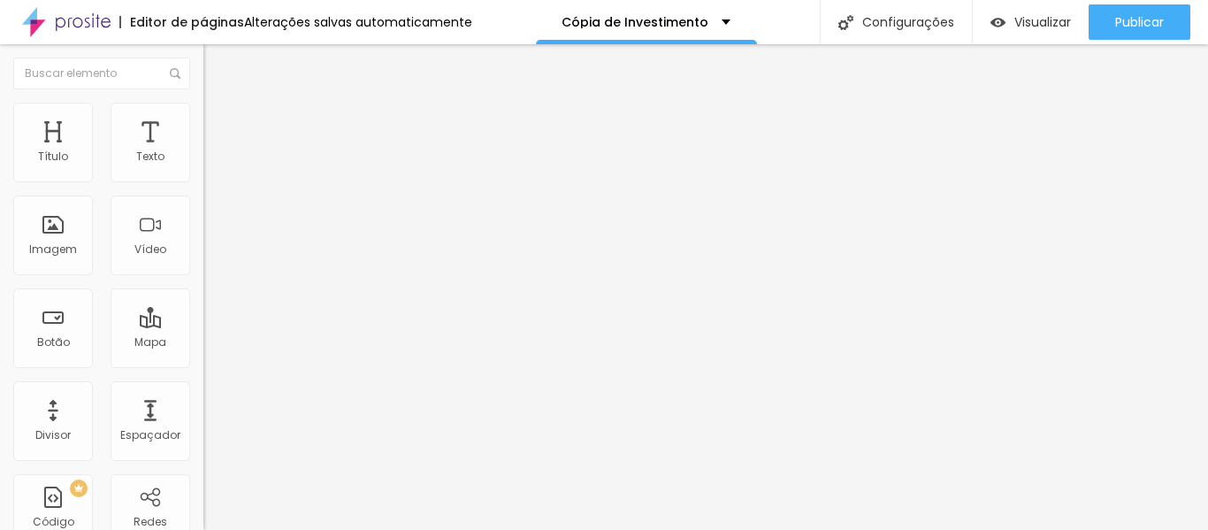
click at [210, 164] on icon "button" at bounding box center [215, 159] width 11 height 11
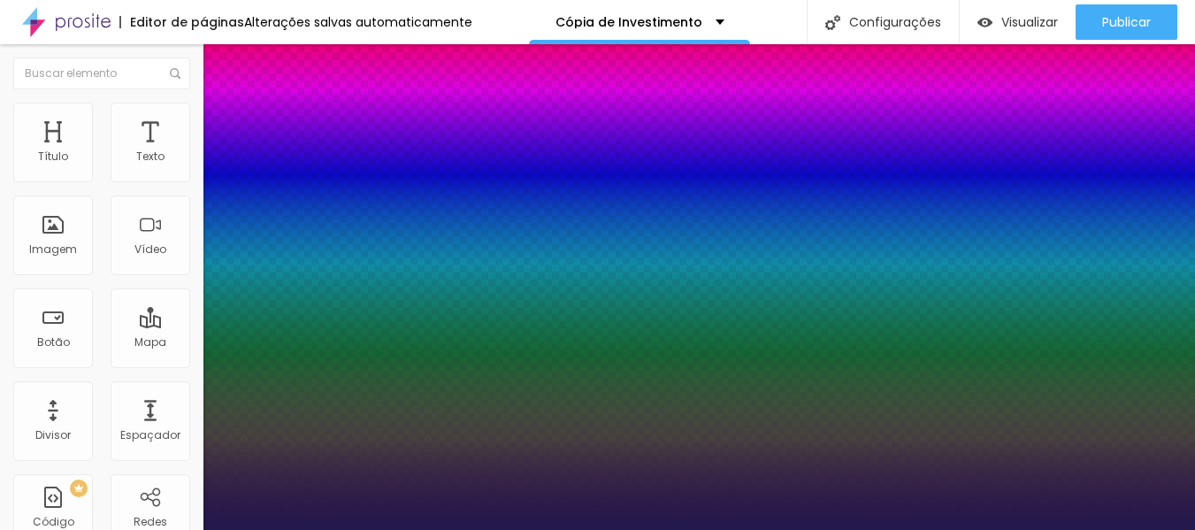
click at [1154, 529] on div at bounding box center [597, 530] width 1195 height 0
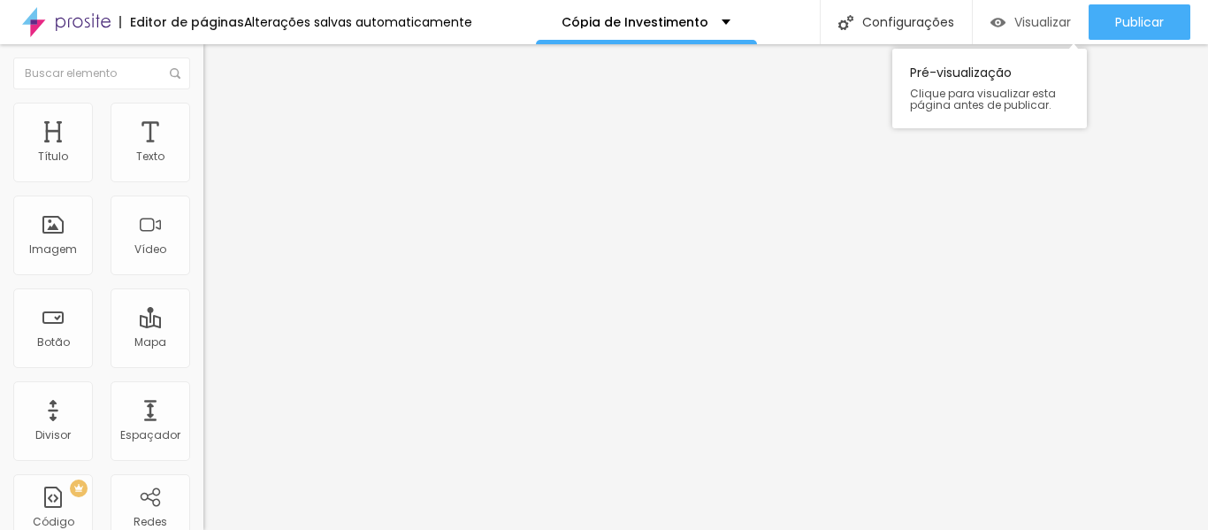
click at [1014, 19] on font "Visualizar" at bounding box center [1042, 22] width 57 height 18
click at [203, 175] on img at bounding box center [209, 169] width 12 height 12
click at [203, 169] on div at bounding box center [304, 170] width 203 height 14
click at [203, 111] on img at bounding box center [211, 111] width 16 height 16
click at [203, 120] on img at bounding box center [211, 128] width 16 height 16
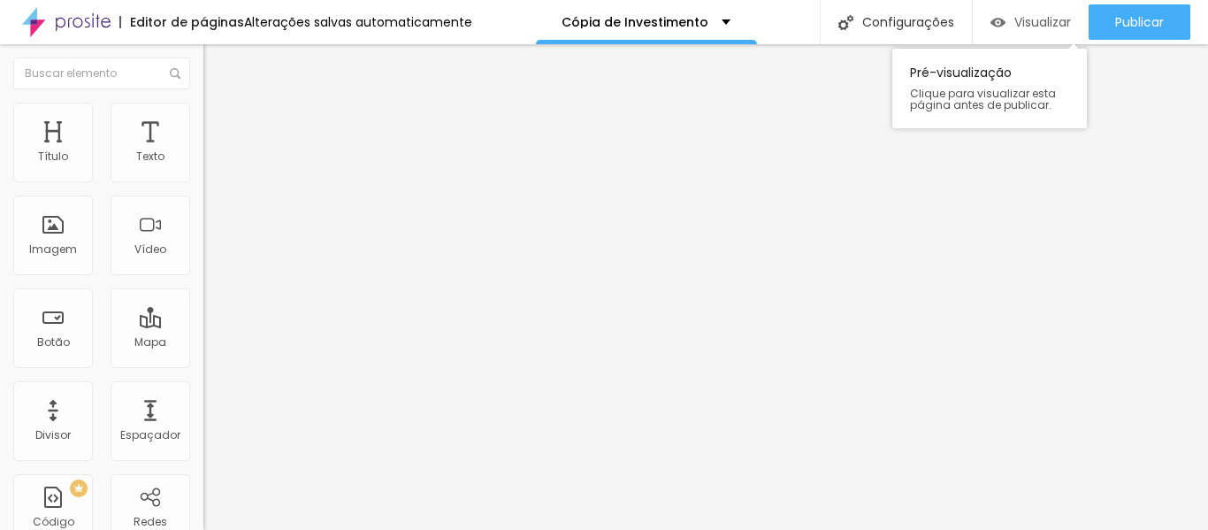
click at [1009, 16] on div "Visualizar" at bounding box center [1030, 22] width 80 height 15
click at [212, 163] on icon "button" at bounding box center [215, 159] width 7 height 7
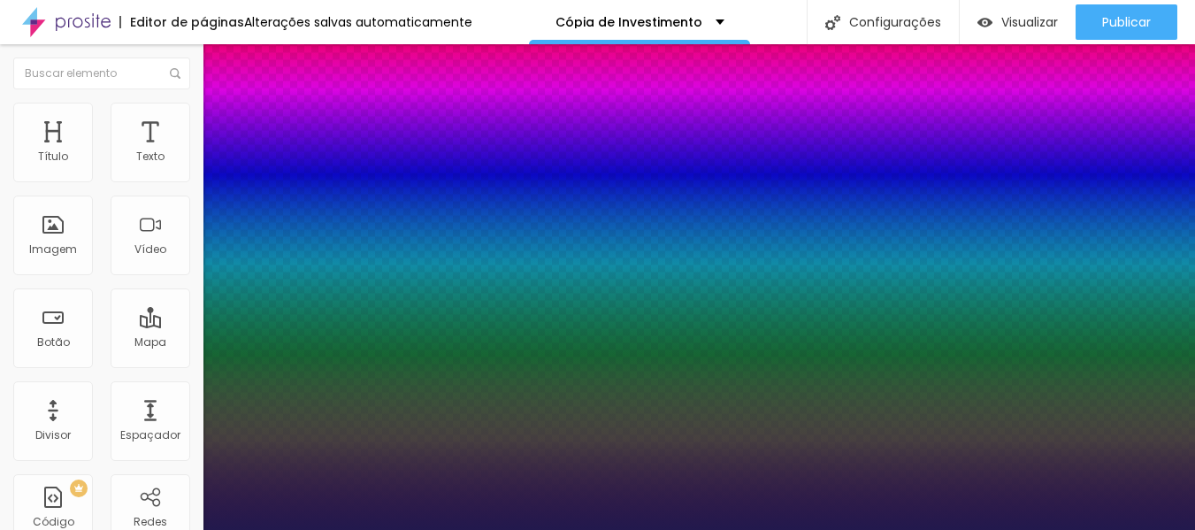
click at [987, 529] on div at bounding box center [597, 530] width 1195 height 0
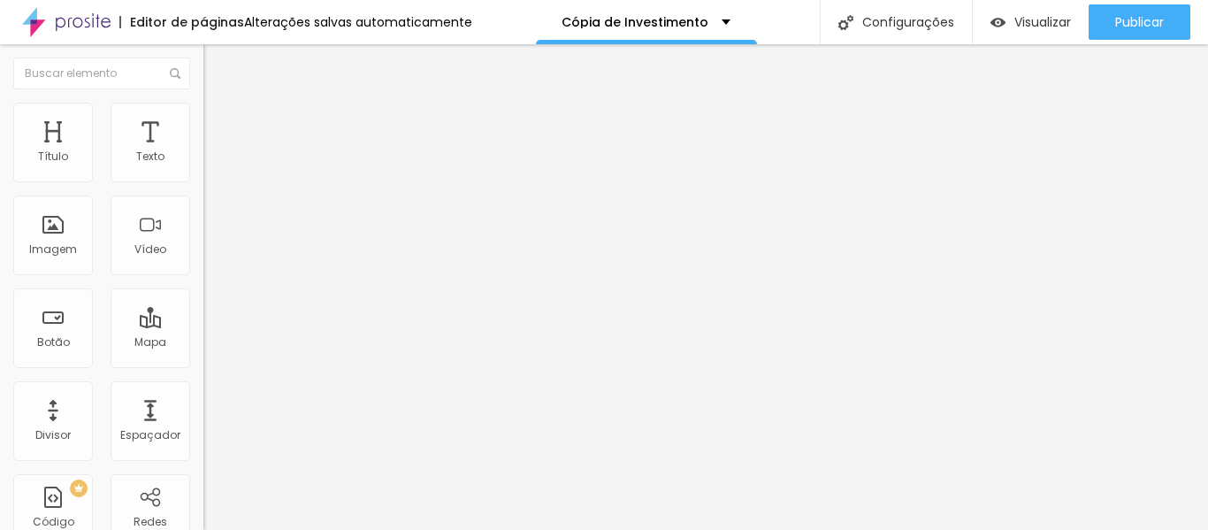
click at [210, 164] on icon "button" at bounding box center [215, 159] width 11 height 11
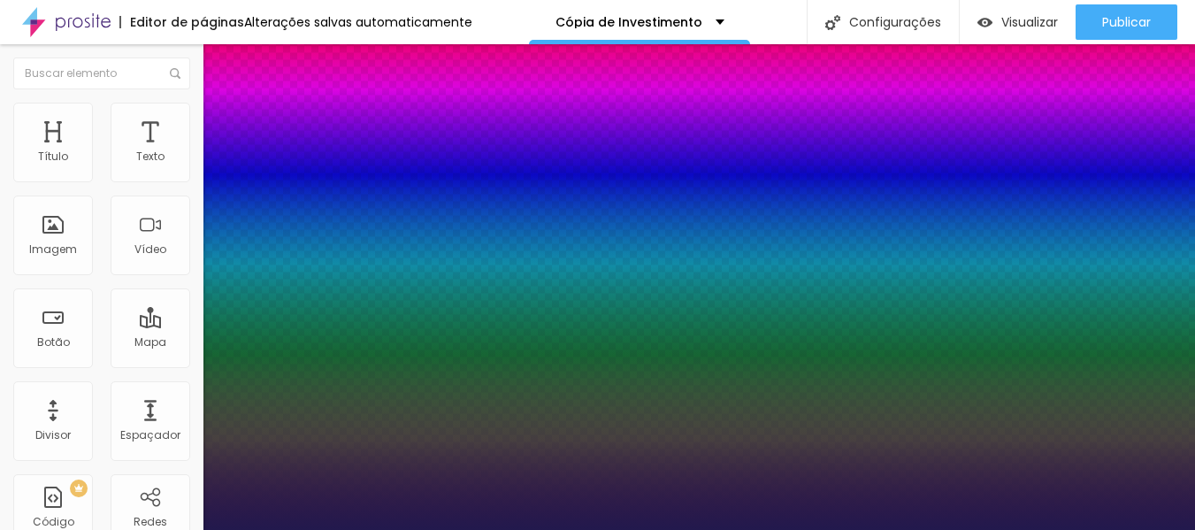
drag, startPoint x: 394, startPoint y: 304, endPoint x: 339, endPoint y: 296, distance: 56.3
click at [877, 529] on div at bounding box center [597, 530] width 1195 height 0
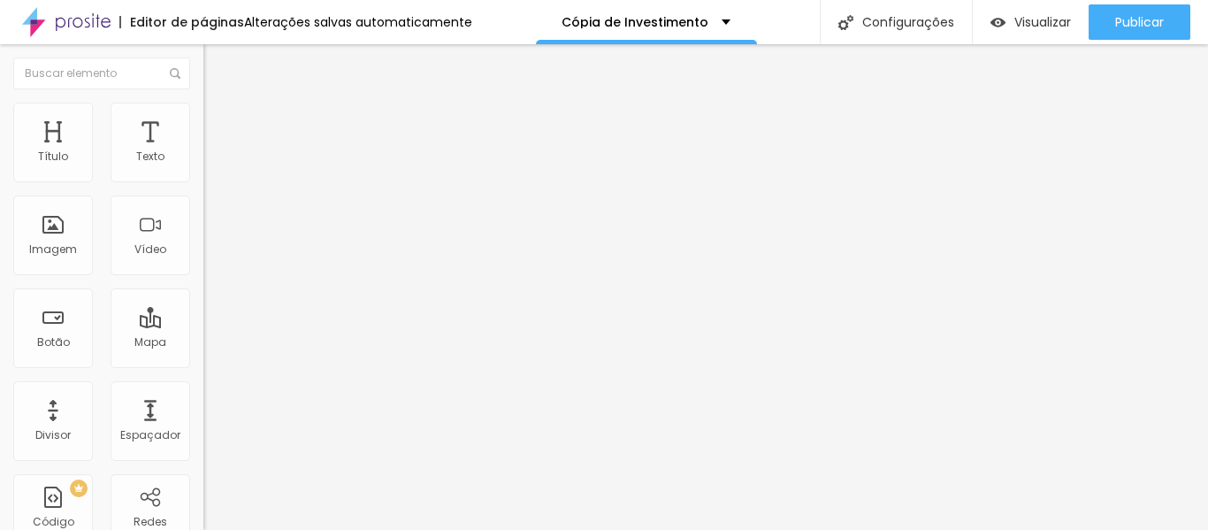
click at [210, 256] on icon "button" at bounding box center [215, 251] width 11 height 11
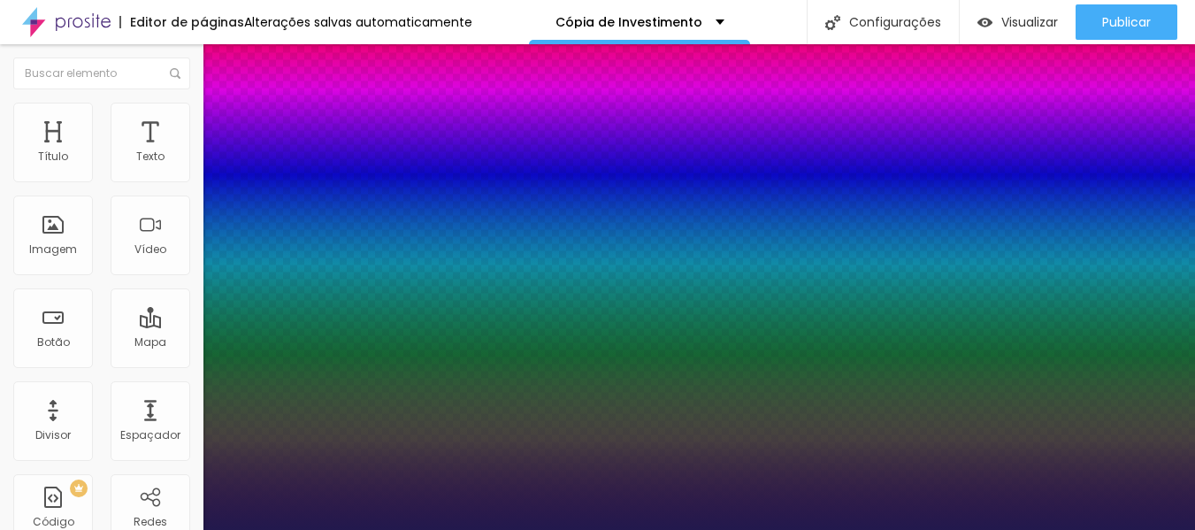
click at [647, 529] on div at bounding box center [597, 530] width 1195 height 0
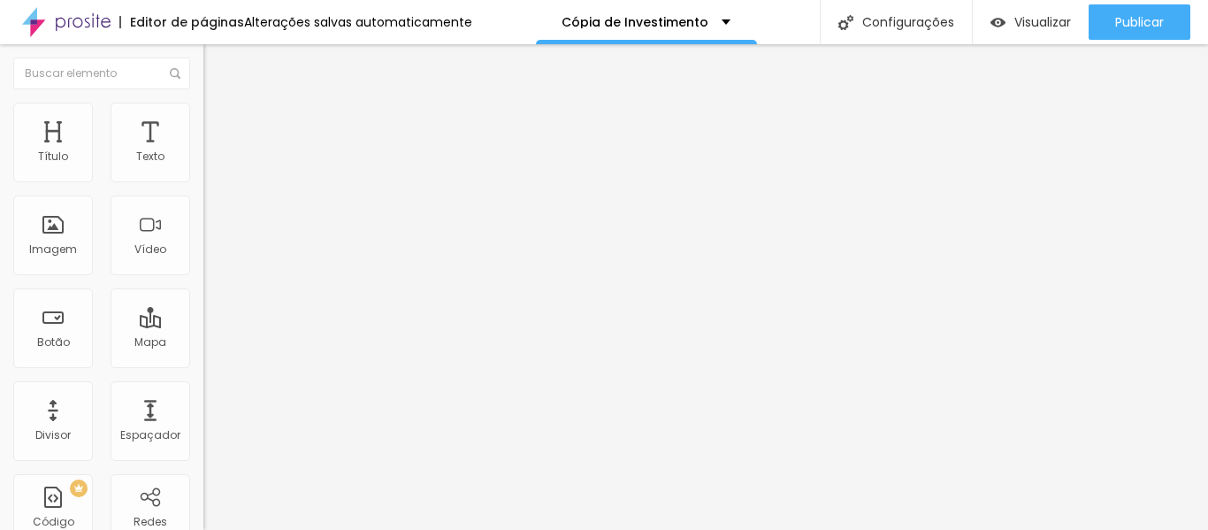
click at [203, 170] on button "button" at bounding box center [215, 160] width 25 height 19
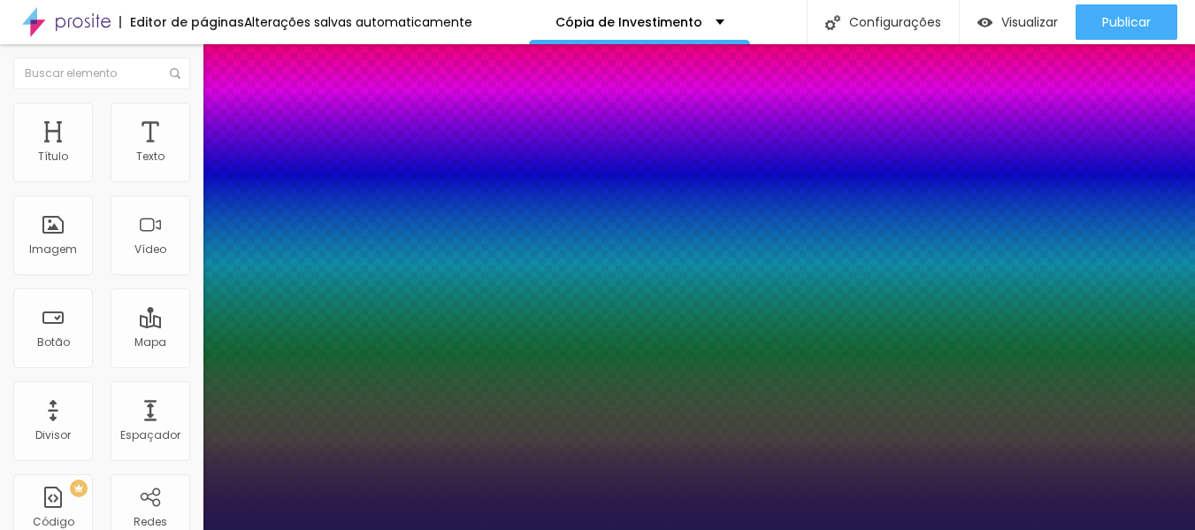
click at [768, 529] on div at bounding box center [597, 530] width 1195 height 0
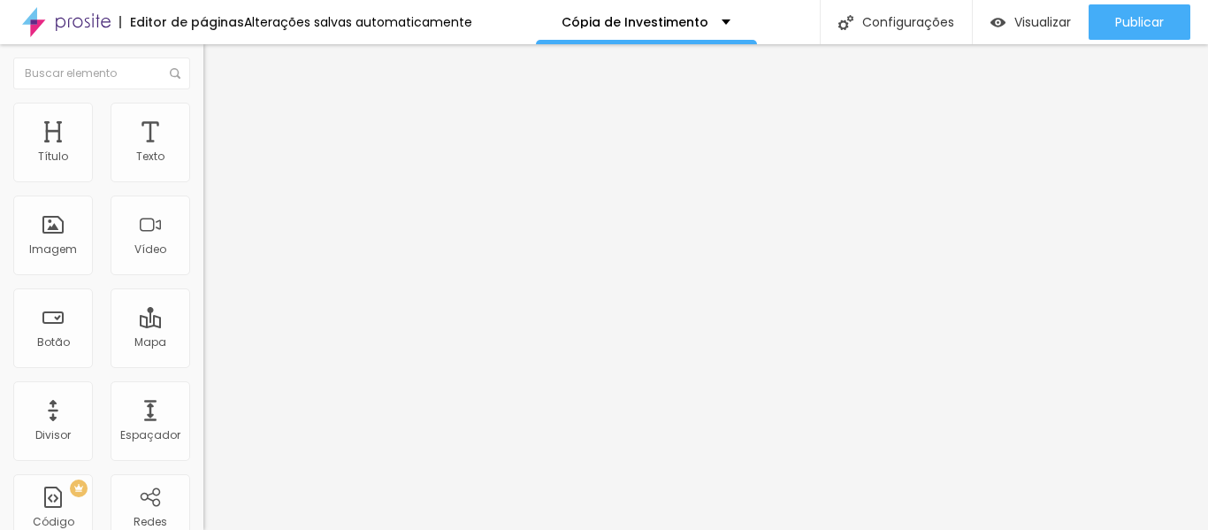
click at [210, 164] on icon "button" at bounding box center [215, 159] width 11 height 11
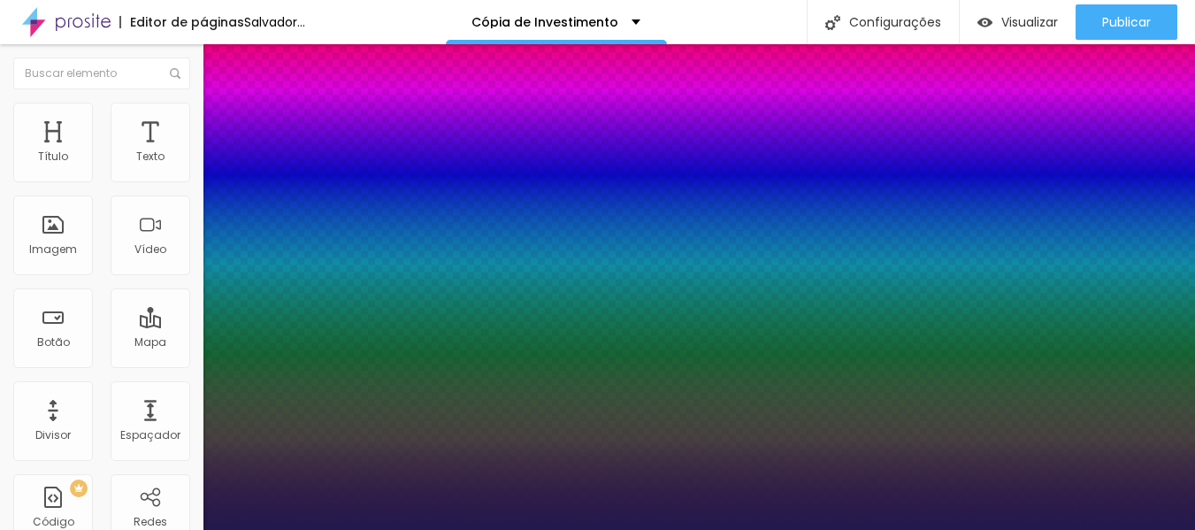
click at [798, 529] on div at bounding box center [597, 530] width 1195 height 0
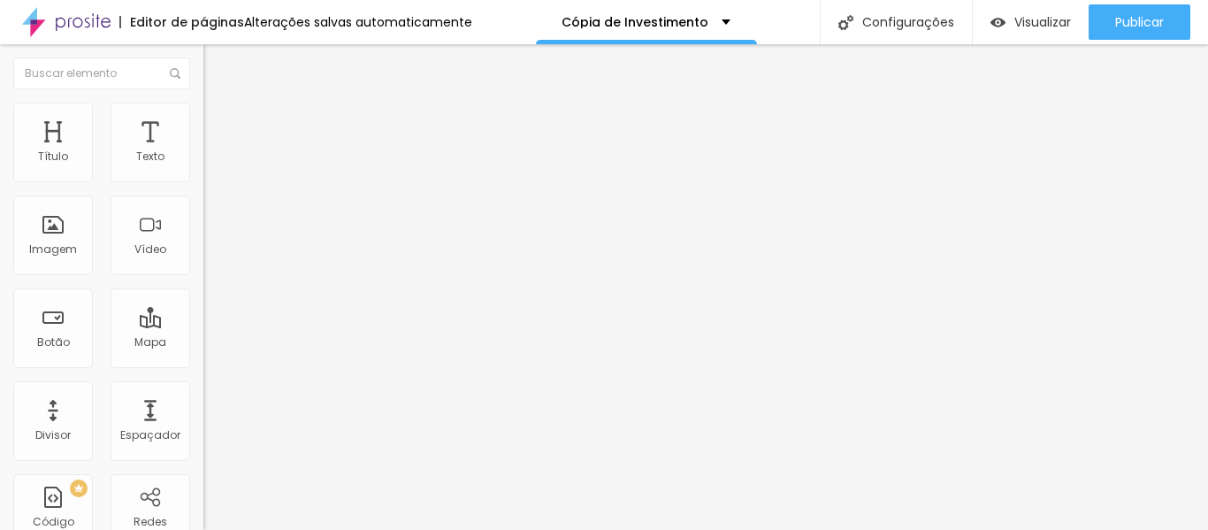
click at [210, 164] on icon "button" at bounding box center [215, 159] width 11 height 11
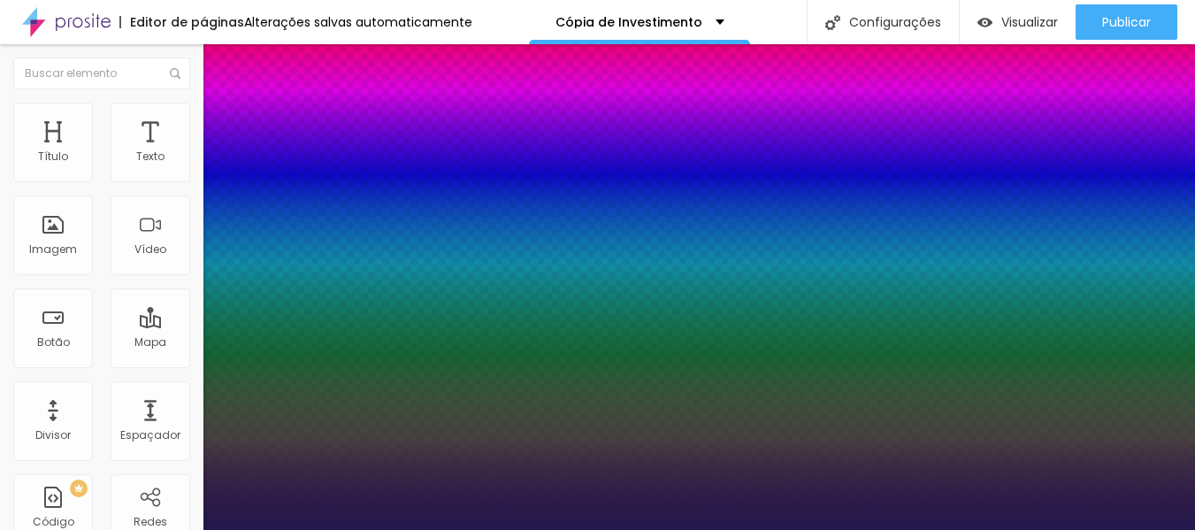
click at [781, 529] on div at bounding box center [597, 530] width 1195 height 0
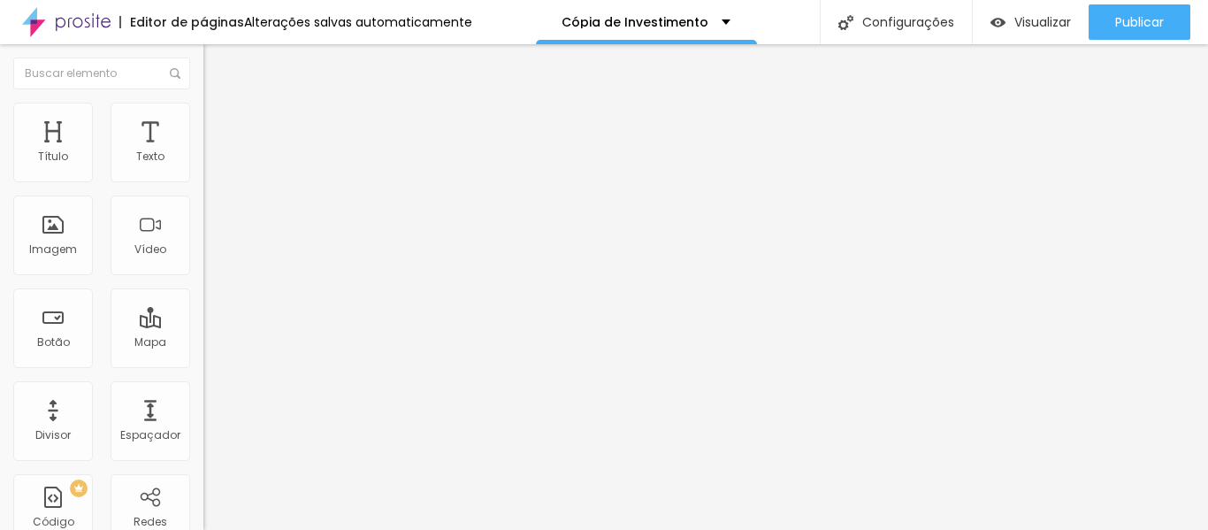
click at [218, 157] on icon "button" at bounding box center [220, 156] width 4 height 4
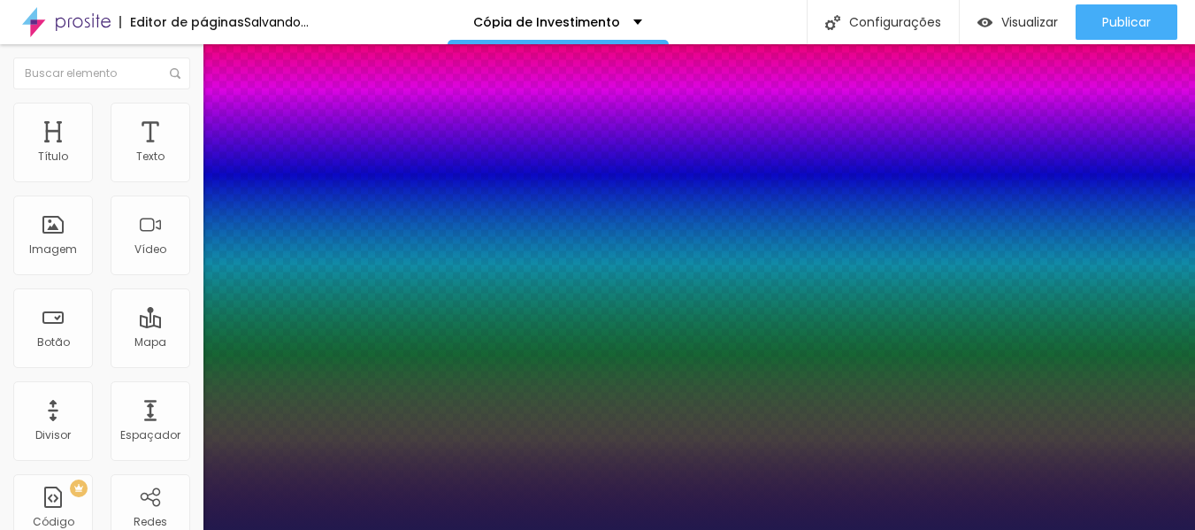
click at [831, 529] on div at bounding box center [597, 530] width 1195 height 0
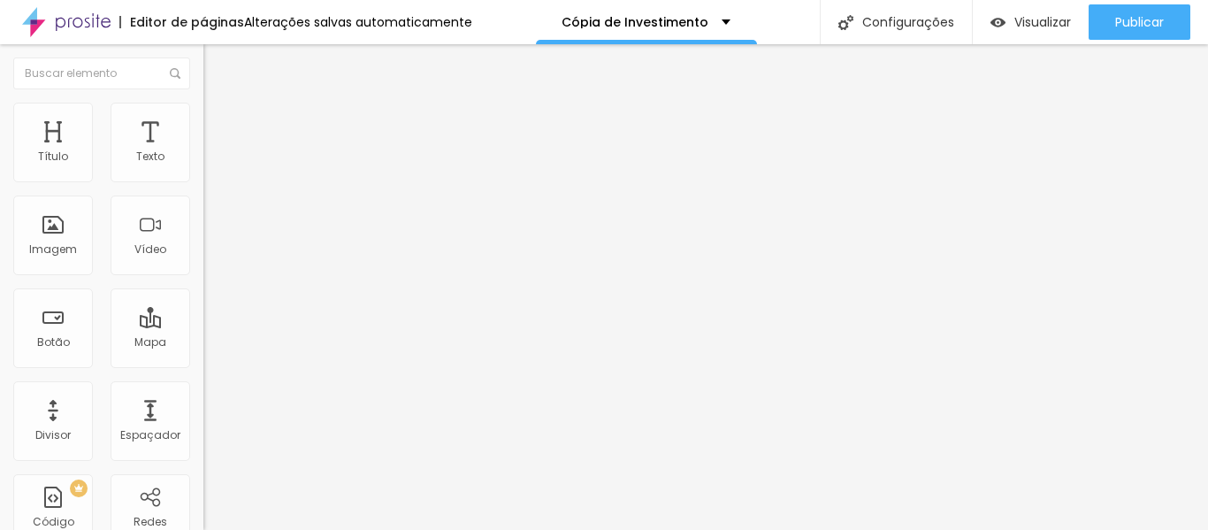
click at [210, 164] on icon "button" at bounding box center [215, 159] width 11 height 11
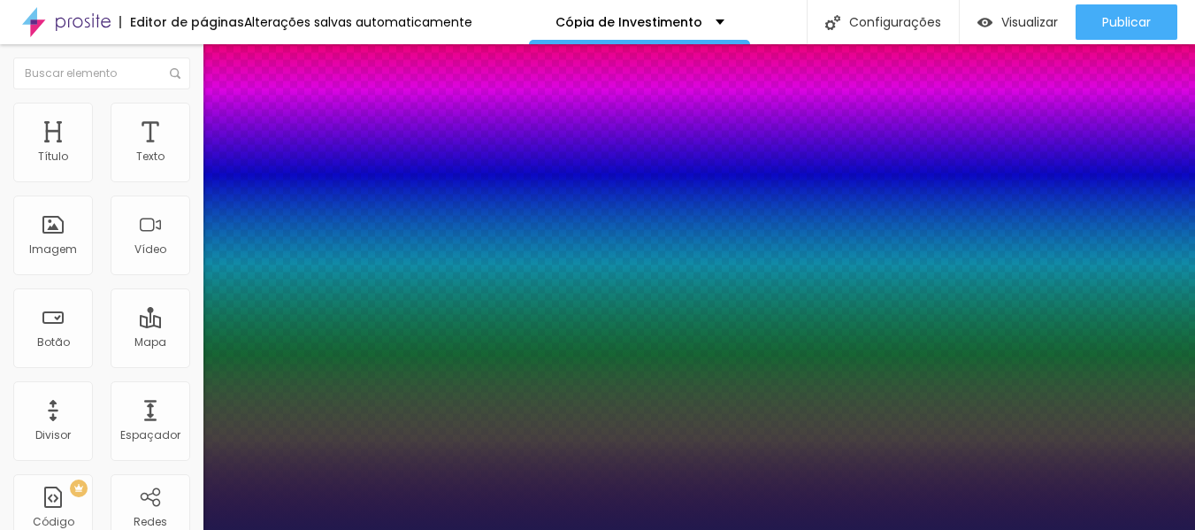
drag, startPoint x: 396, startPoint y: 302, endPoint x: 277, endPoint y: 290, distance: 119.9
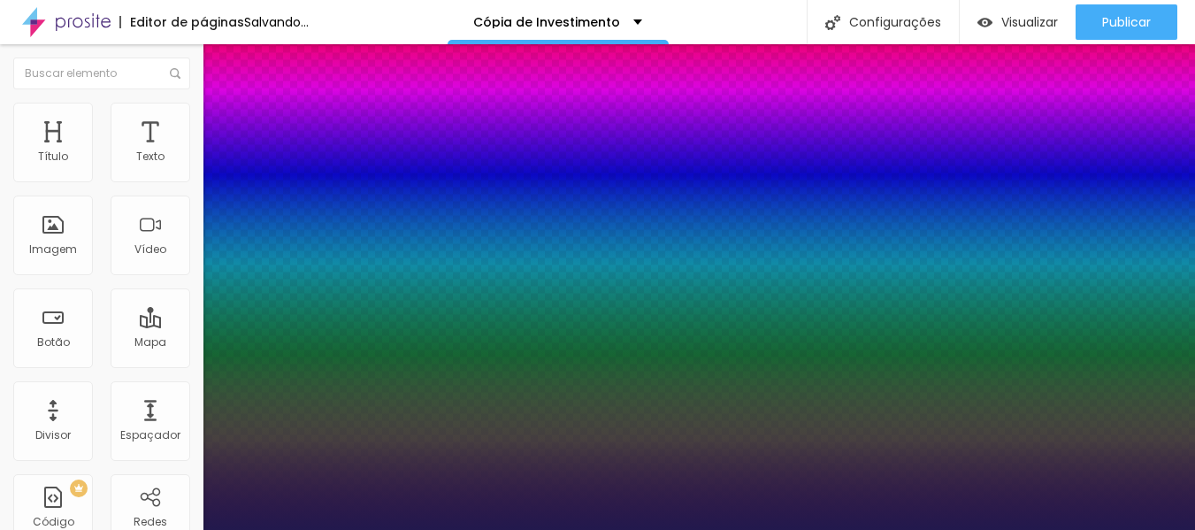
click at [978, 529] on div at bounding box center [597, 530] width 1195 height 0
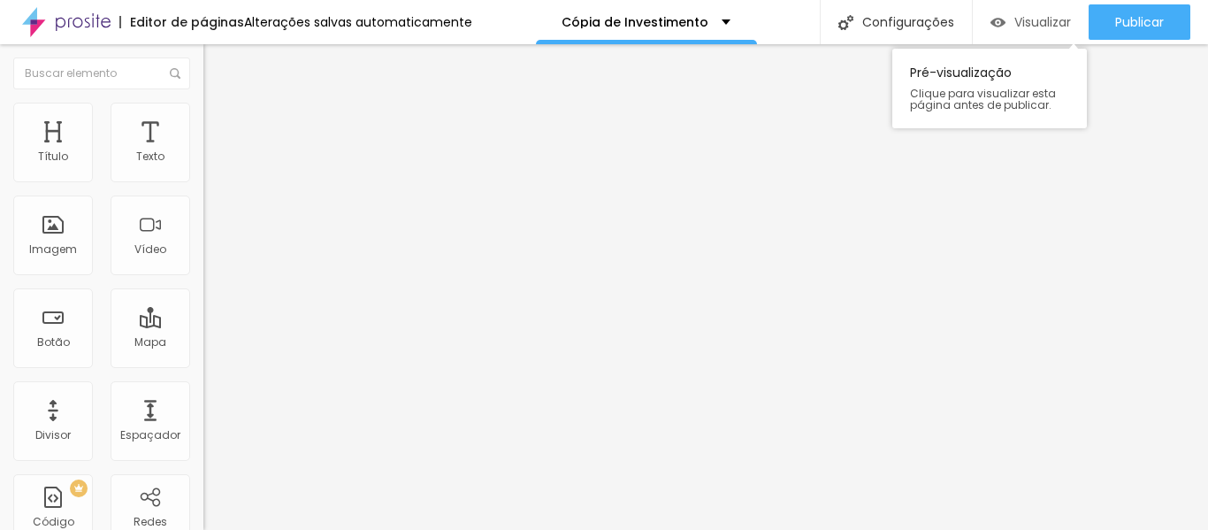
click at [1039, 23] on font "Visualizar" at bounding box center [1042, 22] width 57 height 18
click at [1042, 24] on font "Visualizar" at bounding box center [1042, 22] width 57 height 18
click at [1054, 19] on font "Visualizar" at bounding box center [1042, 22] width 57 height 18
click at [203, 364] on input "https://linktr.ee/Lilianarboleyafotografia" at bounding box center [309, 356] width 212 height 18
click at [203, 364] on input "linktr.ee/Lilianarboleyafotografia" at bounding box center [309, 356] width 212 height 18
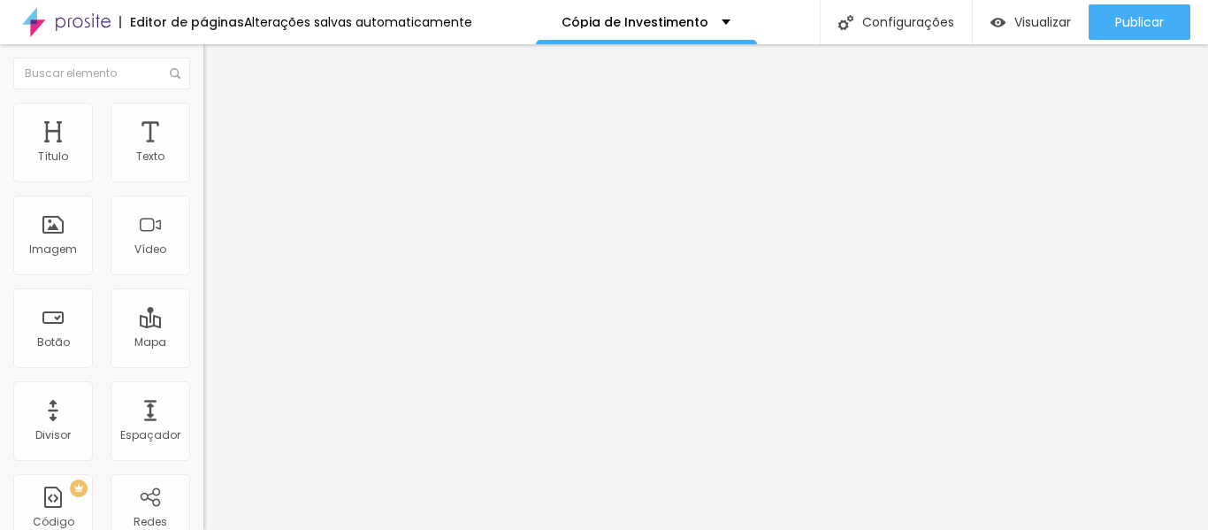
paste input "https://"
click at [203, 363] on input "https://linktr.ee/Lilianarboleyafotografia" at bounding box center [309, 356] width 212 height 18
click at [1049, 19] on font "Visualizar" at bounding box center [1042, 22] width 57 height 18
click at [1014, 23] on font "Visualizar" at bounding box center [1042, 22] width 57 height 18
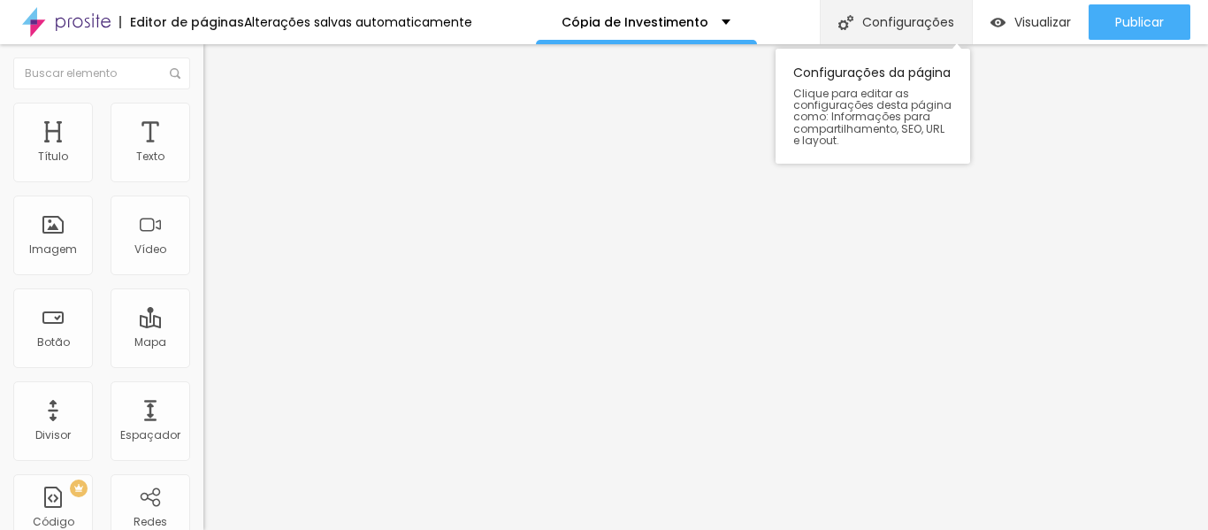
click at [919, 19] on font "Configurações" at bounding box center [908, 22] width 92 height 18
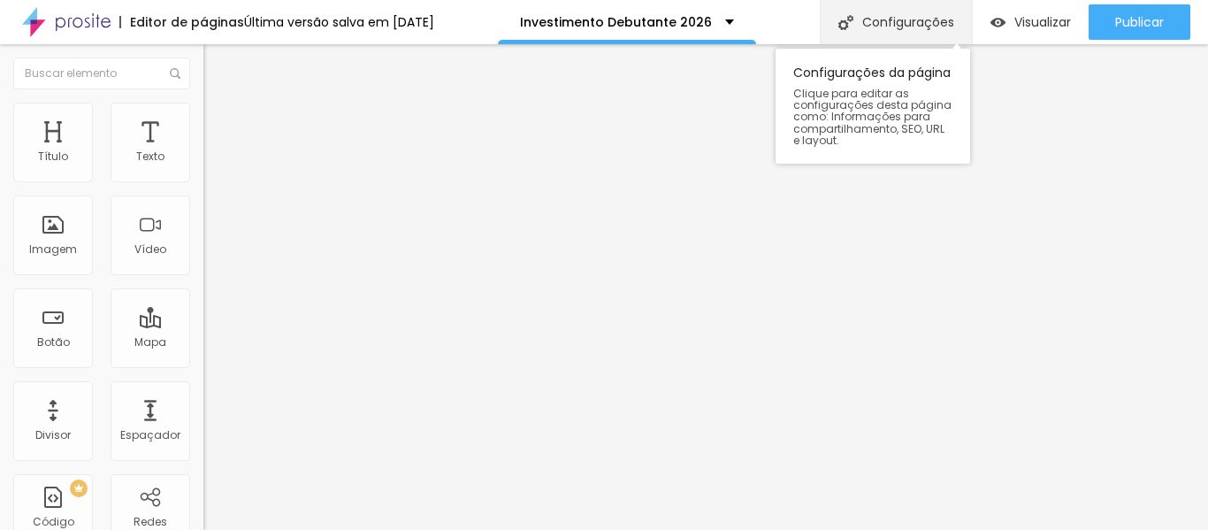
click at [908, 11] on div "Configurações" at bounding box center [896, 22] width 152 height 44
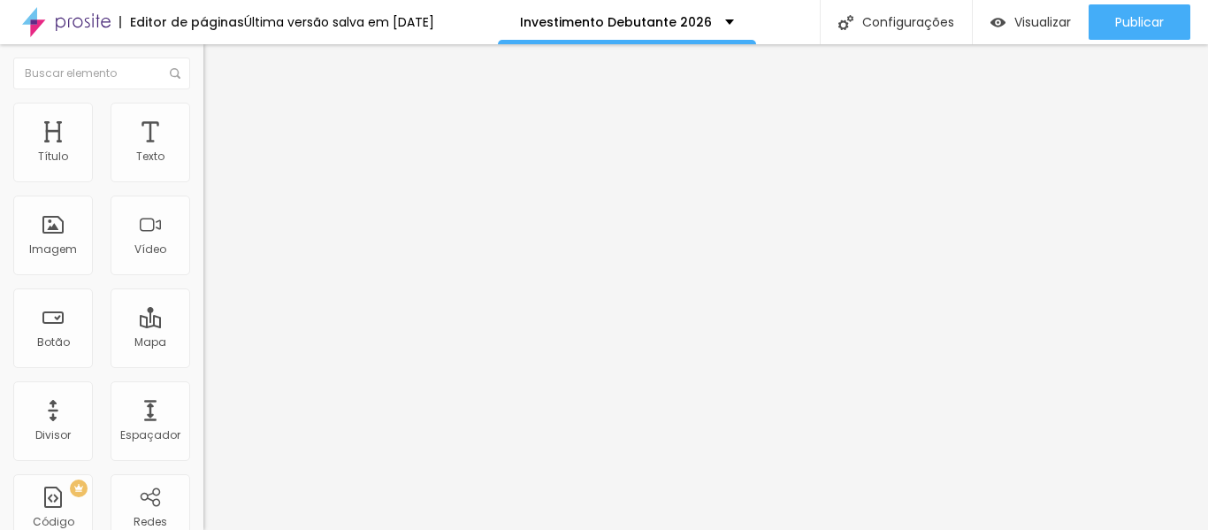
type input "/investimentodebutante2026"
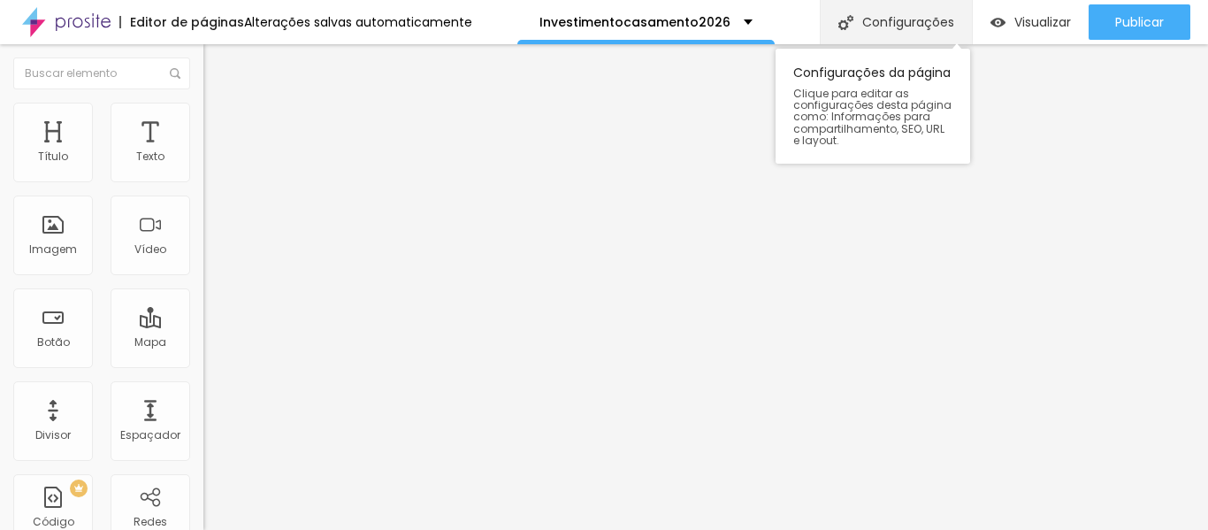
click at [897, 13] on font "Configurações" at bounding box center [908, 22] width 92 height 18
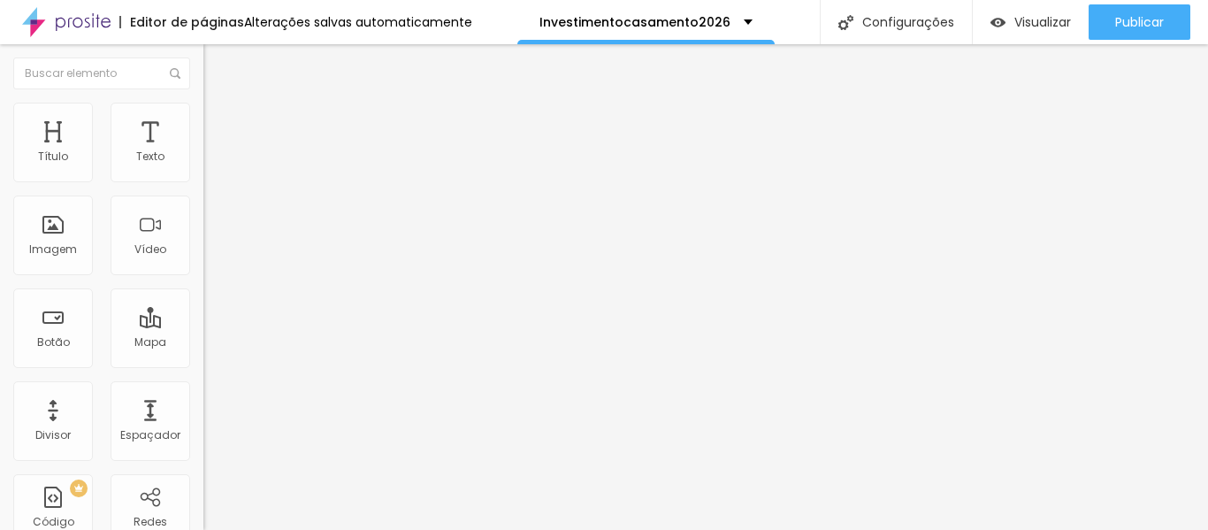
type input "/investimentocasamento2026"
type input "Investimento Casamento 2026"
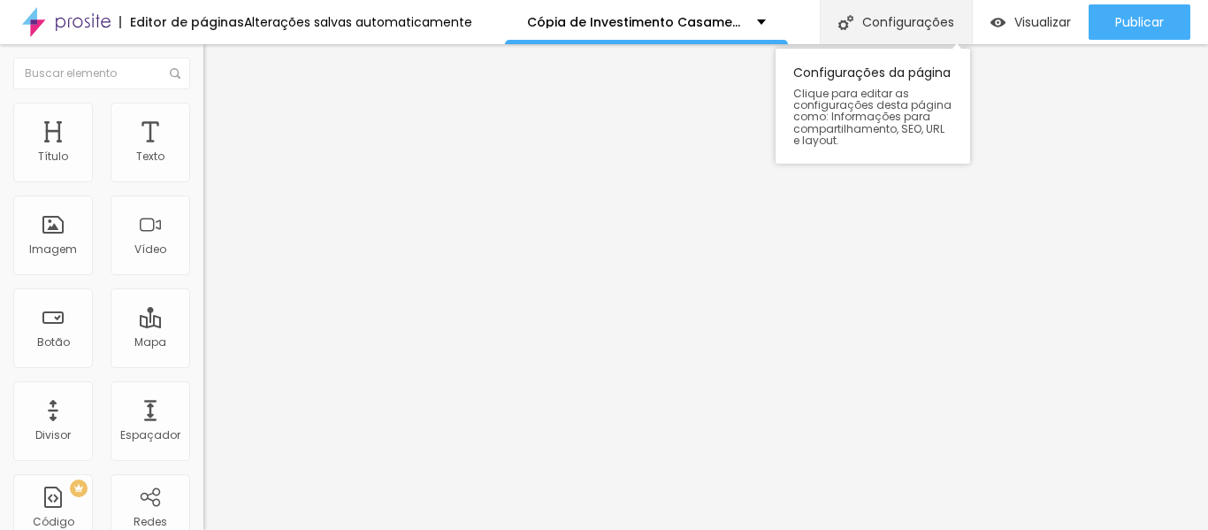
click at [924, 15] on font "Configurações" at bounding box center [908, 22] width 92 height 18
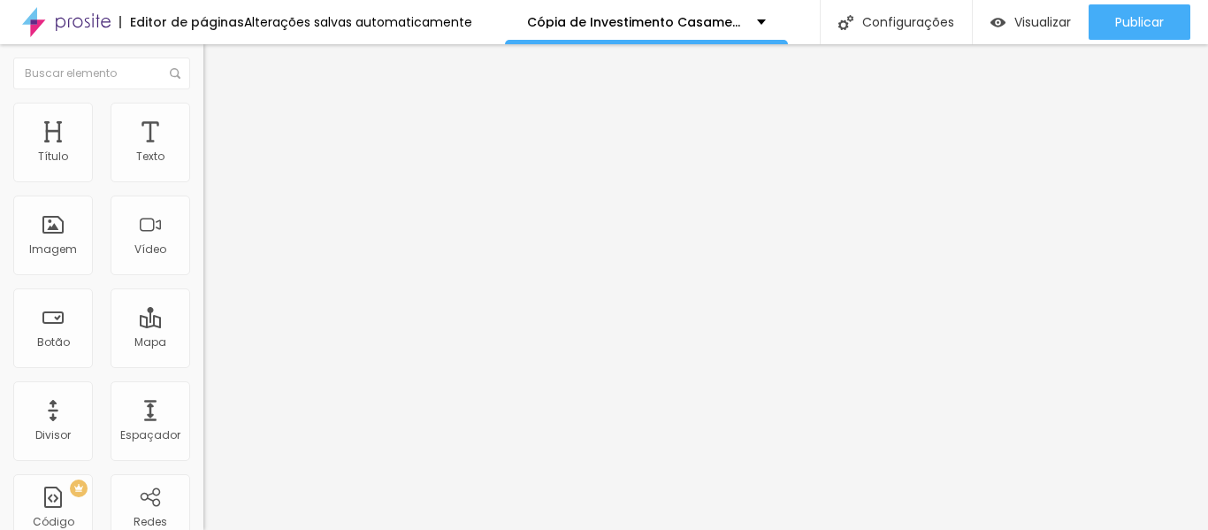
type input "Investimento Casamento 2026"
type input "/investimentocasamento2026"
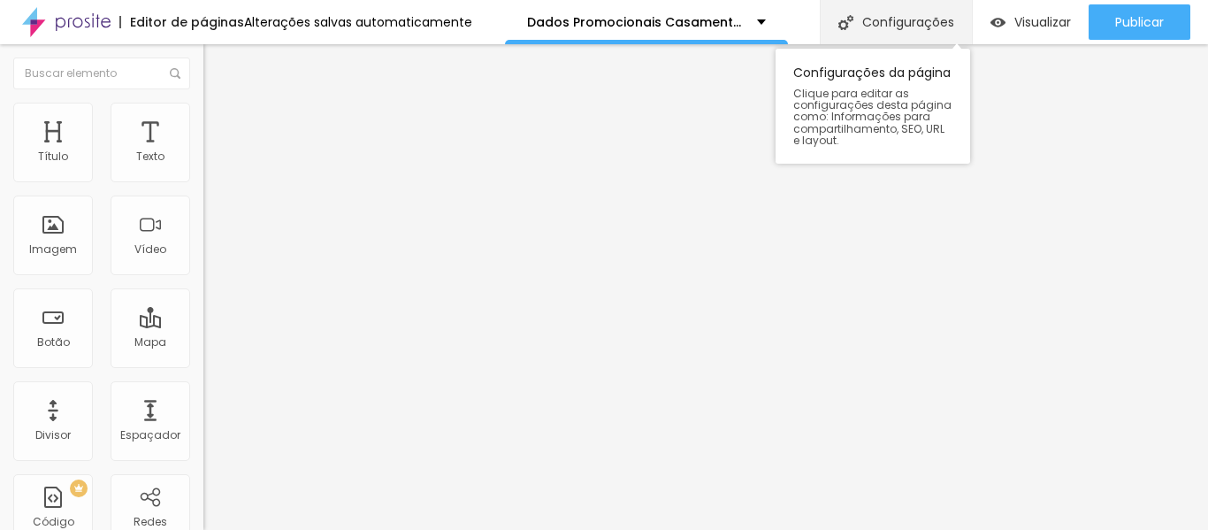
click at [905, 14] on font "Configurações" at bounding box center [908, 22] width 92 height 18
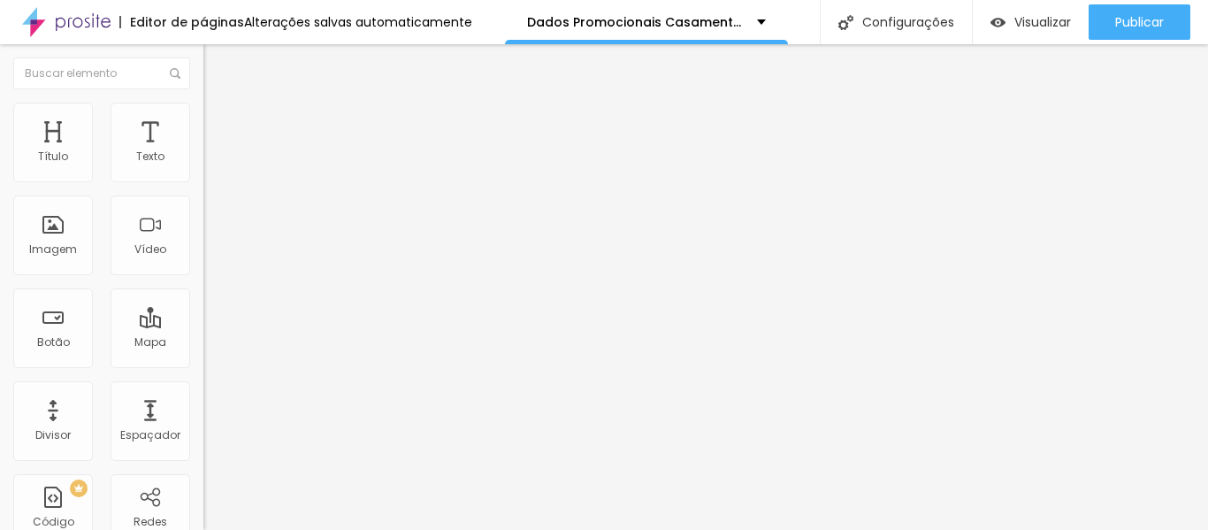
type input "/dataspromocionaiscasamento2026"
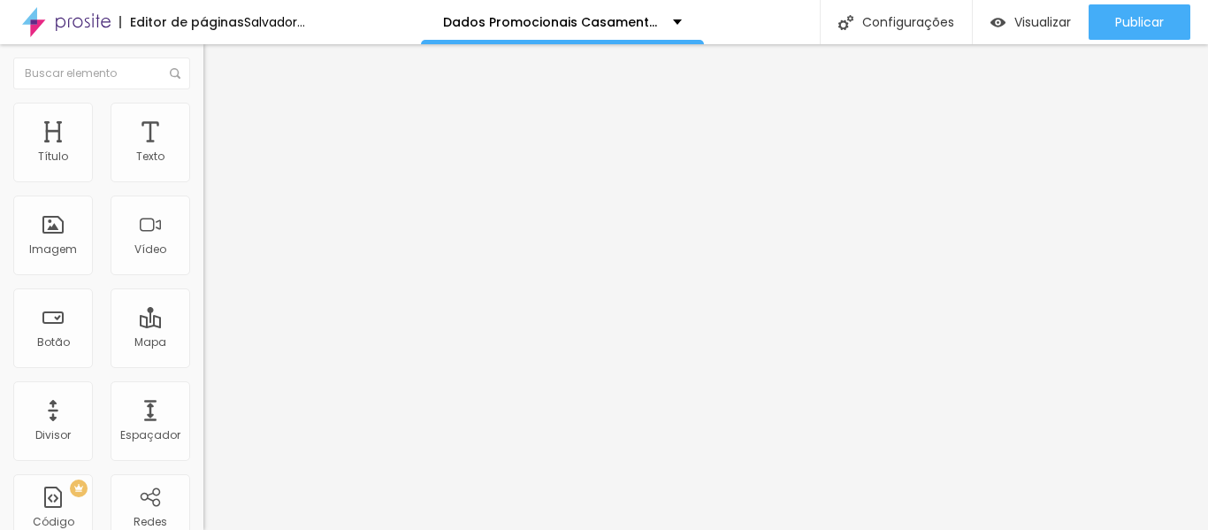
click at [214, 152] on font "Trocar imagem" at bounding box center [257, 144] width 86 height 15
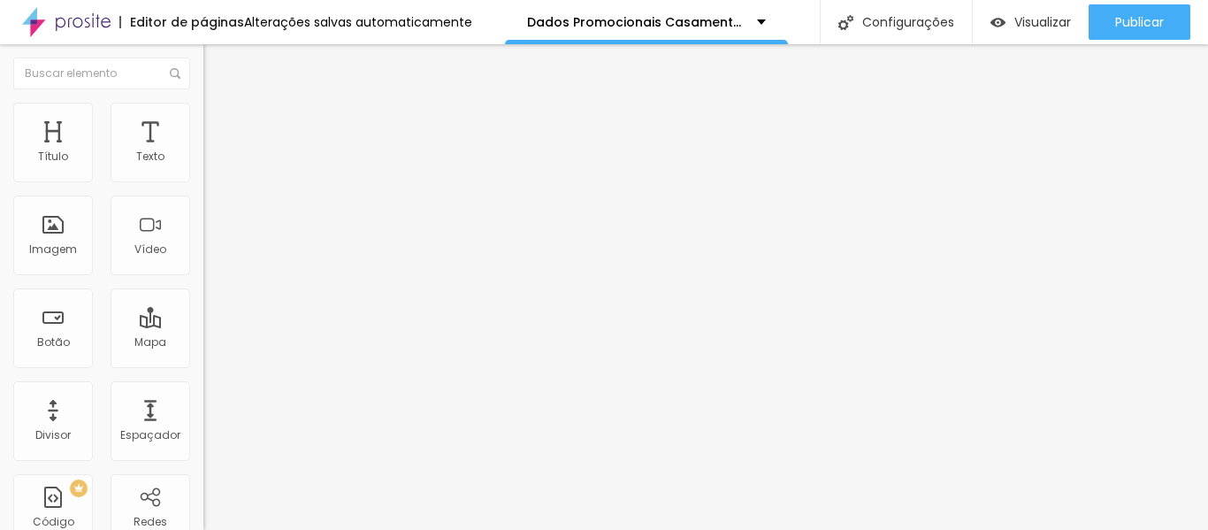
scroll to position [516, 0]
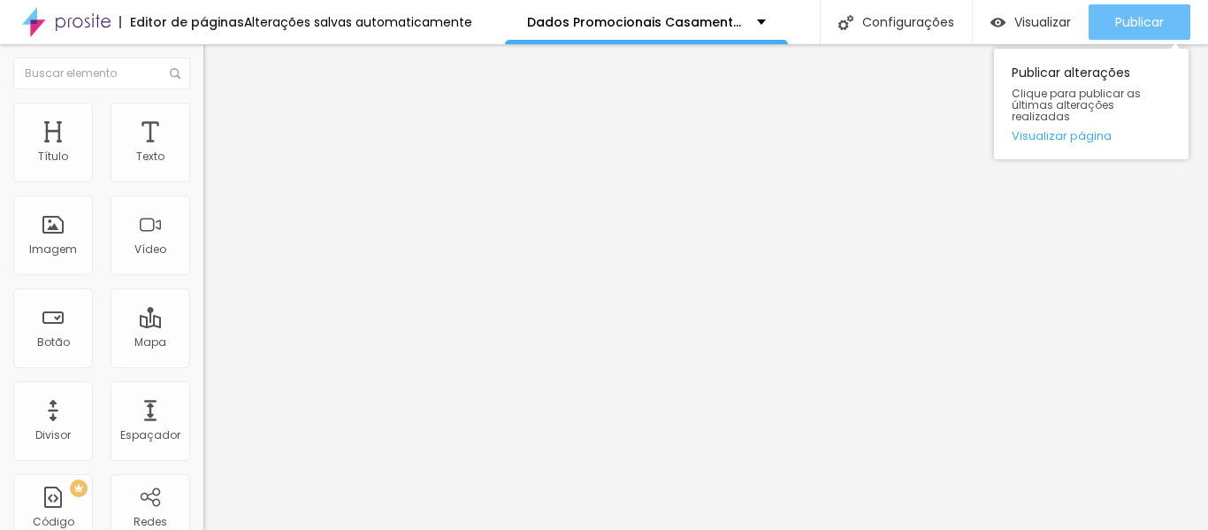
click at [1145, 26] on font "Publicar" at bounding box center [1139, 22] width 49 height 18
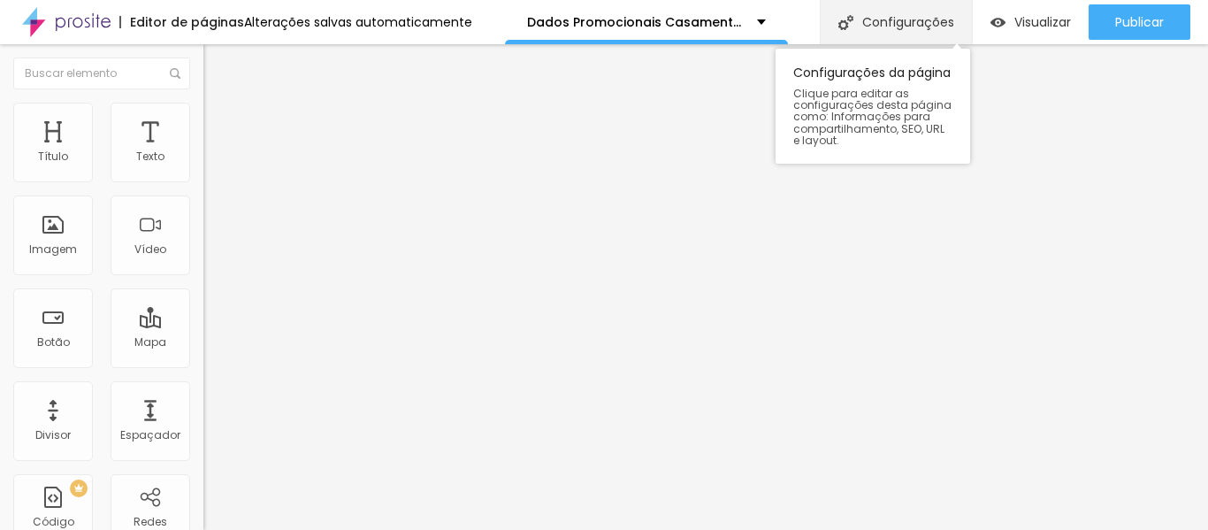
click at [928, 24] on font "Configurações" at bounding box center [908, 22] width 92 height 18
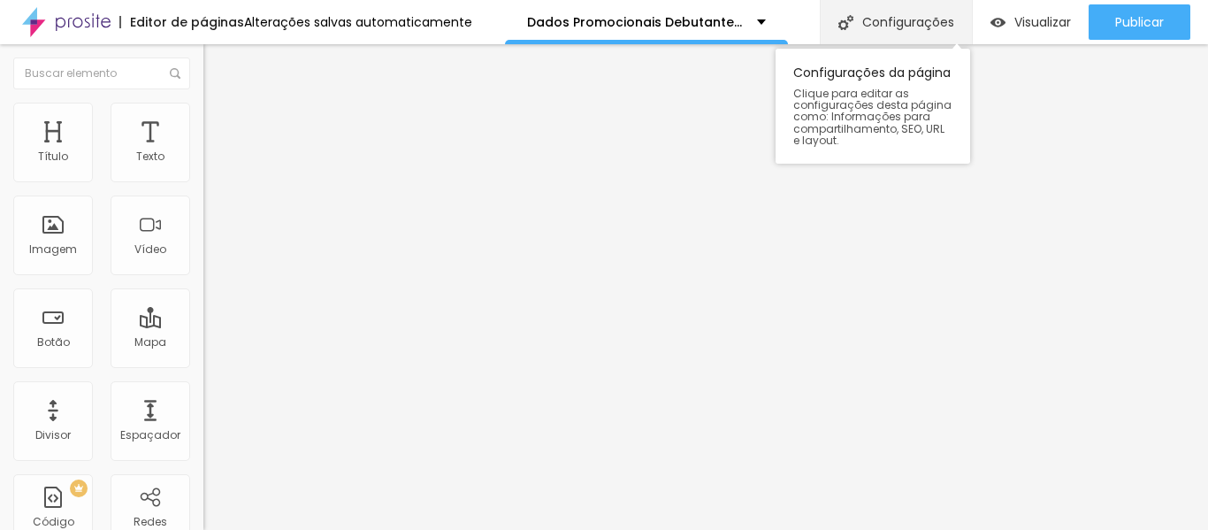
click at [900, 22] on font "Configurações" at bounding box center [908, 22] width 92 height 18
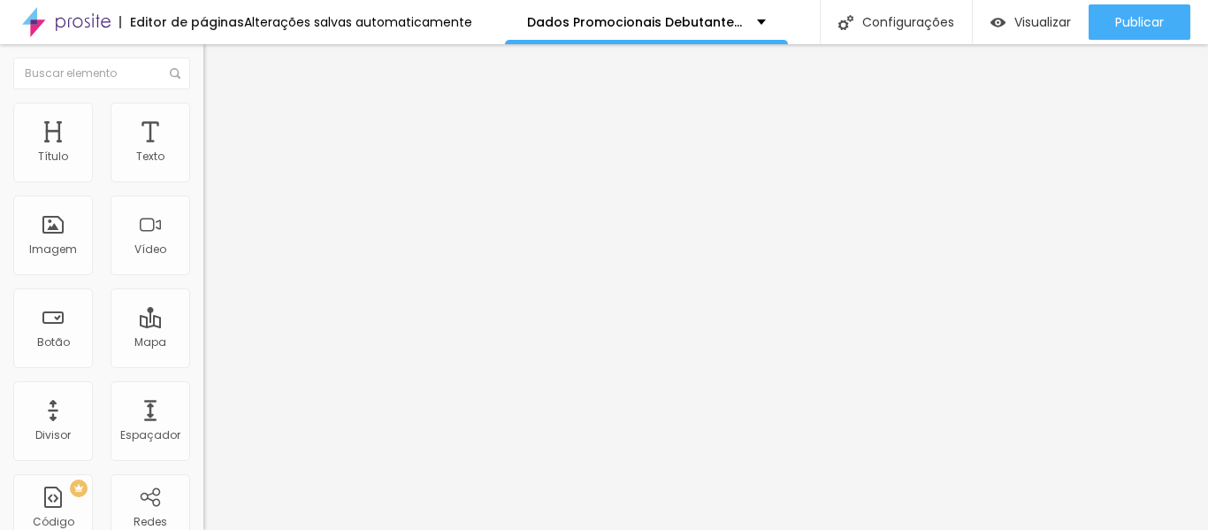
type input "/dataspromocionaisdebutante2026"
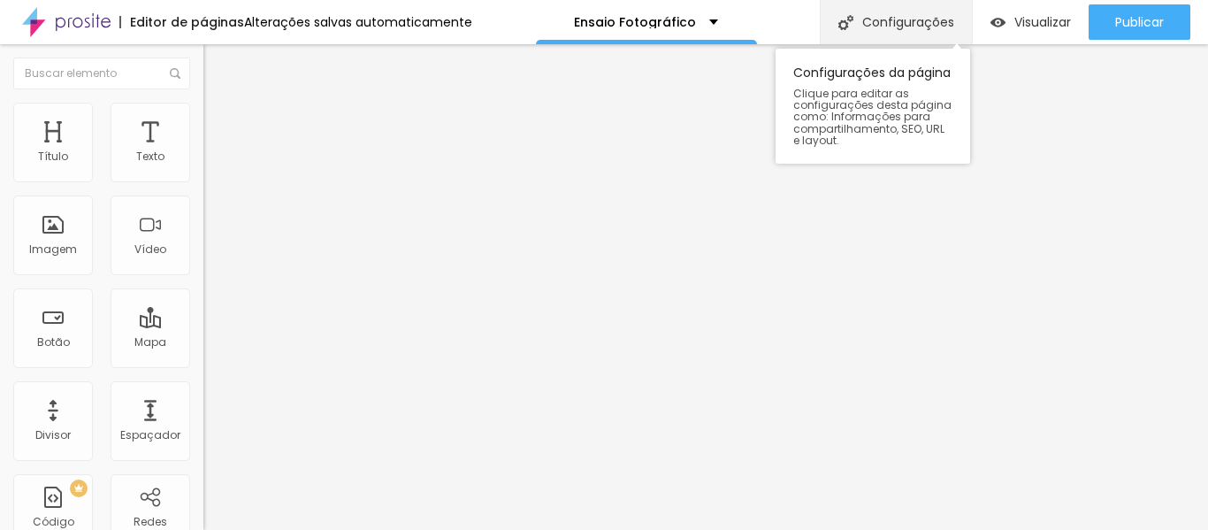
click at [925, 11] on div "Configurações" at bounding box center [896, 22] width 152 height 44
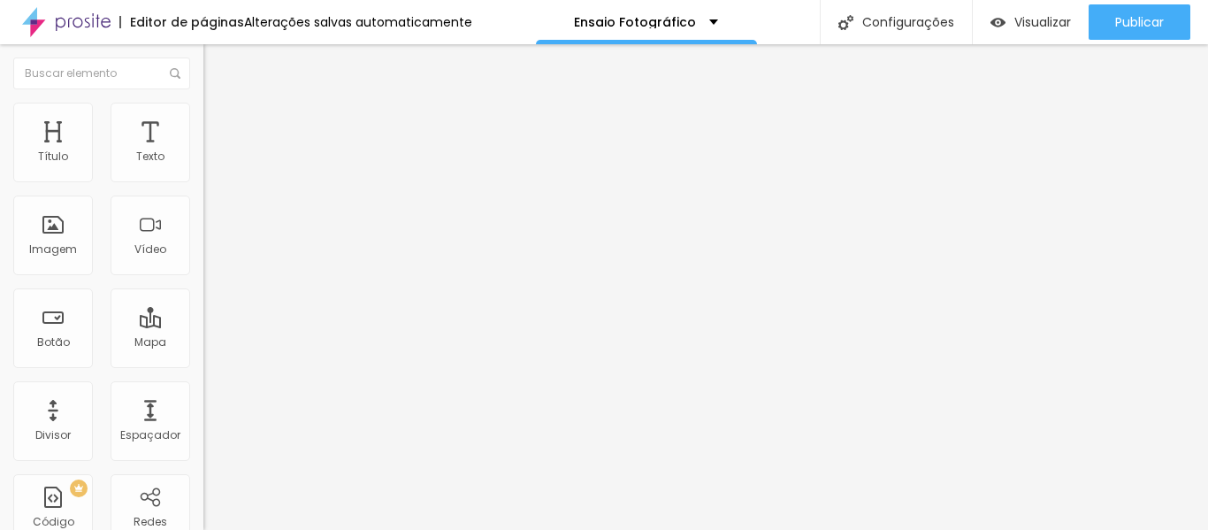
type input "/ensaiofotografico2026"
type input "Ensaio Fotográfico 2026"
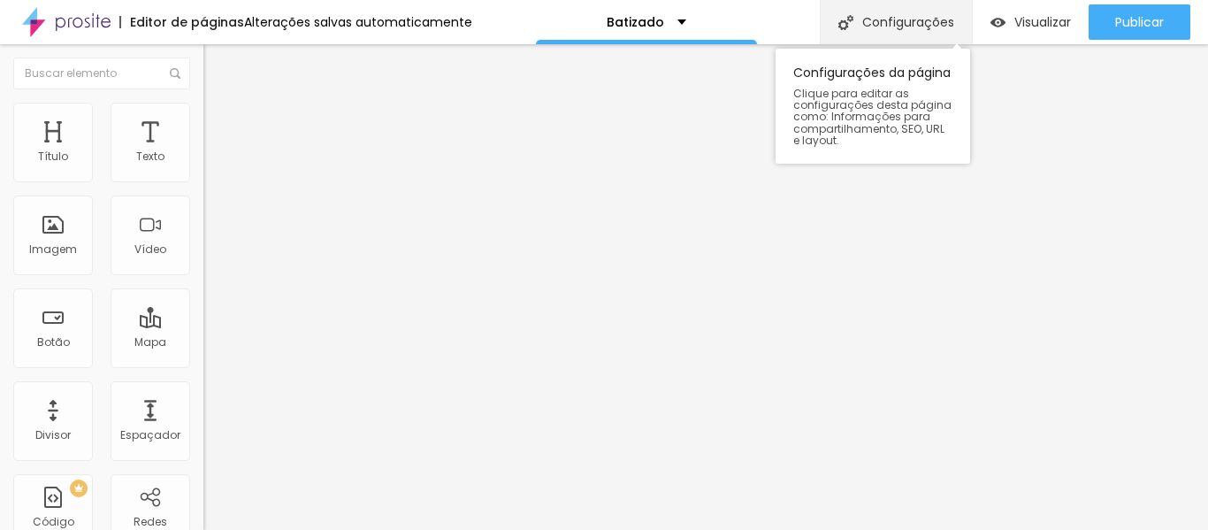
click at [940, 24] on font "Configurações" at bounding box center [908, 22] width 92 height 18
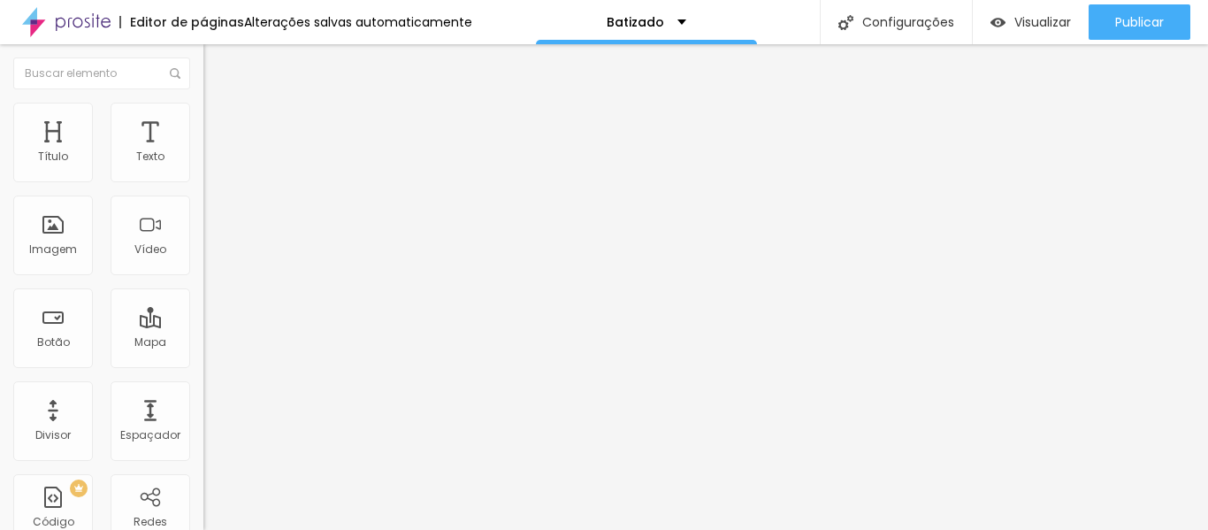
type input "/batizado2026"
type input "Batizado 2026"
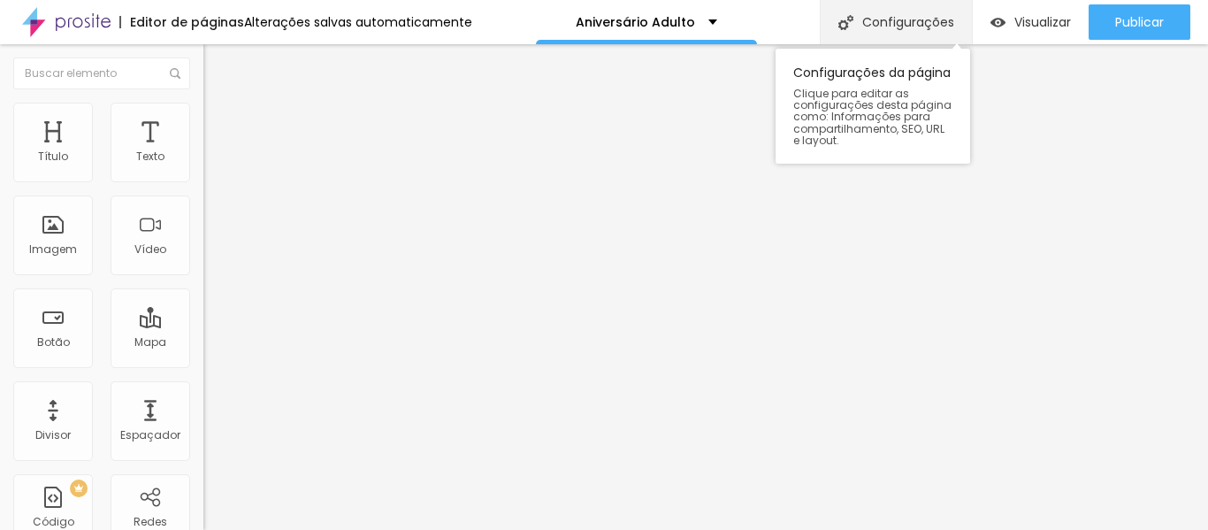
click at [910, 18] on font "Configurações" at bounding box center [908, 22] width 92 height 18
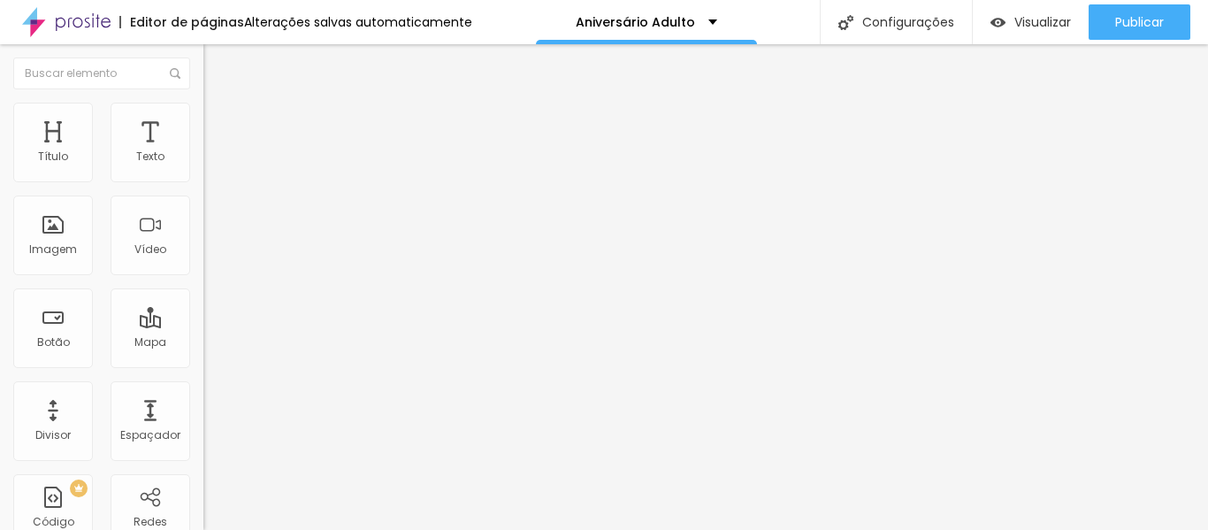
type input "Aniversário Adulto 2026"
type input "/aniversarioadulto2026"
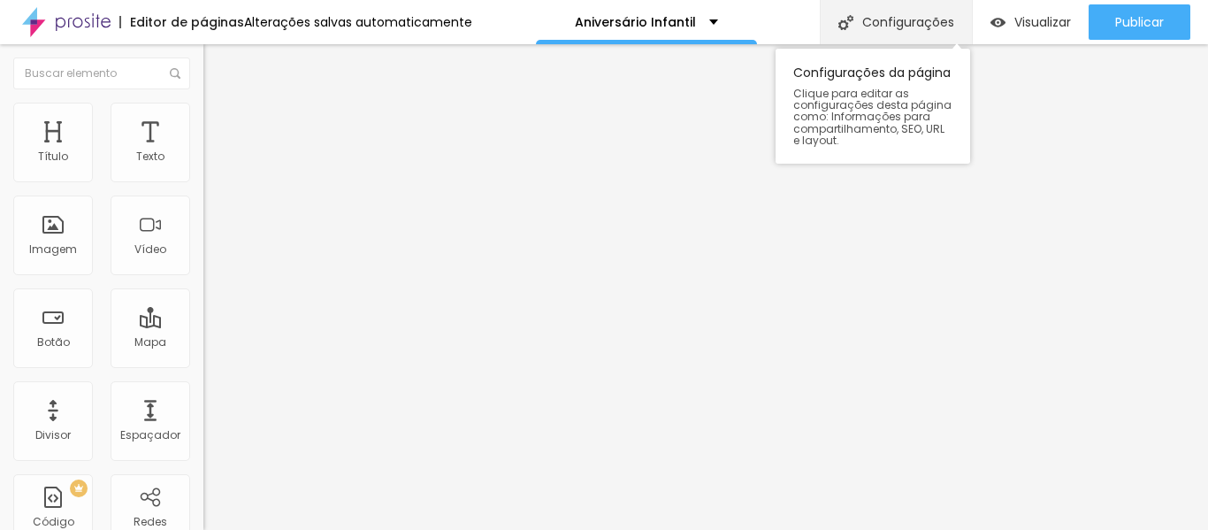
click at [894, 26] on font "Configurações" at bounding box center [908, 22] width 92 height 18
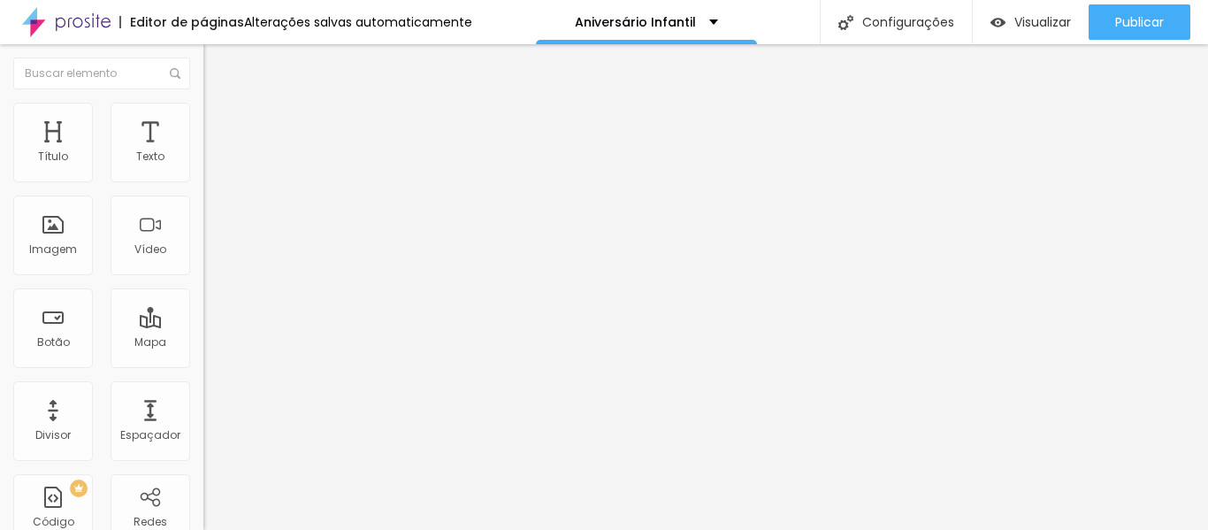
type input "Aniversário Infantil 2026"
type input "/aniversarioinfantil2026"
